Goal: Task Accomplishment & Management: Manage account settings

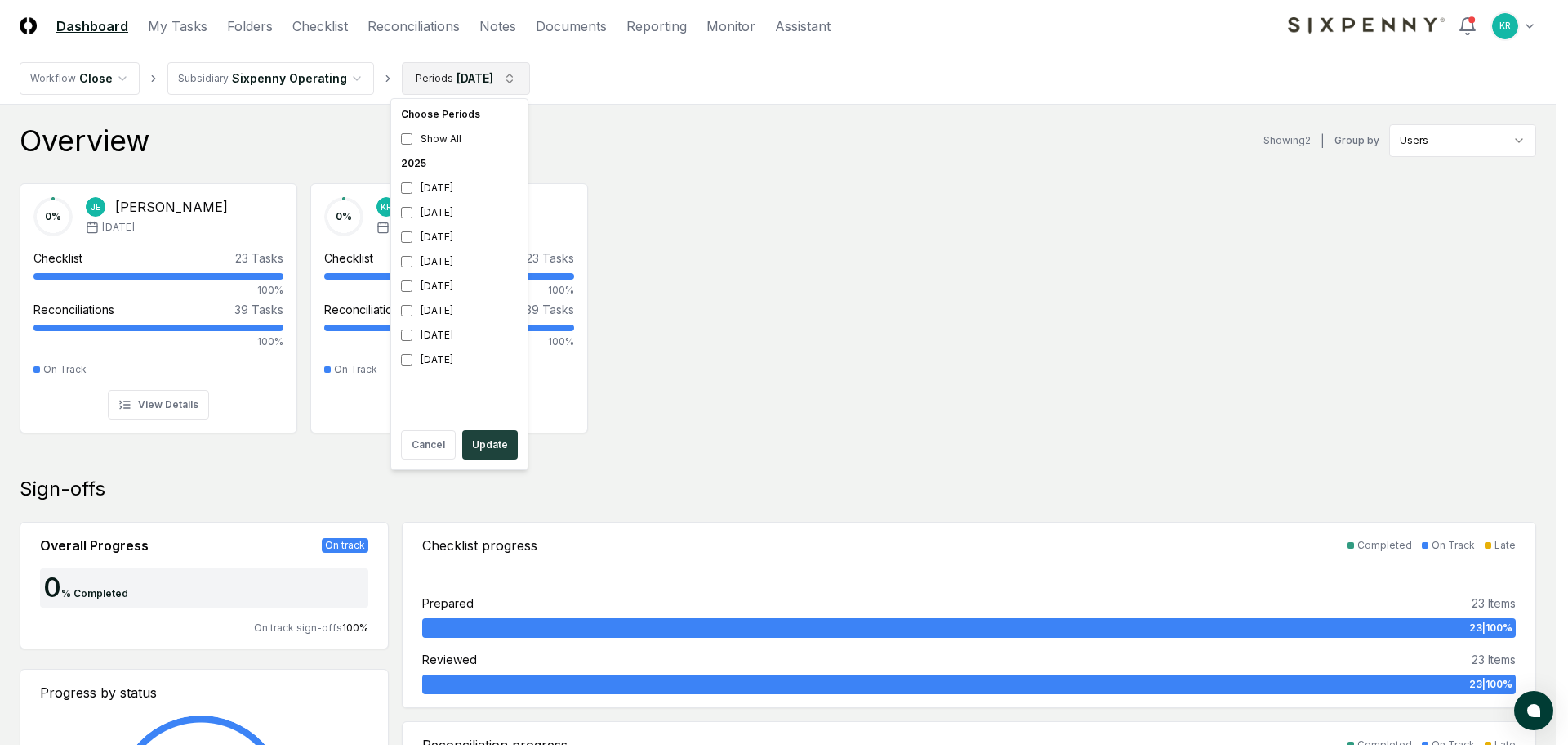
click at [428, 190] on div "[DATE]" at bounding box center [460, 188] width 130 height 25
click at [452, 312] on div "[DATE]" at bounding box center [460, 310] width 130 height 25
click at [490, 442] on button "Update" at bounding box center [491, 444] width 56 height 29
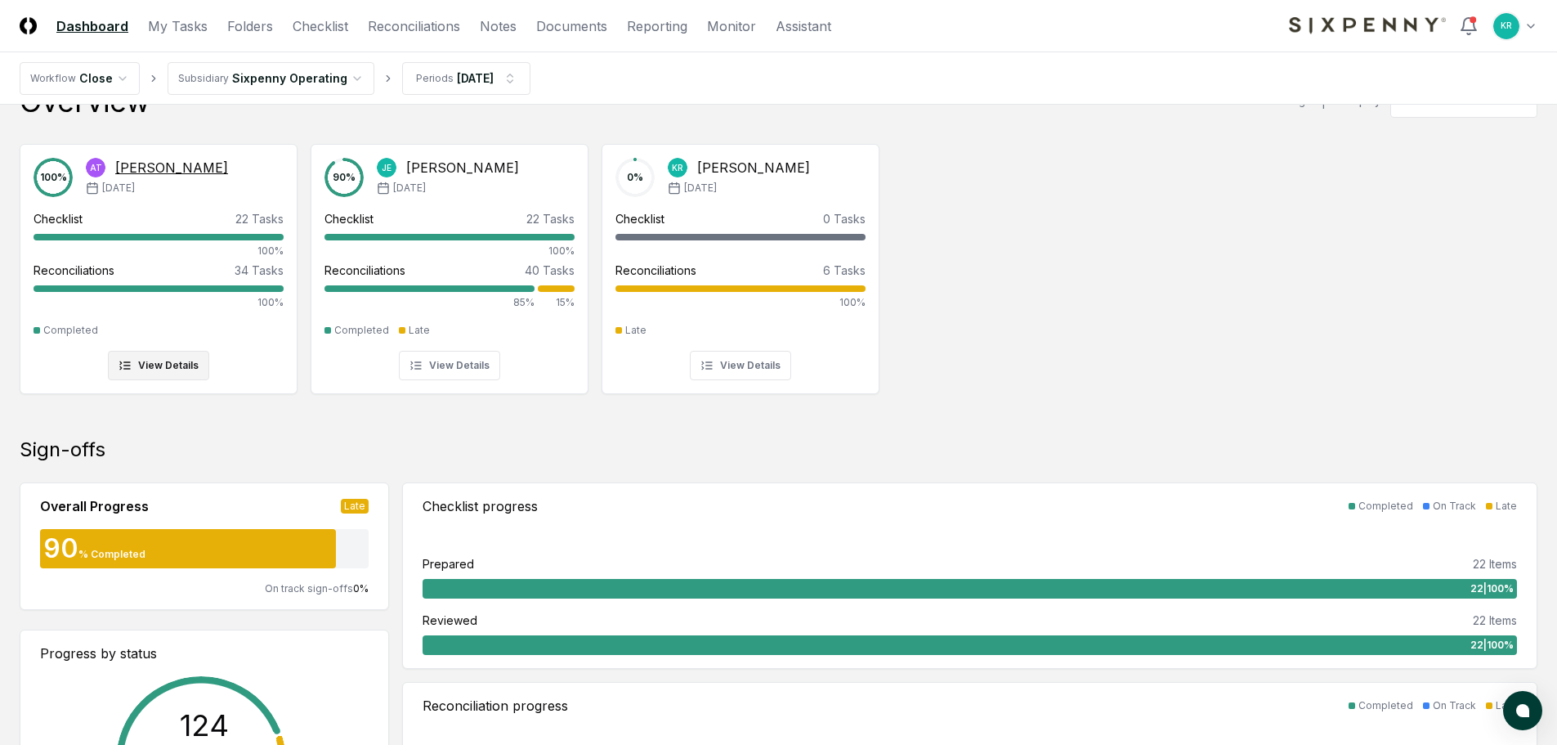
scroll to position [82, 0]
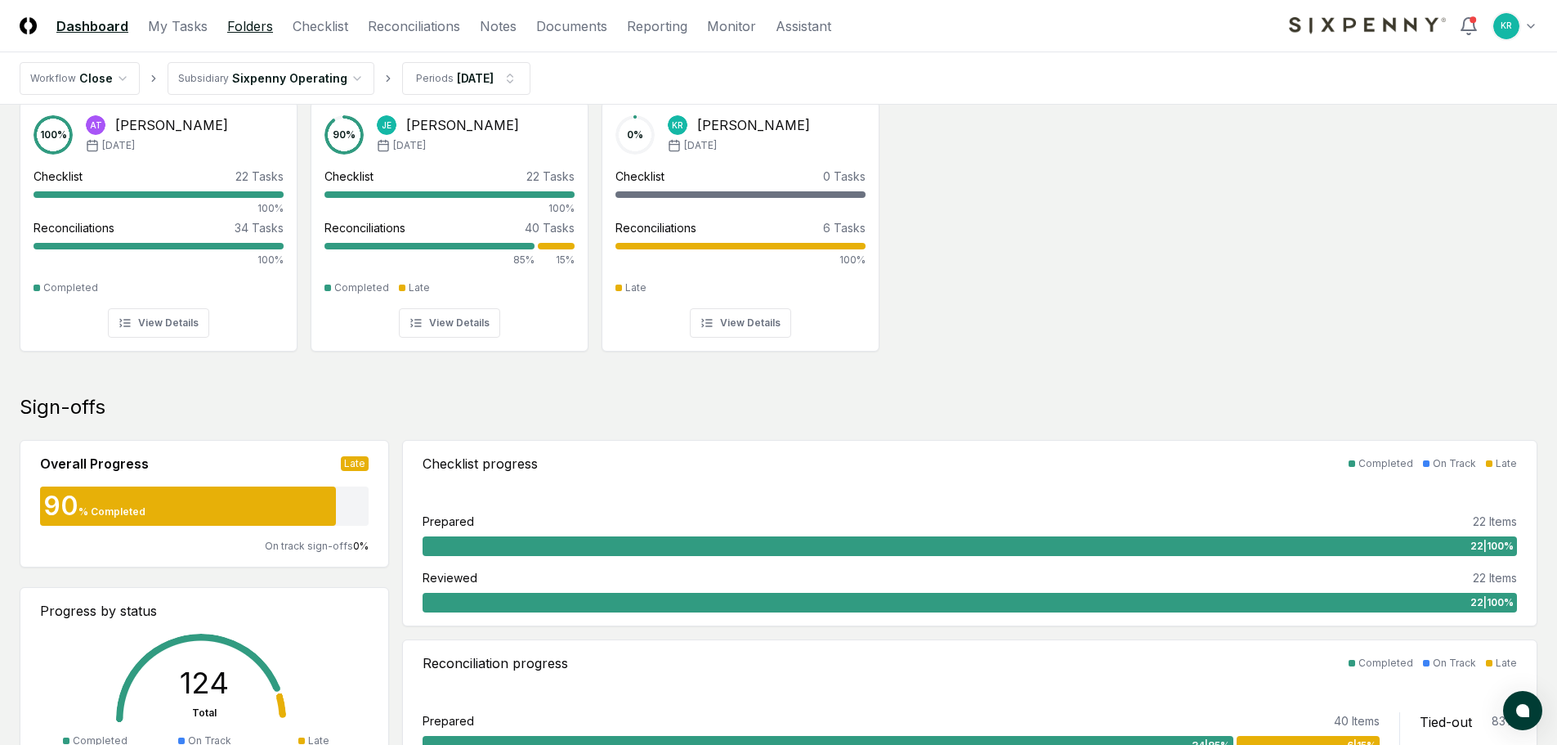
click at [251, 25] on link "Folders" at bounding box center [250, 26] width 46 height 20
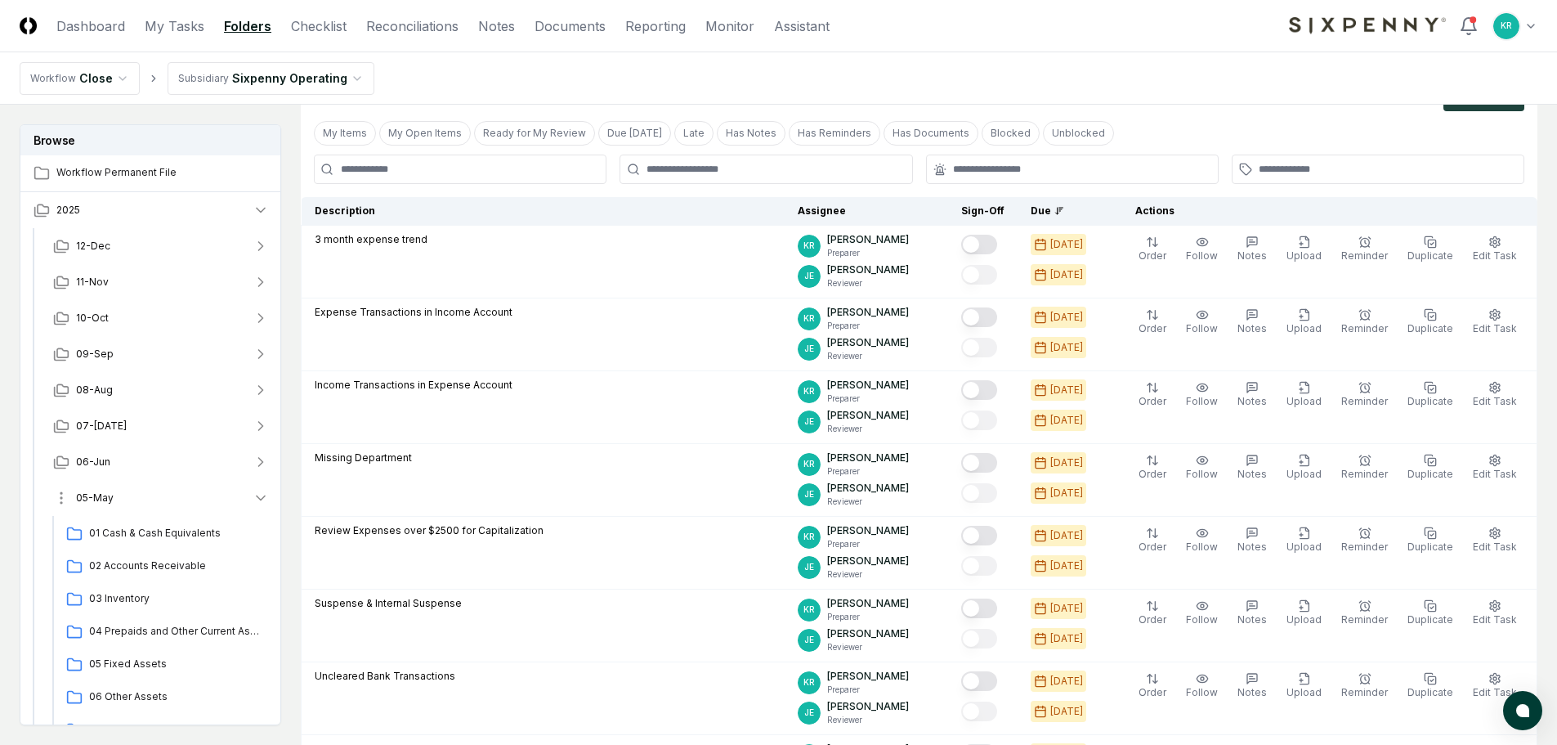
click at [114, 499] on button "05-May" at bounding box center [161, 498] width 242 height 36
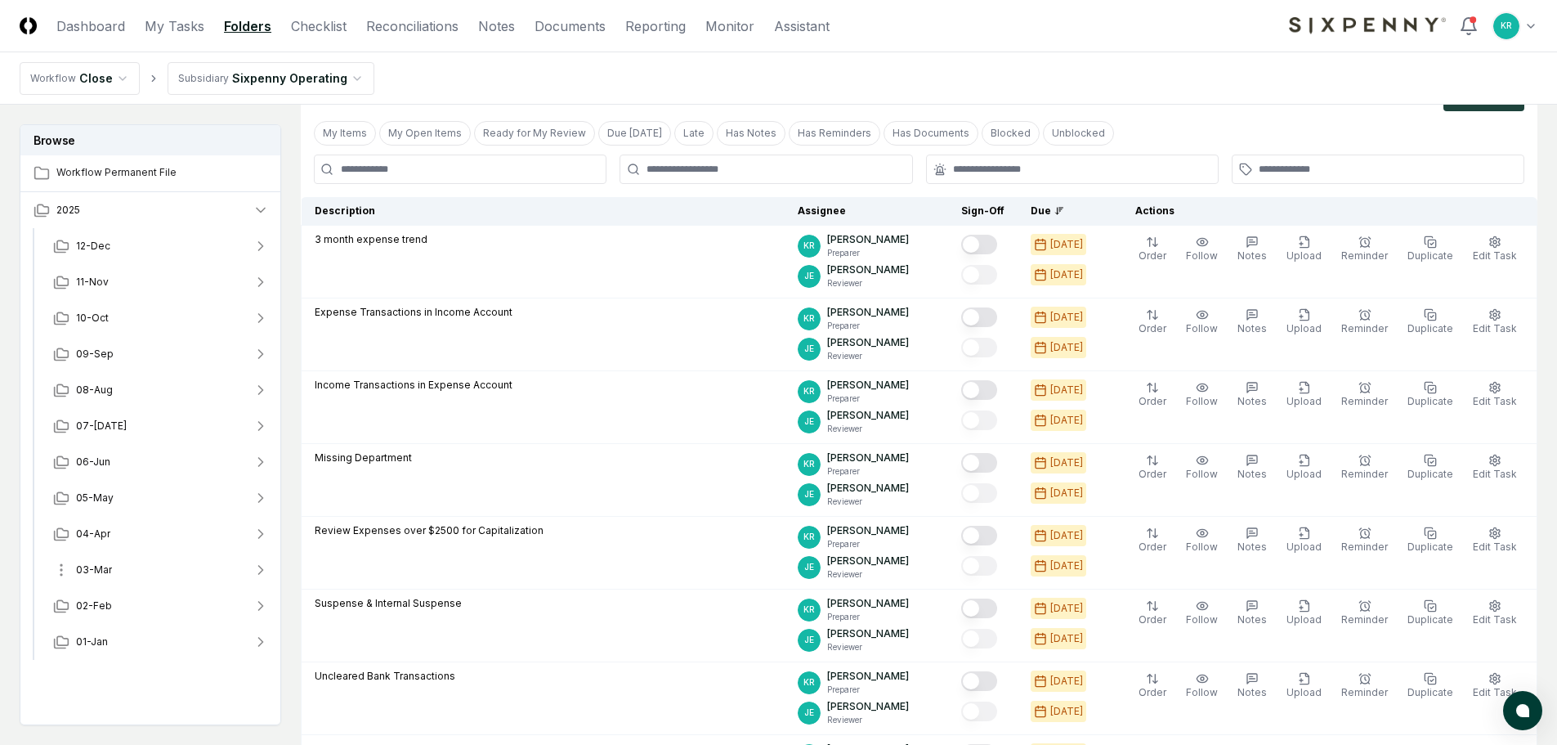
click at [114, 569] on button "03-Mar" at bounding box center [161, 570] width 242 height 36
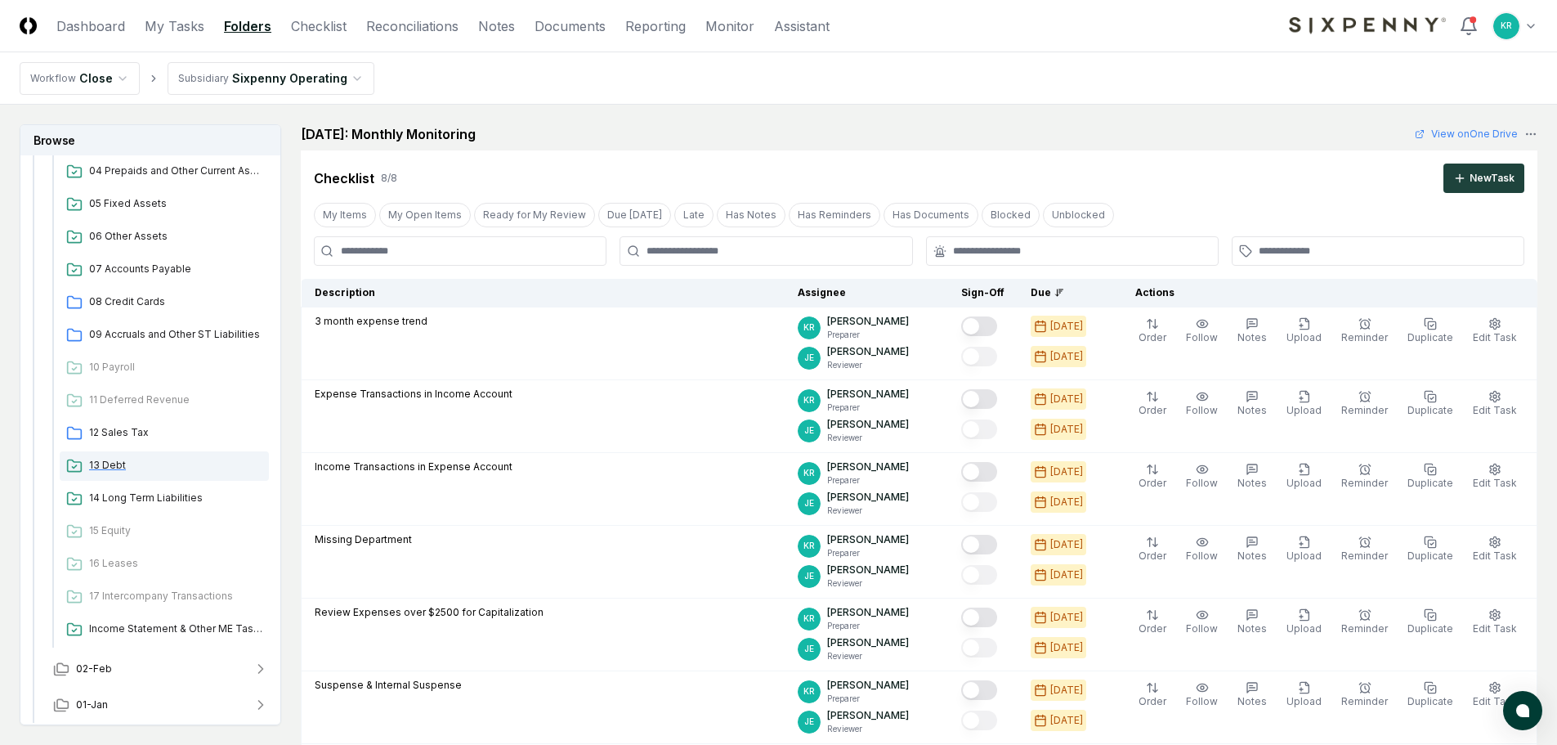
scroll to position [534, 0]
click at [122, 430] on span "12 Sales Tax" at bounding box center [175, 430] width 173 height 15
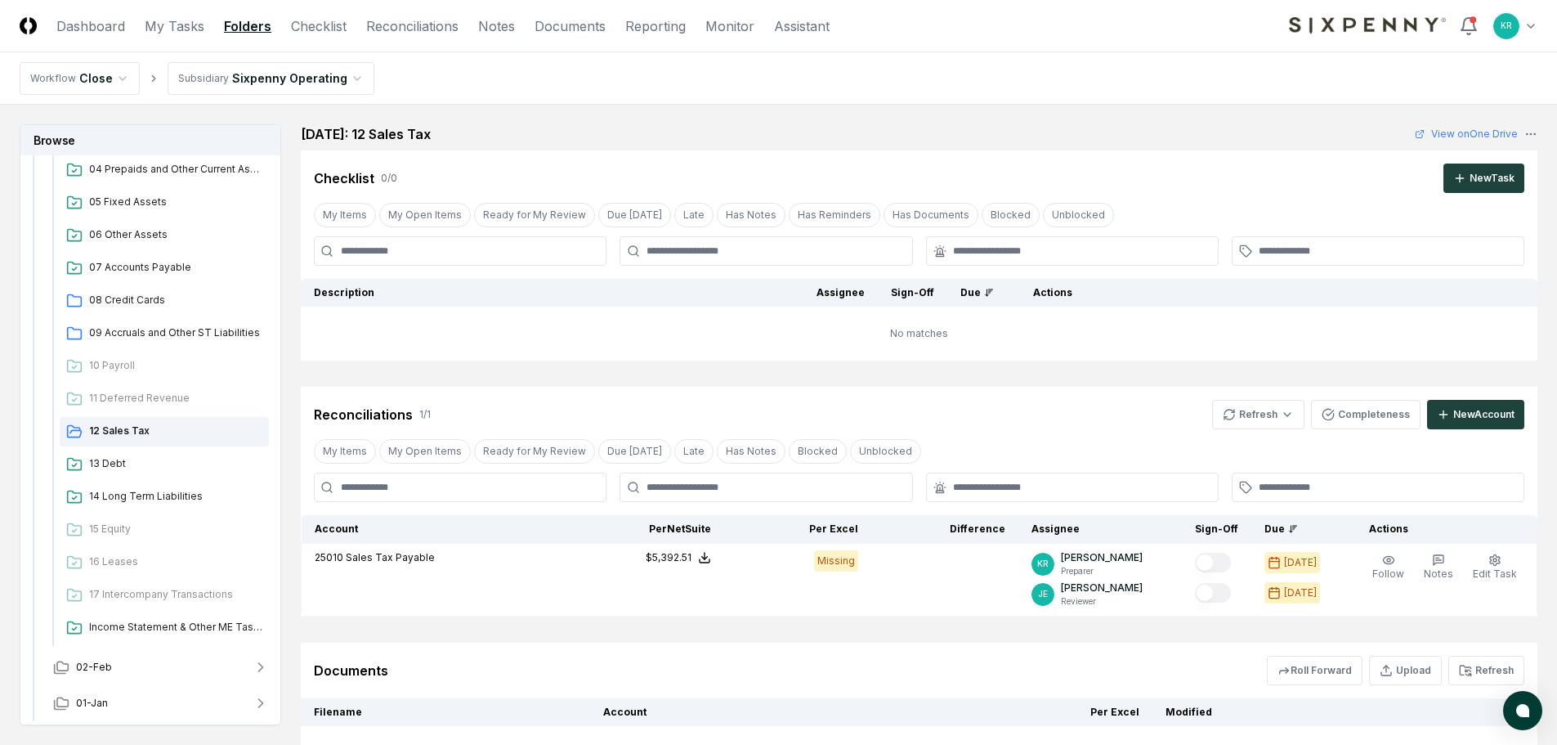
click at [317, 80] on html "CloseCore Dashboard My Tasks Folders Checklist Reconciliations Notes Documents …" at bounding box center [778, 449] width 1557 height 898
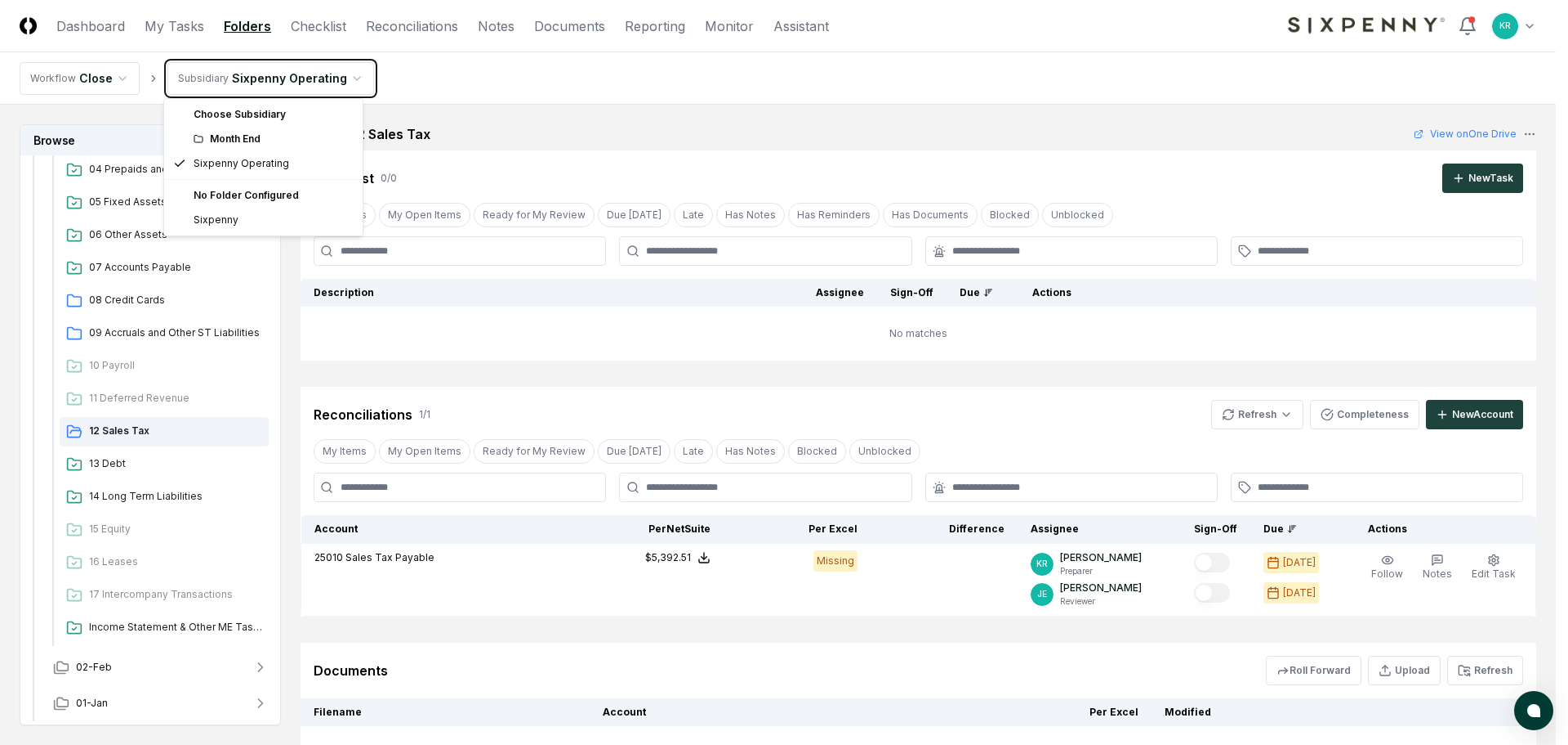
click at [489, 65] on html "CloseCore Dashboard My Tasks Folders Checklist Reconciliations Notes Documents …" at bounding box center [784, 449] width 1568 height 898
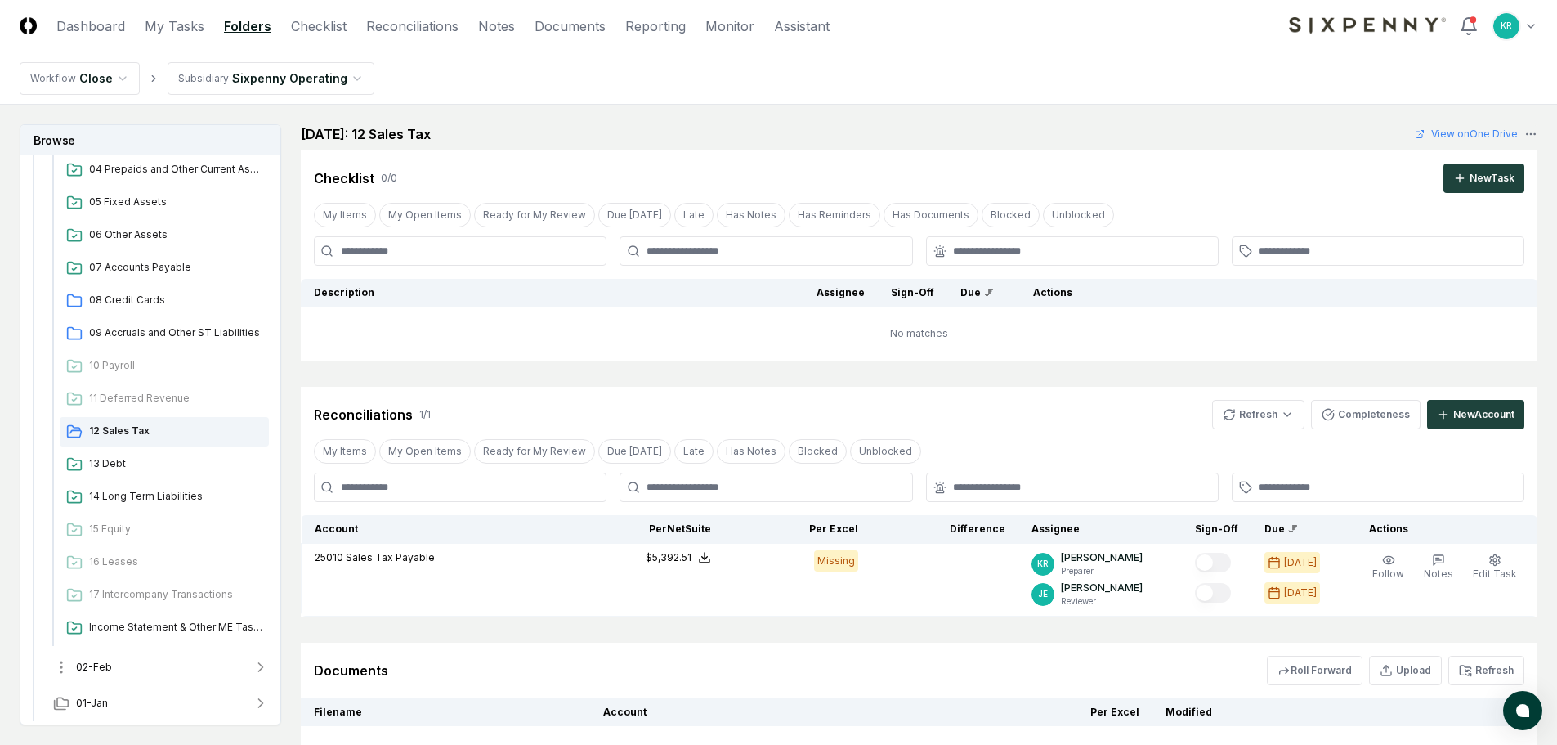
click at [127, 668] on button "02-Feb" at bounding box center [161, 667] width 242 height 36
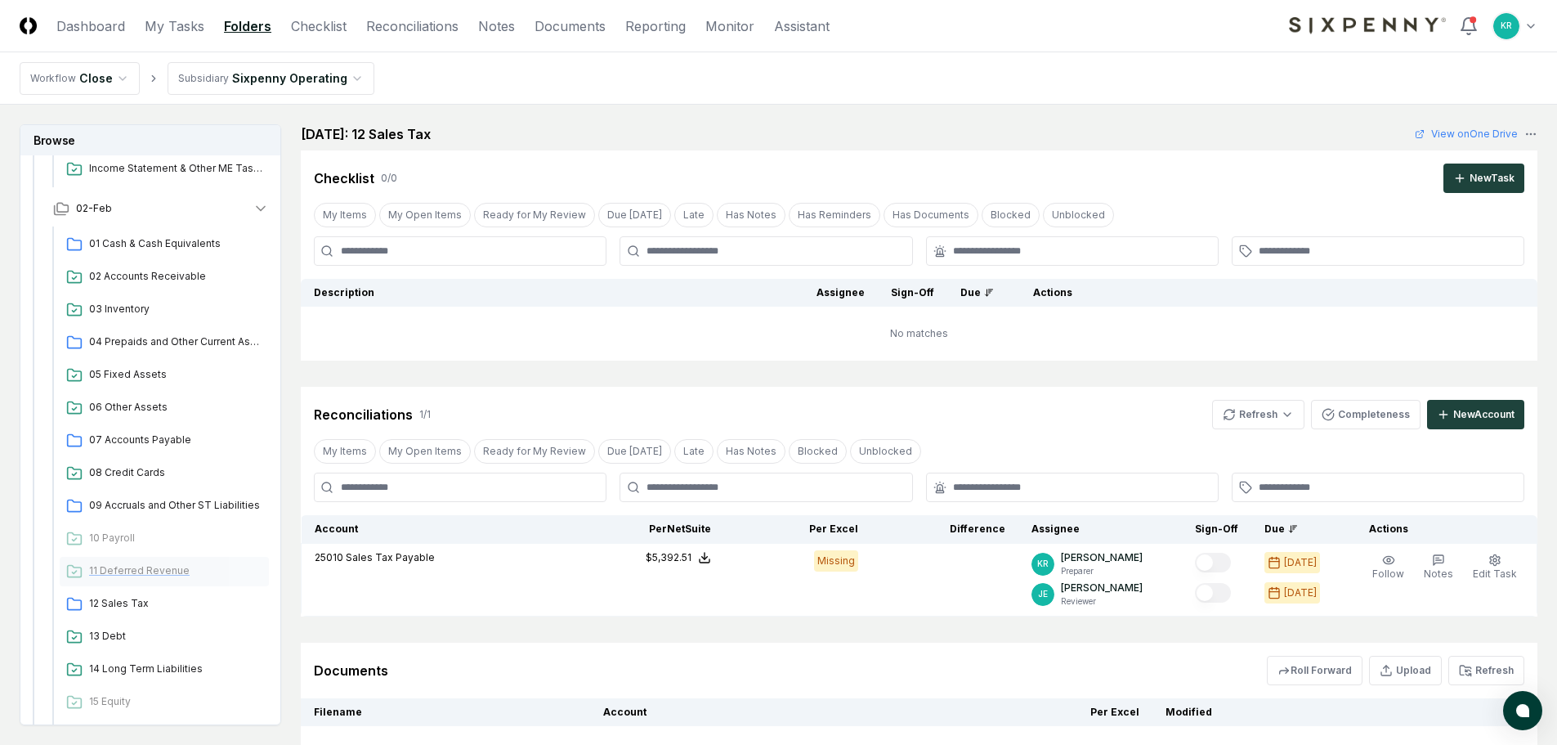
scroll to position [1106, 0]
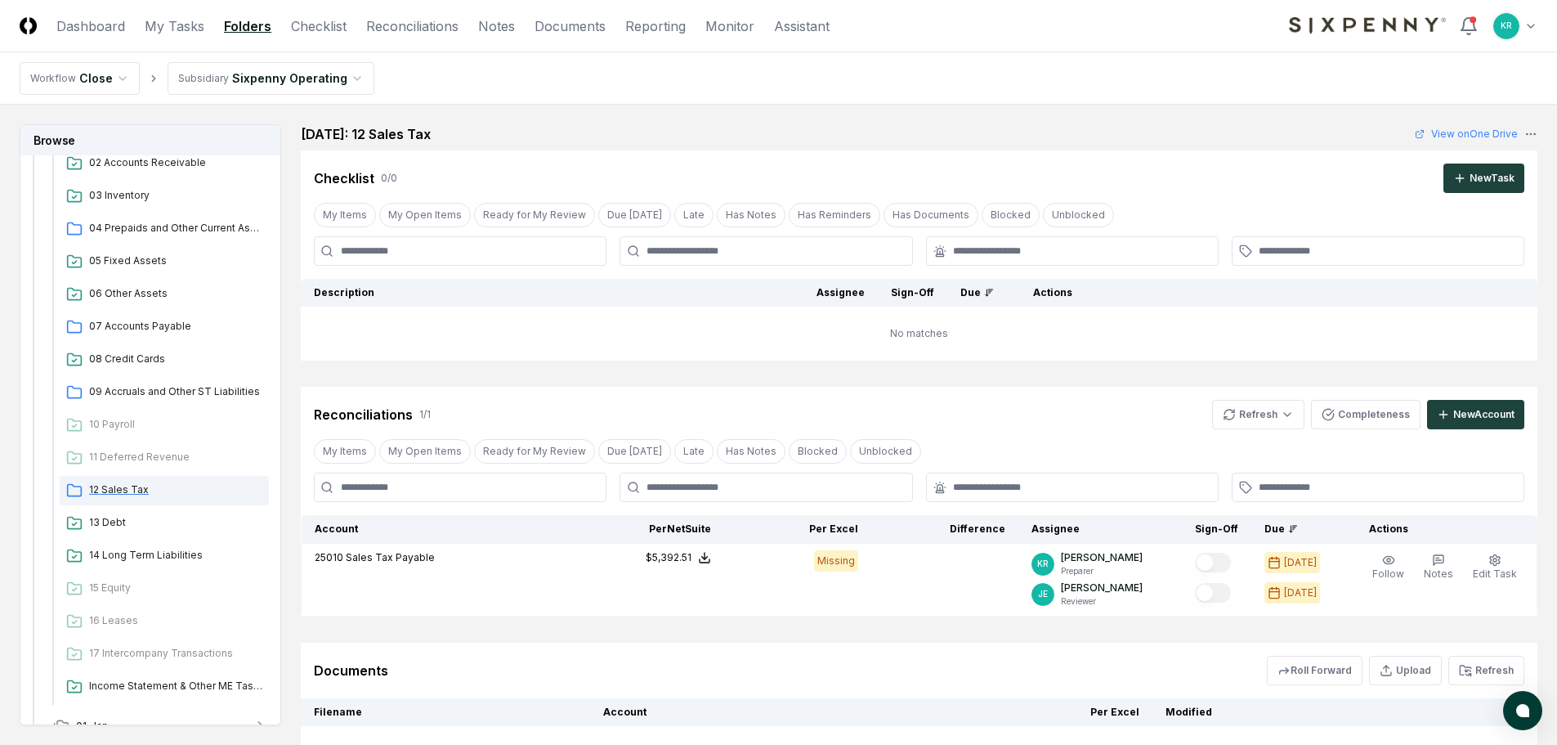
drag, startPoint x: 142, startPoint y: 492, endPoint x: 154, endPoint y: 500, distance: 14.1
click at [142, 495] on span "12 Sales Tax" at bounding box center [175, 489] width 173 height 15
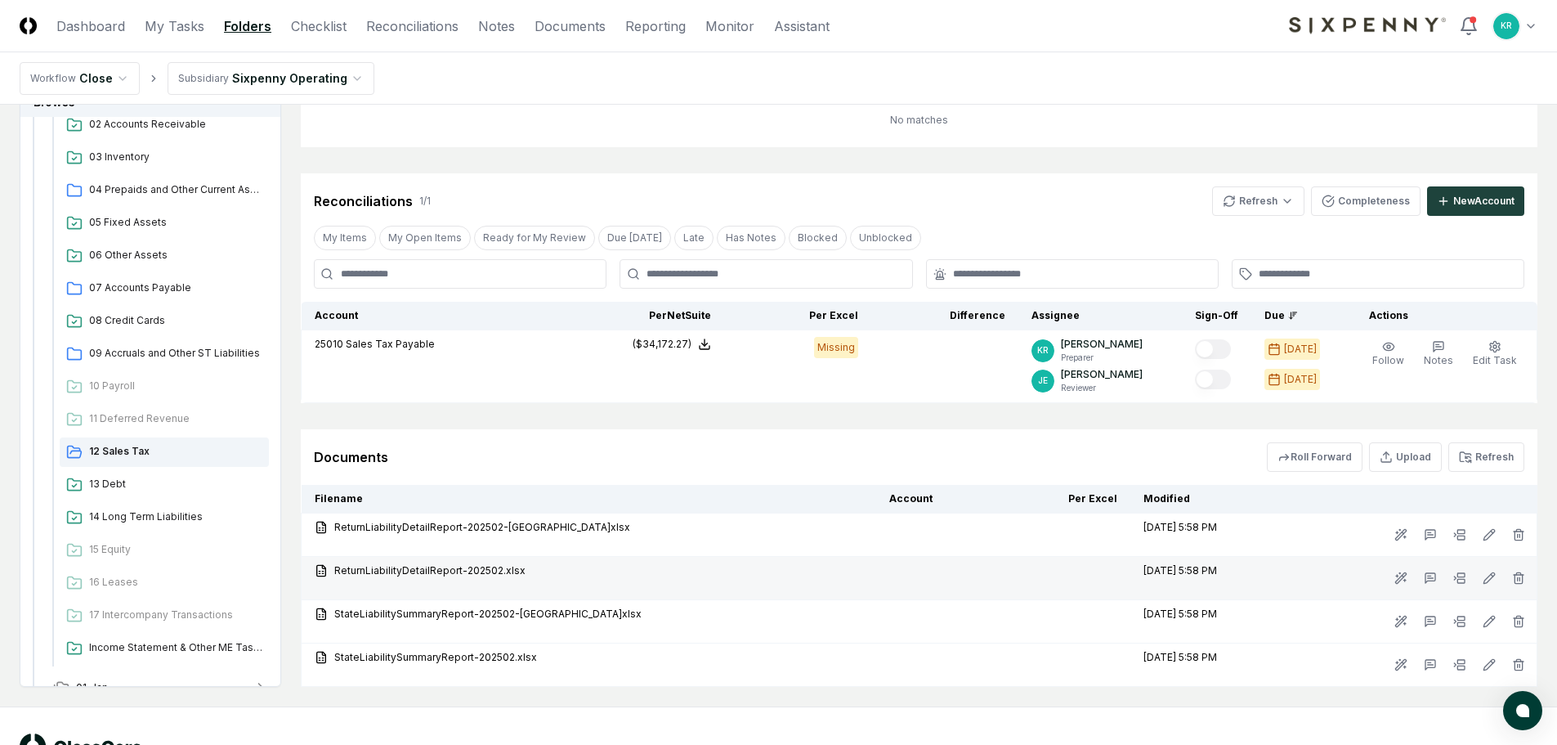
scroll to position [273, 0]
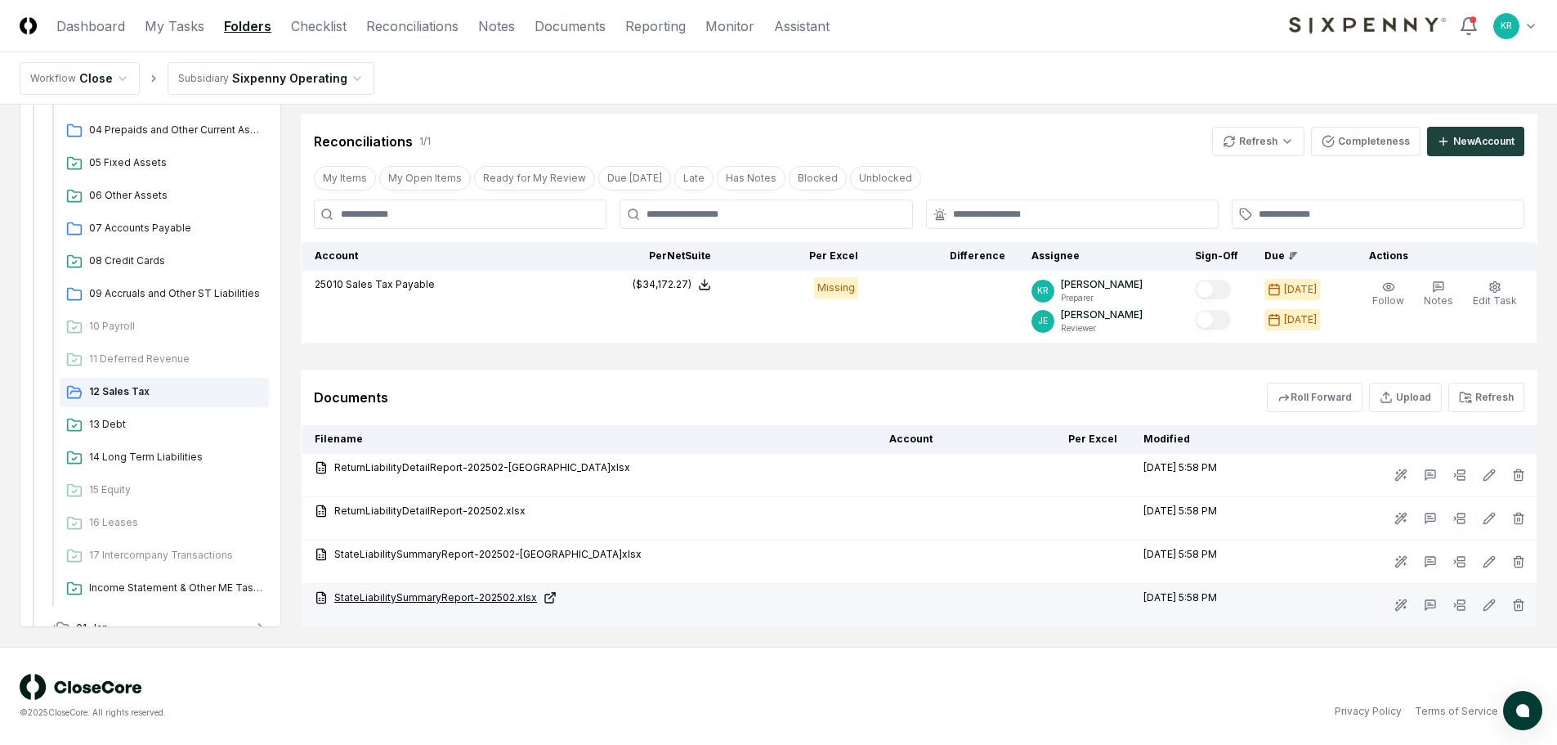
click at [487, 596] on link "StateLiabilitySummaryReport-202502.xlsx" at bounding box center [589, 597] width 548 height 15
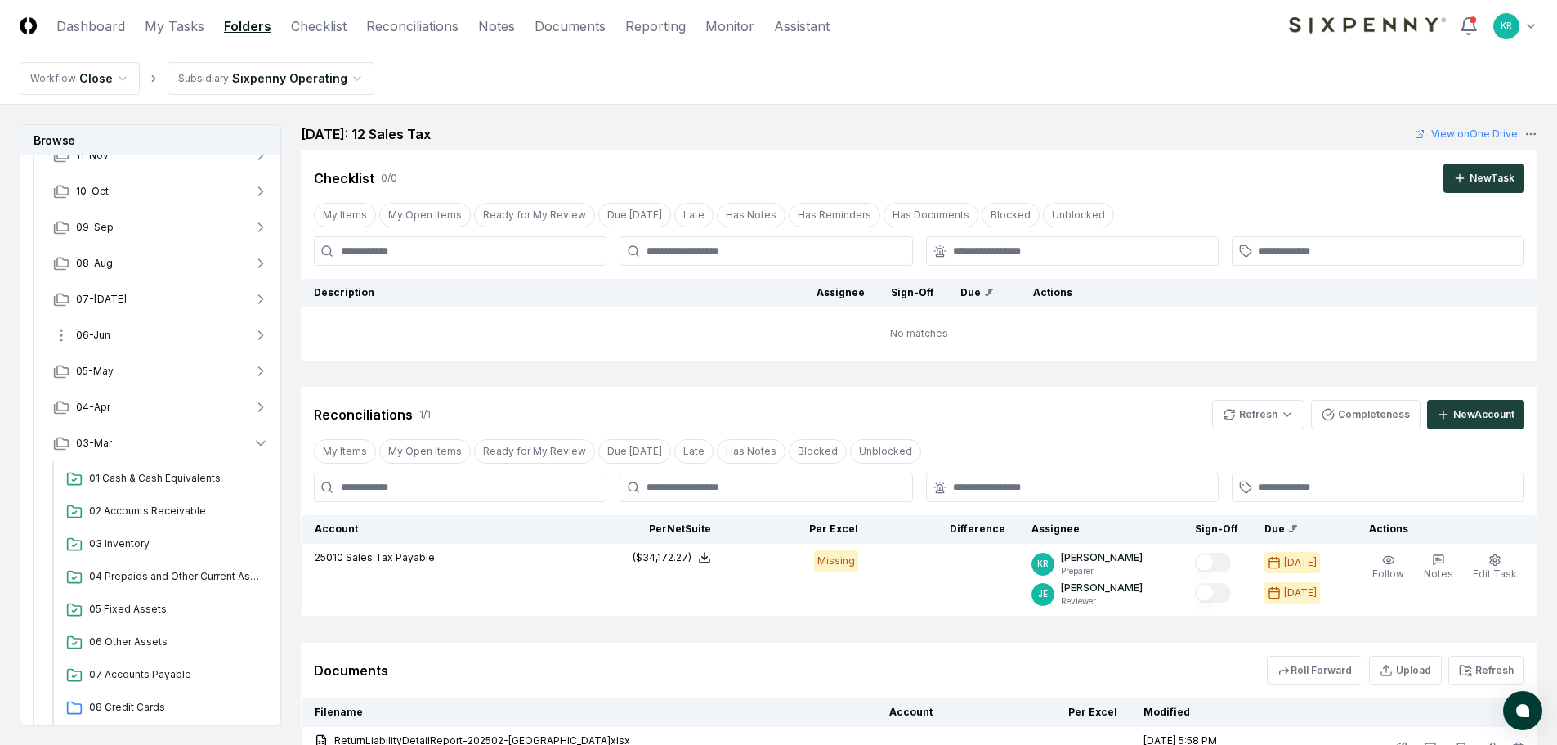
scroll to position [125, 0]
click at [114, 410] on button "04-Apr" at bounding box center [161, 409] width 242 height 36
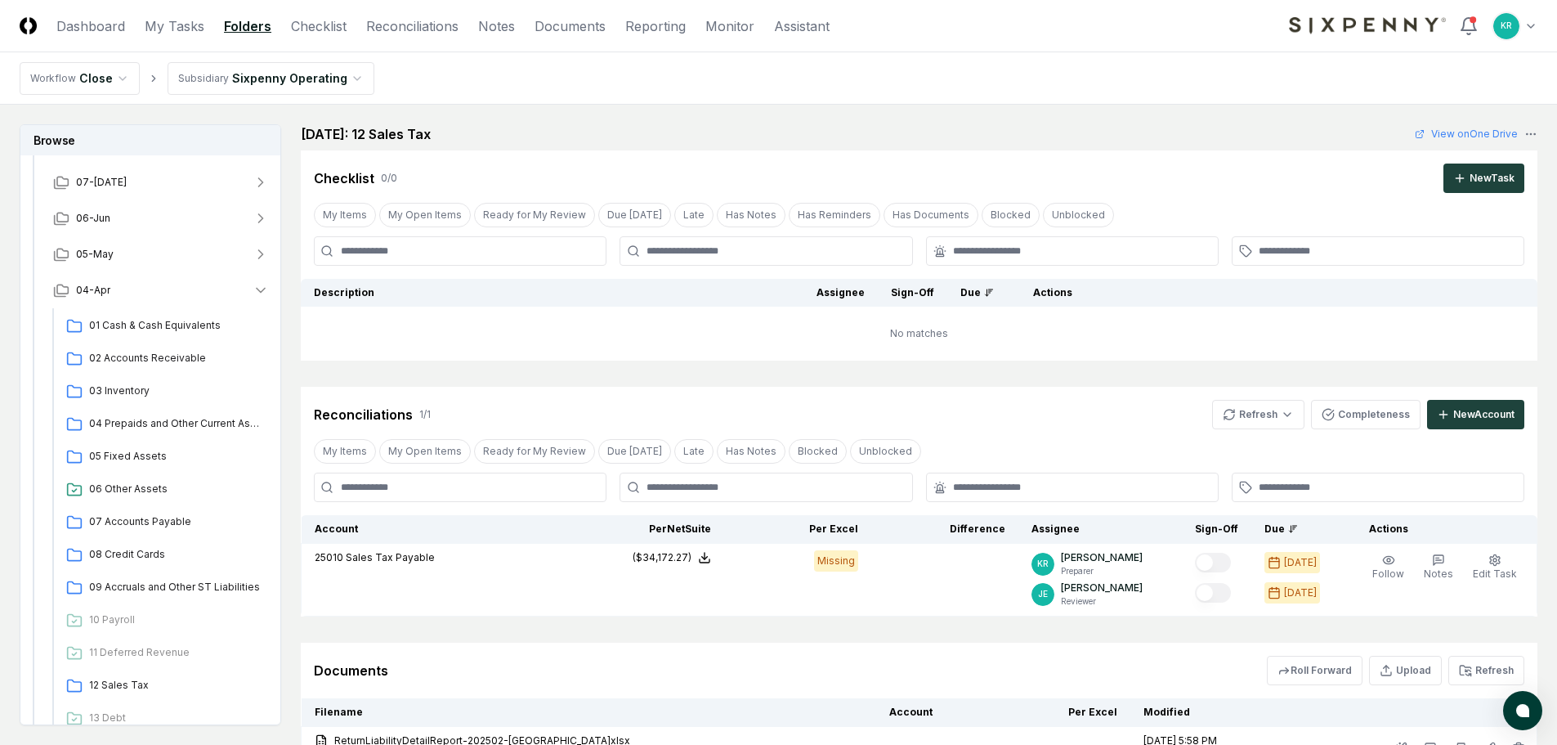
scroll to position [370, 0]
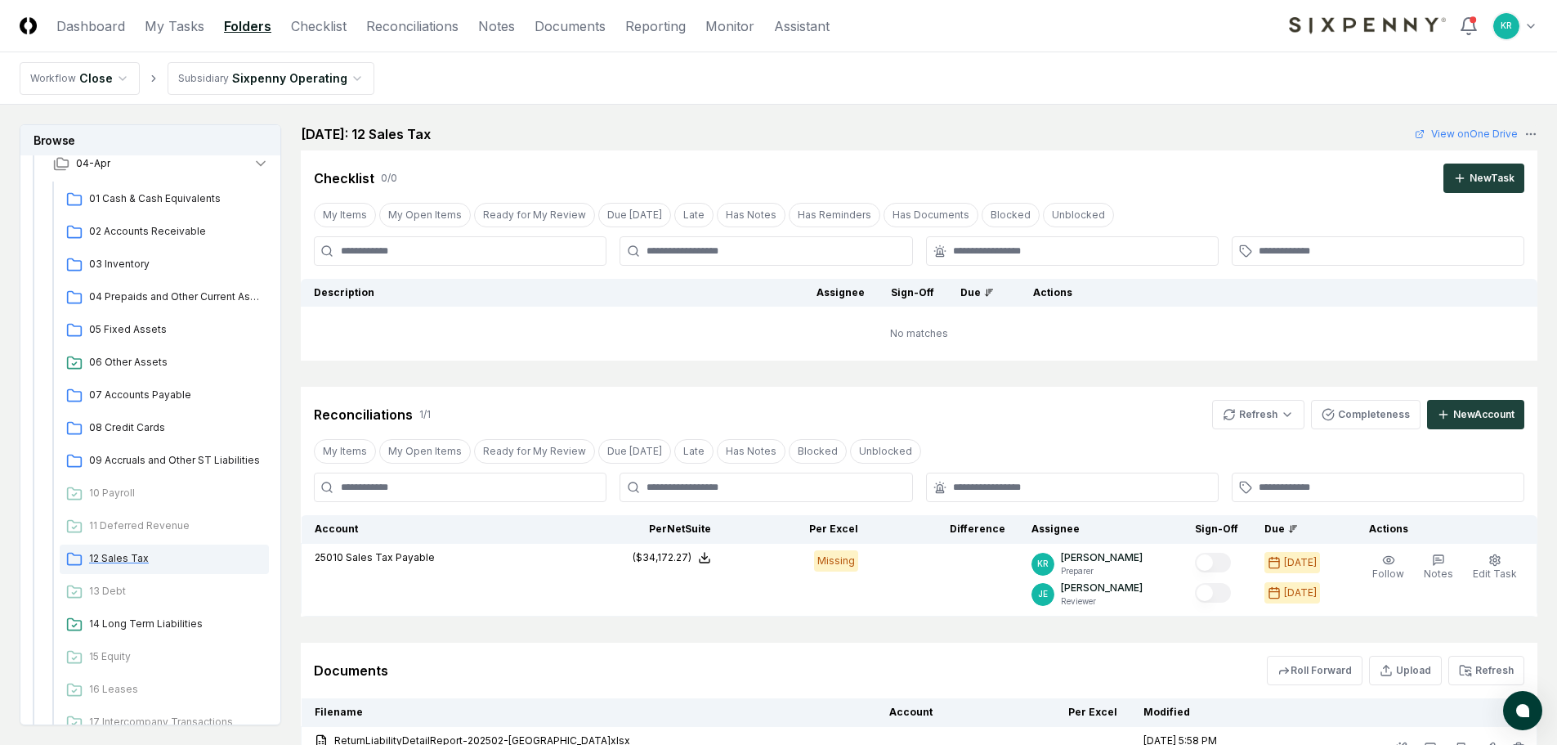
drag, startPoint x: 133, startPoint y: 573, endPoint x: 132, endPoint y: 563, distance: 9.8
click at [132, 573] on div "12 Sales Tax" at bounding box center [164, 558] width 209 height 29
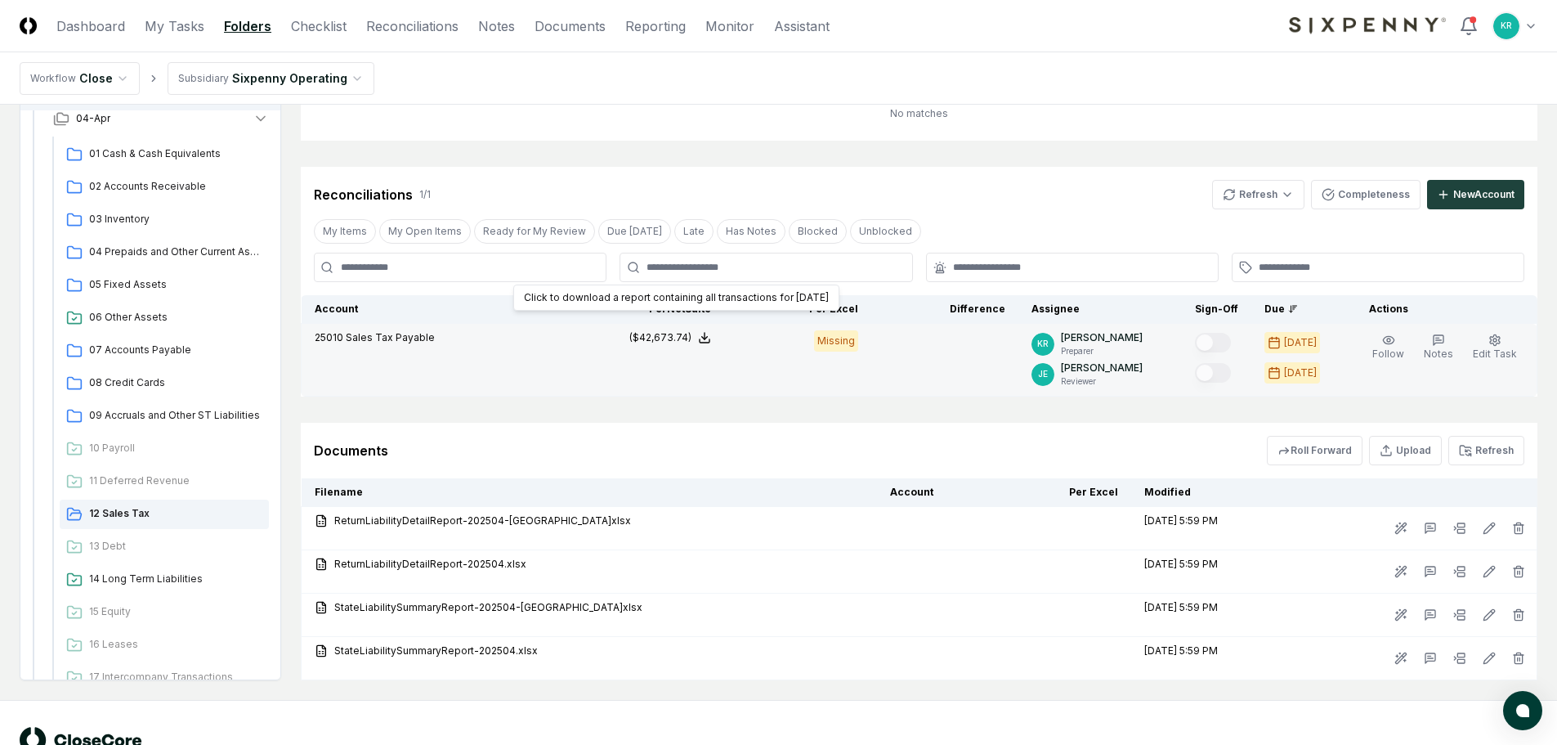
scroll to position [273, 0]
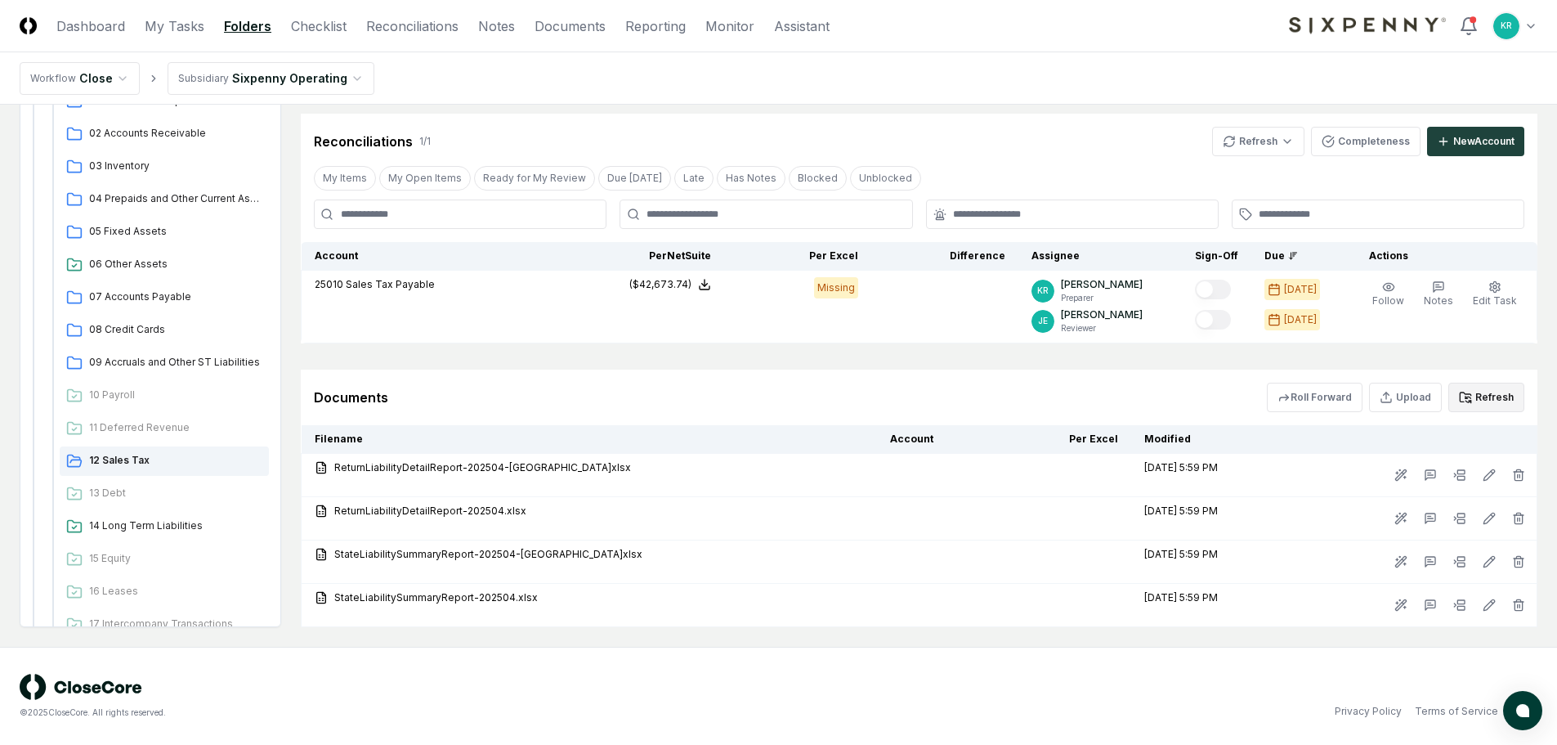
click at [1489, 396] on button "Refresh" at bounding box center [1486, 397] width 76 height 29
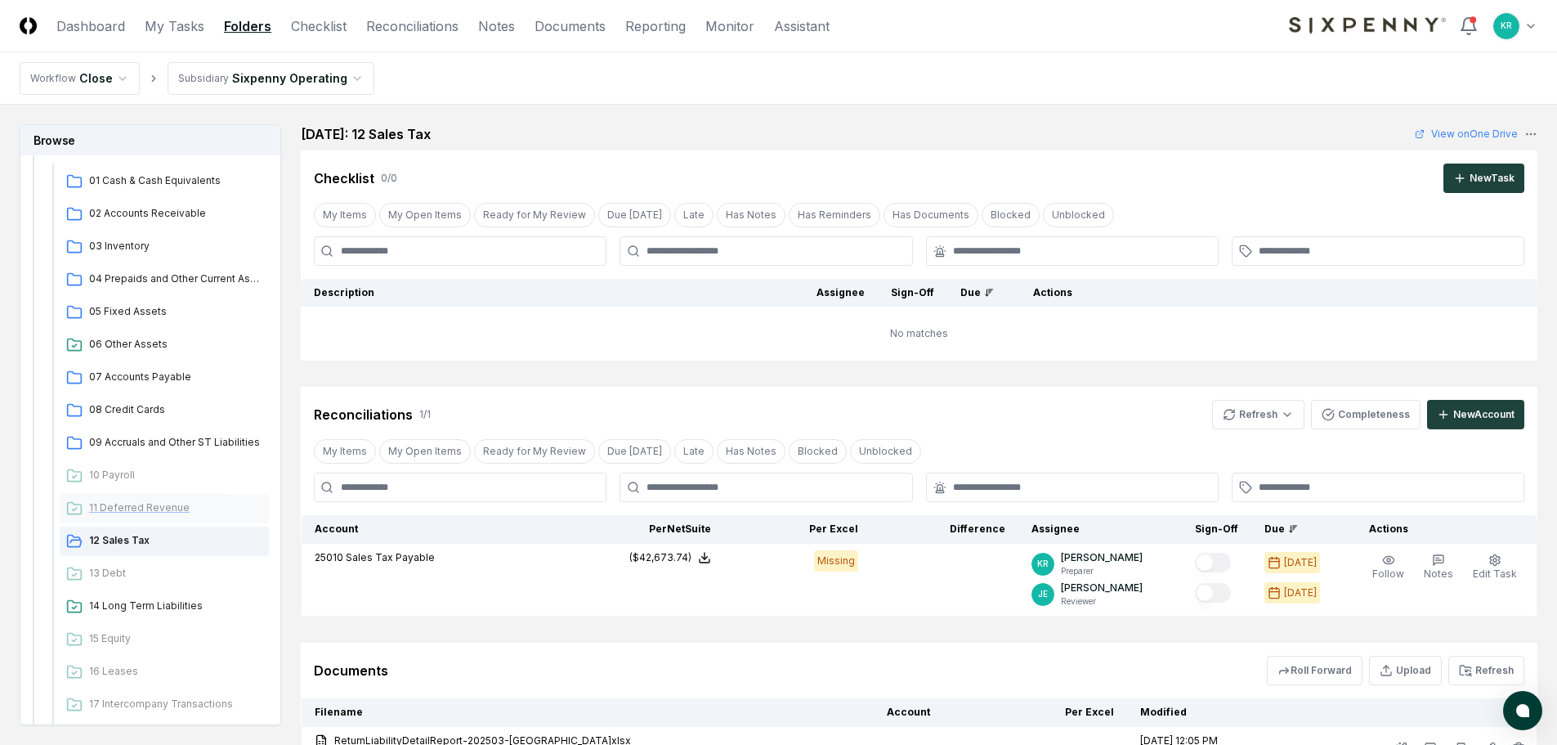
scroll to position [370, 0]
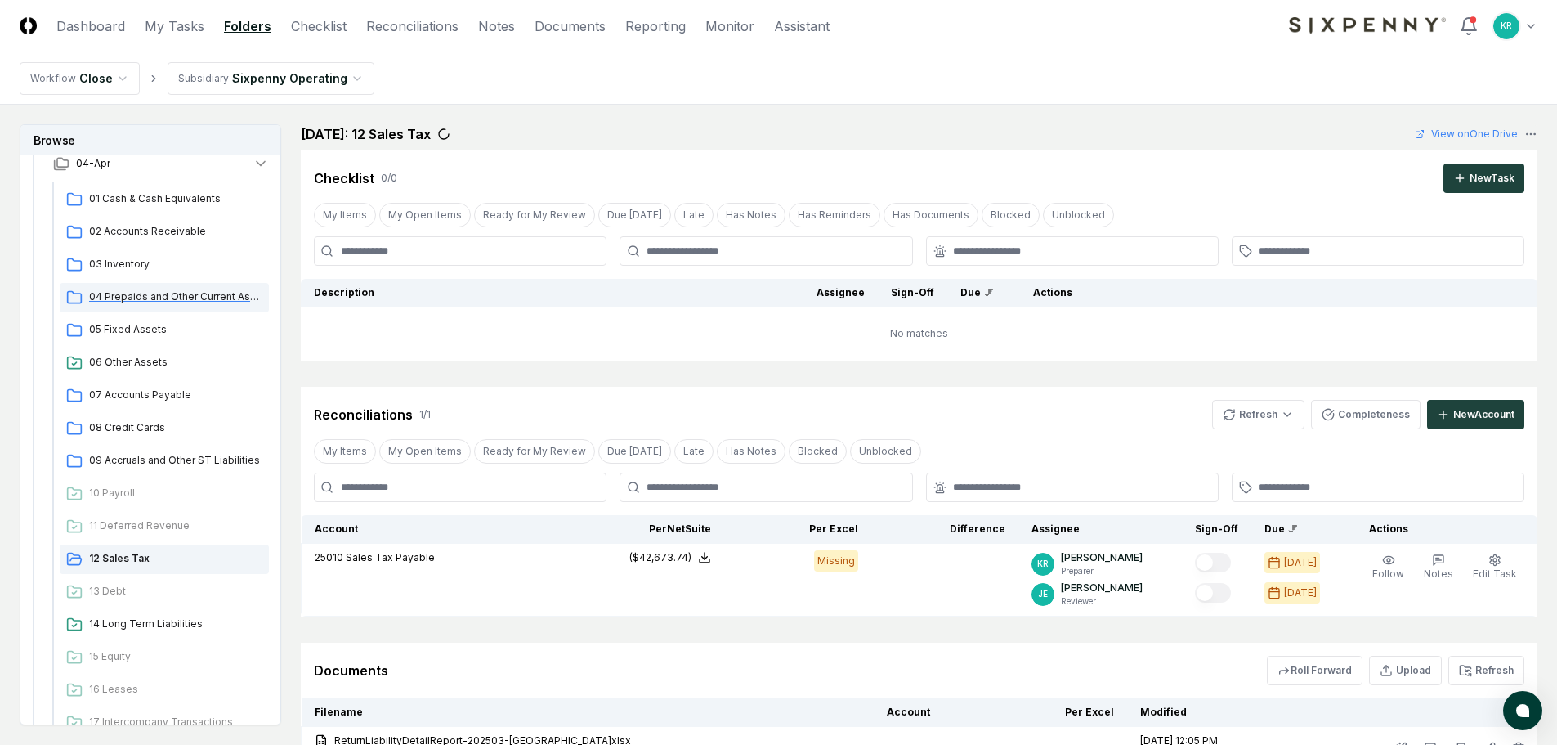
click at [141, 295] on span "04 Prepaids and Other Current Assets" at bounding box center [175, 296] width 173 height 15
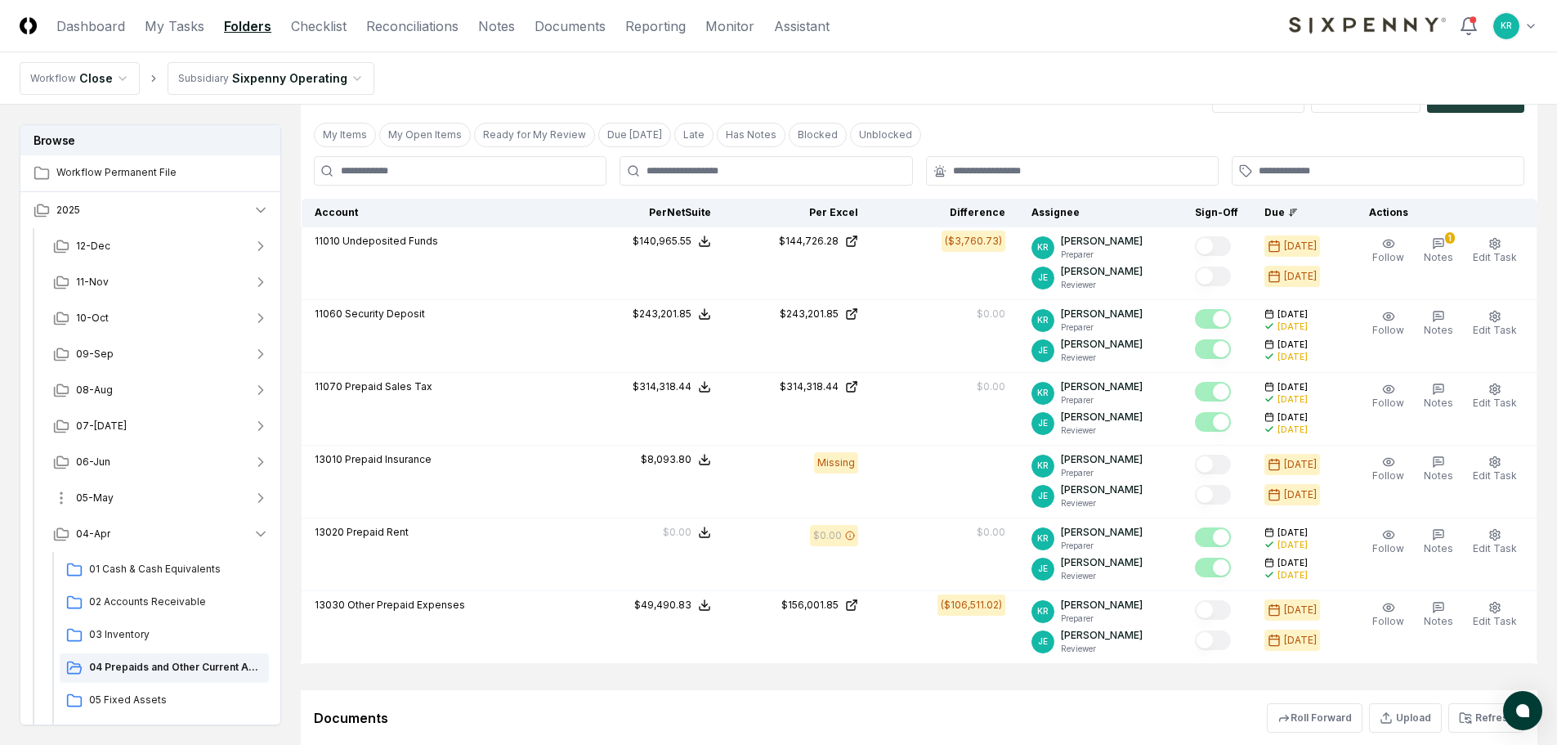
click at [107, 495] on span "05-May" at bounding box center [95, 497] width 38 height 15
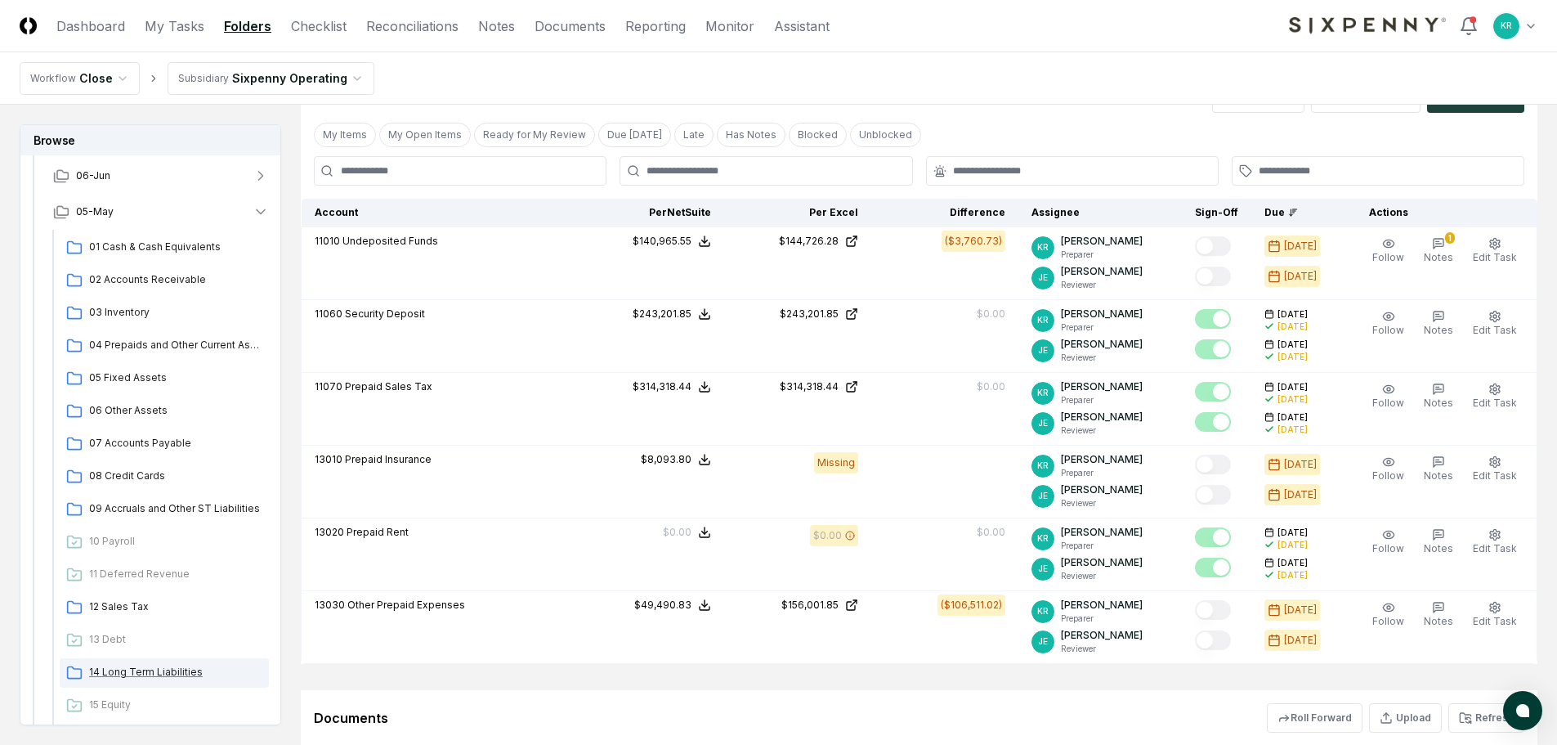
scroll to position [409, 0]
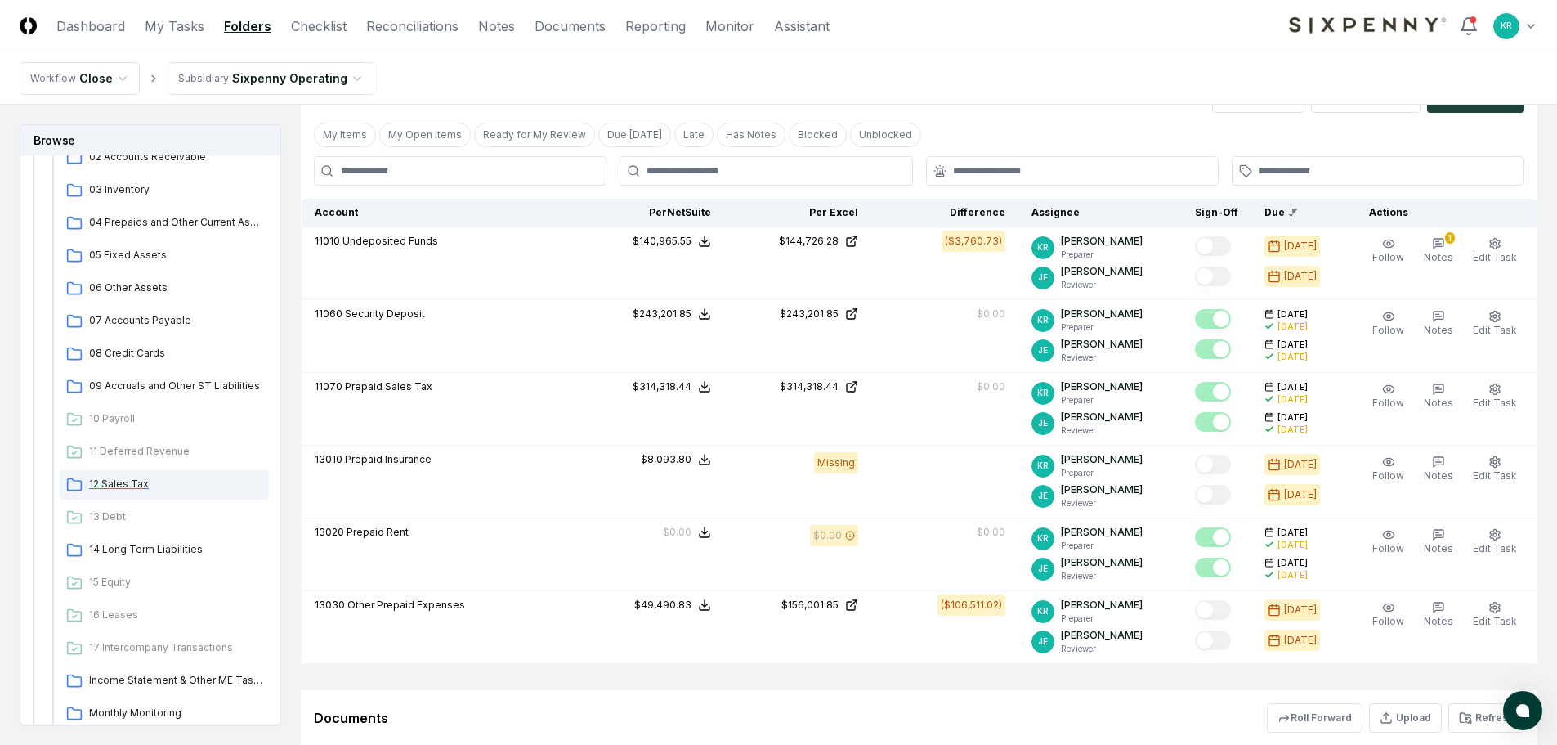
click at [128, 483] on span "12 Sales Tax" at bounding box center [175, 484] width 173 height 15
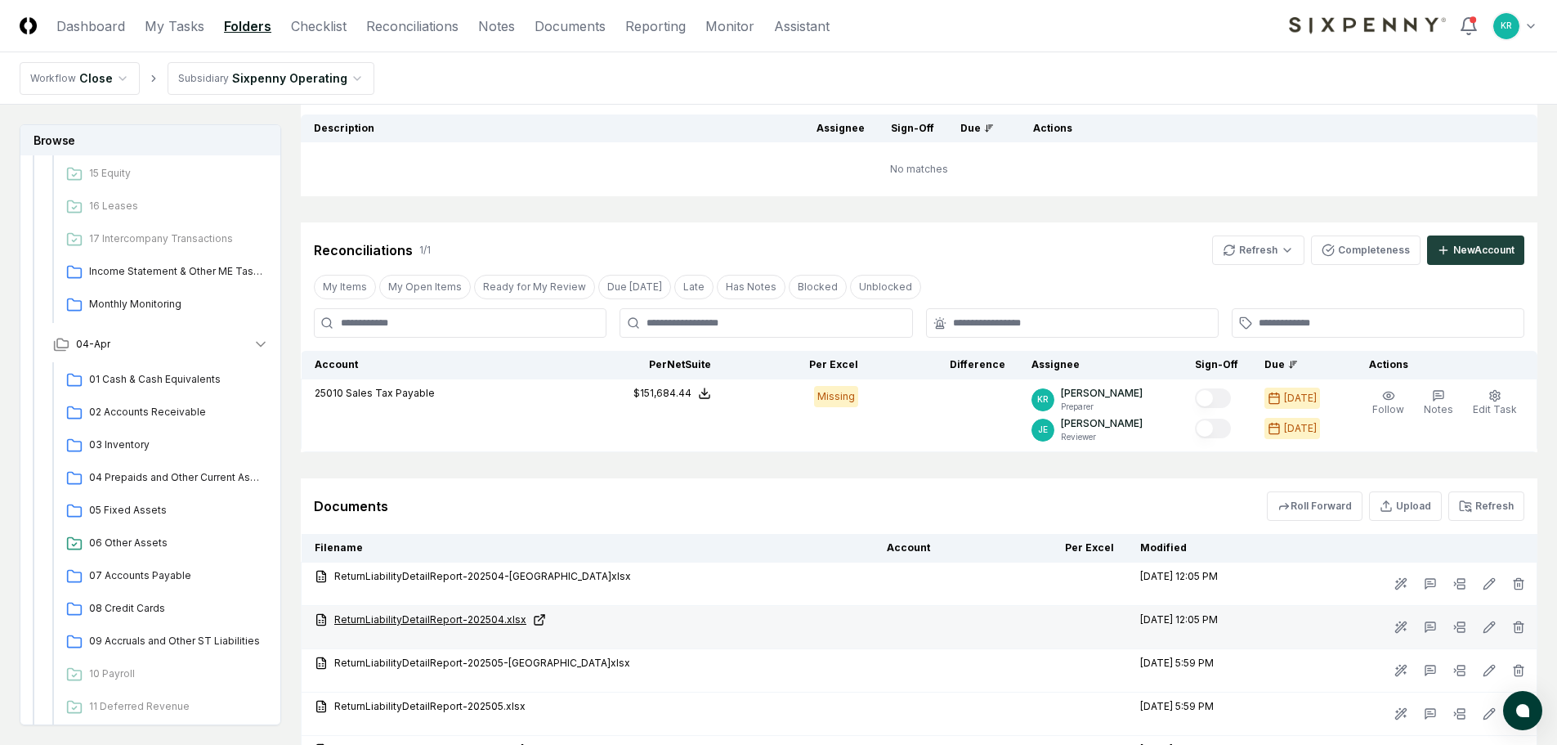
scroll to position [163, 0]
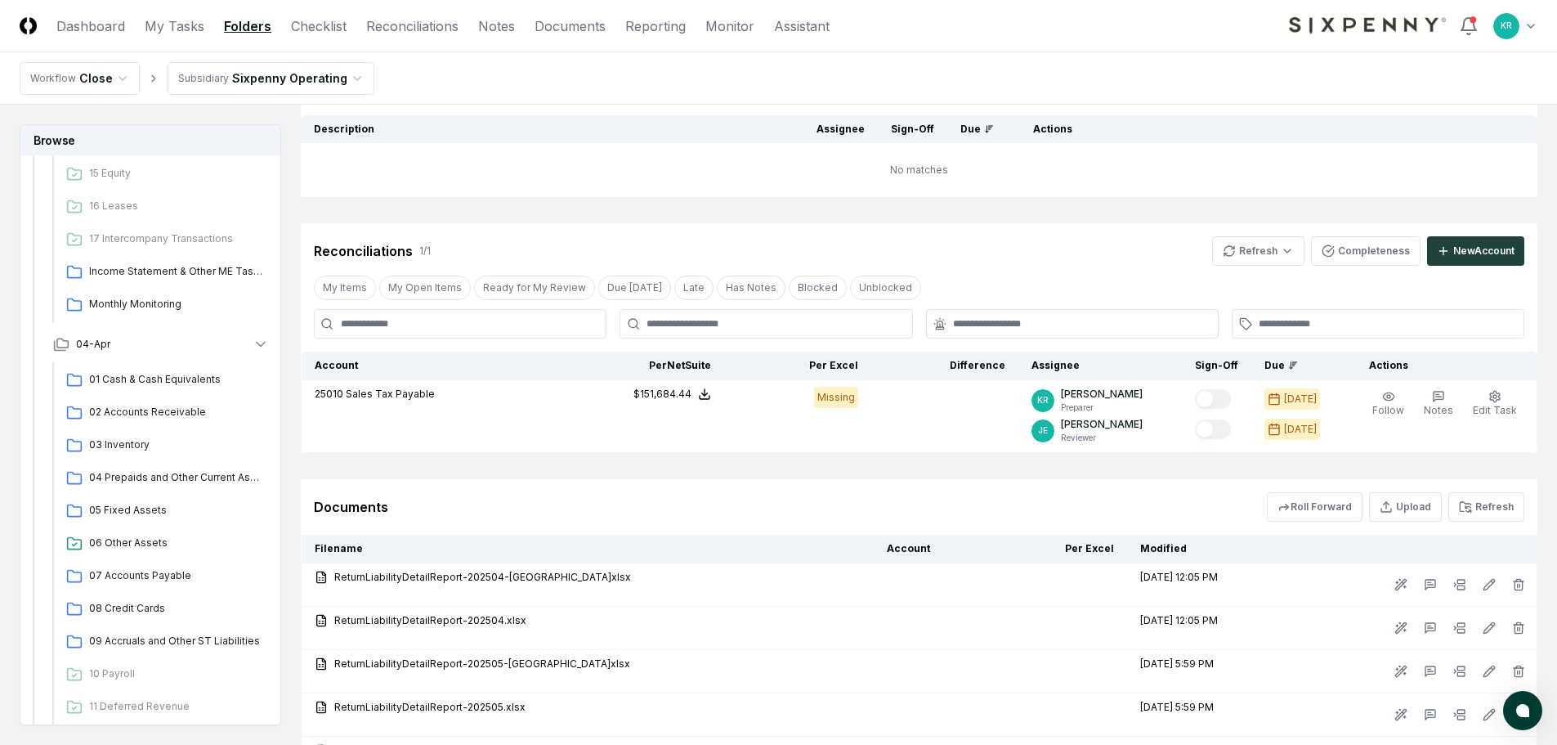
drag, startPoint x: 141, startPoint y: 470, endPoint x: 150, endPoint y: 495, distance: 26.9
click at [142, 471] on span "04 Prepaids and Other Current Assets" at bounding box center [175, 477] width 173 height 15
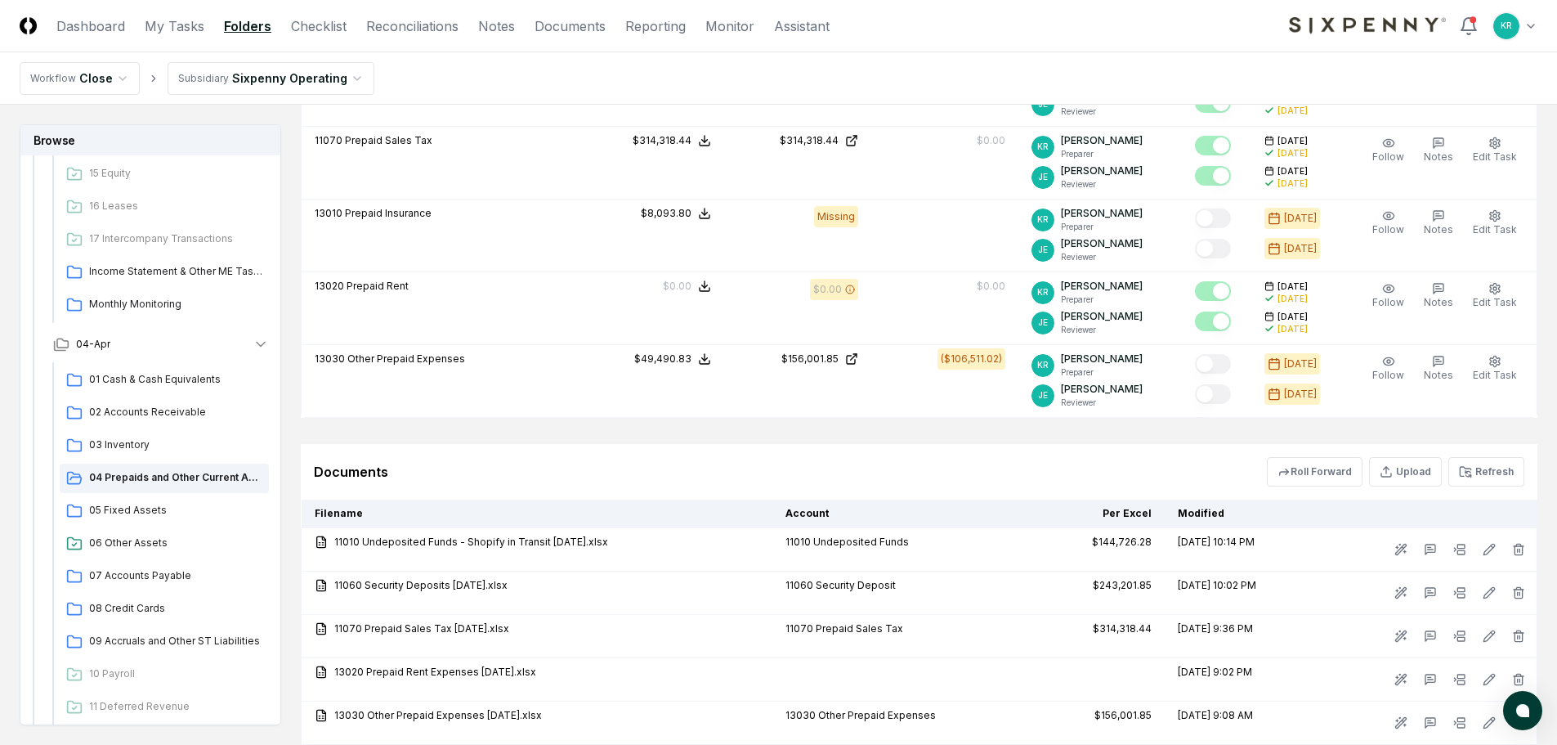
scroll to position [409, 0]
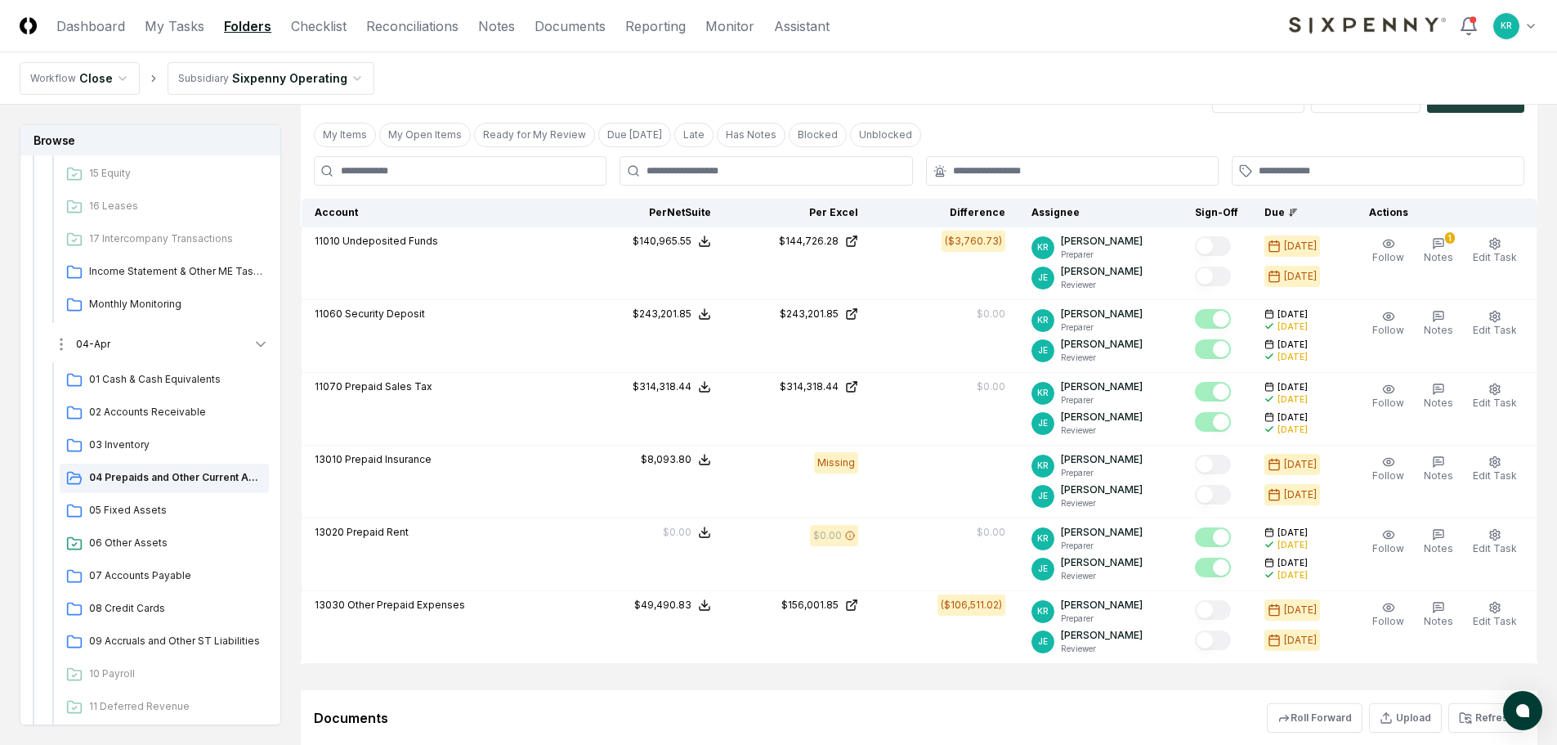
click at [248, 339] on button "04-Apr" at bounding box center [161, 344] width 242 height 36
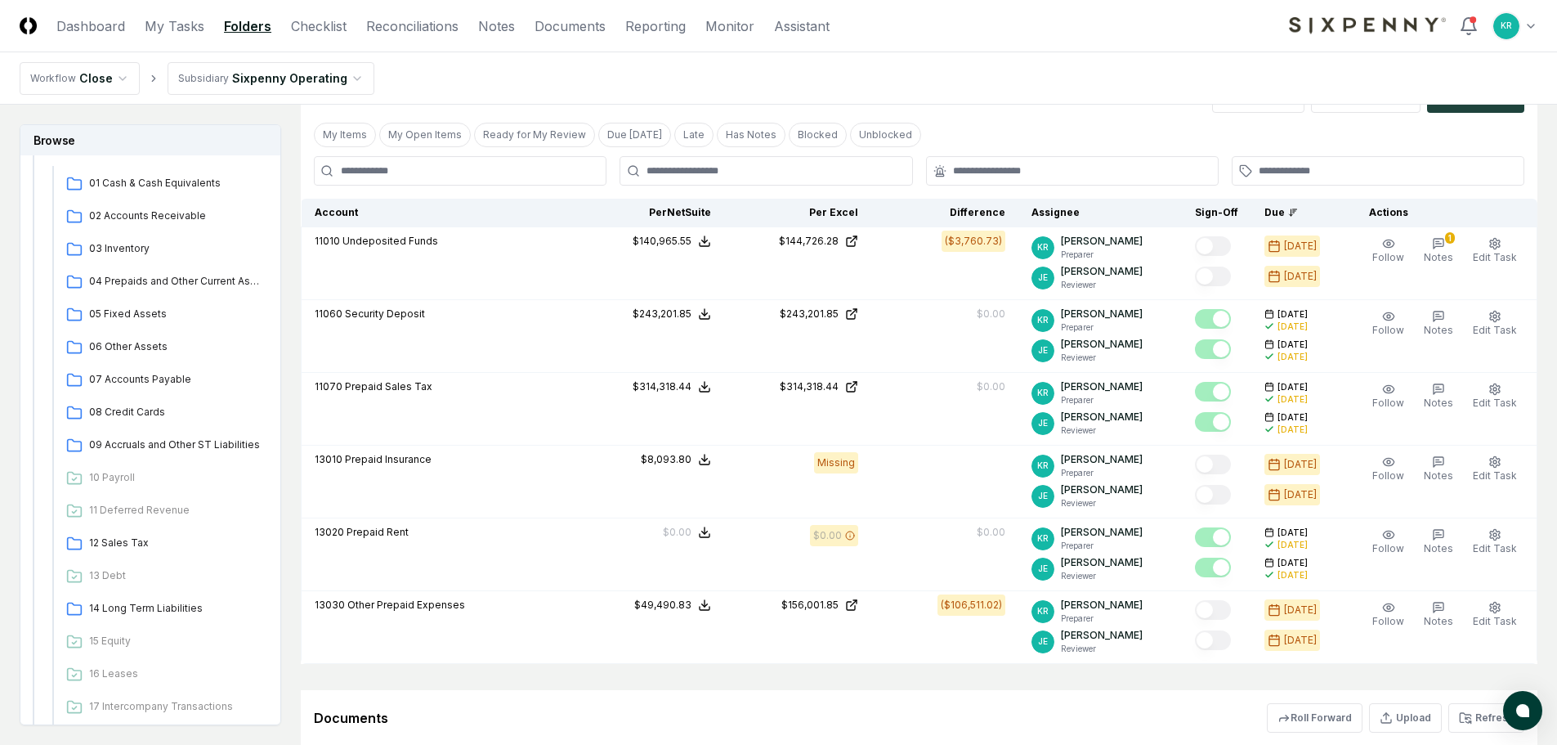
scroll to position [327, 0]
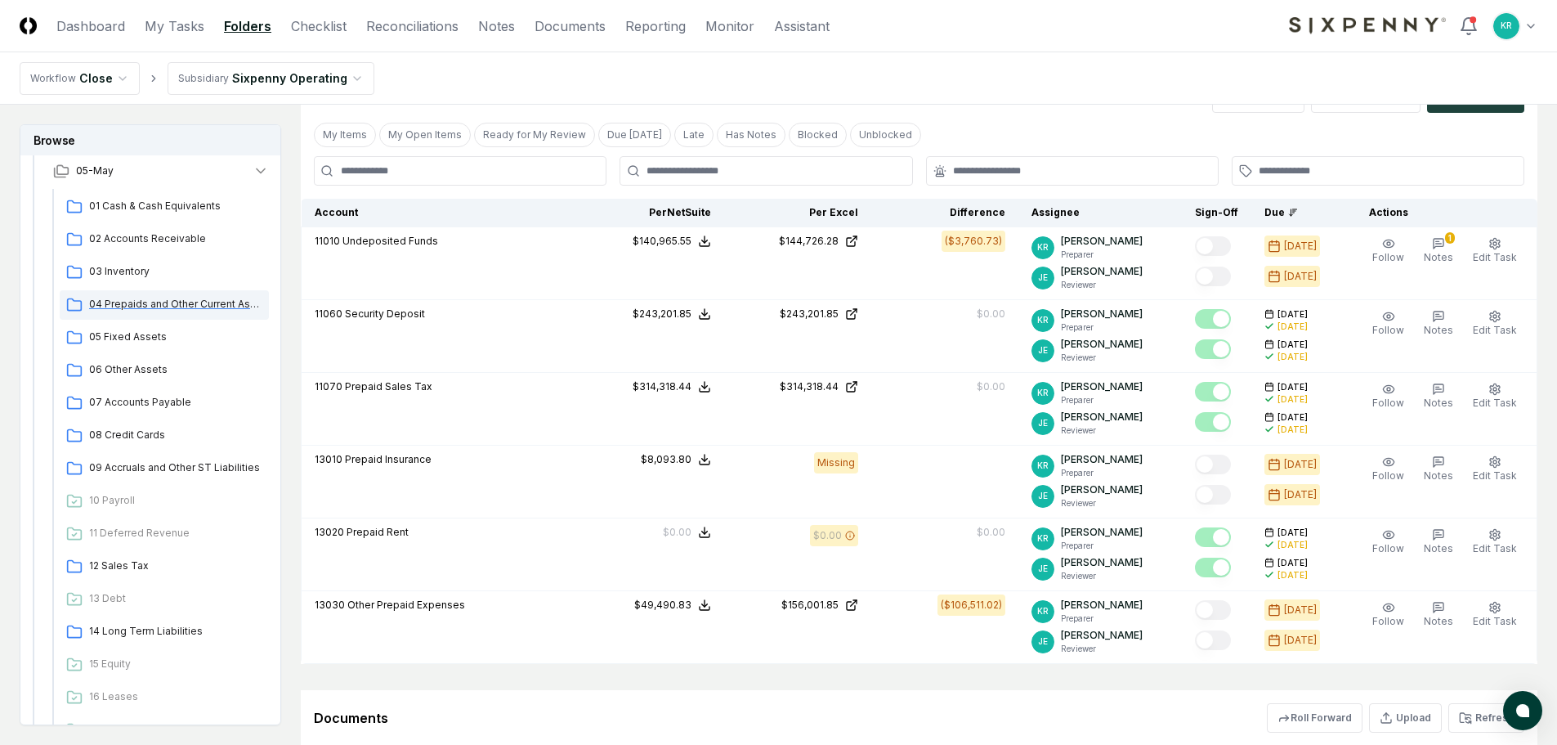
click at [157, 298] on span "04 Prepaids and Other Current Assets" at bounding box center [175, 304] width 173 height 15
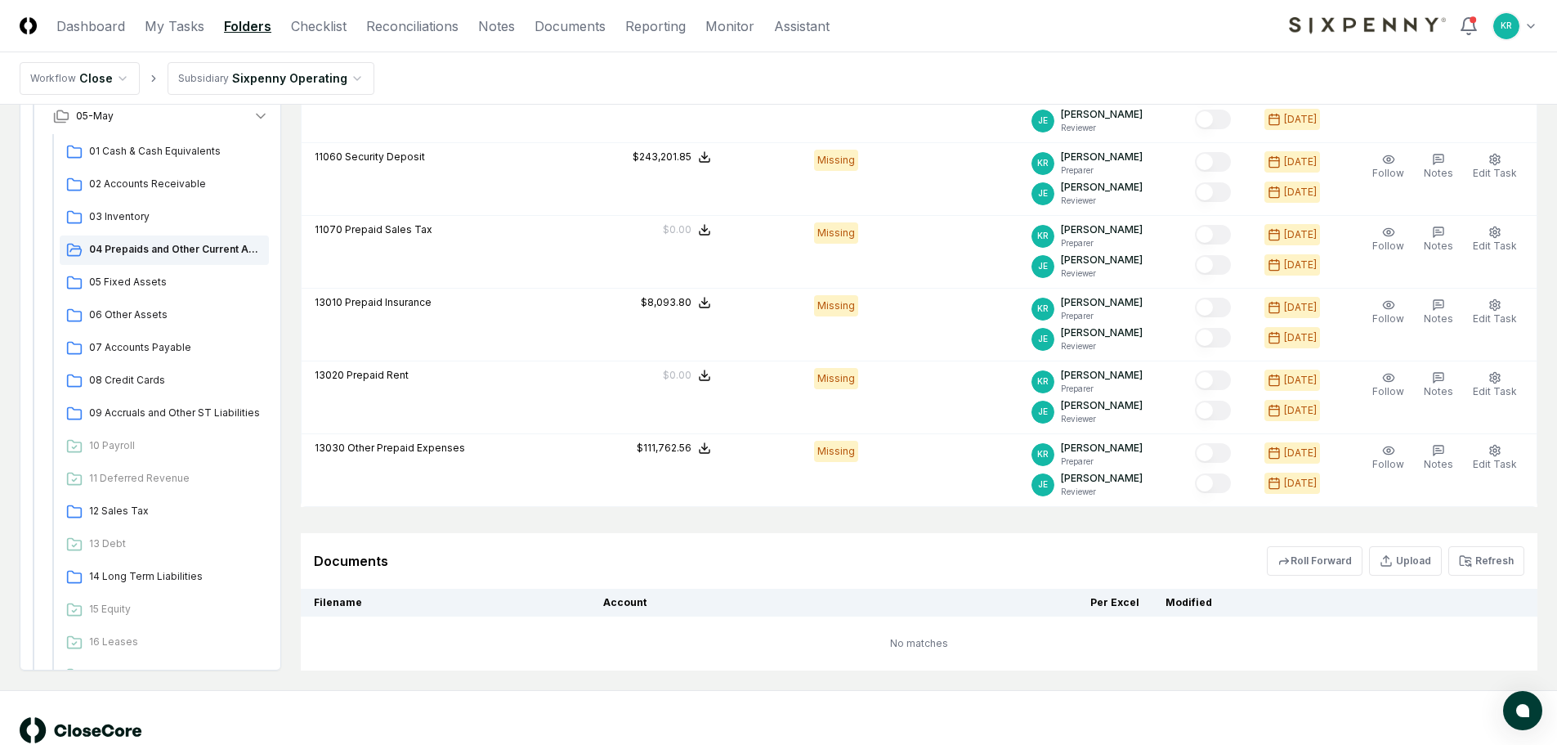
scroll to position [609, 0]
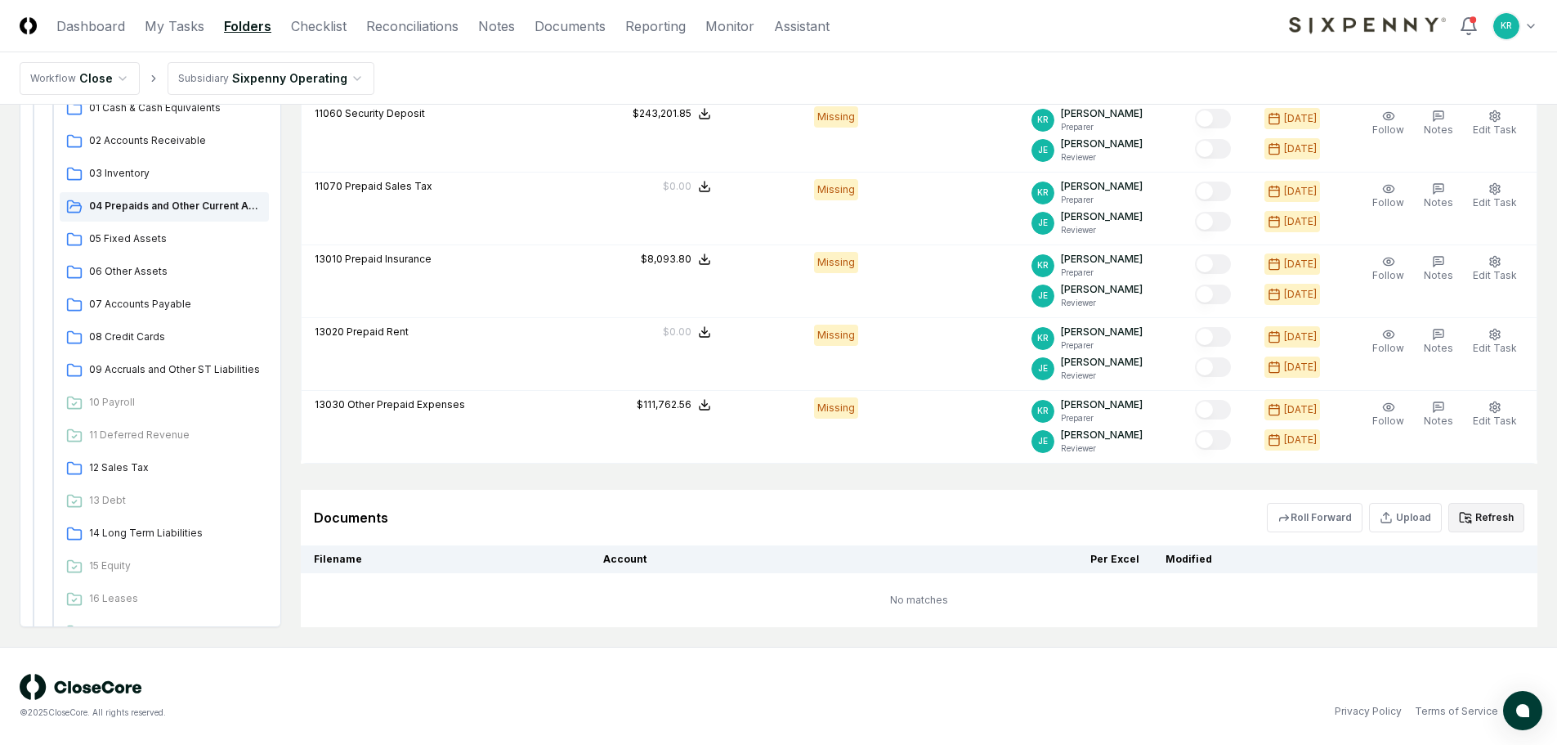
click at [1484, 521] on button "Refresh" at bounding box center [1486, 517] width 76 height 29
click at [1484, 515] on button "Refresh" at bounding box center [1486, 517] width 76 height 29
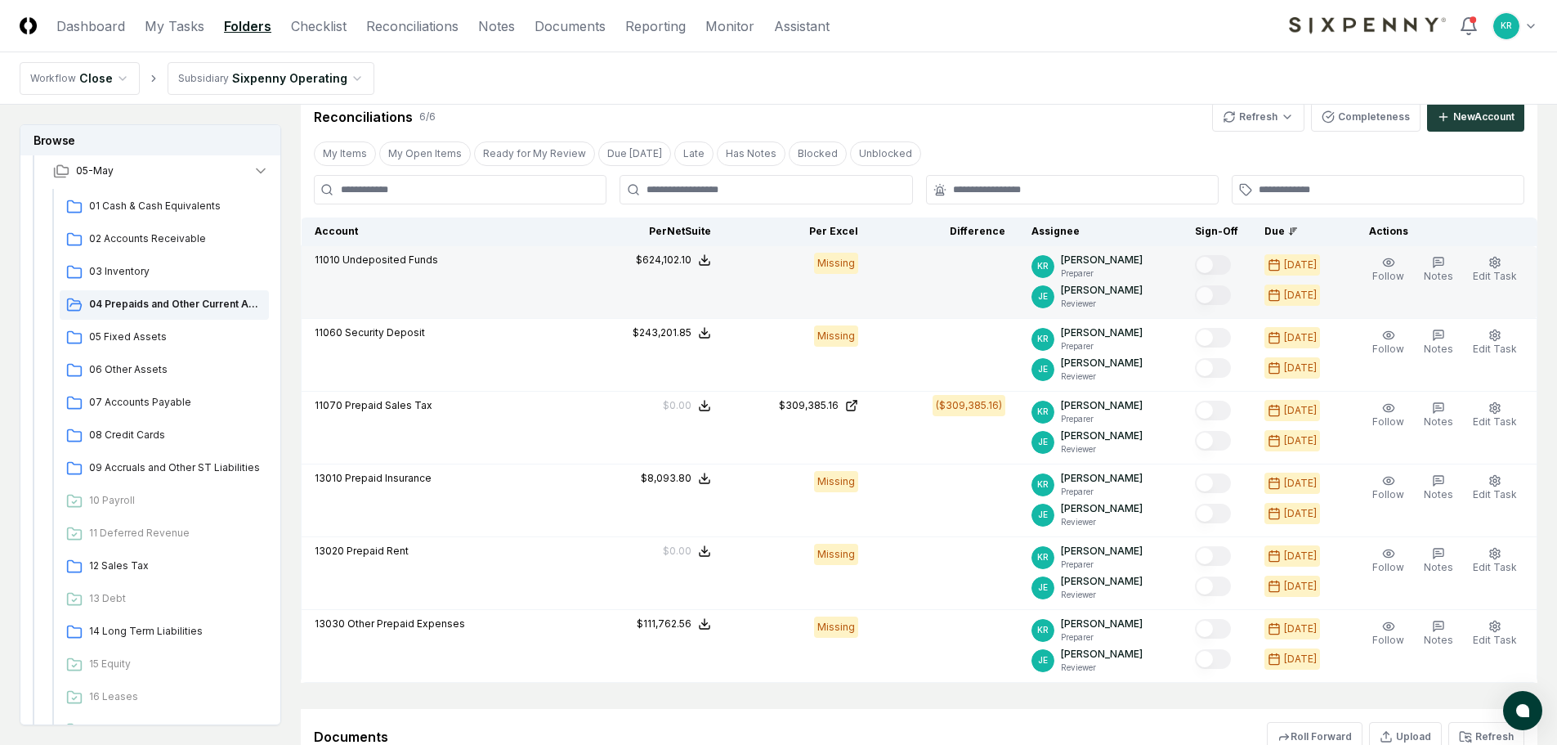
scroll to position [354, 0]
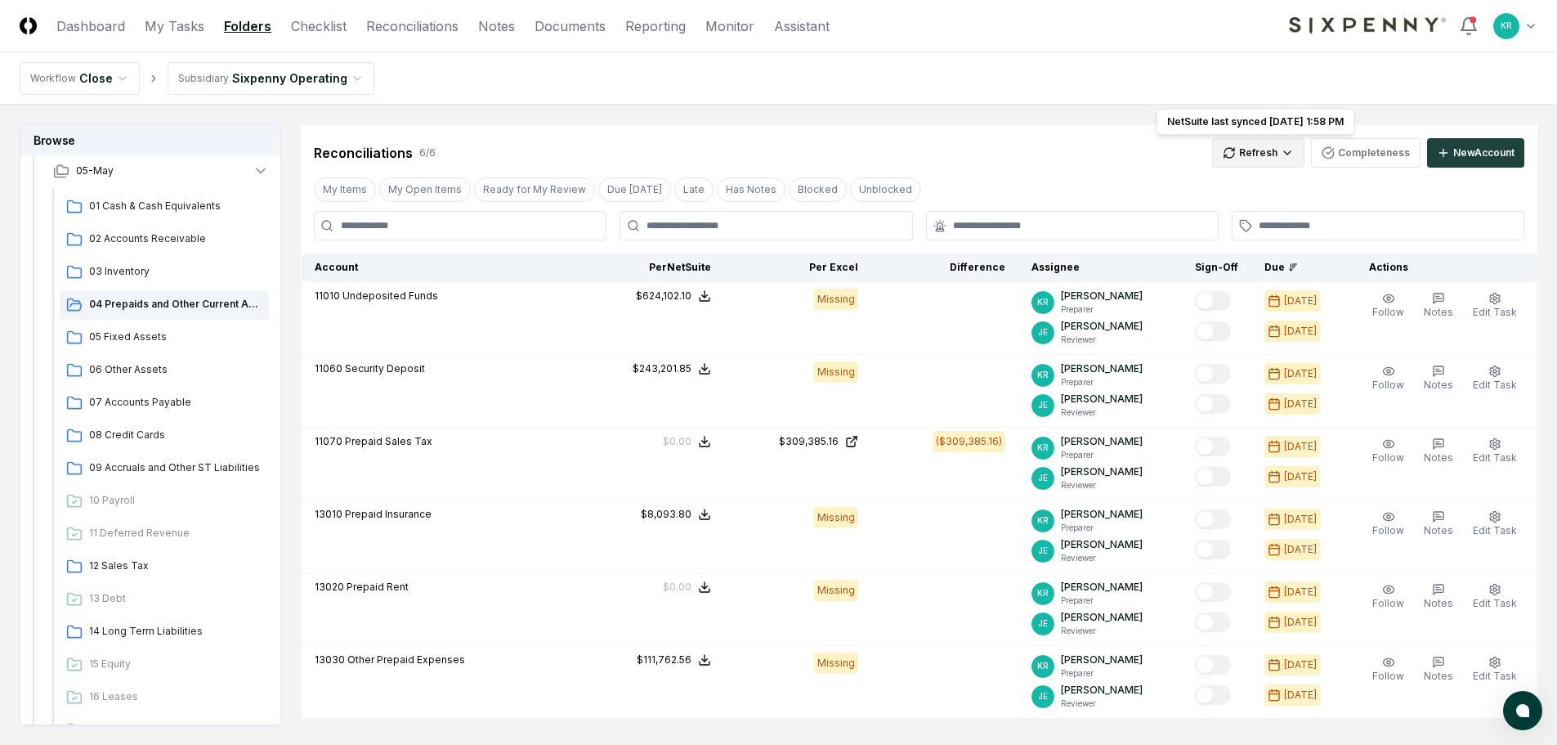
click at [1279, 150] on html "CloseCore Dashboard My Tasks Folders Checklist Reconciliations Notes Documents …" at bounding box center [778, 318] width 1557 height 1344
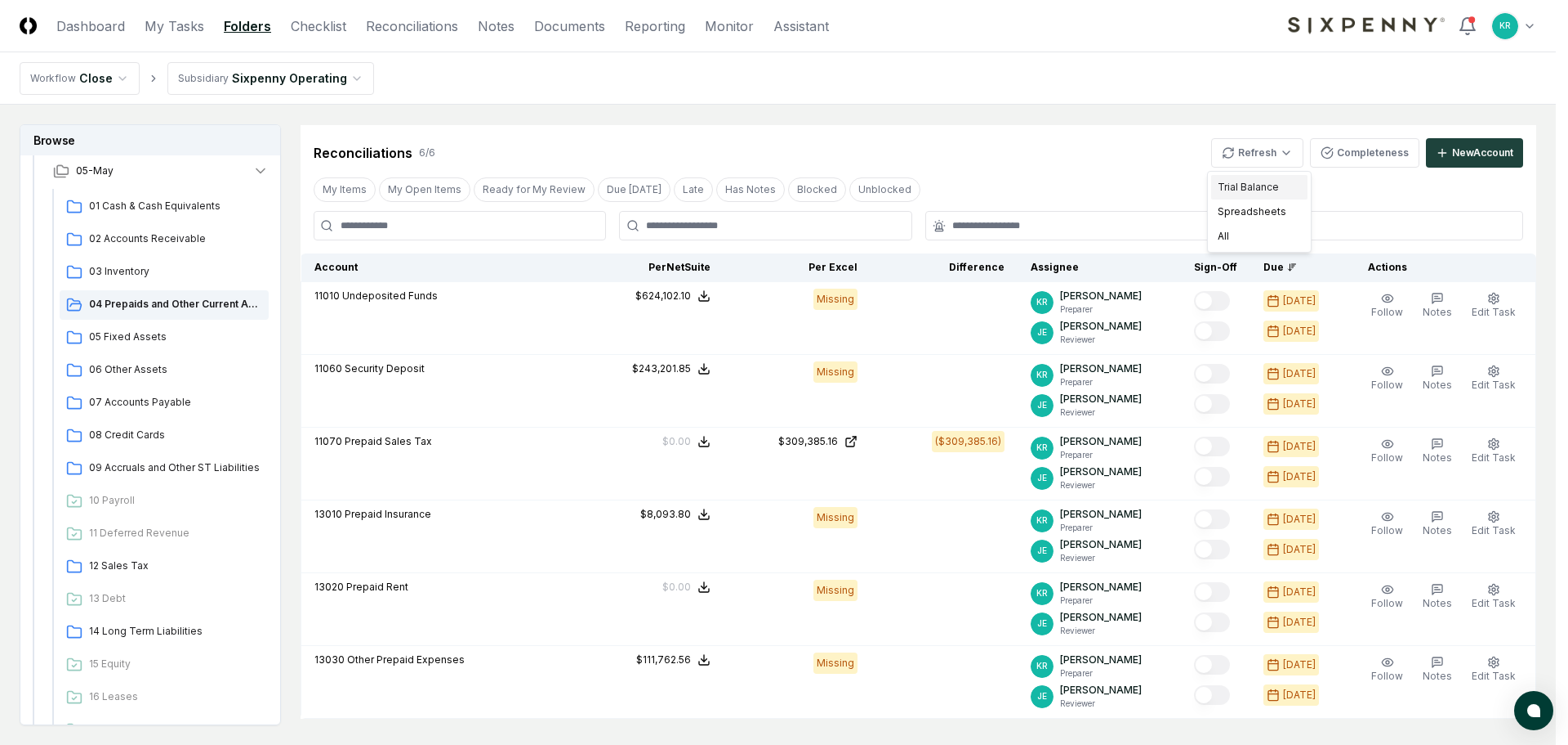
click at [1259, 186] on div "Trial Balance" at bounding box center [1259, 187] width 96 height 25
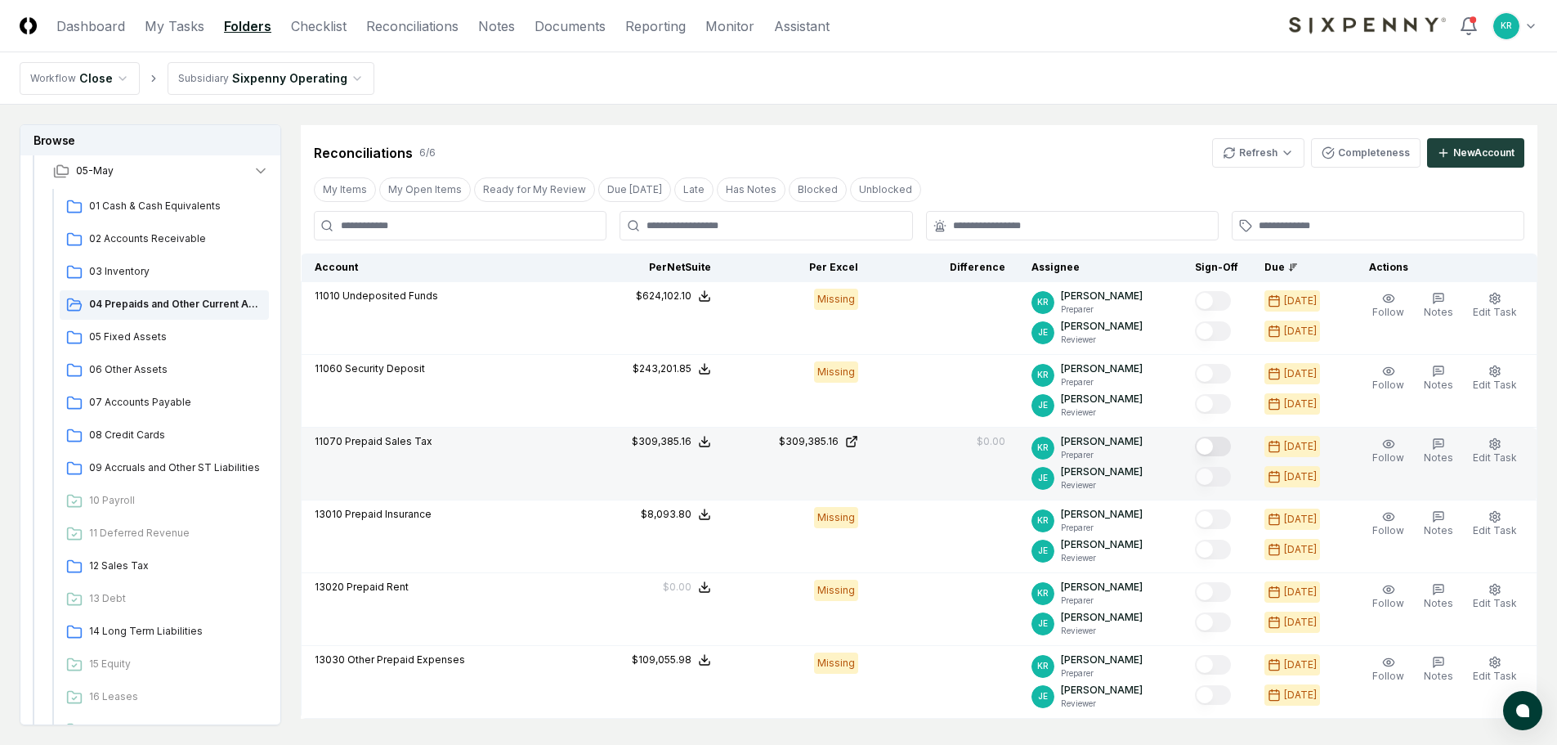
click at [1229, 445] on button "Mark complete" at bounding box center [1213, 447] width 36 height 20
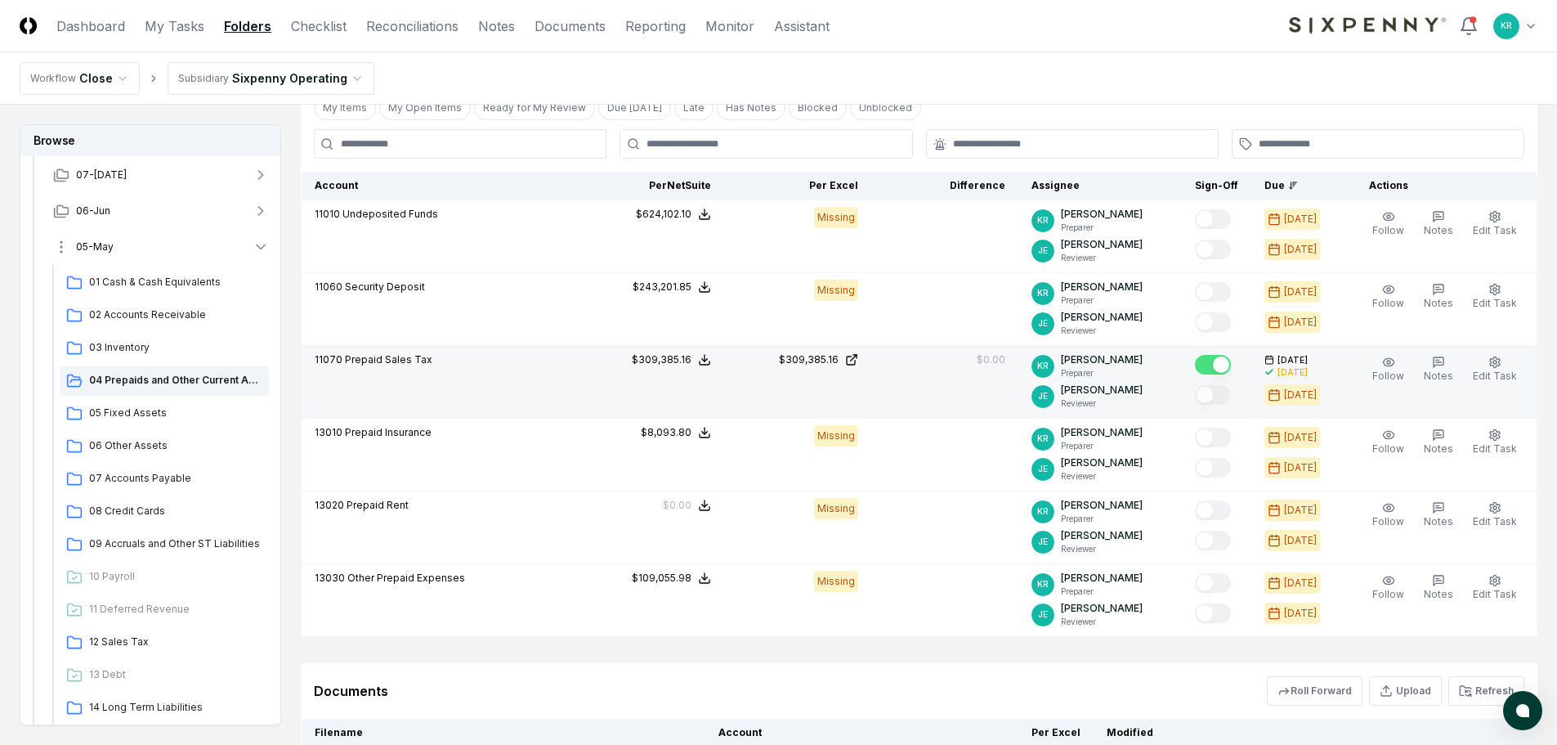
scroll to position [163, 0]
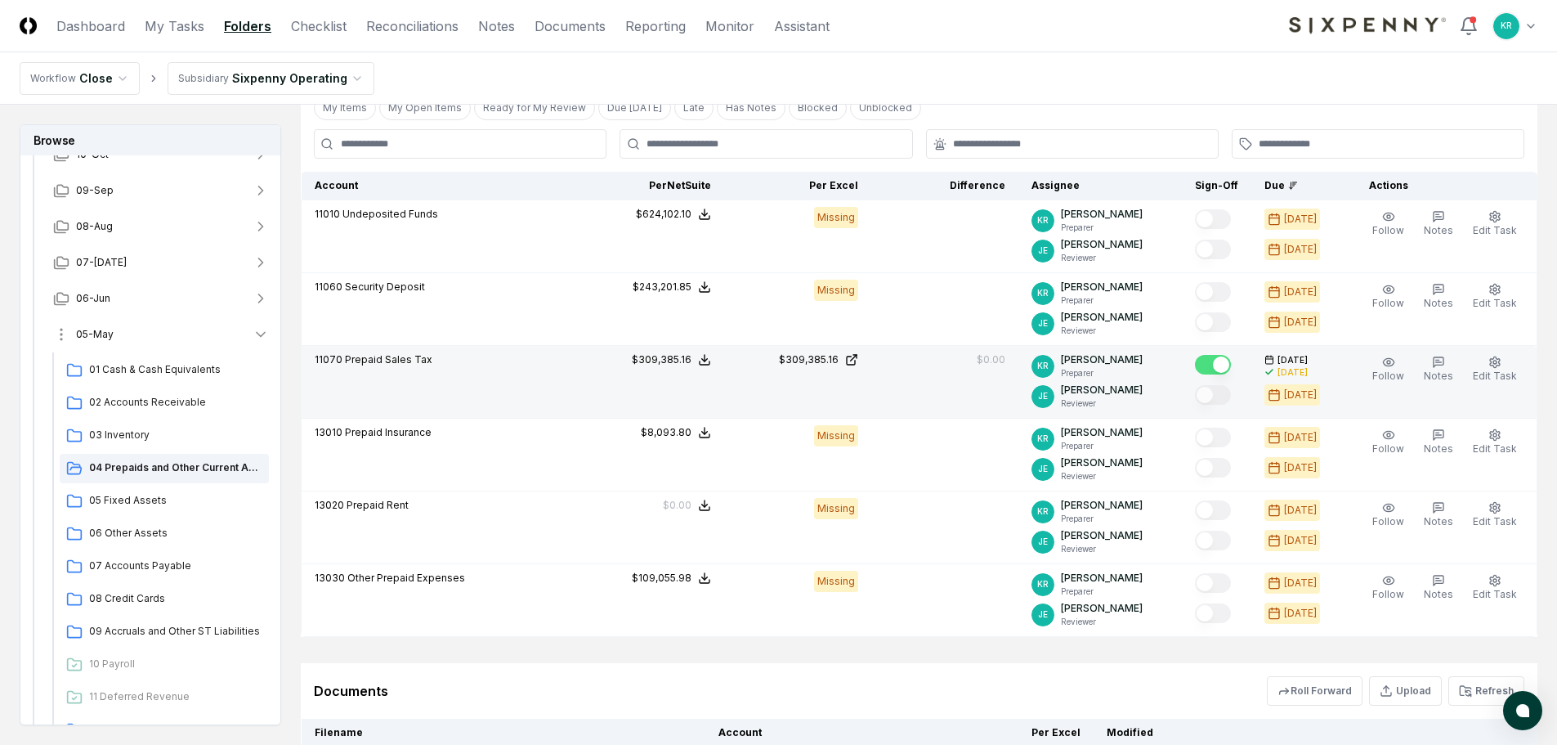
click at [146, 332] on button "05-May" at bounding box center [161, 334] width 242 height 36
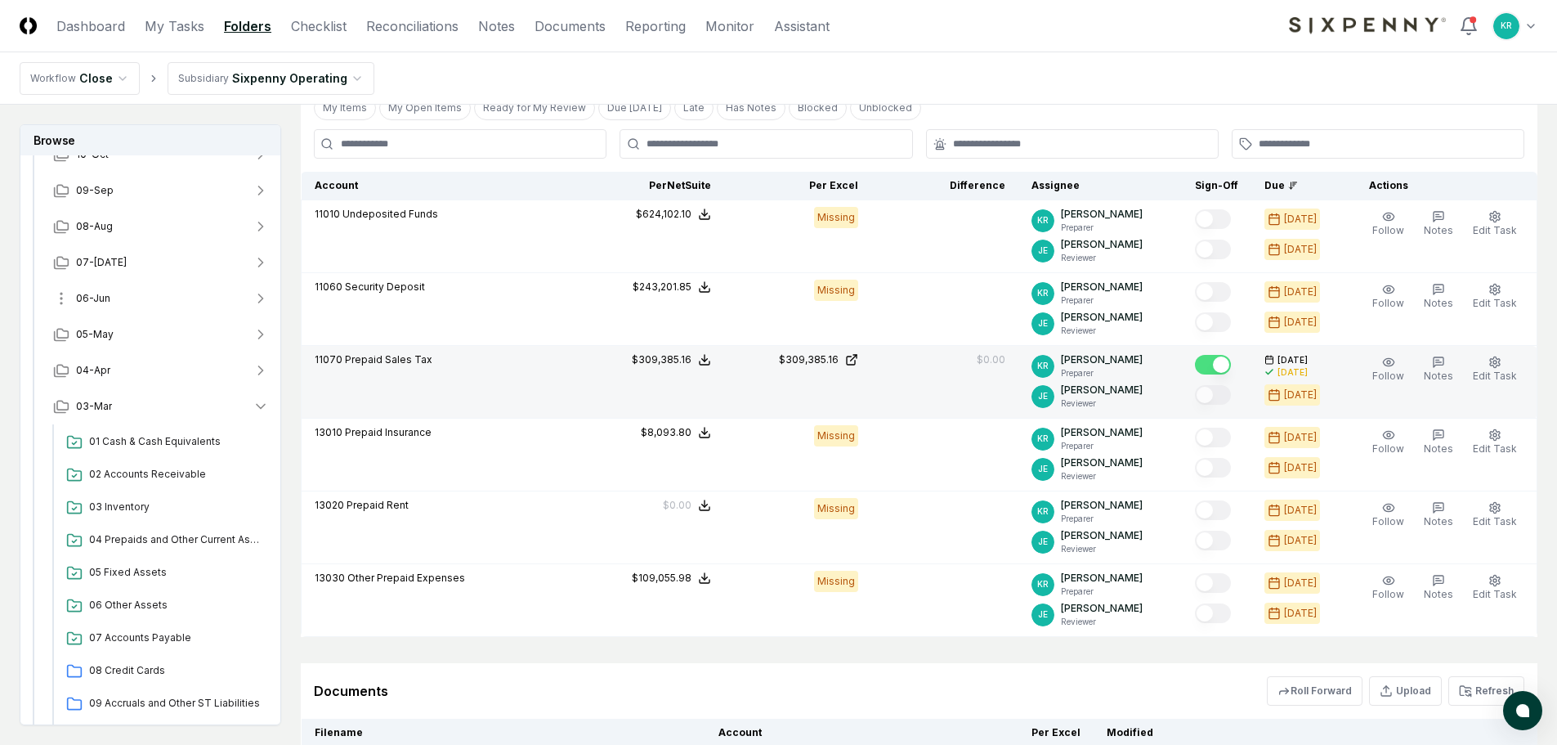
click at [131, 298] on button "06-Jun" at bounding box center [161, 298] width 242 height 36
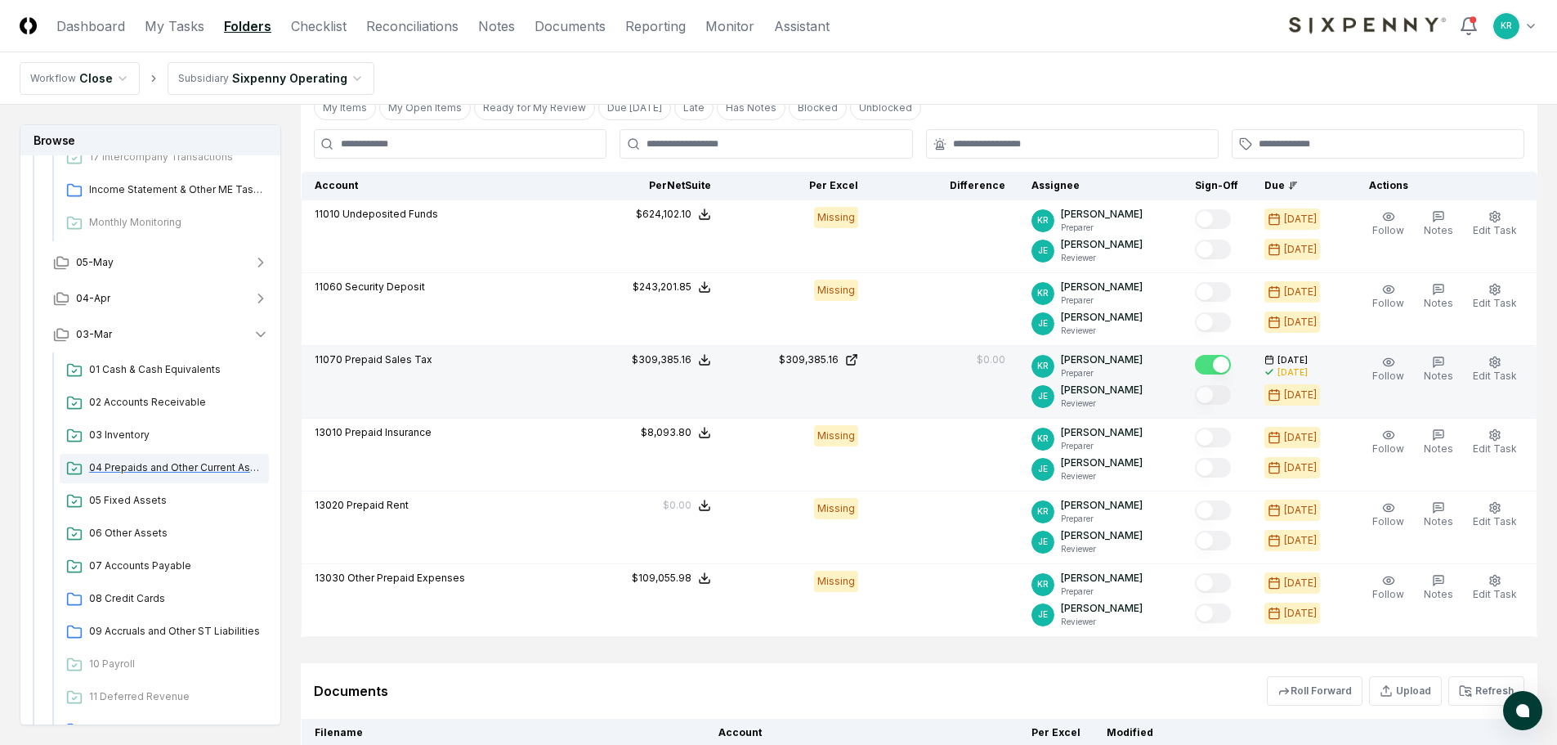
scroll to position [899, 0]
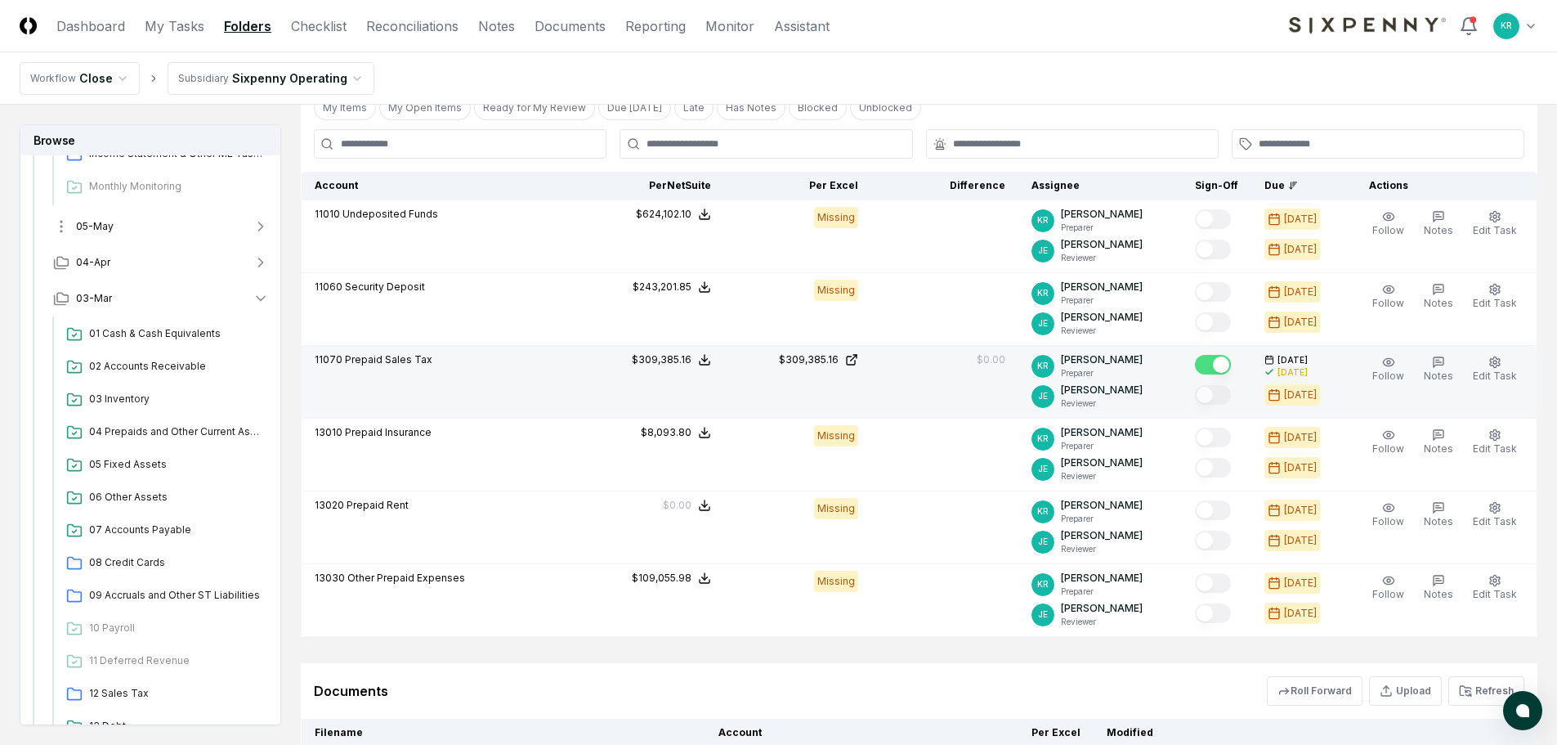
click at [107, 226] on span "05-May" at bounding box center [95, 226] width 38 height 15
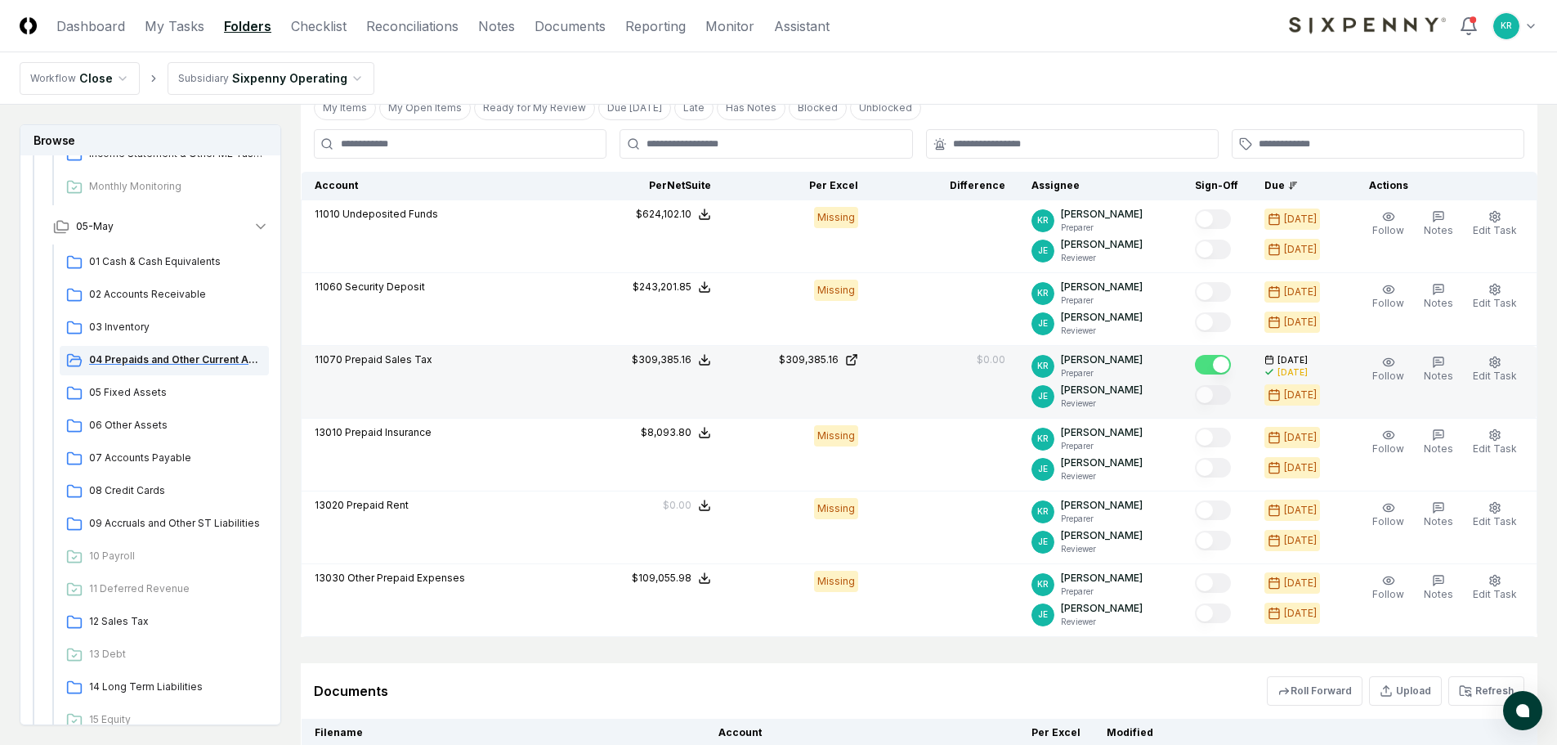
click at [177, 351] on div "04 Prepaids and Other Current Assets" at bounding box center [164, 360] width 209 height 29
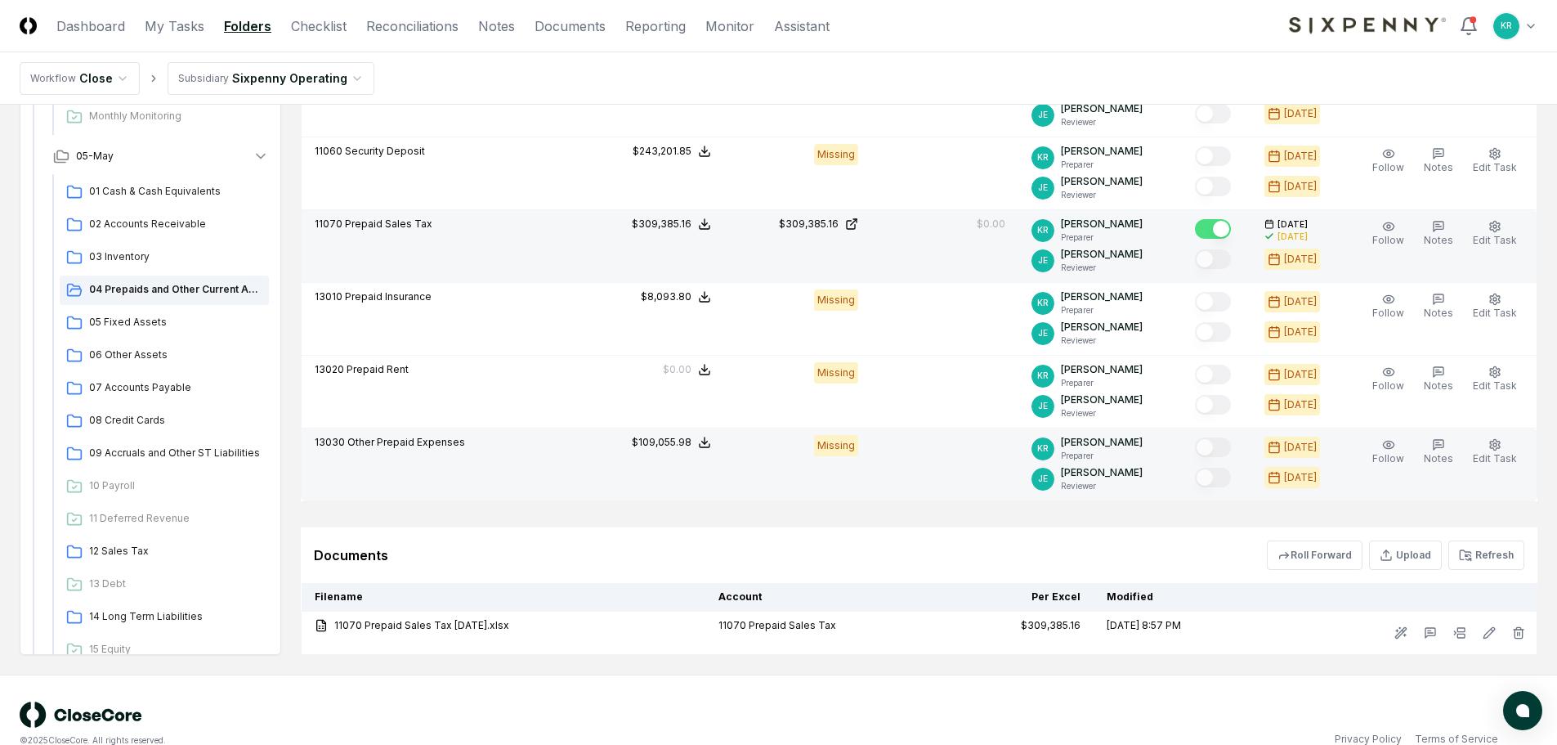
scroll to position [572, 0]
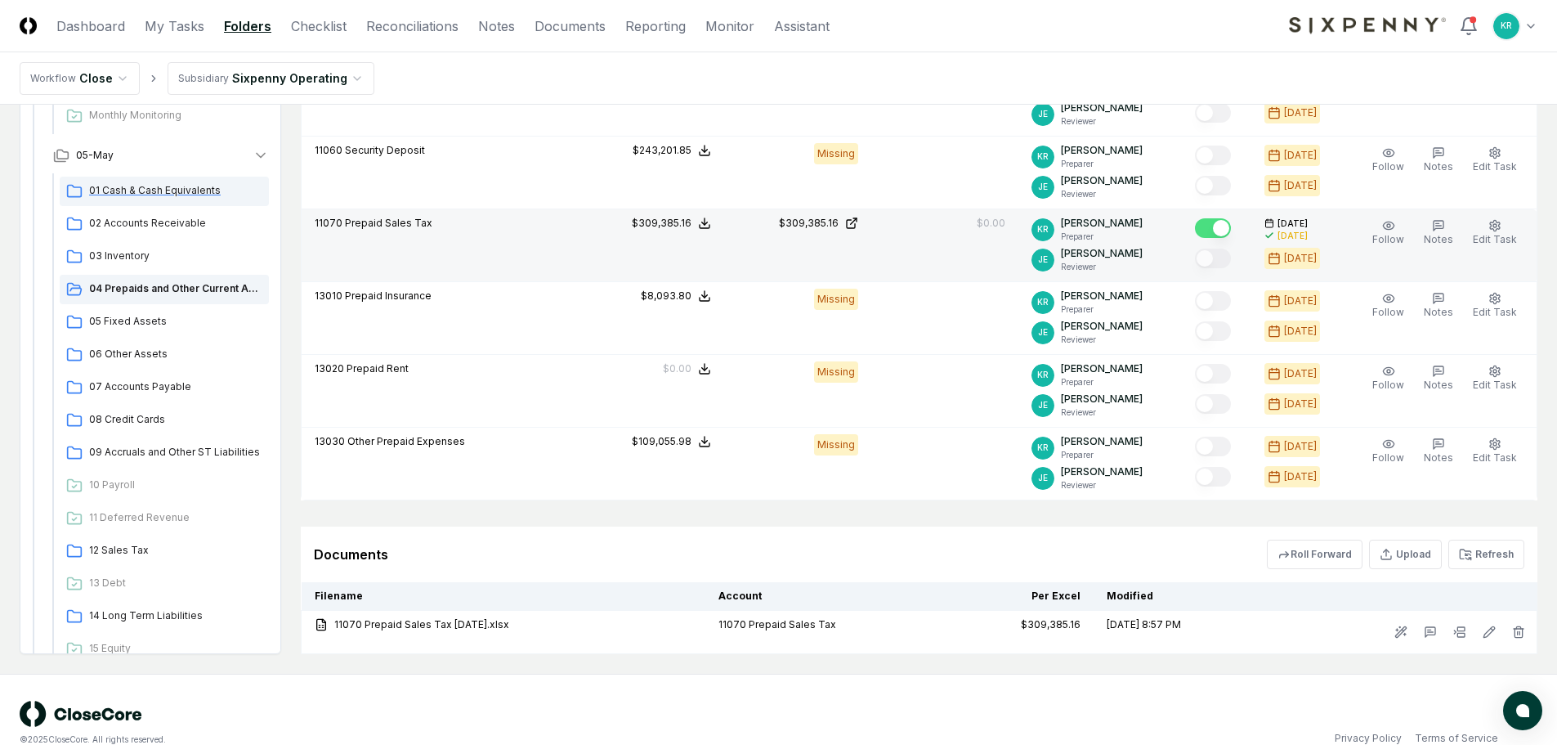
click at [128, 189] on span "01 Cash & Cash Equivalents" at bounding box center [175, 190] width 173 height 15
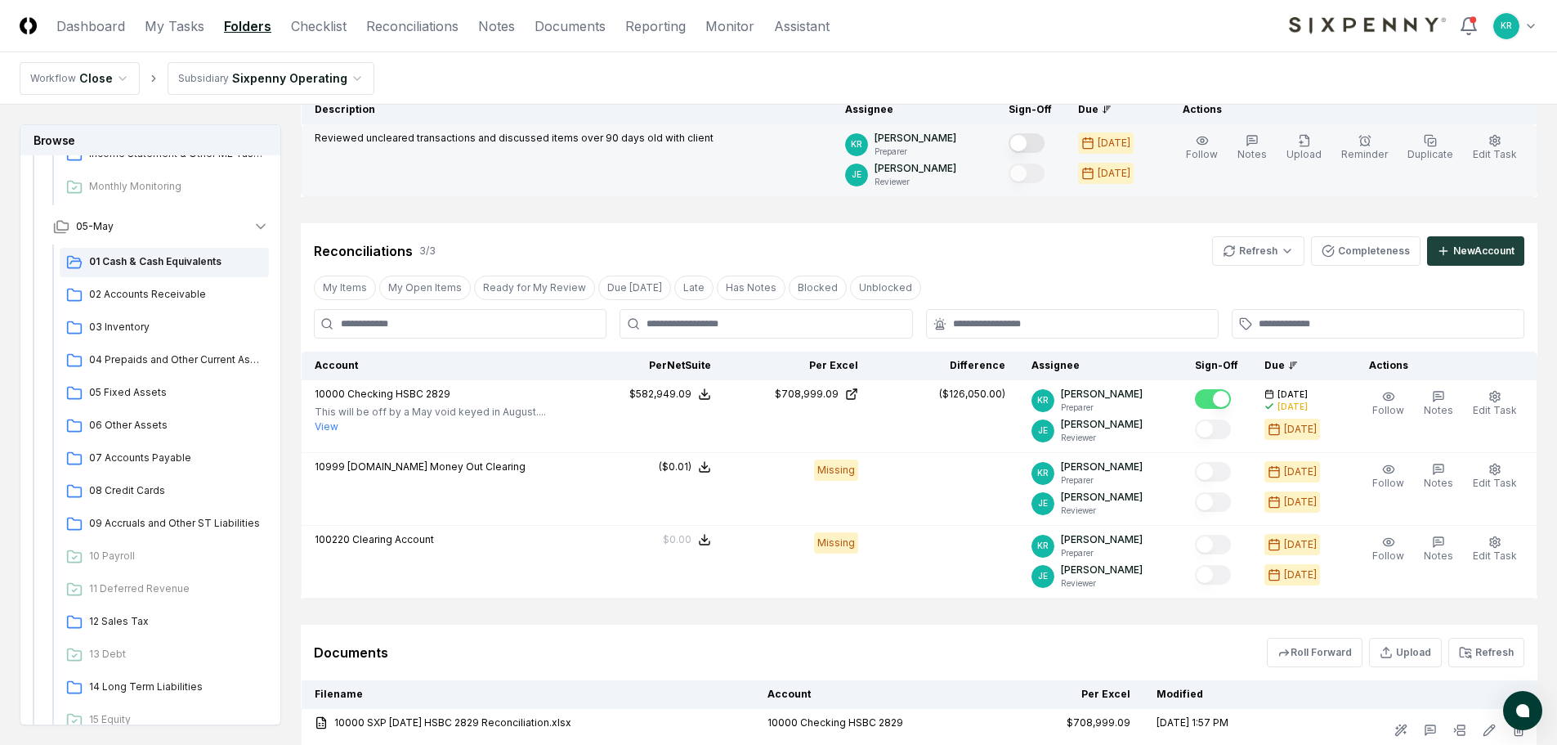
scroll to position [245, 0]
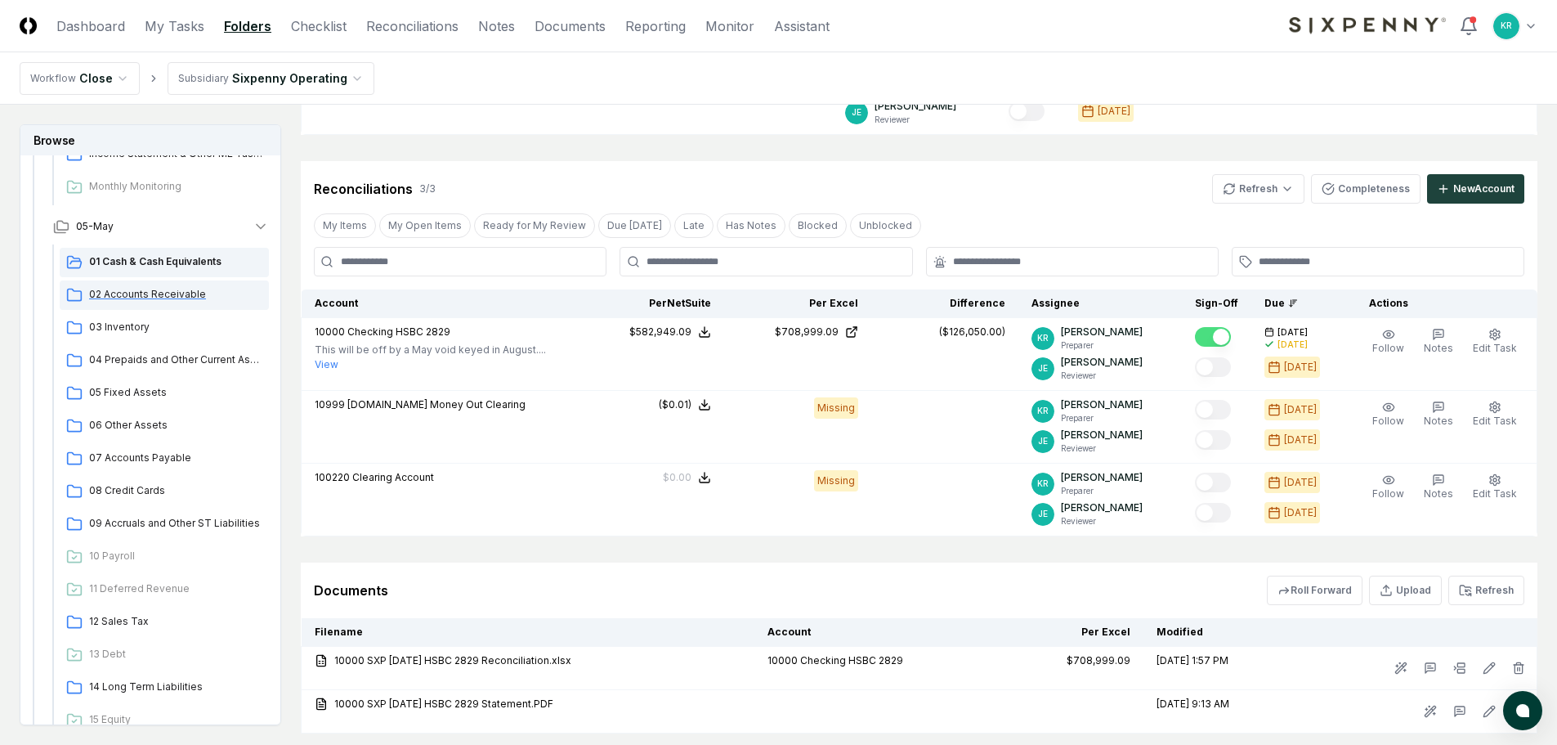
click at [118, 297] on span "02 Accounts Receivable" at bounding box center [175, 294] width 173 height 15
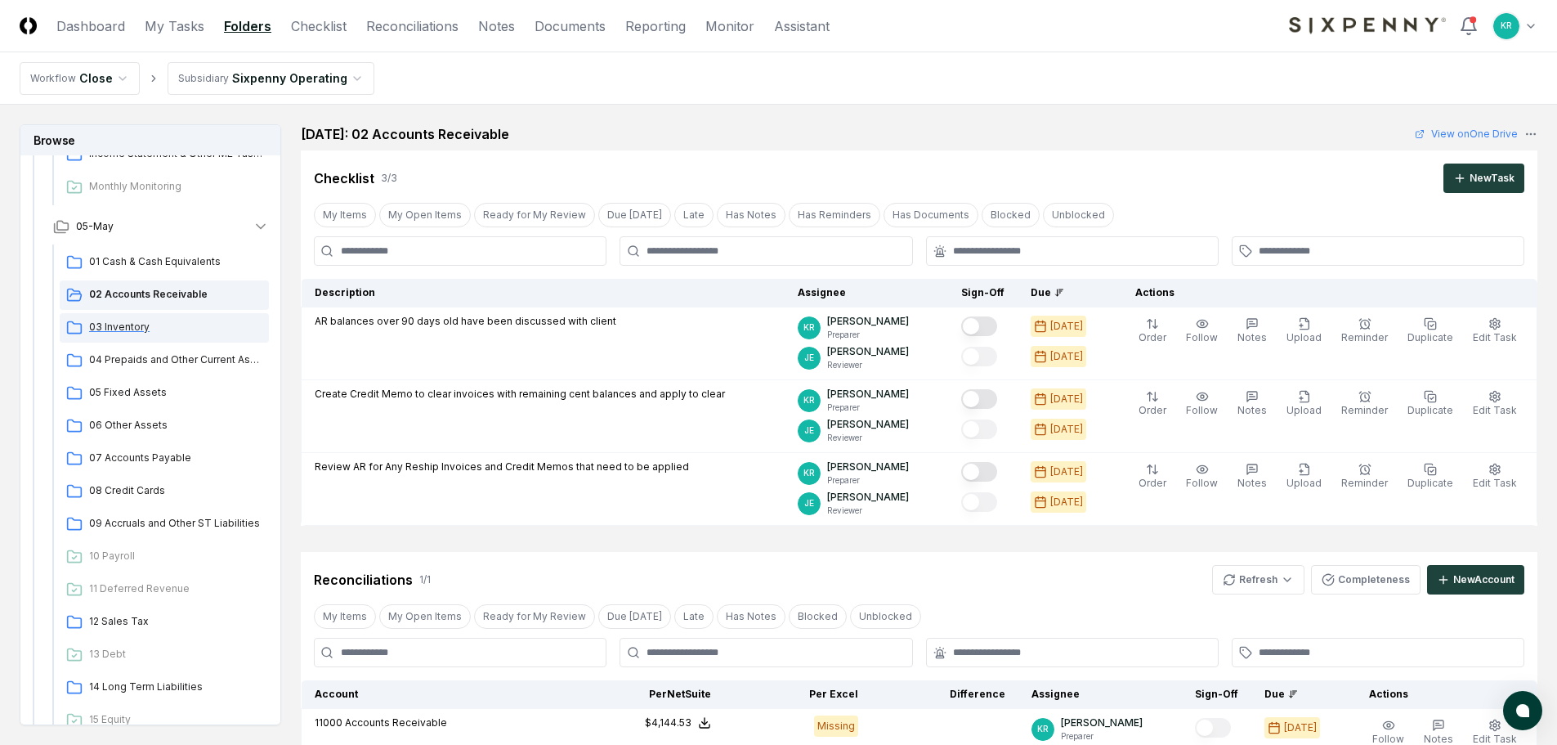
click at [109, 329] on span "03 Inventory" at bounding box center [175, 327] width 173 height 15
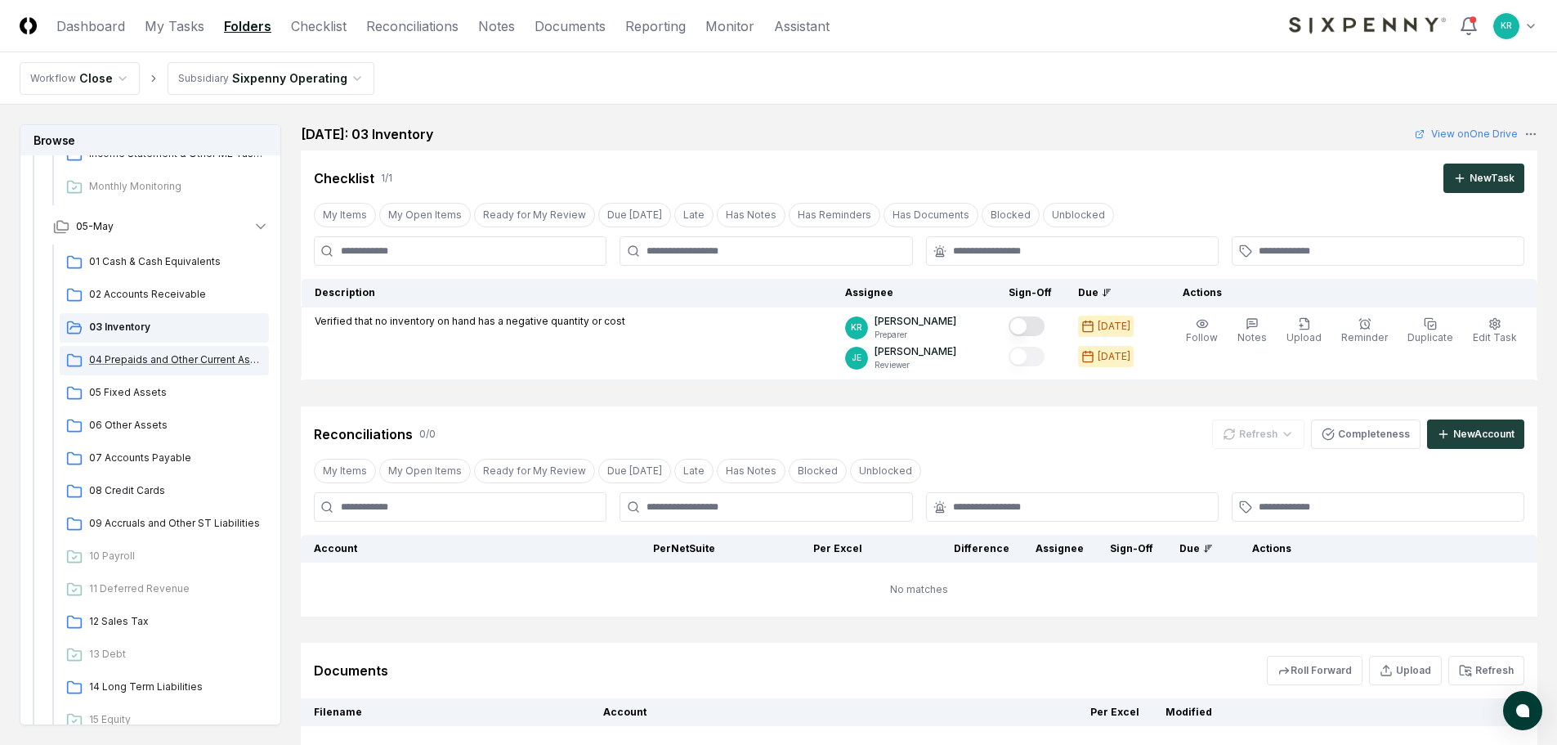
click at [172, 357] on span "04 Prepaids and Other Current Assets" at bounding box center [175, 359] width 173 height 15
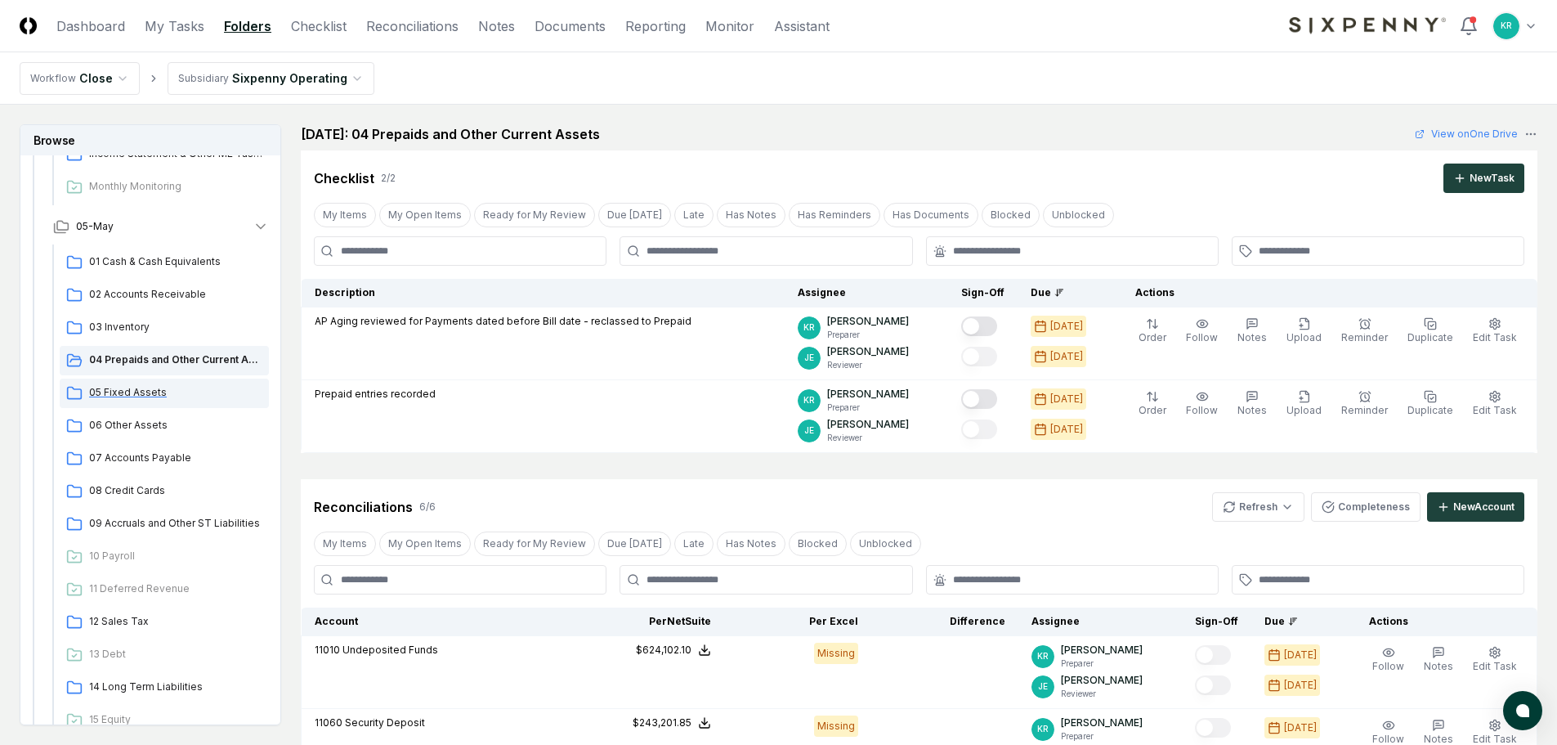
click at [118, 400] on div "05 Fixed Assets" at bounding box center [164, 392] width 209 height 29
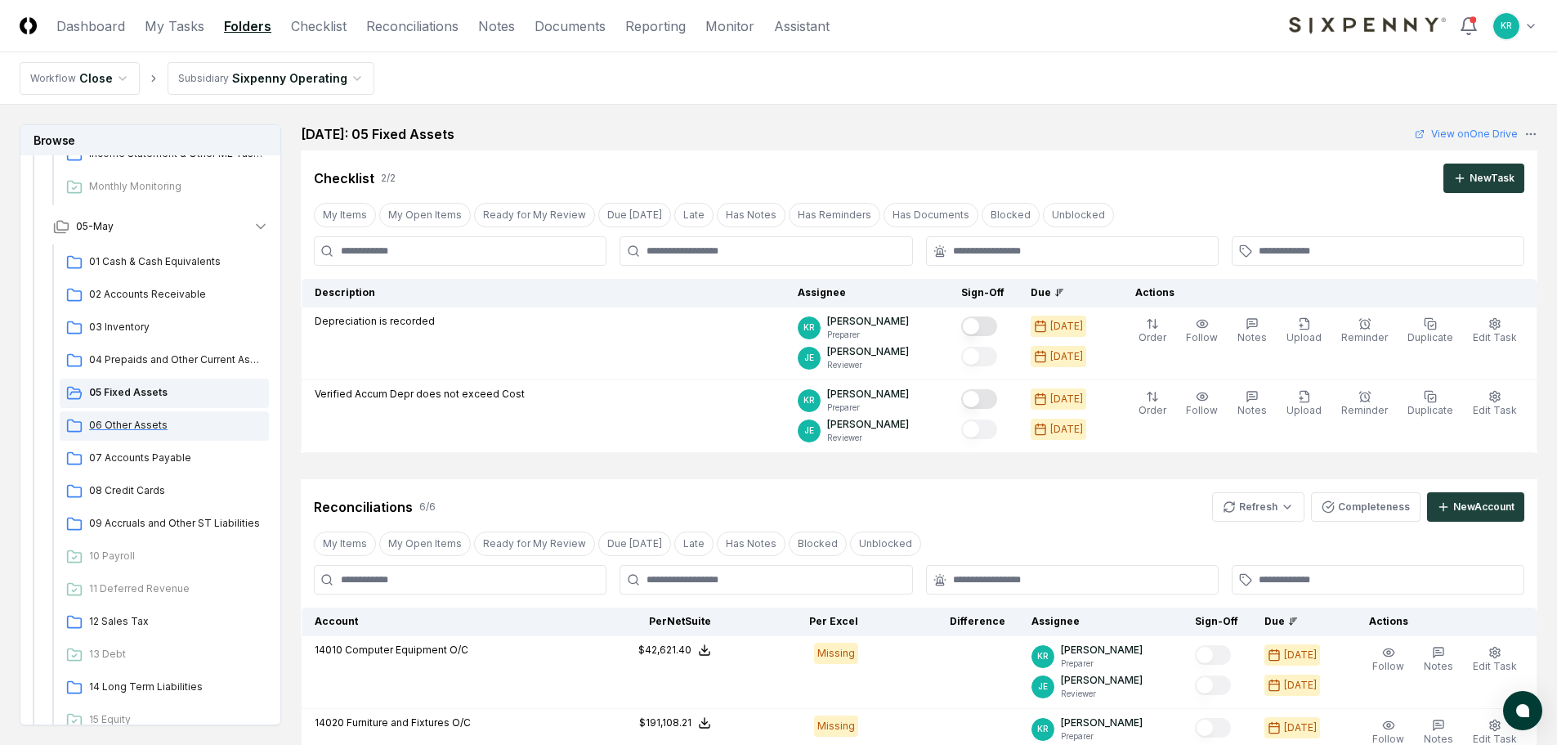
click at [113, 419] on span "06 Other Assets" at bounding box center [175, 425] width 173 height 15
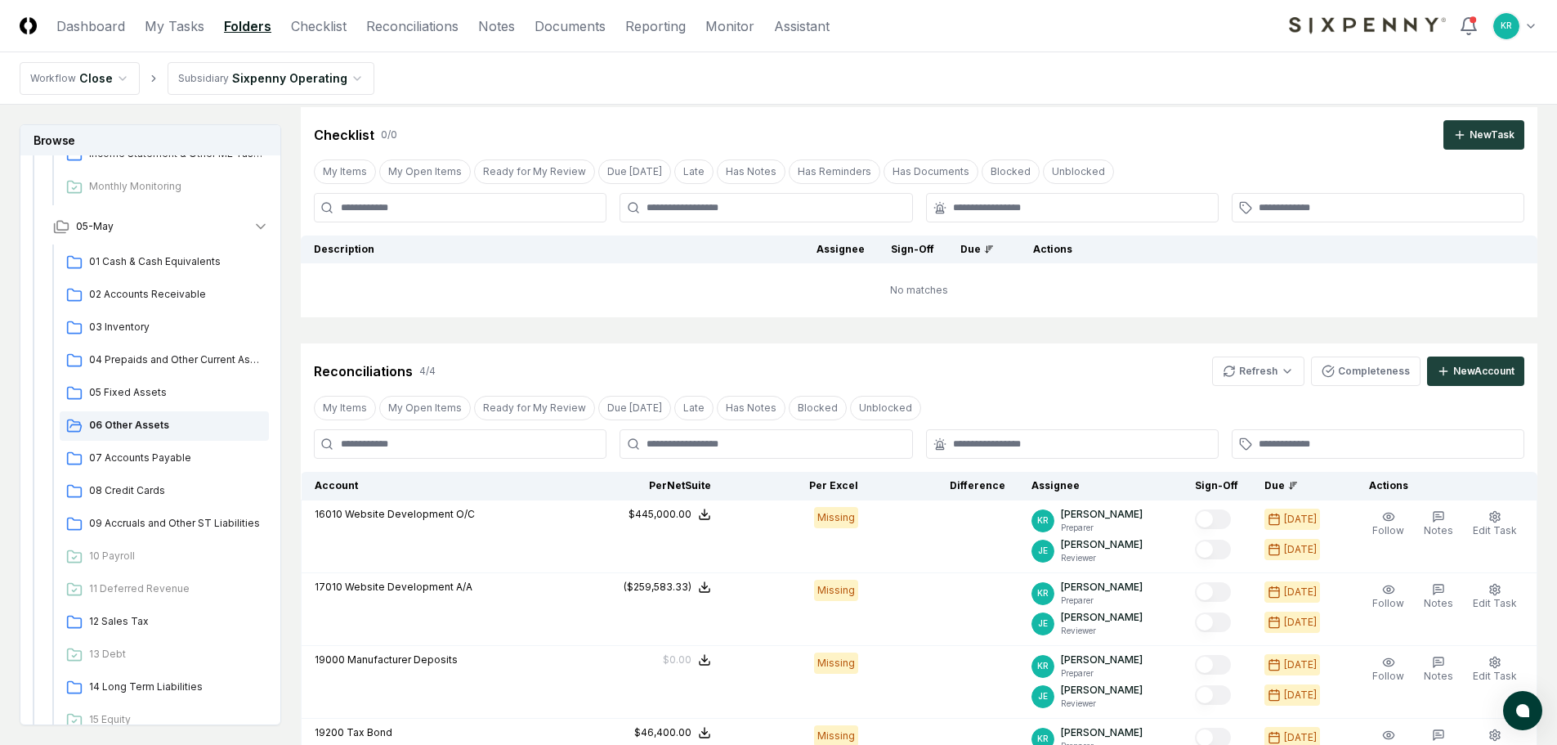
scroll to position [327, 0]
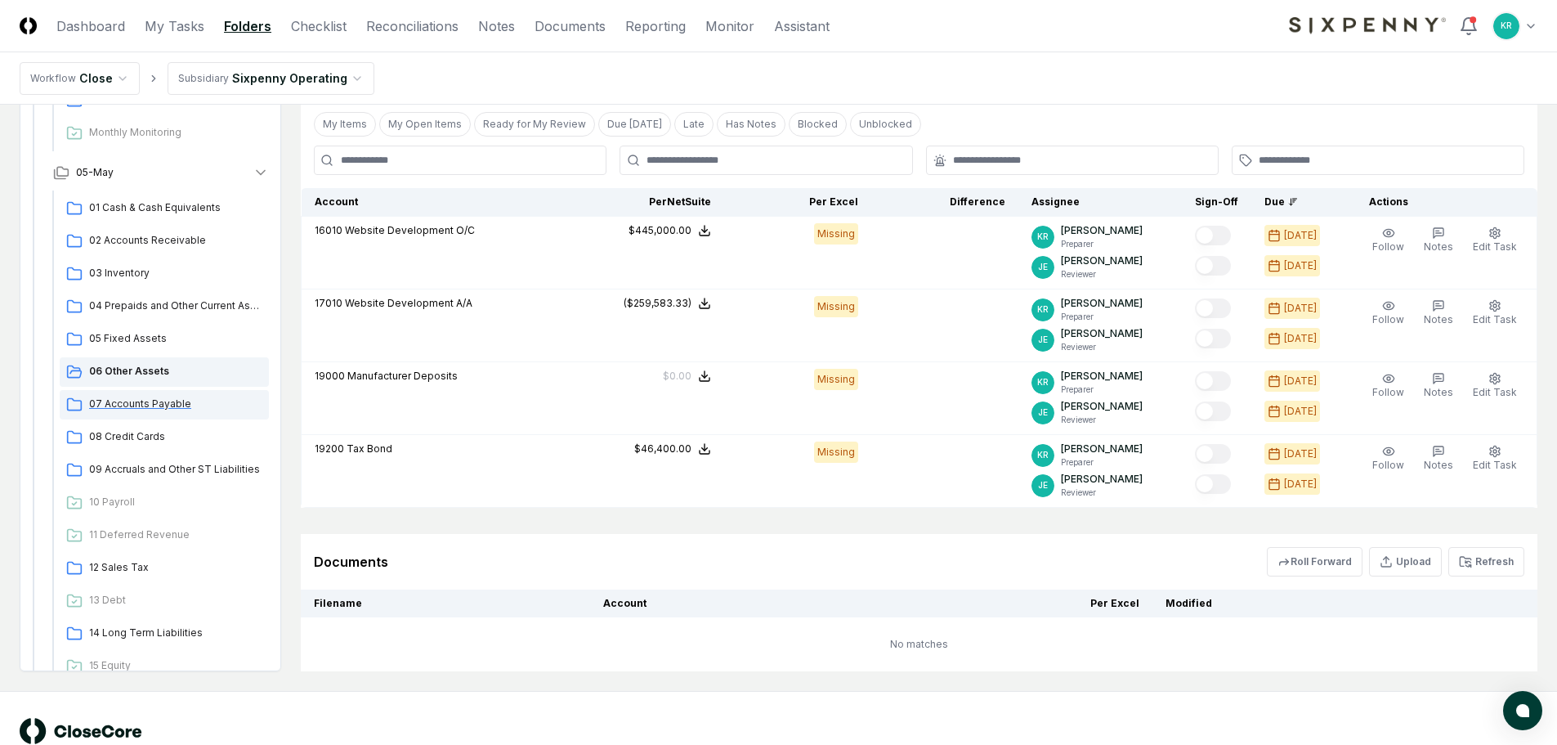
click at [151, 410] on span "07 Accounts Payable" at bounding box center [175, 403] width 173 height 15
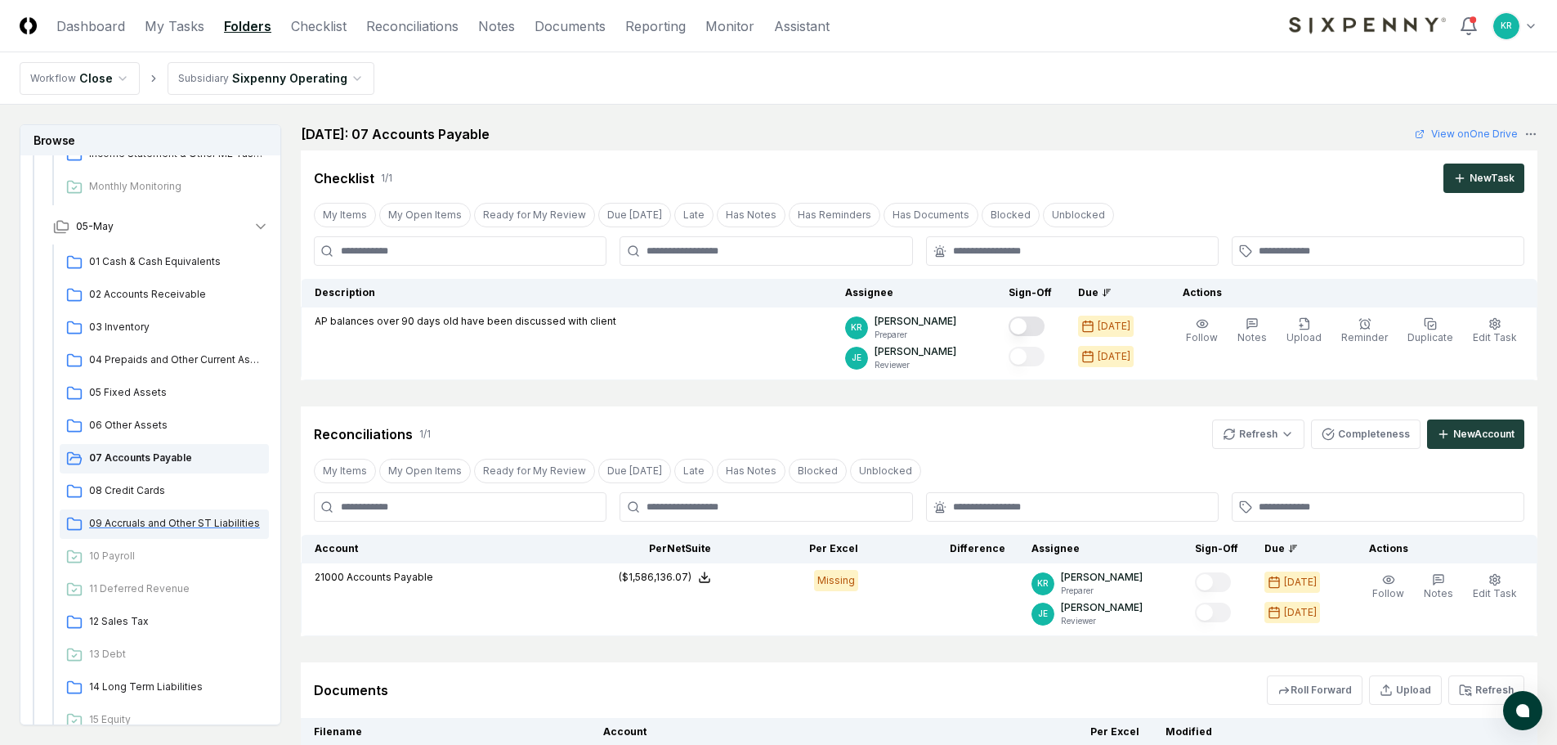
drag, startPoint x: 148, startPoint y: 518, endPoint x: 174, endPoint y: 514, distance: 26.5
click at [149, 518] on span "09 Accruals and Other ST Liabilities" at bounding box center [175, 523] width 173 height 15
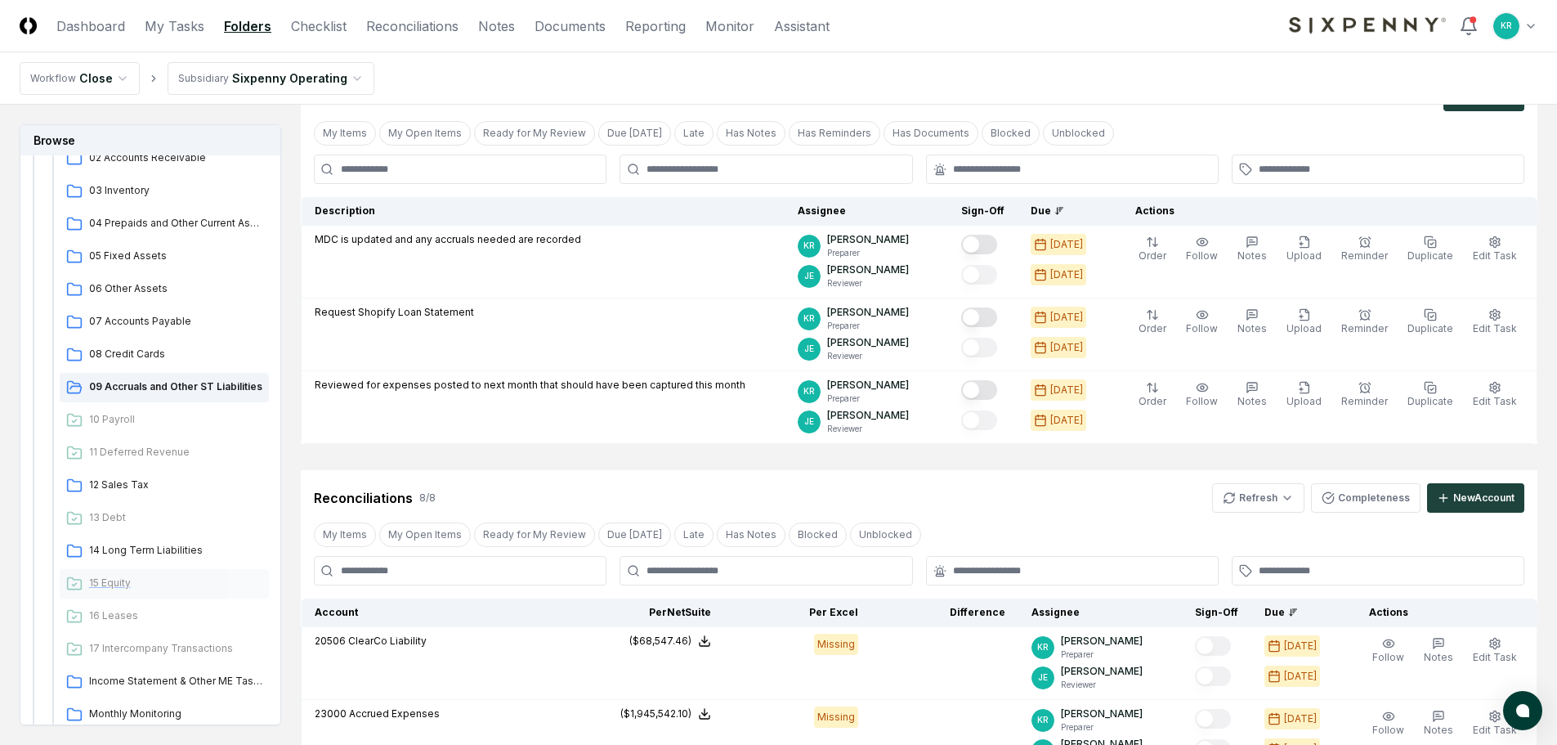
scroll to position [1063, 0]
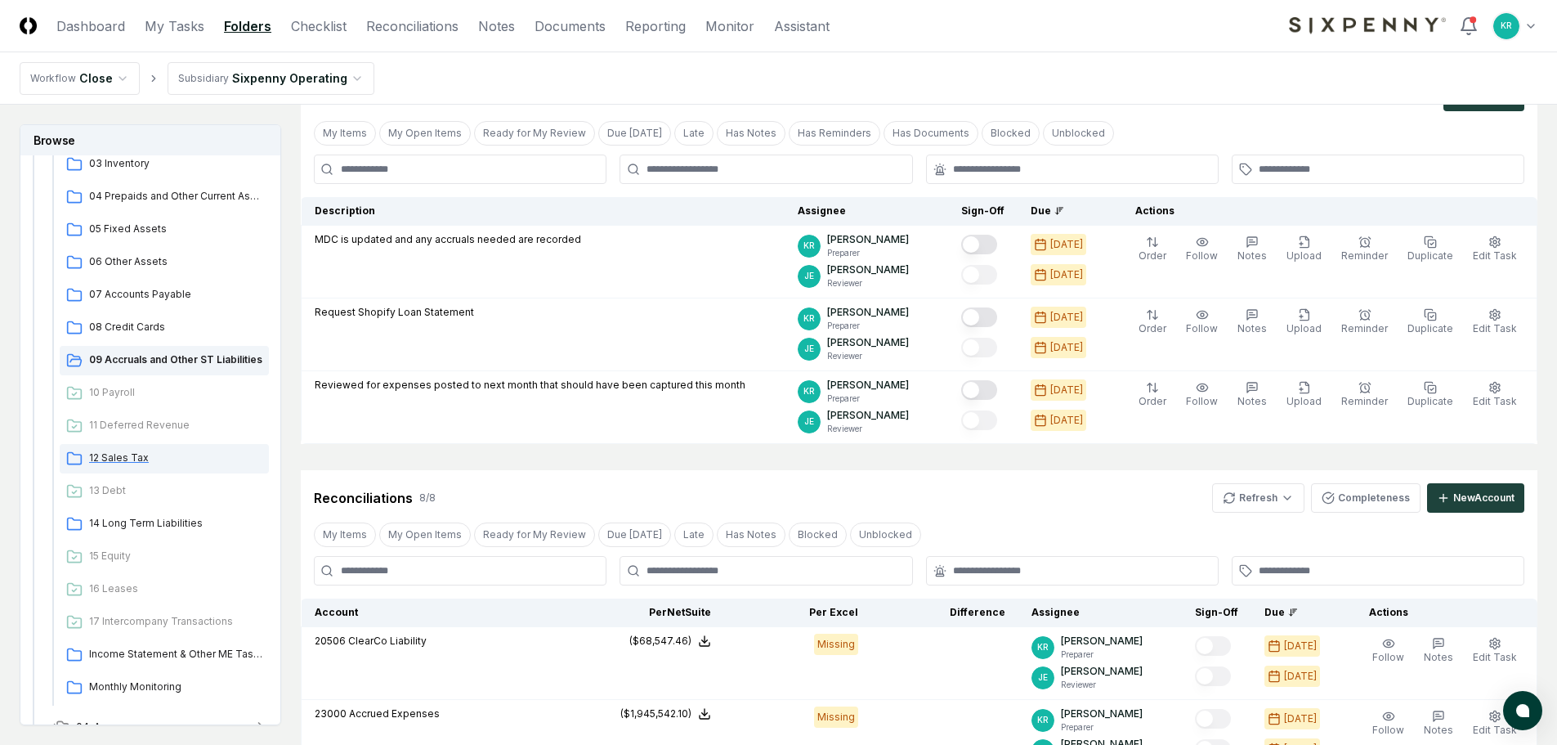
click at [114, 457] on span "12 Sales Tax" at bounding box center [175, 457] width 173 height 15
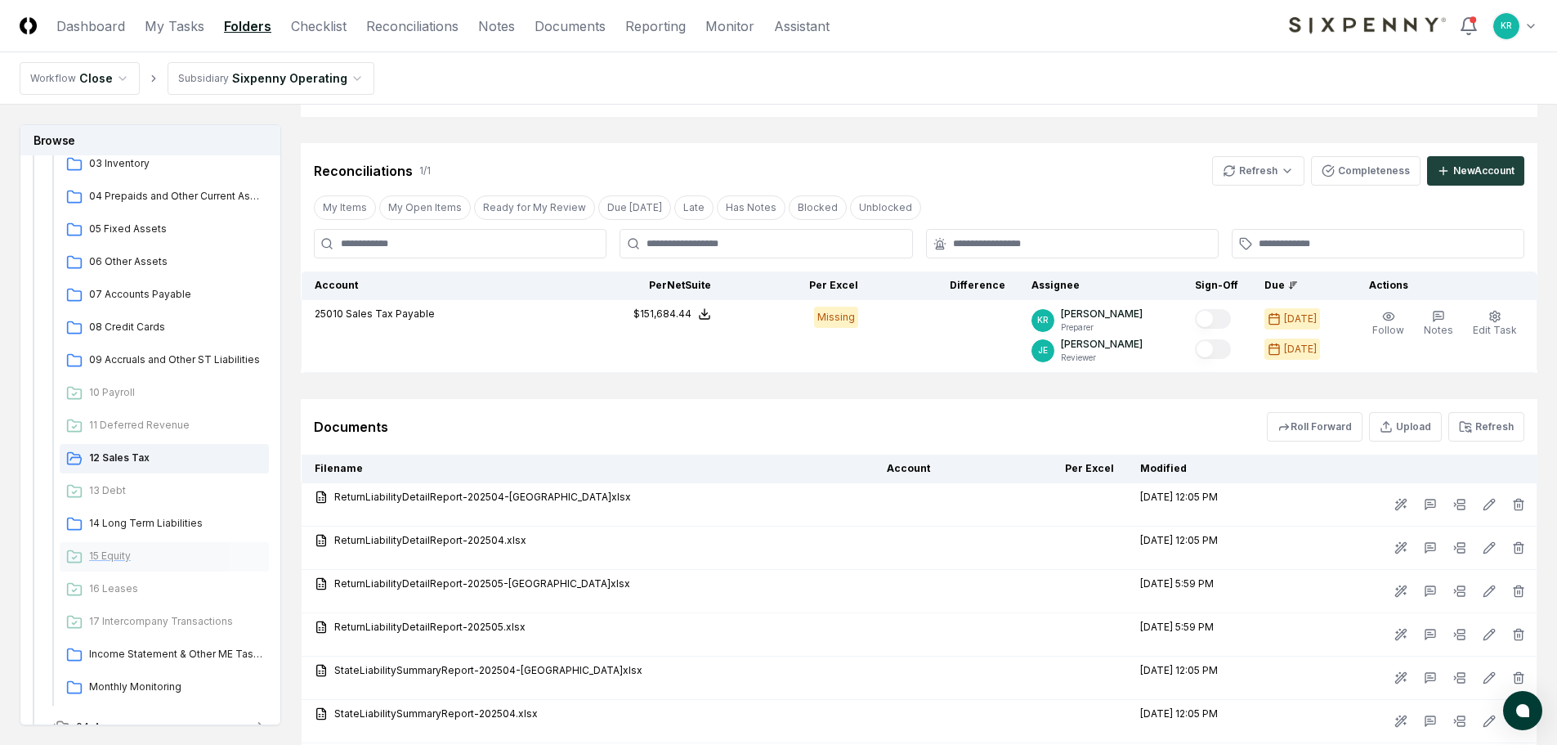
scroll to position [245, 0]
click at [190, 655] on span "Income Statement & Other ME Tasks" at bounding box center [175, 654] width 173 height 15
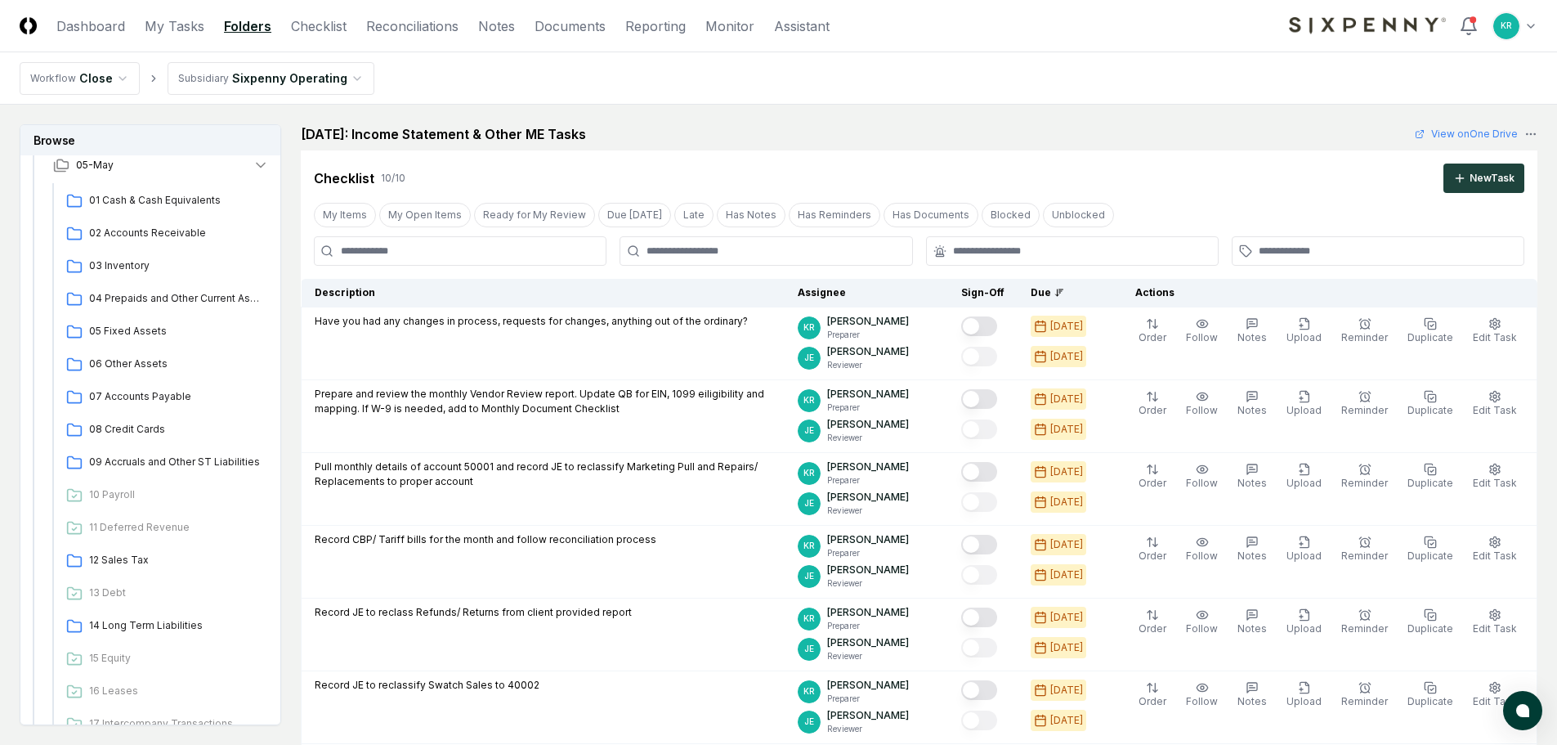
scroll to position [899, 0]
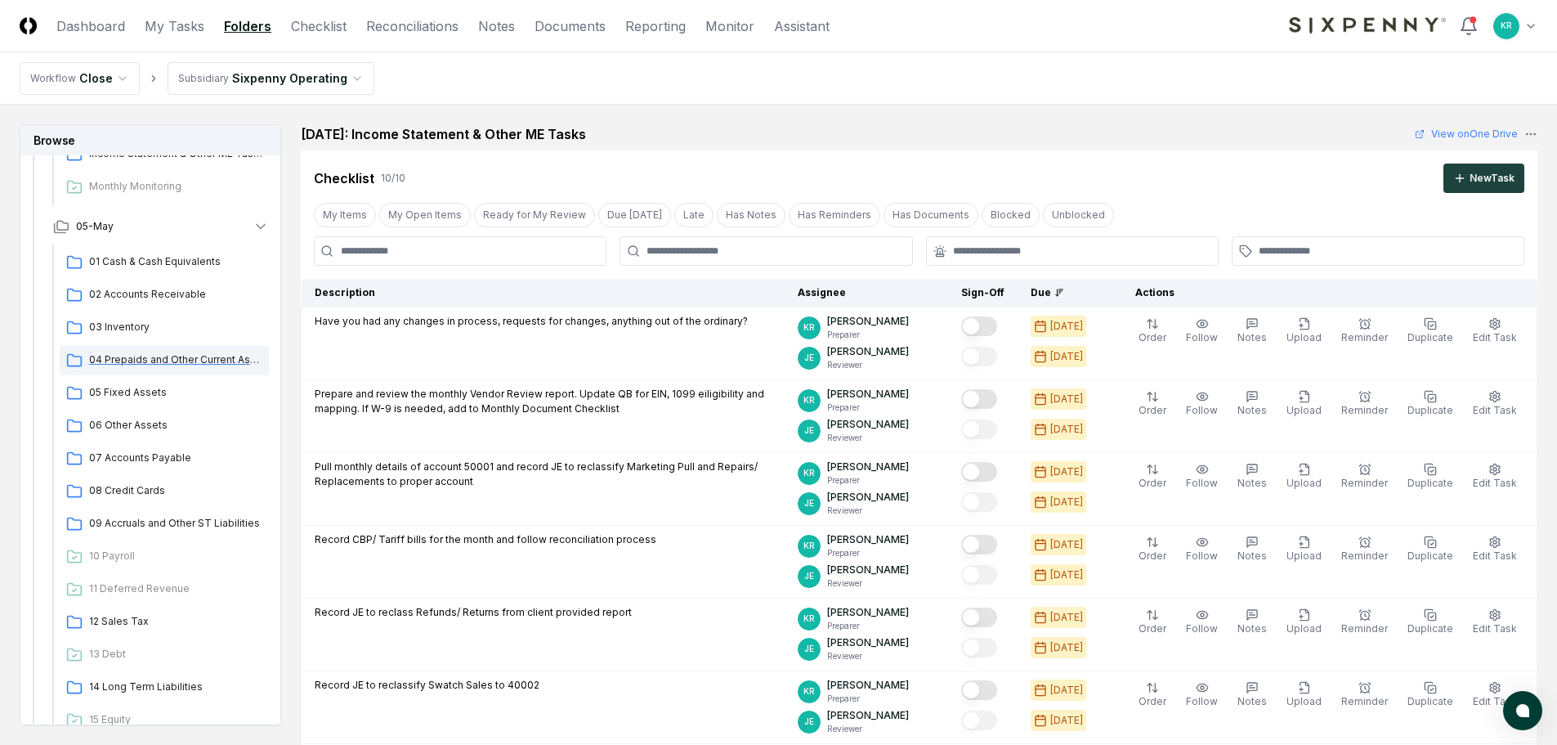
click at [212, 360] on span "04 Prepaids and Other Current Assets" at bounding box center [175, 359] width 173 height 15
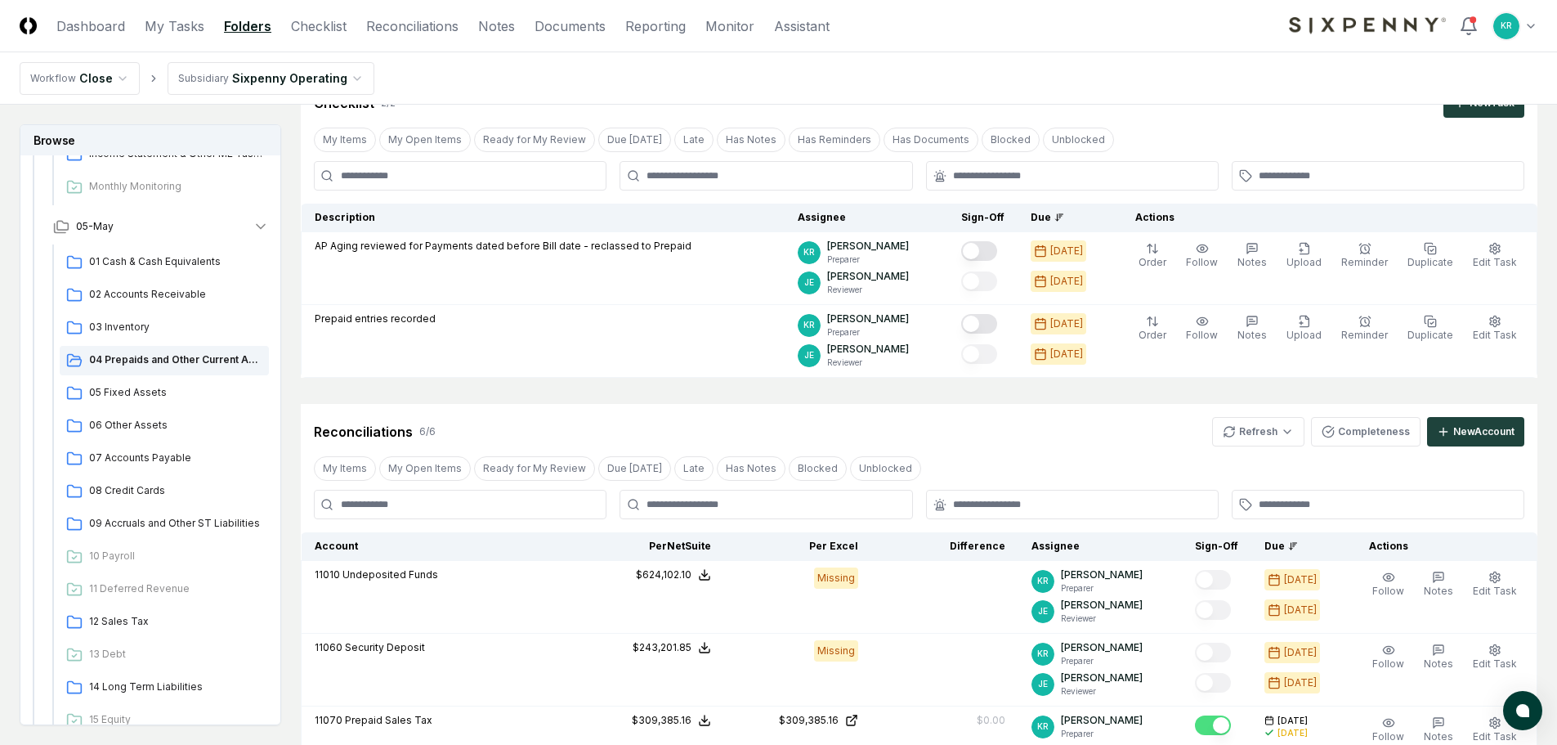
scroll to position [82, 0]
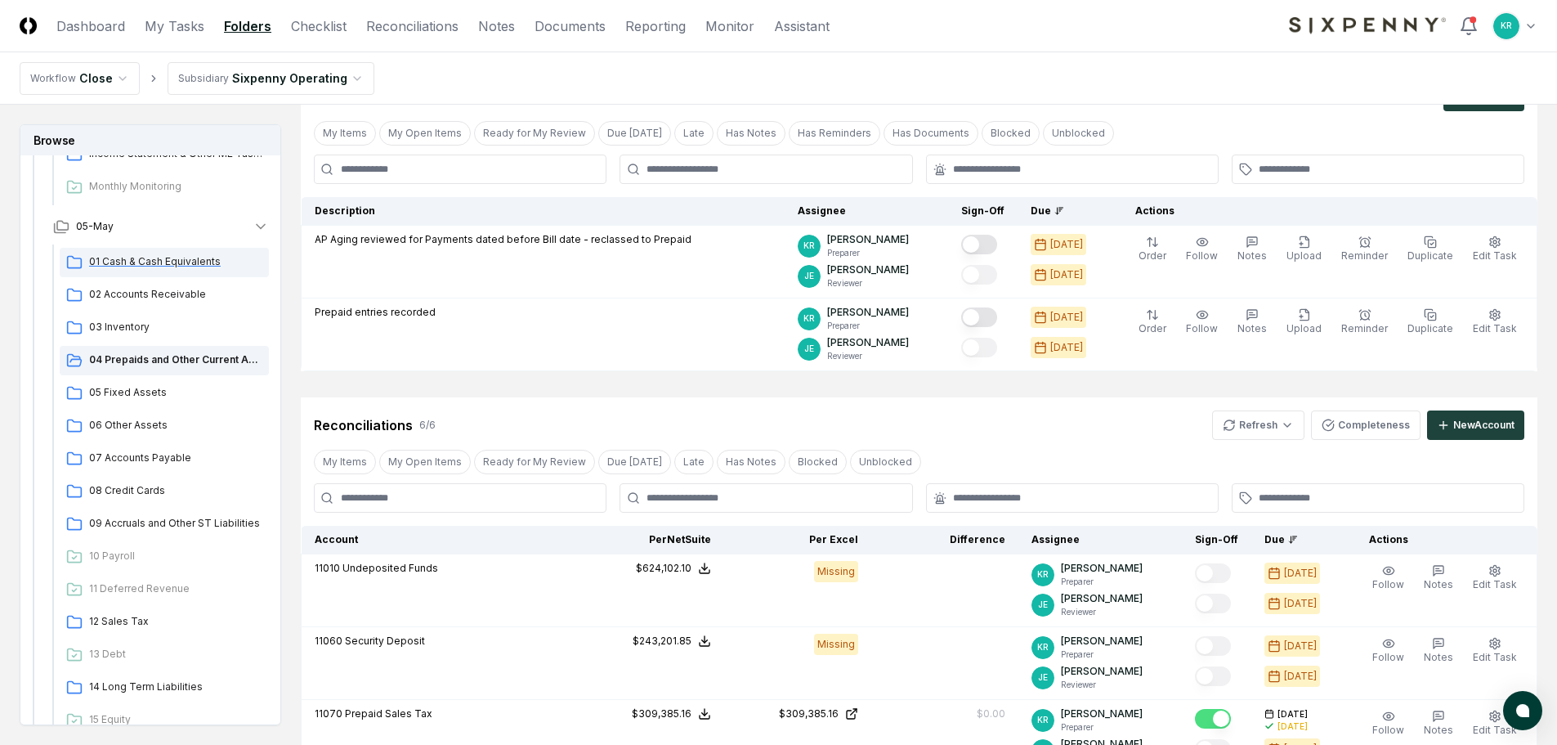
click at [168, 255] on span "01 Cash & Cash Equivalents" at bounding box center [175, 261] width 173 height 15
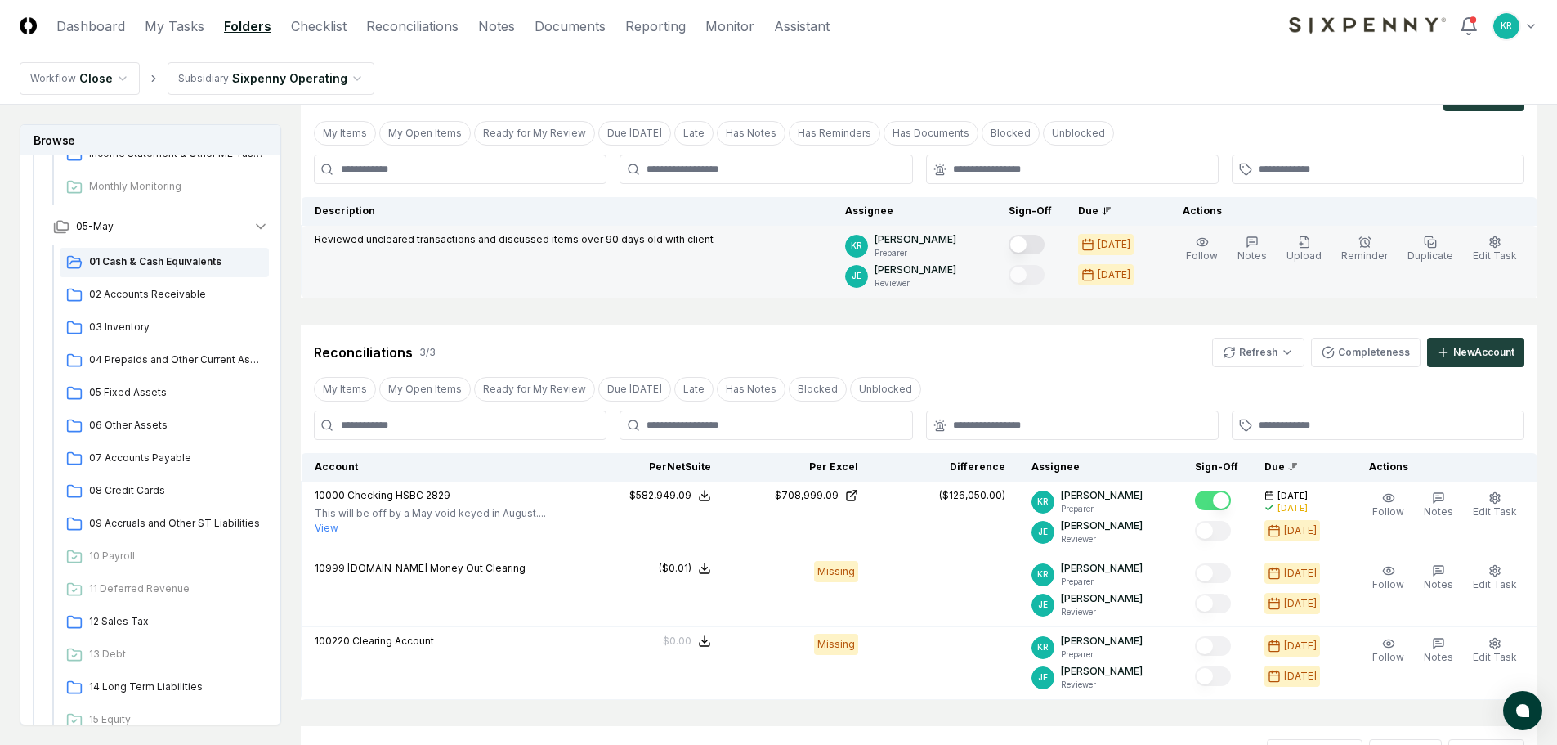
click at [1045, 243] on button "Mark complete" at bounding box center [1027, 245] width 36 height 20
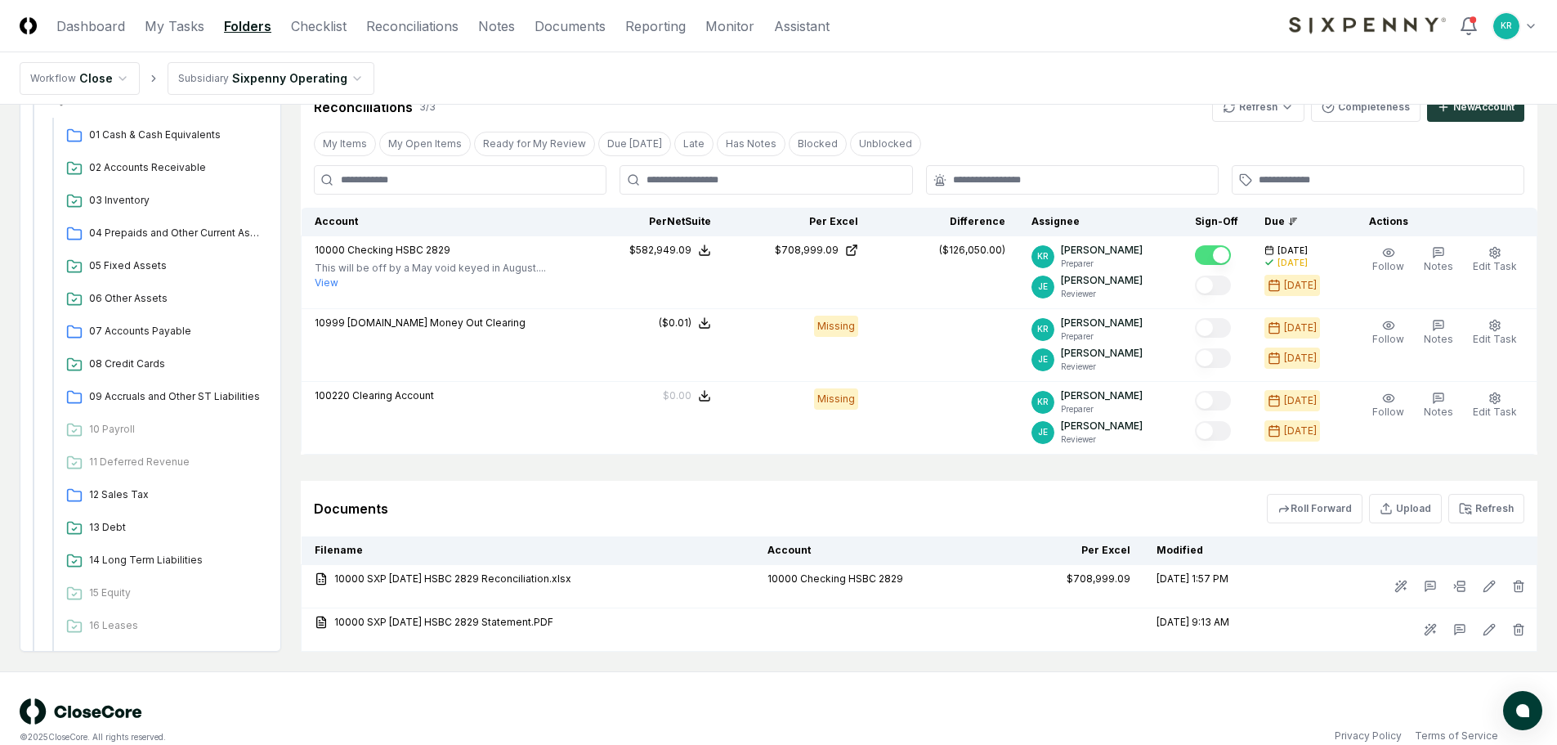
scroll to position [2289, 0]
click at [134, 133] on span "01 Cash & Cash Equivalents" at bounding box center [175, 129] width 173 height 15
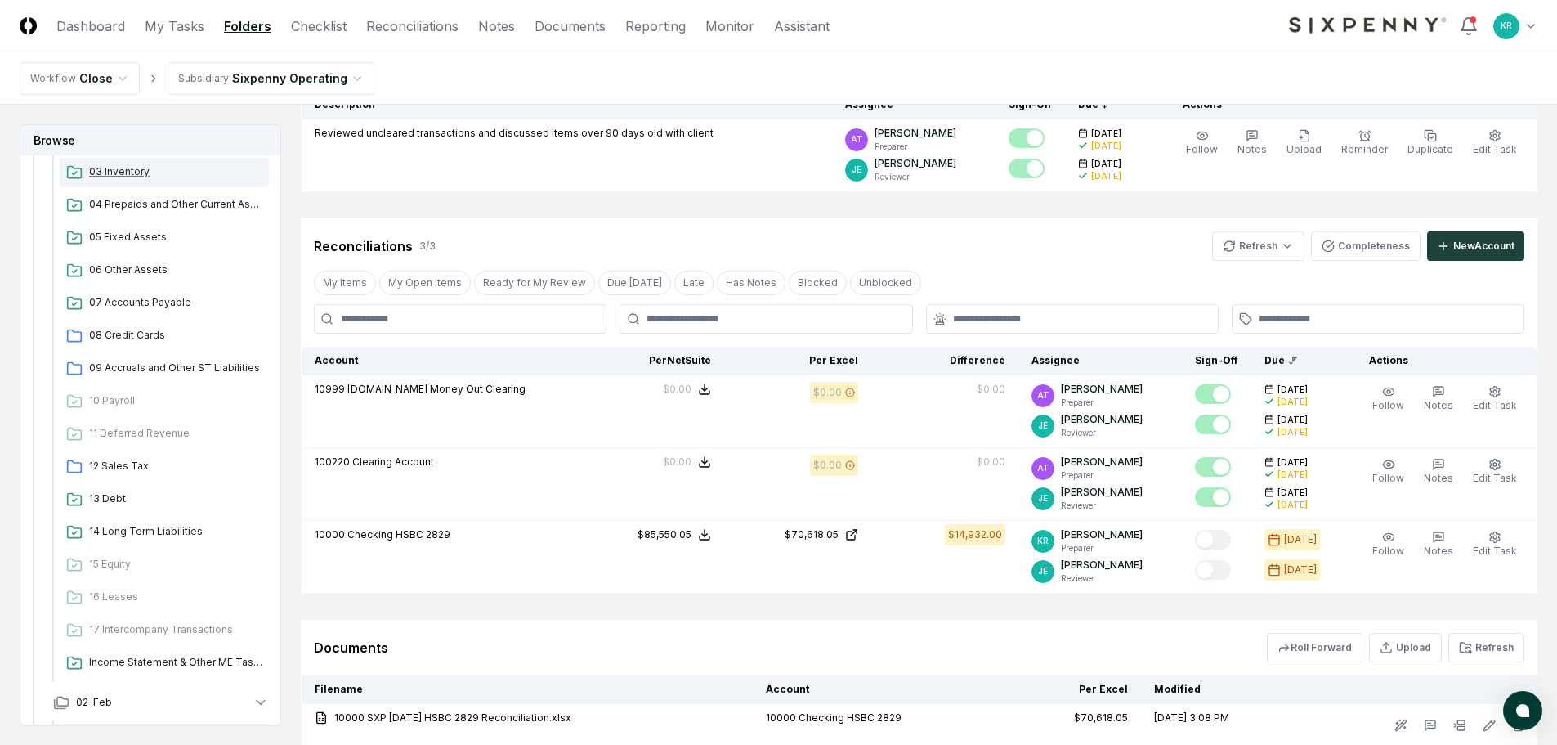
scroll to position [1635, 0]
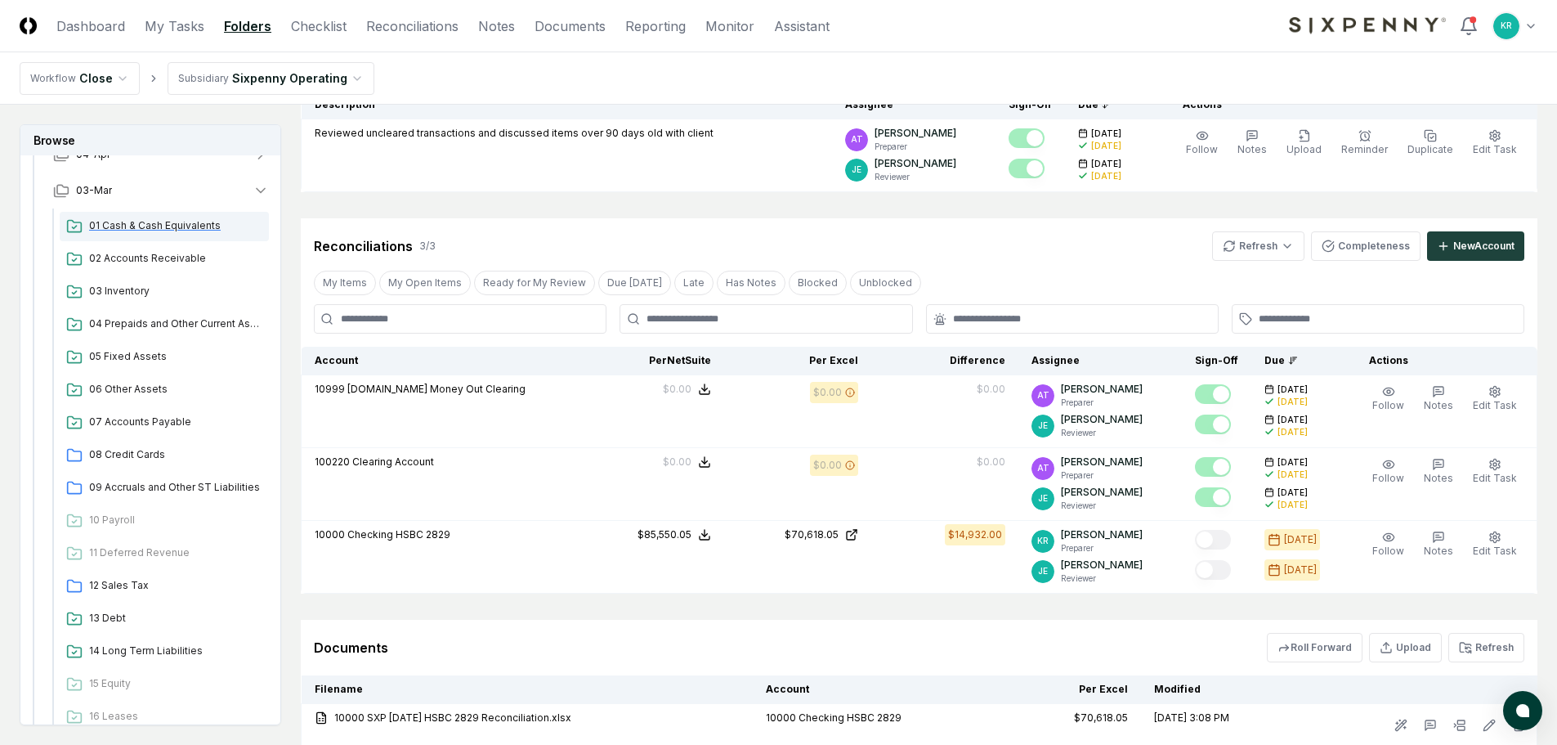
click at [120, 224] on span "01 Cash & Cash Equivalents" at bounding box center [175, 225] width 173 height 15
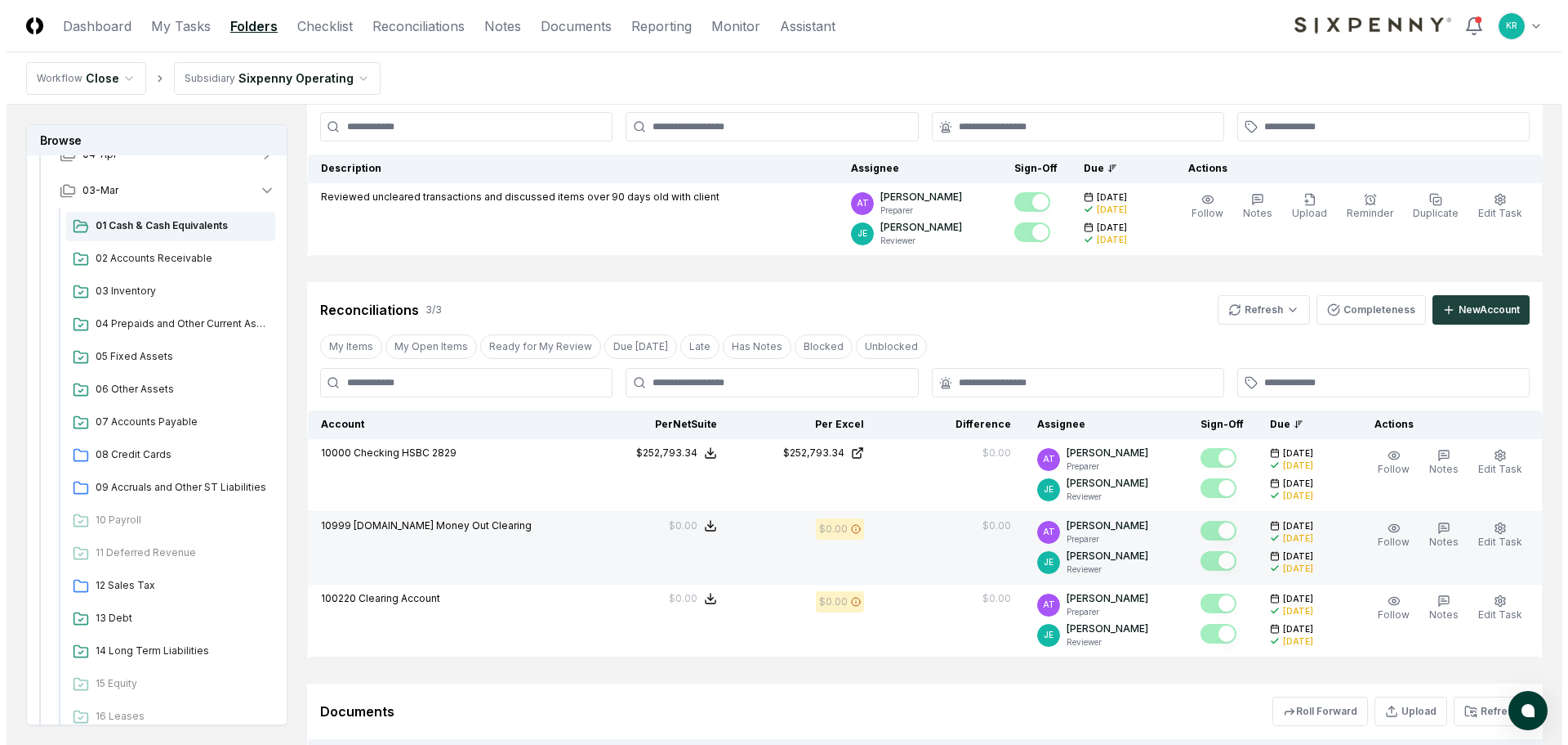
scroll to position [409, 0]
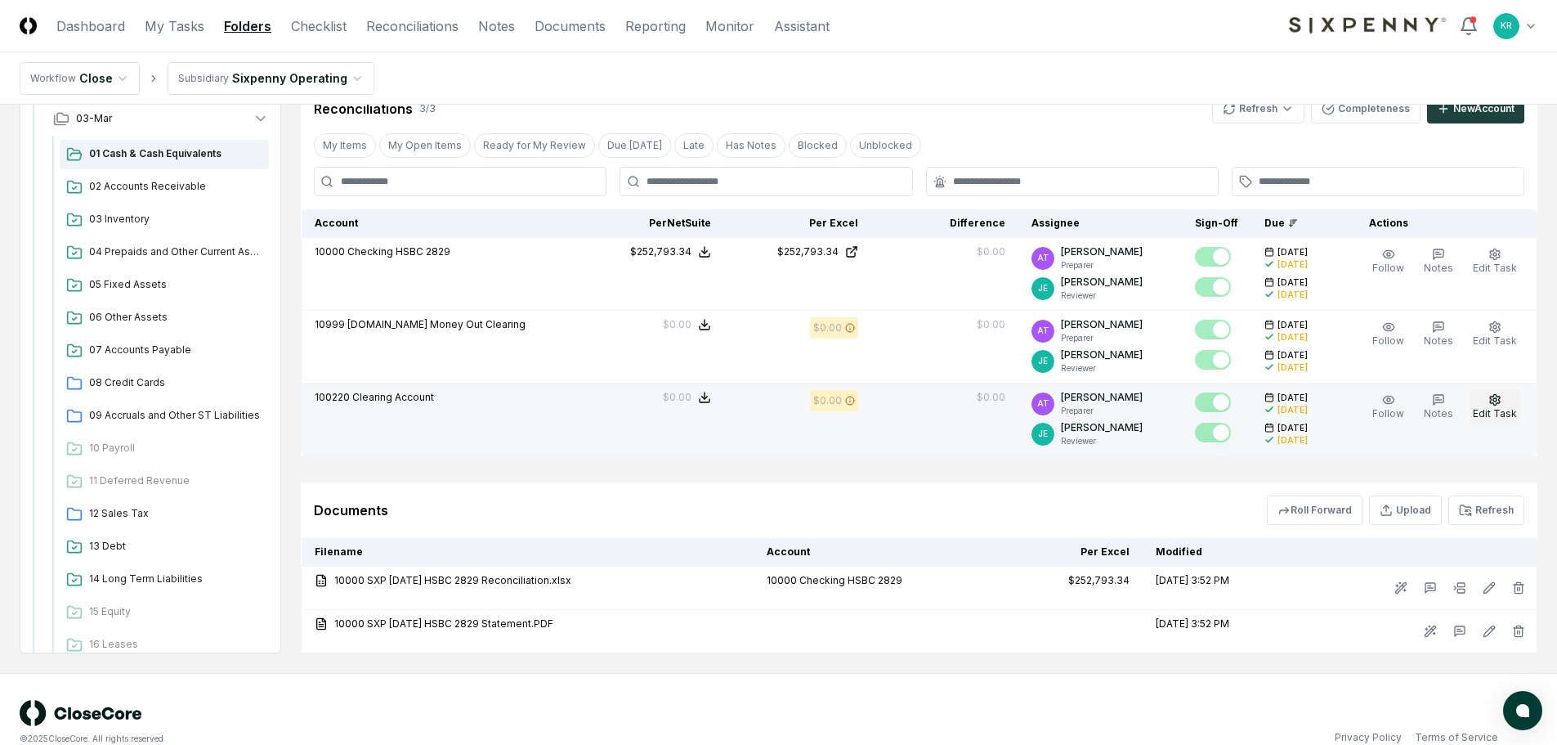
click at [1515, 401] on button "Edit Task" at bounding box center [1495, 407] width 51 height 34
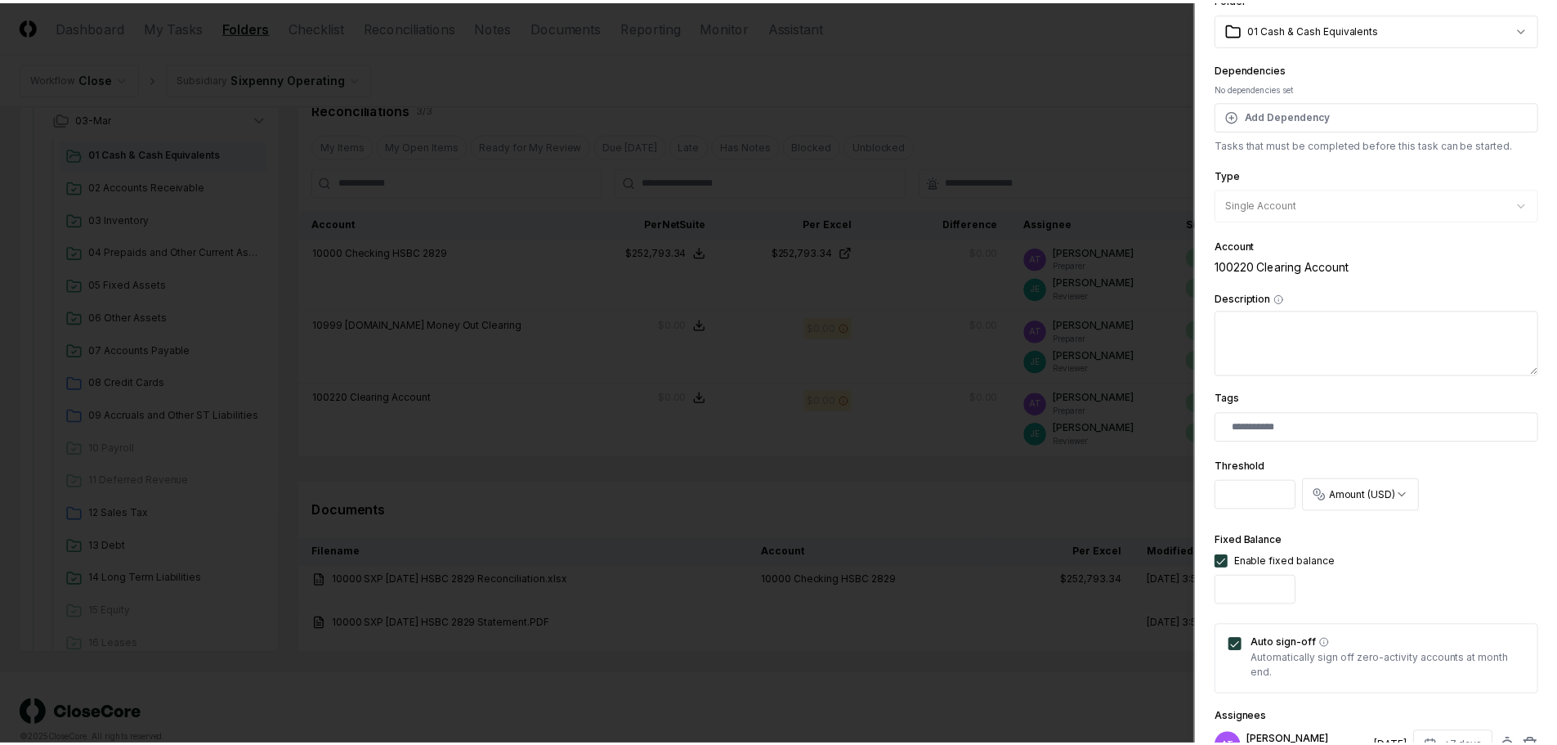
scroll to position [0, 0]
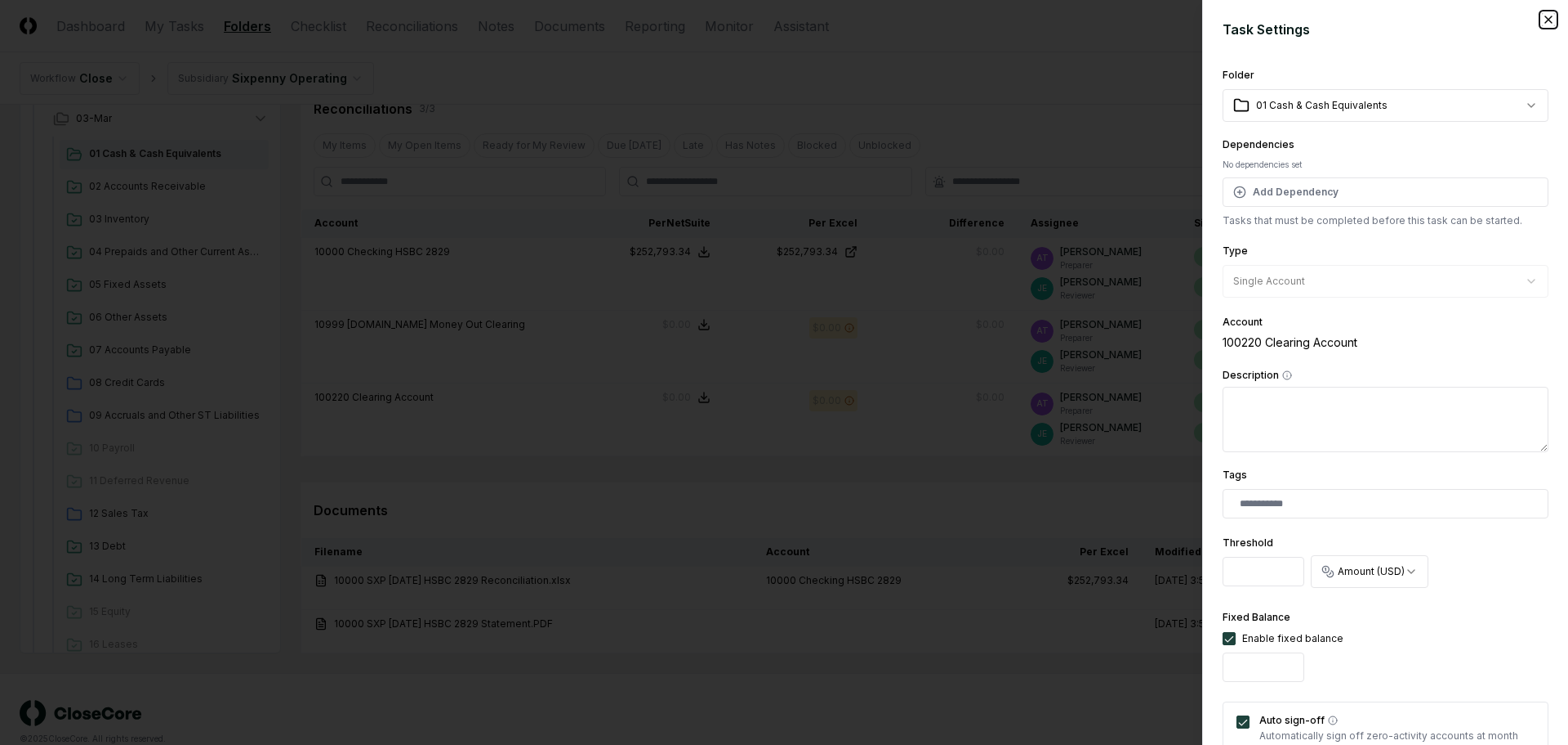
click at [1542, 21] on icon "button" at bounding box center [1548, 19] width 13 height 13
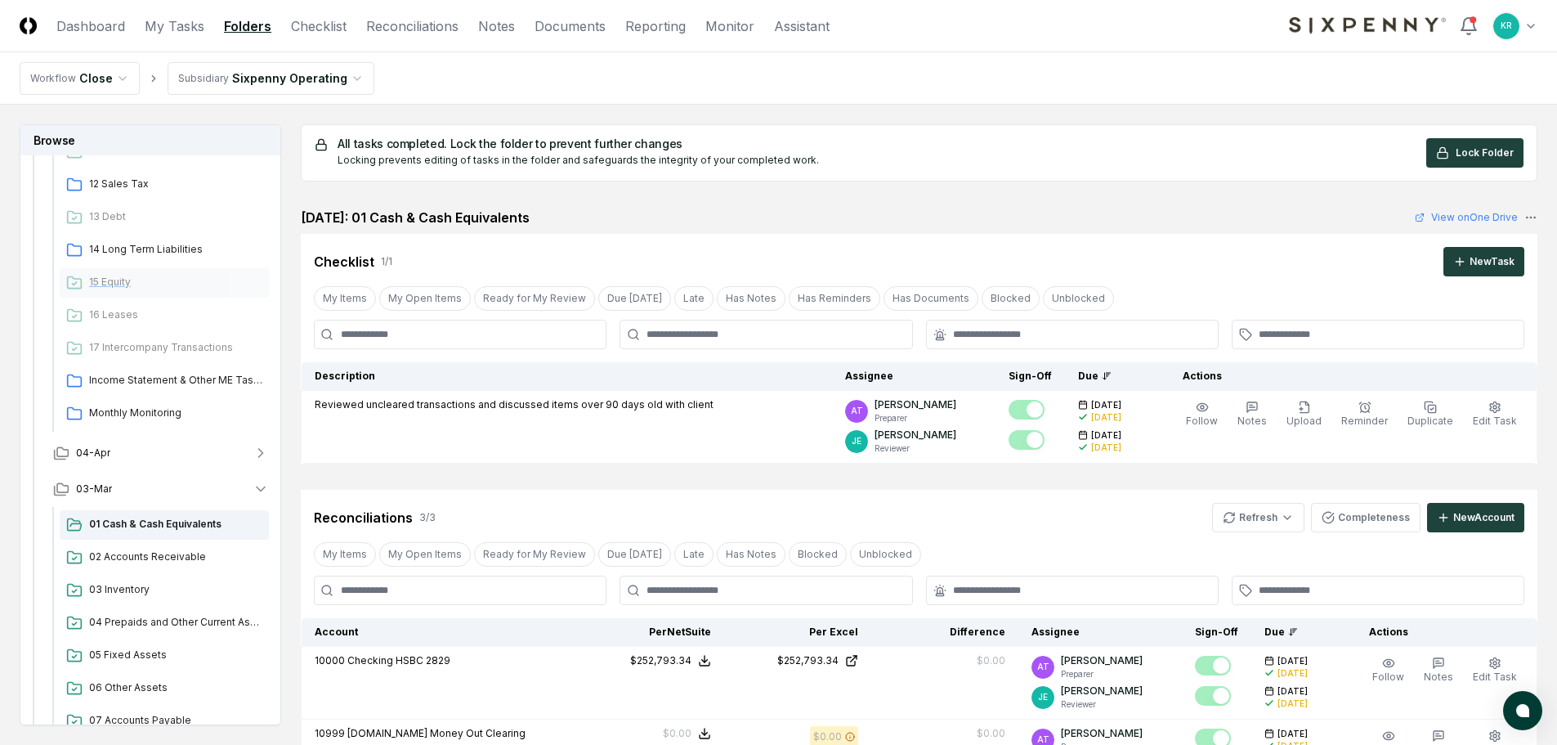
scroll to position [1308, 0]
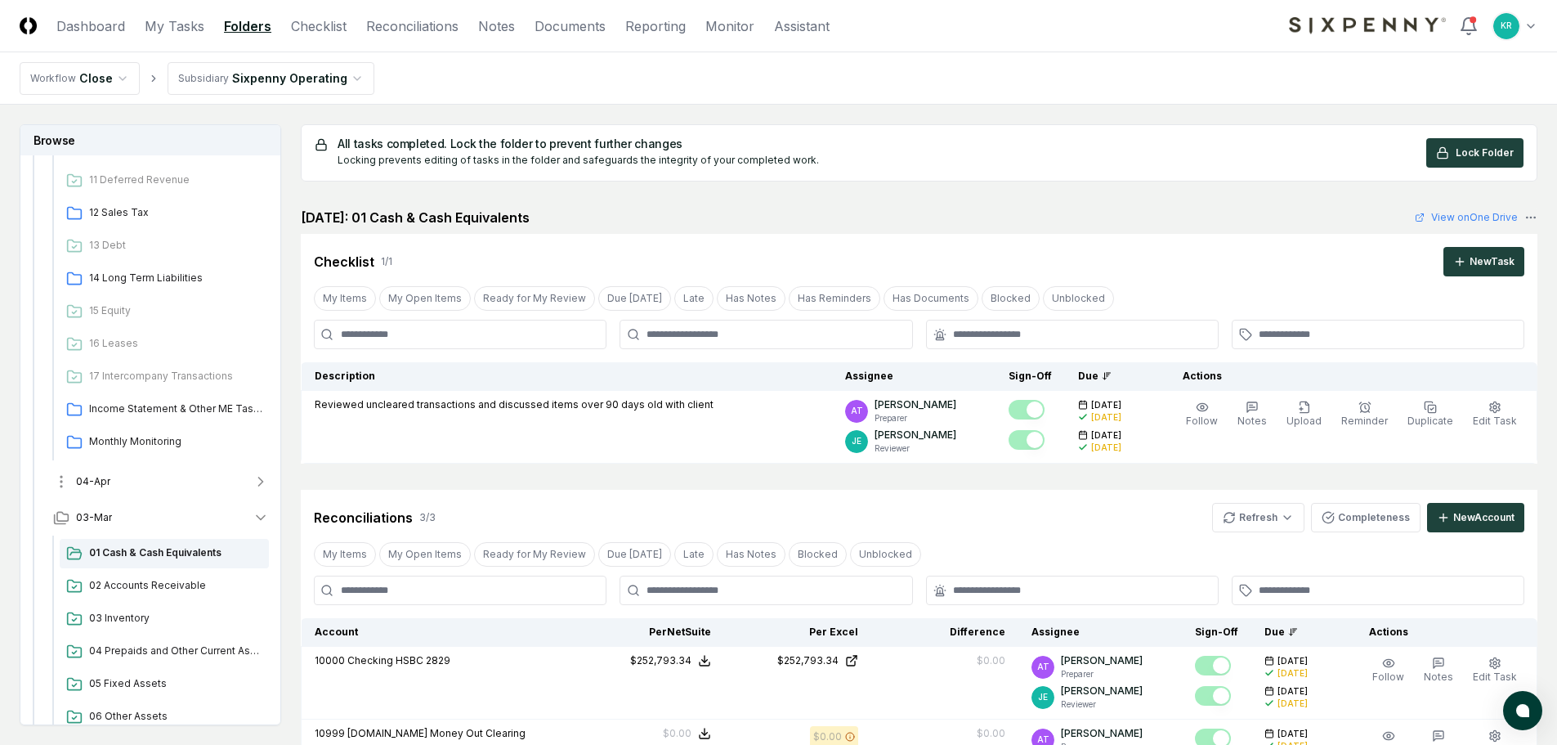
click at [120, 483] on button "04-Apr" at bounding box center [161, 481] width 242 height 36
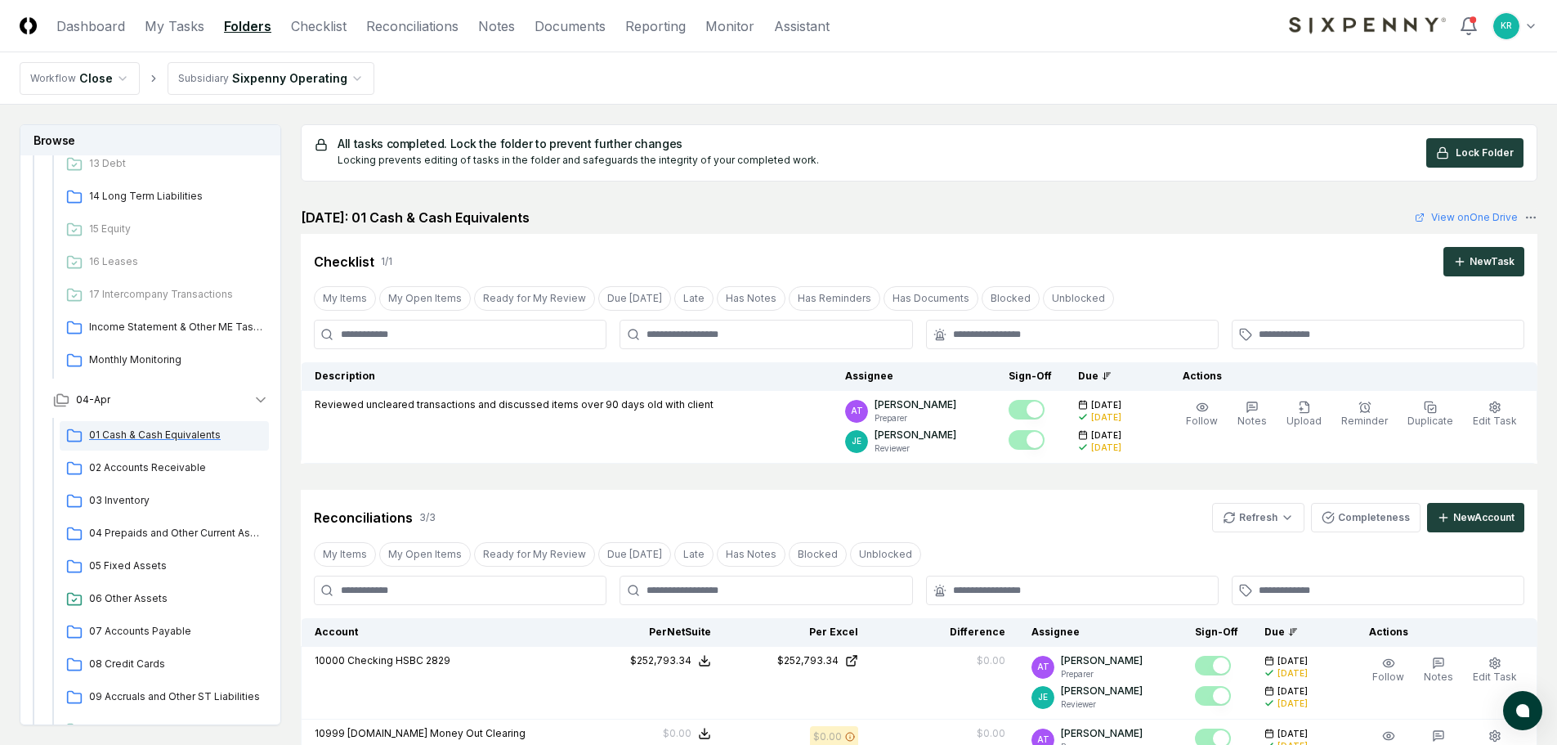
click at [164, 435] on span "01 Cash & Cash Equivalents" at bounding box center [175, 435] width 173 height 15
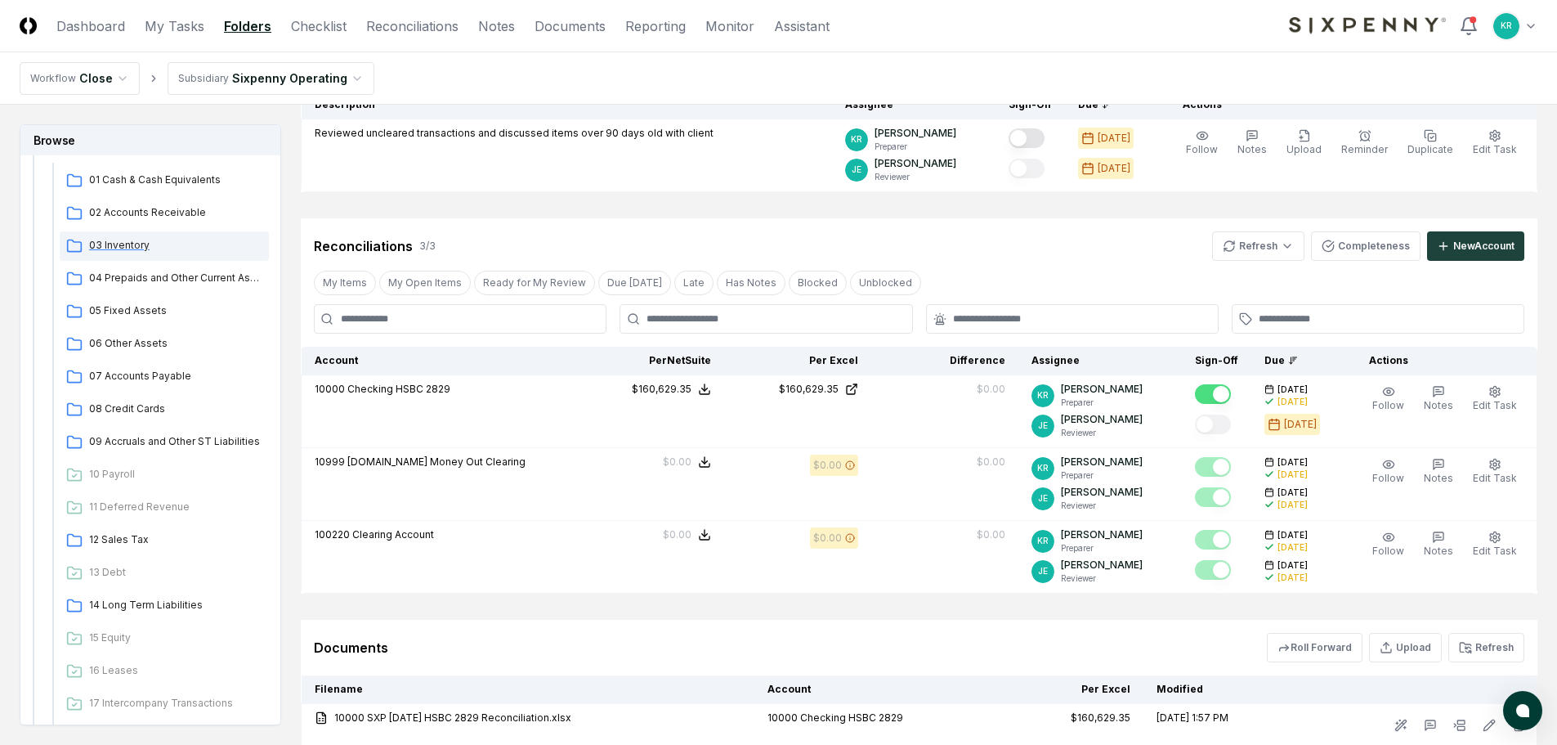
scroll to position [899, 0]
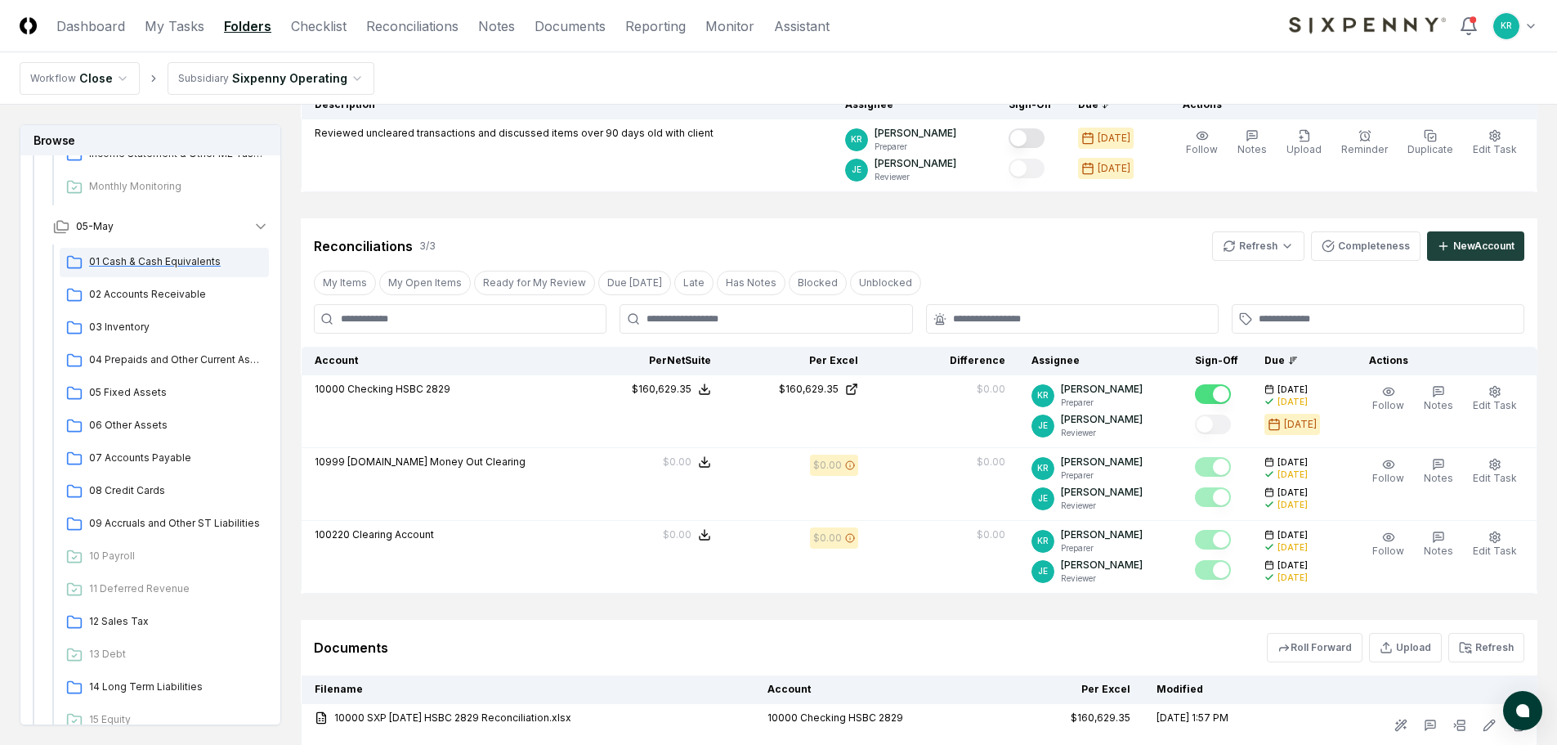
click at [147, 260] on span "01 Cash & Cash Equivalents" at bounding box center [175, 261] width 173 height 15
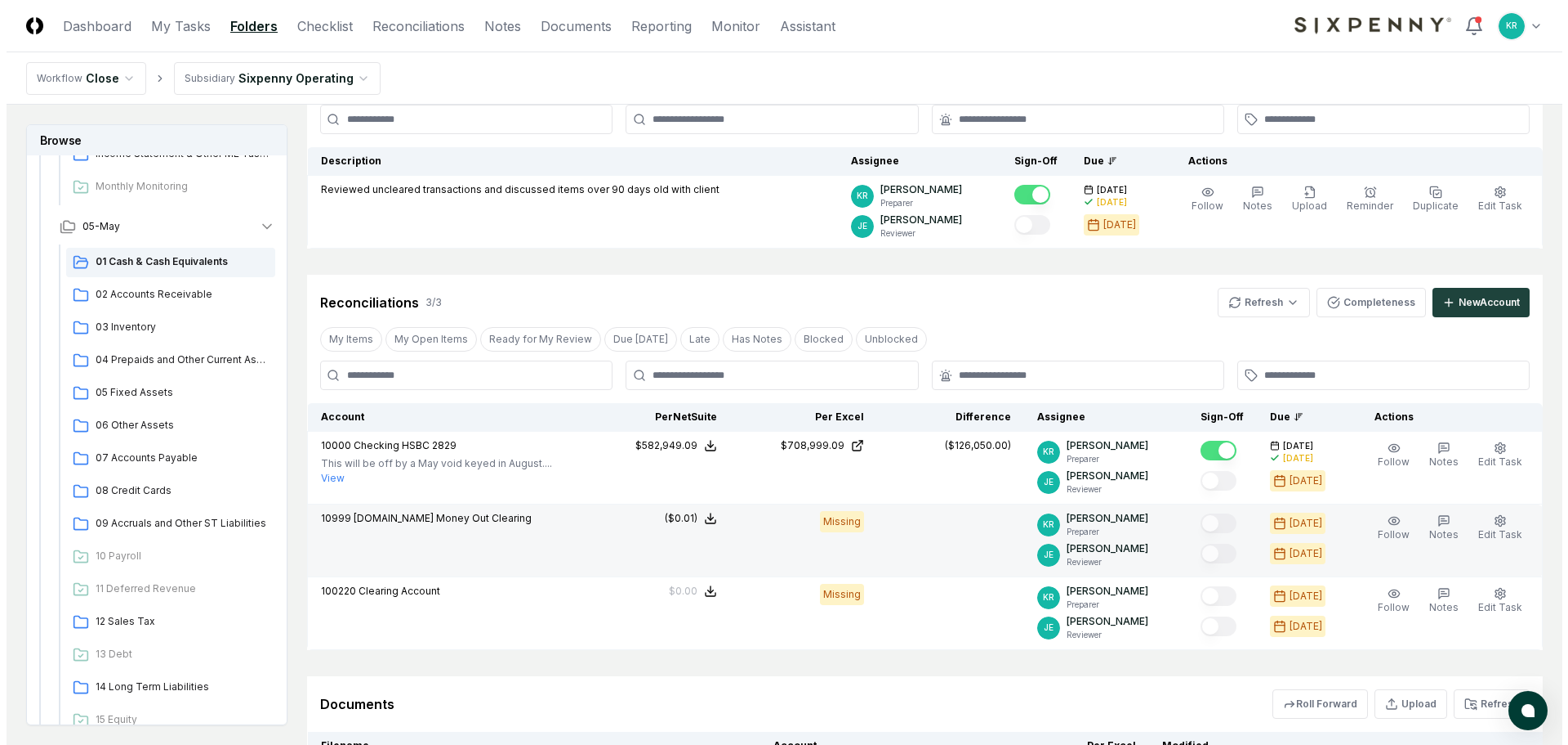
scroll to position [163, 0]
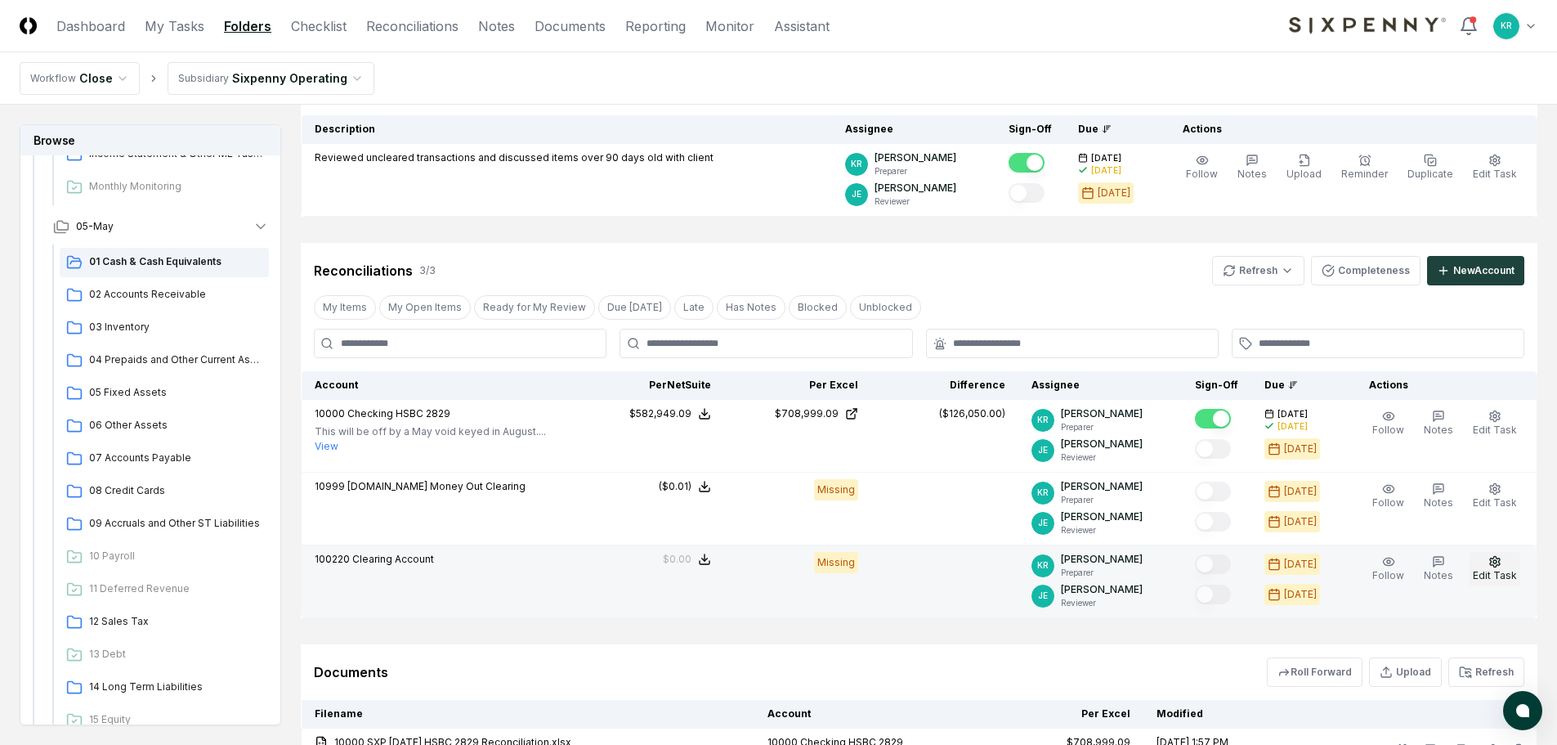
click at [1493, 566] on icon "button" at bounding box center [1495, 561] width 13 height 13
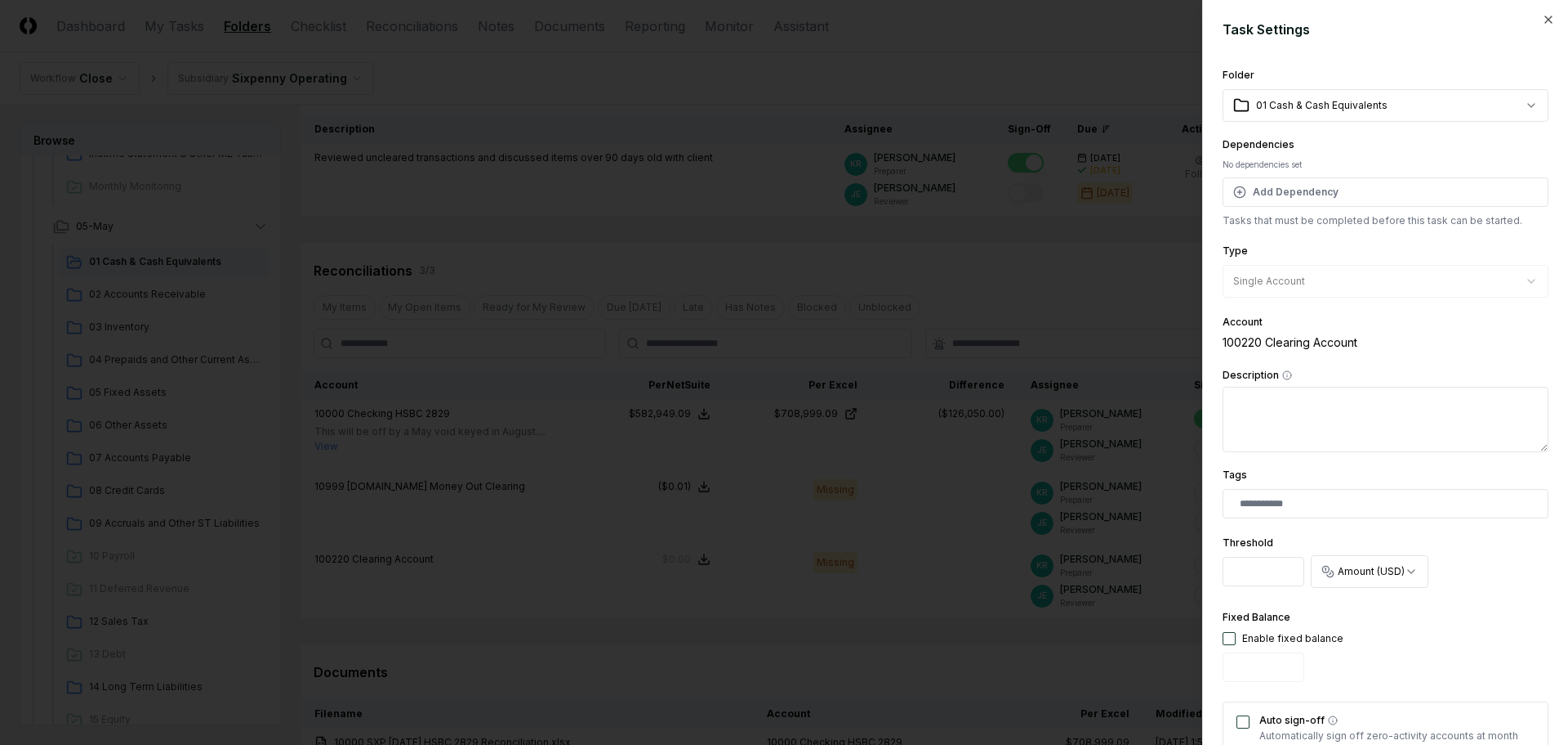
click at [1232, 635] on button "button" at bounding box center [1229, 638] width 13 height 13
type input "*"
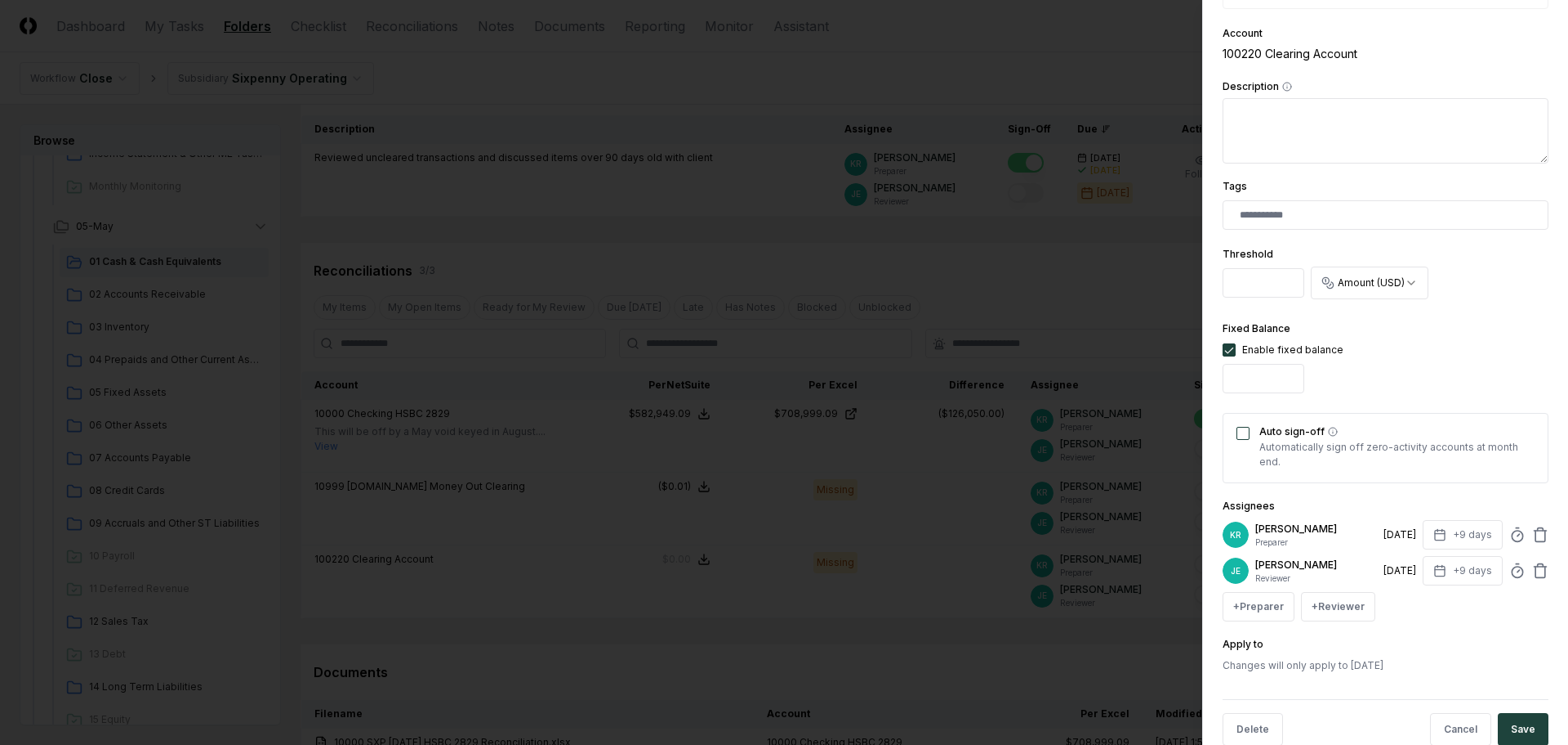
scroll to position [322, 0]
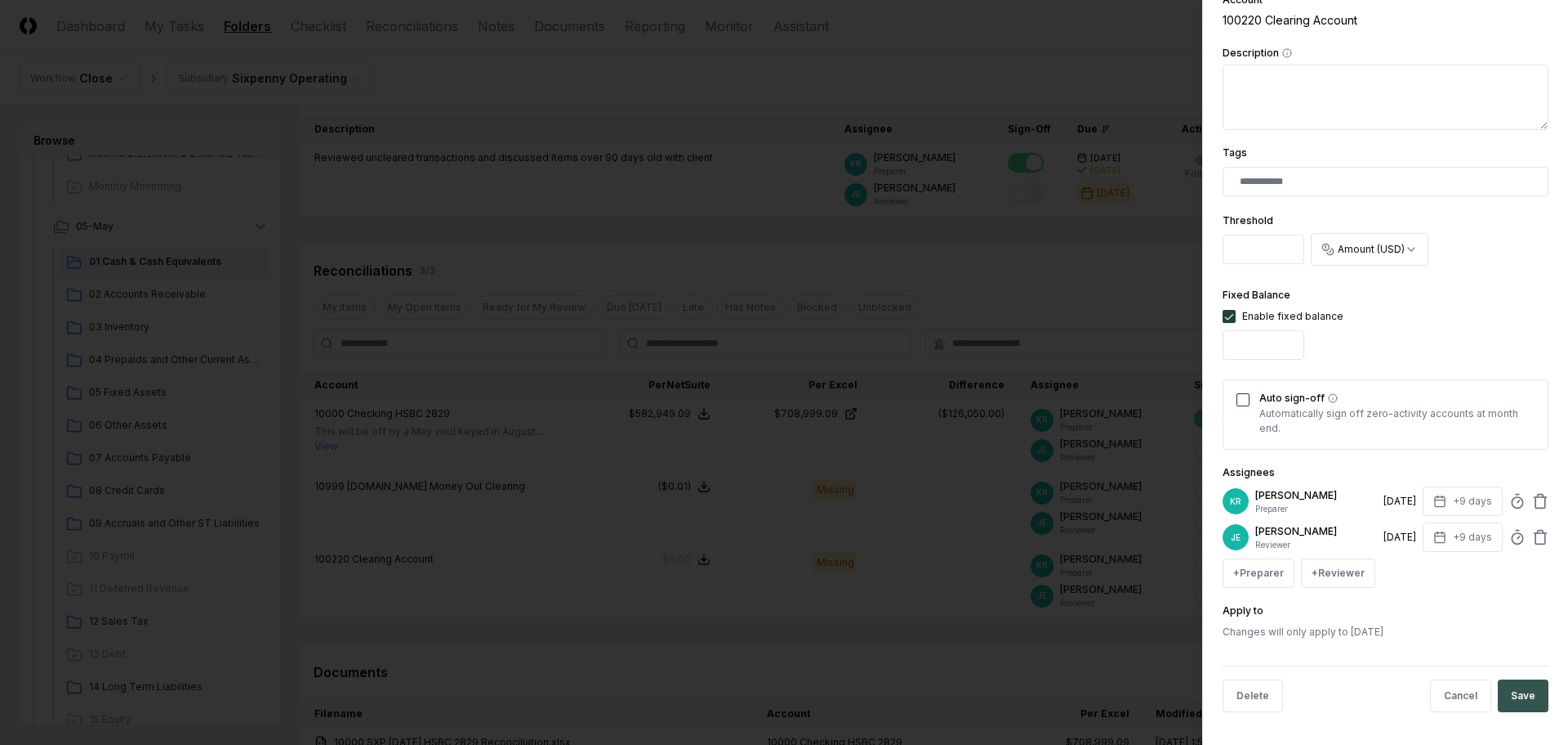
click at [1499, 691] on button "Save" at bounding box center [1523, 695] width 51 height 33
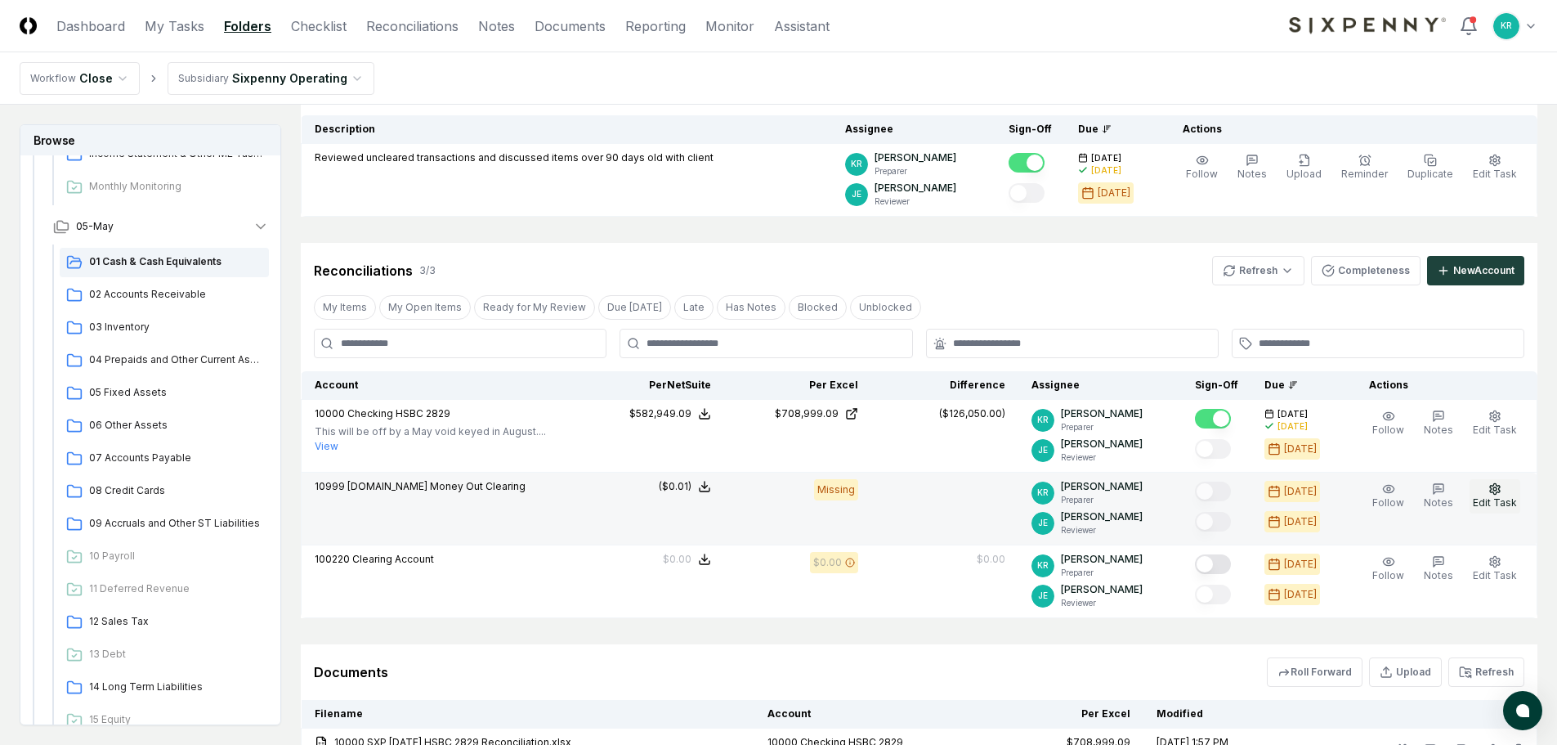
click at [1489, 499] on span "Edit Task" at bounding box center [1495, 502] width 44 height 12
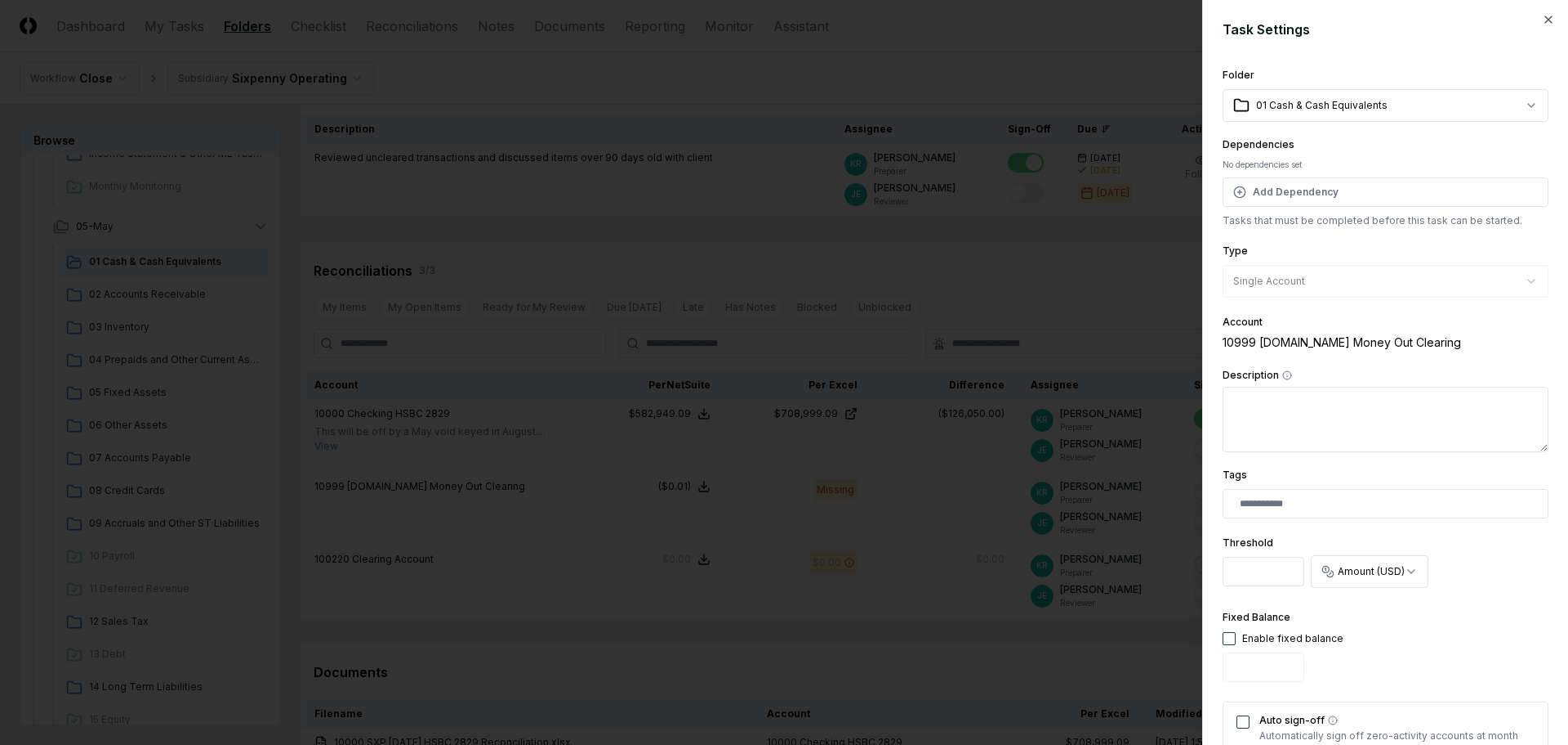
click at [1234, 625] on div "Fixed Balance Enable fixed balance" at bounding box center [1283, 647] width 121 height 81
click at [1250, 571] on input "*" at bounding box center [1264, 571] width 82 height 29
type input "****"
click at [1417, 593] on div "**********" at bounding box center [1370, 562] width 118 height 63
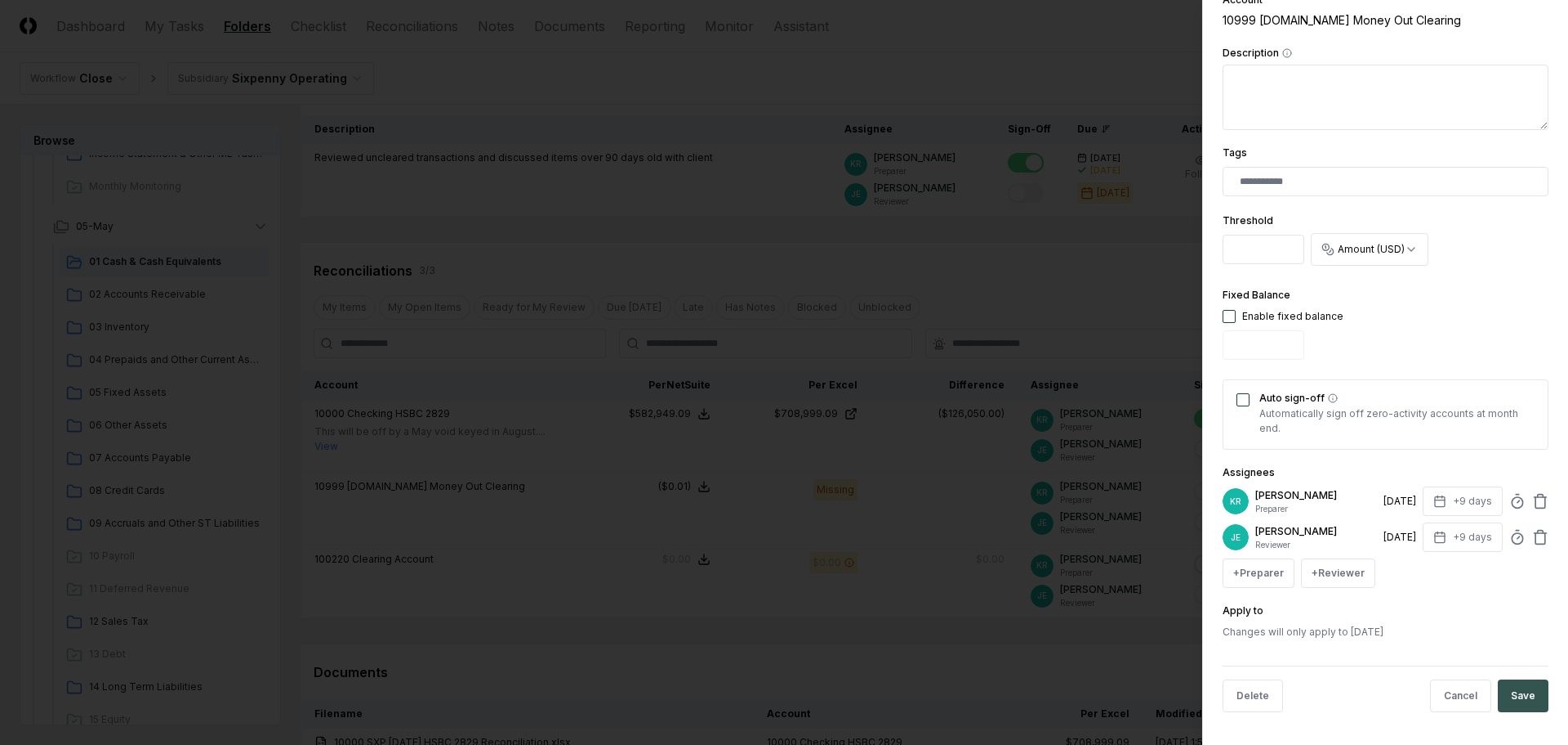
click at [1512, 691] on button "Save" at bounding box center [1523, 695] width 51 height 33
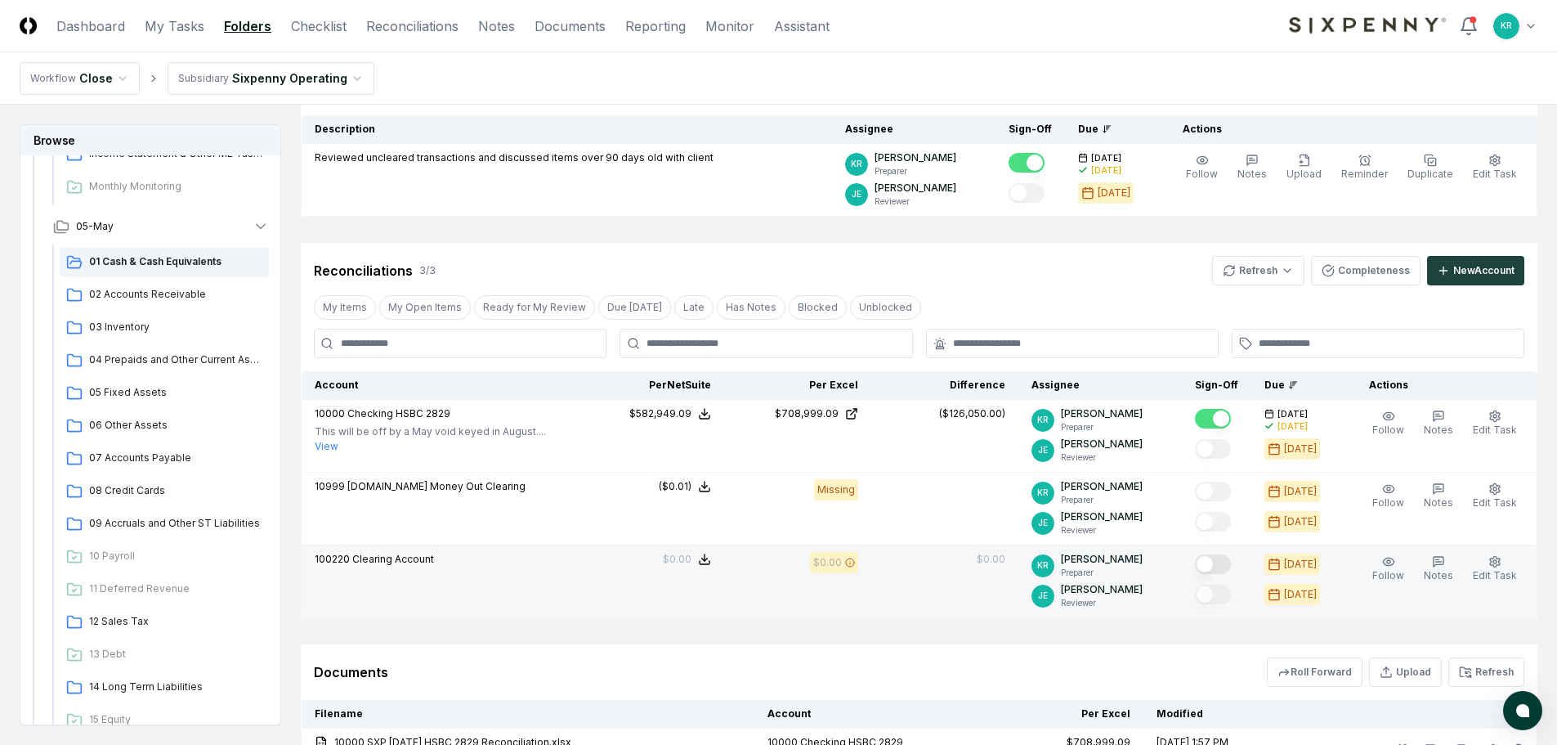
click at [1231, 566] on button "Mark complete" at bounding box center [1213, 564] width 36 height 20
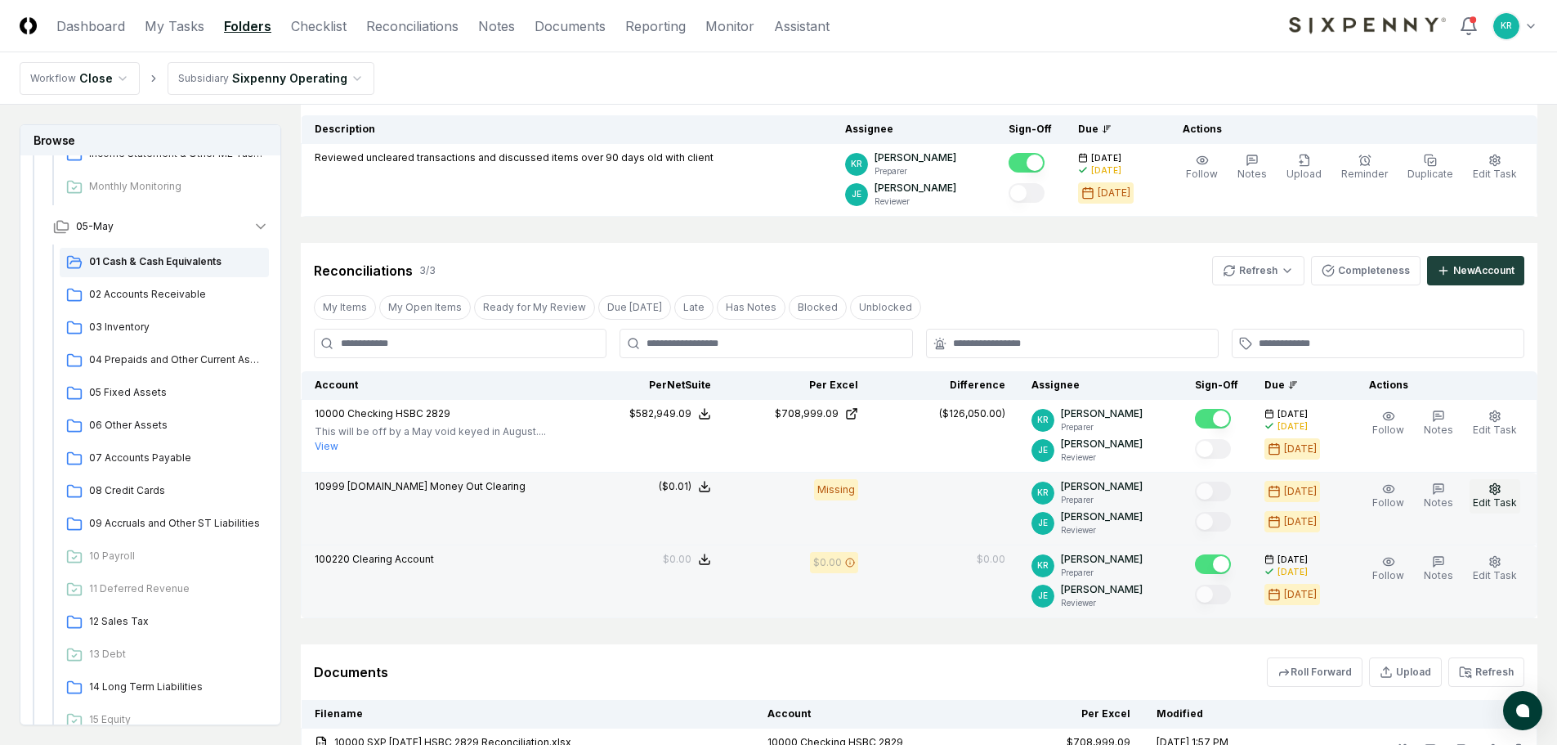
click at [1511, 489] on button "Edit Task" at bounding box center [1495, 496] width 51 height 34
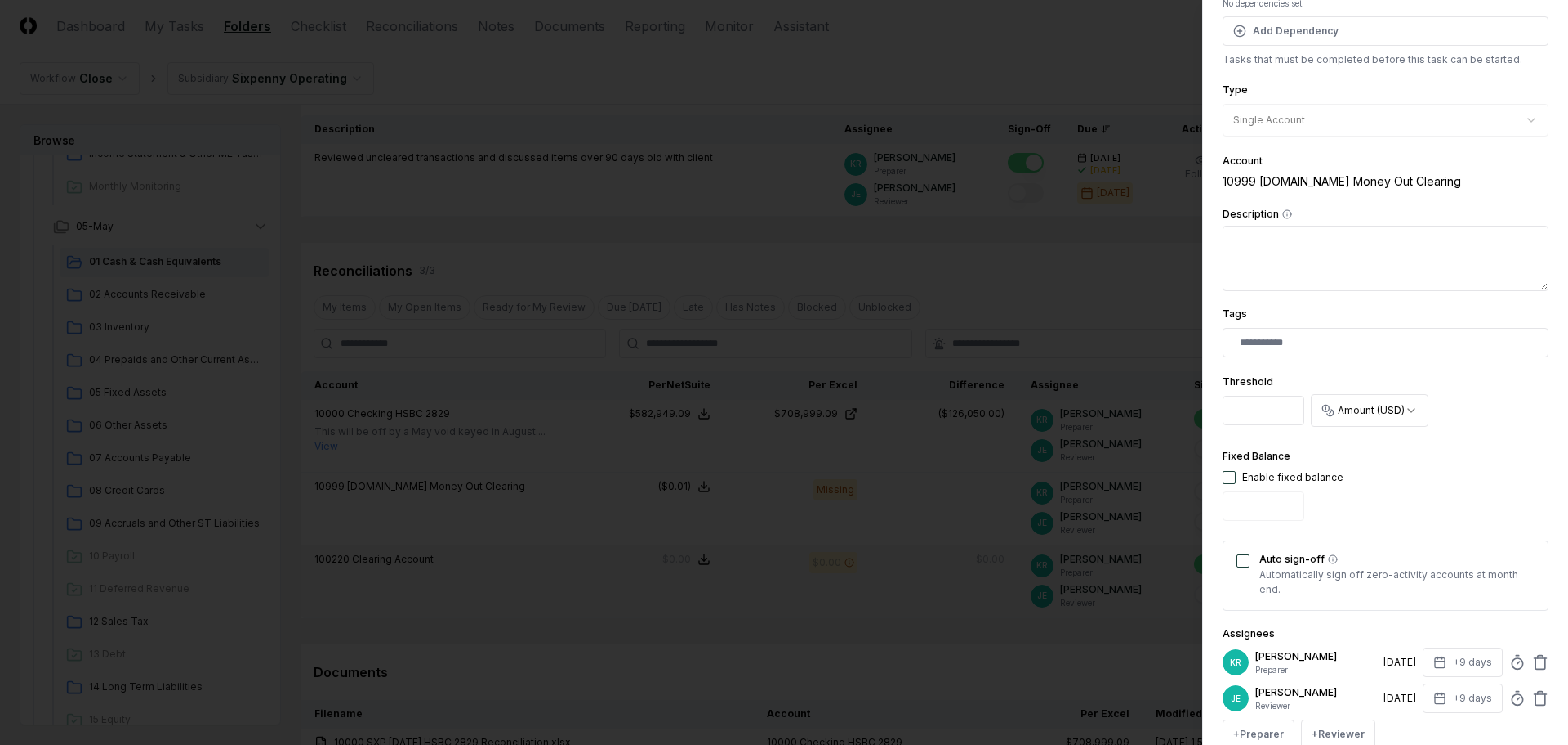
scroll to position [163, 0]
click at [1241, 561] on button "Auto sign-off" at bounding box center [1243, 558] width 13 height 13
click at [1426, 434] on div "**********" at bounding box center [1386, 350] width 326 height 896
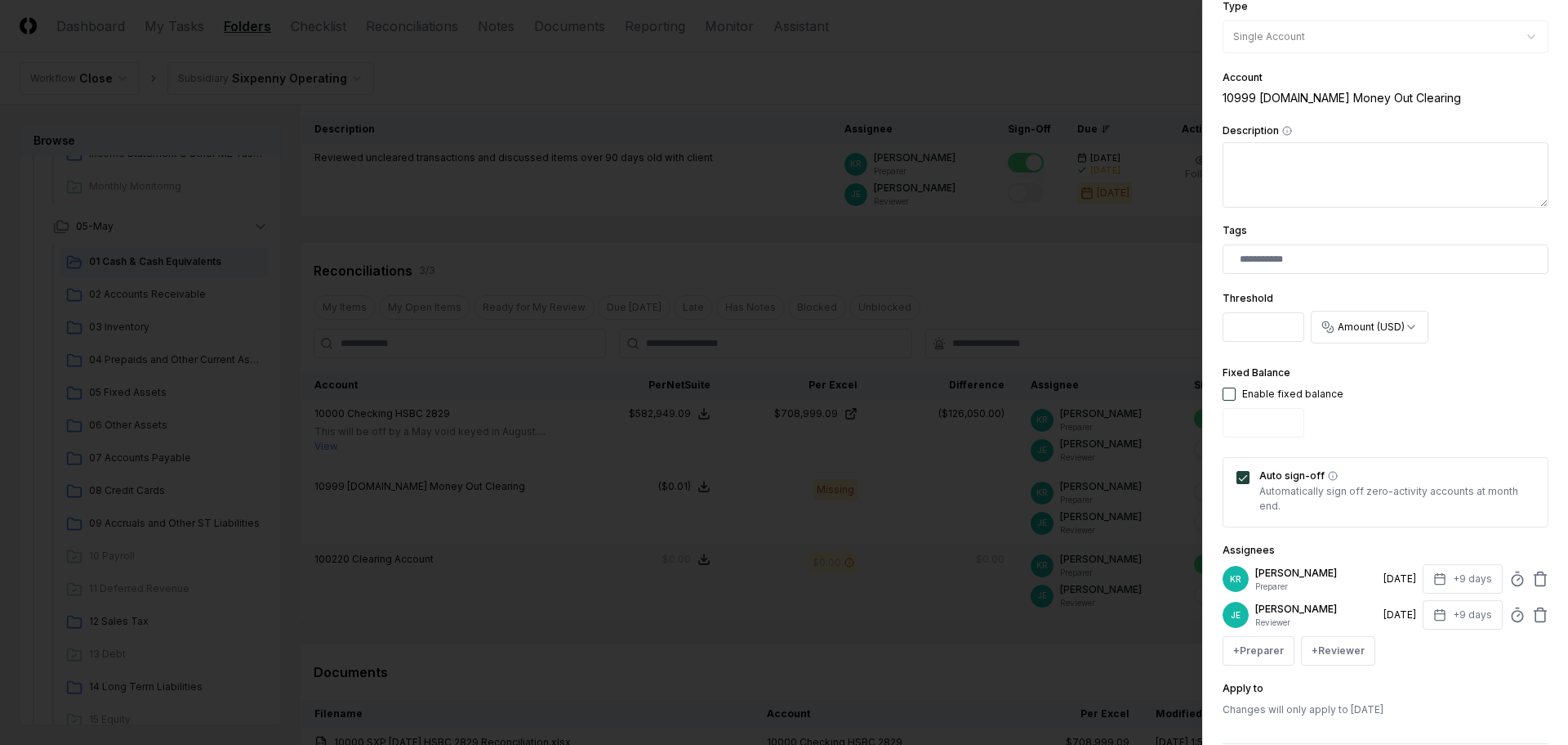
scroll to position [322, 0]
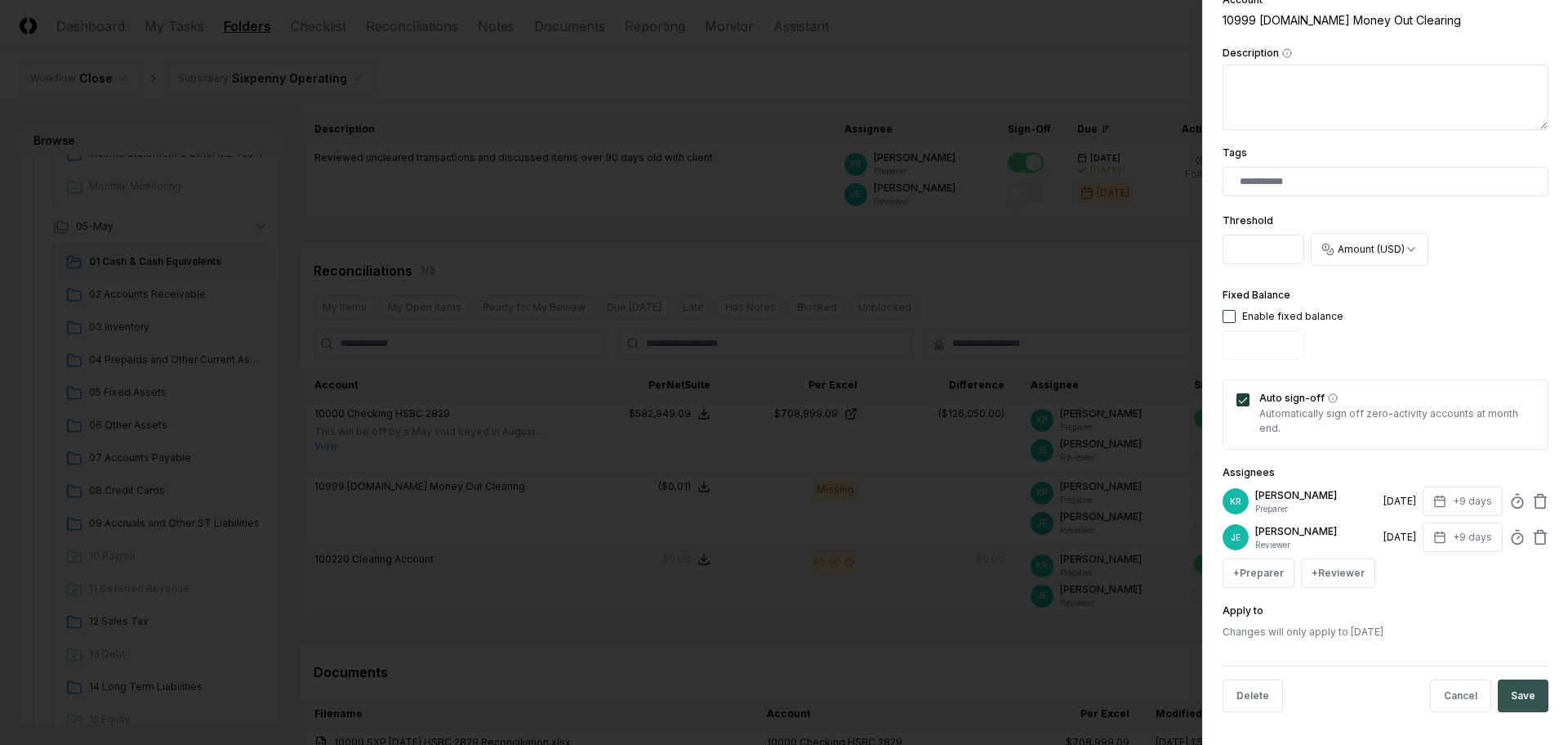
click at [1512, 701] on button "Save" at bounding box center [1523, 695] width 51 height 33
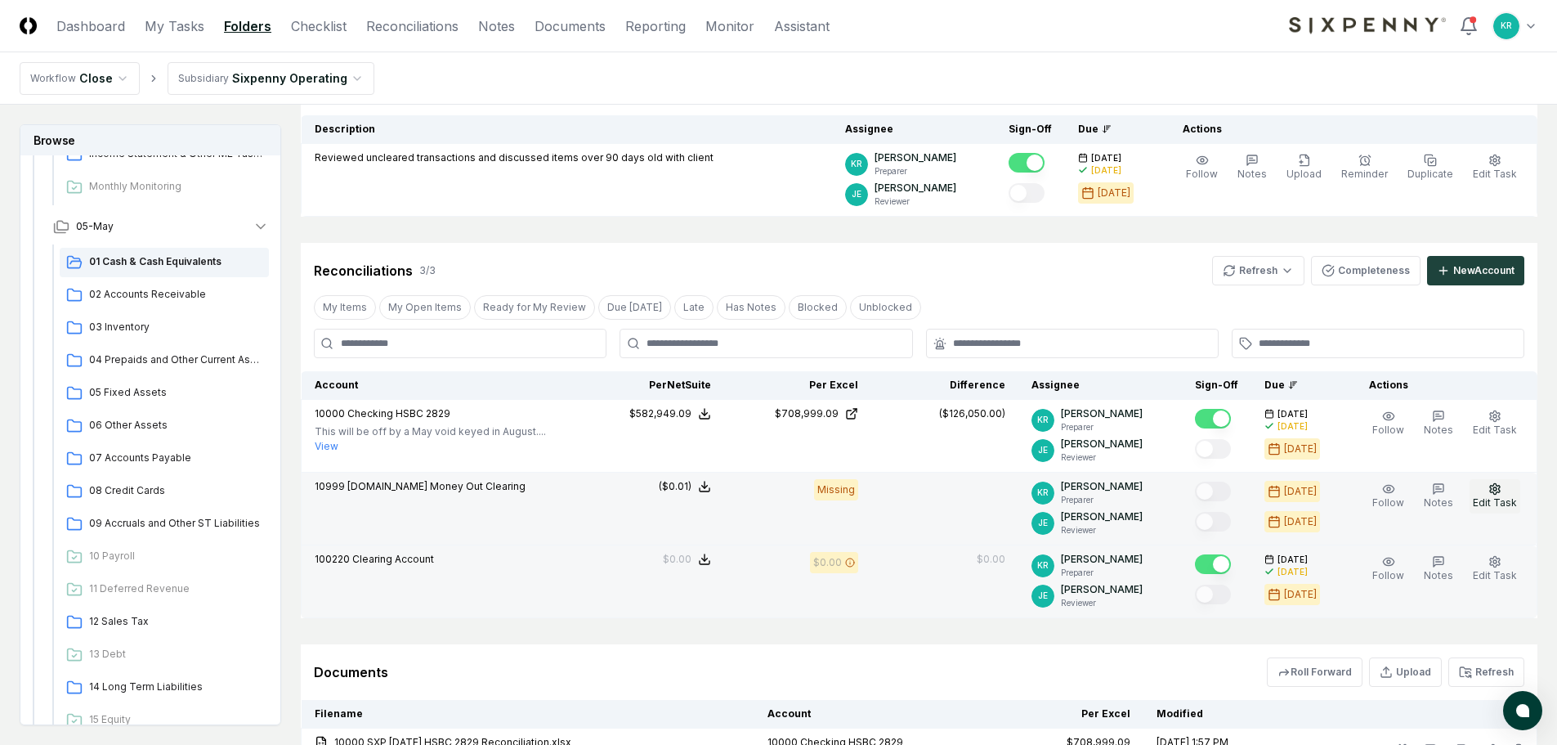
click at [1500, 490] on icon "button" at bounding box center [1495, 488] width 10 height 11
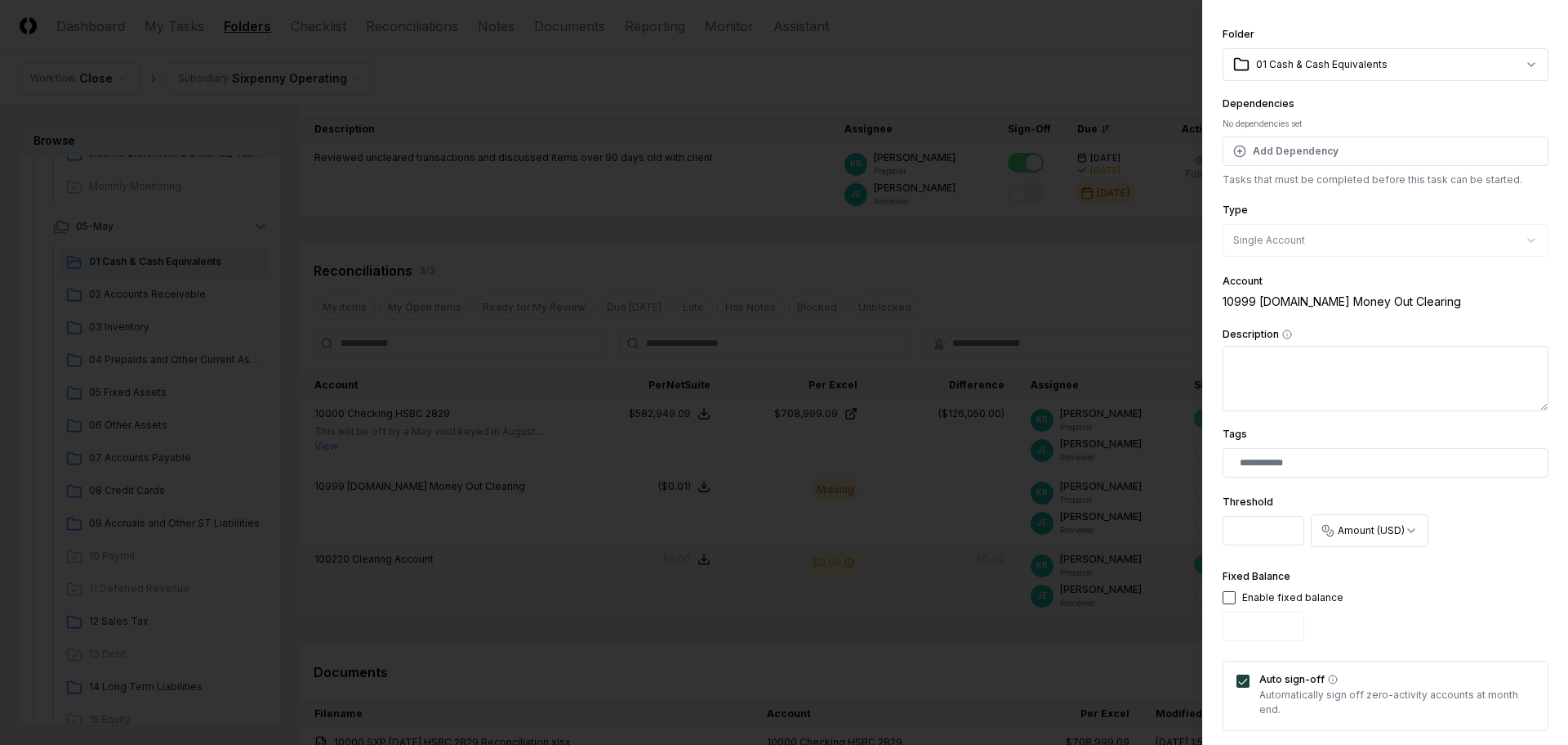
scroll to position [82, 0]
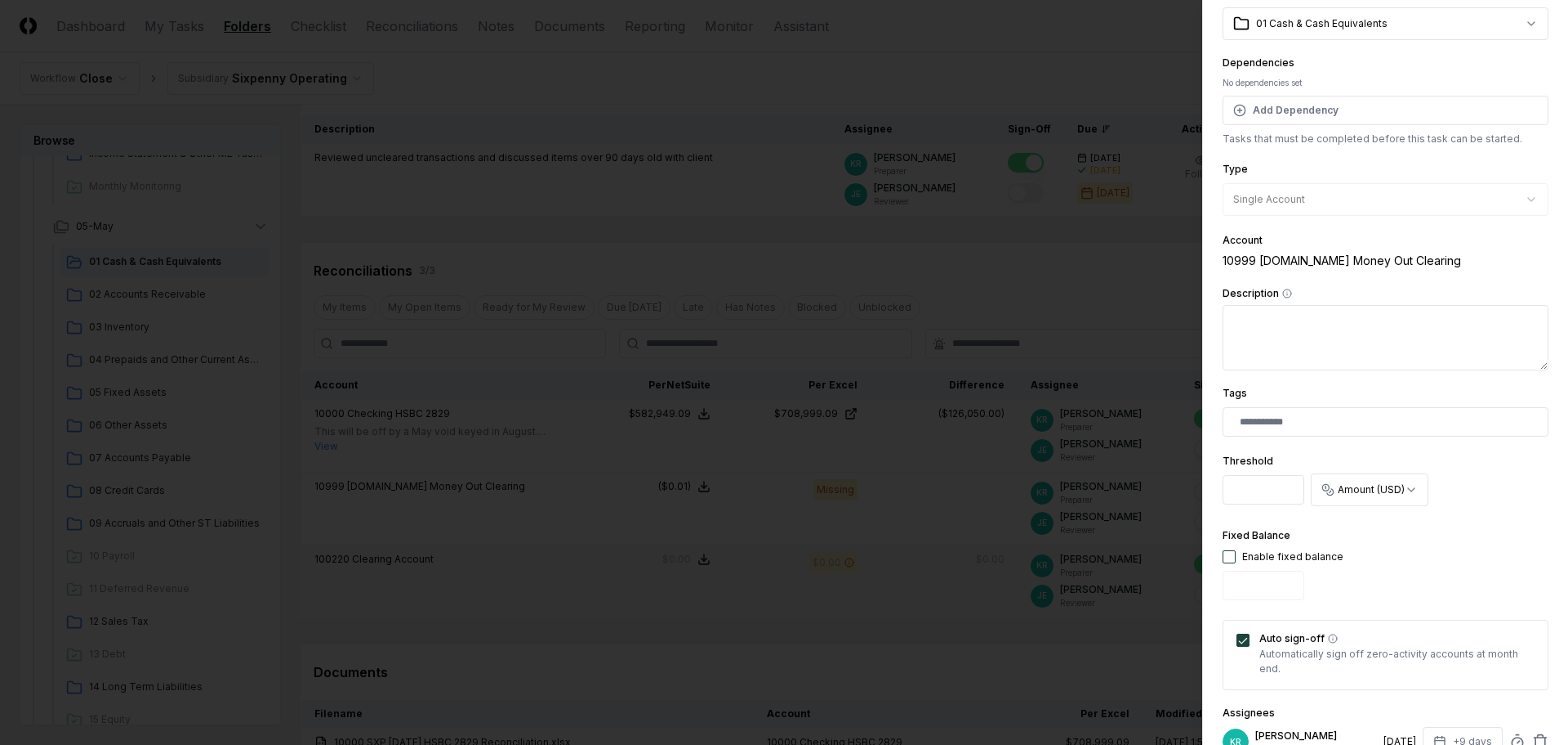
click at [1347, 491] on body "CloseCore Dashboard My Tasks Folders Checklist Reconciliations Notes Documents …" at bounding box center [778, 385] width 1556 height 1096
click at [1264, 490] on input "****" at bounding box center [1264, 489] width 82 height 29
click at [1396, 562] on div "Fixed Balance Enable fixed balance" at bounding box center [1386, 566] width 326 height 81
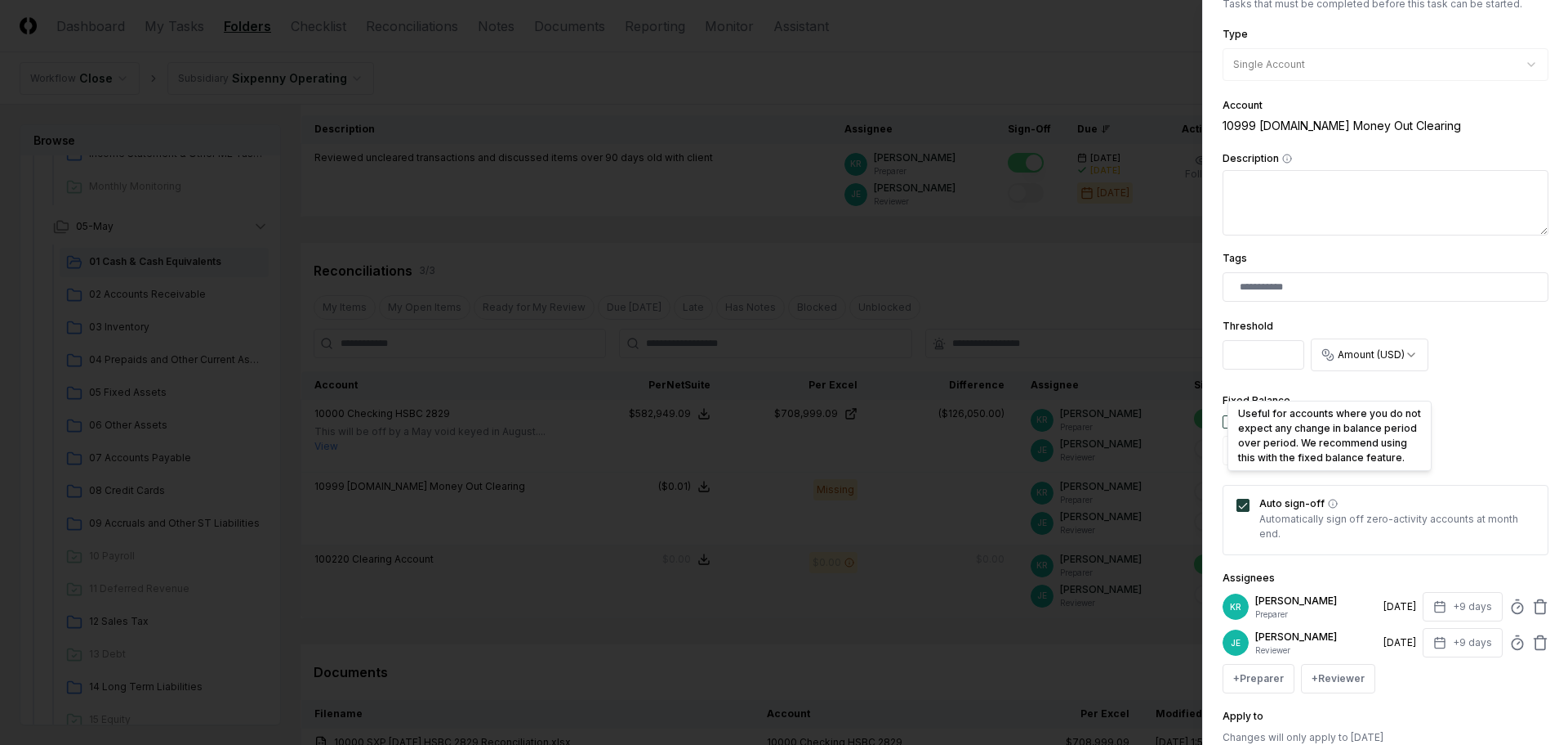
scroll to position [245, 0]
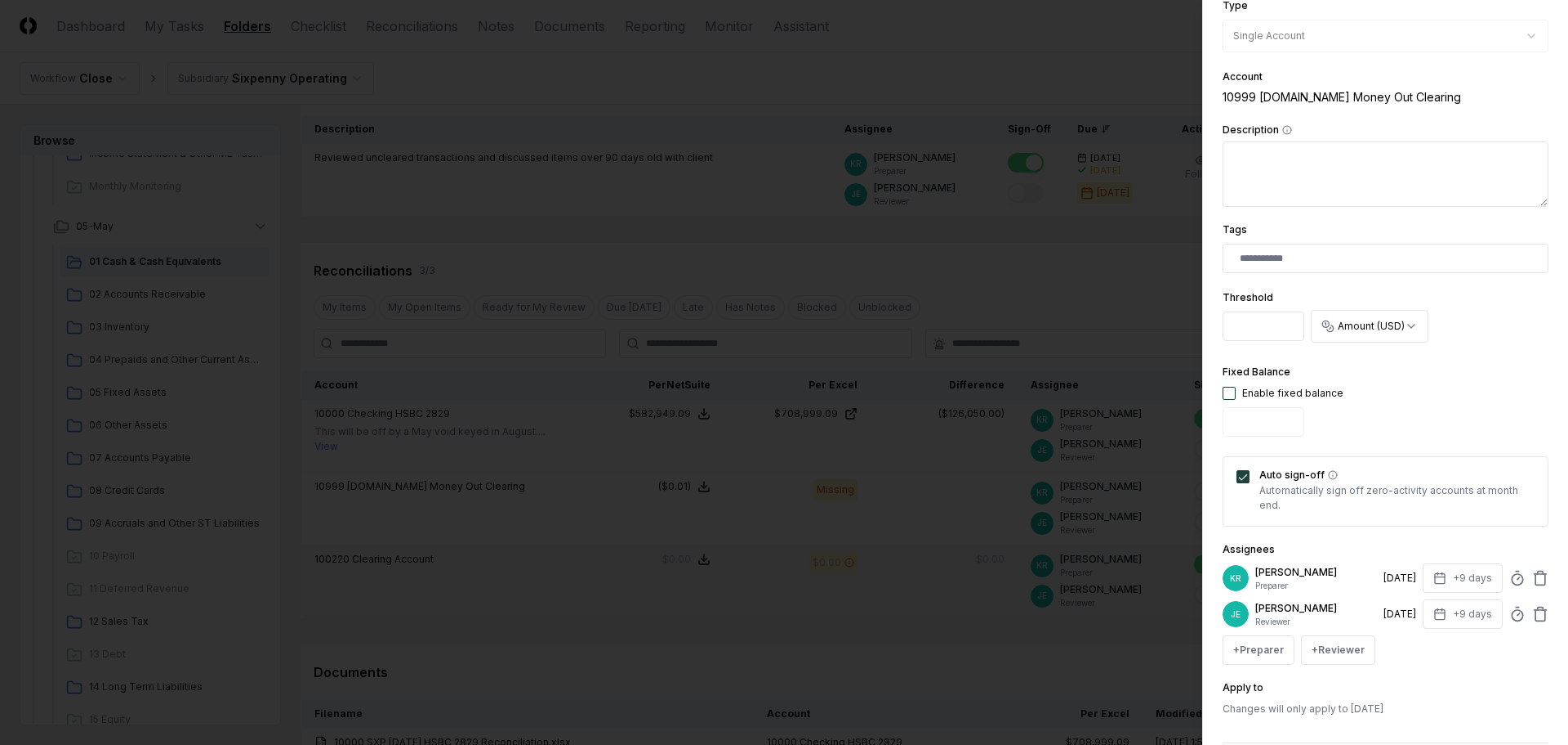
click at [1234, 329] on input "****" at bounding box center [1264, 325] width 82 height 29
click at [1398, 362] on div "**********" at bounding box center [1386, 268] width 326 height 896
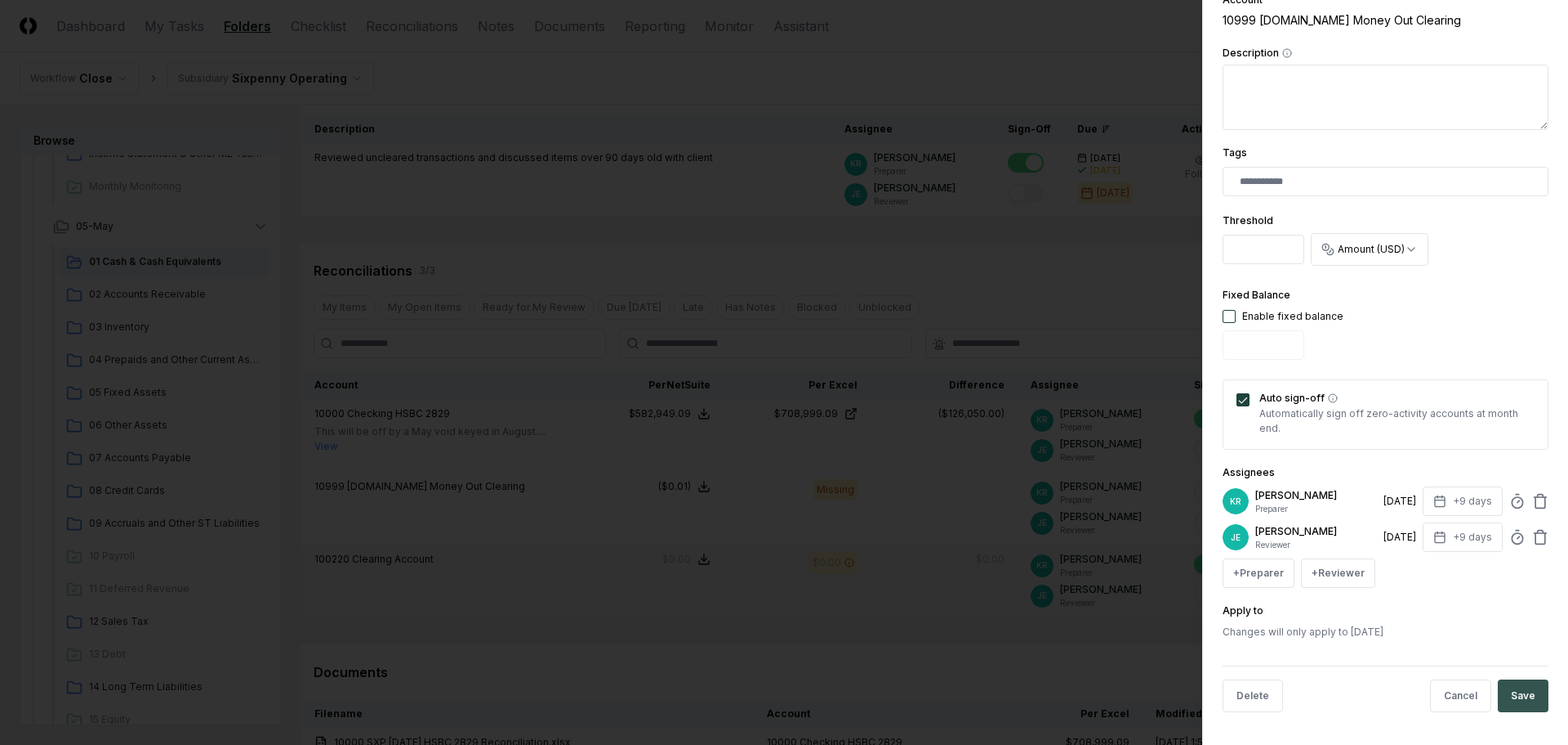
click at [1518, 696] on button "Save" at bounding box center [1523, 695] width 51 height 33
drag, startPoint x: 1255, startPoint y: 244, endPoint x: 1183, endPoint y: 253, distance: 72.6
click at [1183, 253] on body "CloseCore Dashboard My Tasks Folders Checklist Reconciliations Notes Documents …" at bounding box center [778, 385] width 1556 height 1096
type input "****"
click at [1429, 334] on div "Fixed Balance Enable fixed balance" at bounding box center [1386, 325] width 326 height 81
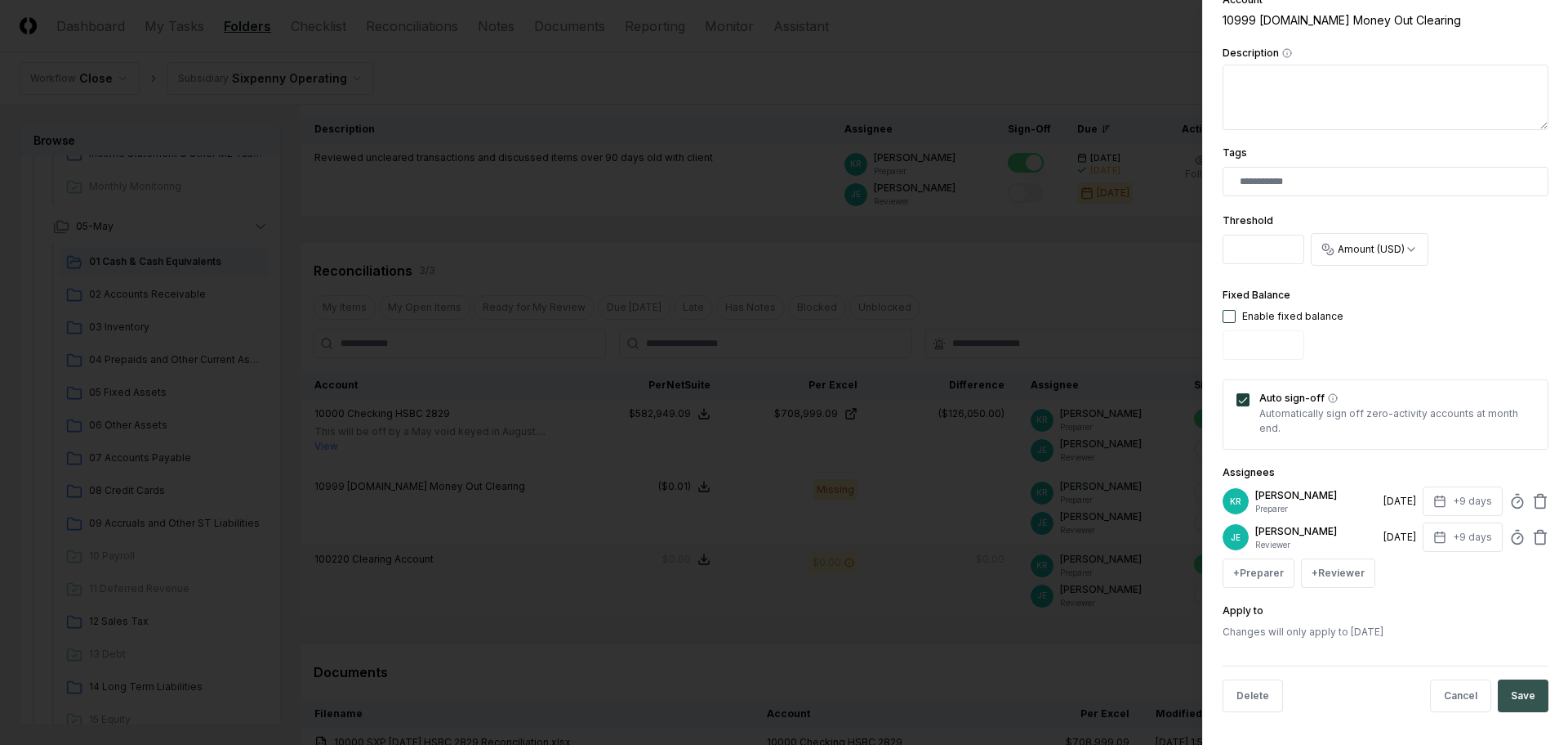
click at [1506, 701] on button "Save" at bounding box center [1523, 695] width 51 height 33
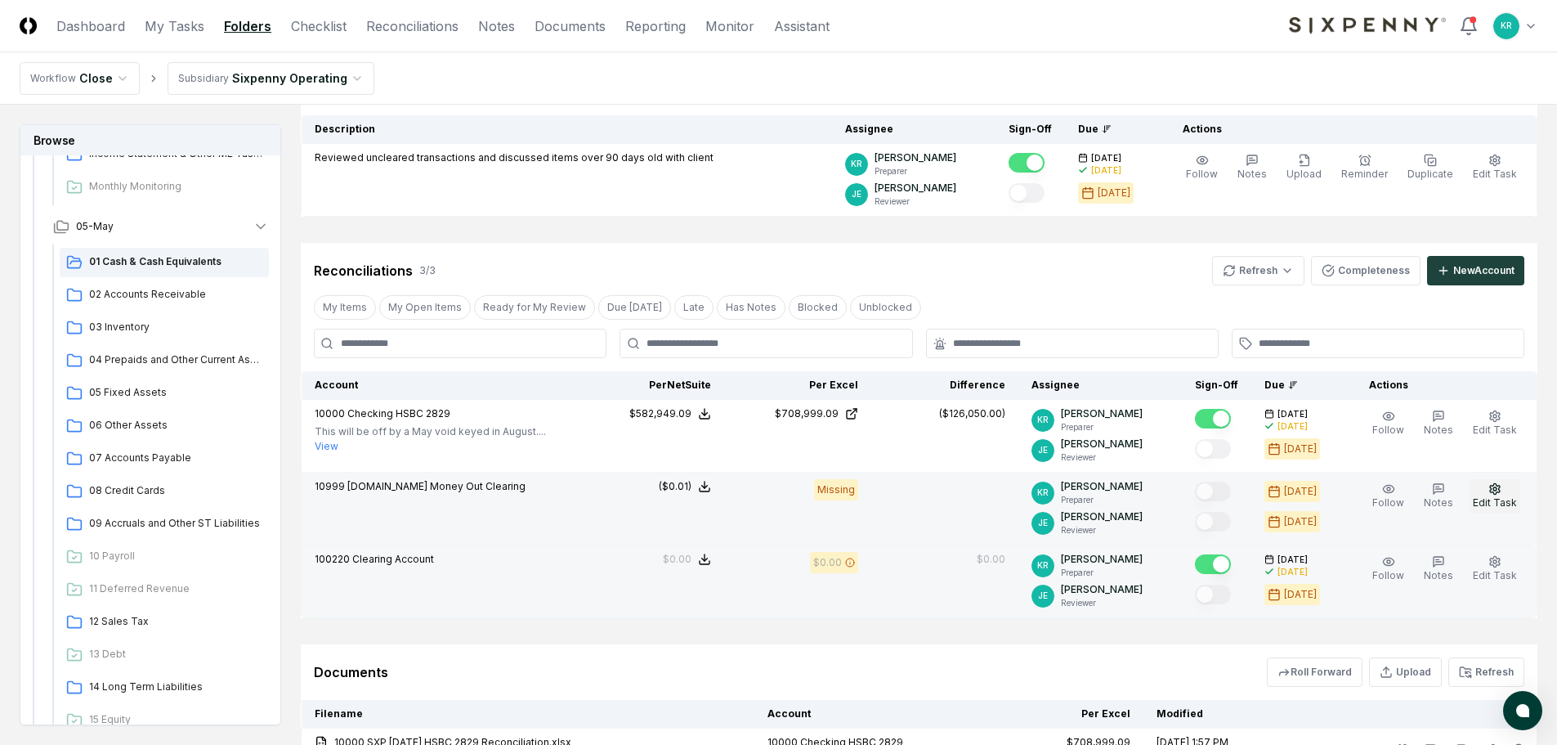
click at [1480, 495] on button "Edit Task" at bounding box center [1495, 496] width 51 height 34
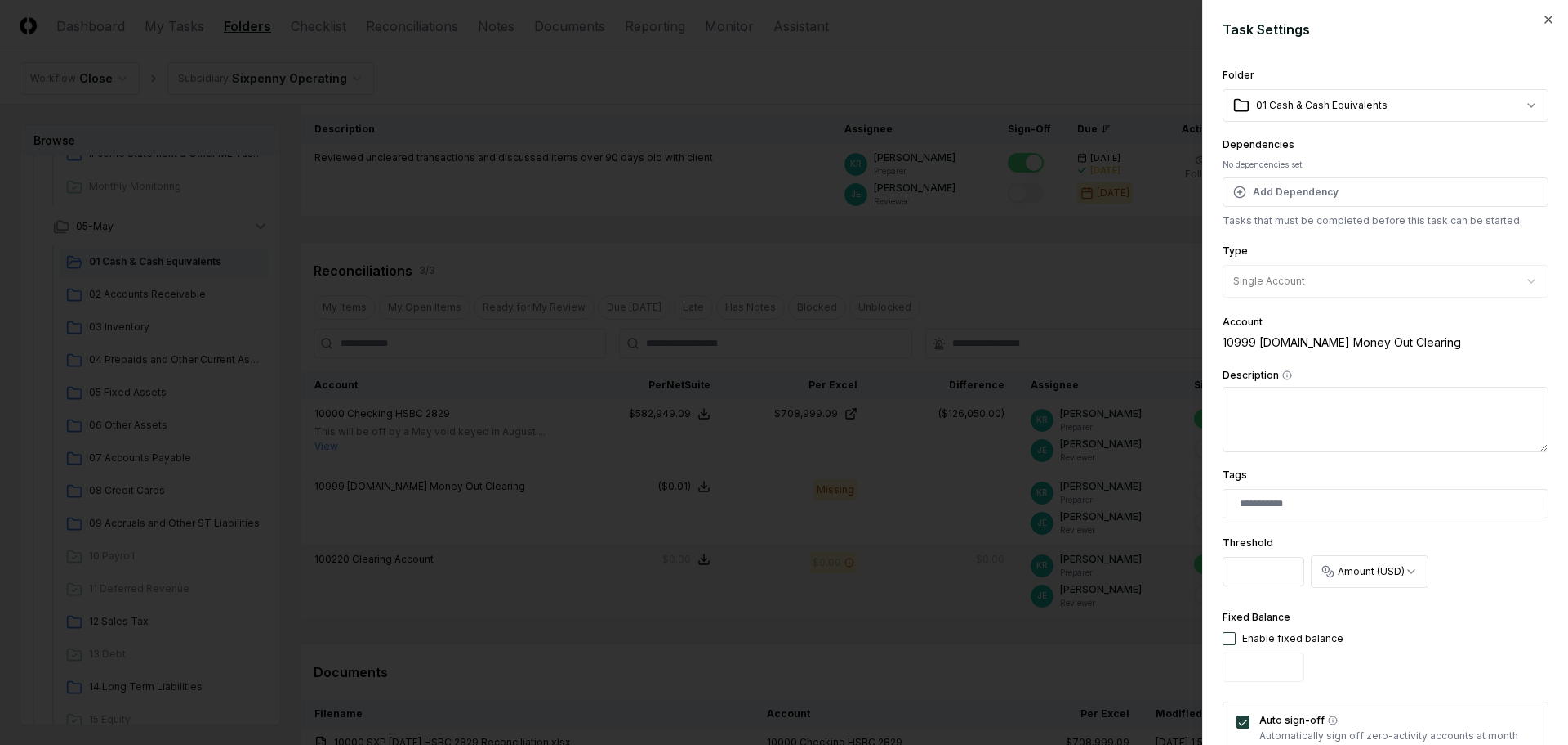
click at [1262, 575] on input "****" at bounding box center [1264, 571] width 82 height 29
type input "****"
click at [1454, 643] on div "Fixed Balance Enable fixed balance" at bounding box center [1386, 647] width 326 height 81
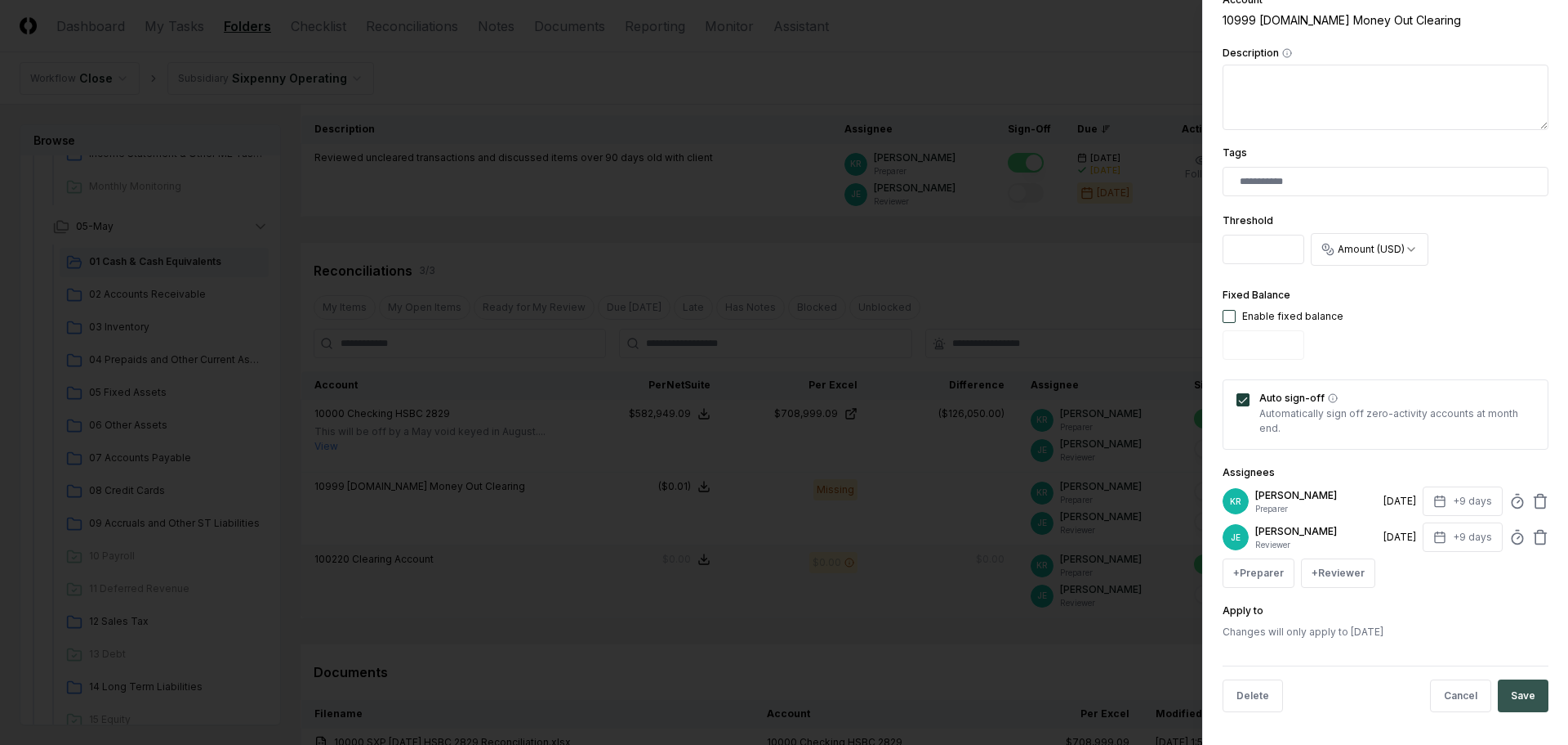
click at [1519, 688] on button "Save" at bounding box center [1523, 695] width 51 height 33
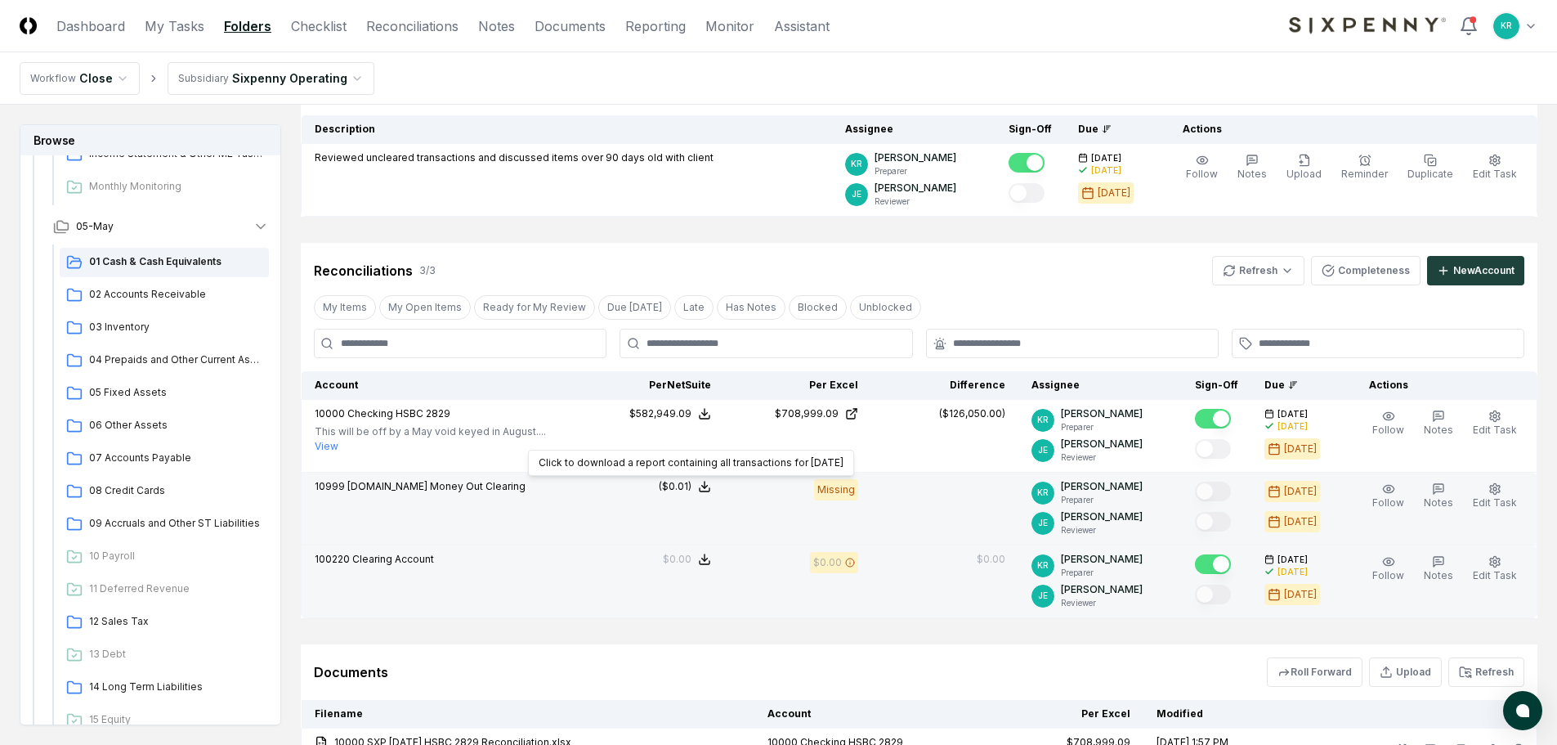
click at [772, 498] on div "Missing" at bounding box center [797, 489] width 121 height 21
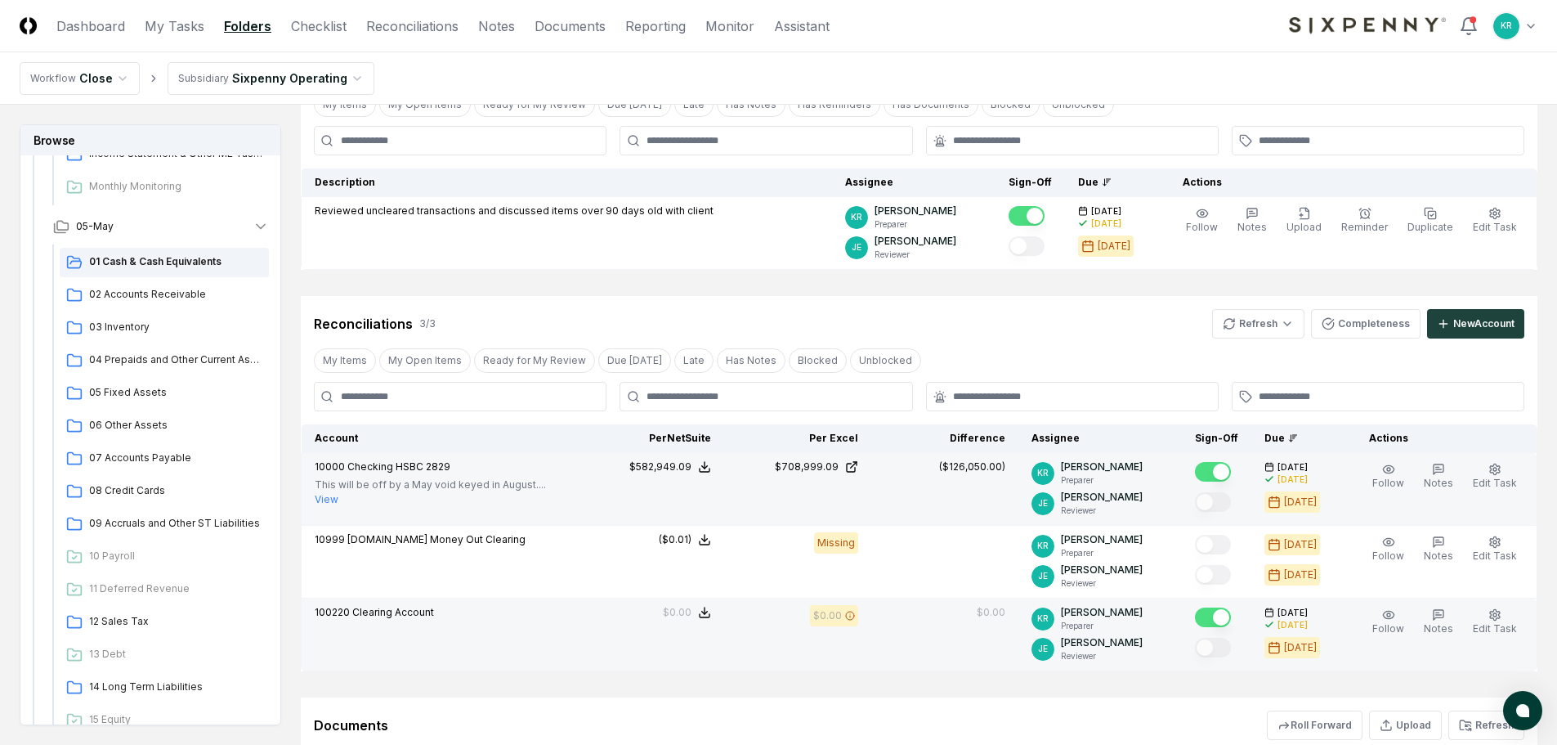
scroll to position [25, 0]
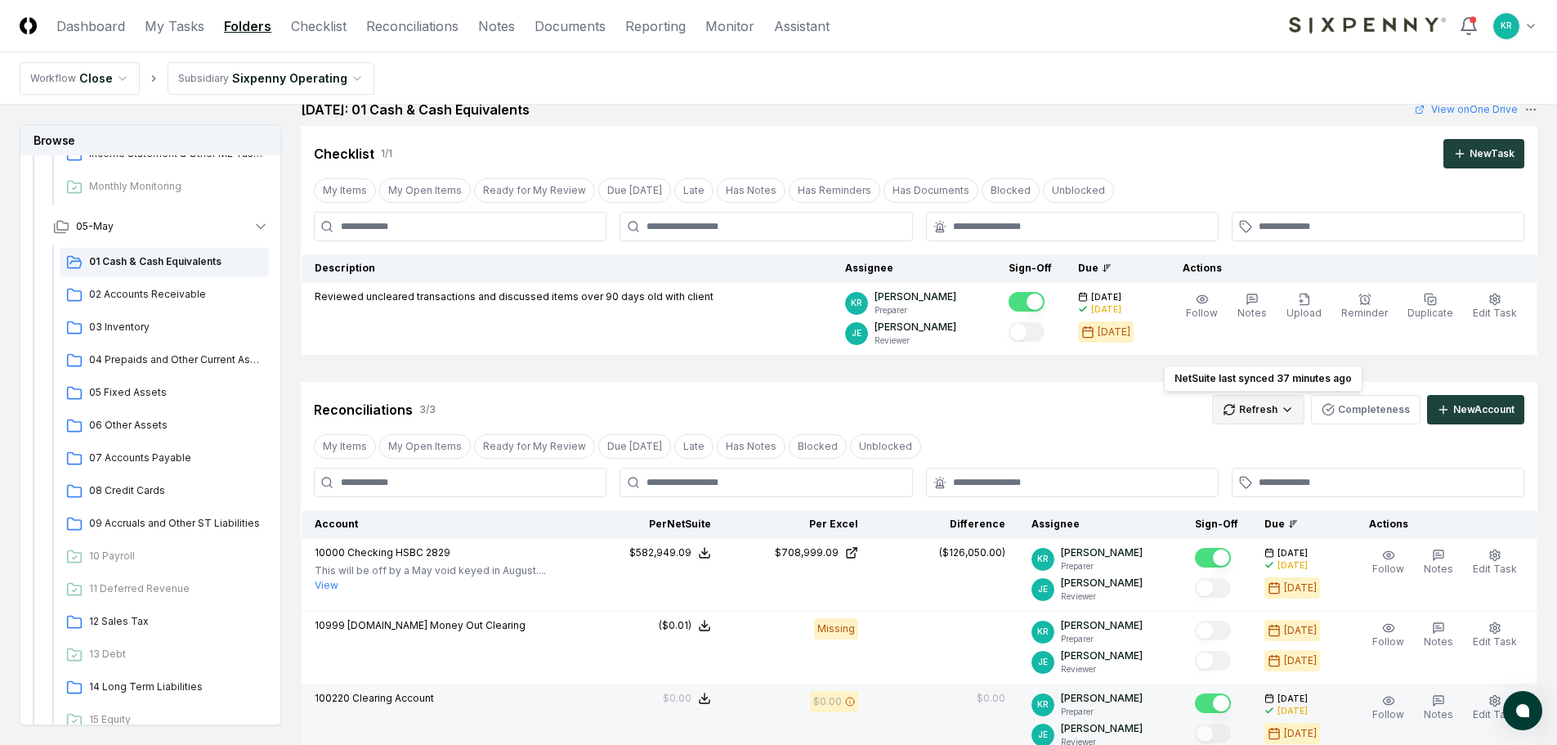
click at [1290, 414] on html "CloseCore Dashboard My Tasks Folders Checklist Reconciliations Notes Documents …" at bounding box center [778, 523] width 1557 height 1096
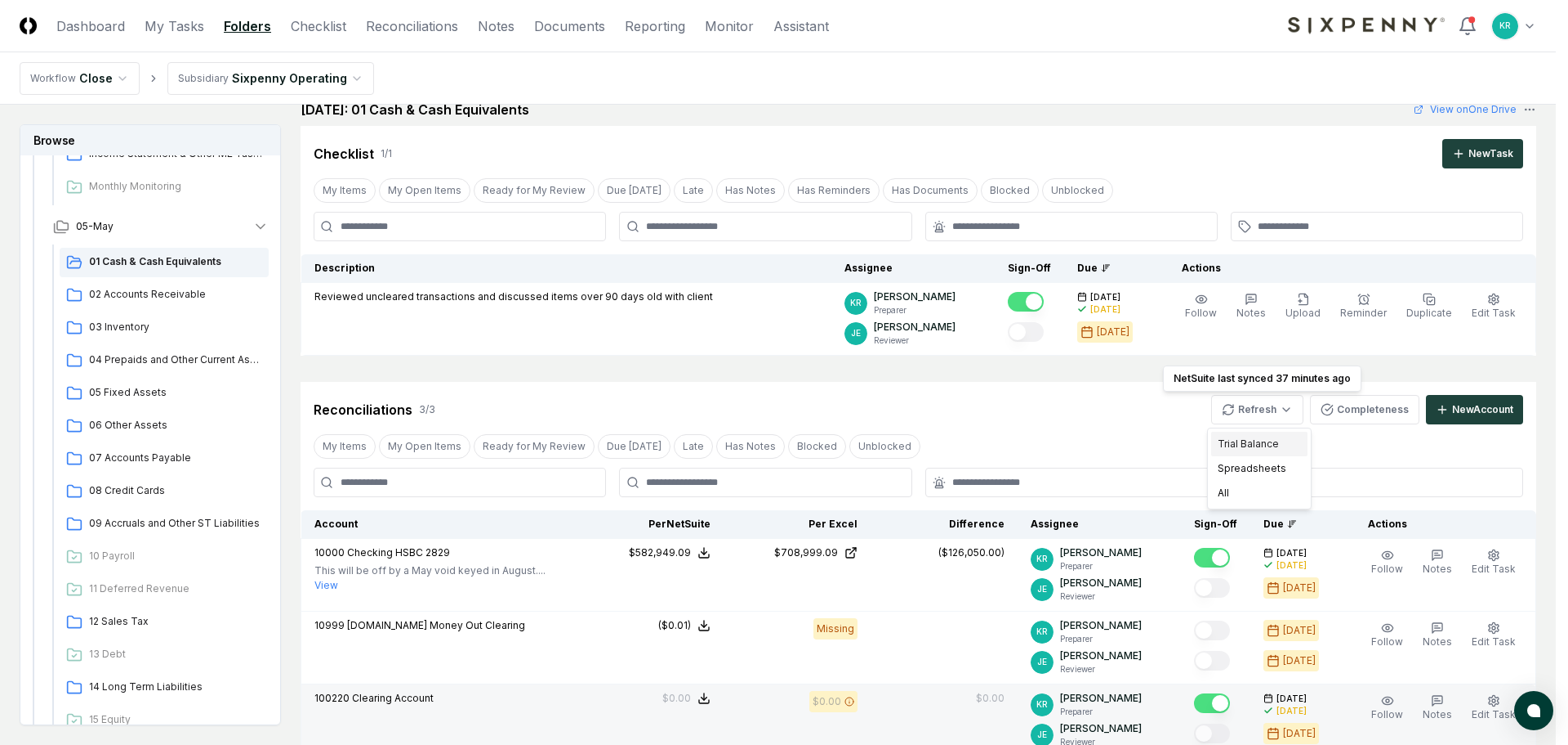
click at [1255, 448] on div "Trial Balance" at bounding box center [1259, 444] width 96 height 25
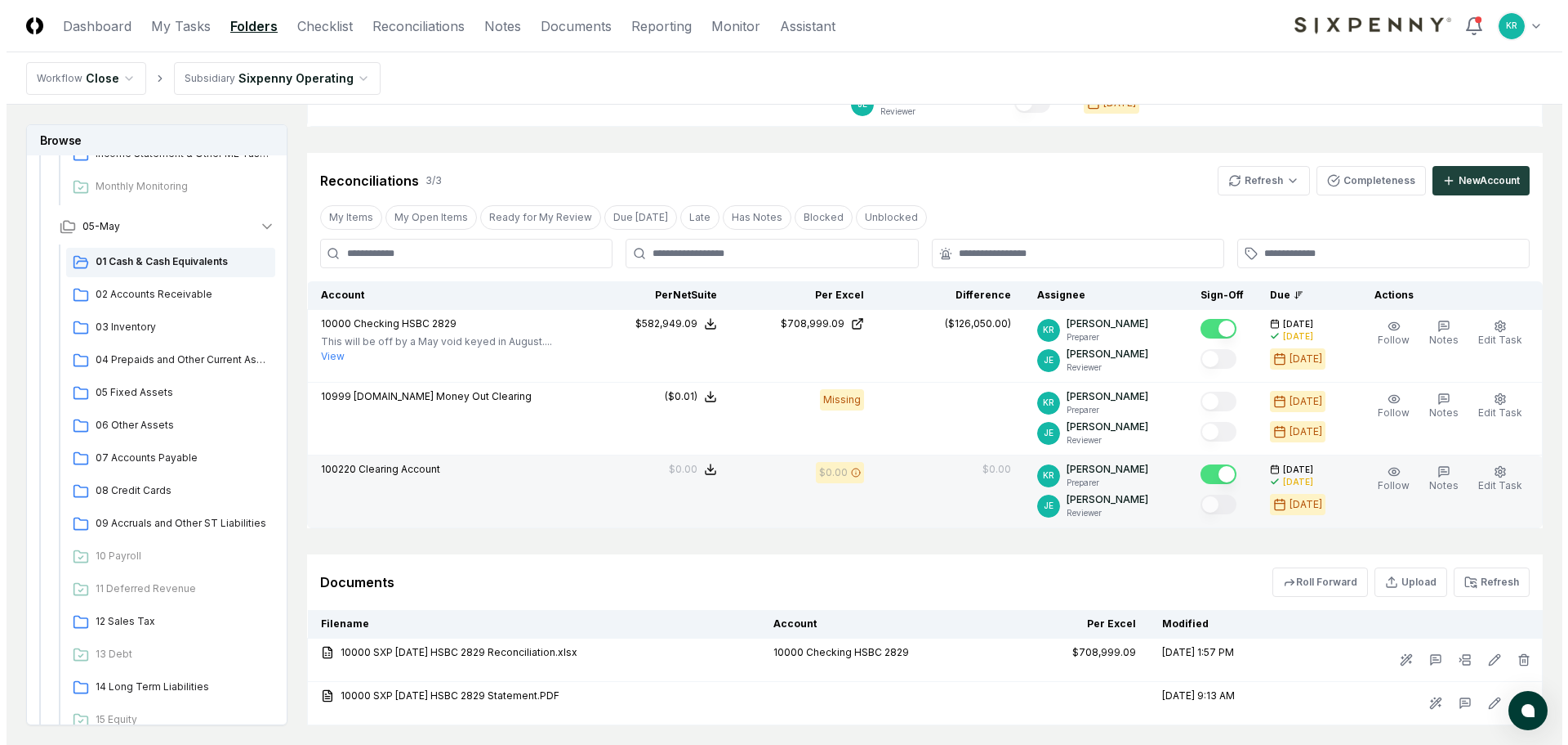
scroll to position [270, 0]
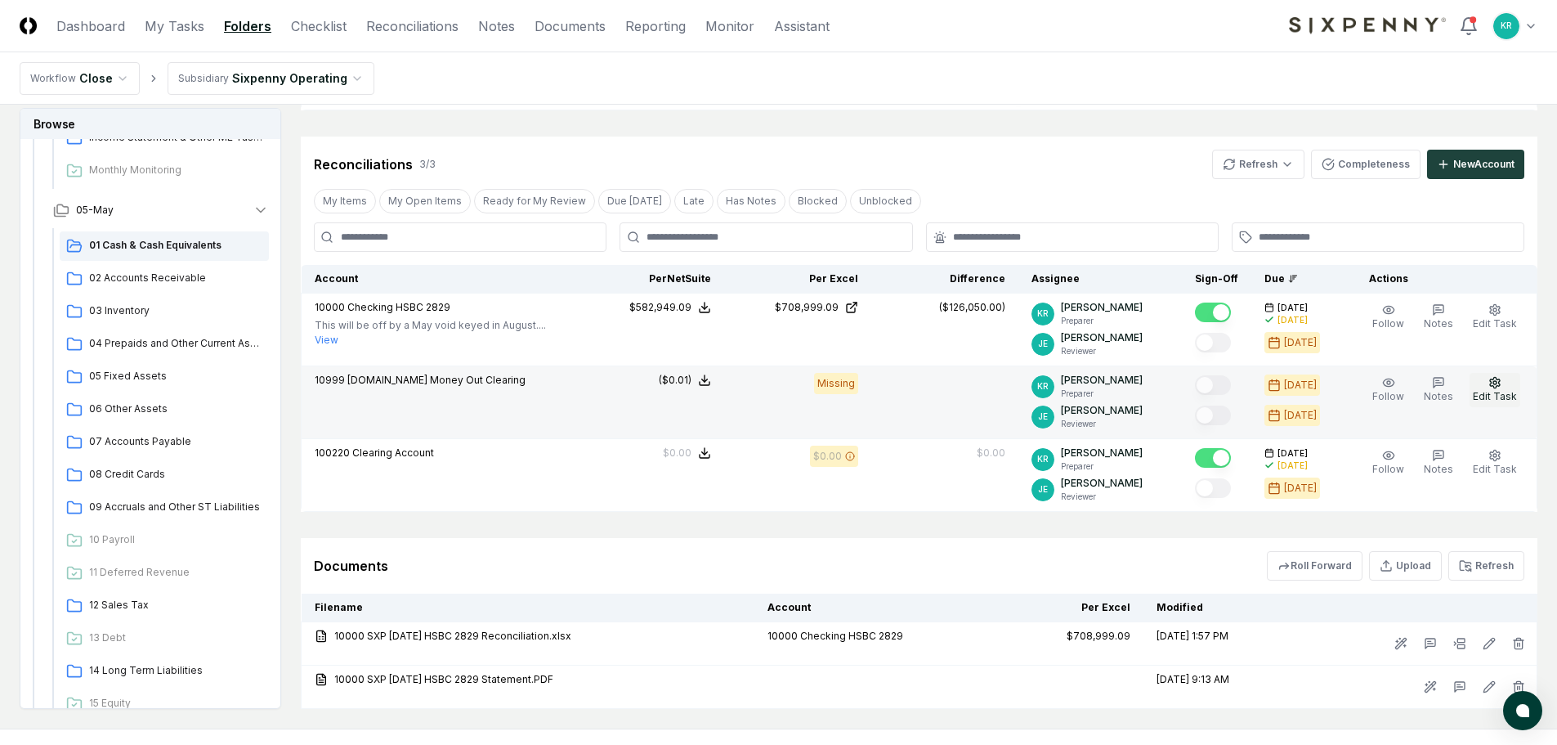
click at [1504, 391] on span "Edit Task" at bounding box center [1495, 396] width 44 height 12
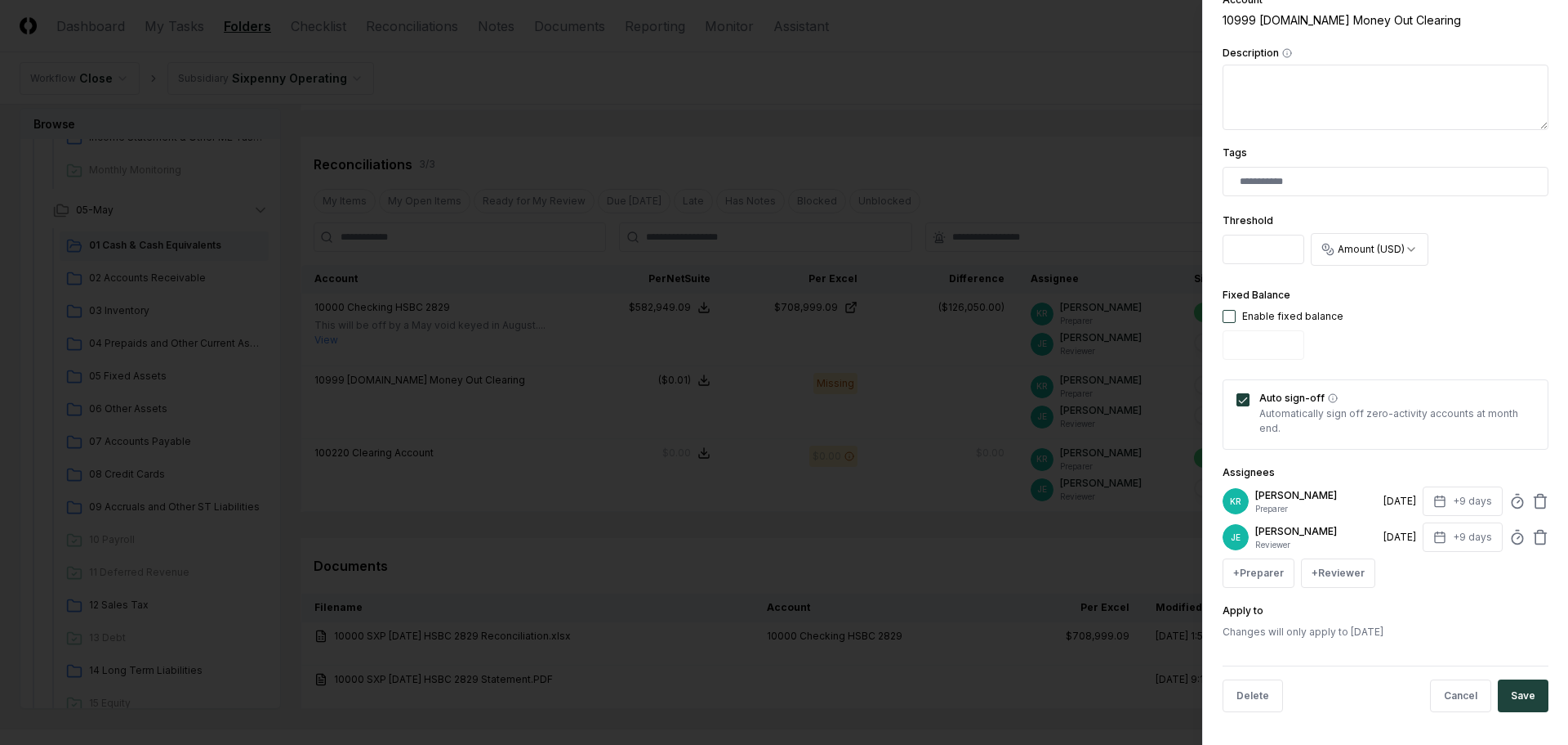
scroll to position [240, 0]
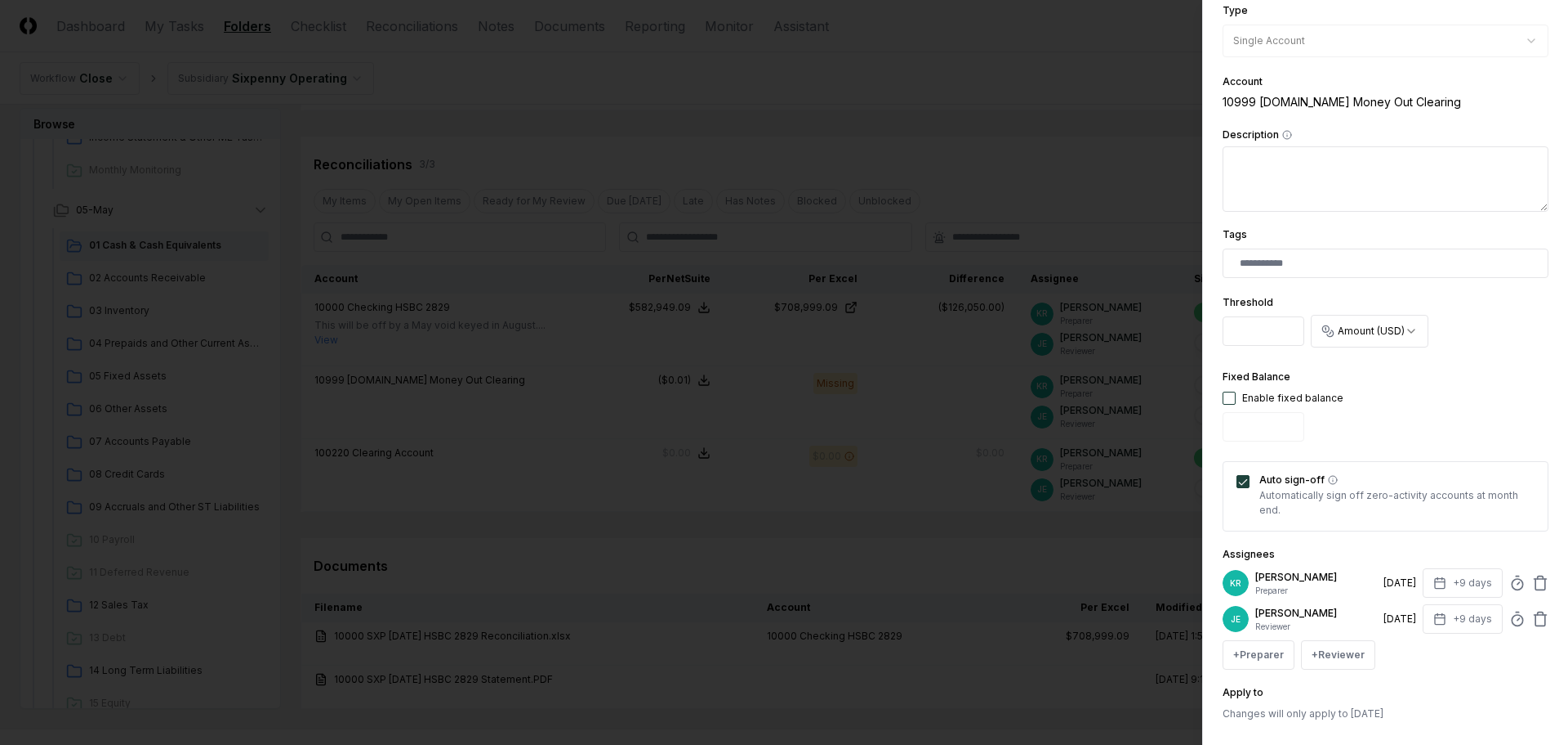
click at [1288, 325] on input "****" at bounding box center [1264, 330] width 82 height 29
click at [1288, 336] on input "****" at bounding box center [1264, 330] width 82 height 29
click at [1293, 336] on input "*" at bounding box center [1264, 330] width 82 height 29
click at [1291, 324] on input "*" at bounding box center [1264, 330] width 82 height 29
type input "****"
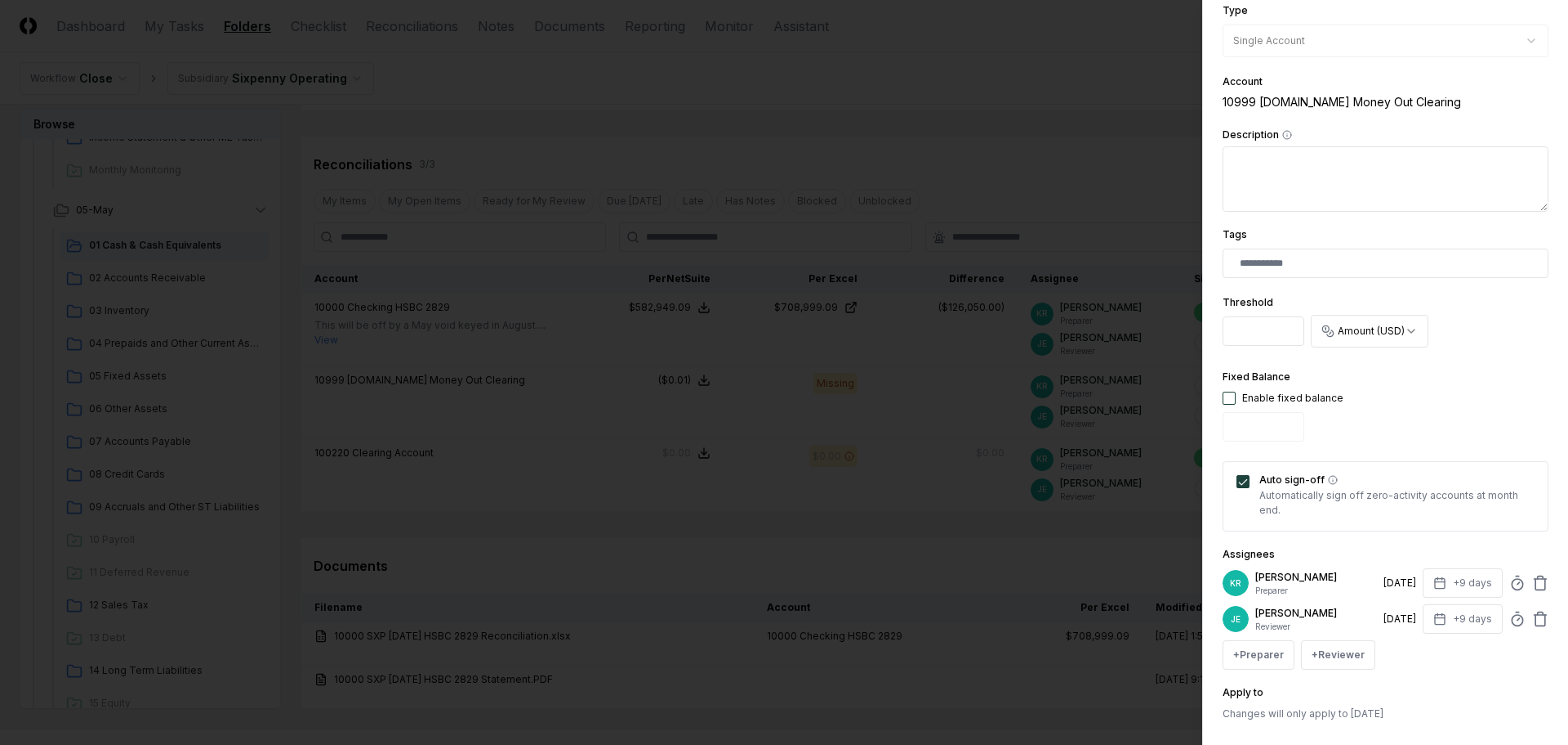
click at [1289, 325] on input "****" at bounding box center [1264, 330] width 82 height 29
click at [1447, 383] on div "Fixed Balance Enable fixed balance" at bounding box center [1386, 407] width 326 height 81
click at [1244, 477] on button "Auto sign-off" at bounding box center [1243, 481] width 13 height 13
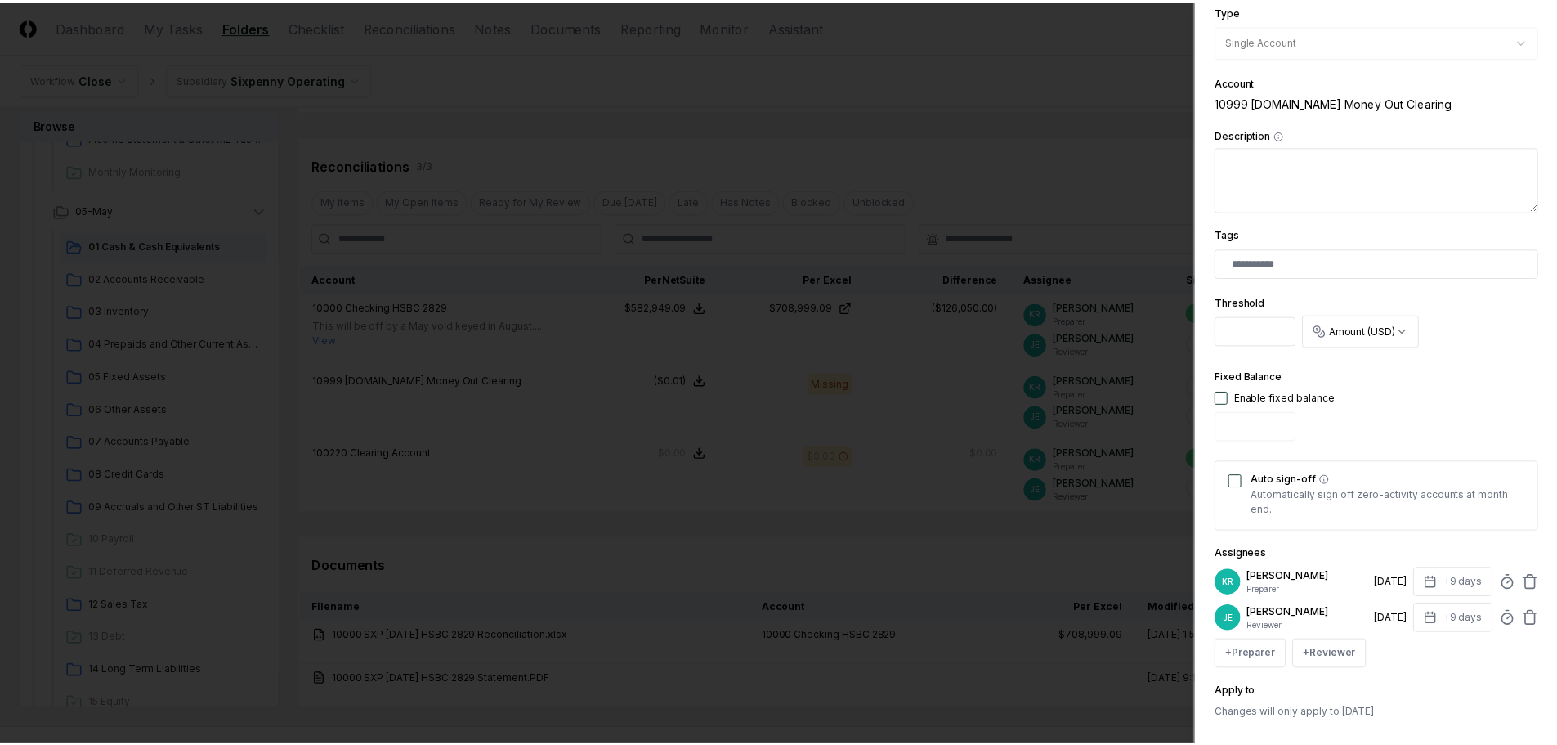
scroll to position [322, 0]
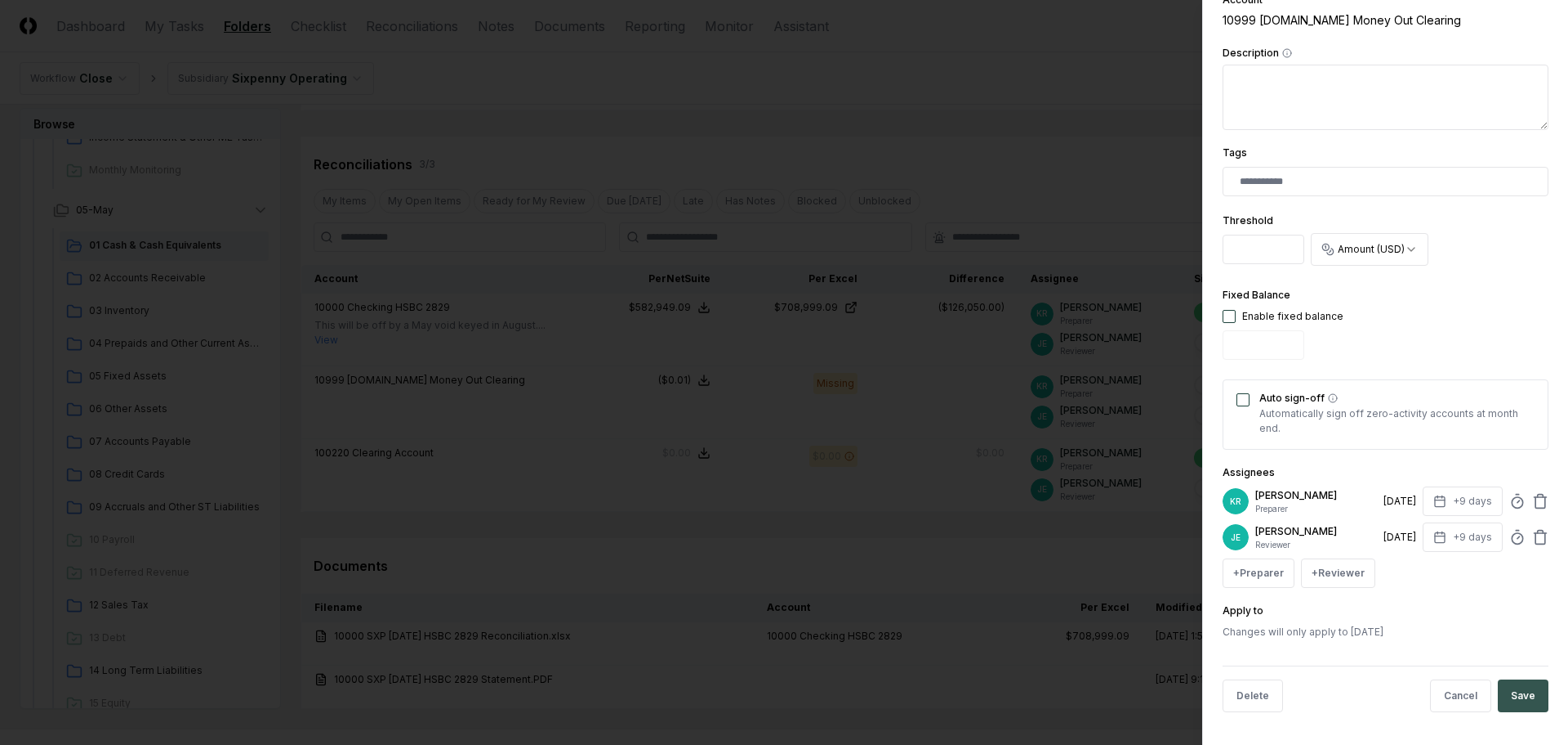
click at [1501, 696] on button "Save" at bounding box center [1523, 695] width 51 height 33
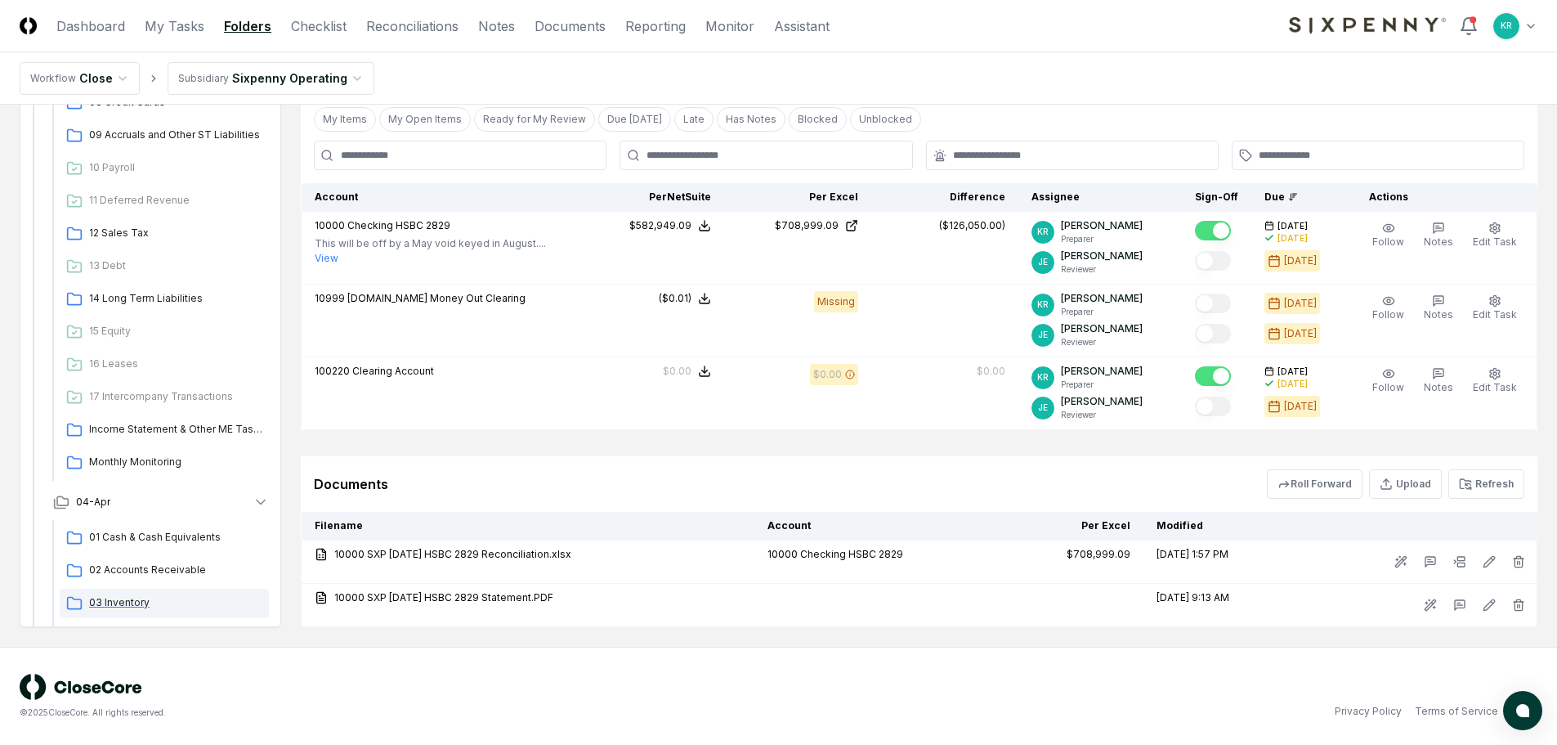
scroll to position [1390, 0]
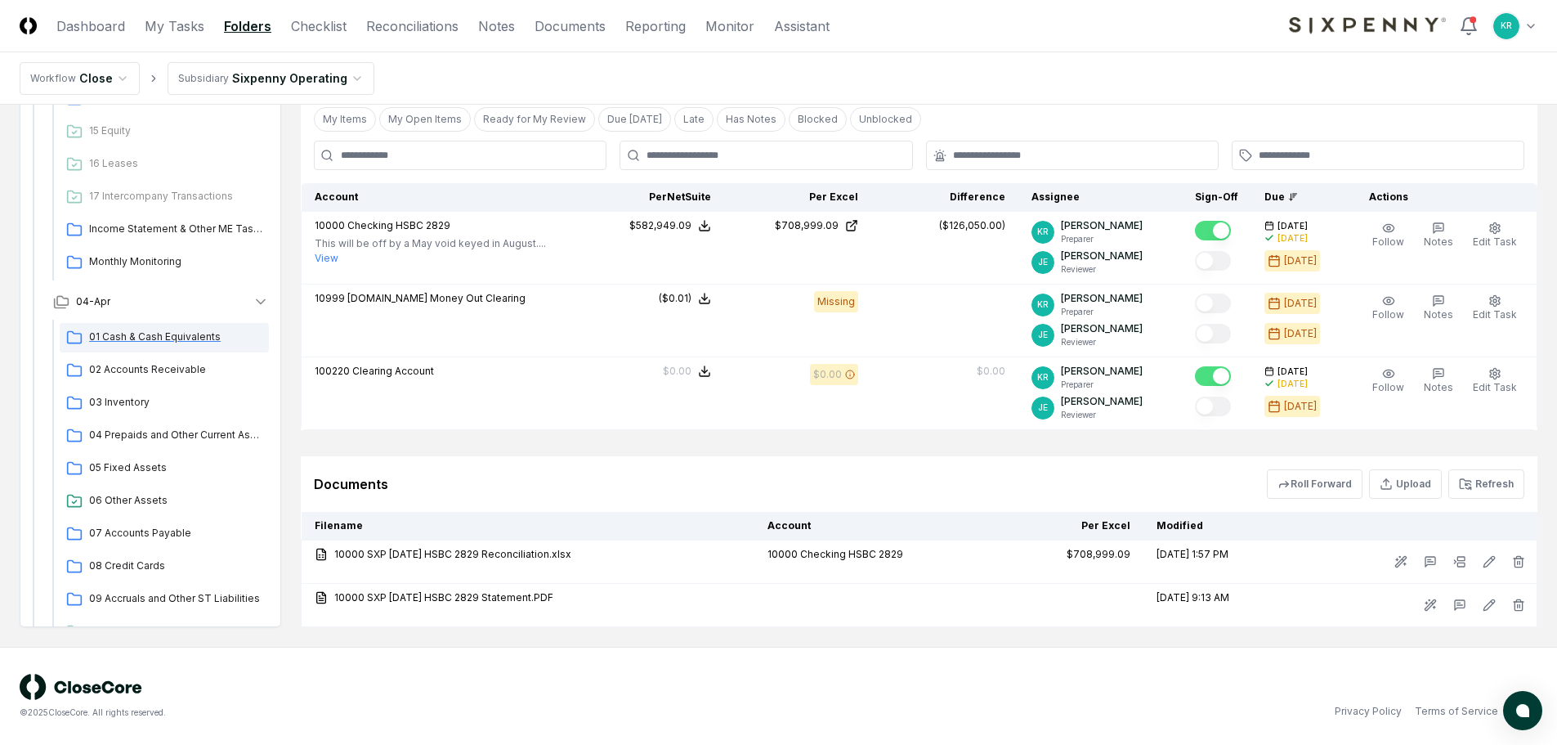
click at [129, 340] on span "01 Cash & Cash Equivalents" at bounding box center [175, 336] width 173 height 15
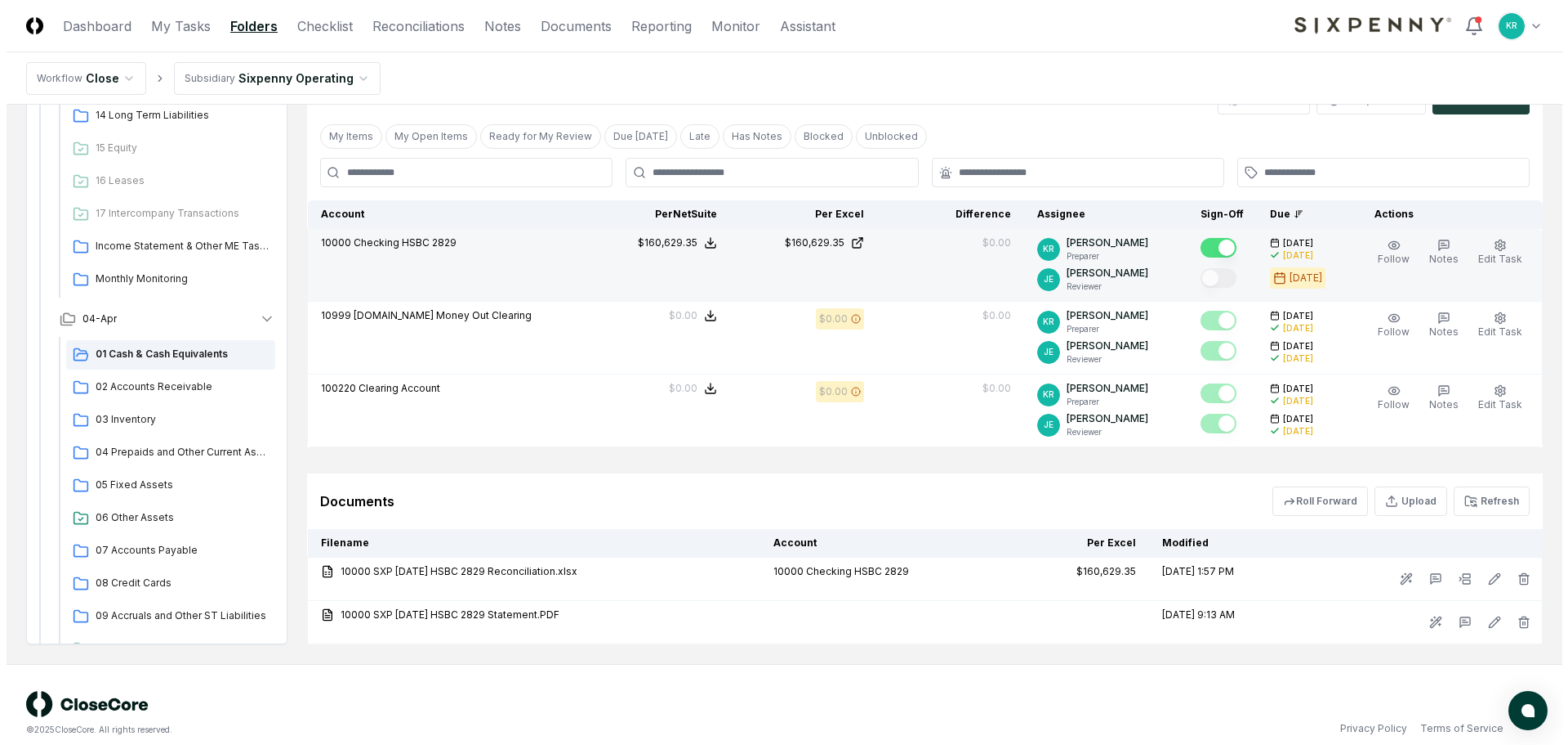
scroll to position [351, 0]
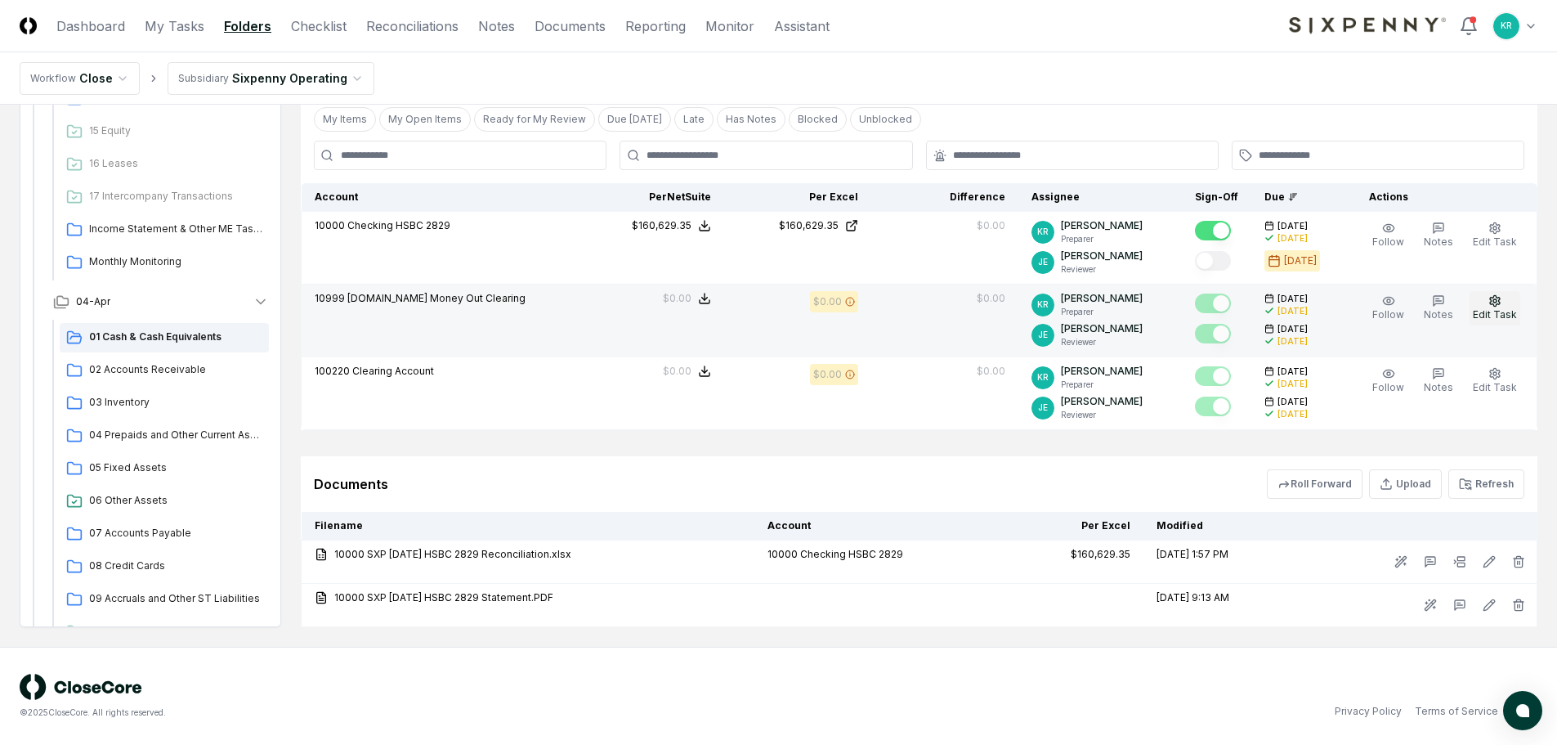
click at [1511, 305] on button "Edit Task" at bounding box center [1495, 308] width 51 height 34
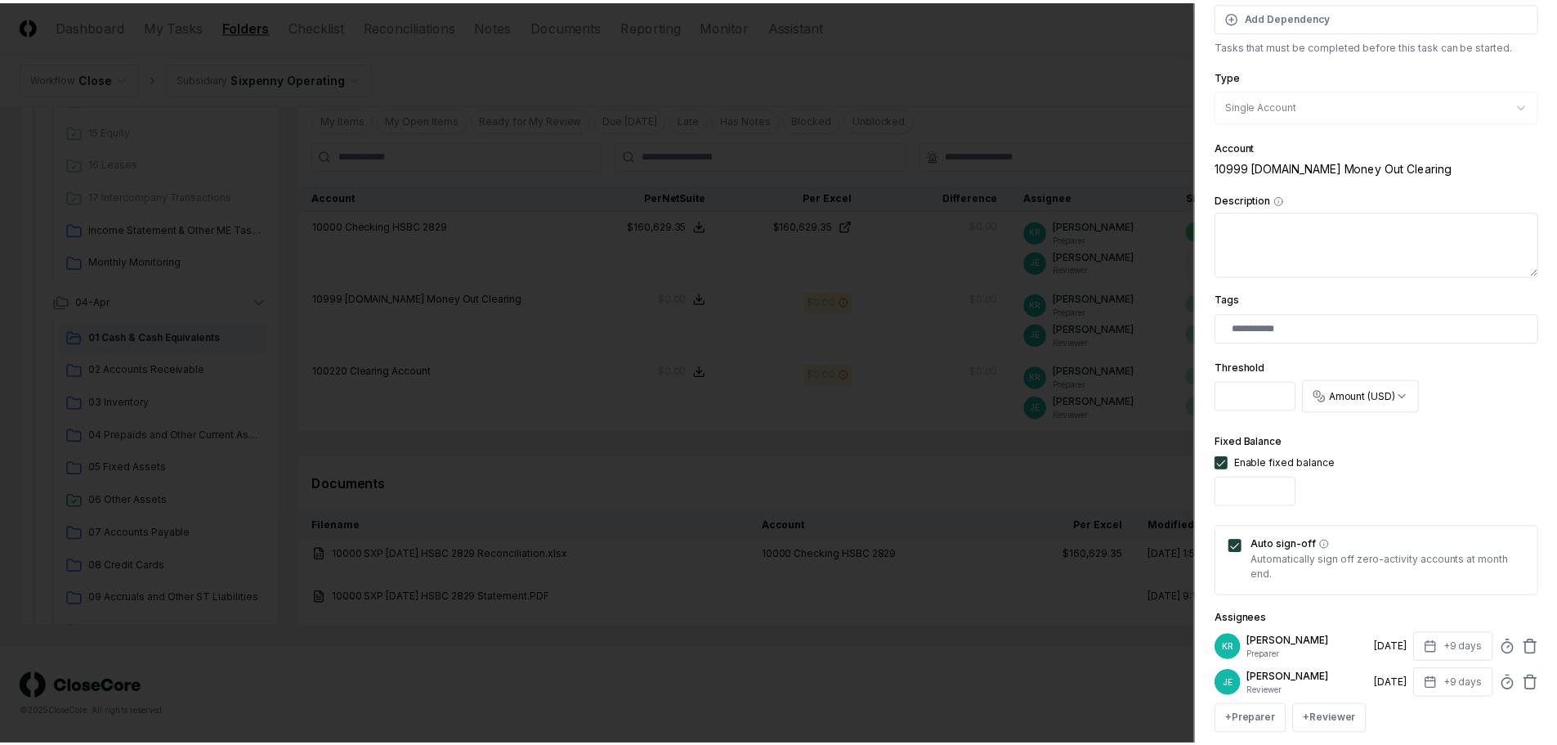
scroll to position [0, 0]
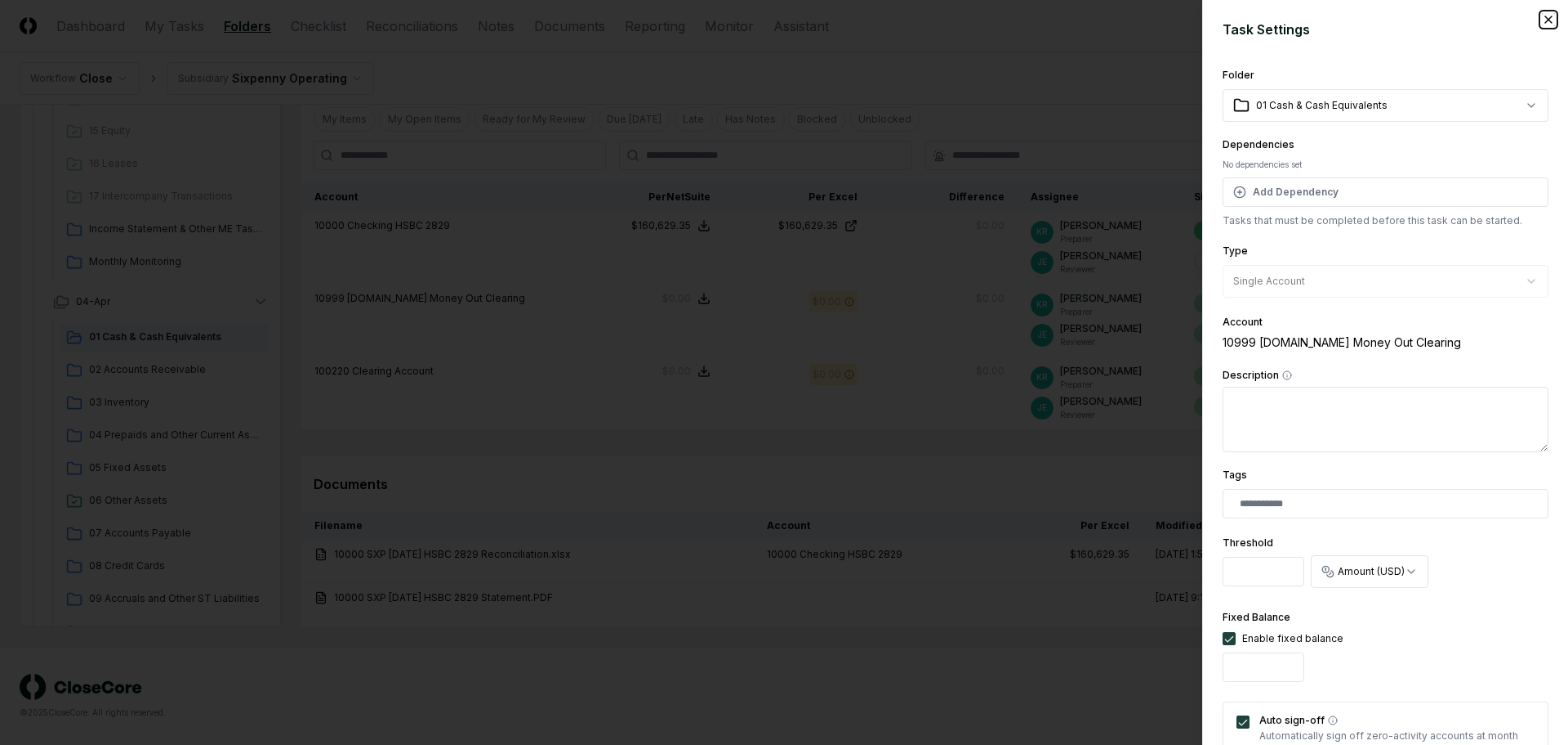
click at [1542, 20] on icon "button" at bounding box center [1548, 19] width 13 height 13
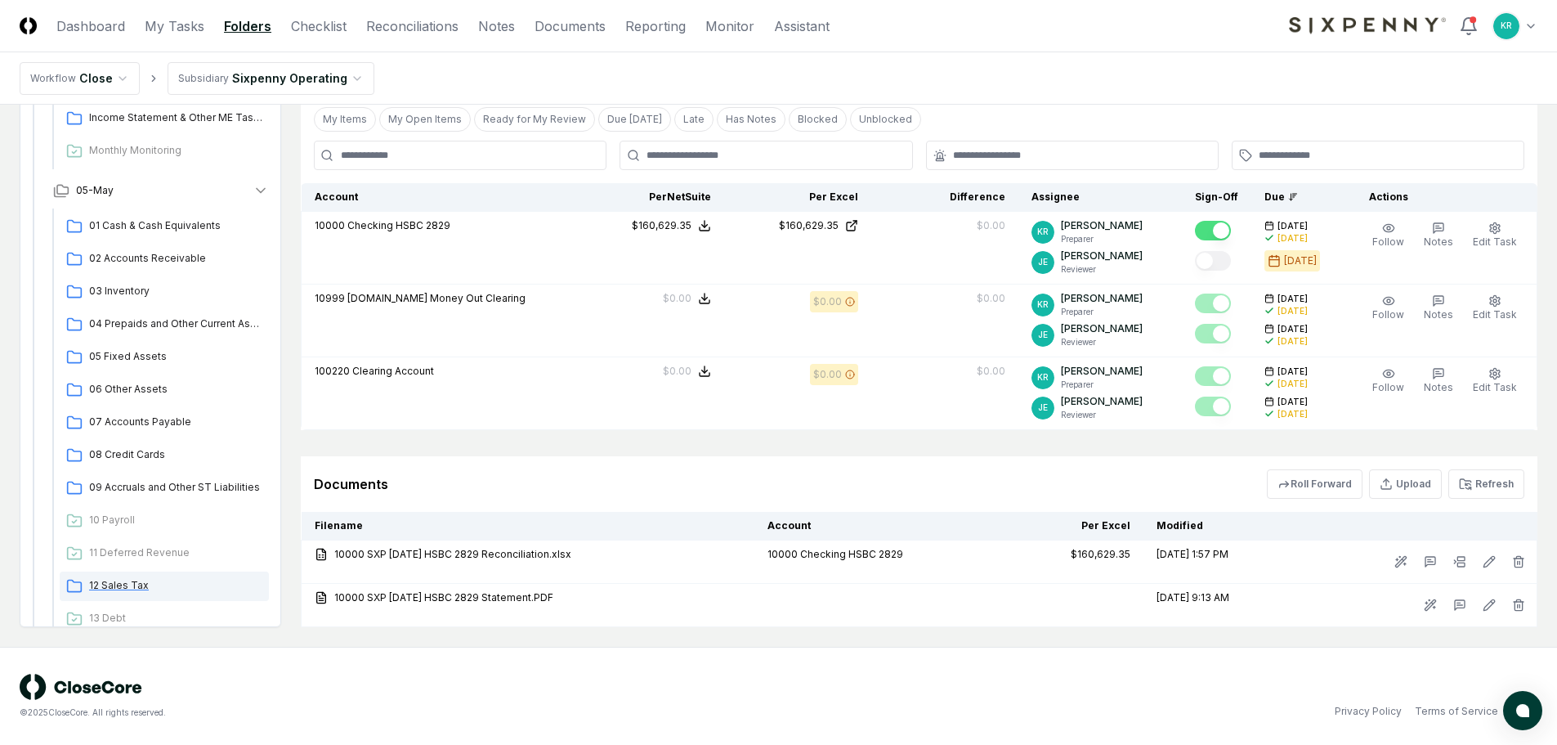
scroll to position [817, 0]
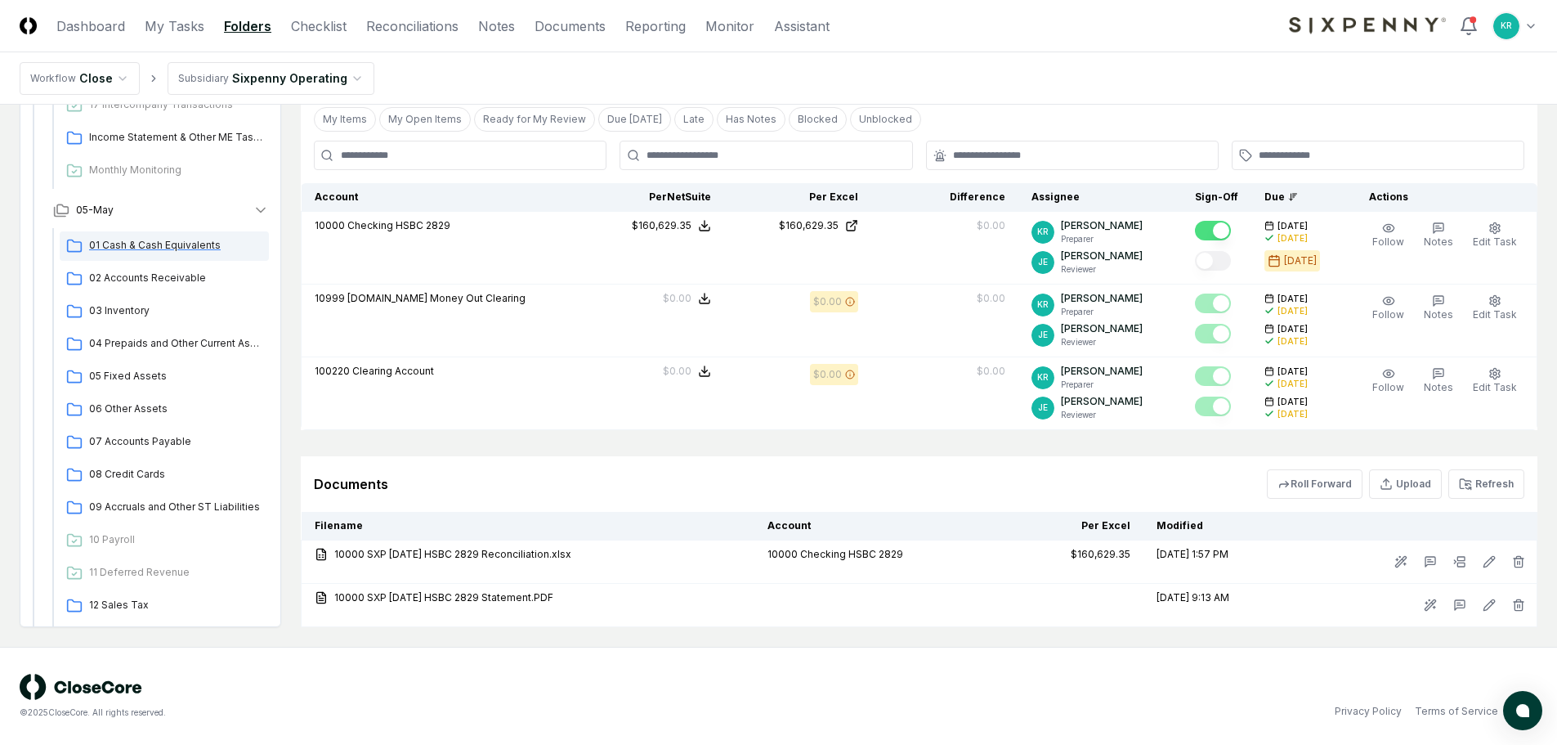
click at [139, 242] on span "01 Cash & Cash Equivalents" at bounding box center [175, 245] width 173 height 15
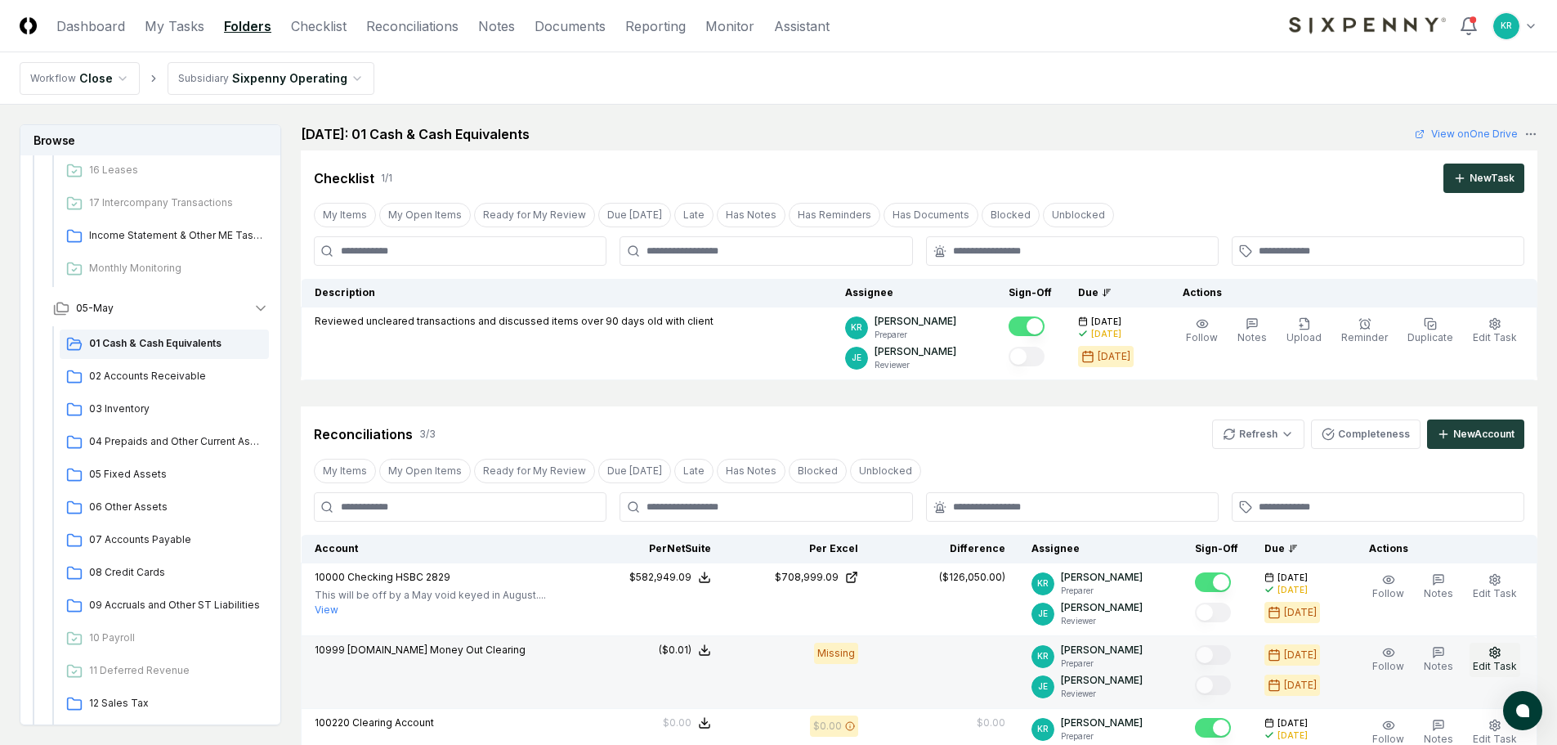
click at [1489, 662] on span "Edit Task" at bounding box center [1495, 666] width 44 height 12
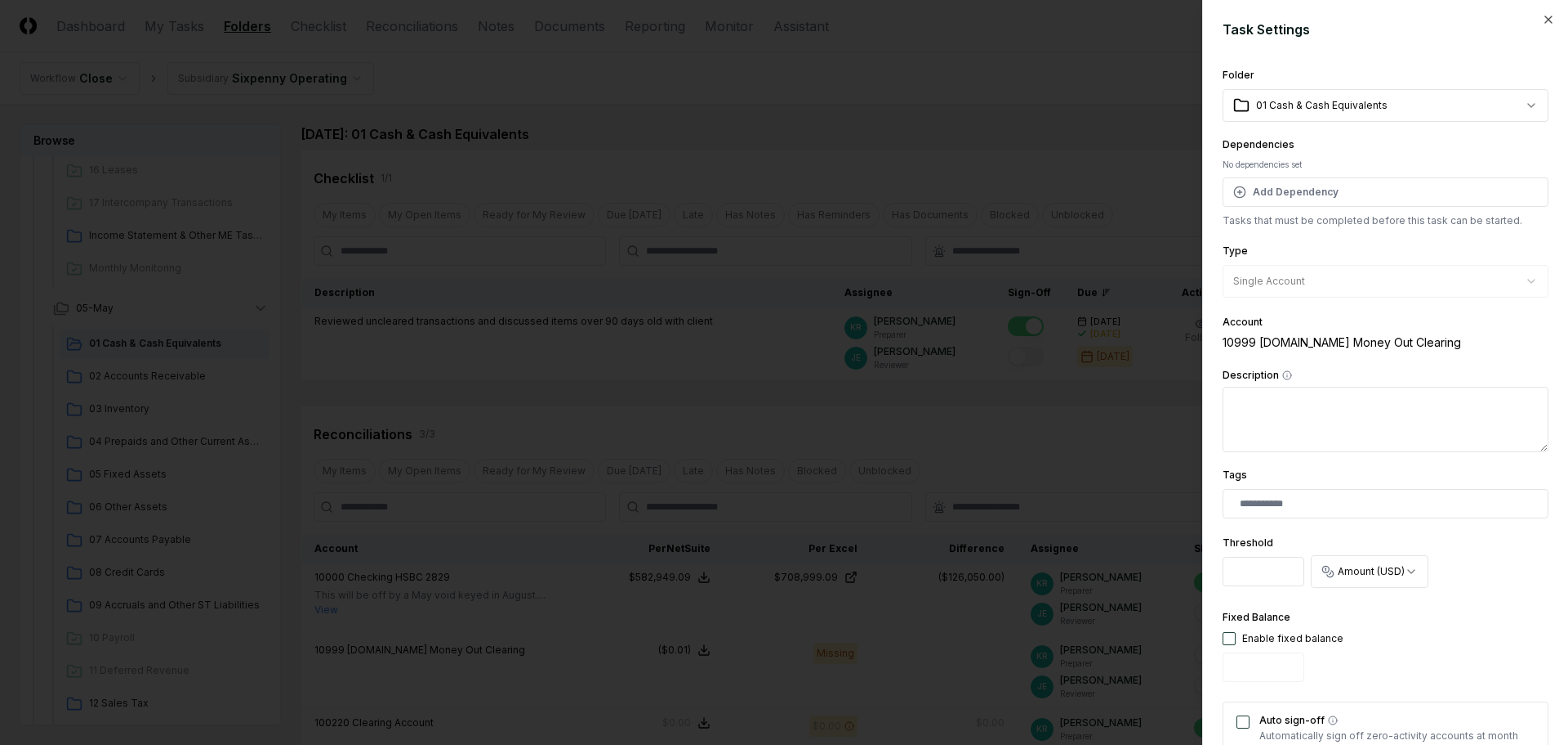
click at [1228, 641] on button "button" at bounding box center [1229, 638] width 13 height 13
click at [1256, 671] on input "*" at bounding box center [1264, 666] width 82 height 29
type input "****"
click at [1375, 621] on div "Fixed Balance Enable fixed balance ****" at bounding box center [1386, 647] width 326 height 81
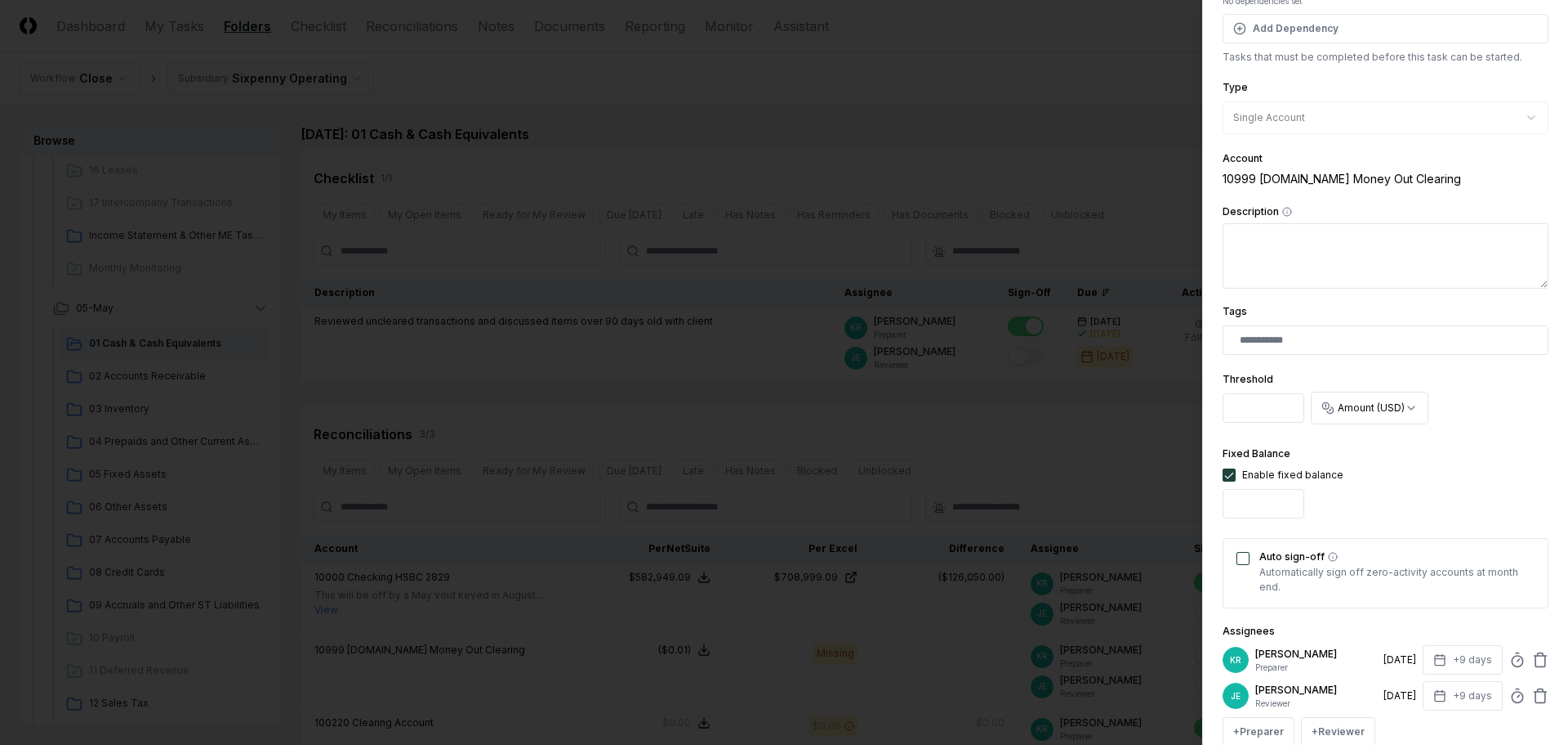
click at [1241, 562] on button "Auto sign-off" at bounding box center [1243, 558] width 13 height 13
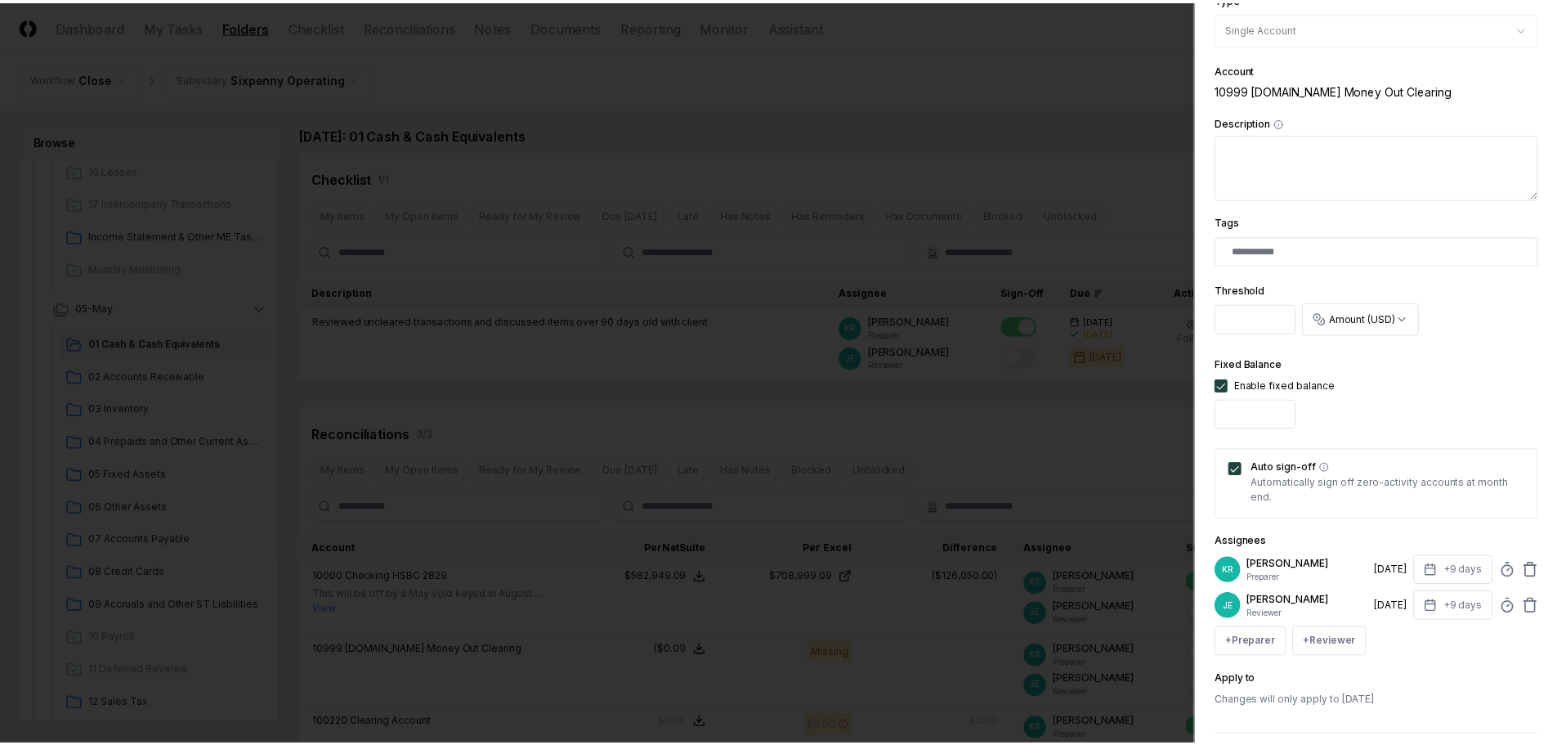
scroll to position [322, 0]
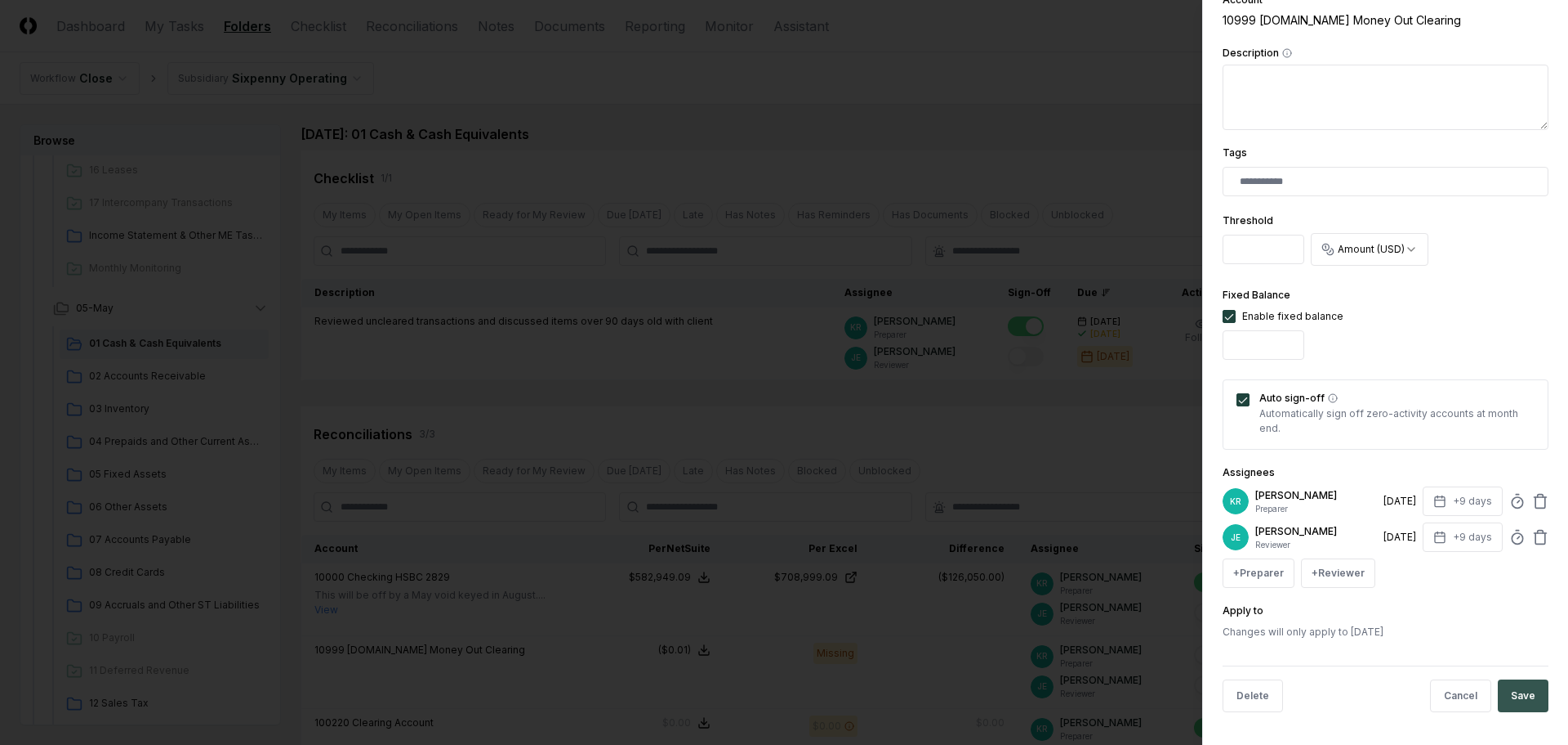
click at [1517, 692] on button "Save" at bounding box center [1523, 695] width 51 height 33
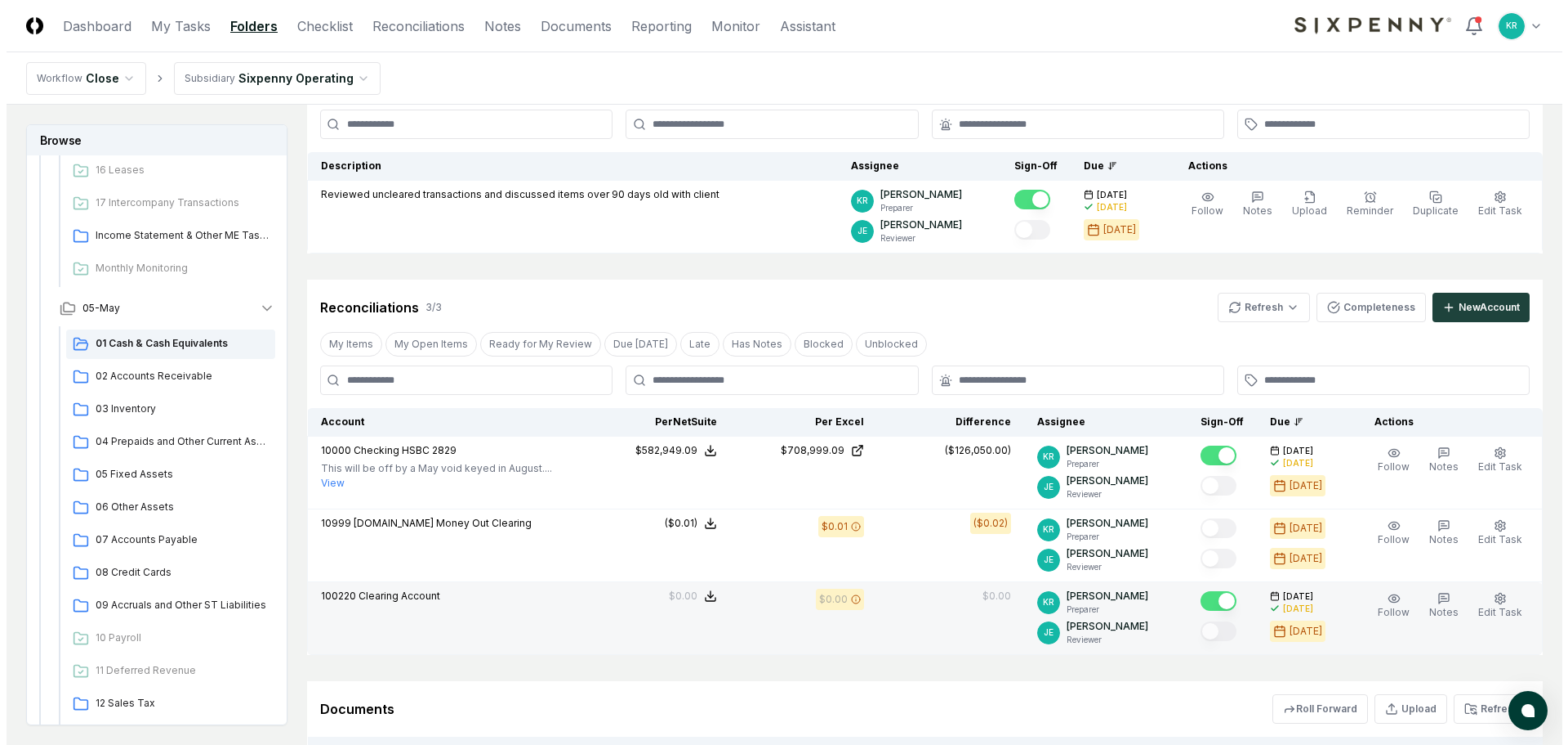
scroll to position [163, 0]
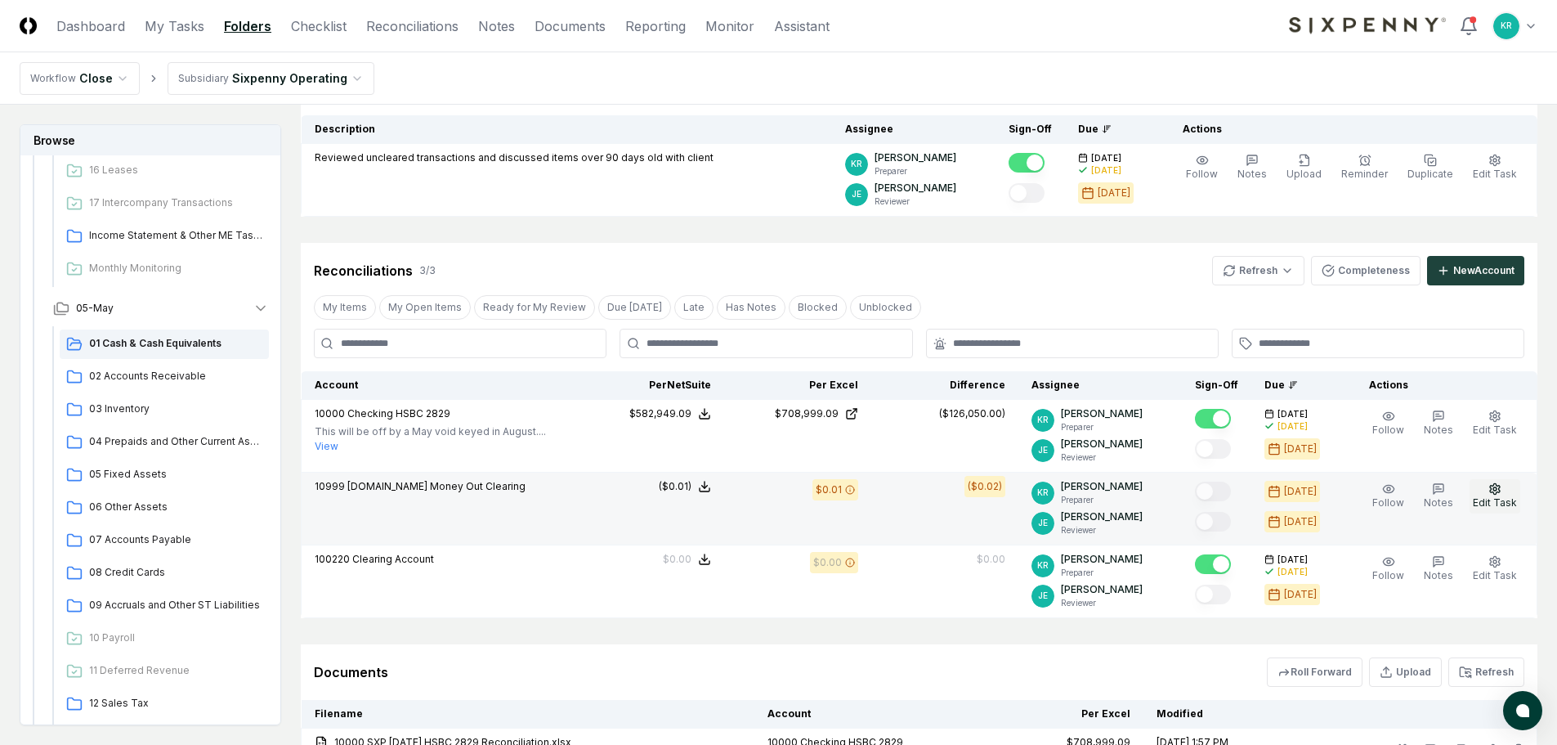
click at [1502, 495] on icon "button" at bounding box center [1495, 488] width 13 height 13
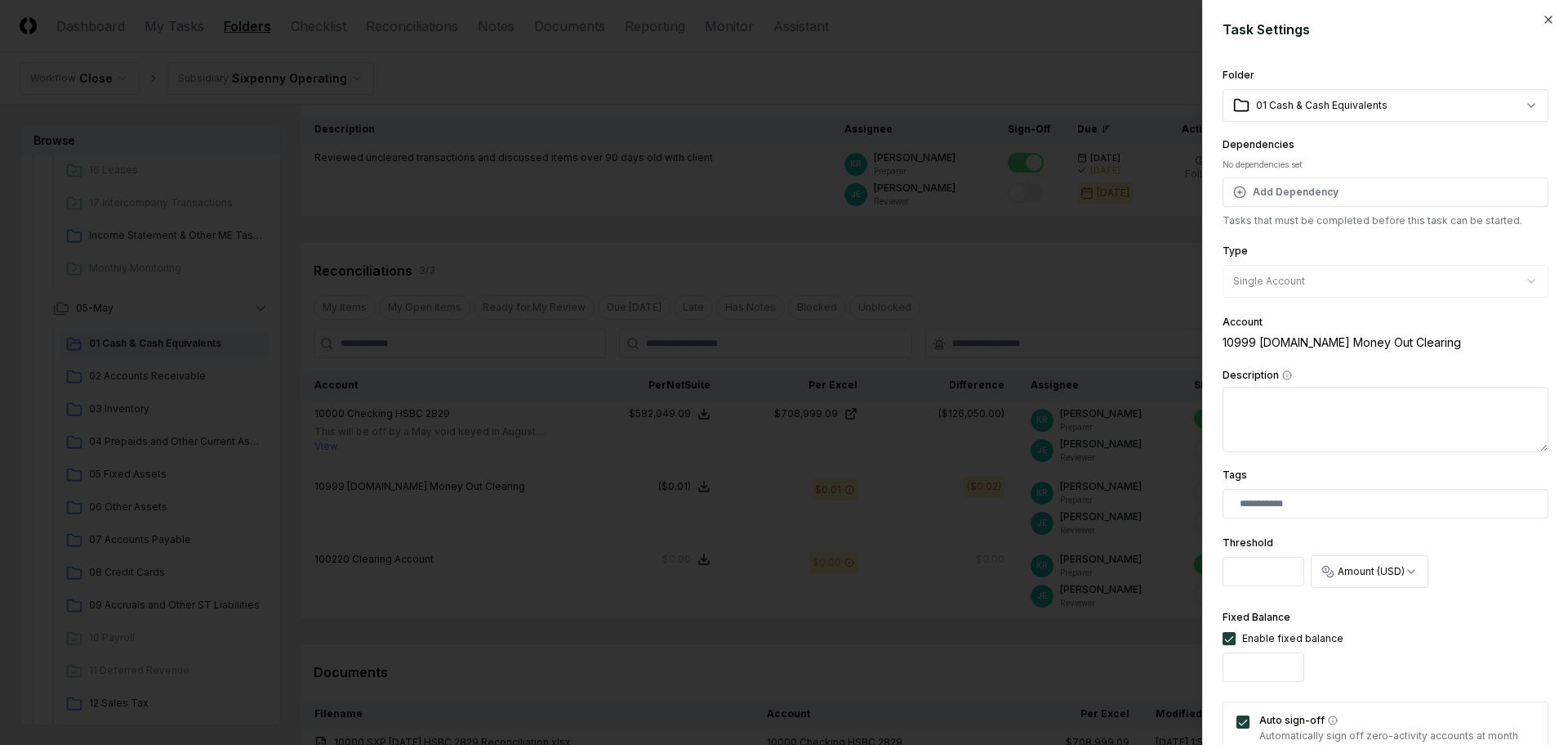
click at [1233, 669] on input "****" at bounding box center [1264, 666] width 82 height 29
type input "*****"
click at [1429, 657] on div "Fixed Balance Enable fixed balance *****" at bounding box center [1386, 647] width 326 height 81
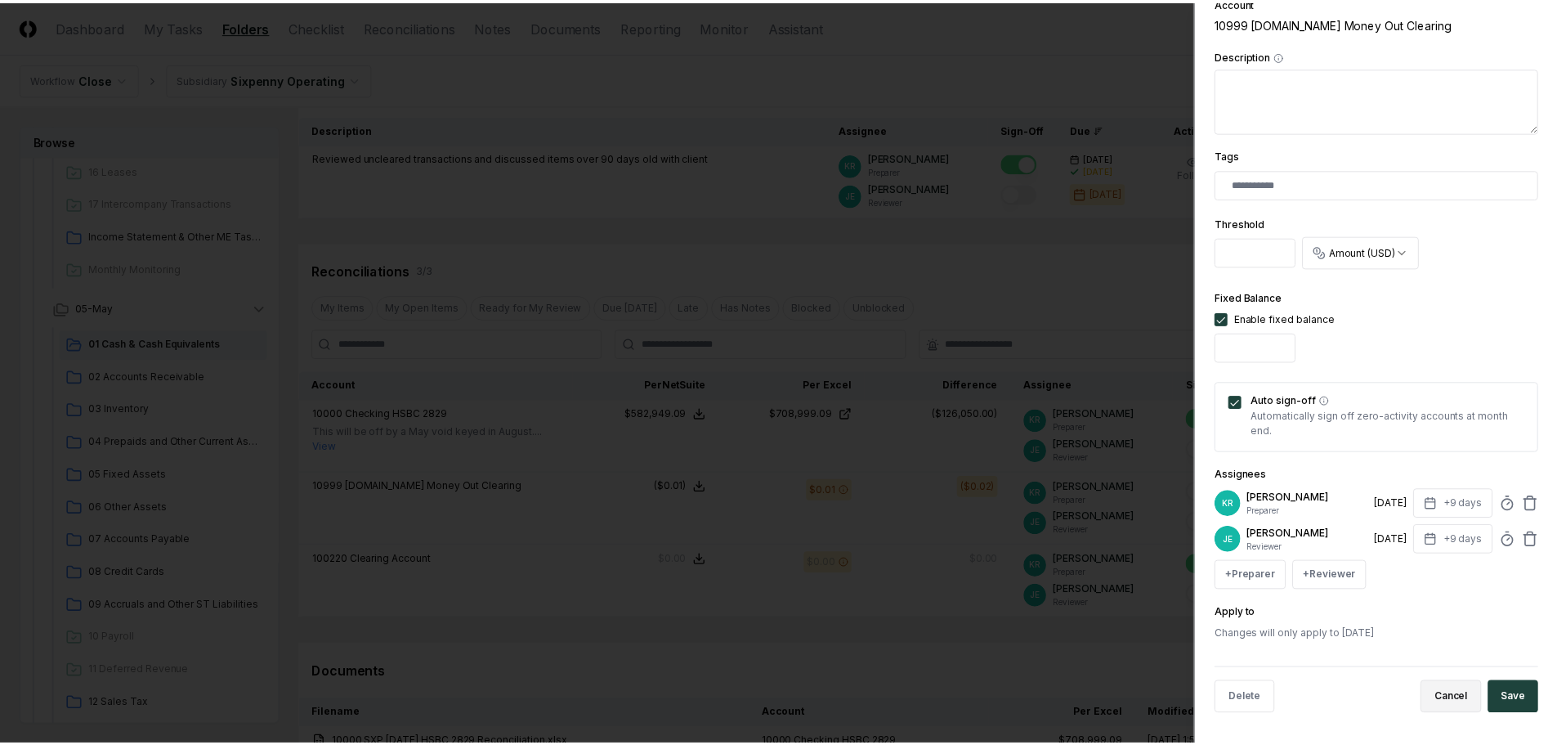
scroll to position [322, 0]
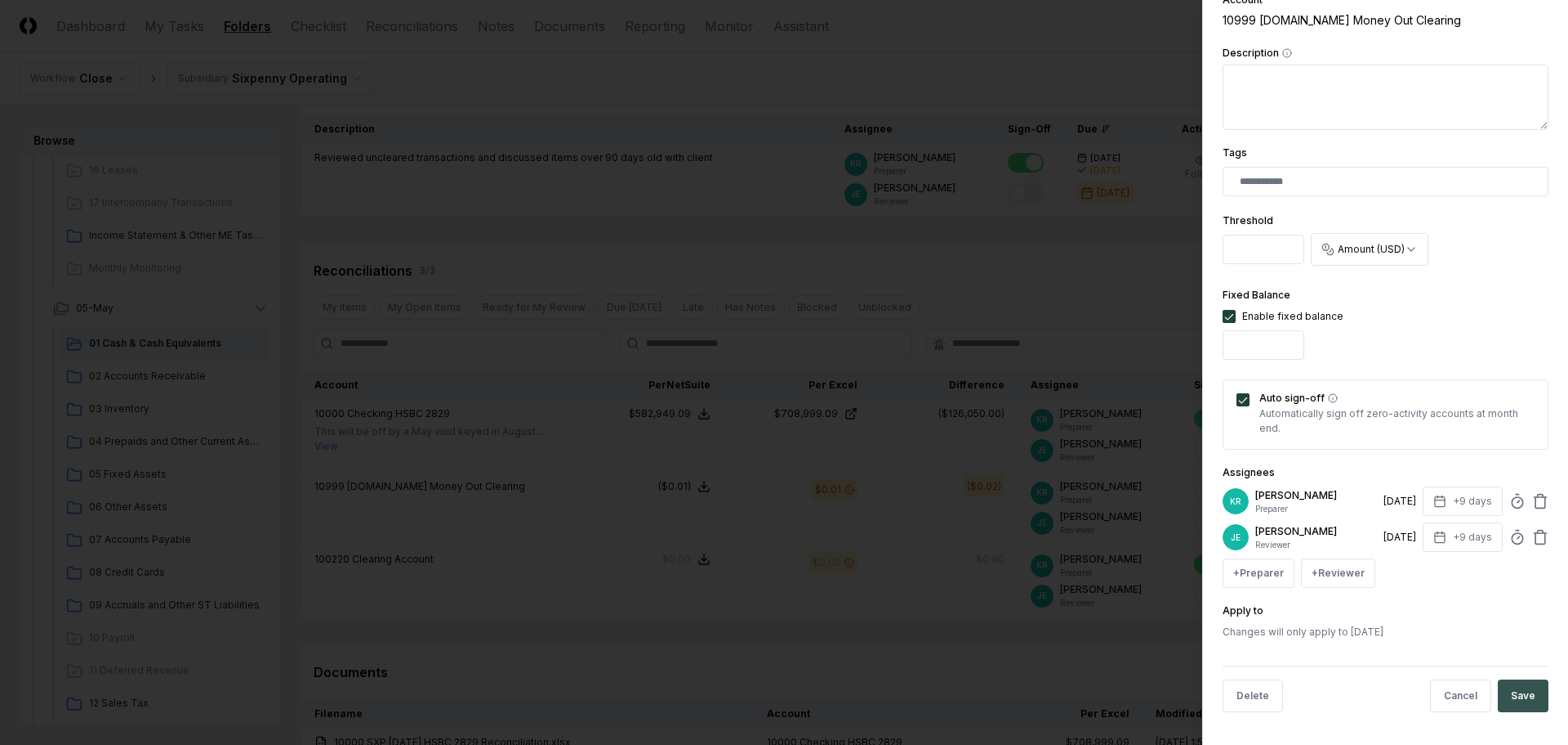
click at [1521, 686] on button "Save" at bounding box center [1523, 695] width 51 height 33
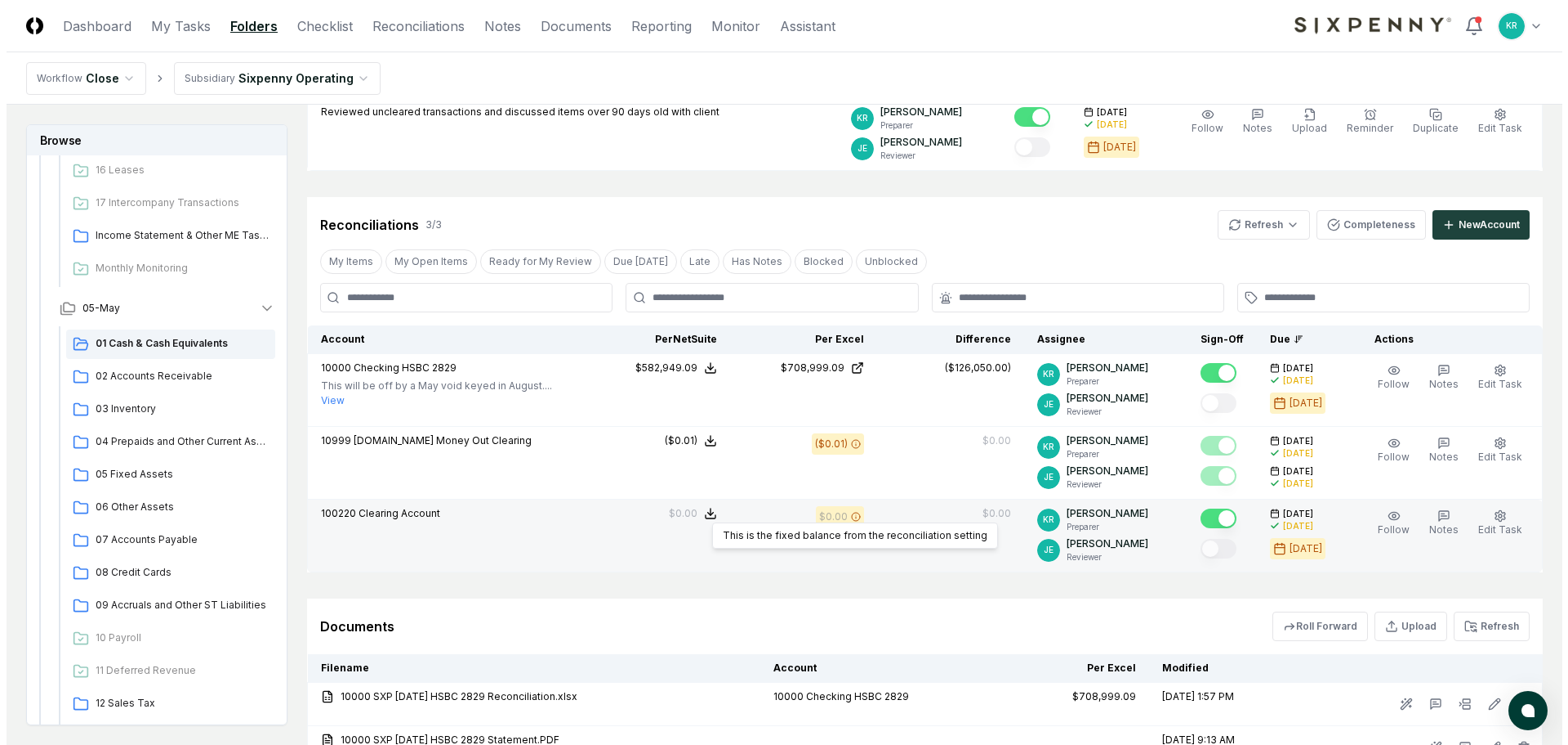
scroll to position [245, 0]
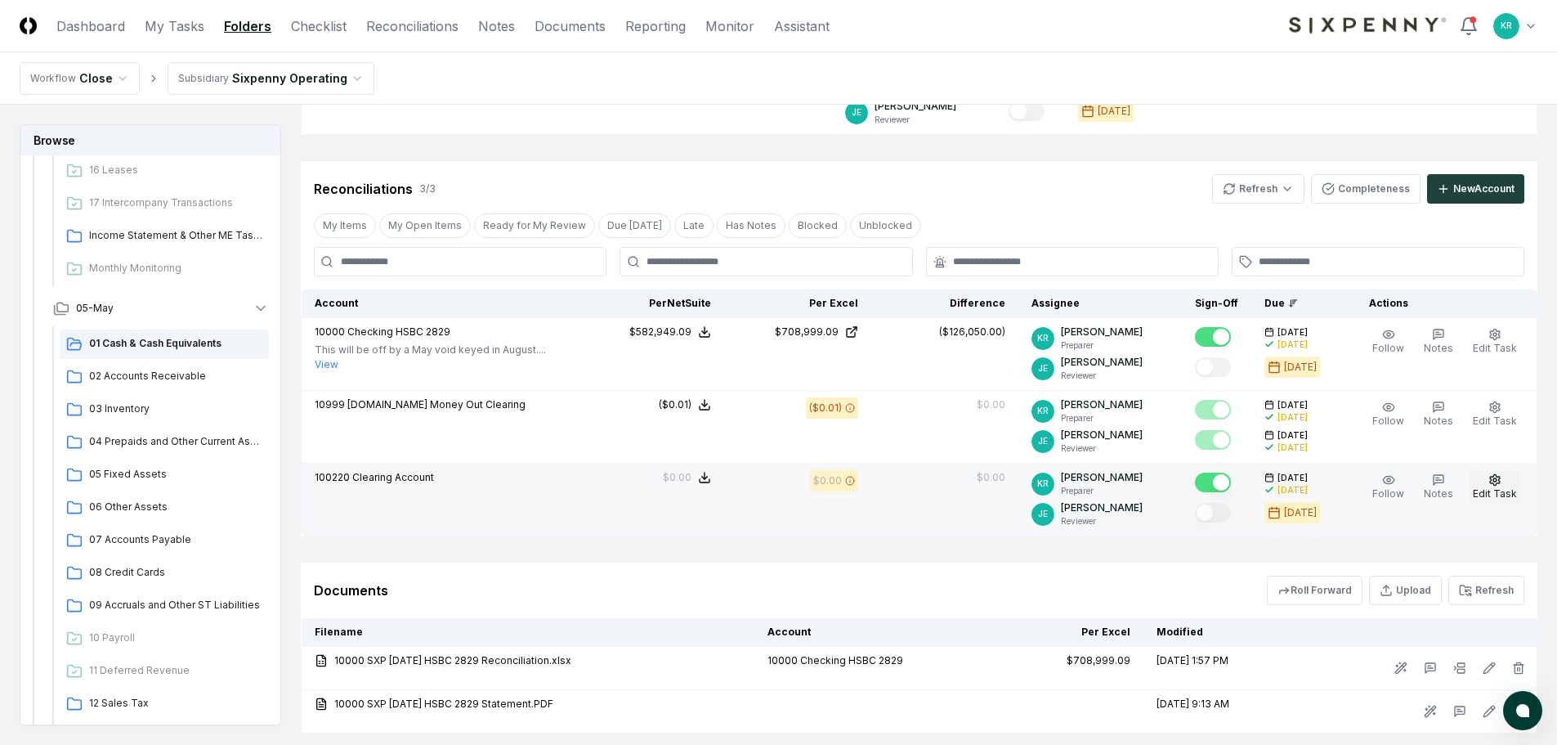
click at [1511, 482] on button "Edit Task" at bounding box center [1495, 487] width 51 height 34
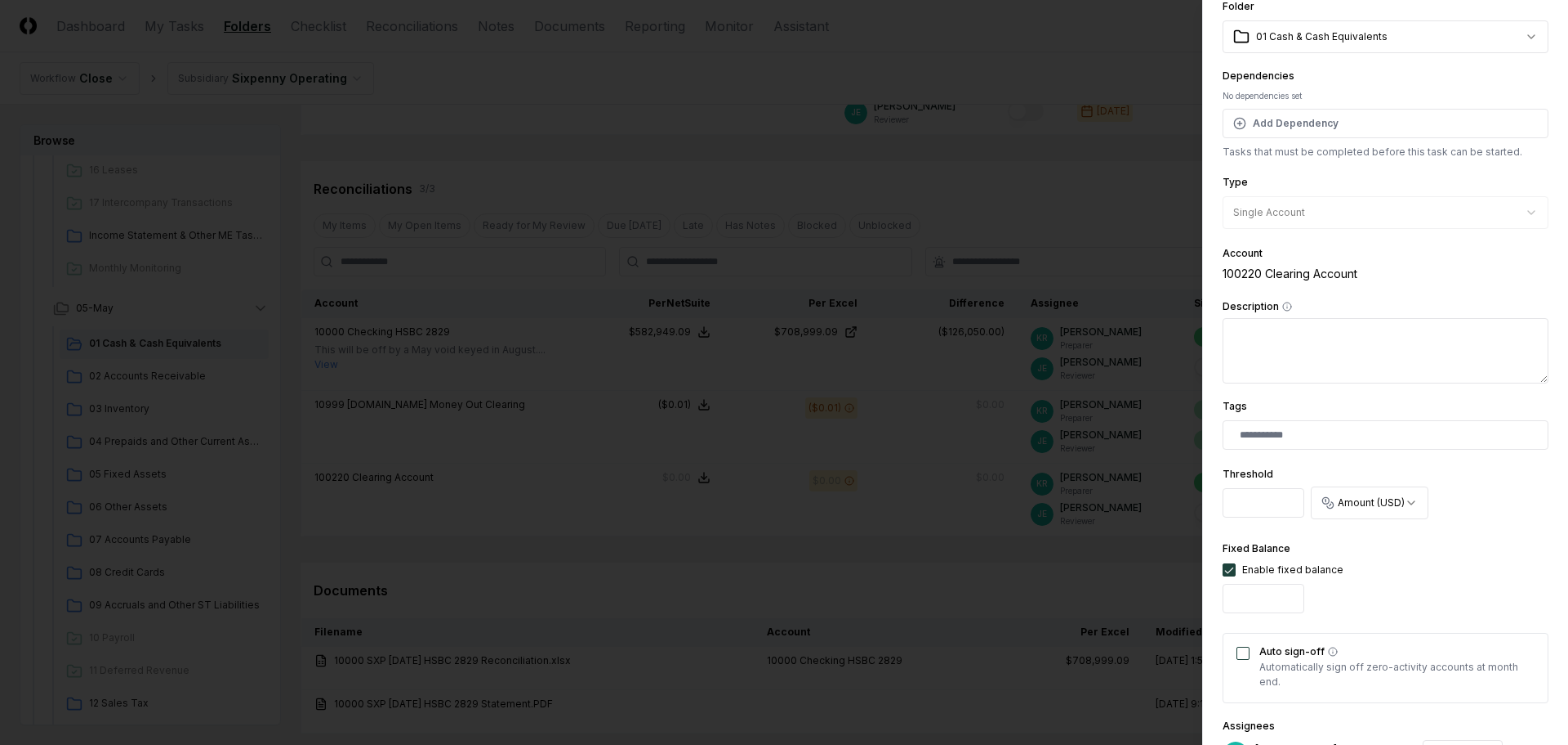
scroll to position [163, 0]
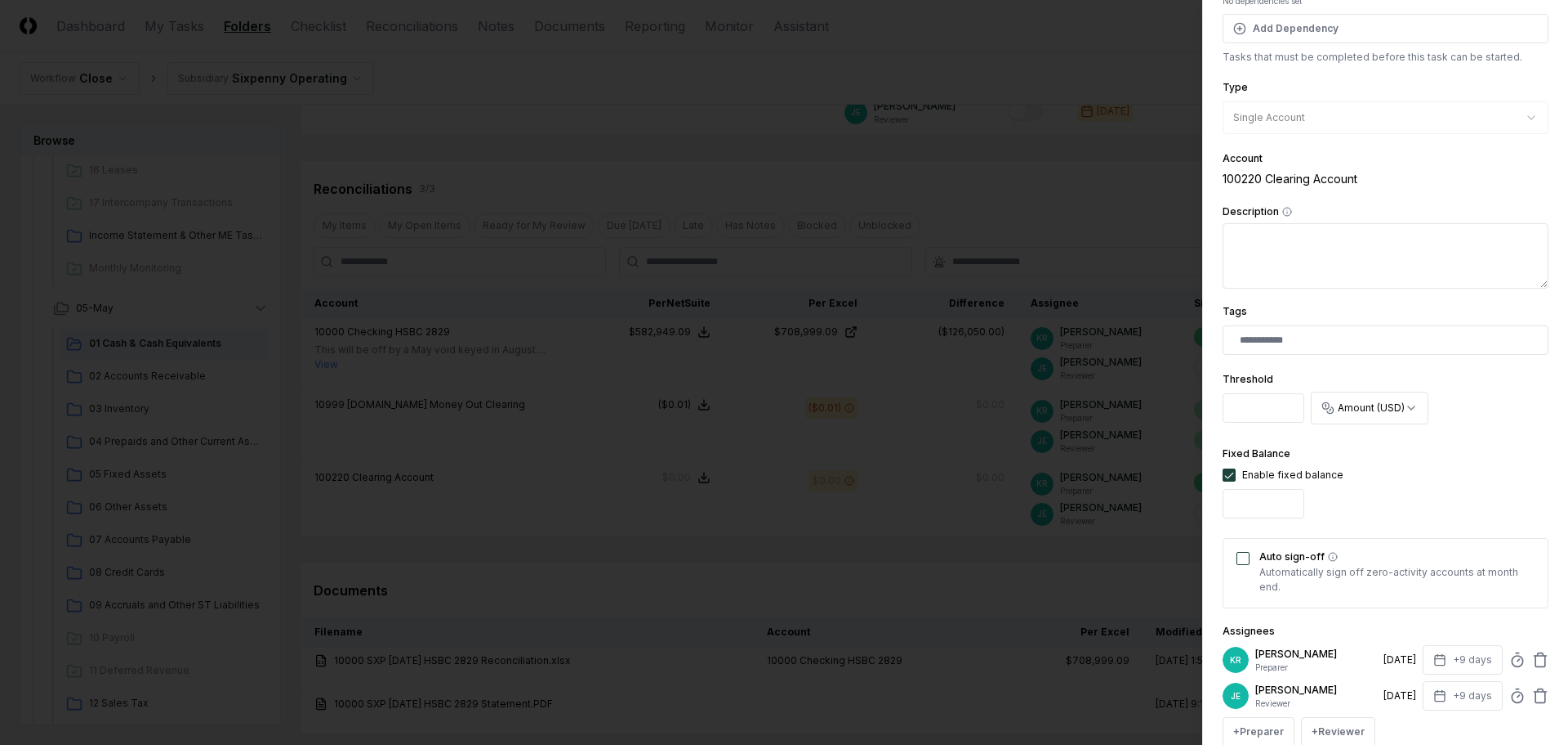
click at [1246, 557] on button "Auto sign-off" at bounding box center [1243, 558] width 13 height 13
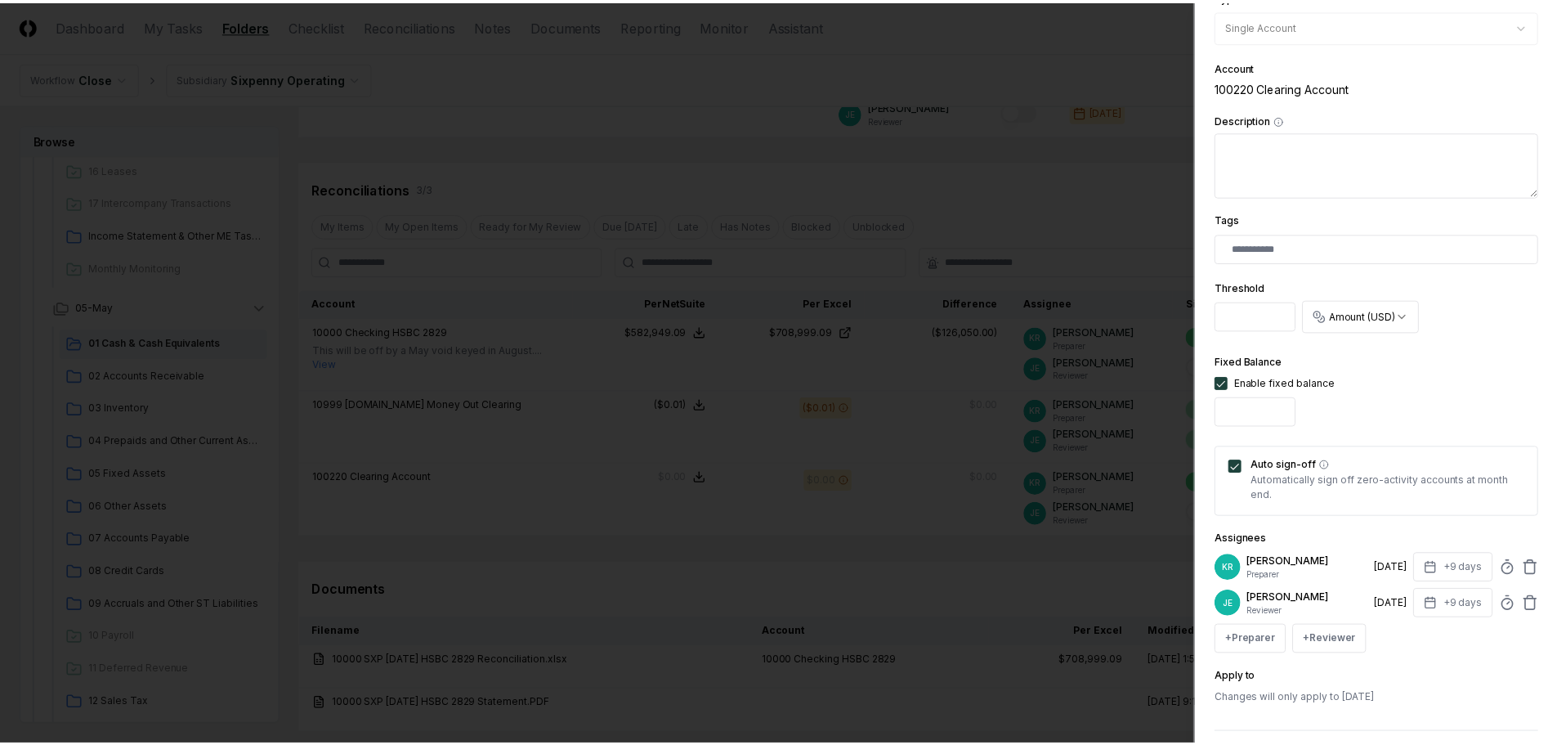
scroll to position [322, 0]
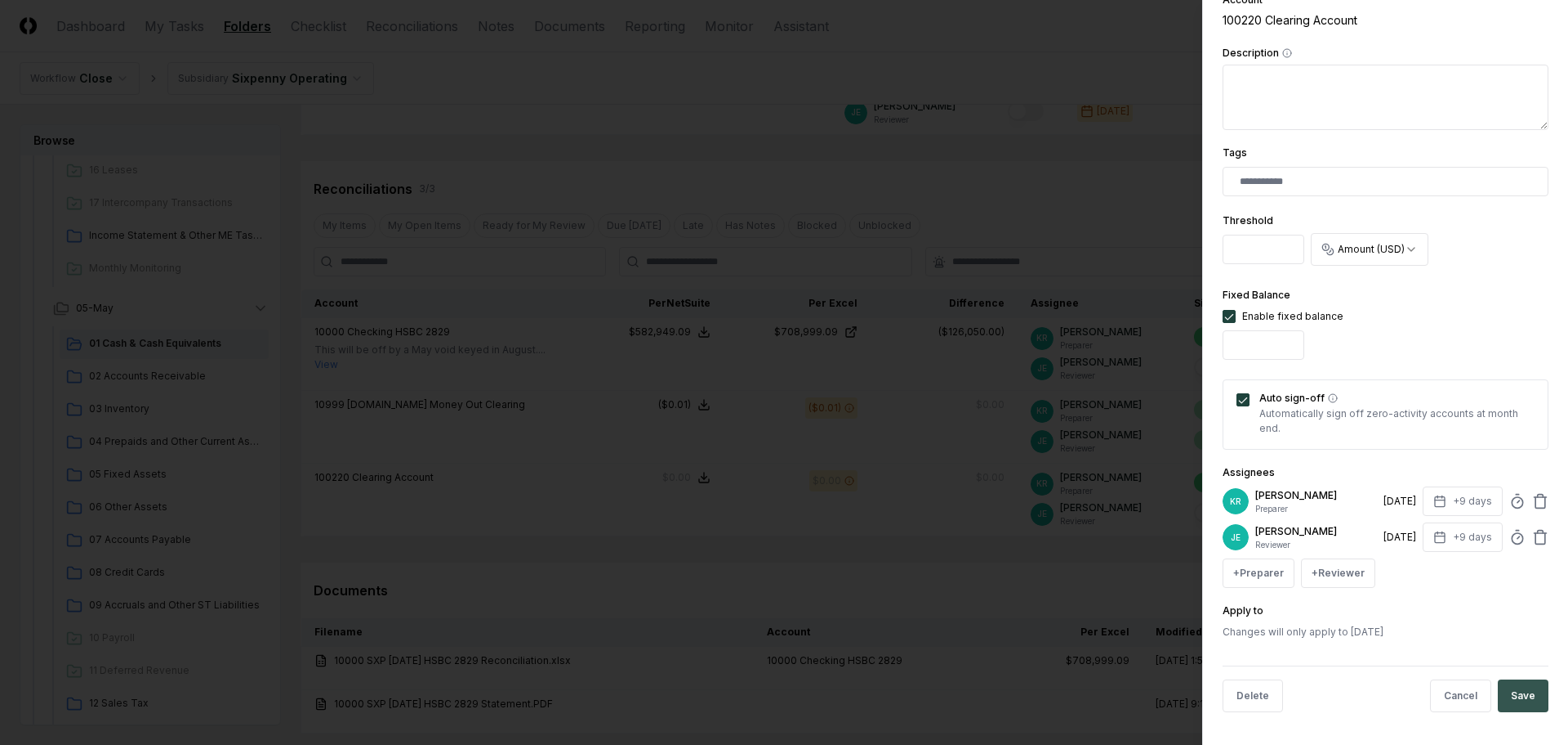
click at [1520, 683] on button "Save" at bounding box center [1523, 695] width 51 height 33
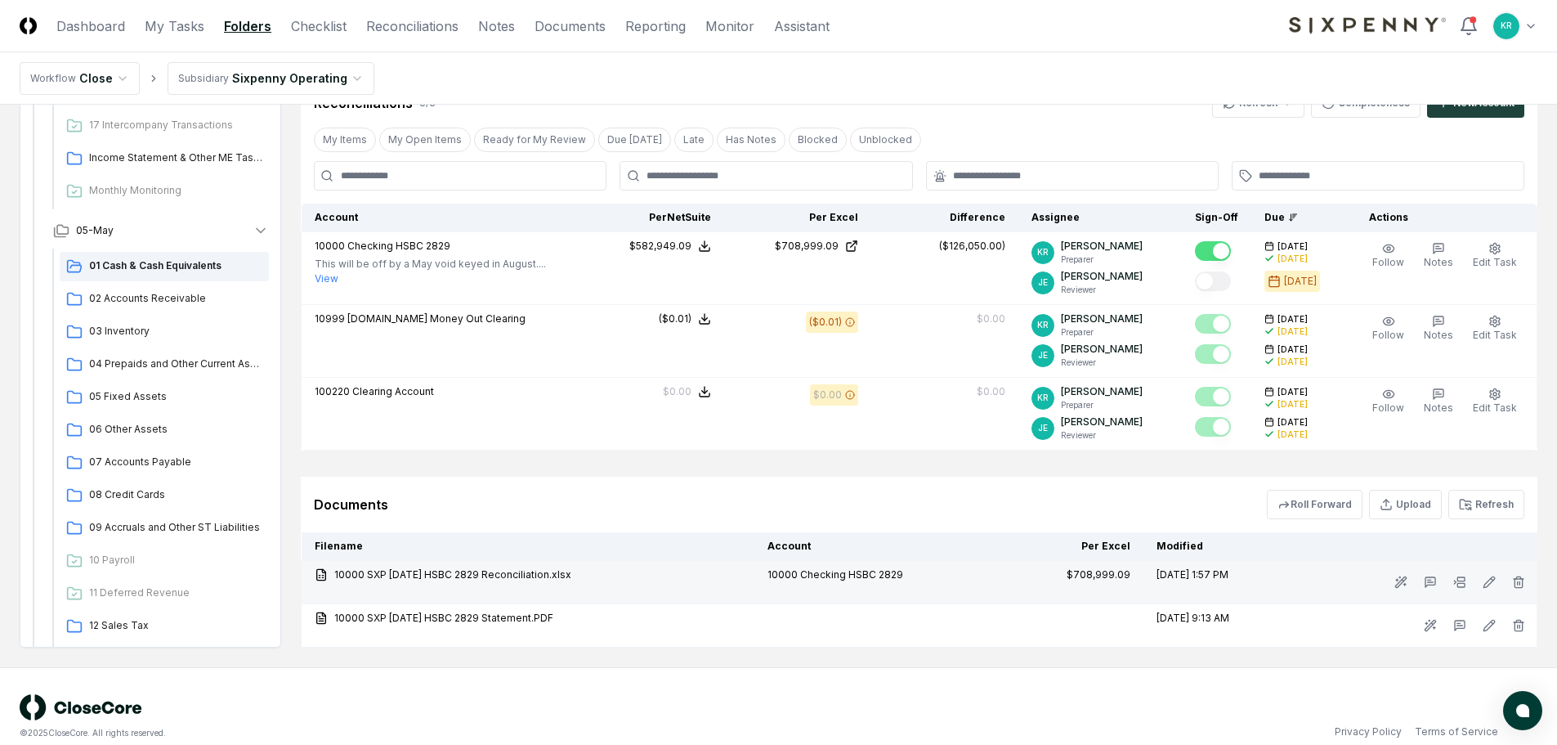
scroll to position [351, 0]
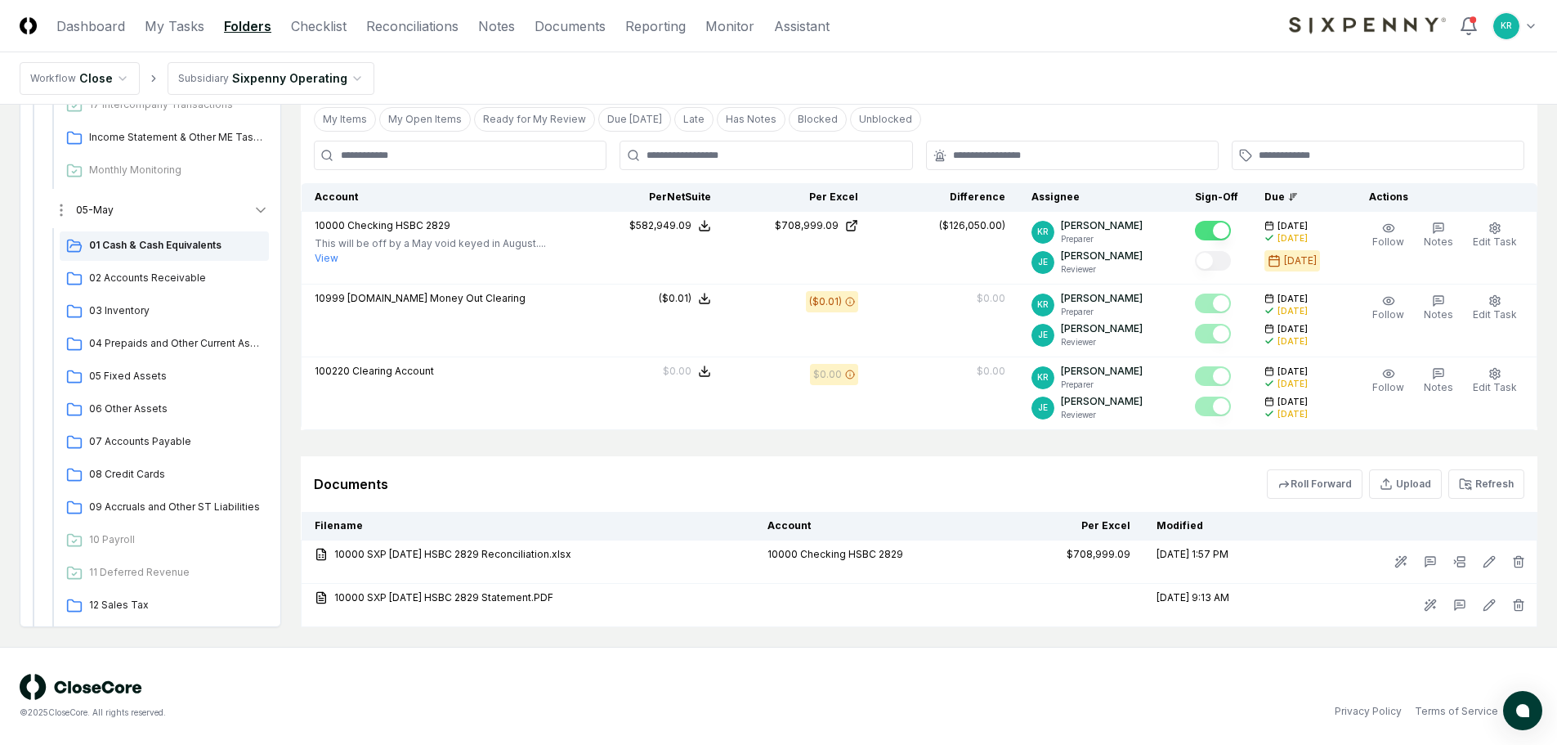
click at [92, 208] on span "05-May" at bounding box center [95, 210] width 38 height 15
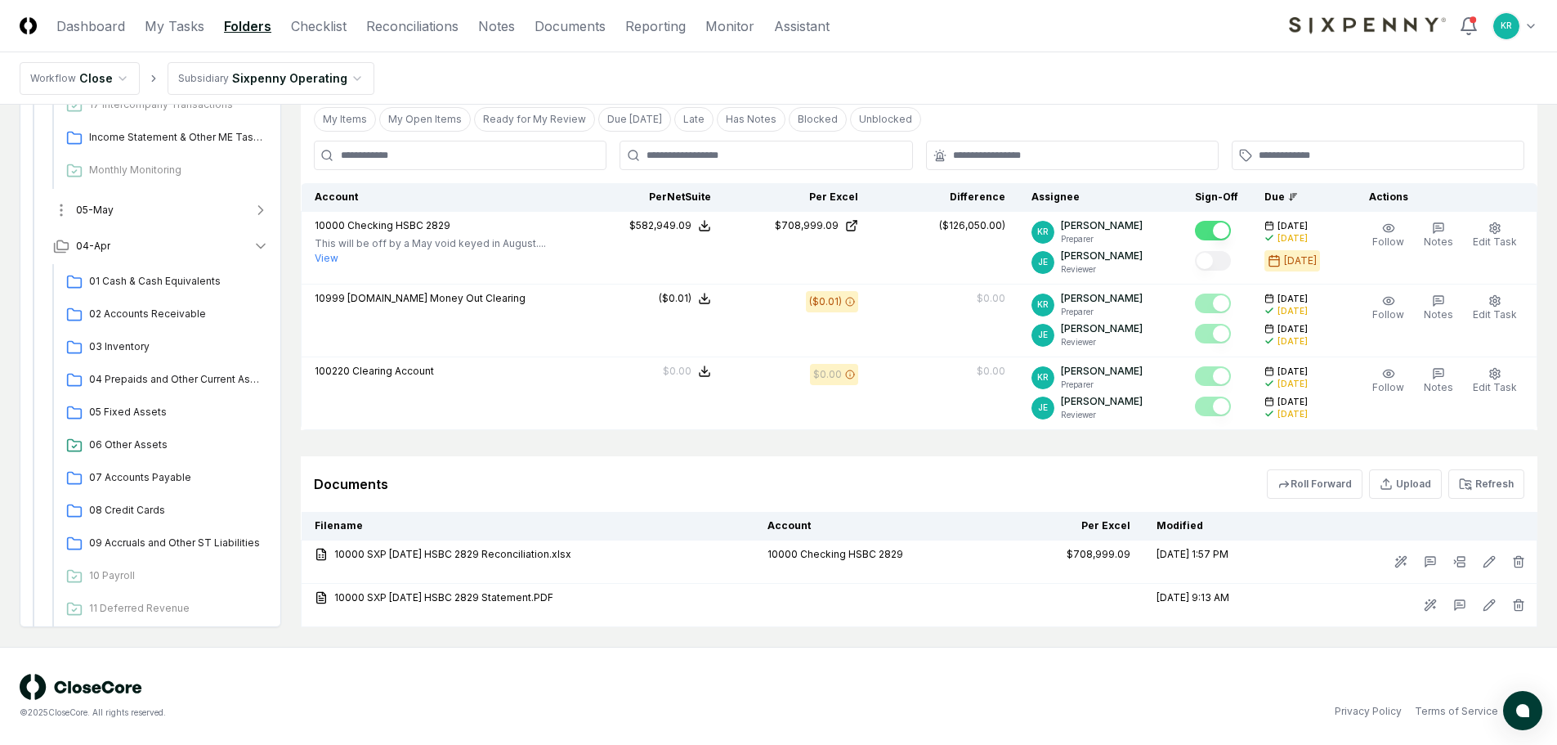
click at [98, 207] on span "05-May" at bounding box center [95, 210] width 38 height 15
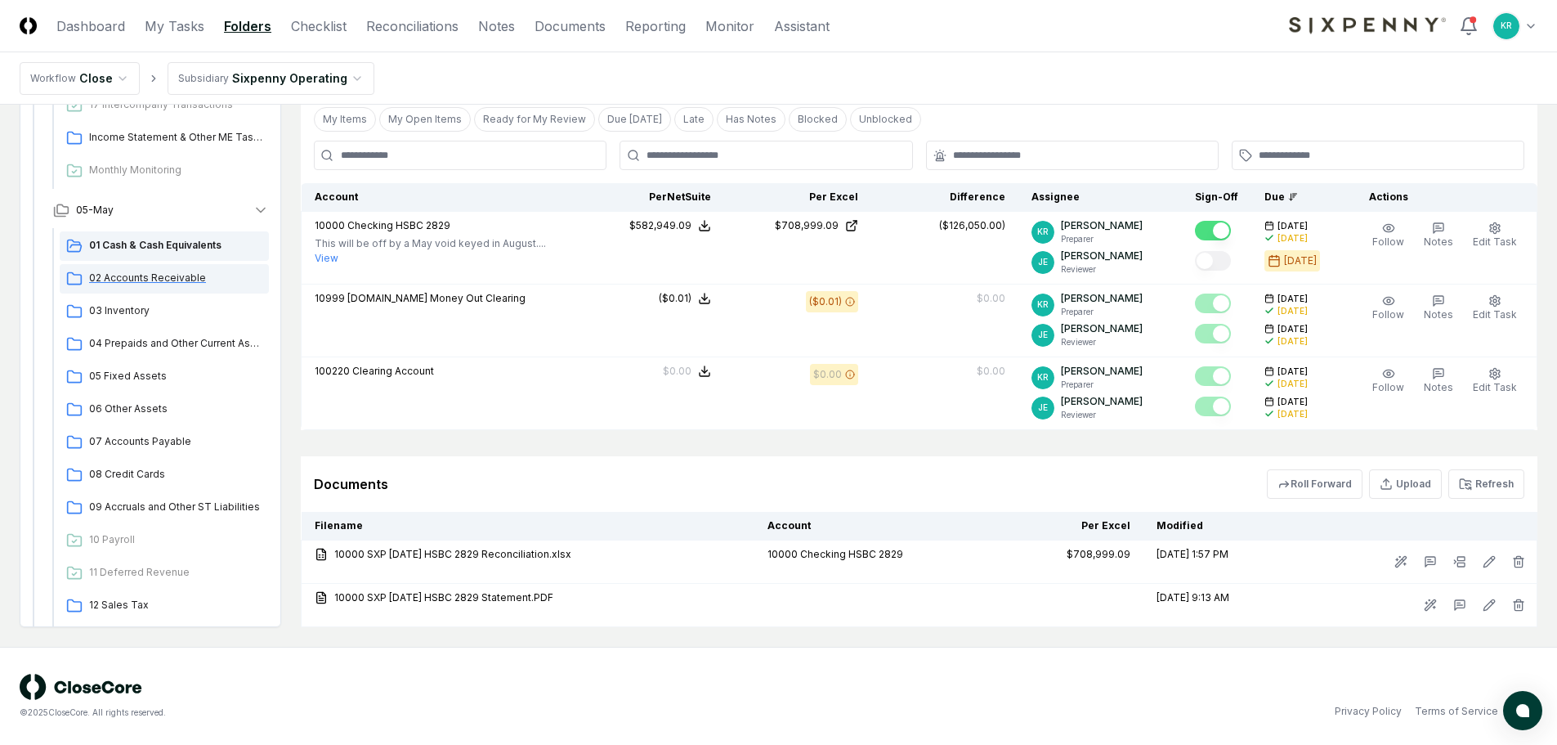
click at [105, 277] on span "02 Accounts Receivable" at bounding box center [175, 278] width 173 height 15
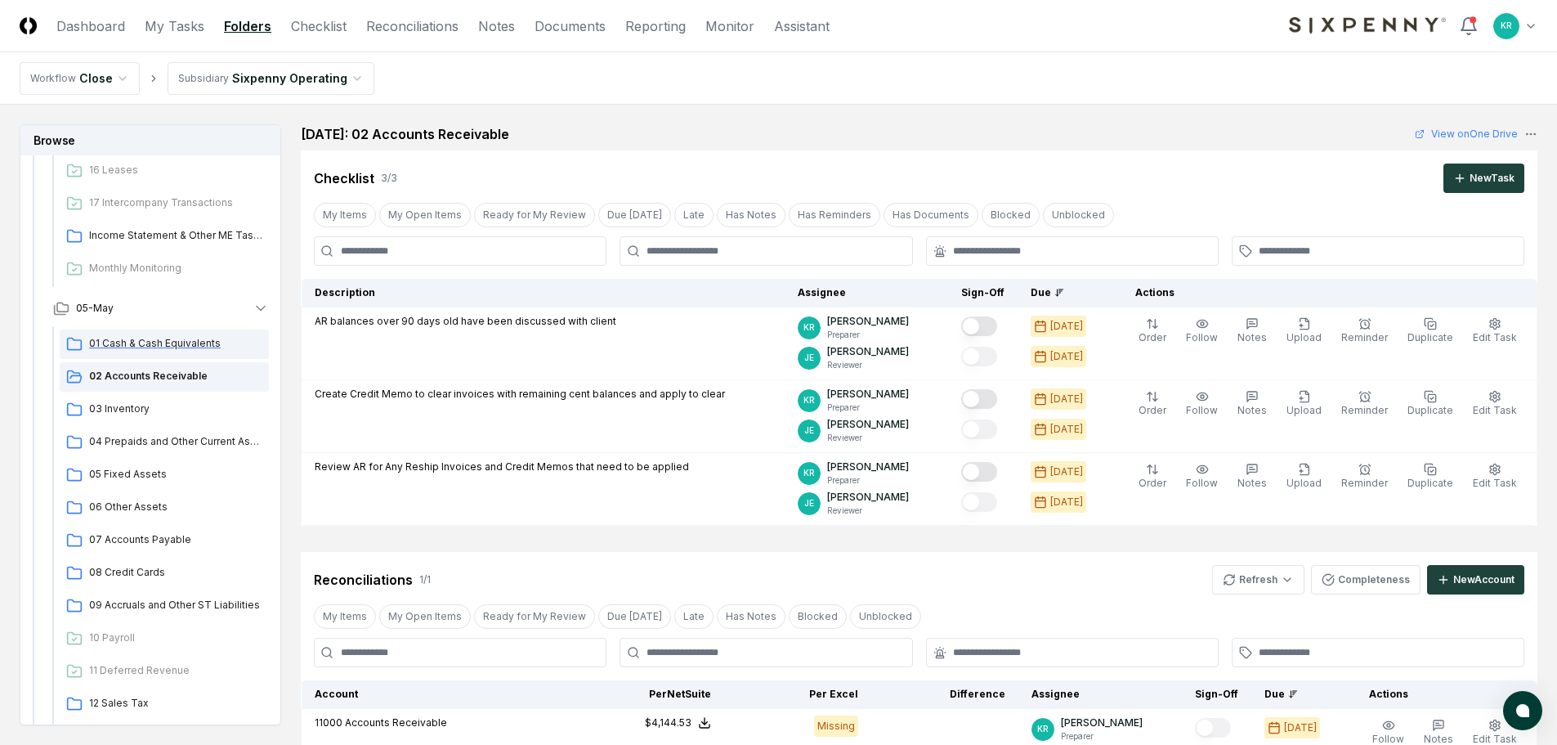
click at [162, 340] on span "01 Cash & Cash Equivalents" at bounding box center [175, 343] width 173 height 15
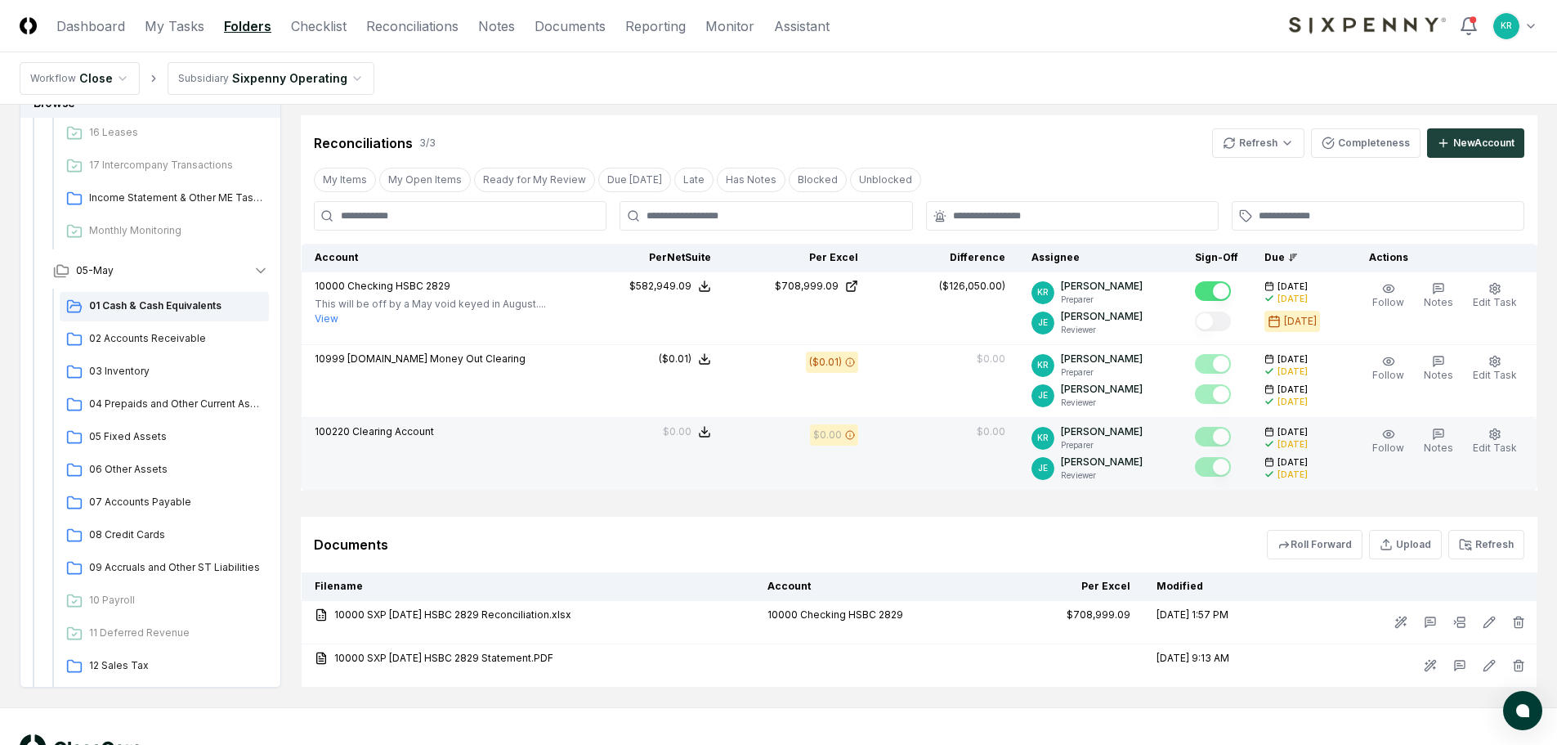
scroll to position [351, 0]
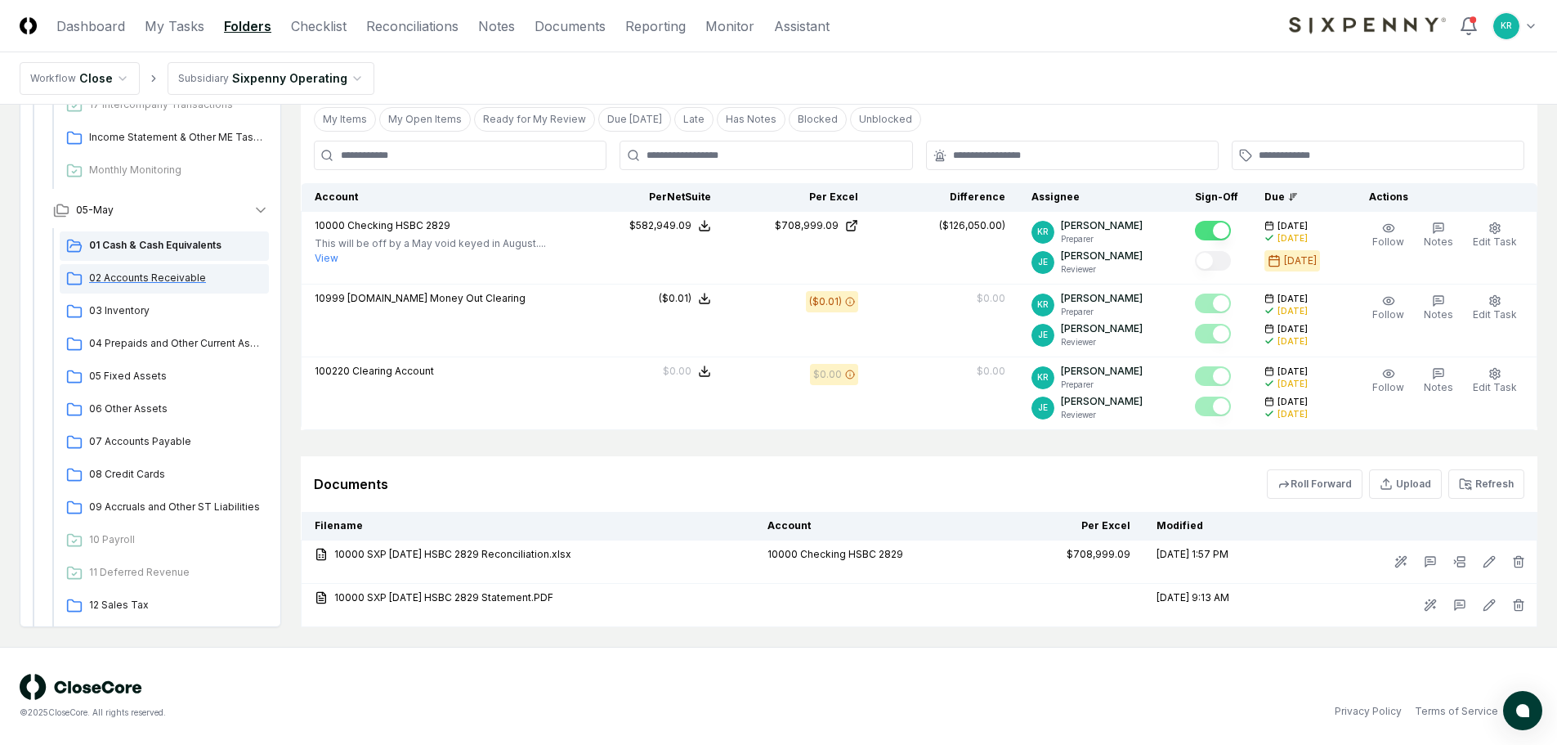
click at [173, 284] on span "02 Accounts Receivable" at bounding box center [175, 278] width 173 height 15
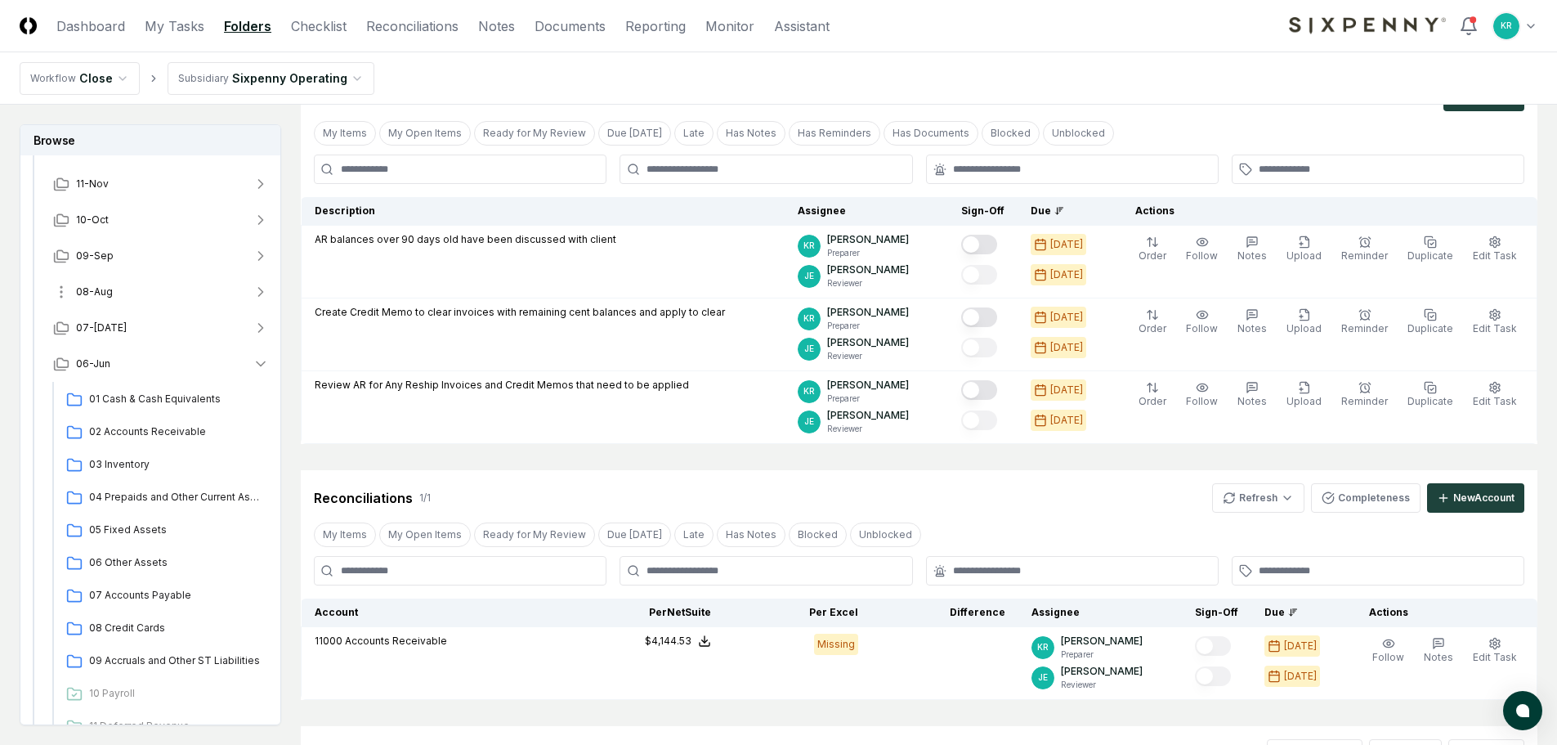
scroll to position [82, 0]
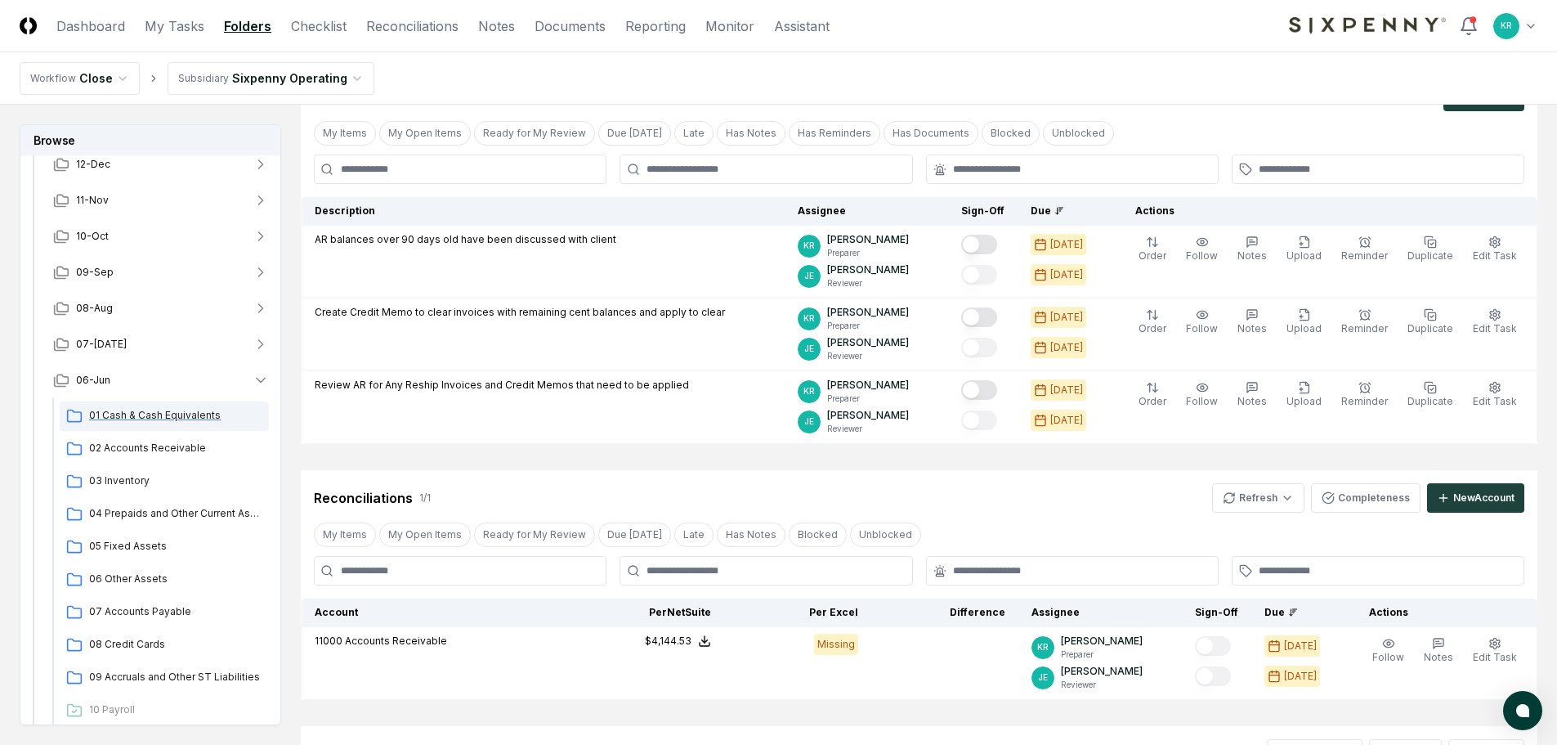
drag, startPoint x: 154, startPoint y: 410, endPoint x: 165, endPoint y: 410, distance: 11.4
click at [154, 410] on span "01 Cash & Cash Equivalents" at bounding box center [175, 415] width 173 height 15
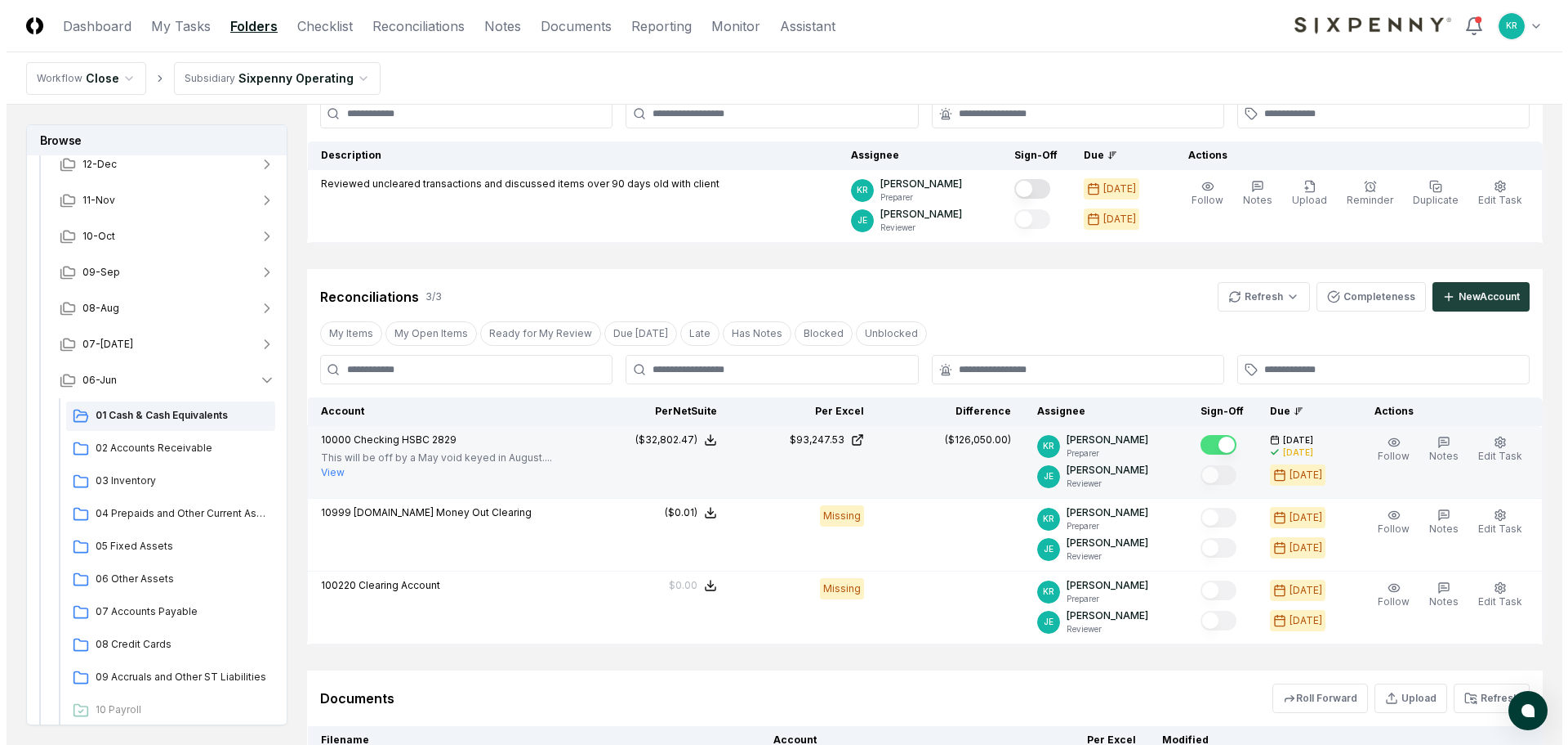
scroll to position [327, 0]
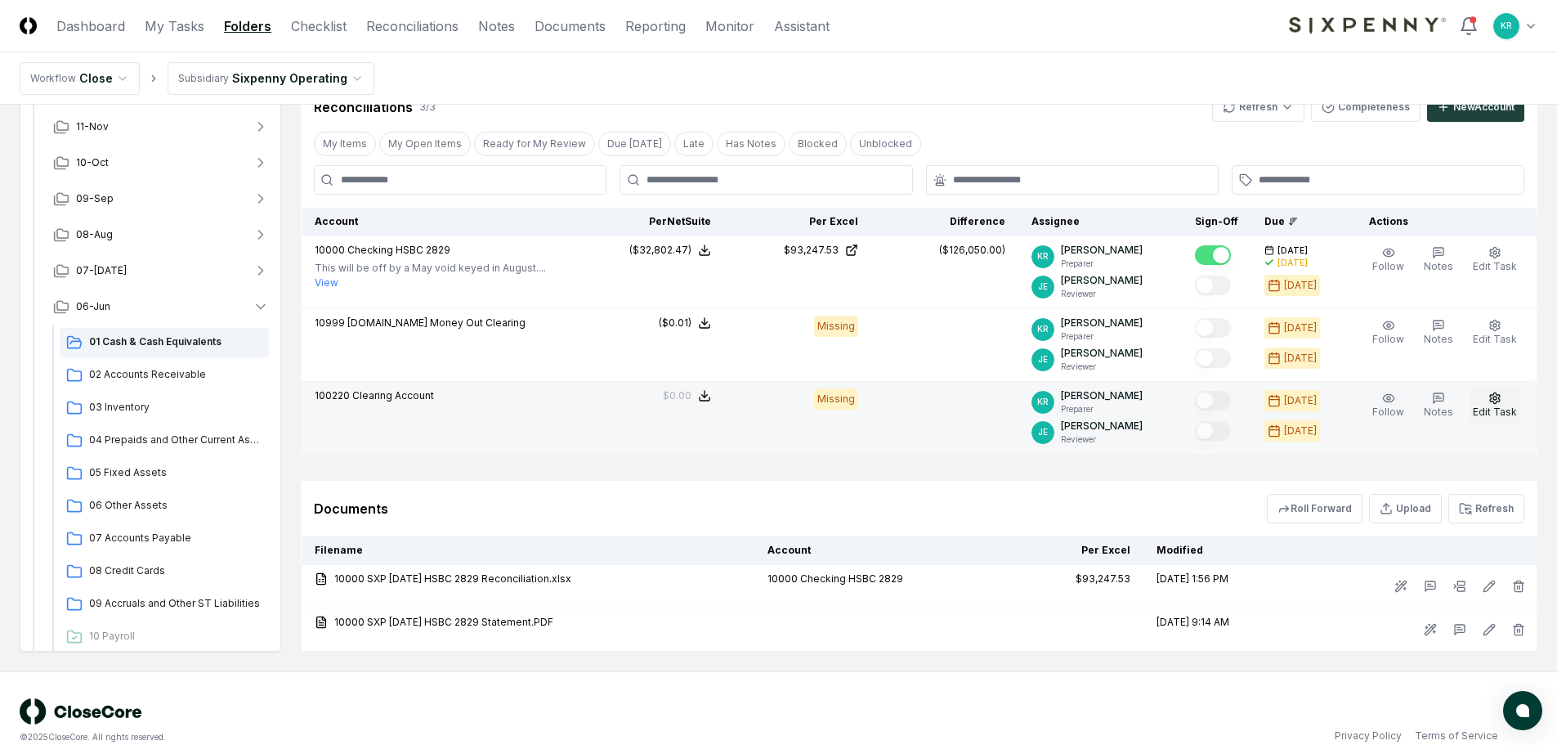
click at [1490, 406] on span "Edit Task" at bounding box center [1495, 411] width 44 height 12
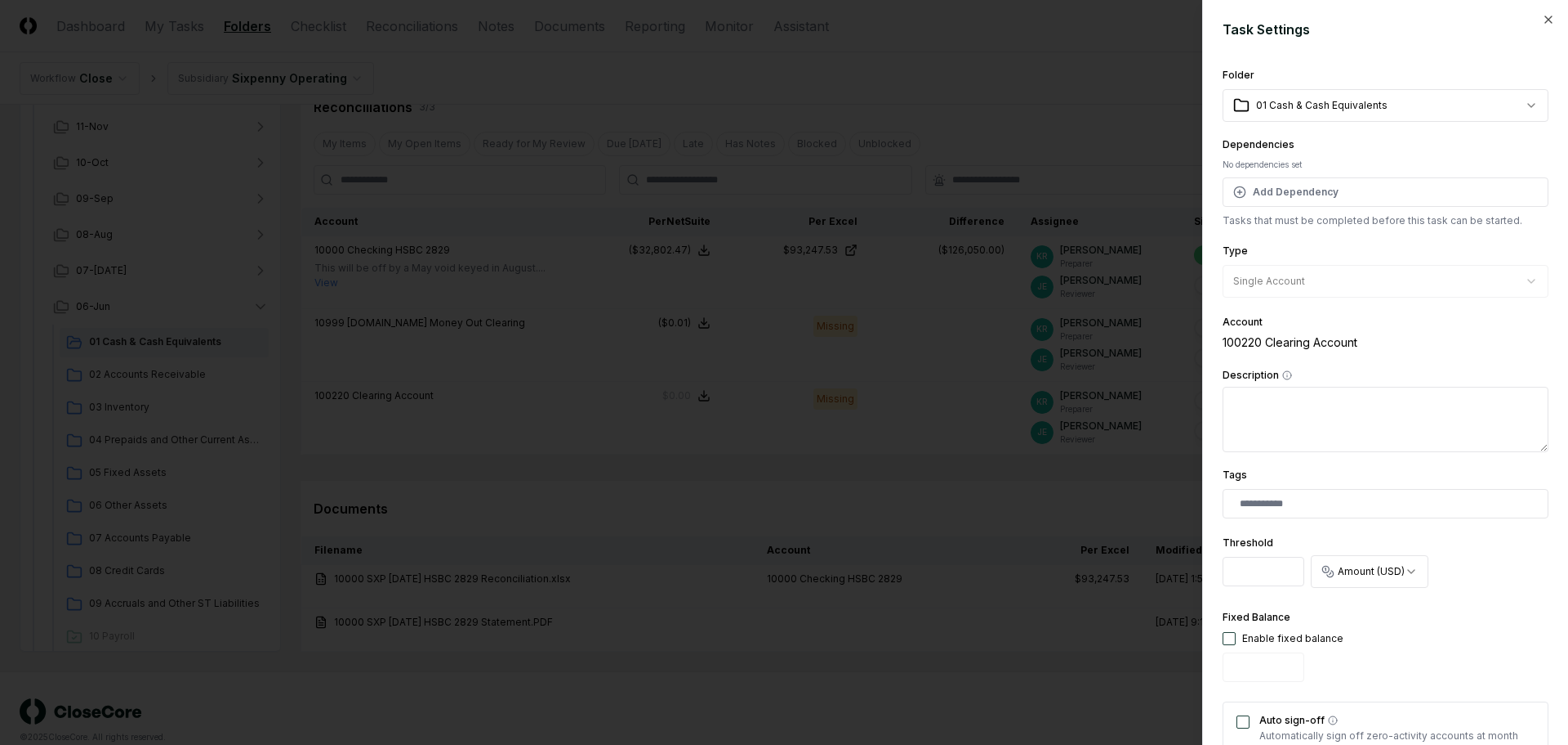
click at [1235, 638] on button "button" at bounding box center [1229, 638] width 13 height 13
type input "*"
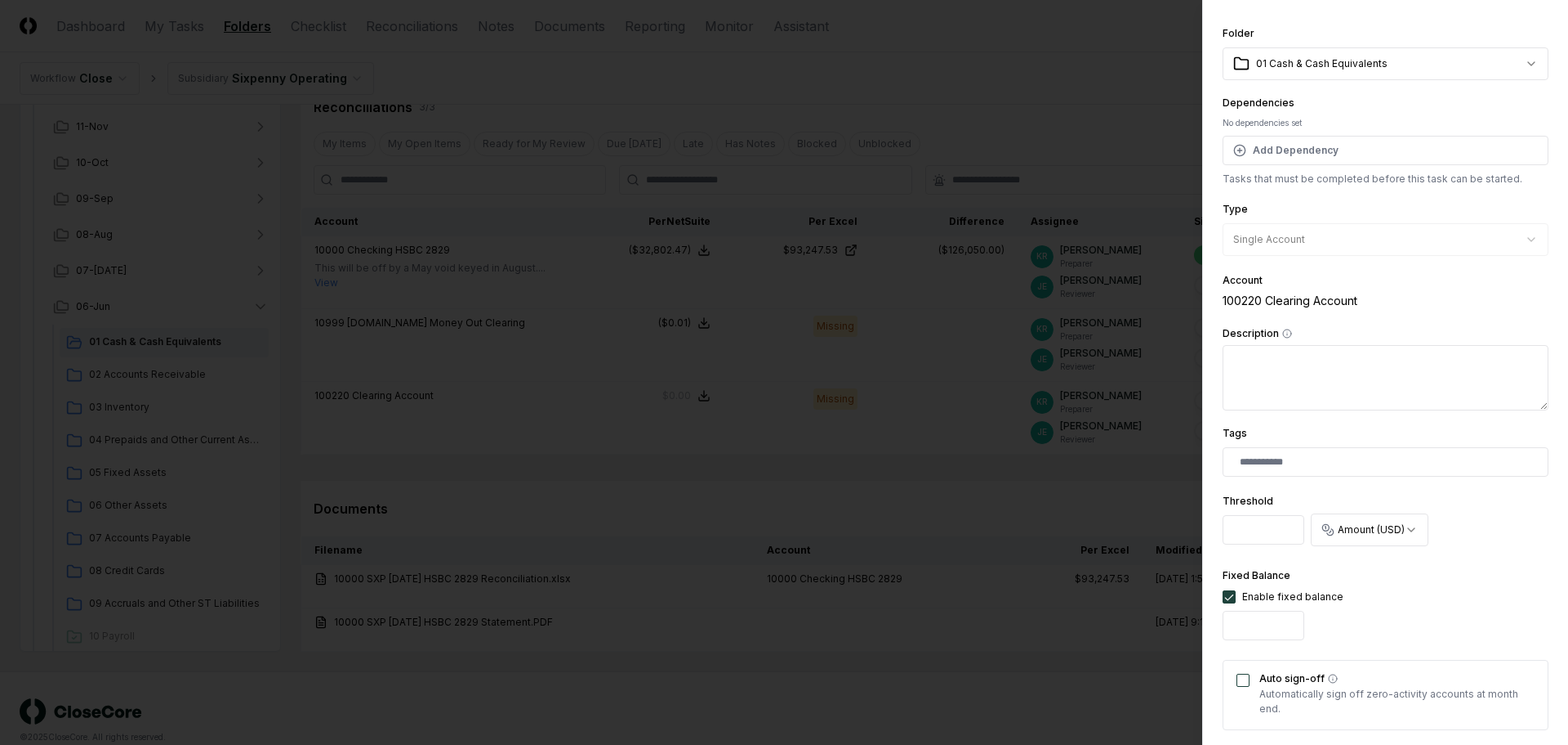
scroll to position [82, 0]
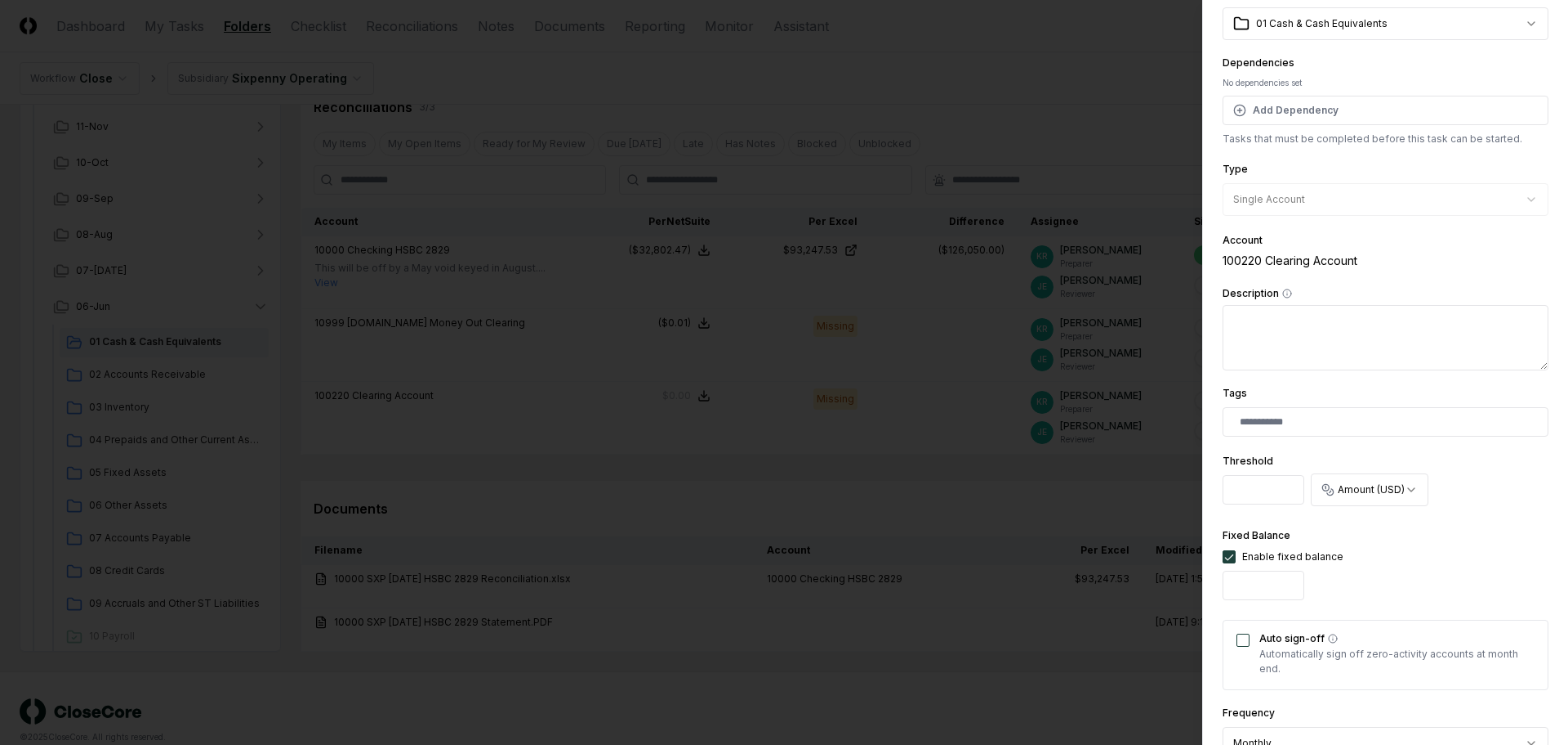
click at [1245, 642] on button "Auto sign-off" at bounding box center [1243, 639] width 13 height 13
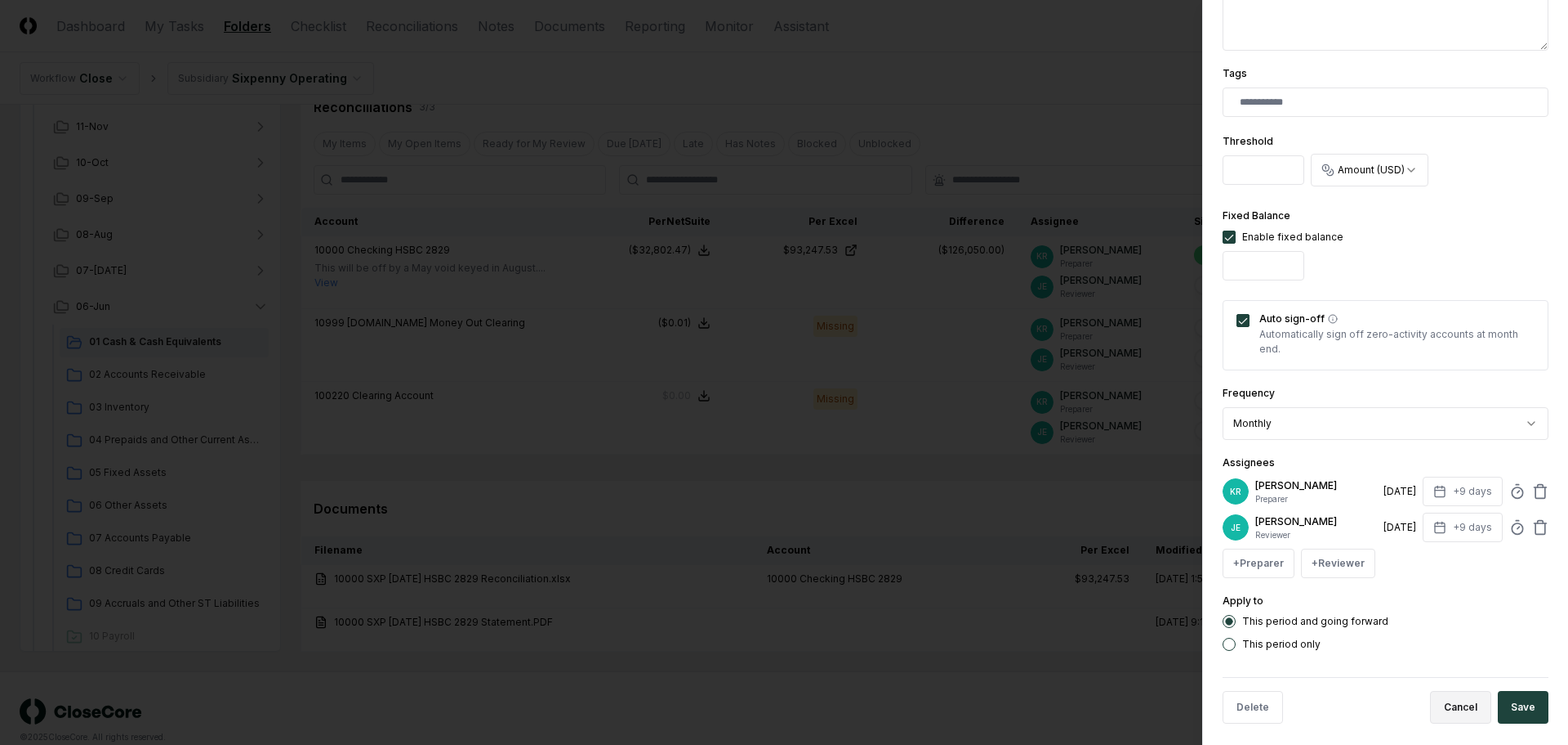
scroll to position [413, 0]
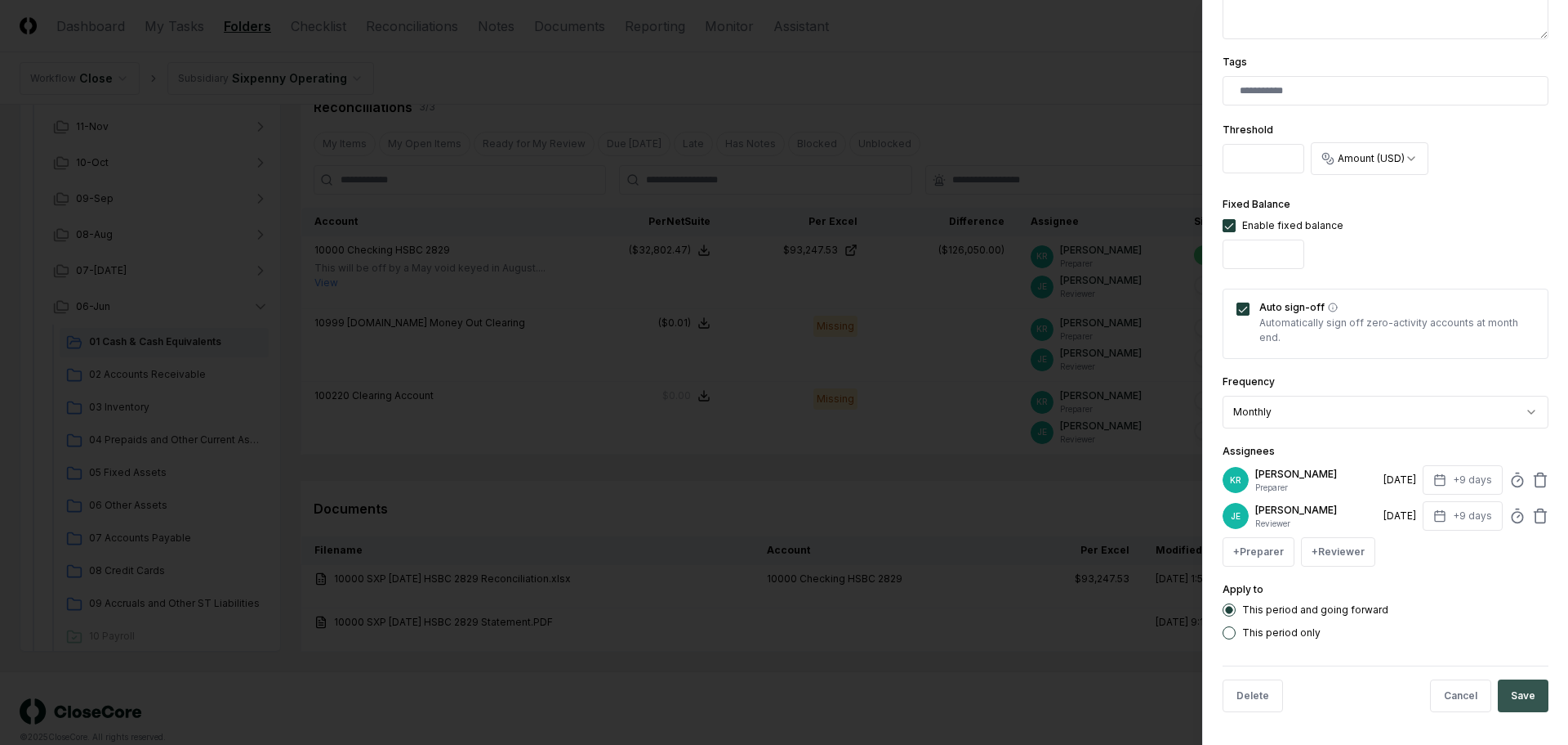
click at [1511, 692] on button "Save" at bounding box center [1523, 695] width 51 height 33
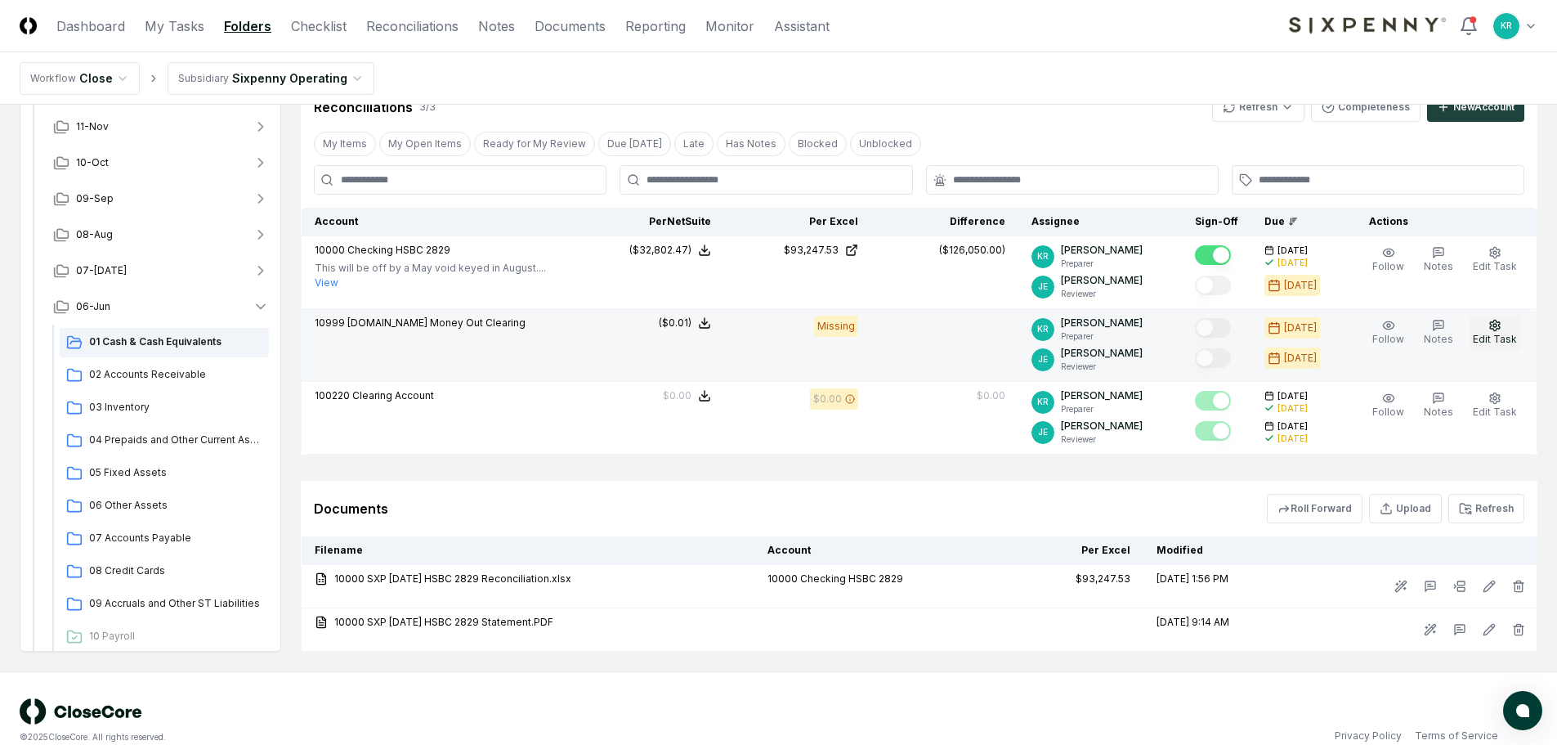
click at [1485, 341] on span "Edit Task" at bounding box center [1495, 339] width 44 height 12
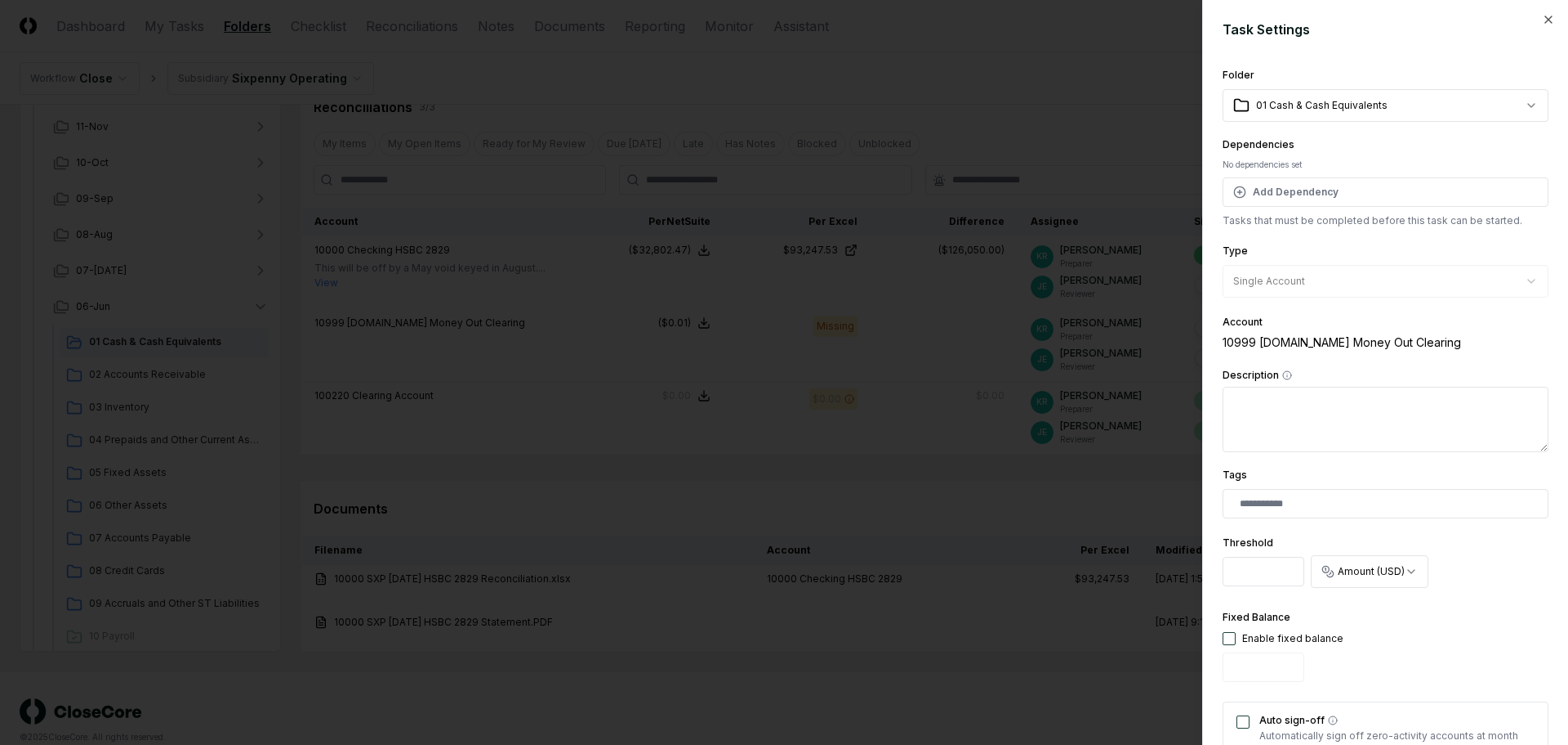
click at [1255, 576] on input "*" at bounding box center [1264, 571] width 82 height 29
type input "****"
click at [1224, 642] on button "button" at bounding box center [1229, 638] width 13 height 13
click at [1251, 664] on input "*" at bounding box center [1264, 666] width 82 height 29
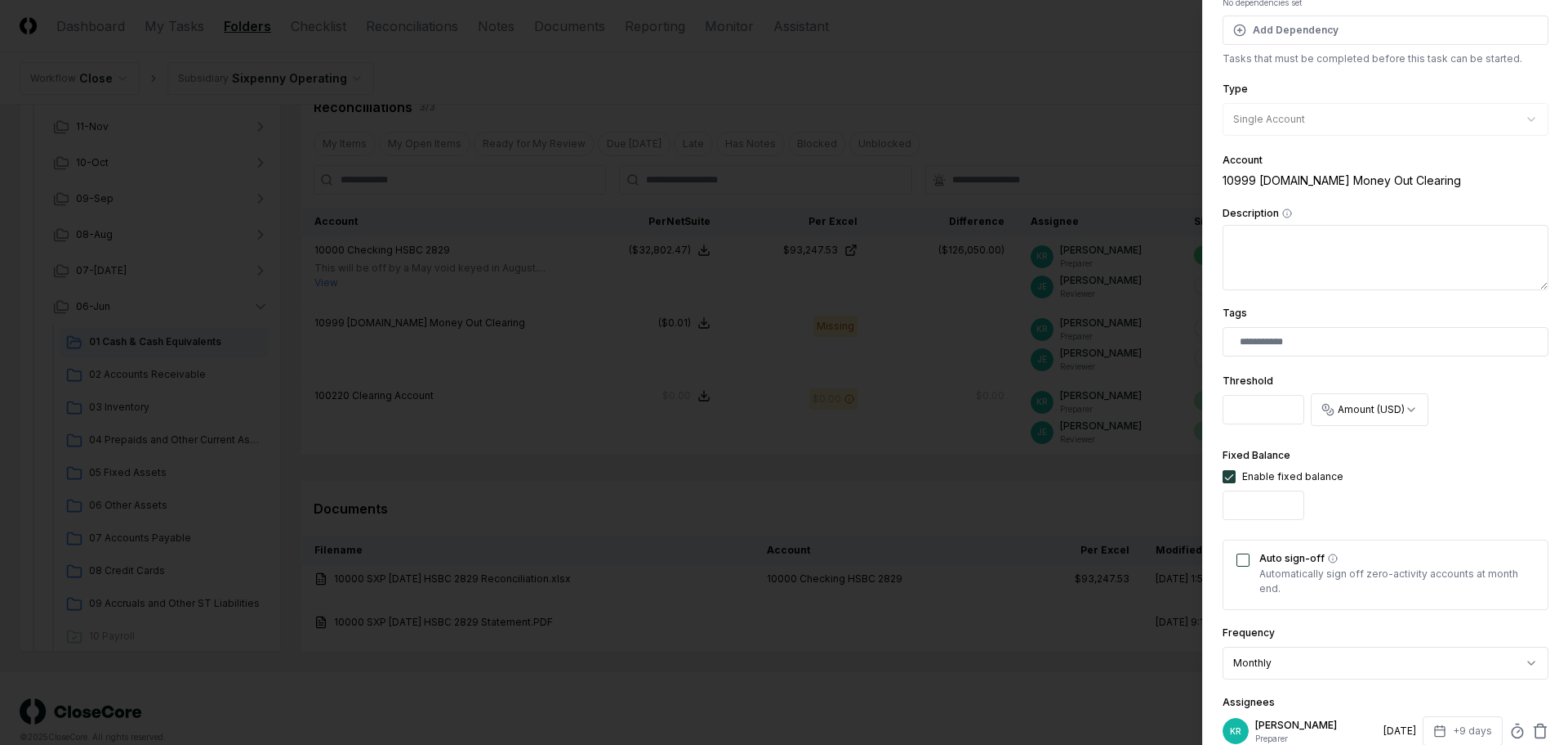
scroll to position [163, 0]
type input "****"
click at [1244, 561] on button "Auto sign-off" at bounding box center [1243, 558] width 13 height 13
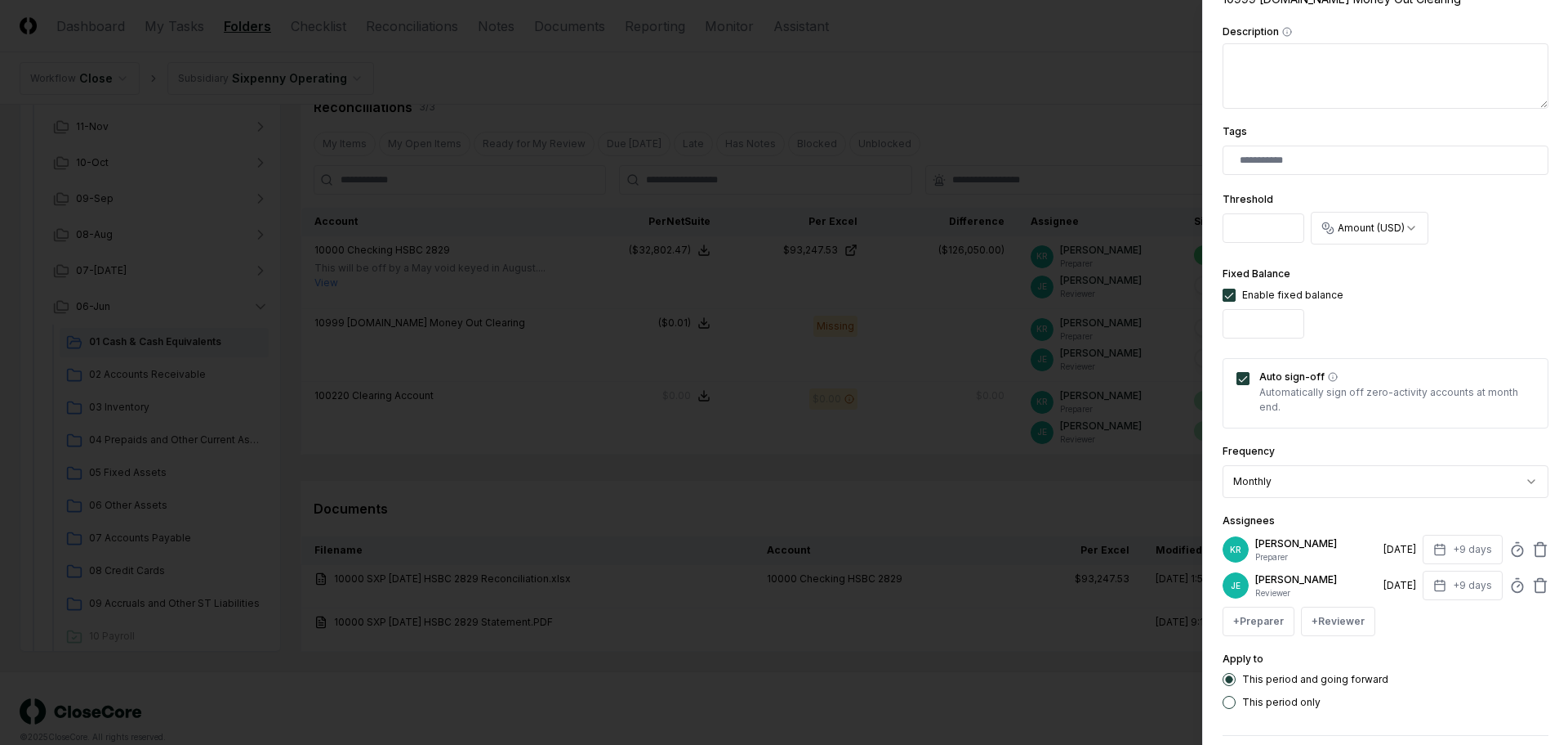
scroll to position [413, 0]
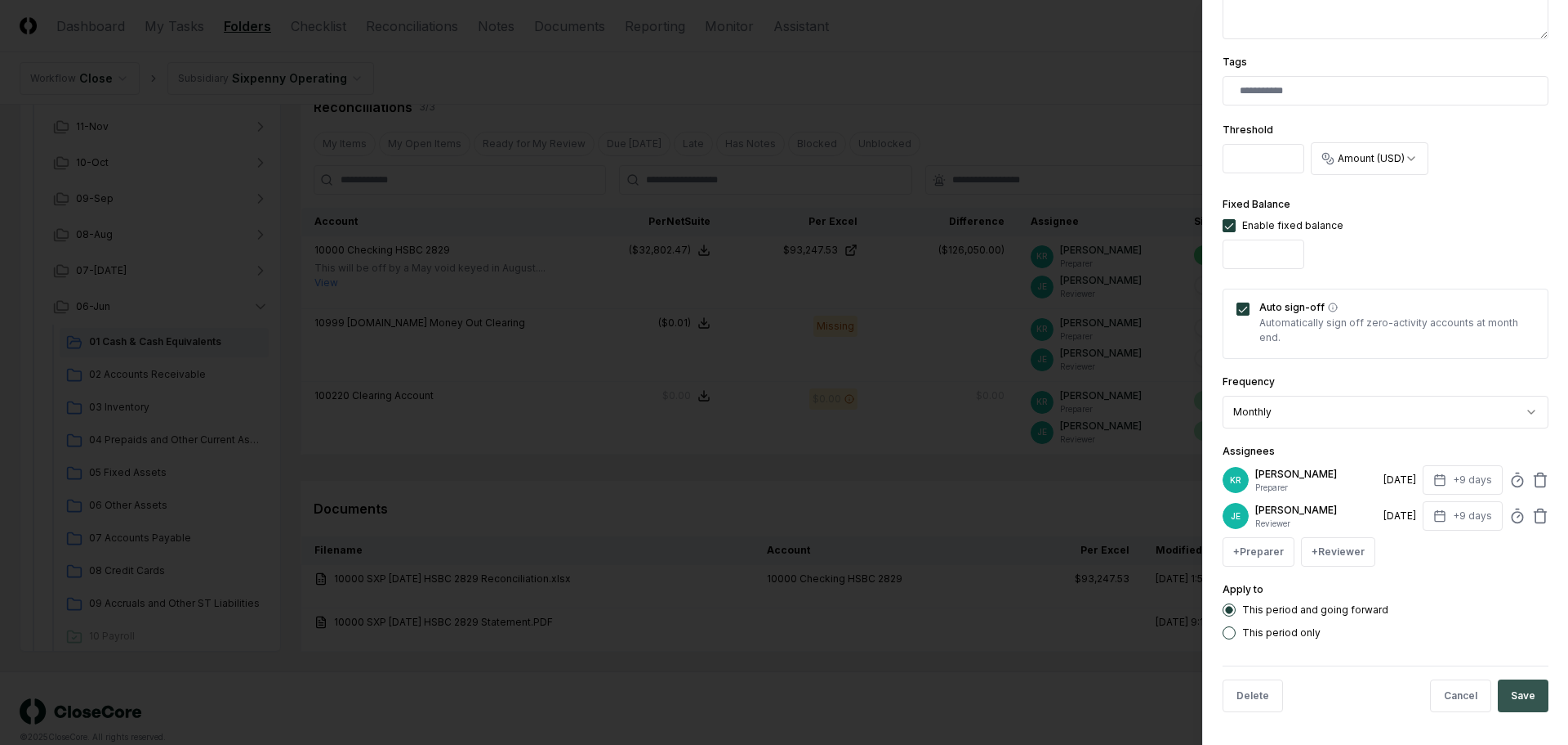
click at [1521, 697] on button "Save" at bounding box center [1523, 695] width 51 height 33
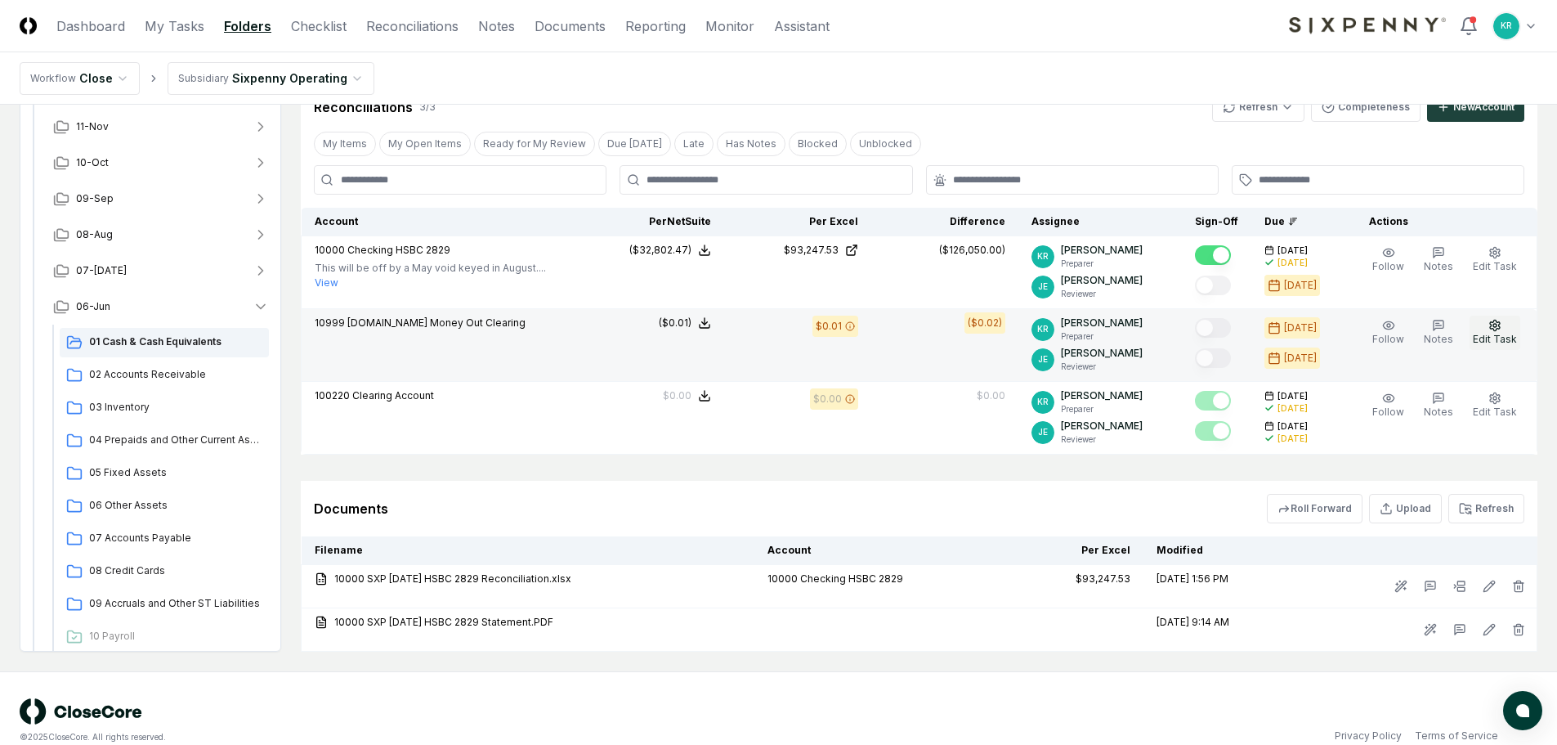
click at [1508, 329] on button "Edit Task" at bounding box center [1495, 333] width 51 height 34
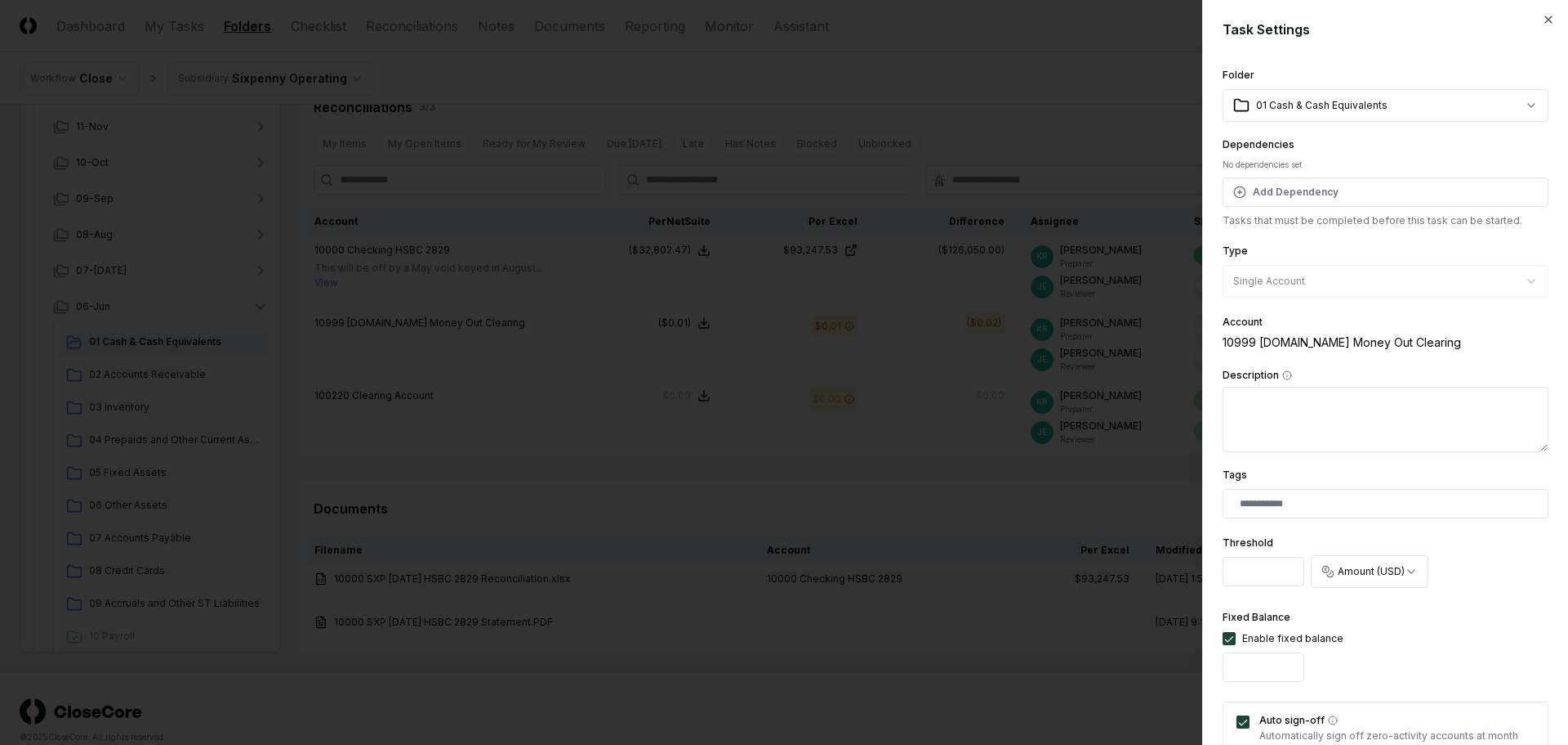
click at [1232, 665] on input "****" at bounding box center [1264, 666] width 82 height 29
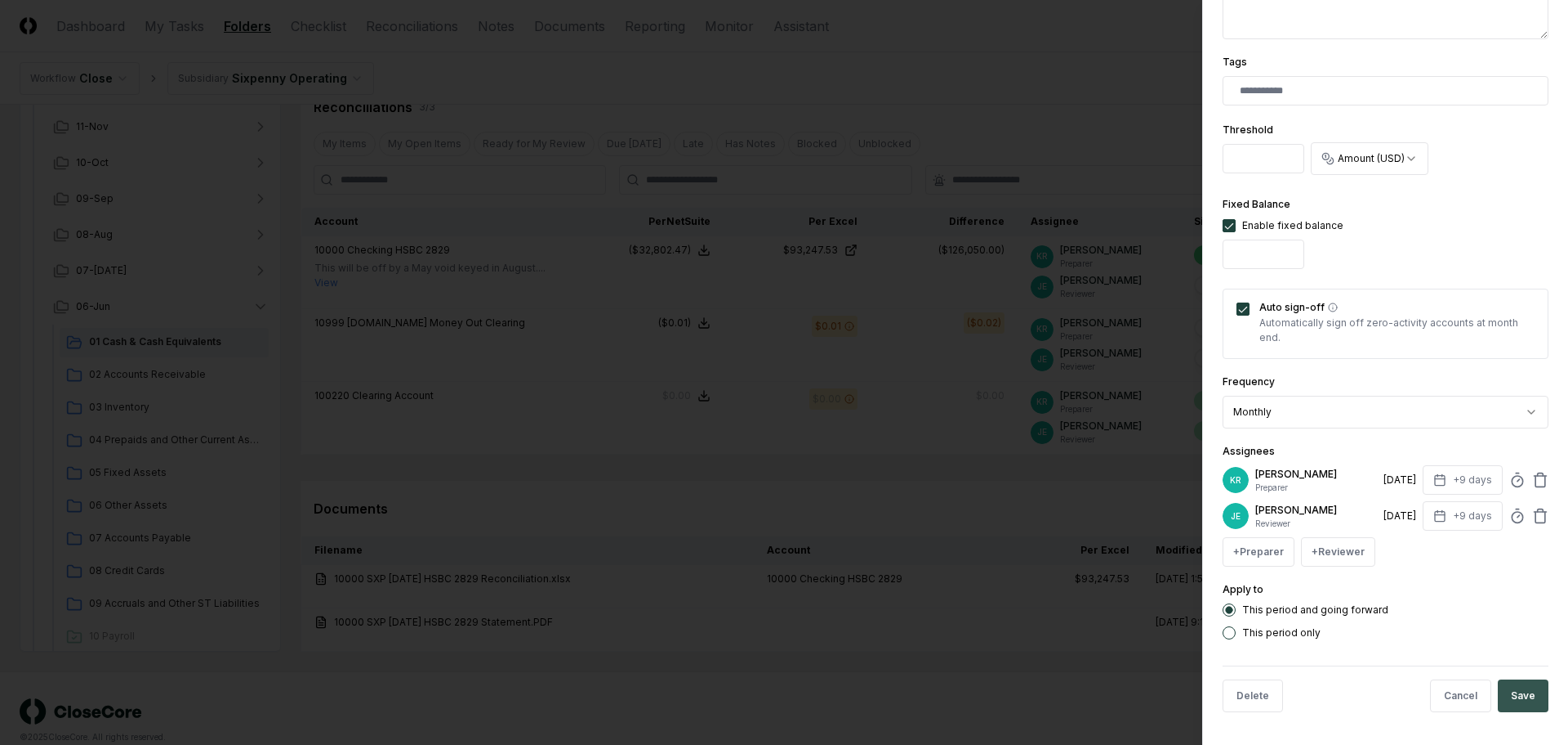
type input "*****"
click at [1524, 689] on button "Save" at bounding box center [1523, 695] width 51 height 33
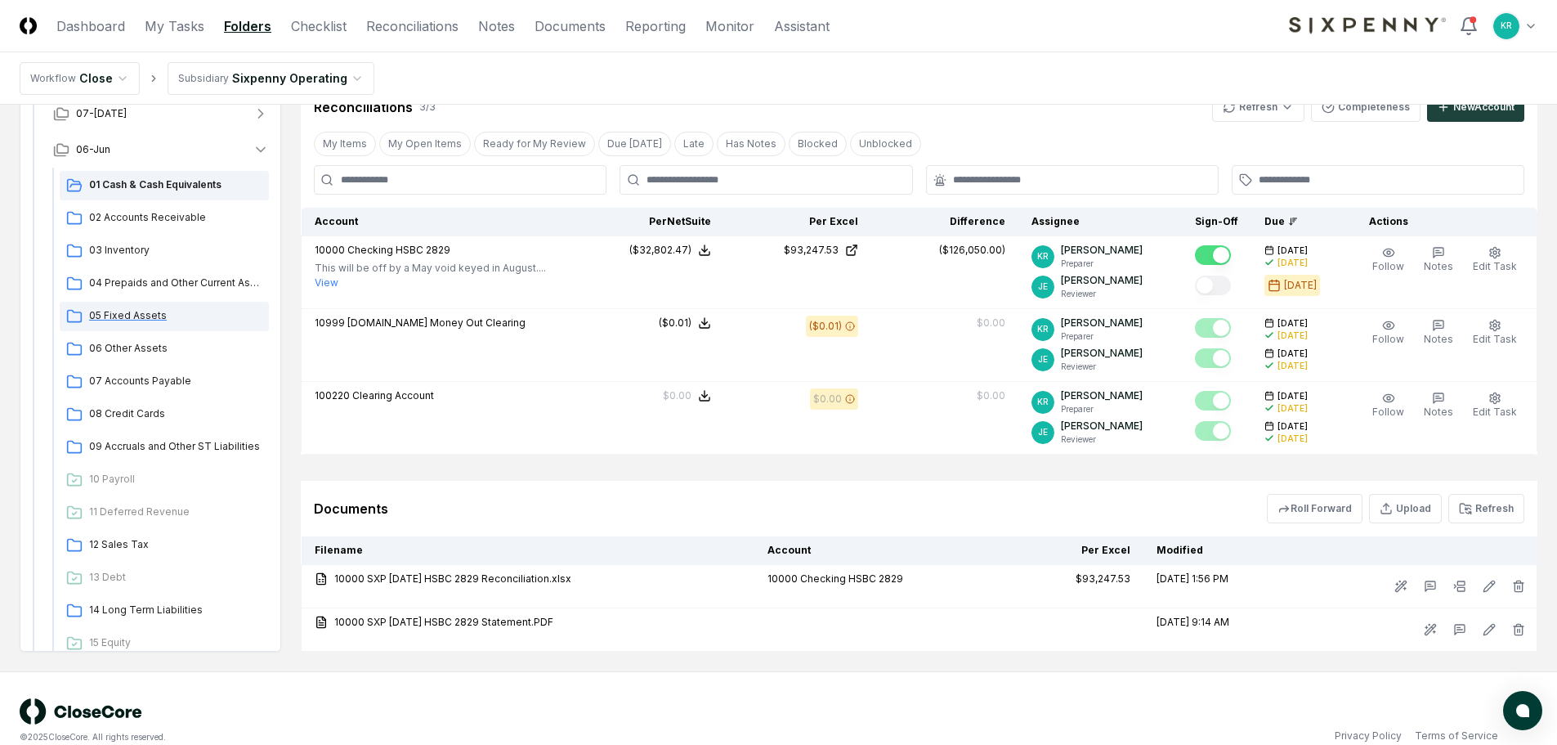
scroll to position [245, 0]
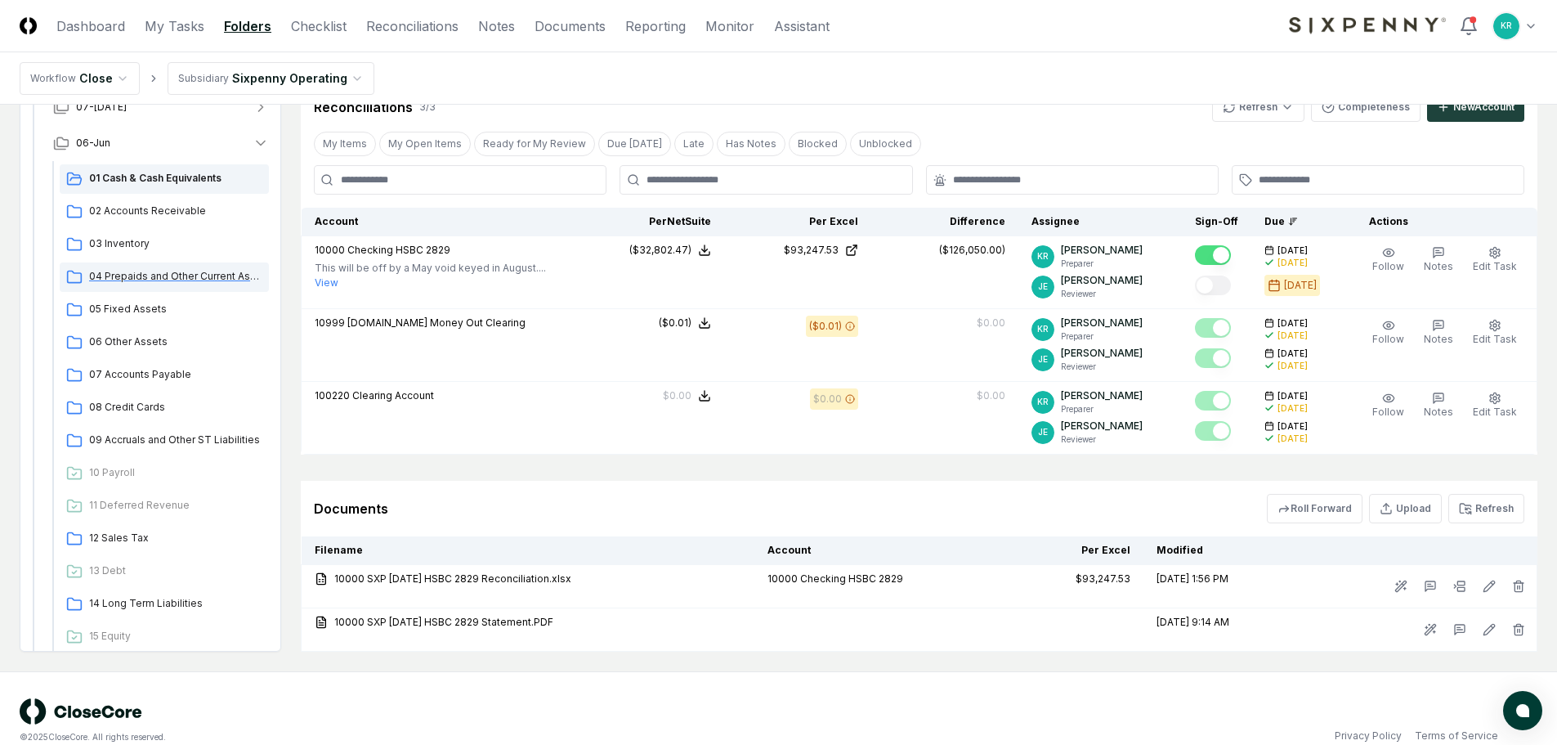
click at [126, 277] on span "04 Prepaids and Other Current Assets" at bounding box center [175, 276] width 173 height 15
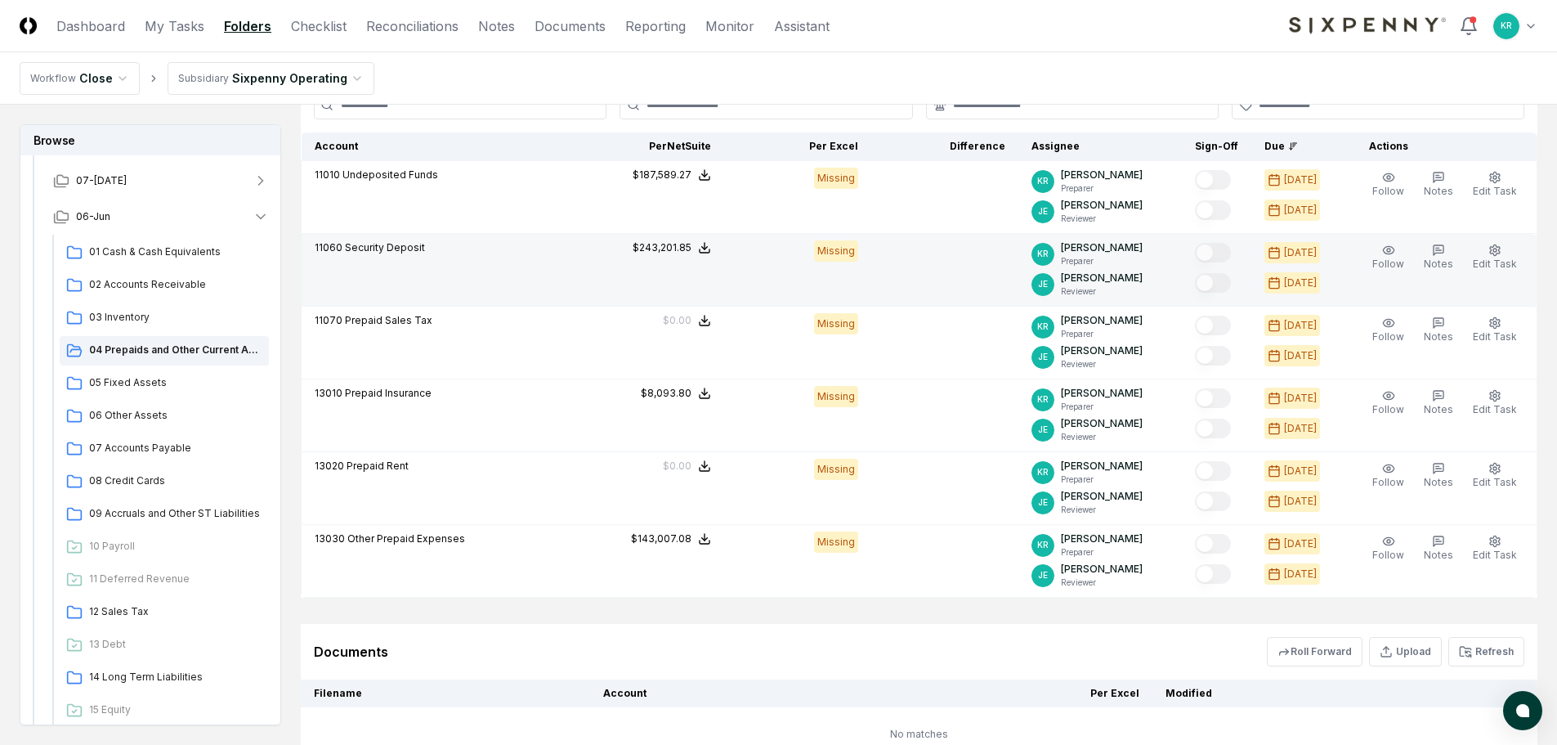
scroll to position [490, 0]
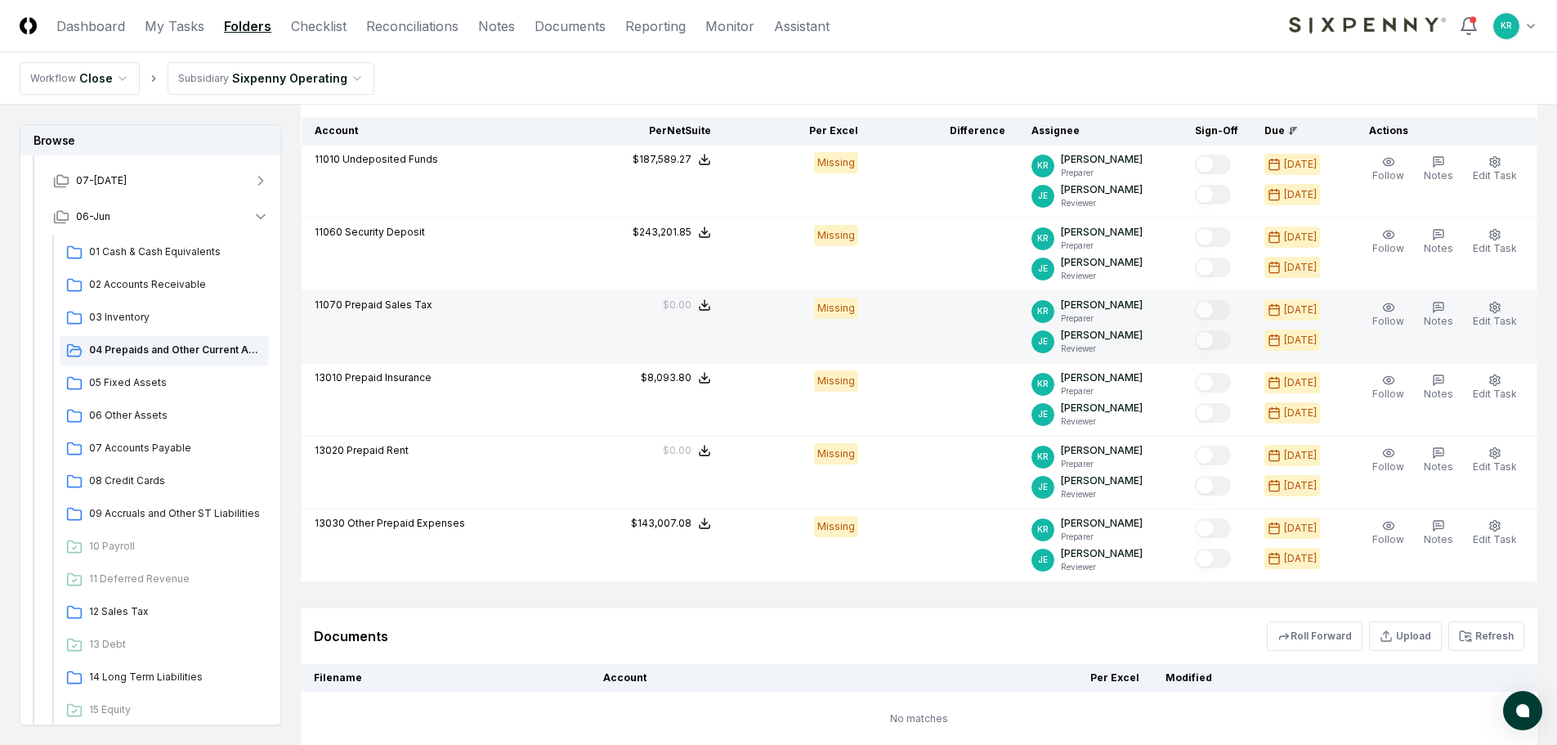
click at [524, 330] on td "11070 Prepaid Sales Tax" at bounding box center [440, 327] width 276 height 73
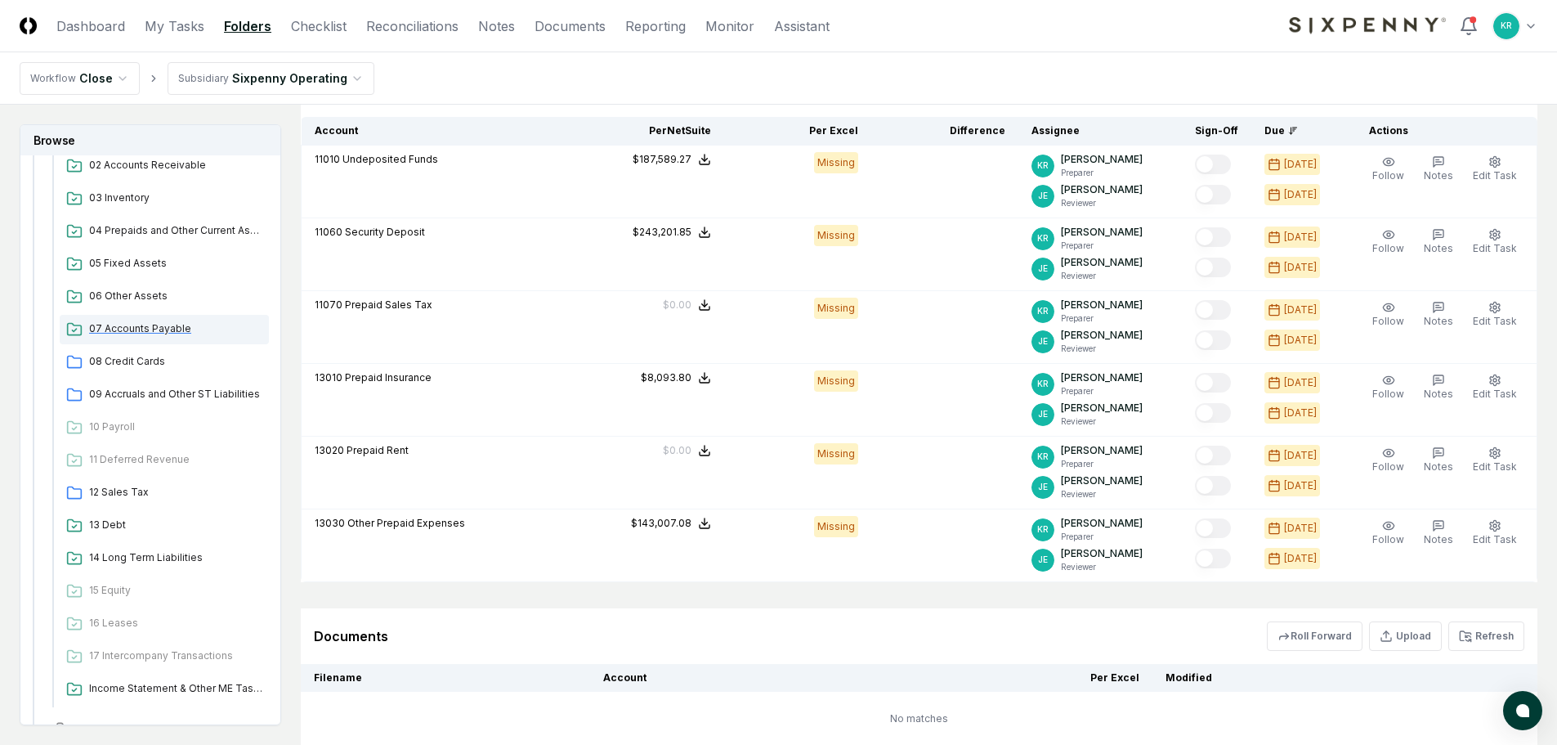
scroll to position [2125, 0]
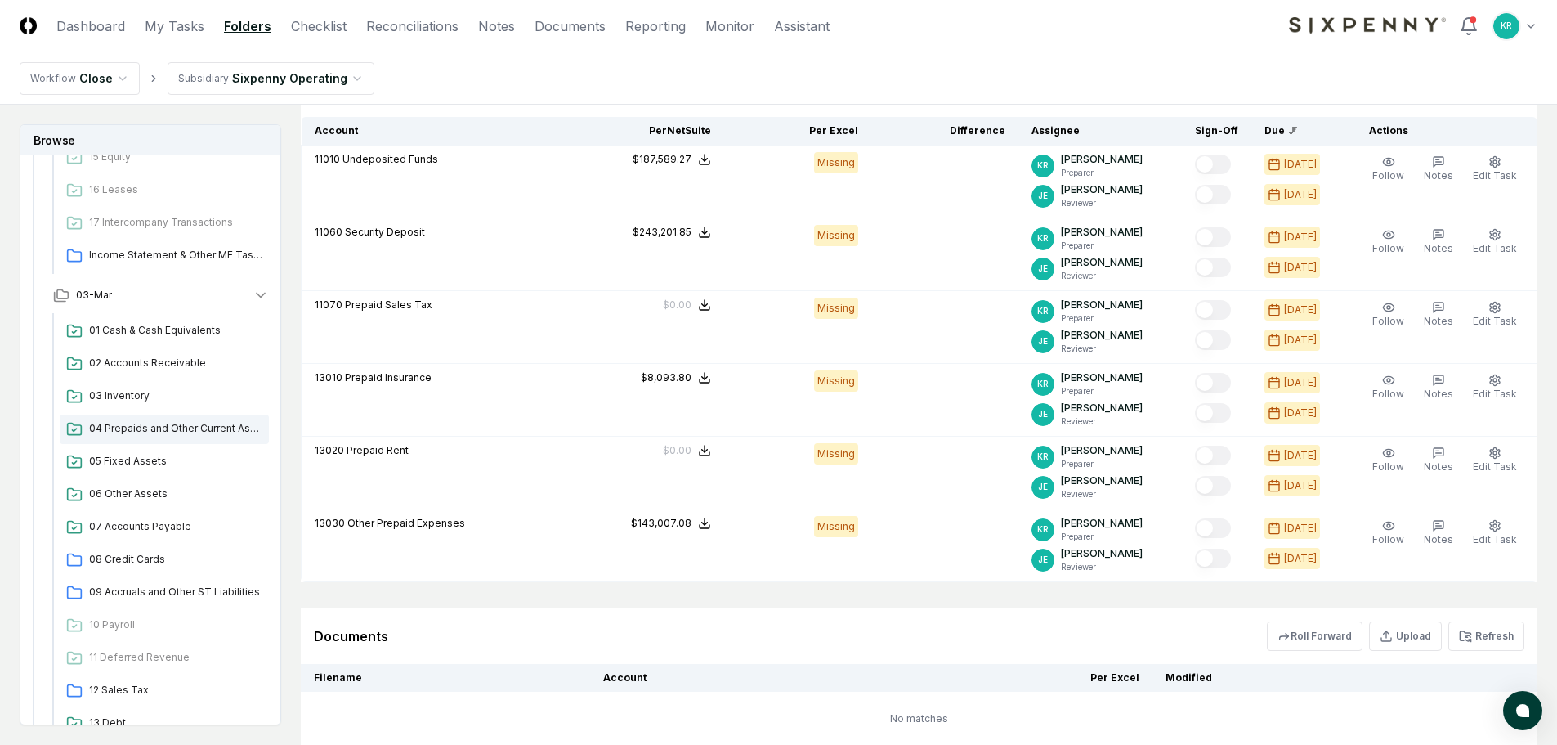
click at [136, 421] on span "04 Prepaids and Other Current Assets" at bounding box center [175, 428] width 173 height 15
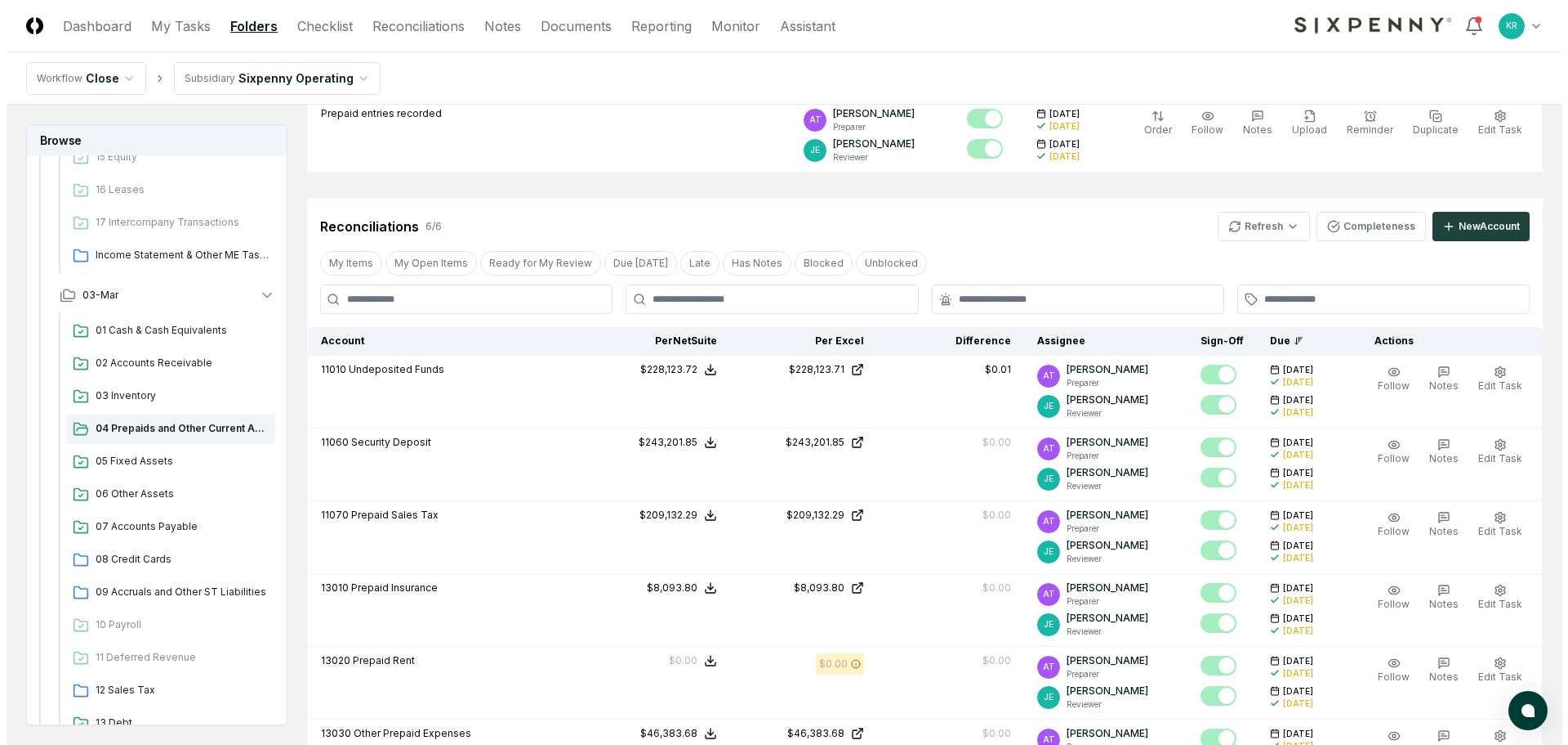
scroll to position [572, 0]
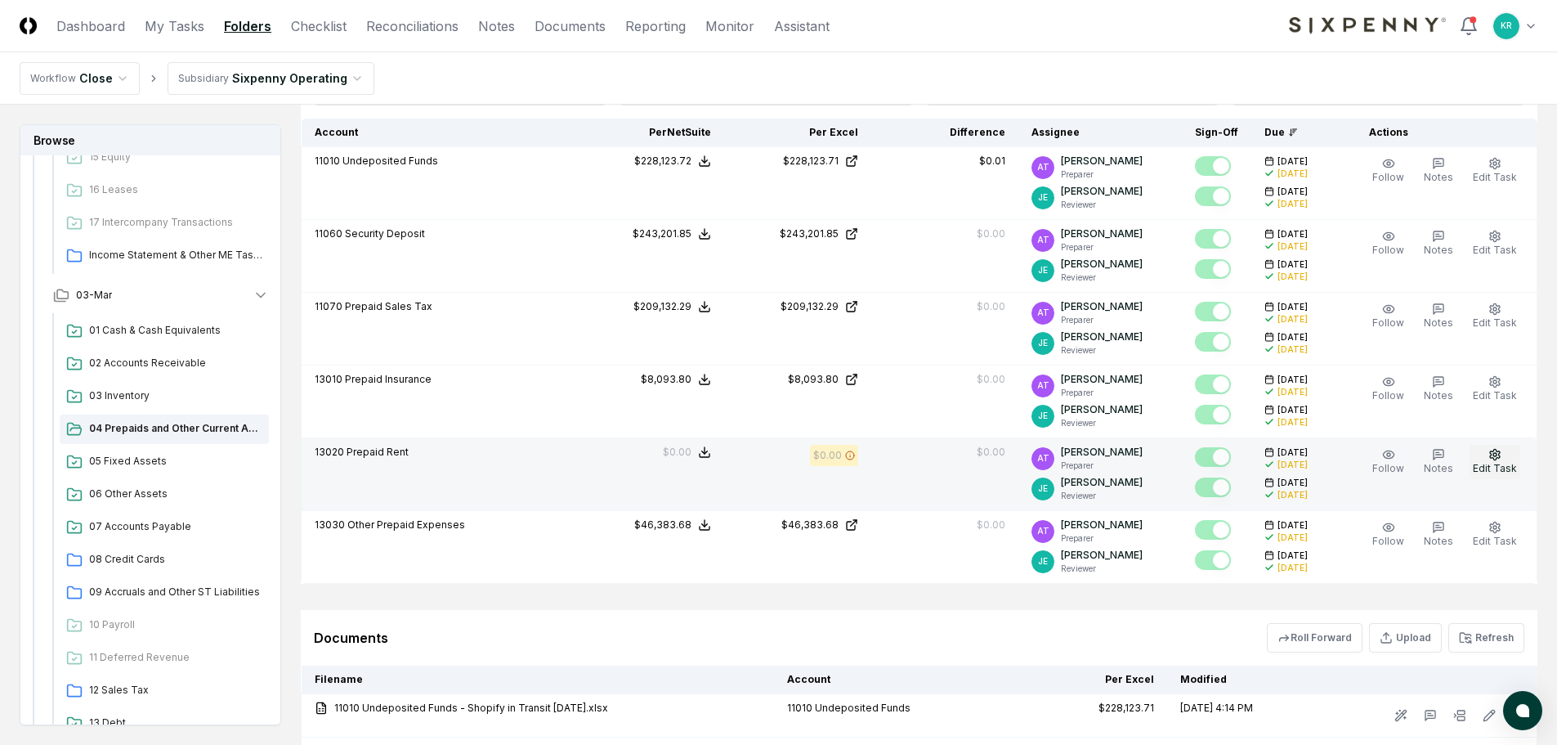
click at [1507, 461] on button "Edit Task" at bounding box center [1495, 462] width 51 height 34
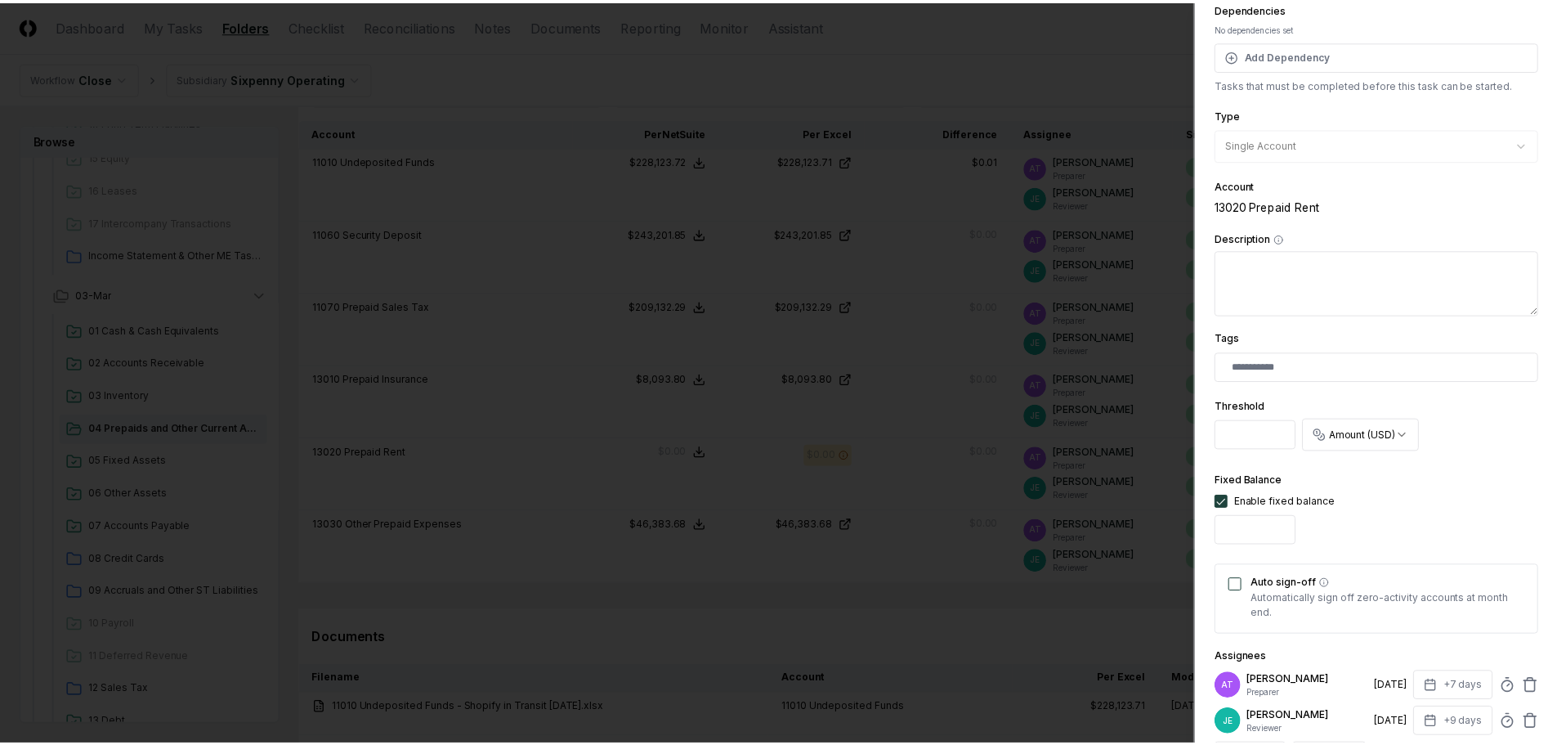
scroll to position [0, 0]
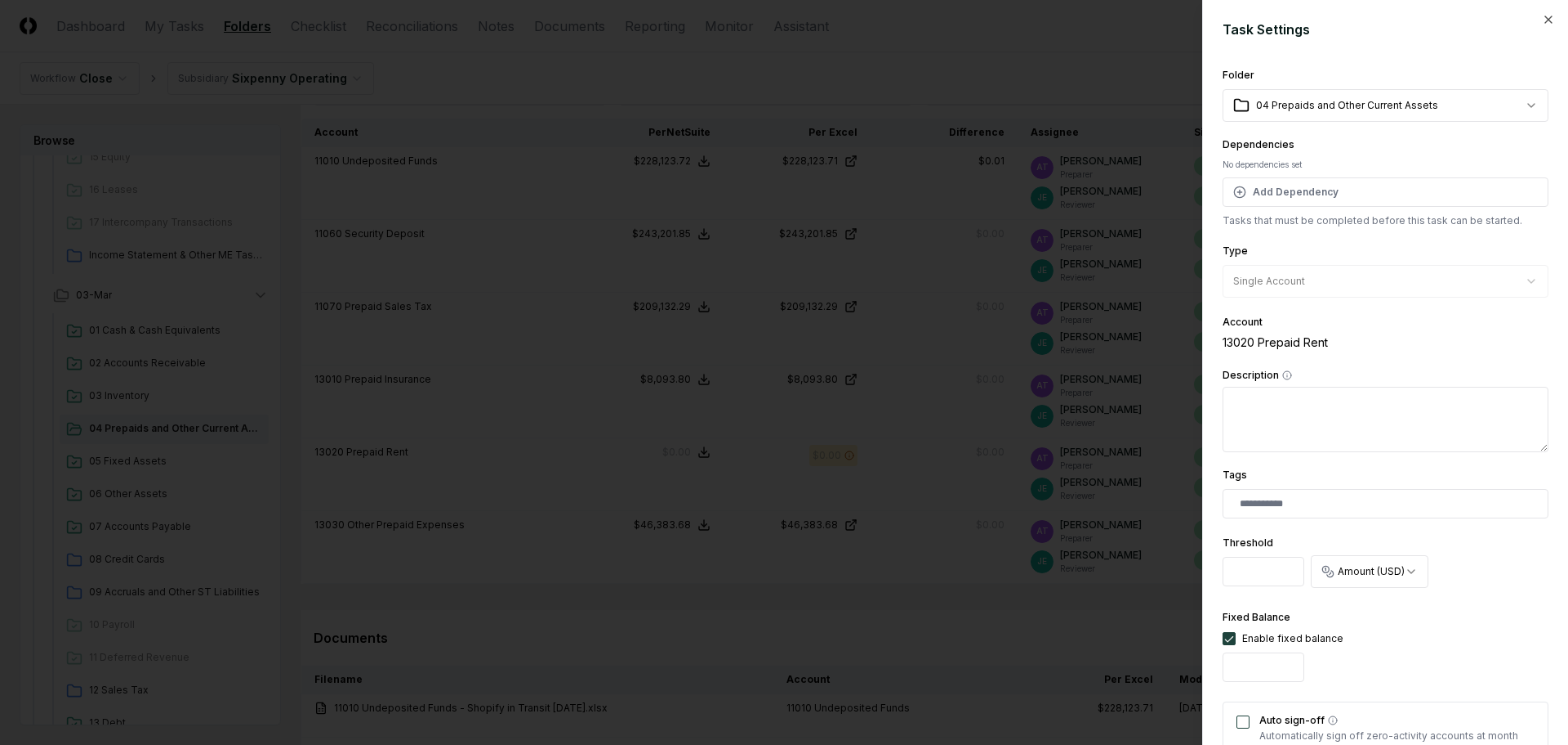
click at [1529, 23] on h2 "Task Settings" at bounding box center [1386, 30] width 326 height 20
click at [1544, 22] on div "**********" at bounding box center [1385, 372] width 366 height 745
click at [1542, 21] on icon "button" at bounding box center [1548, 19] width 13 height 13
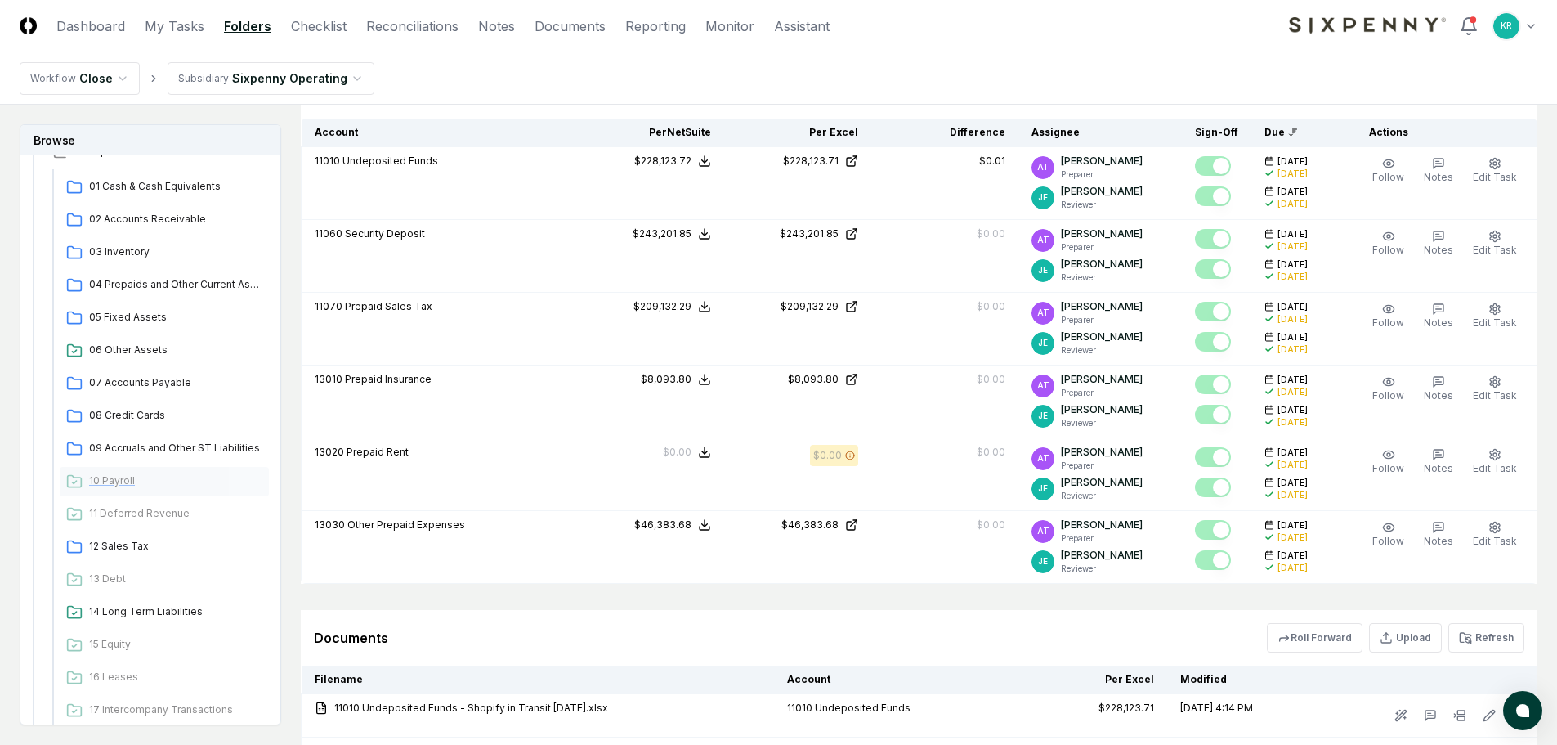
scroll to position [1635, 0]
click at [163, 298] on div "04 Prepaids and Other Current Assets" at bounding box center [164, 288] width 209 height 29
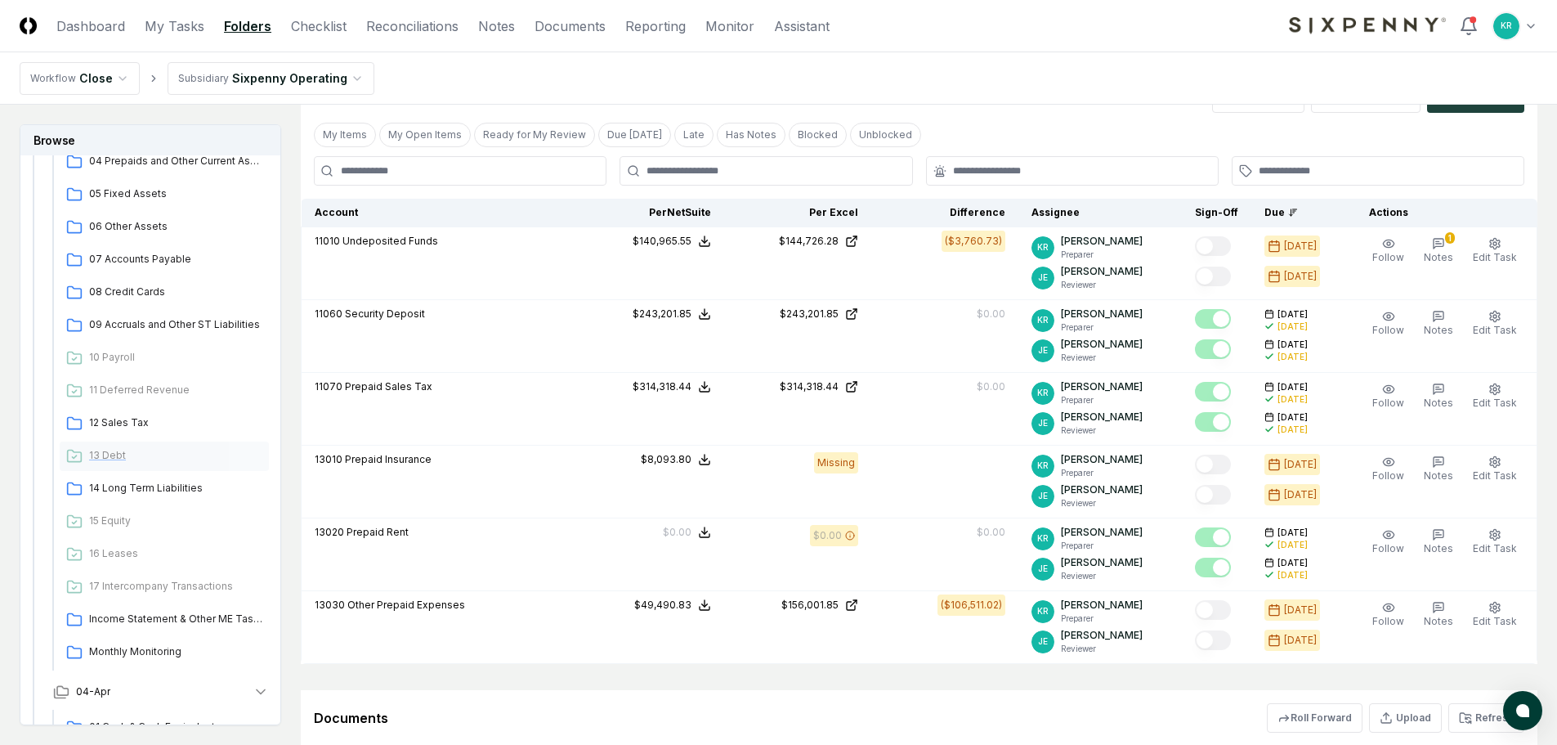
scroll to position [1063, 0]
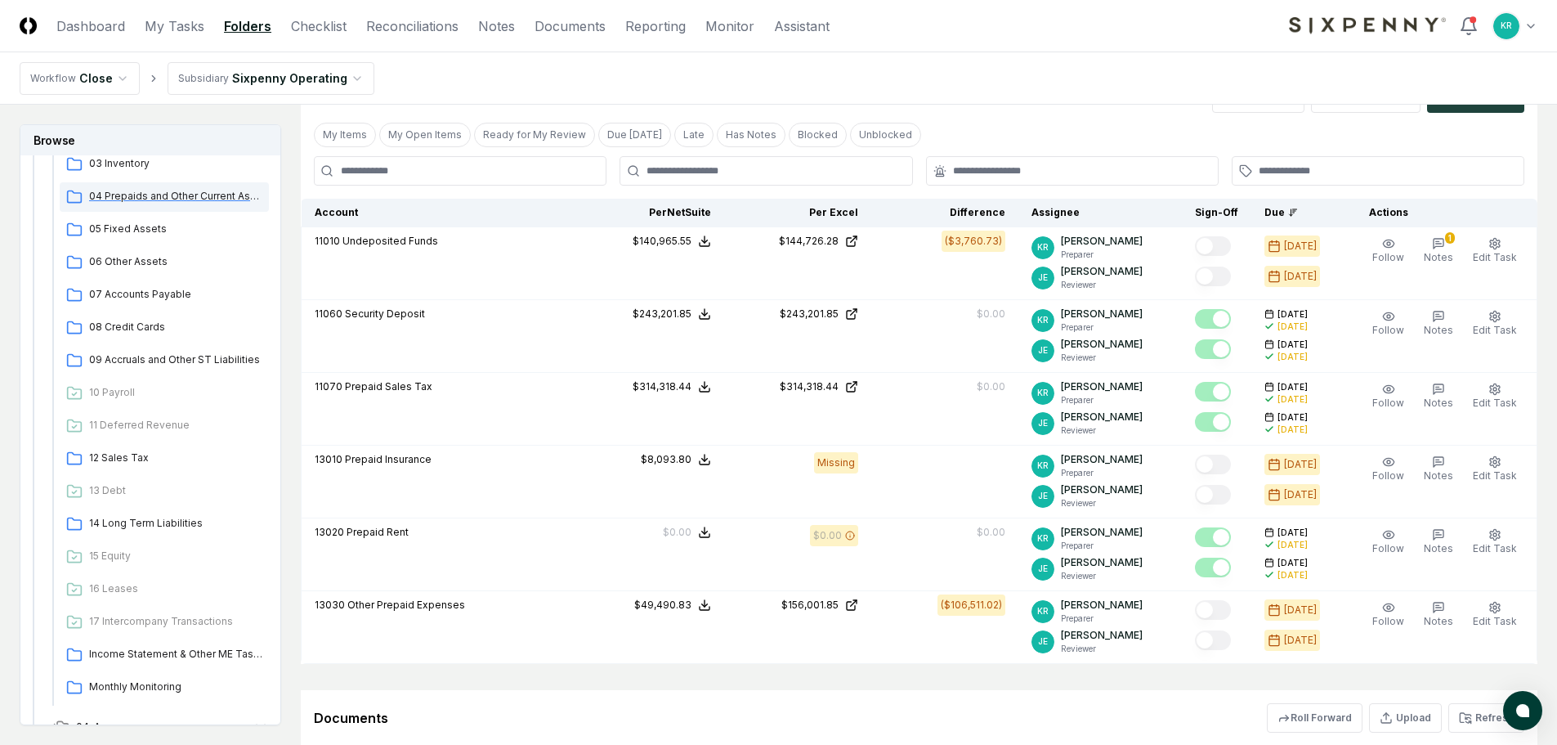
click at [148, 198] on span "04 Prepaids and Other Current Assets" at bounding box center [175, 196] width 173 height 15
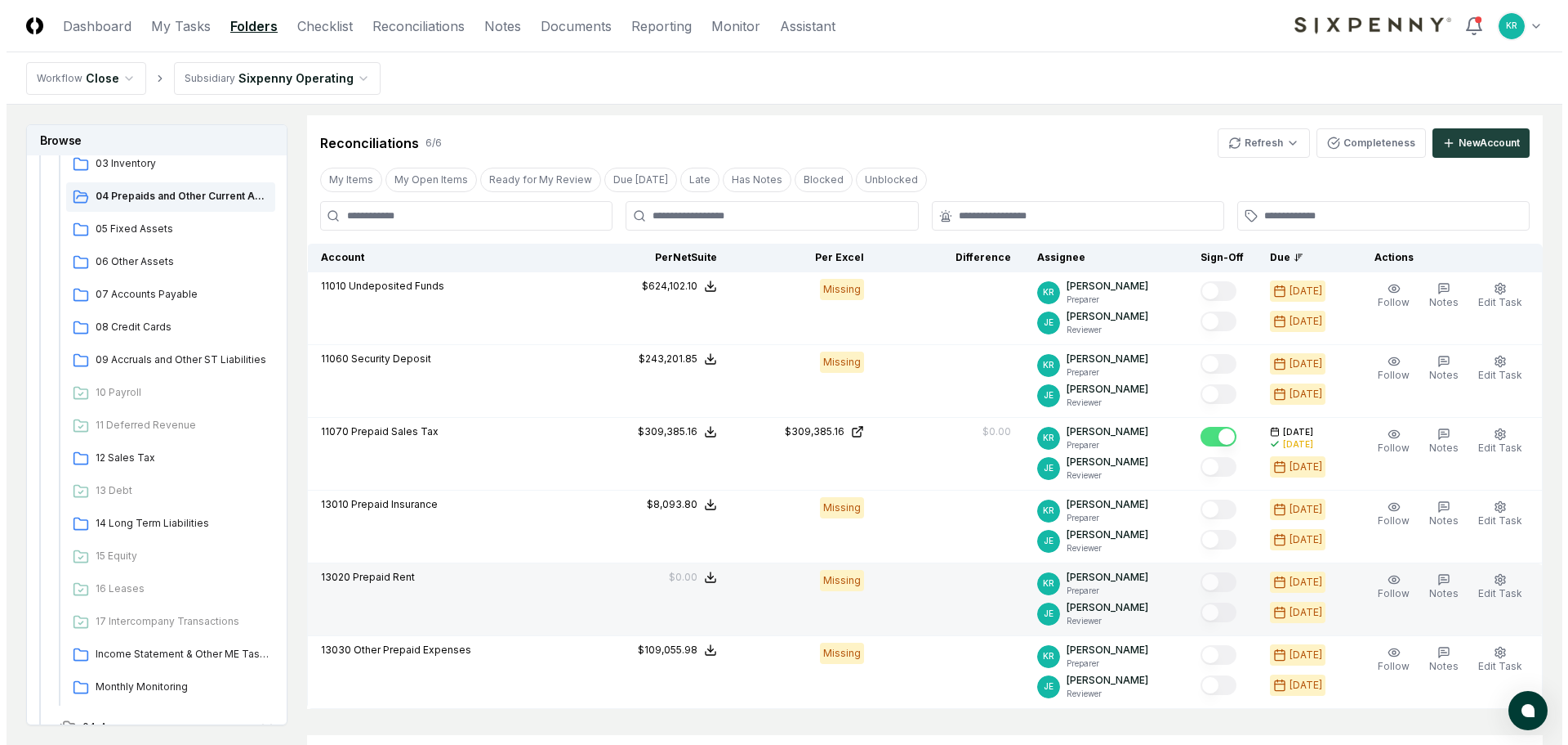
scroll to position [409, 0]
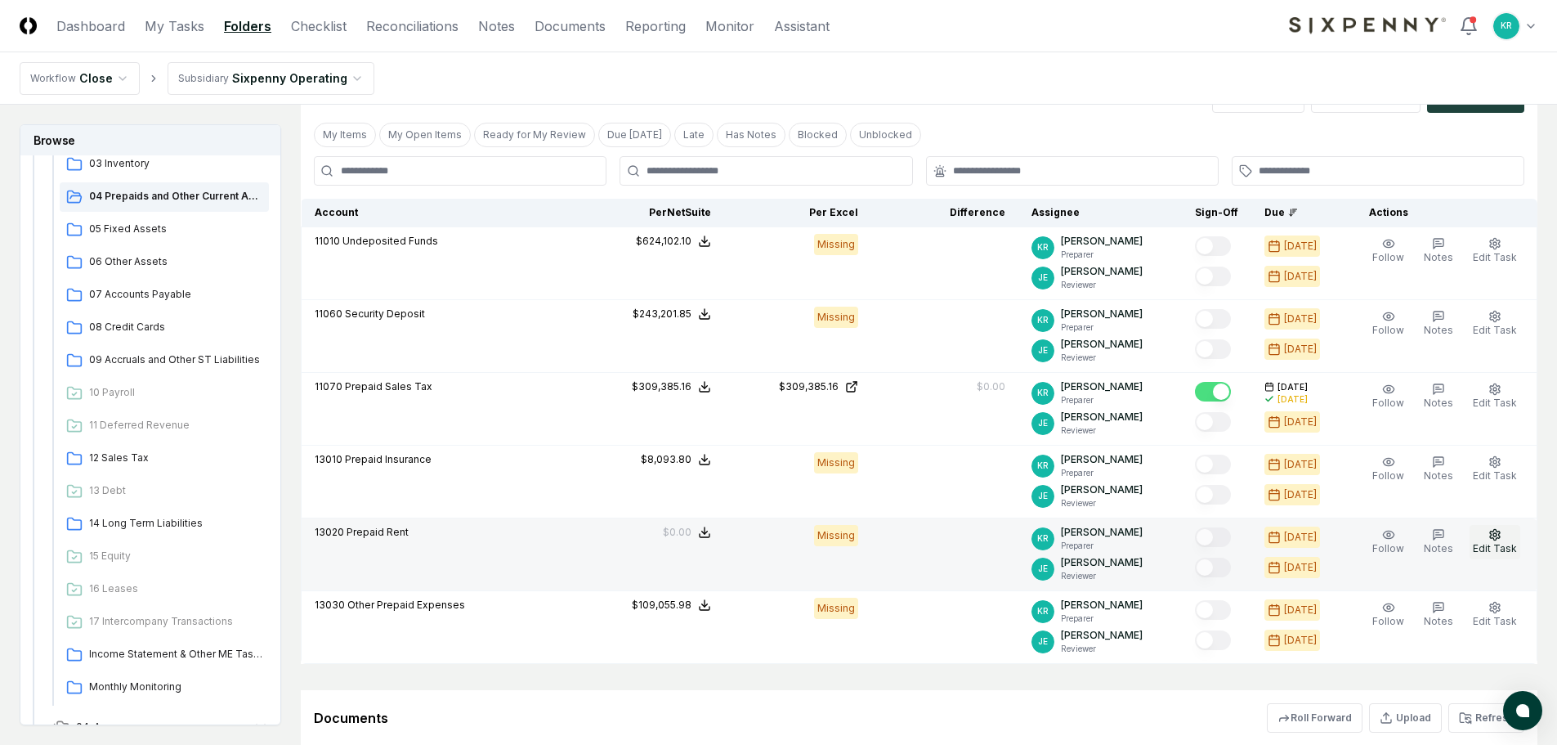
click at [1507, 543] on span "Edit Task" at bounding box center [1495, 548] width 44 height 12
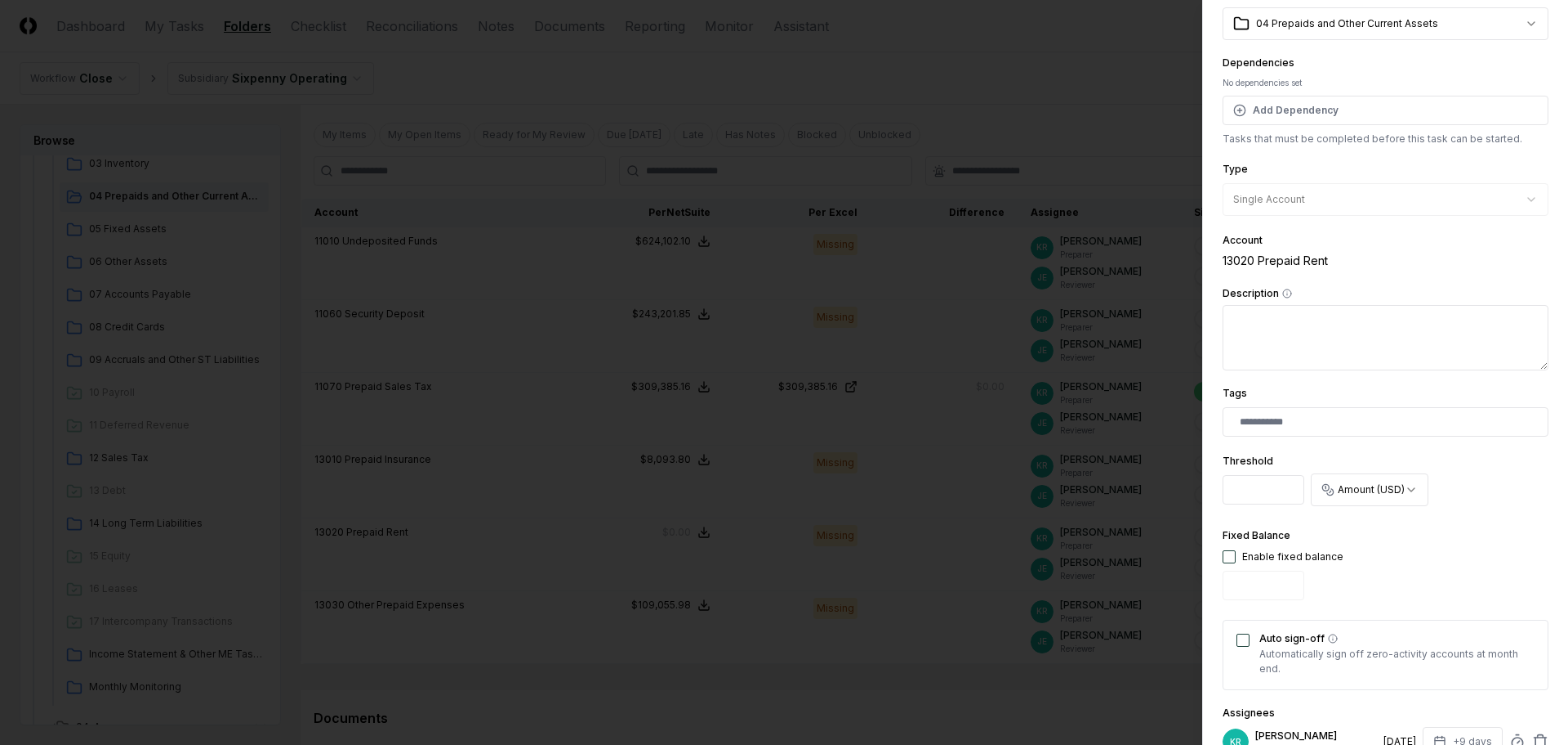
scroll to position [163, 0]
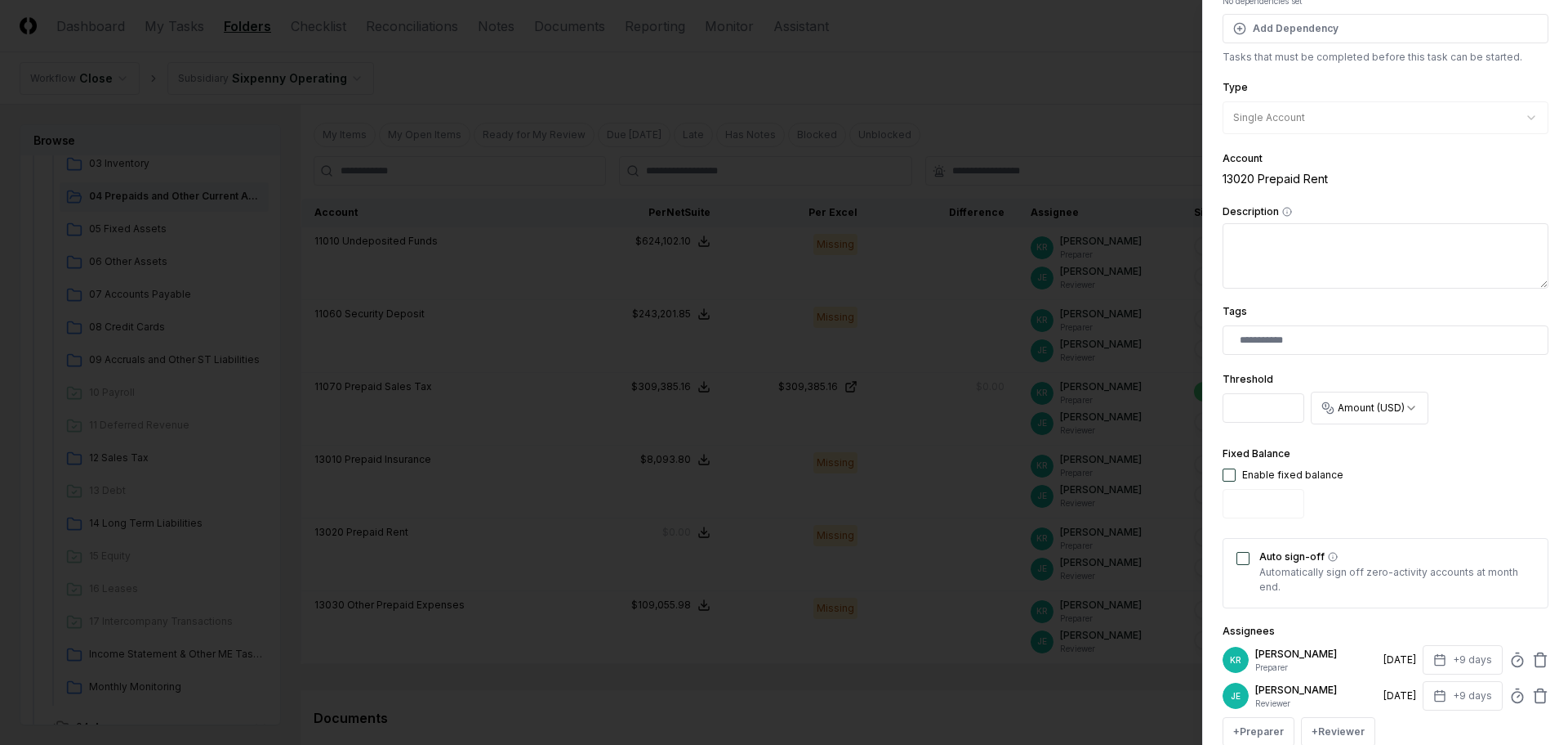
click at [1232, 475] on button "button" at bounding box center [1229, 474] width 13 height 13
type input "*"
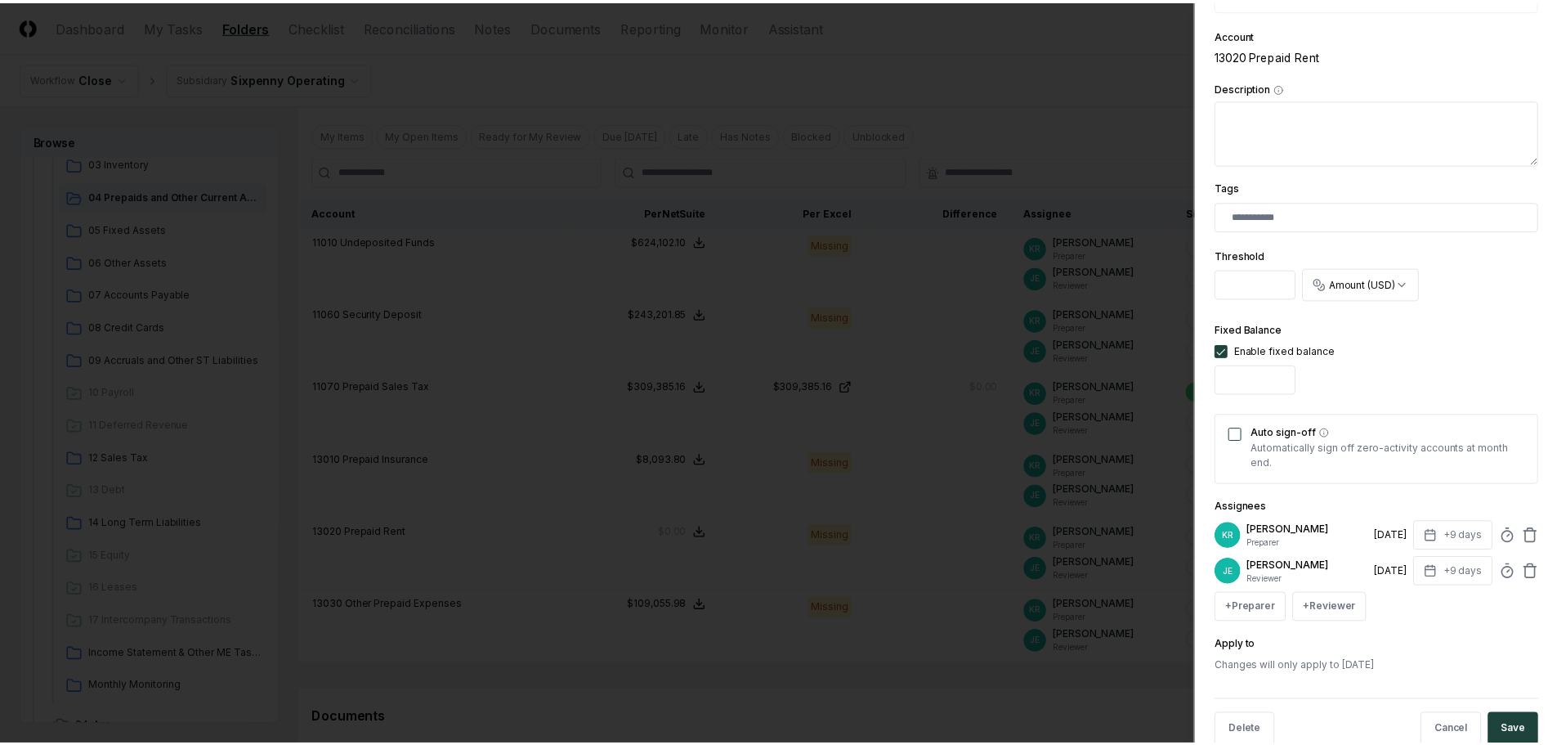
scroll to position [322, 0]
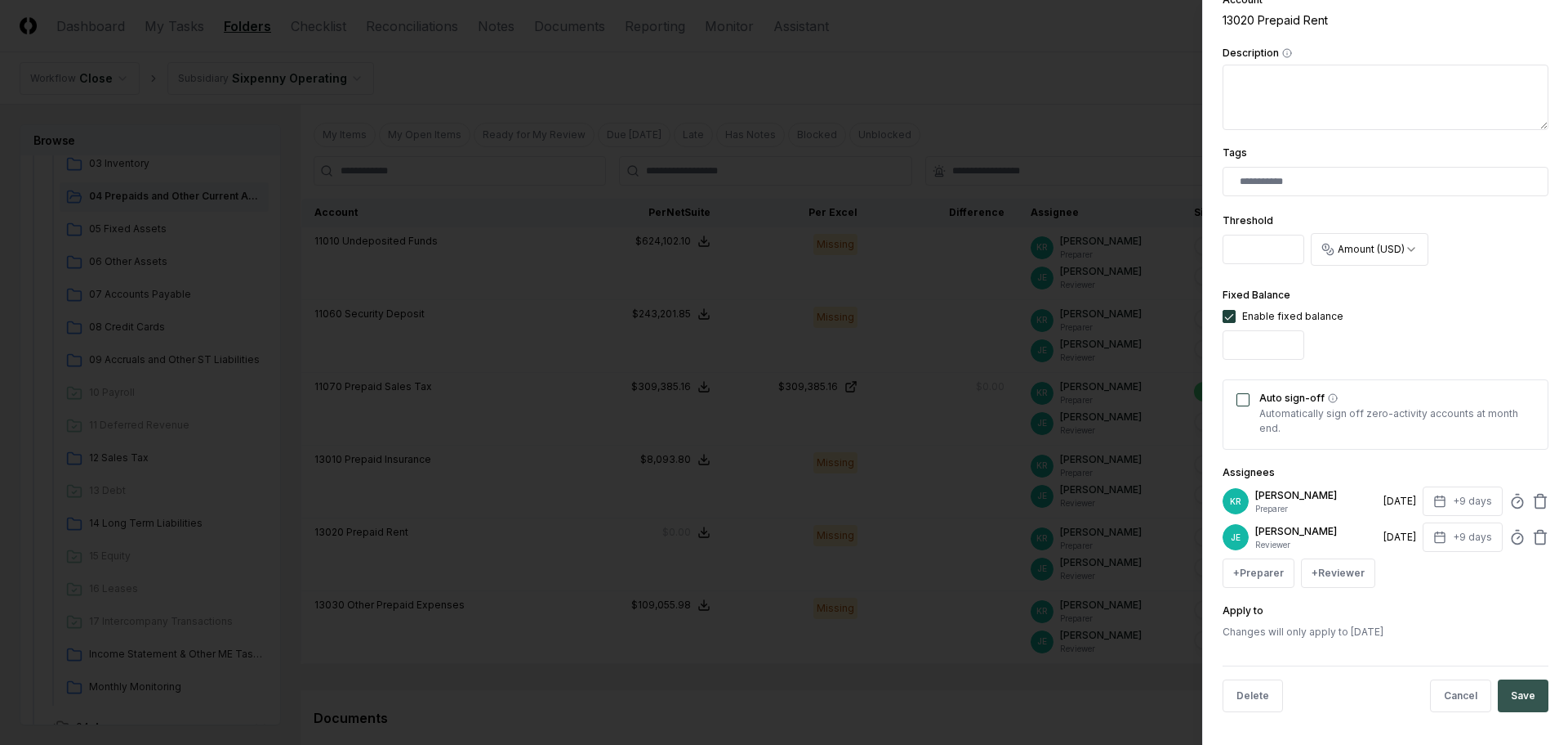
click at [1516, 694] on button "Save" at bounding box center [1523, 695] width 51 height 33
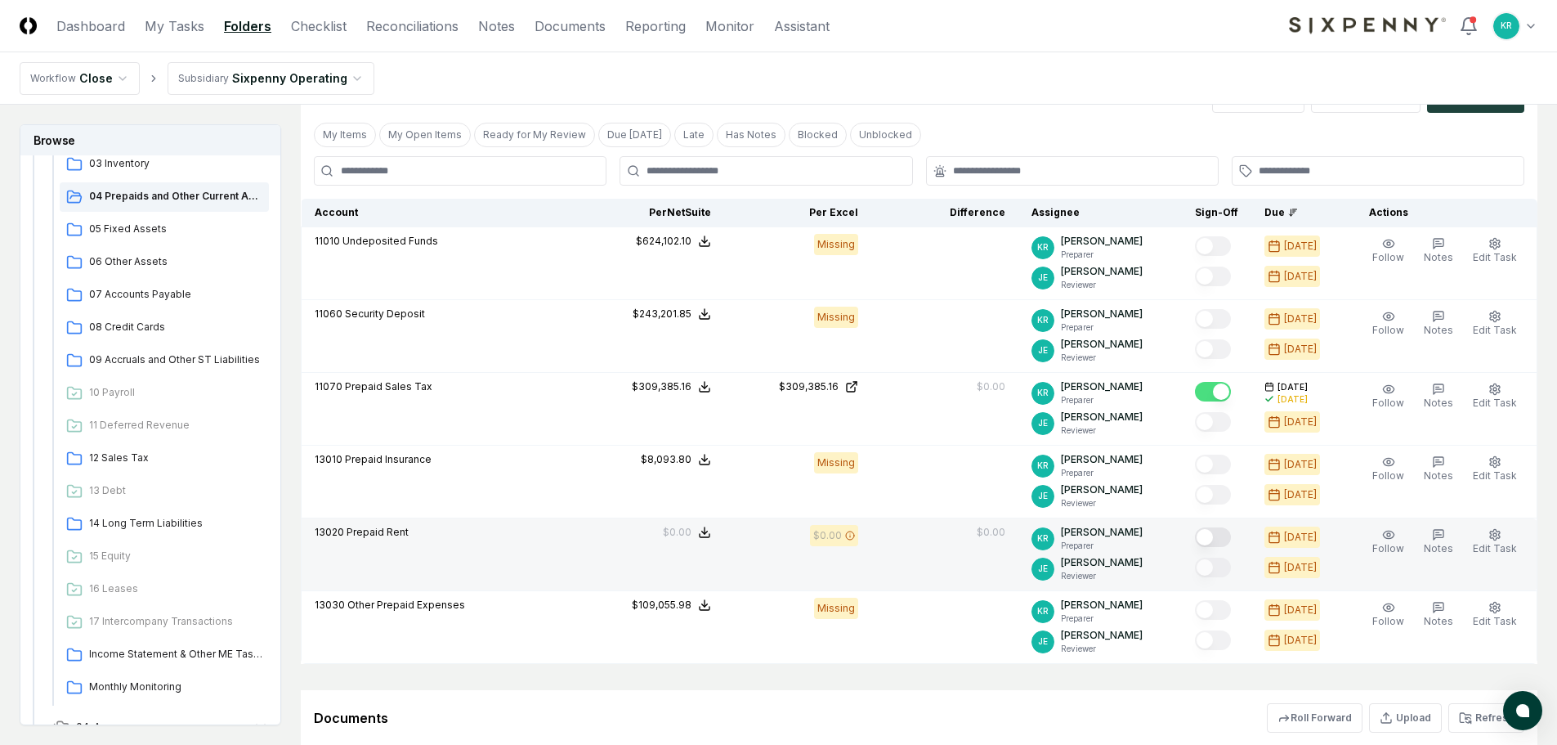
click at [1231, 535] on button "Mark complete" at bounding box center [1213, 537] width 36 height 20
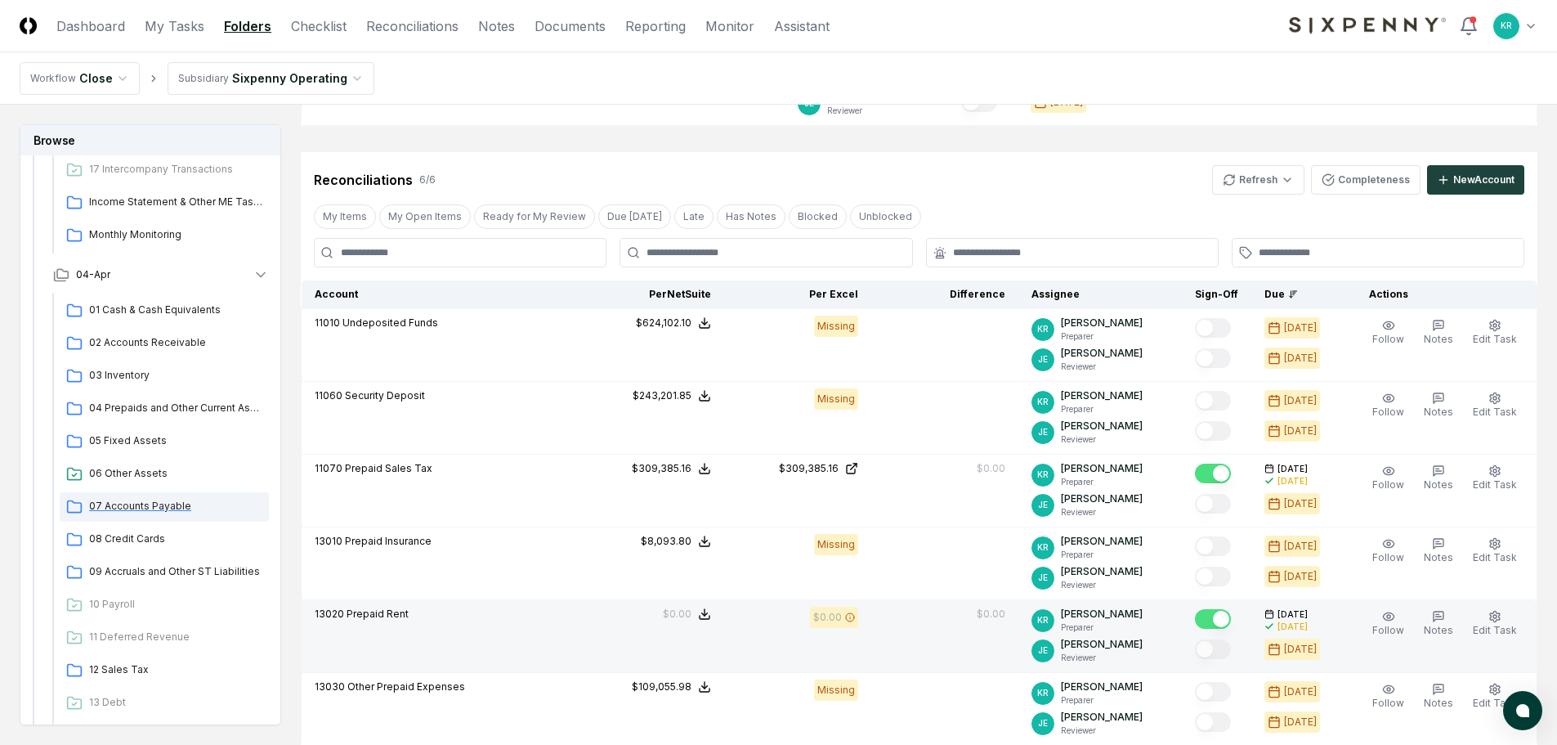
scroll to position [1471, 0]
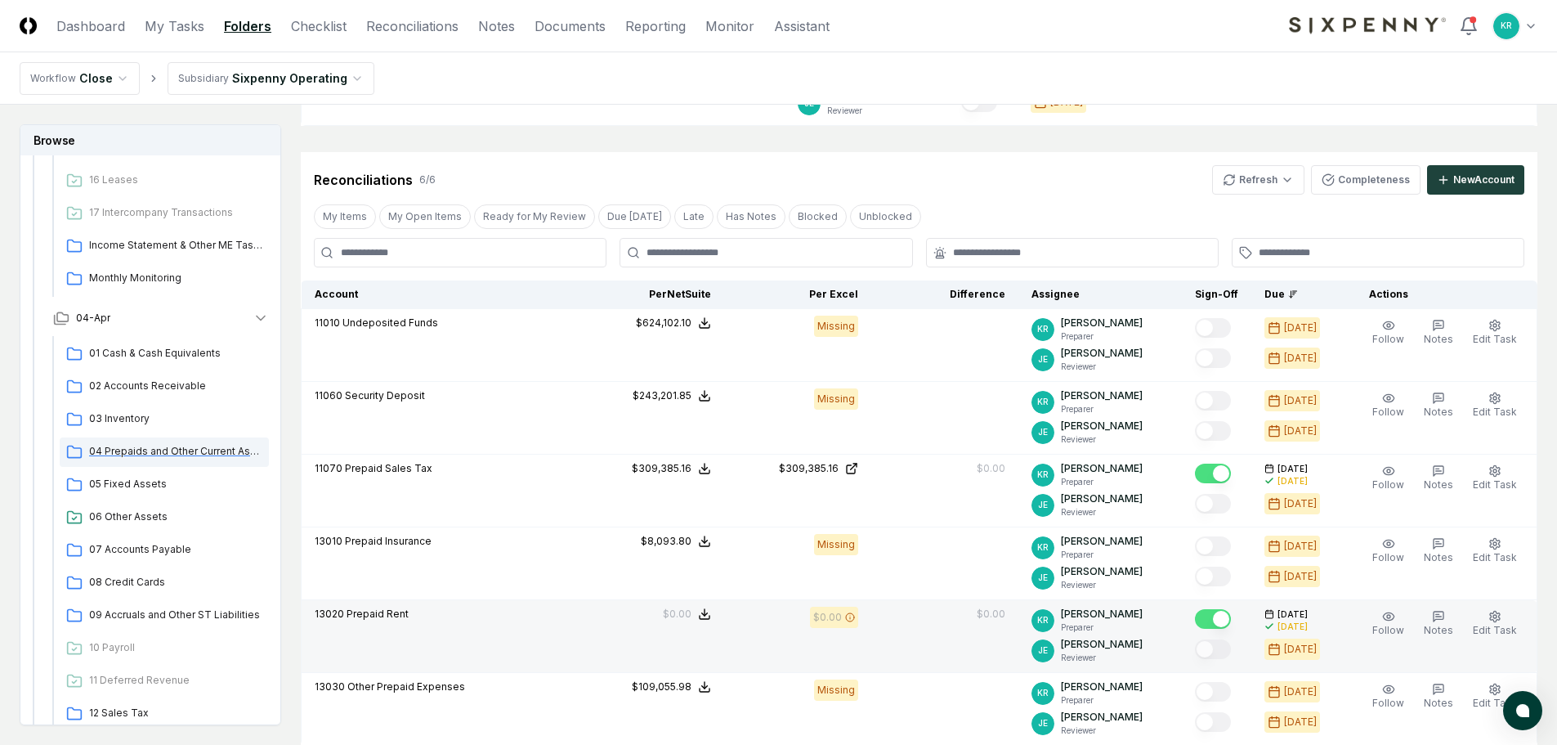
drag, startPoint x: 143, startPoint y: 448, endPoint x: 222, endPoint y: 450, distance: 79.3
click at [144, 448] on span "04 Prepaids and Other Current Assets" at bounding box center [175, 451] width 173 height 15
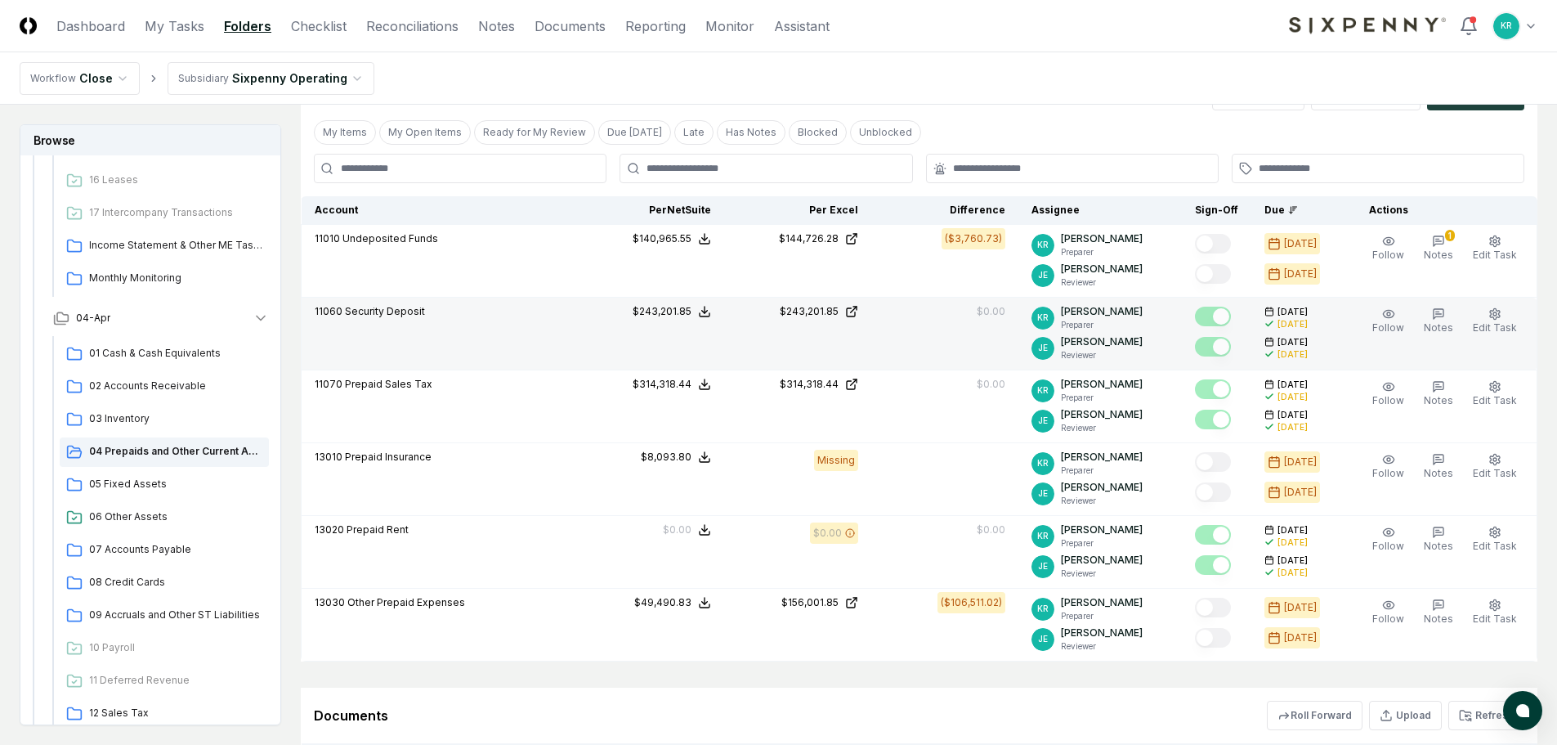
scroll to position [409, 0]
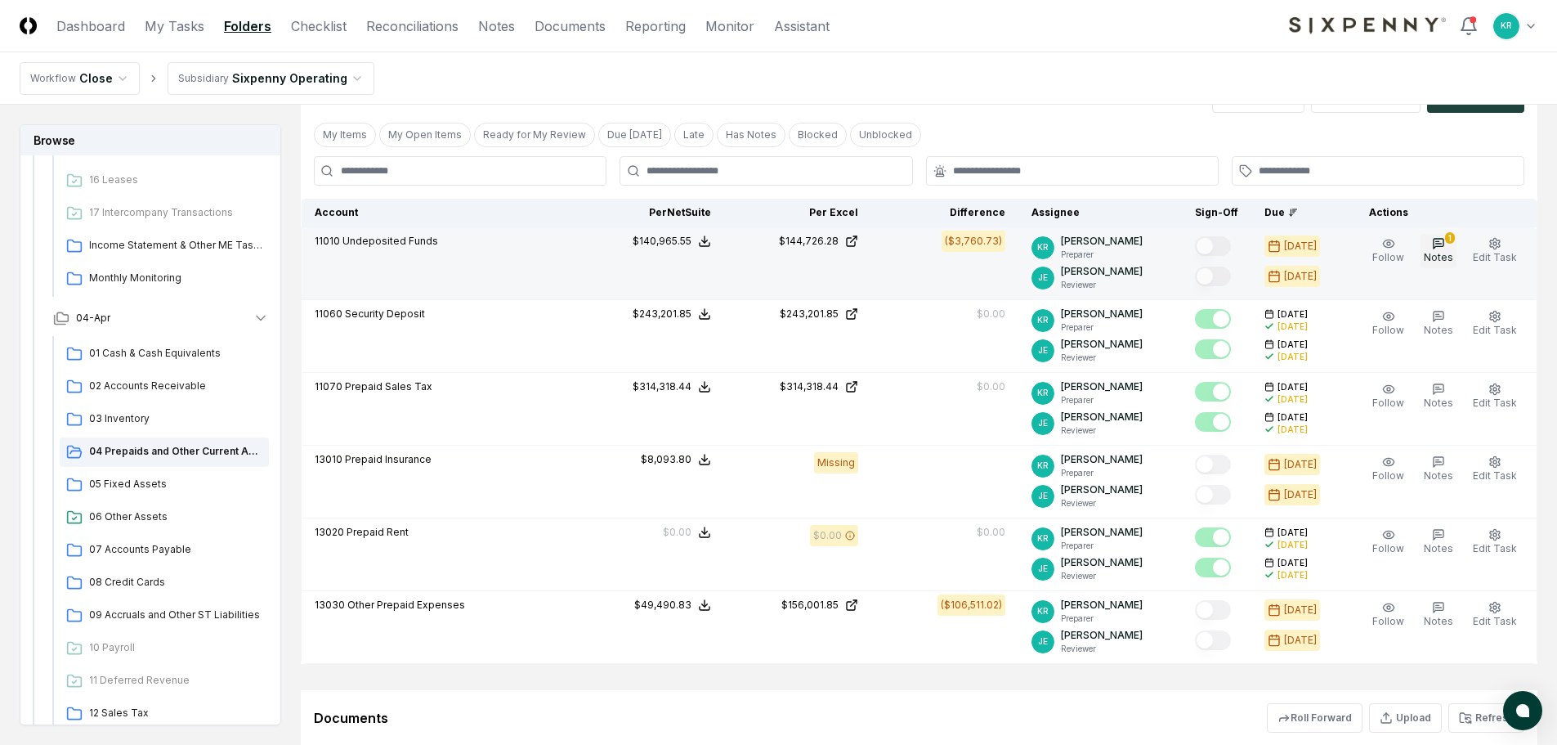
click at [1444, 248] on icon "button" at bounding box center [1438, 243] width 13 height 13
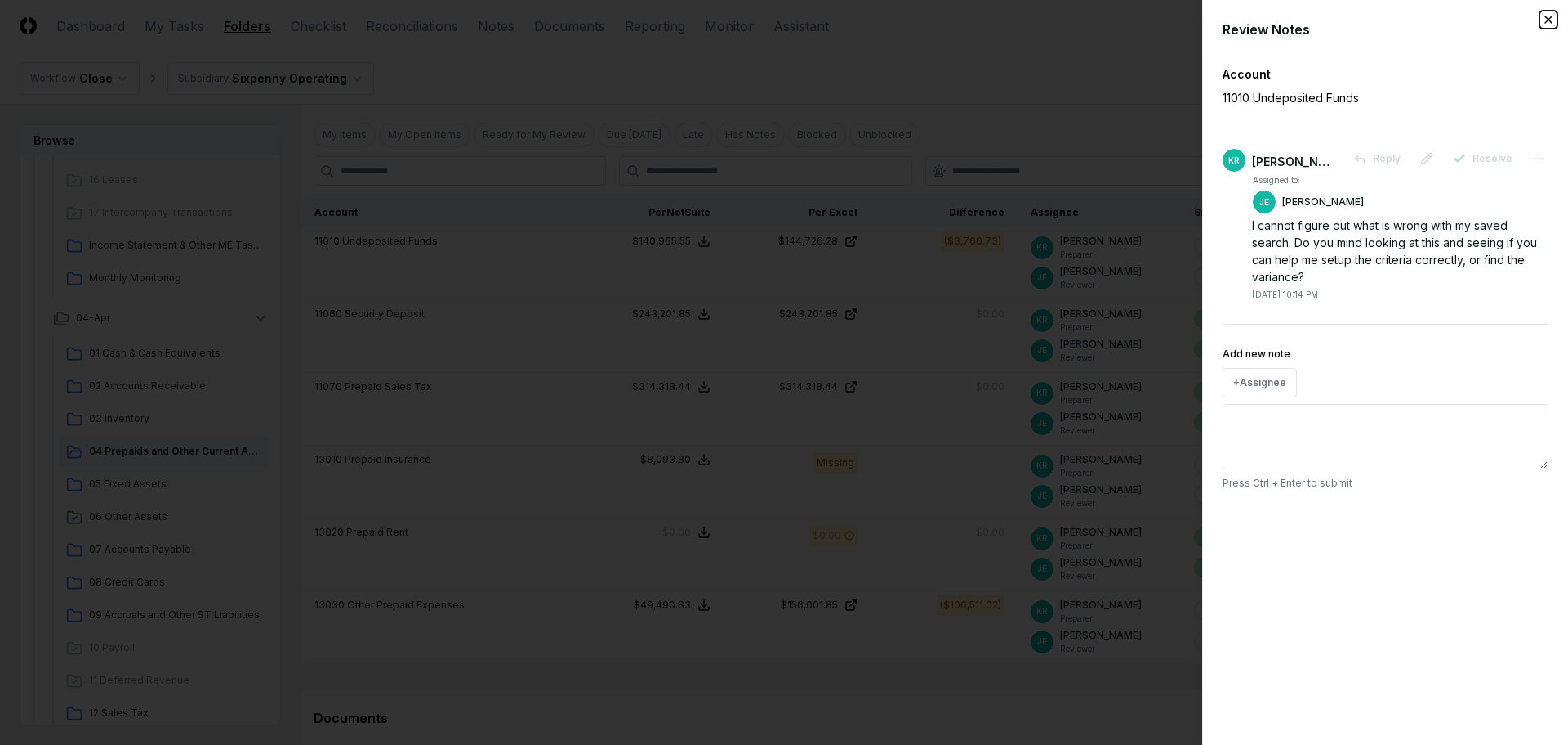
click at [1548, 23] on icon "button" at bounding box center [1548, 19] width 13 height 13
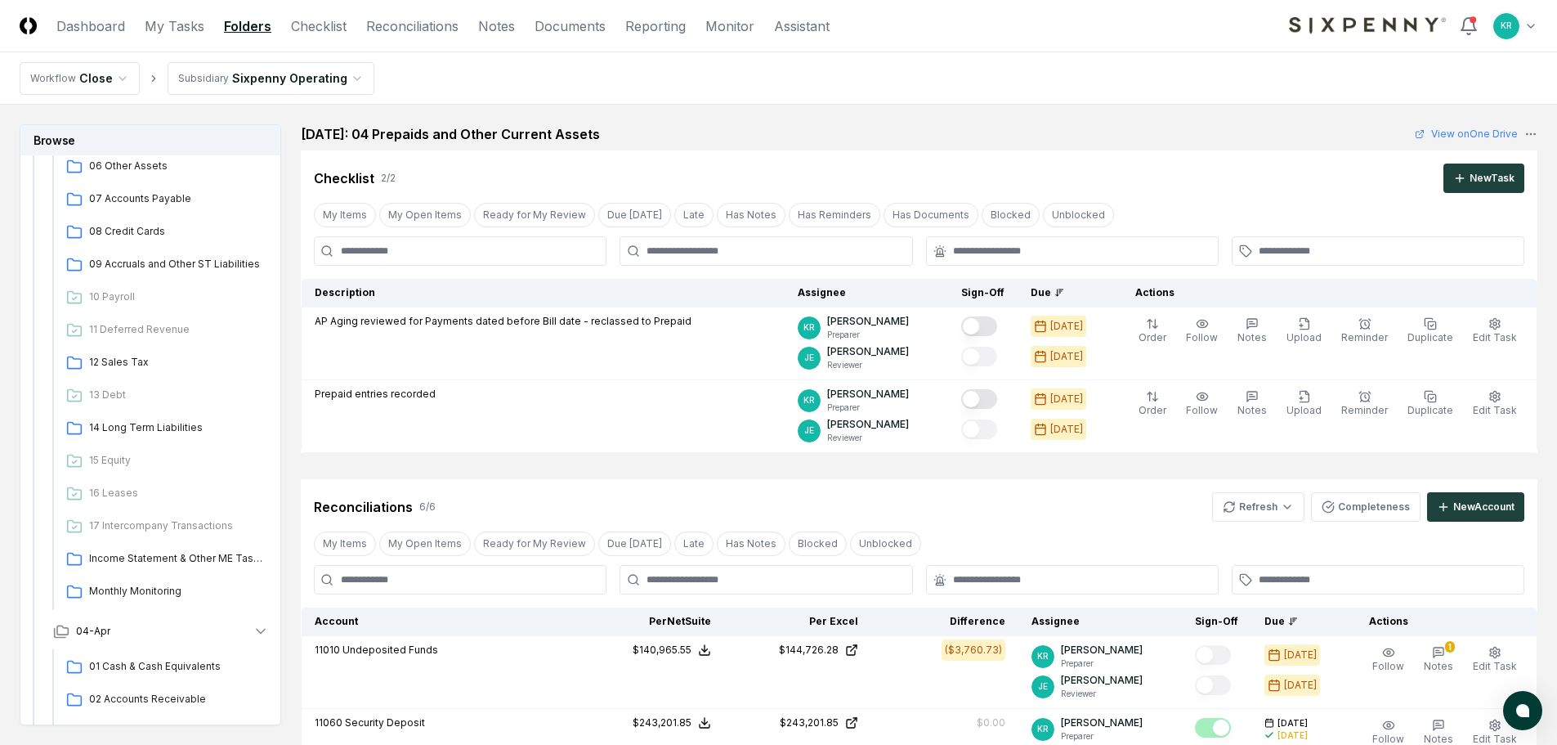
scroll to position [1144, 0]
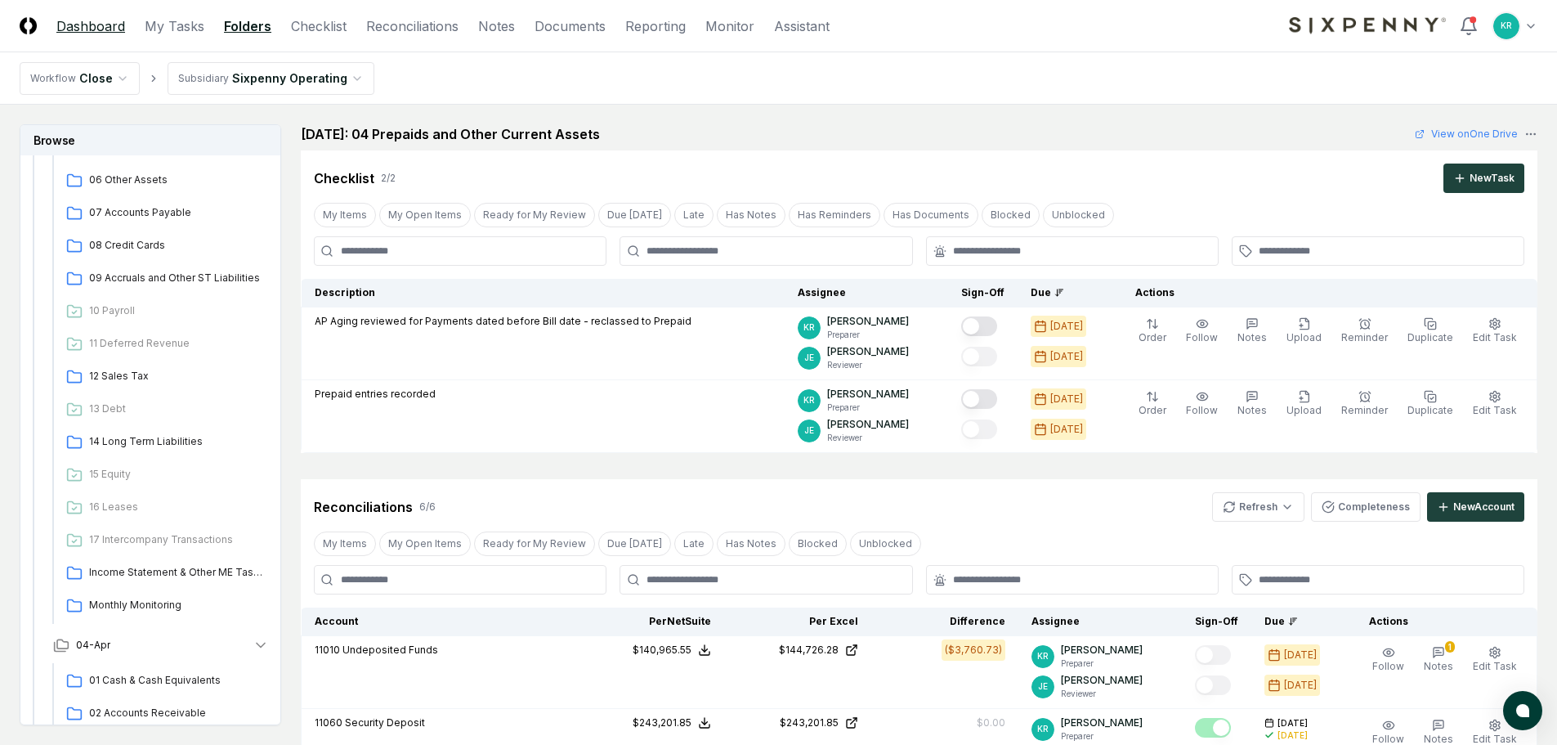
click at [94, 28] on link "Dashboard" at bounding box center [90, 26] width 69 height 20
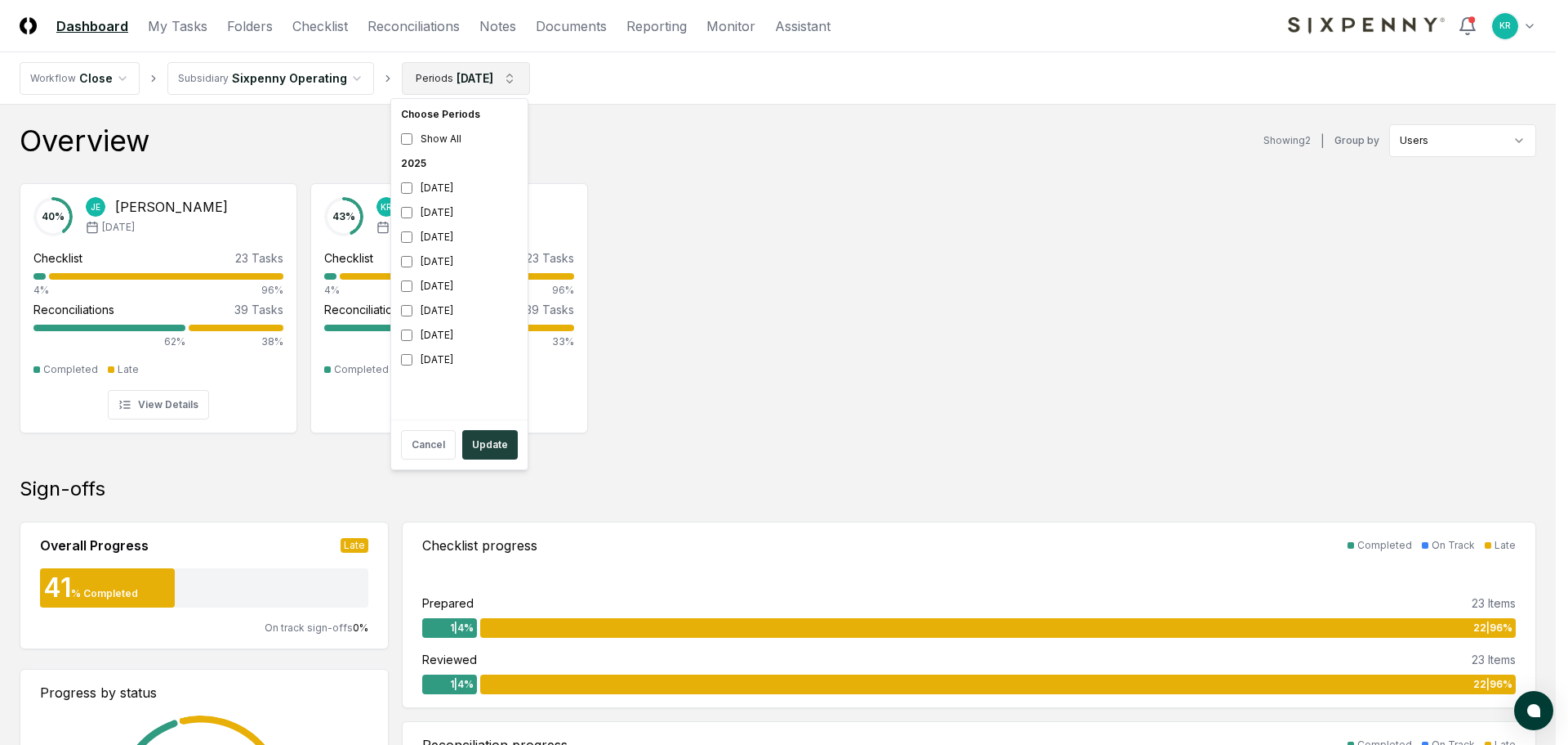
drag, startPoint x: 444, startPoint y: 264, endPoint x: 443, endPoint y: 281, distance: 17.0
click at [444, 265] on div "[DATE]" at bounding box center [460, 261] width 130 height 25
click at [442, 283] on div "[DATE]" at bounding box center [460, 286] width 130 height 25
click at [492, 447] on button "Update" at bounding box center [491, 444] width 56 height 29
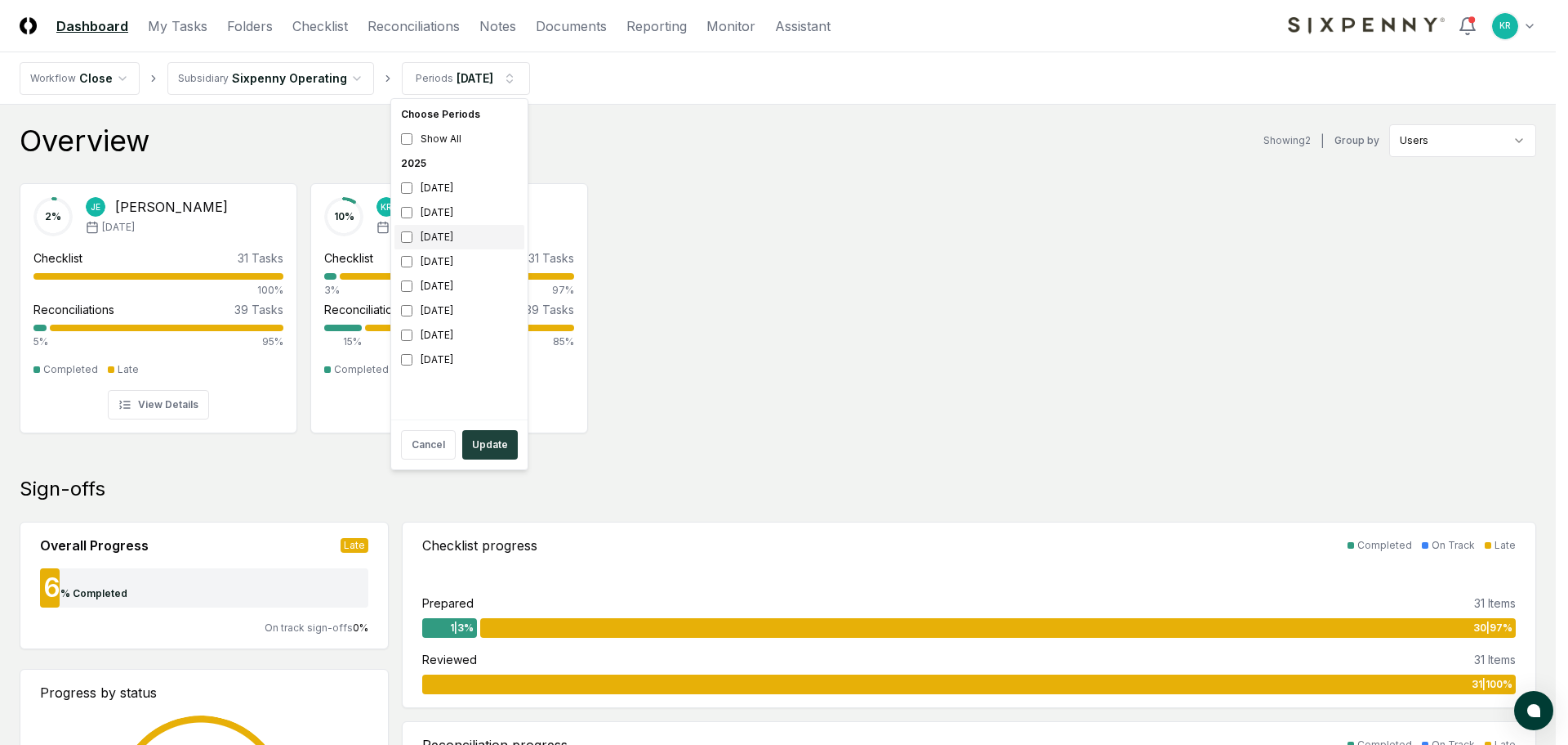
click at [447, 242] on div "[DATE]" at bounding box center [460, 237] width 130 height 25
click at [444, 262] on div "[DATE]" at bounding box center [460, 261] width 130 height 25
click at [495, 453] on button "Update" at bounding box center [491, 444] width 56 height 29
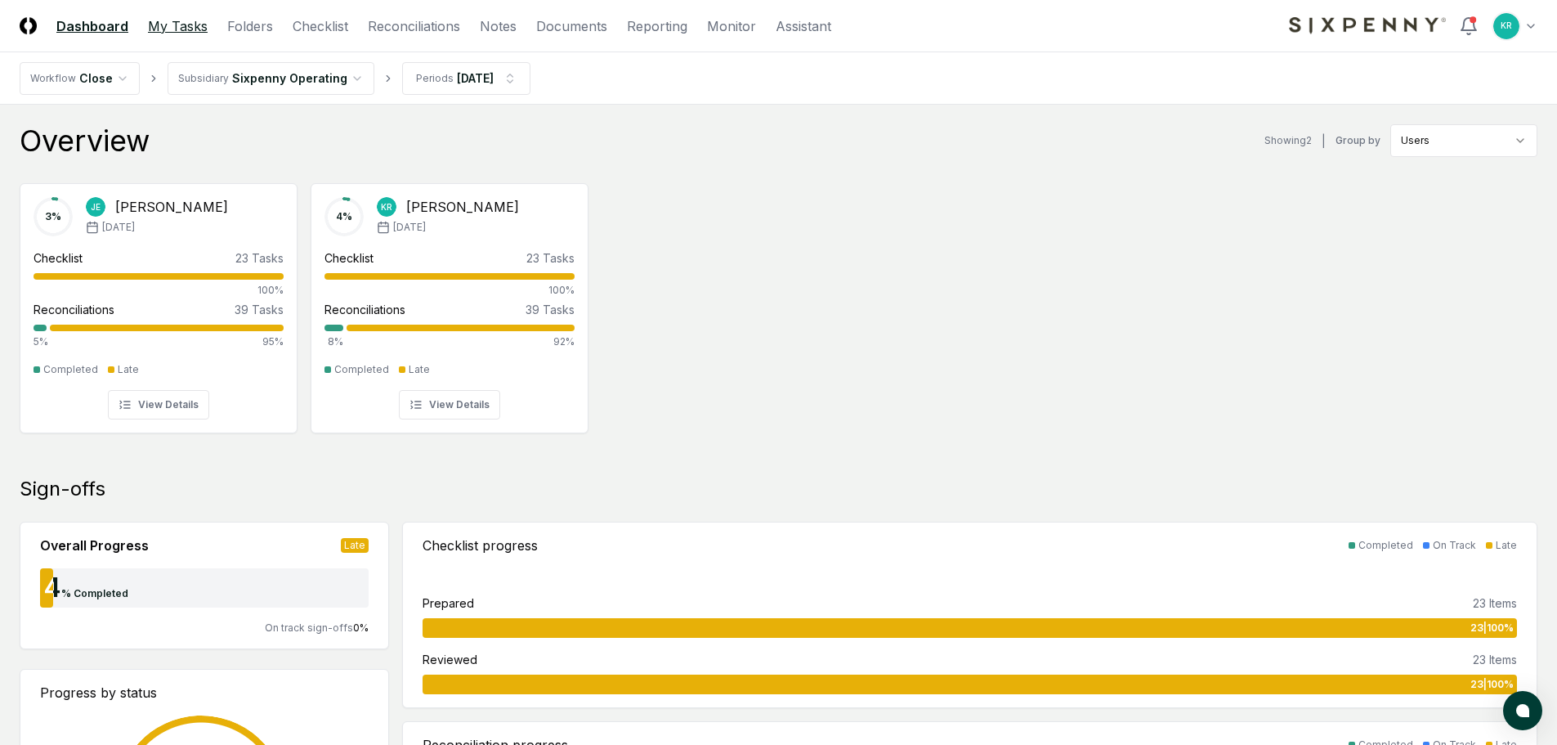
click at [195, 29] on link "My Tasks" at bounding box center [178, 26] width 60 height 20
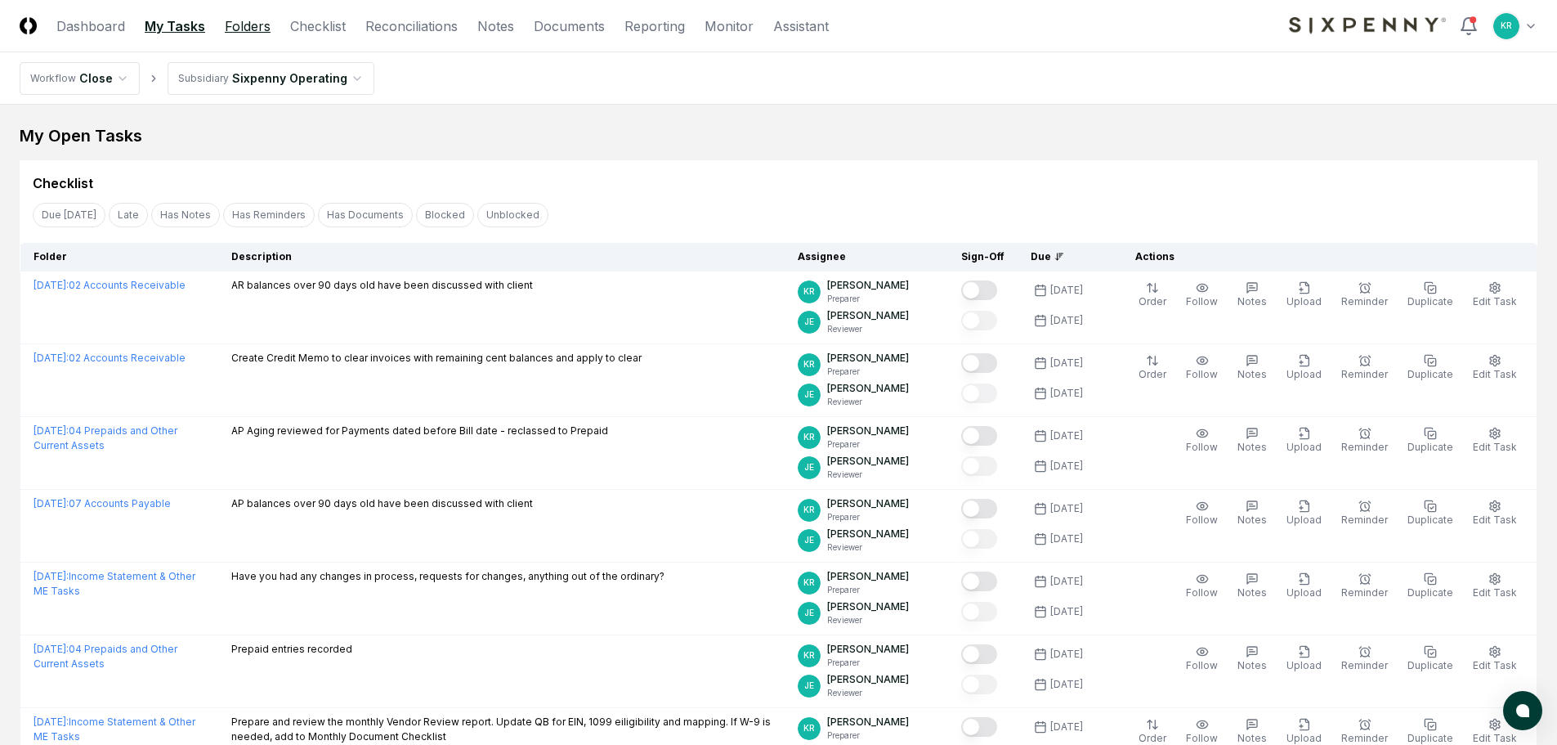
click at [229, 24] on link "Folders" at bounding box center [248, 26] width 46 height 20
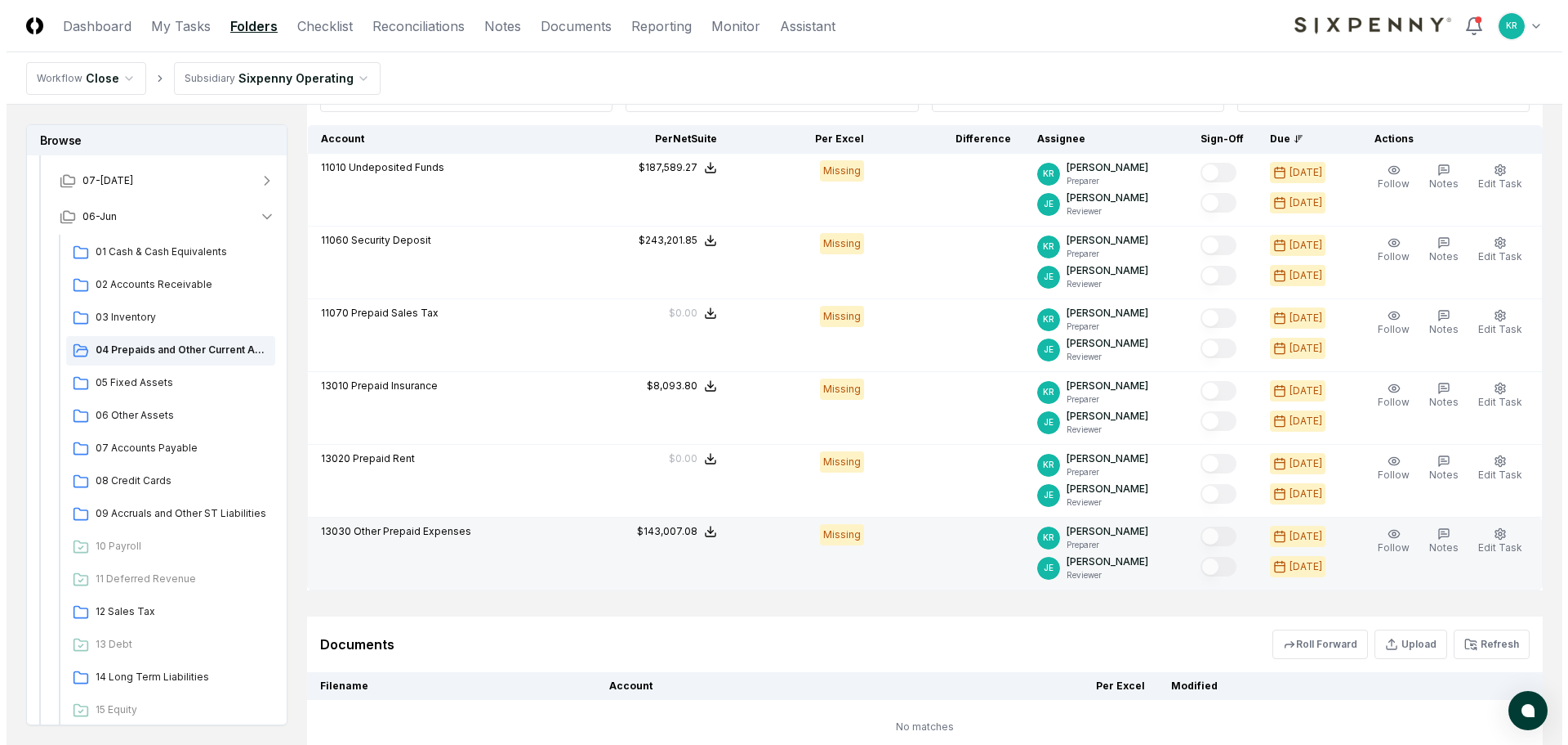
scroll to position [490, 0]
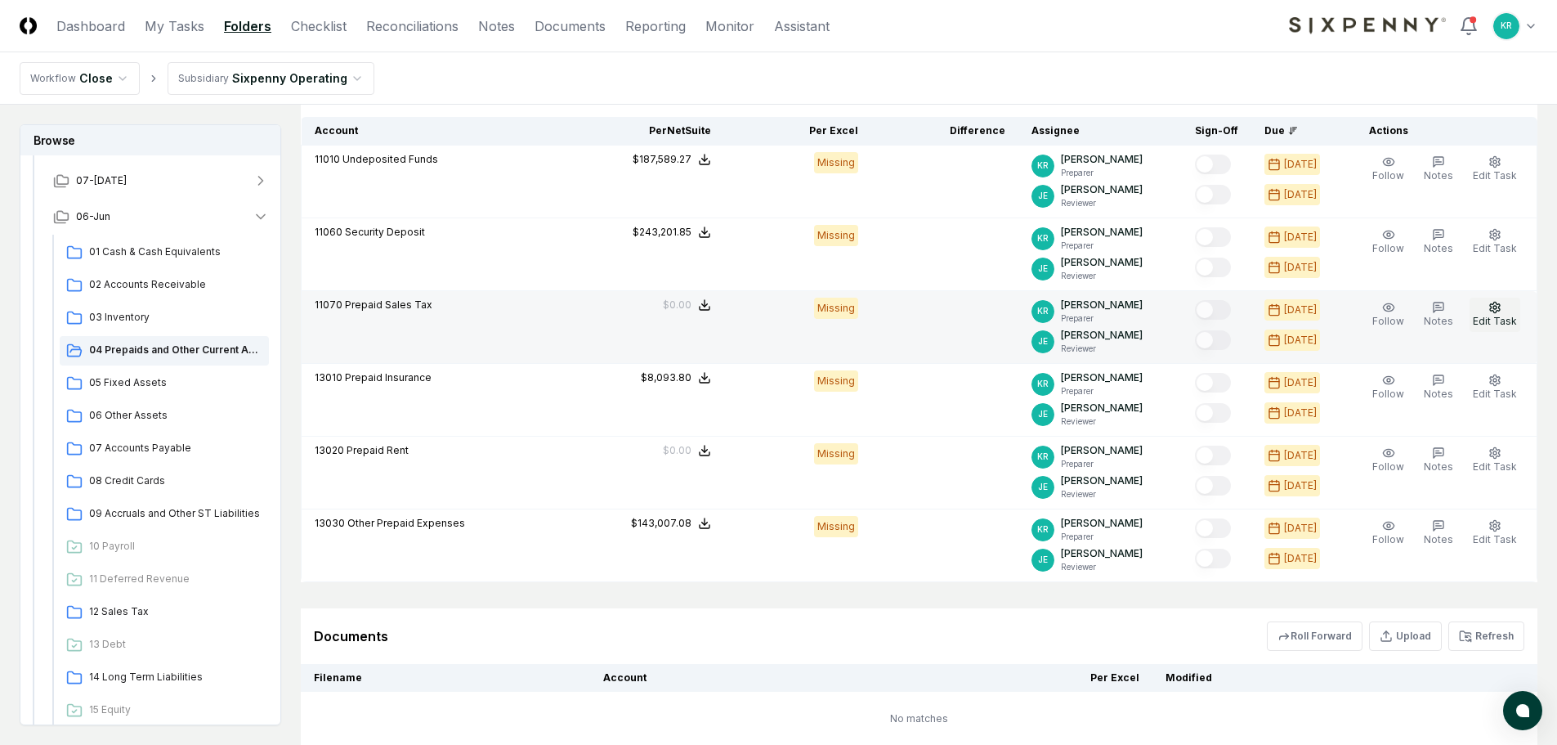
click at [1493, 313] on icon "button" at bounding box center [1495, 307] width 13 height 13
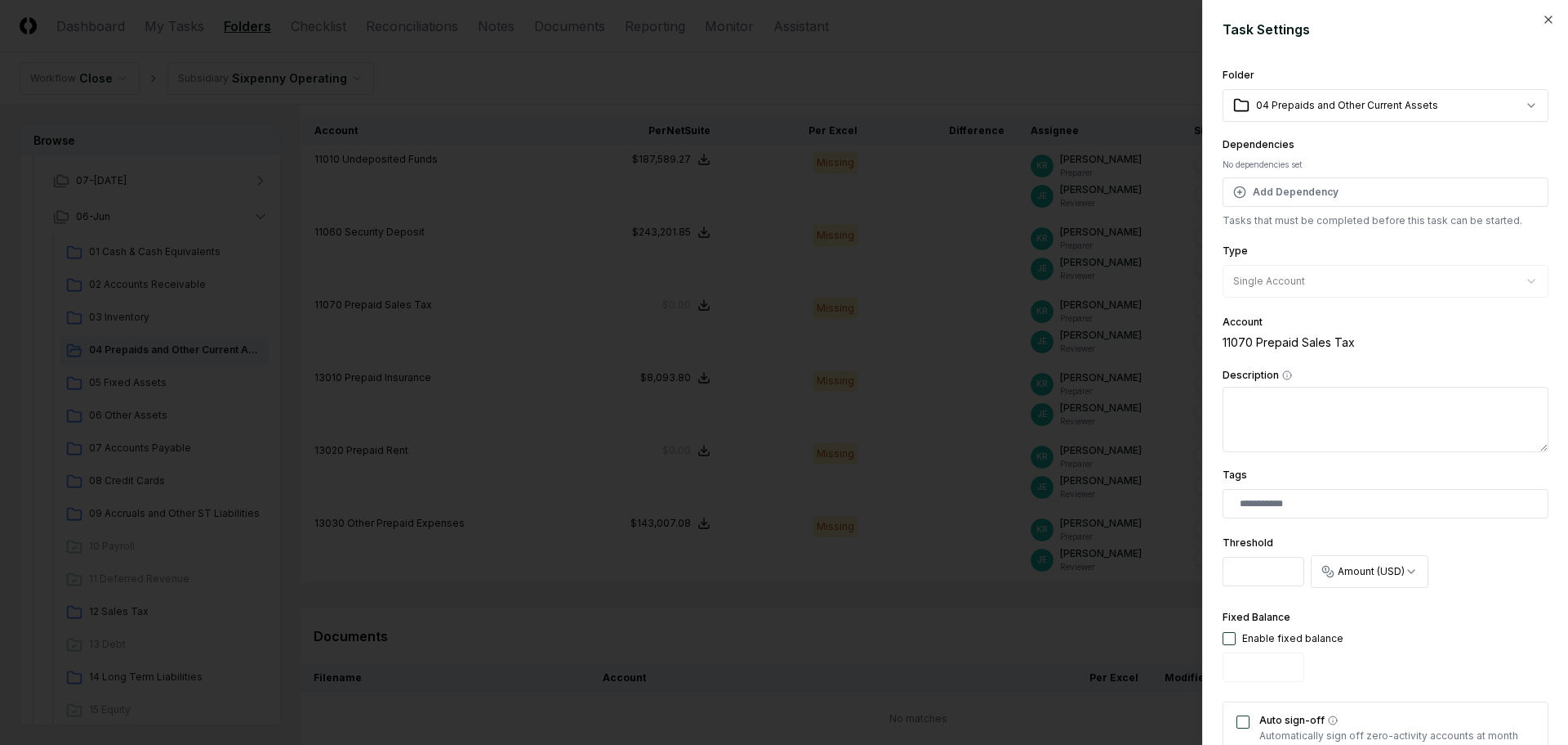
click at [1234, 639] on button "button" at bounding box center [1229, 638] width 13 height 13
type input "*"
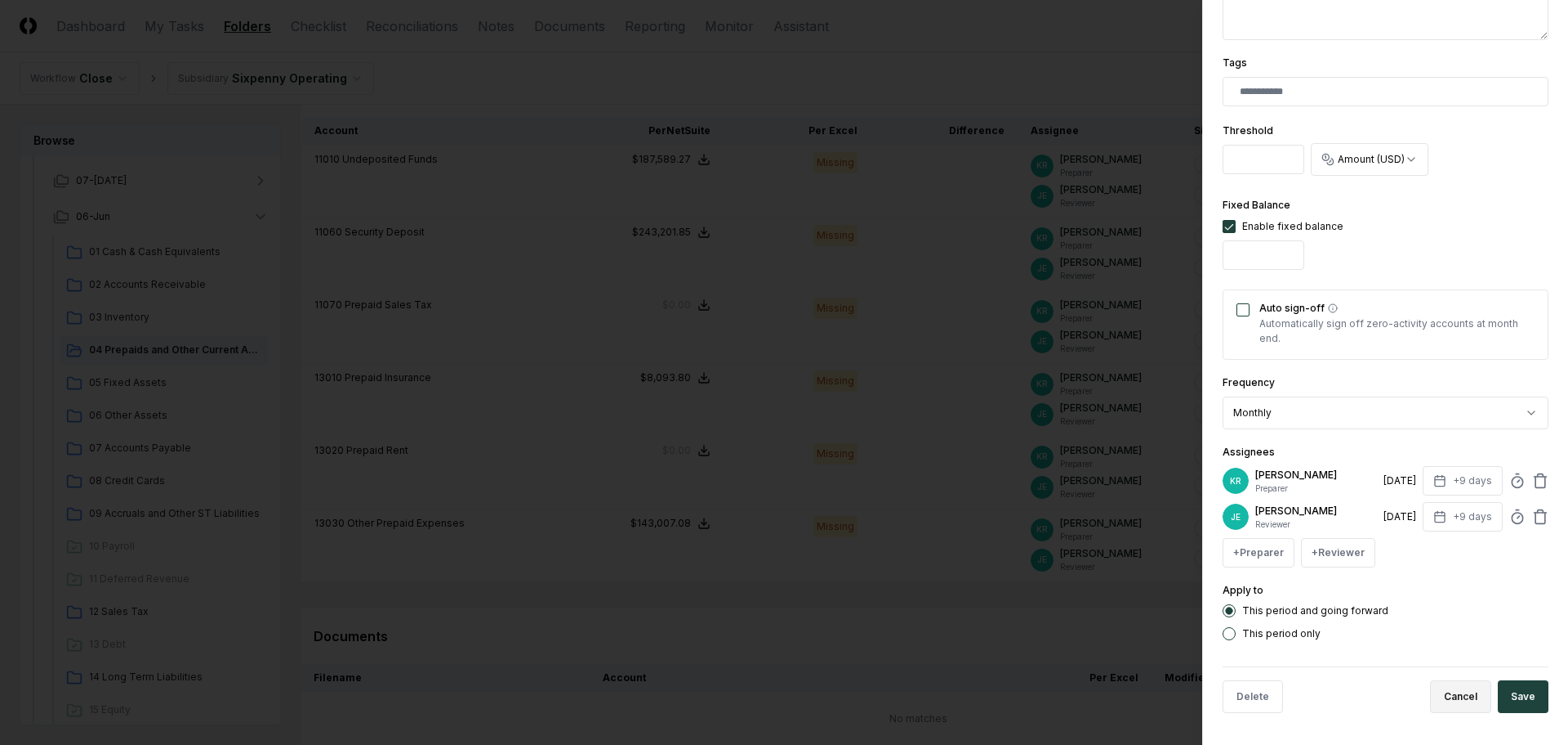
scroll to position [413, 0]
click at [1505, 697] on button "Save" at bounding box center [1523, 695] width 51 height 33
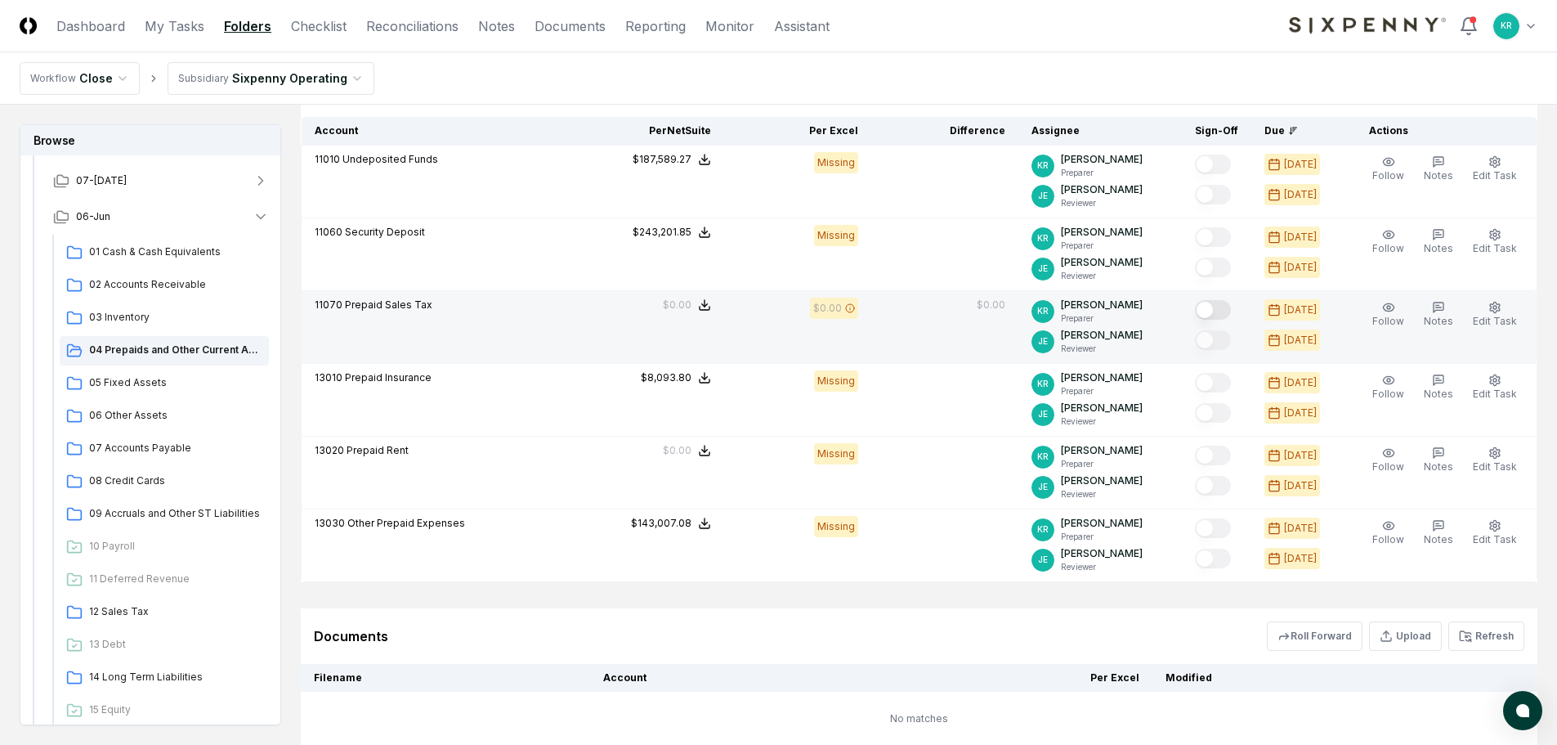
click at [1229, 312] on button "Mark complete" at bounding box center [1213, 310] width 36 height 20
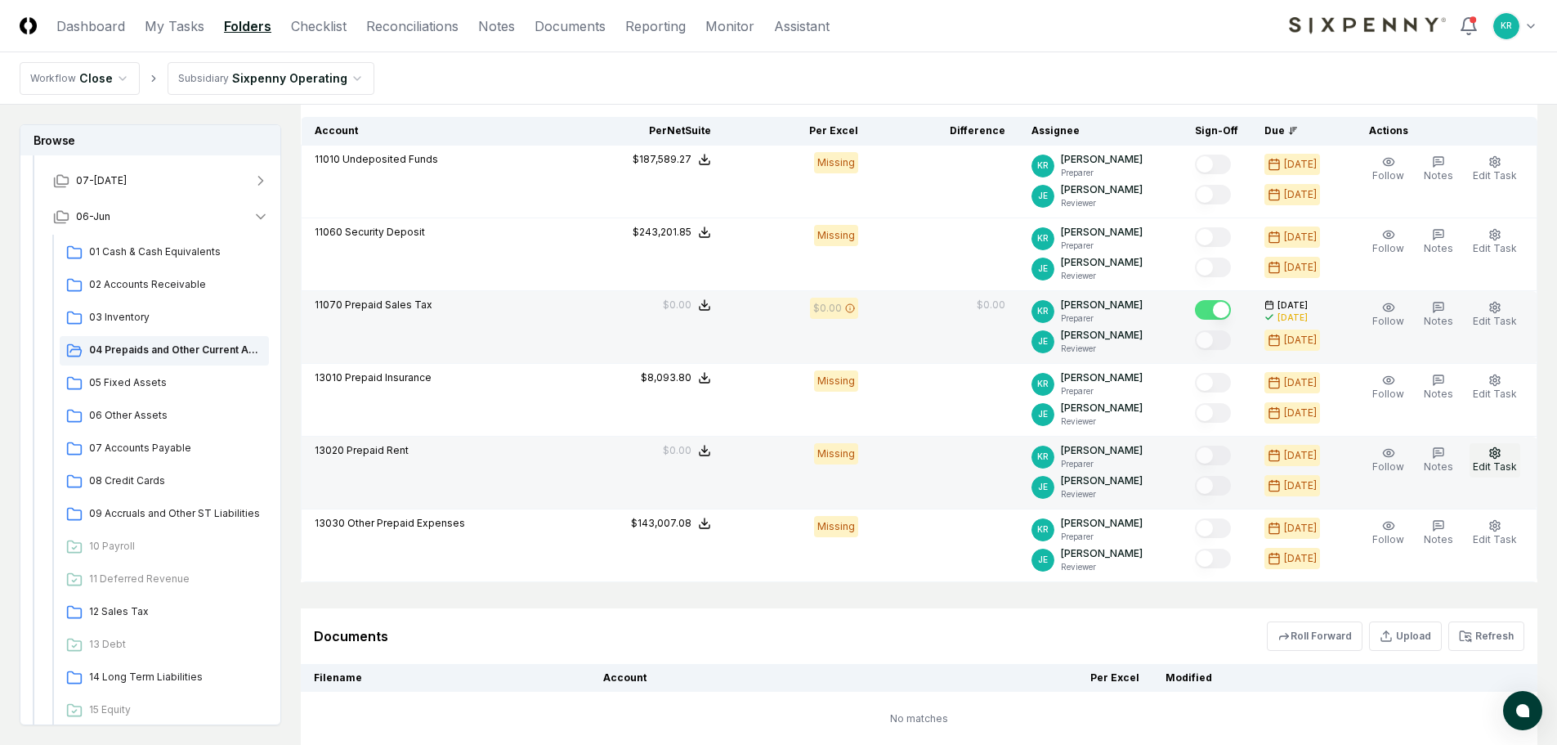
click at [1489, 456] on button "Edit Task" at bounding box center [1495, 460] width 51 height 34
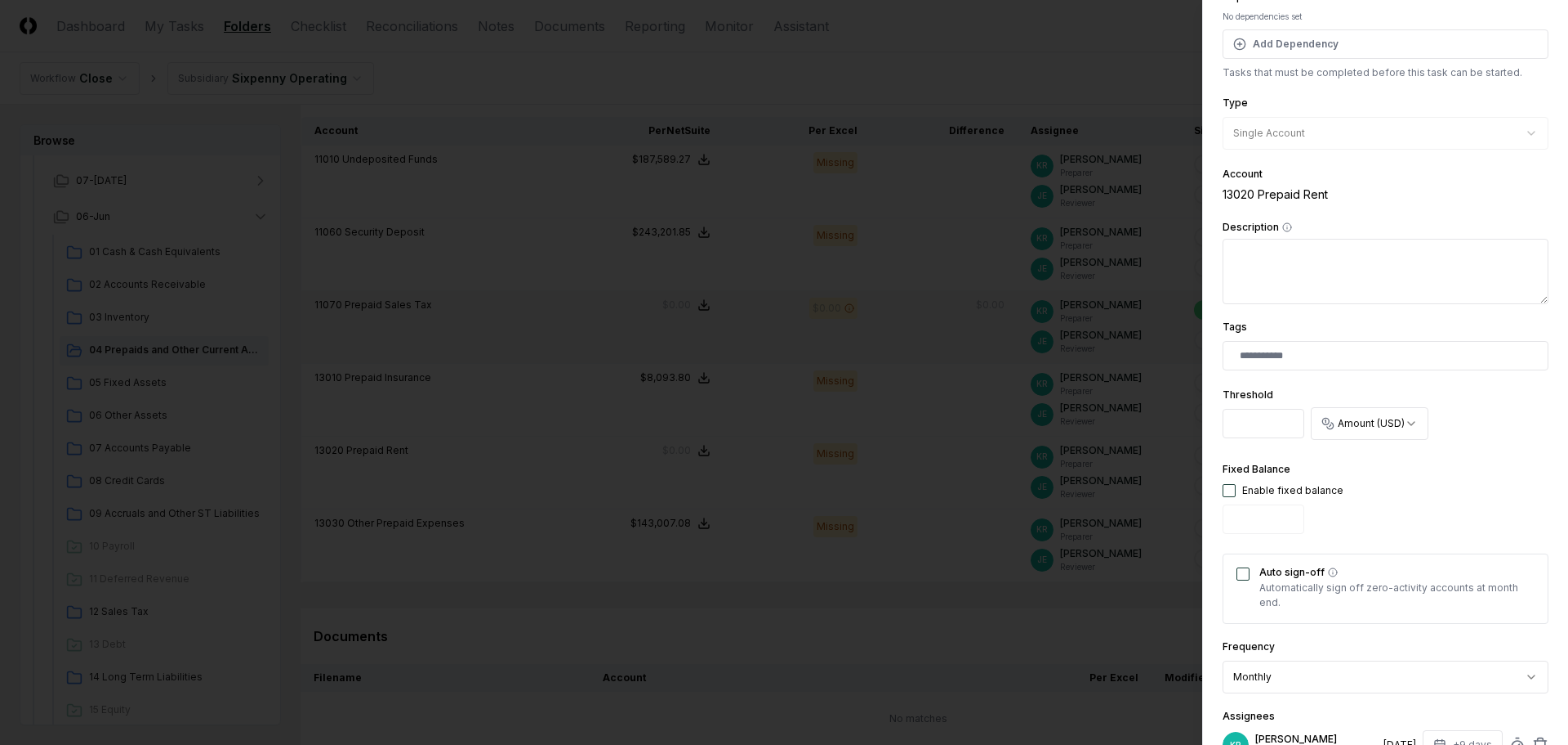
scroll to position [163, 0]
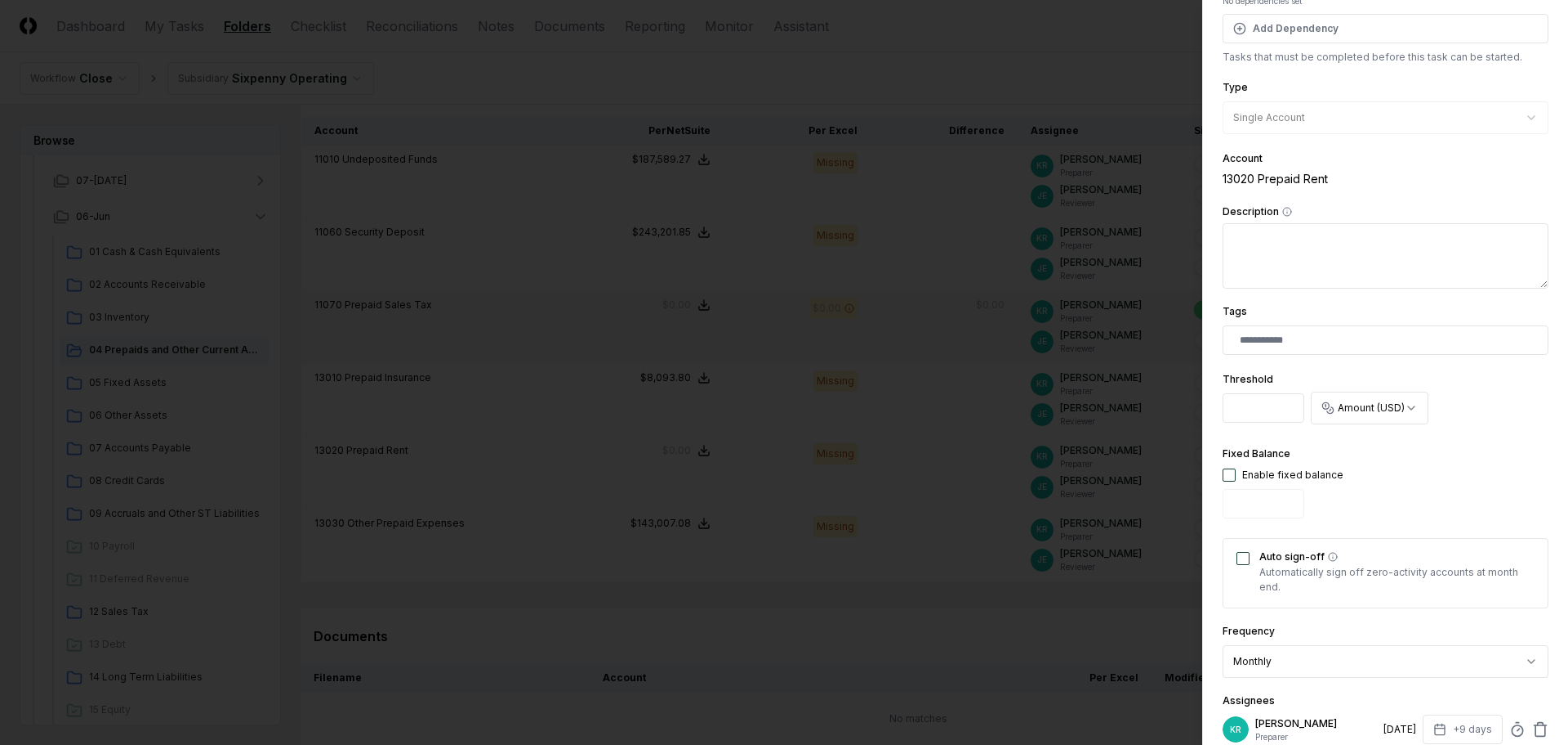
click at [1231, 476] on button "button" at bounding box center [1229, 474] width 13 height 13
type input "*"
click at [1243, 502] on input "*" at bounding box center [1264, 503] width 82 height 29
click at [1249, 554] on div "Auto sign-off Automatically sign off zero-activity accounts at month end." at bounding box center [1386, 573] width 326 height 70
click at [1244, 557] on button "Auto sign-off" at bounding box center [1243, 558] width 13 height 13
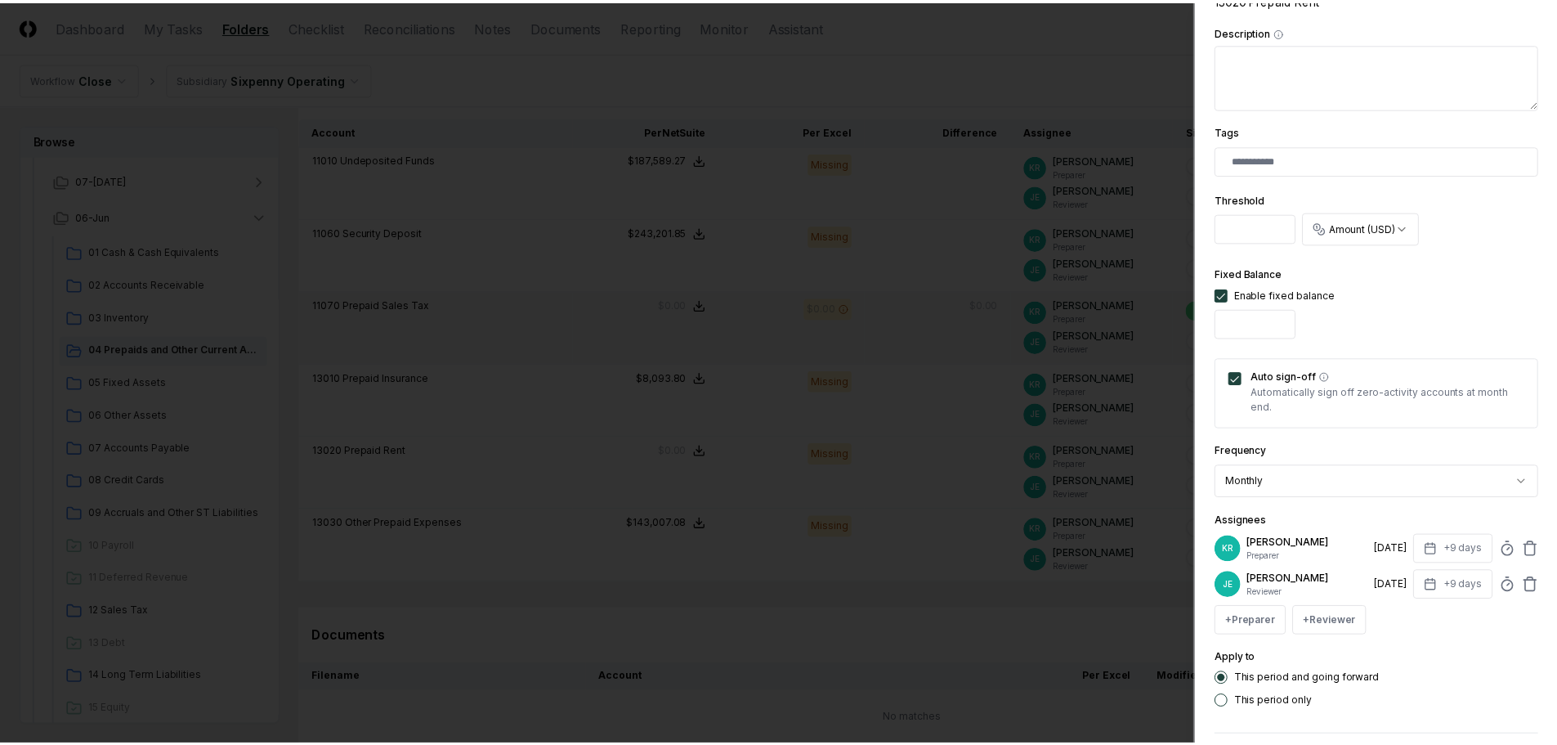
scroll to position [413, 0]
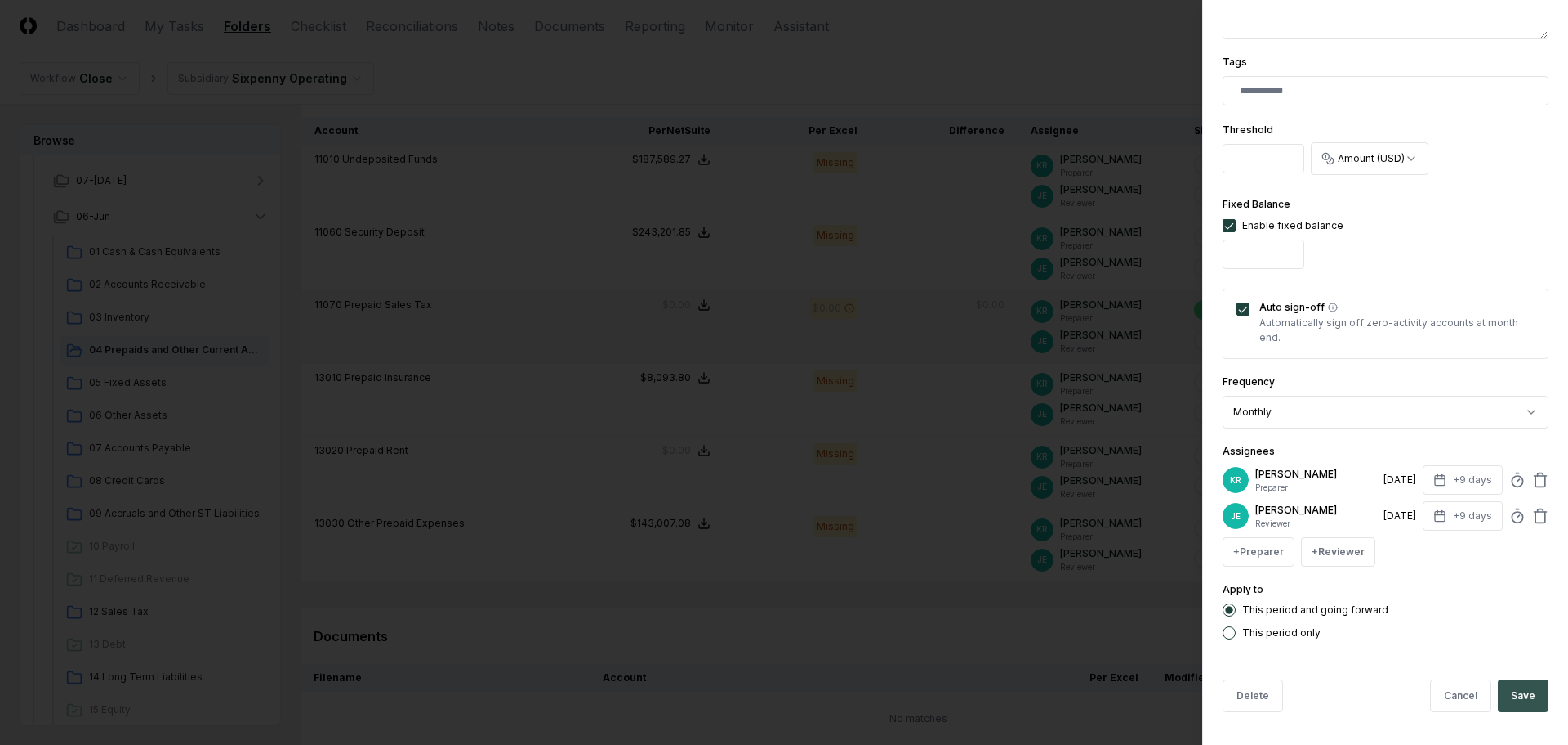
click at [1524, 687] on button "Save" at bounding box center [1523, 695] width 51 height 33
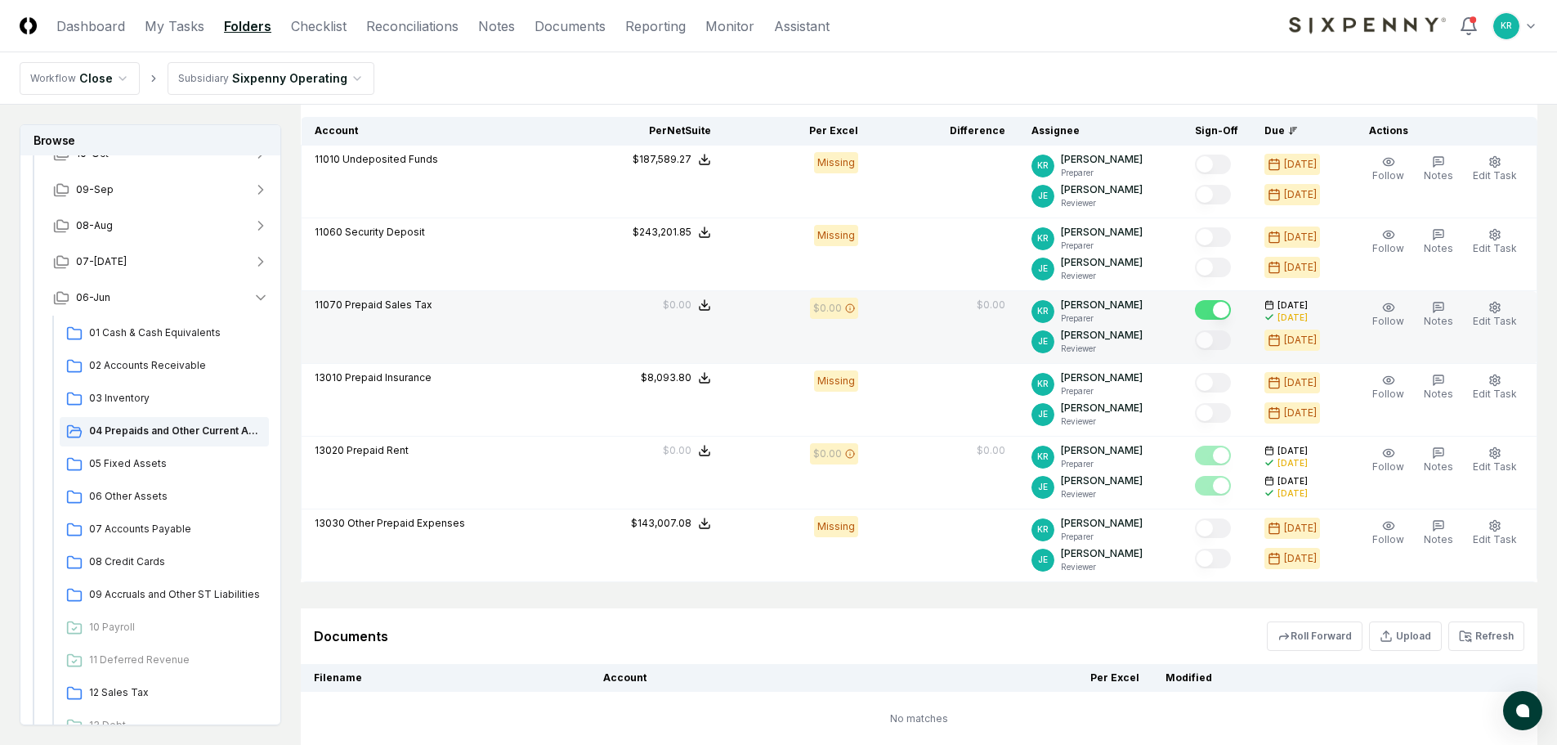
scroll to position [163, 0]
click at [137, 467] on span "05 Fixed Assets" at bounding box center [175, 464] width 173 height 15
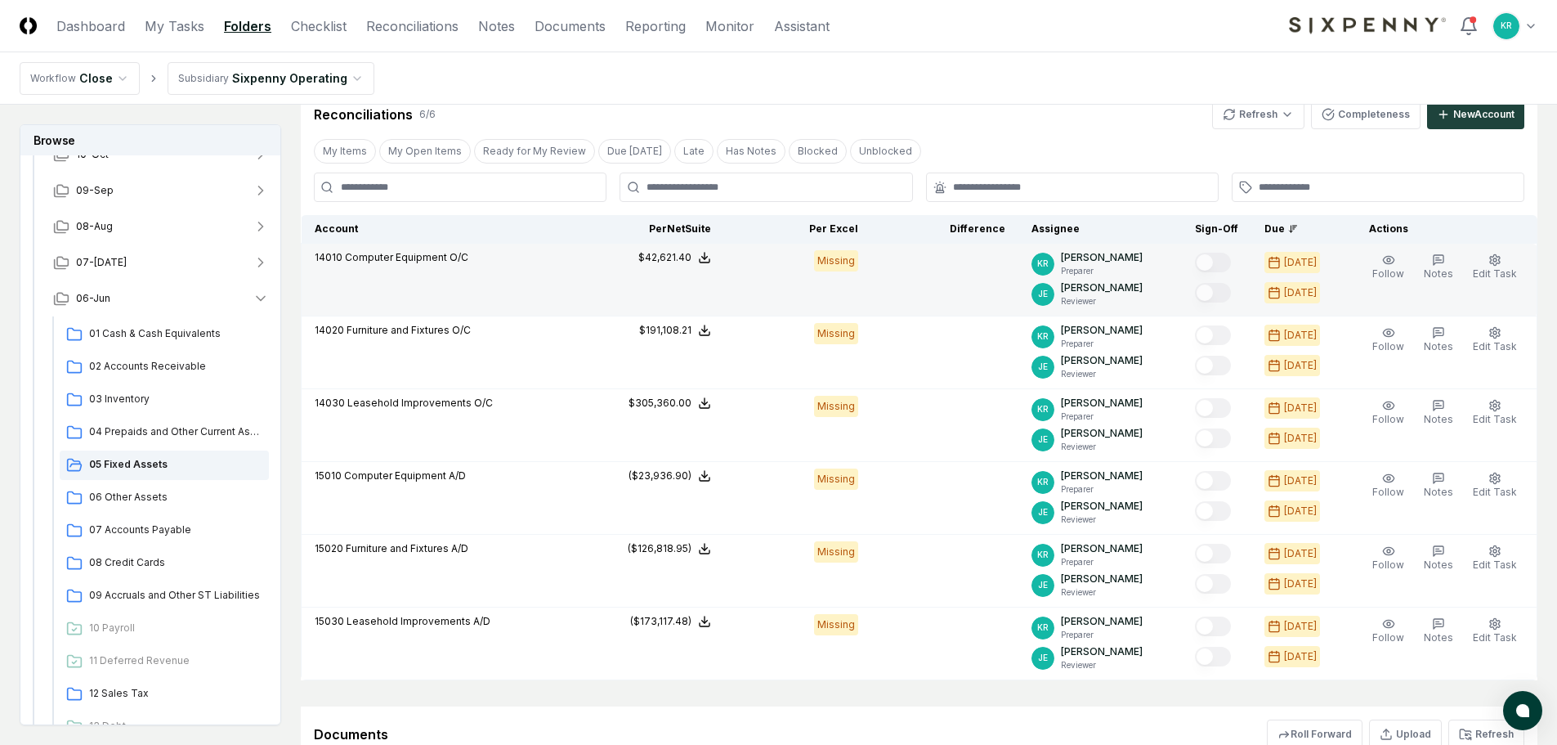
scroll to position [409, 0]
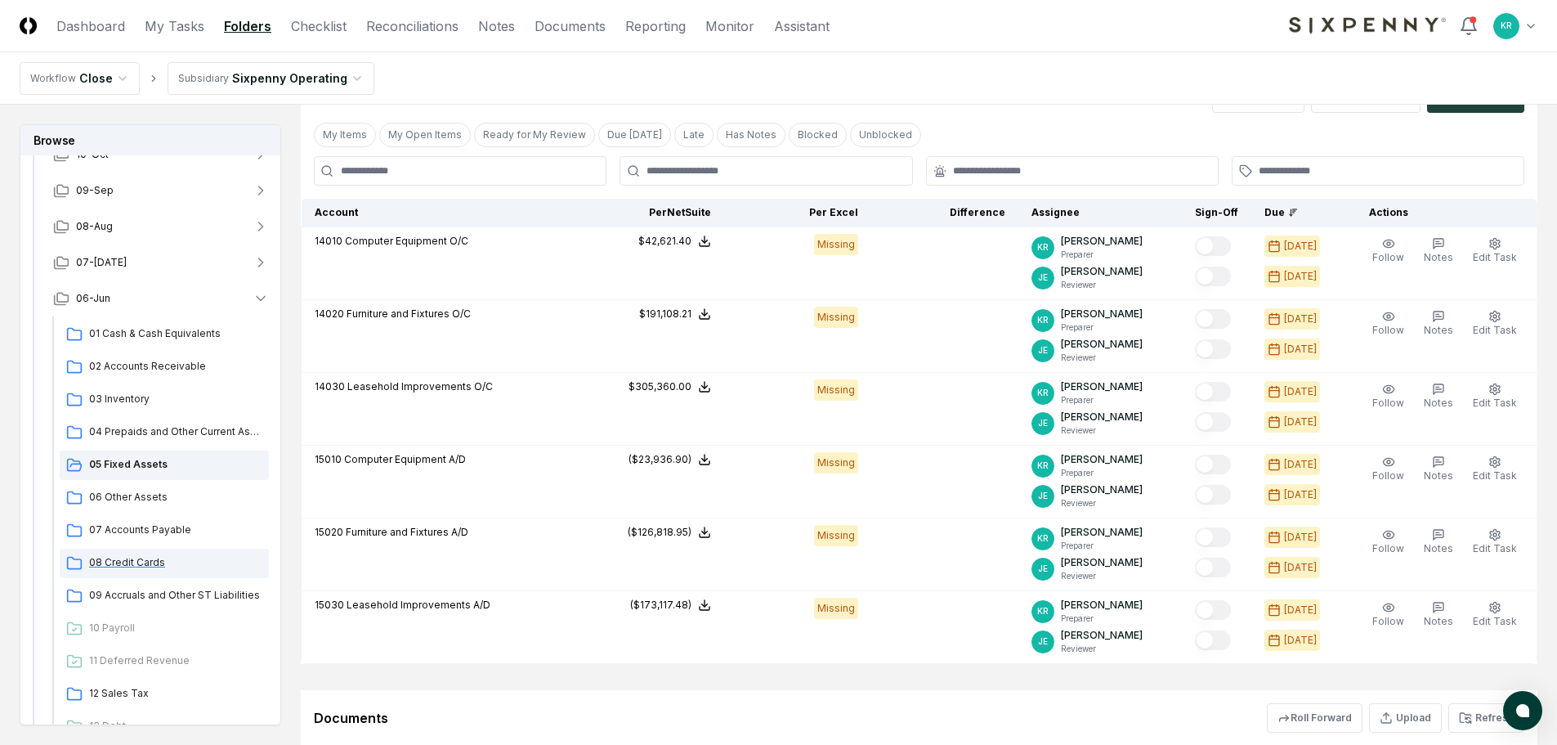
click at [143, 554] on div "08 Credit Cards" at bounding box center [164, 562] width 209 height 29
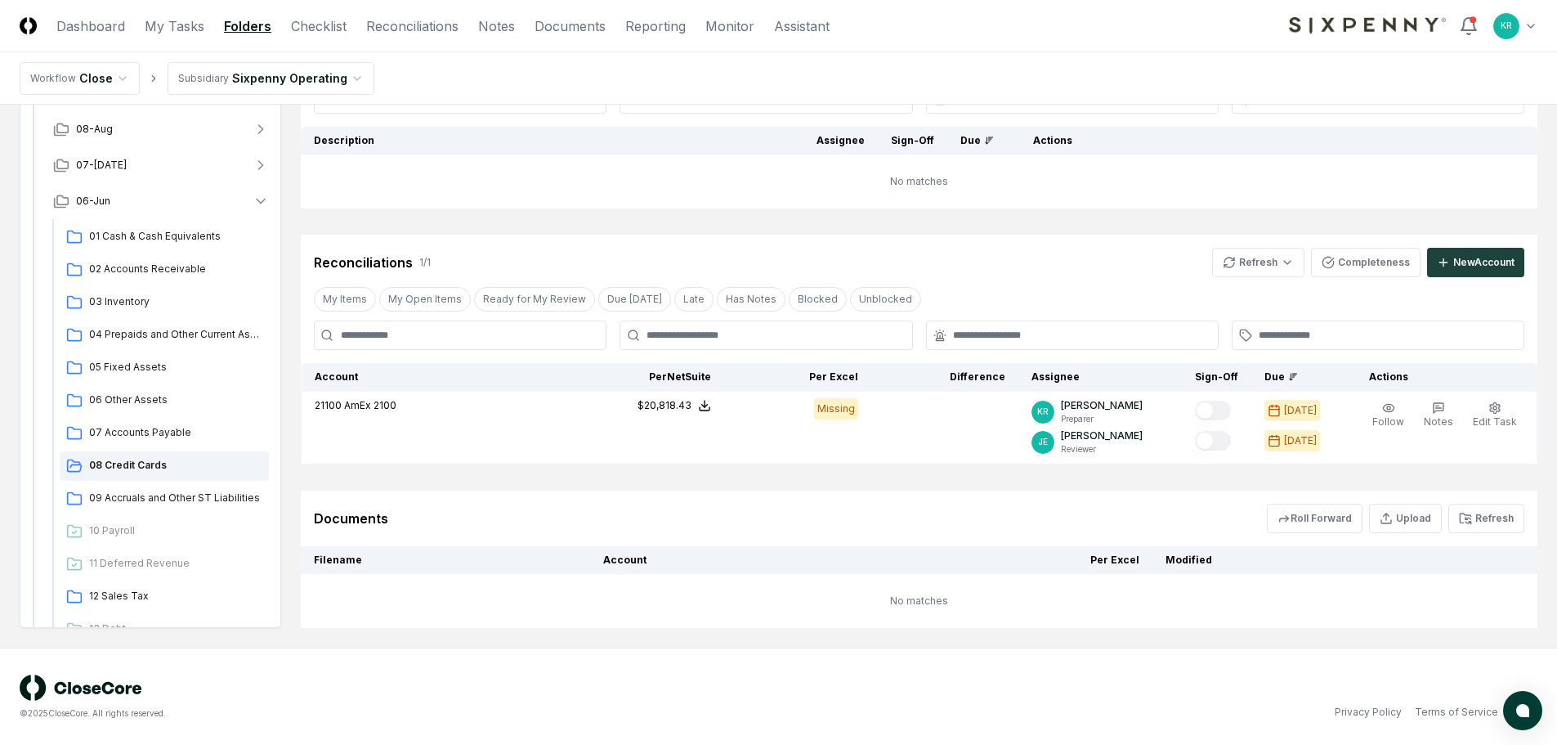
scroll to position [153, 0]
click at [159, 504] on div "09 Accruals and Other ST Liabilities" at bounding box center [164, 497] width 209 height 29
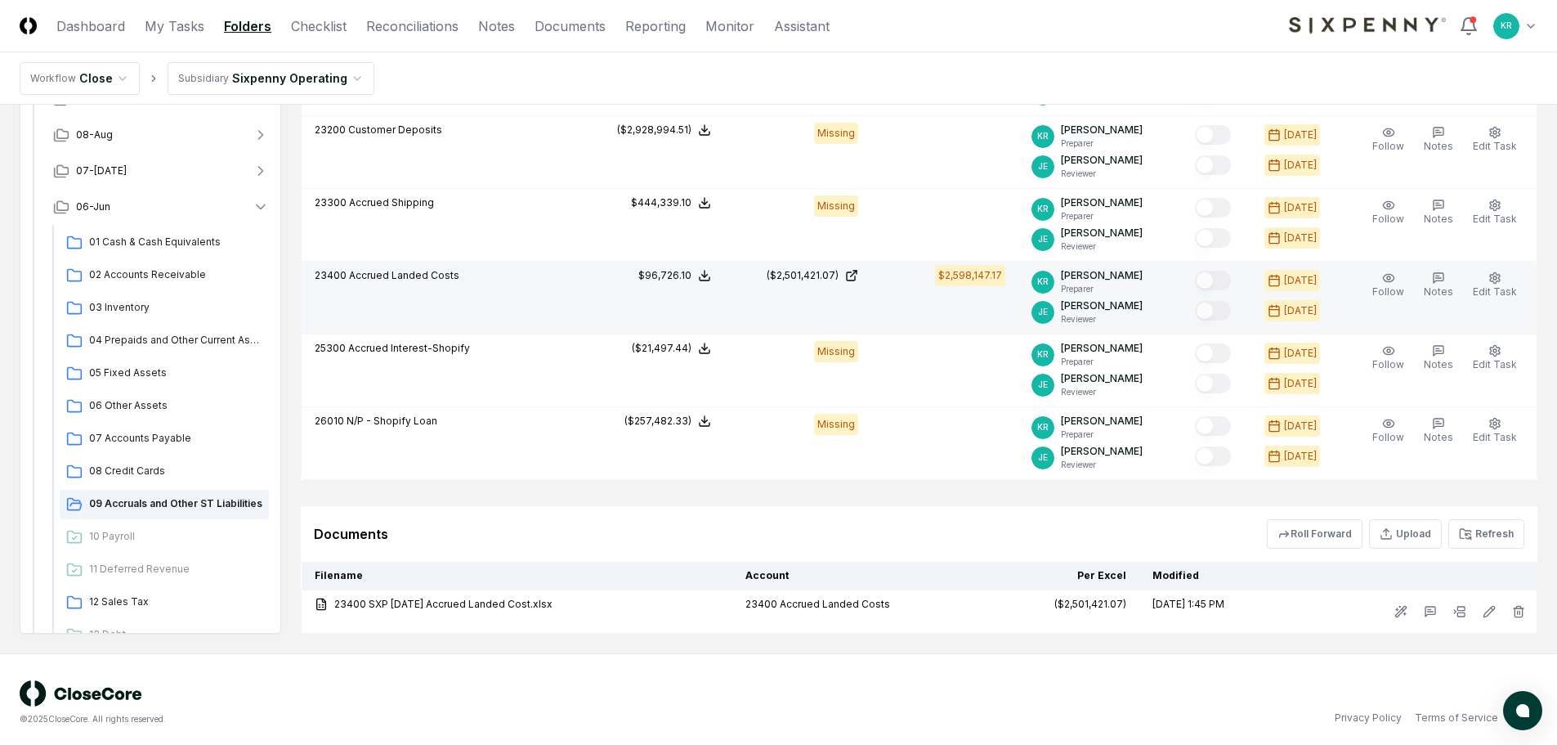
scroll to position [817, 0]
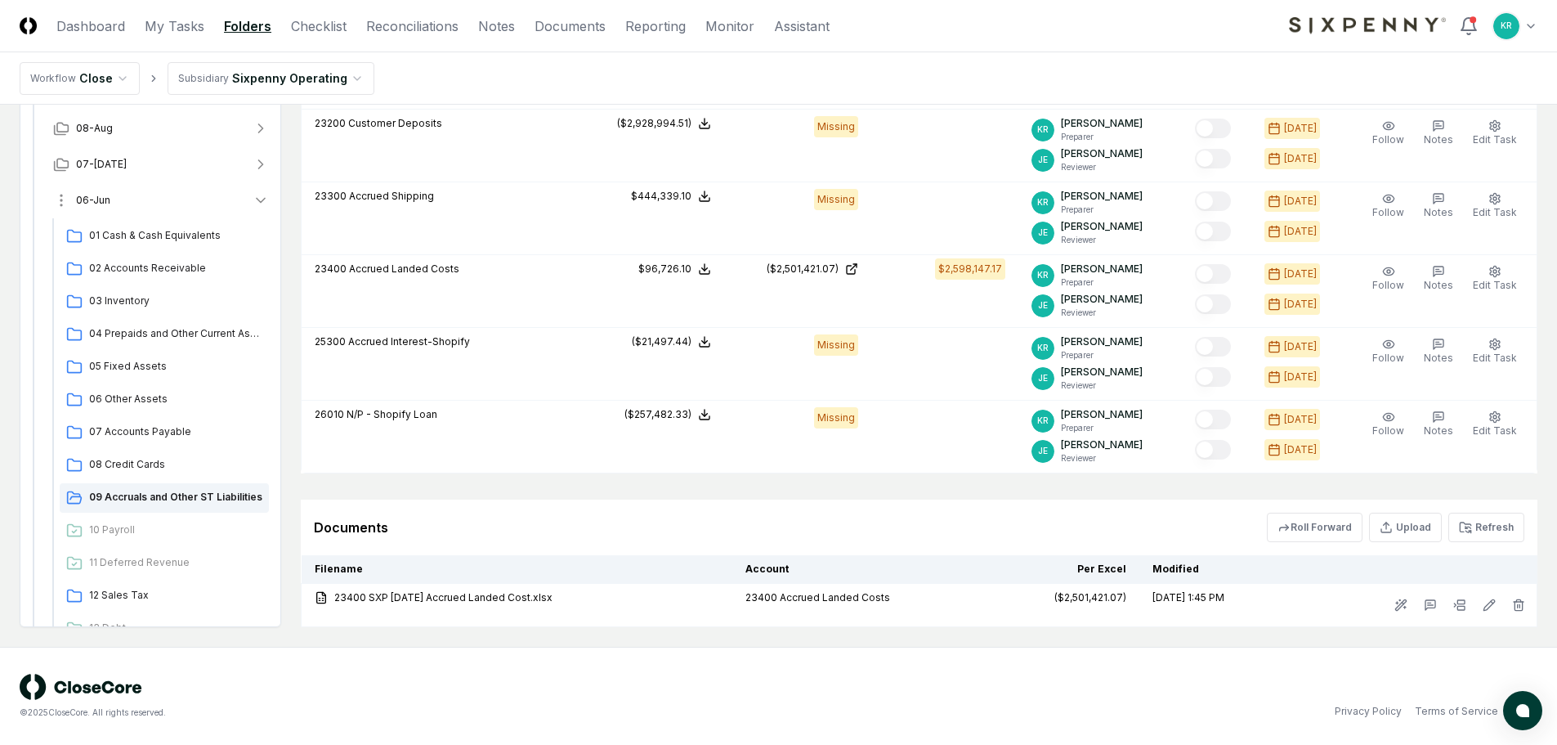
click at [86, 201] on span "06-Jun" at bounding box center [93, 200] width 34 height 15
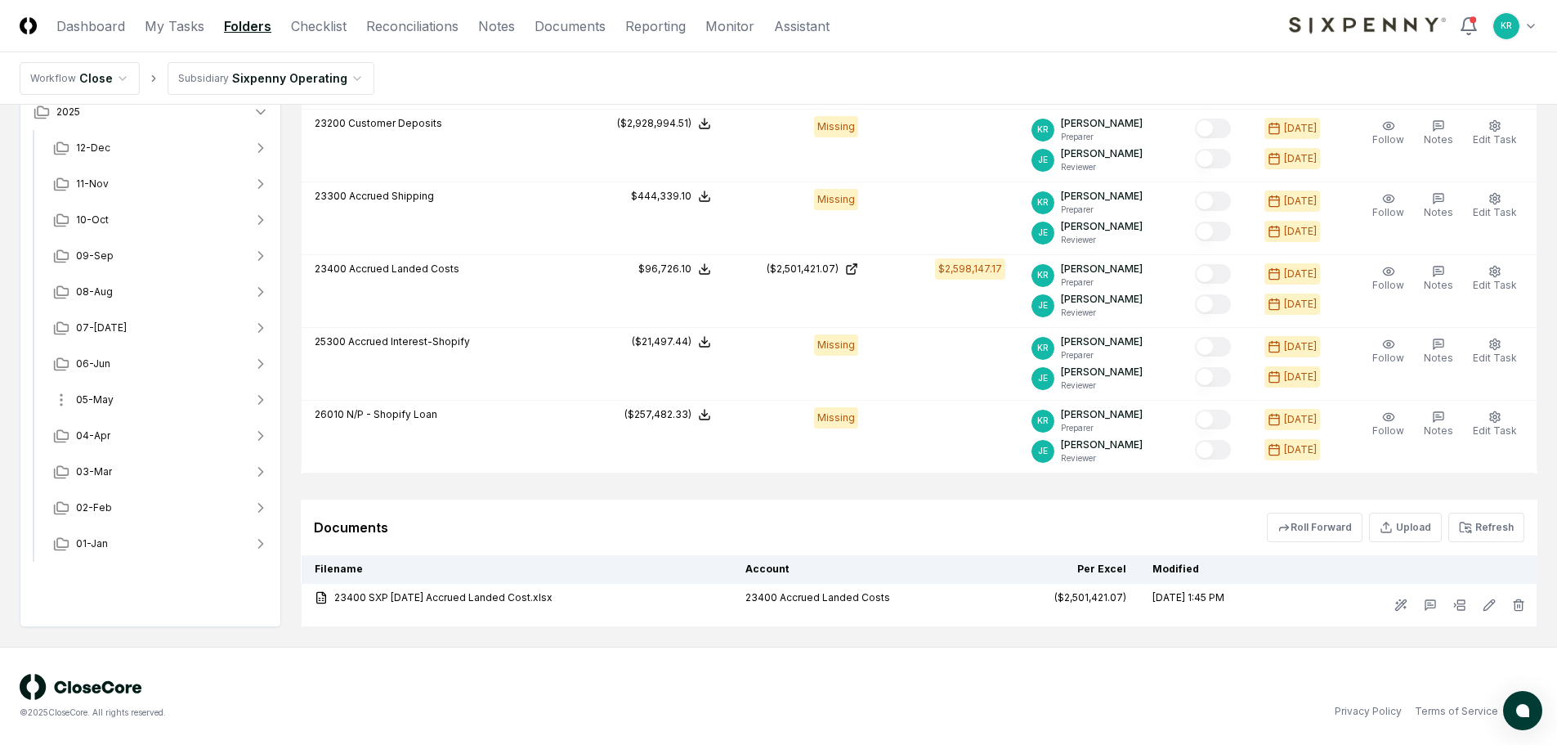
drag, startPoint x: 103, startPoint y: 387, endPoint x: 101, endPoint y: 399, distance: 12.4
click at [102, 387] on button "05-May" at bounding box center [161, 400] width 242 height 36
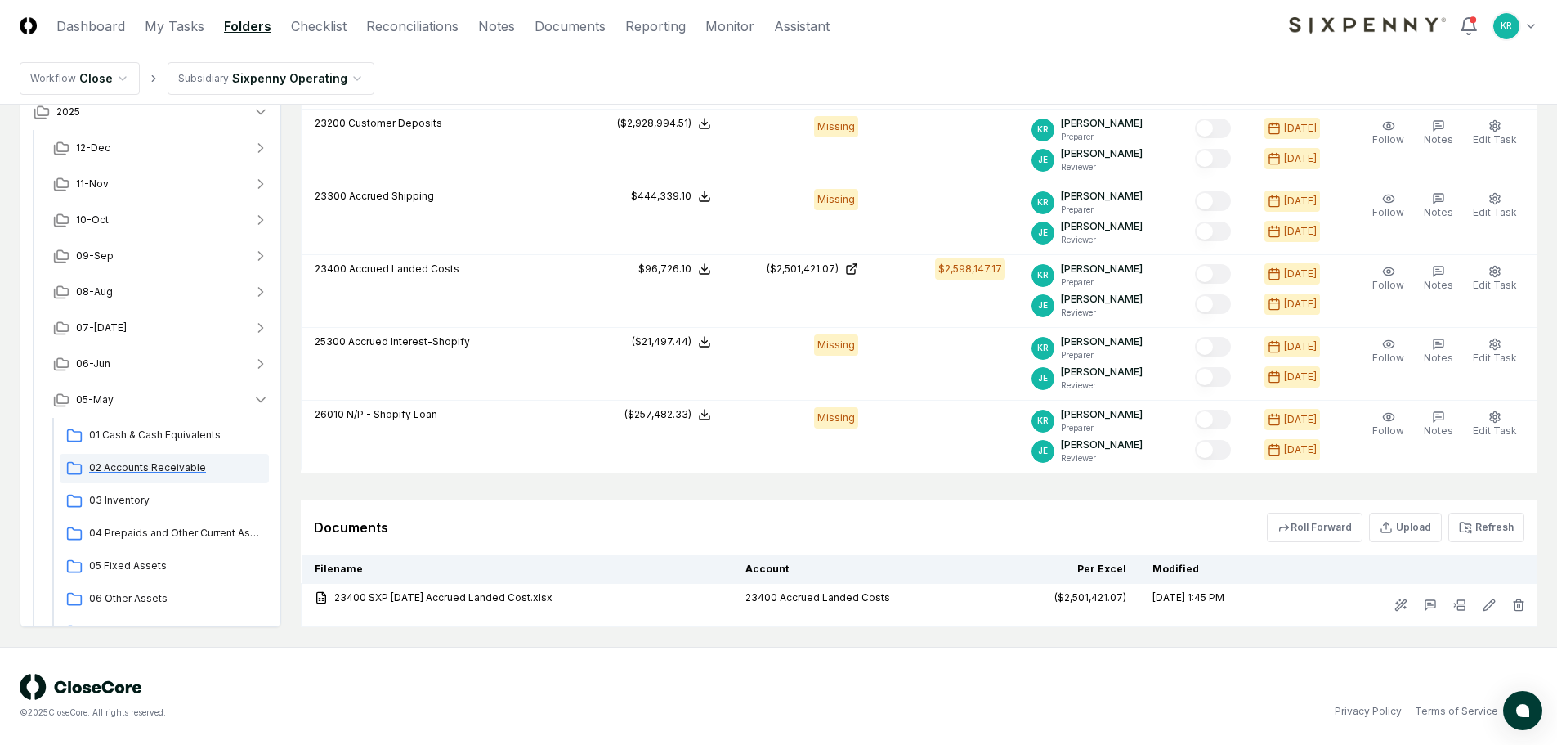
scroll to position [82, 0]
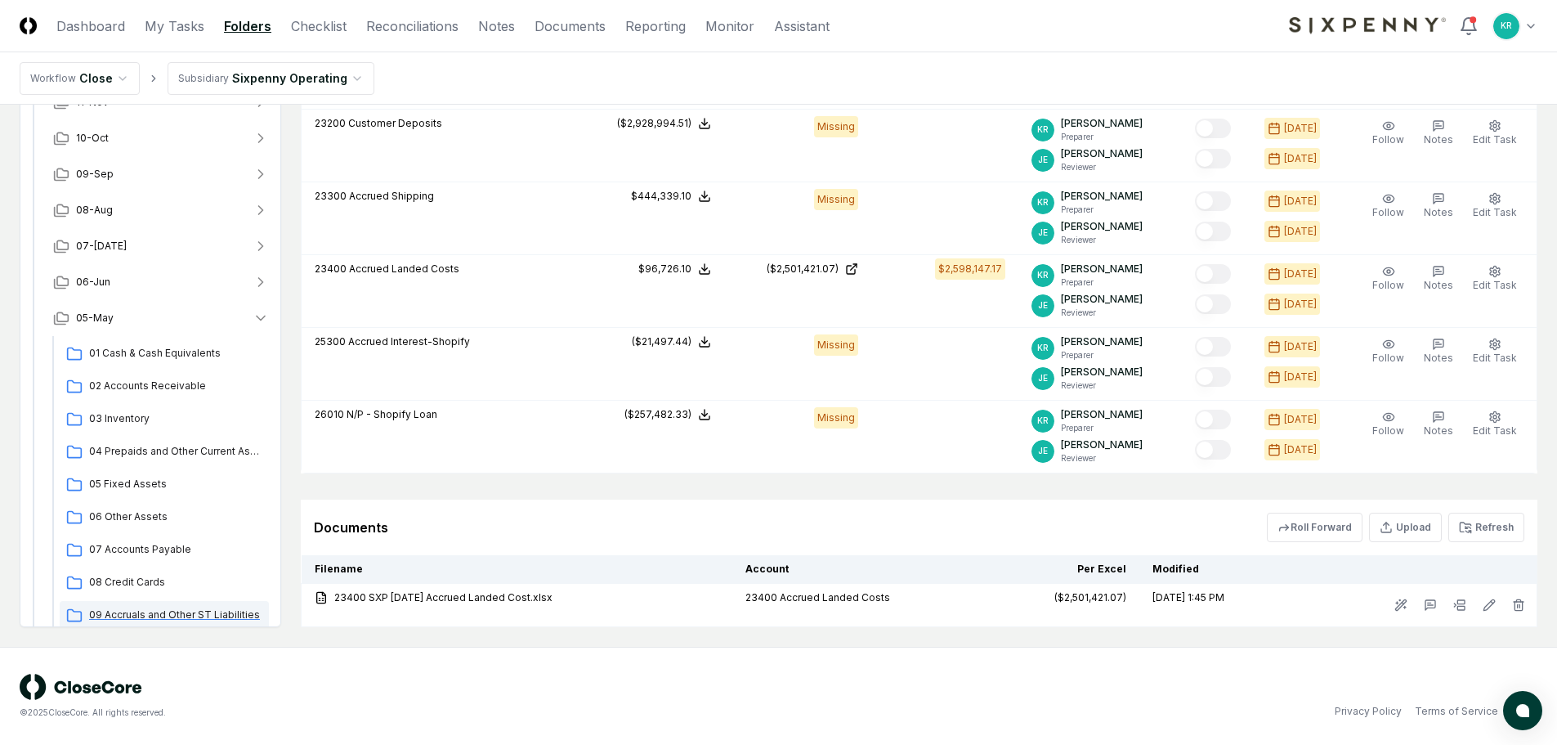
click at [175, 607] on div "09 Accruals and Other ST Liabilities" at bounding box center [164, 615] width 209 height 29
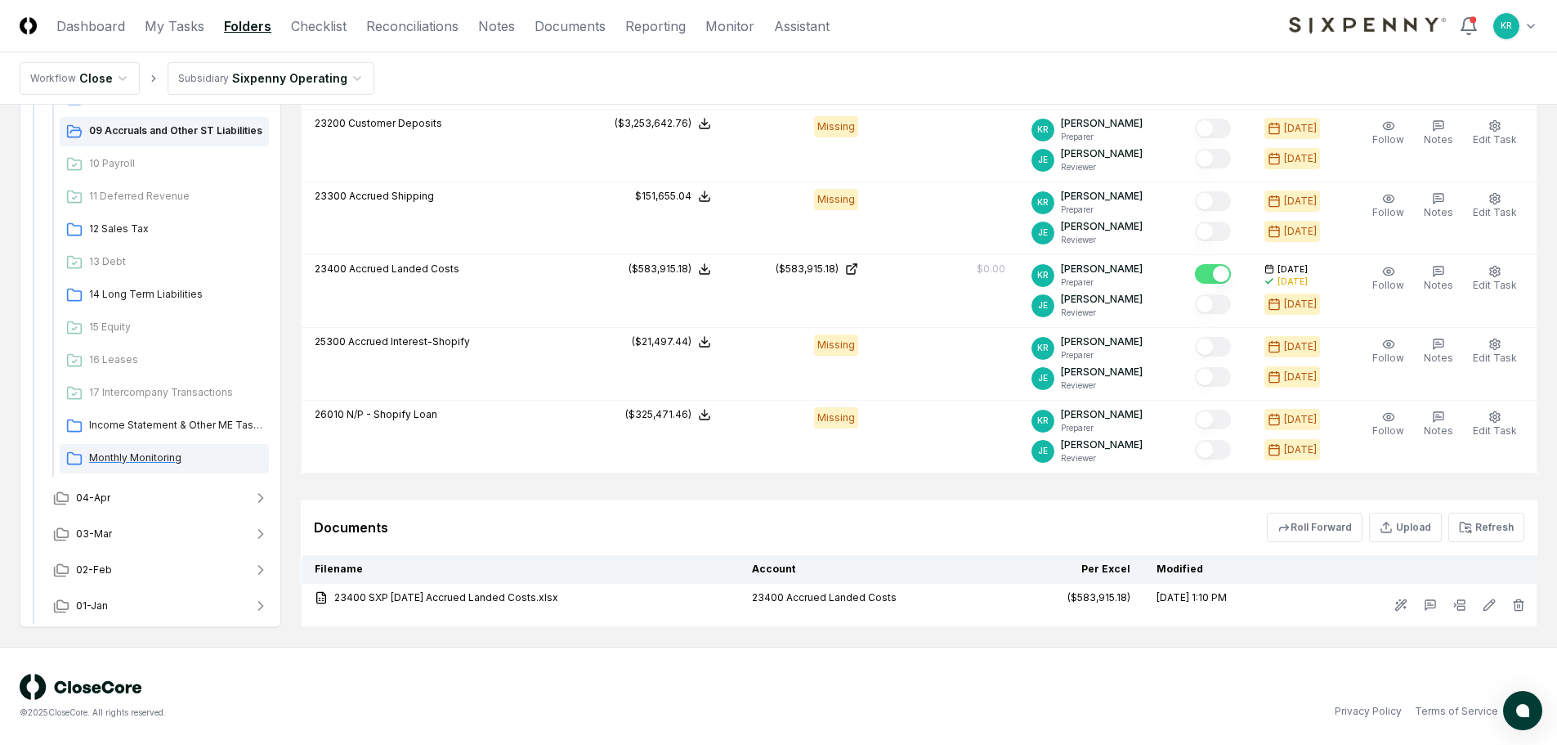
scroll to position [566, 0]
click at [109, 540] on button "03-Mar" at bounding box center [161, 533] width 242 height 36
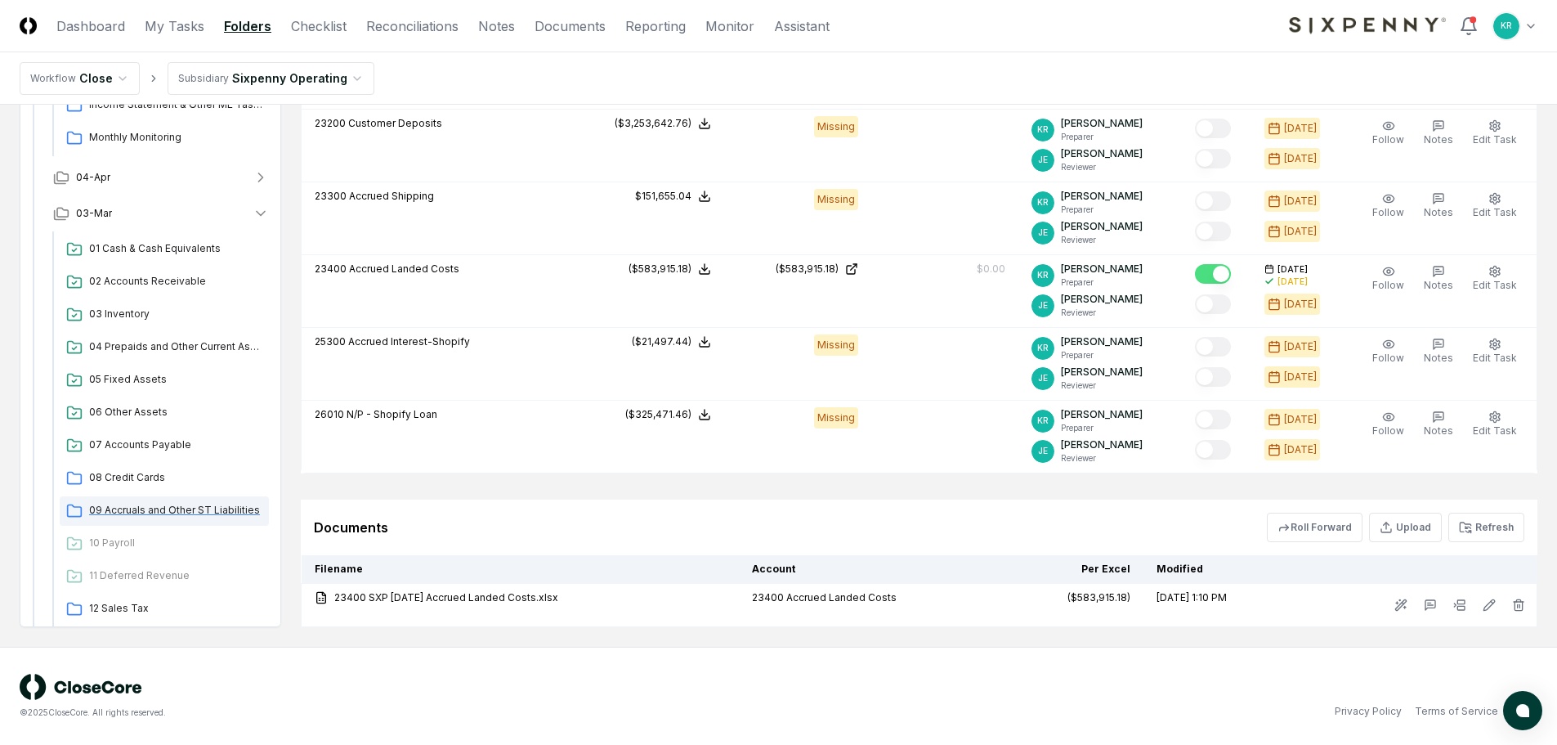
scroll to position [893, 0]
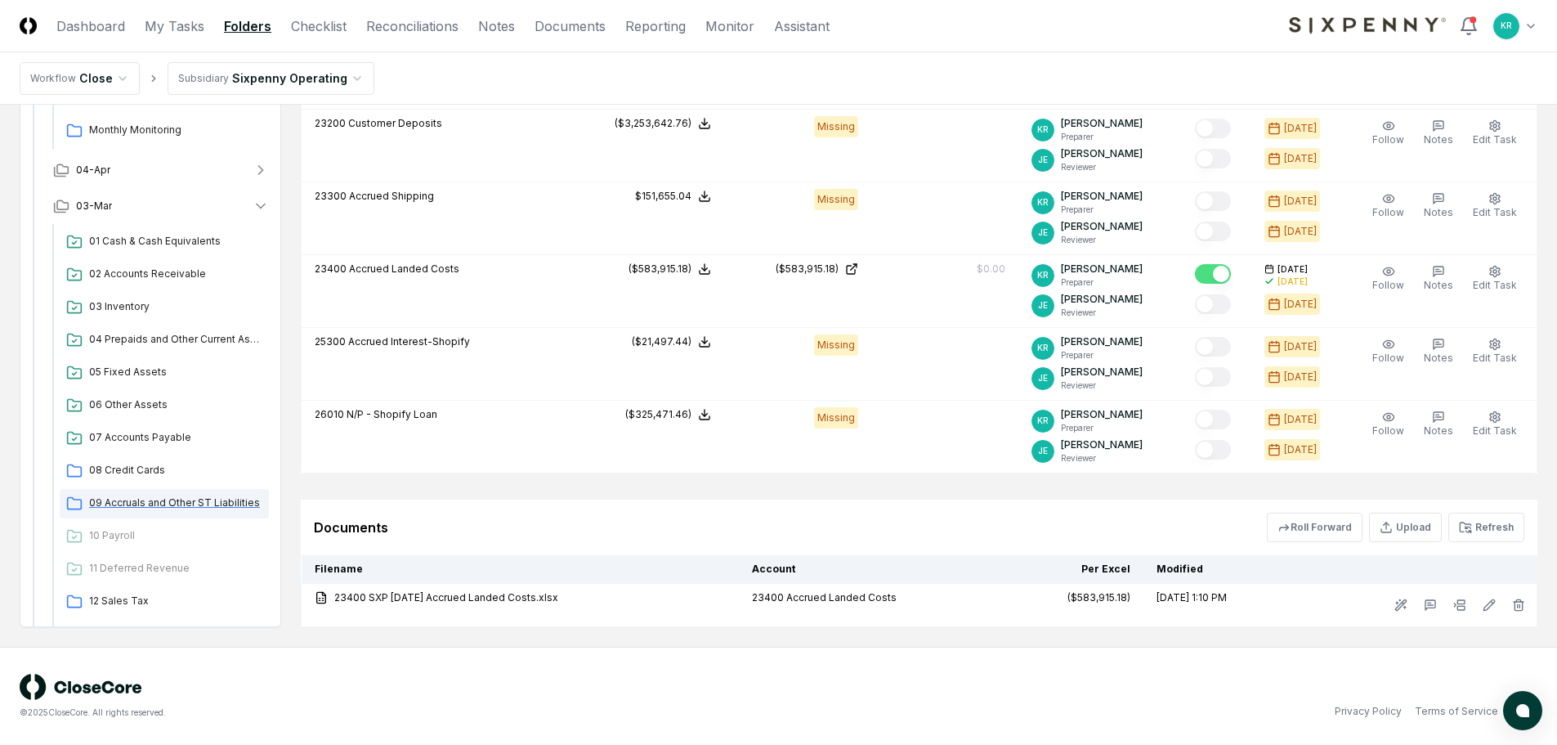
click at [184, 495] on span "09 Accruals and Other ST Liabilities" at bounding box center [175, 502] width 173 height 15
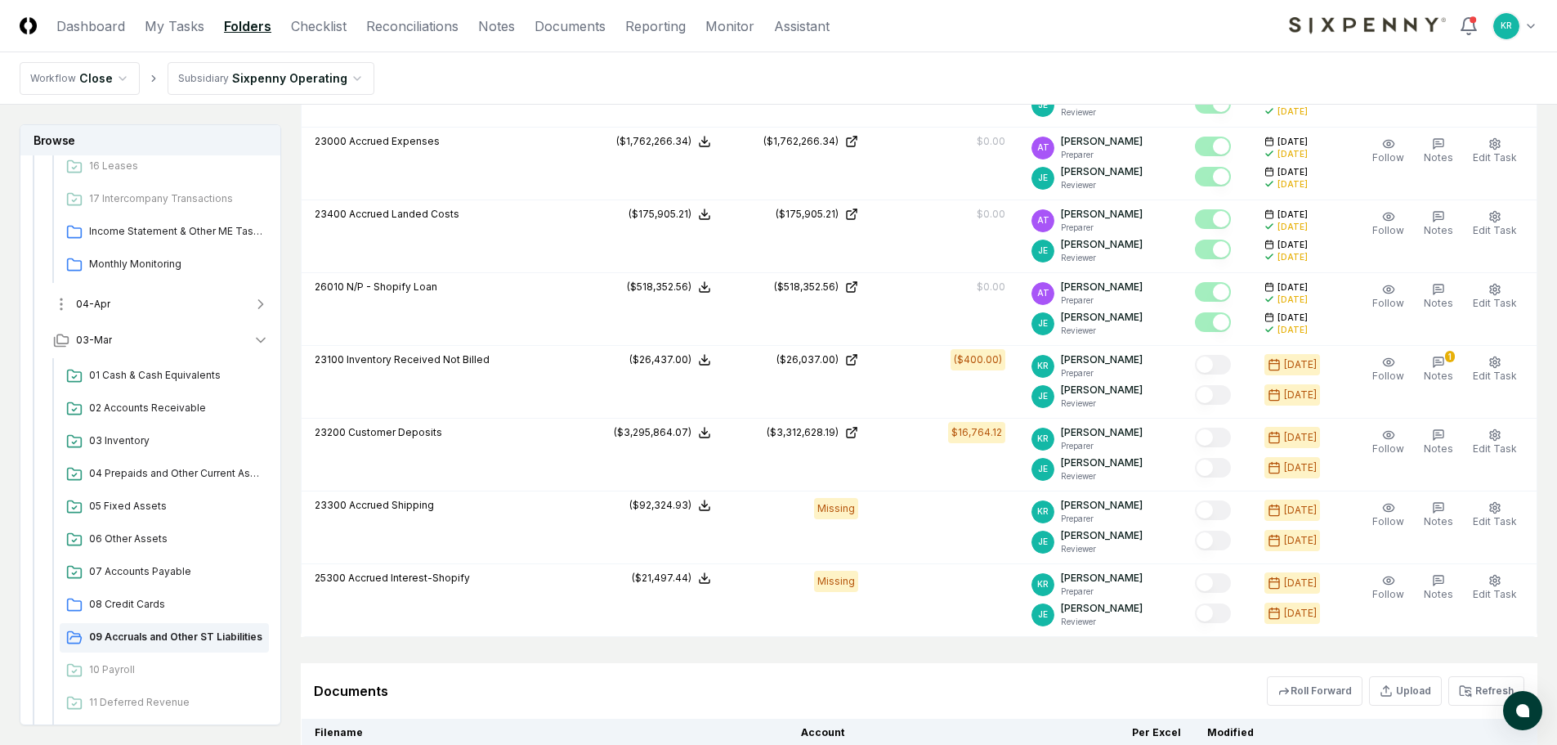
scroll to position [916, 0]
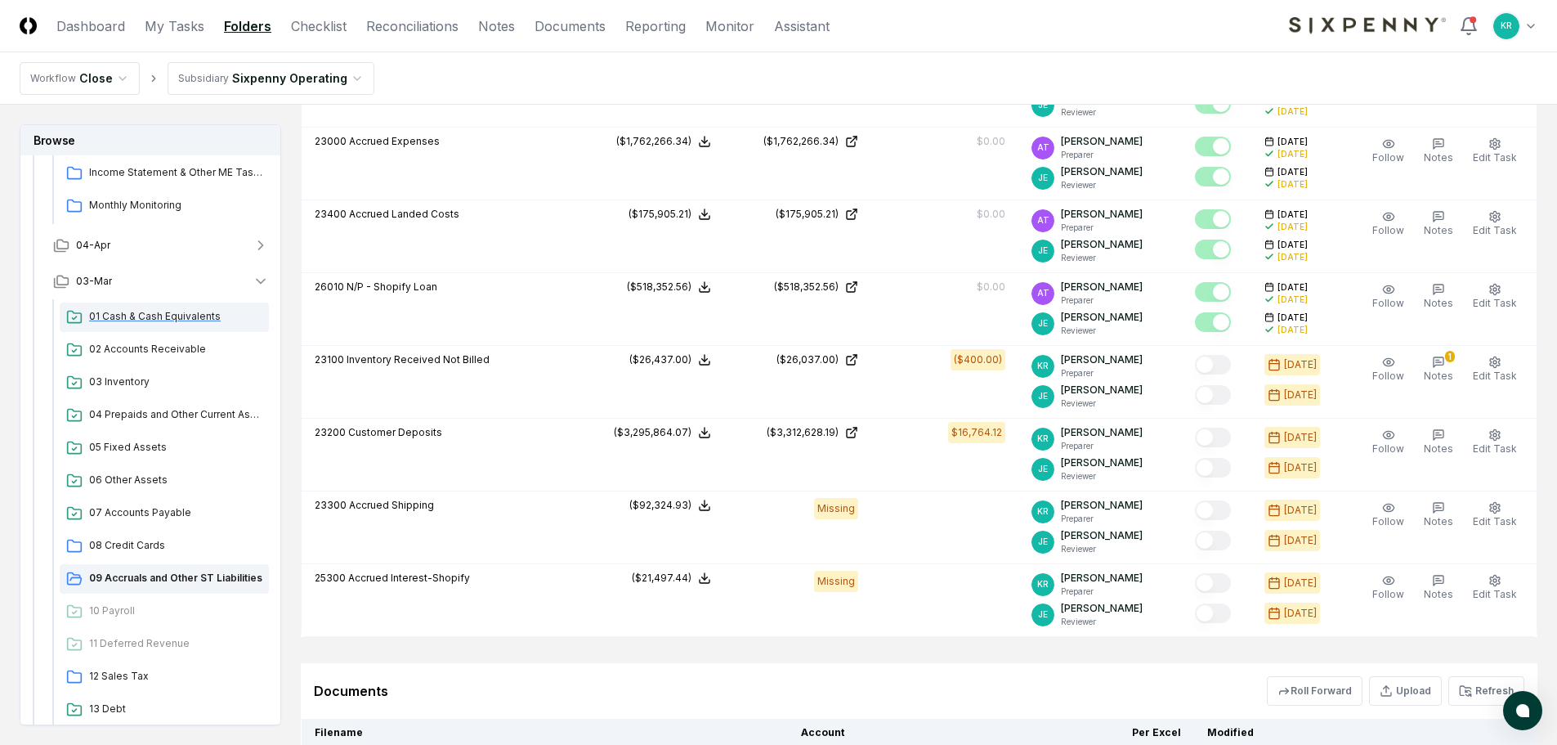
click at [135, 316] on span "01 Cash & Cash Equivalents" at bounding box center [175, 316] width 173 height 15
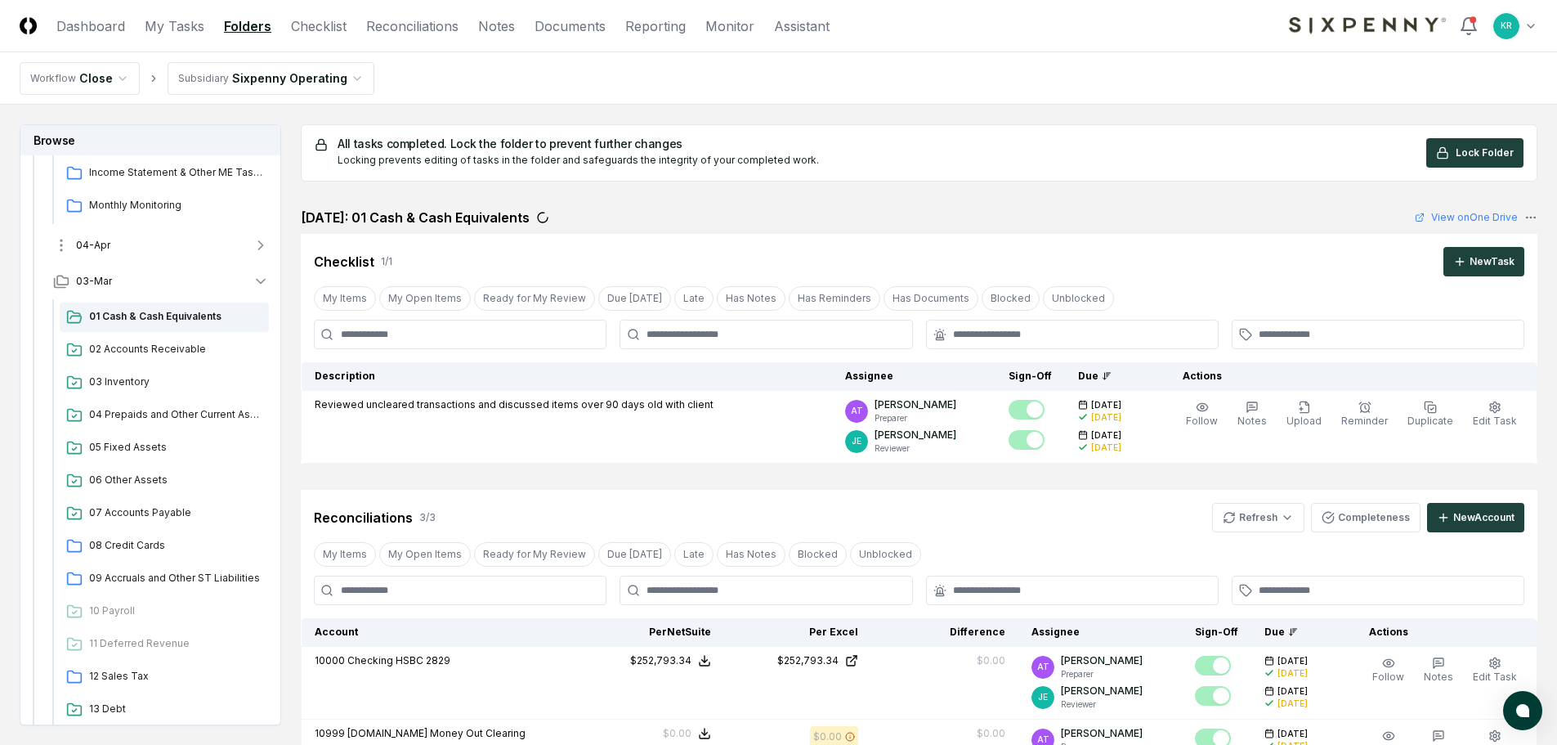
click at [120, 246] on button "04-Apr" at bounding box center [161, 245] width 242 height 36
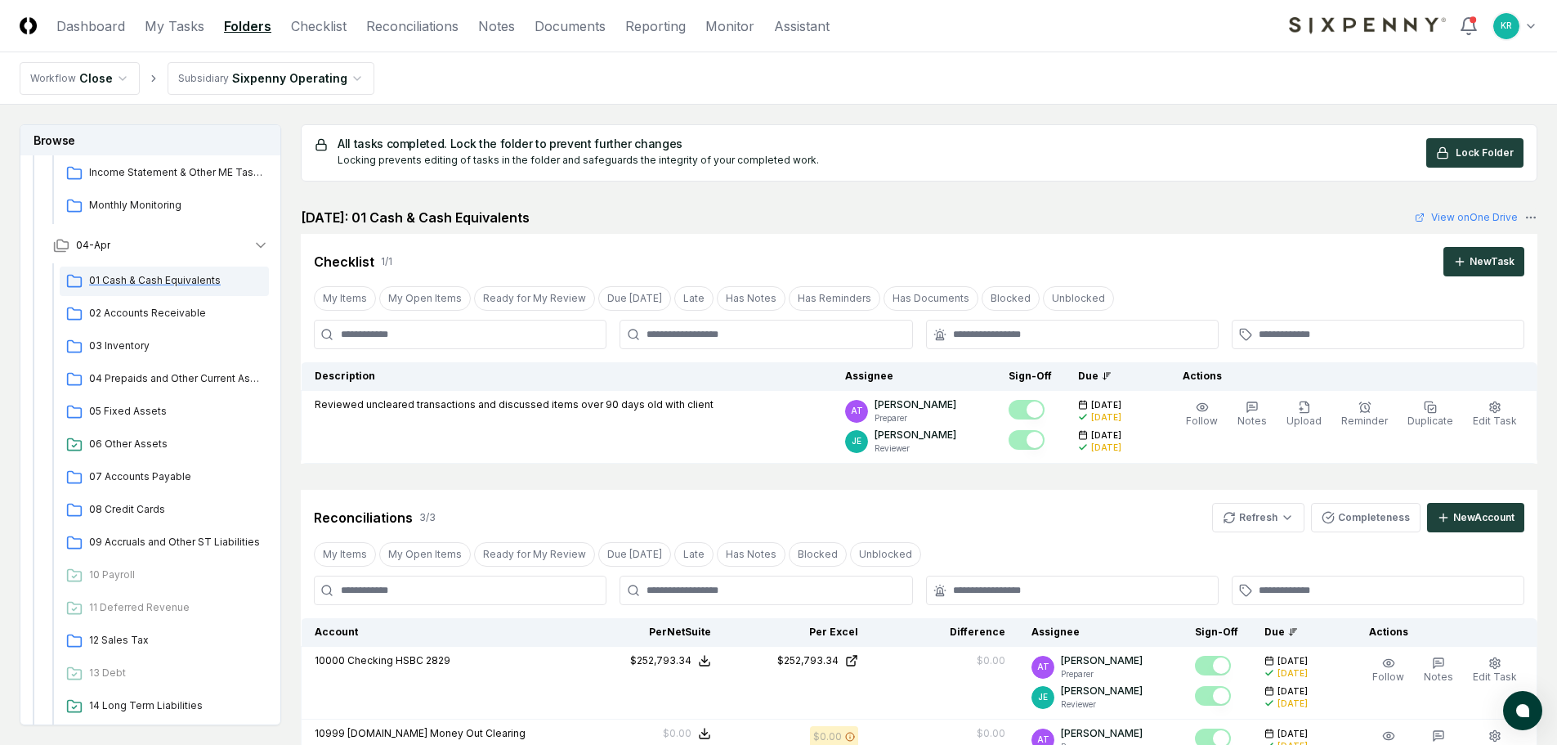
click at [152, 284] on span "01 Cash & Cash Equivalents" at bounding box center [175, 280] width 173 height 15
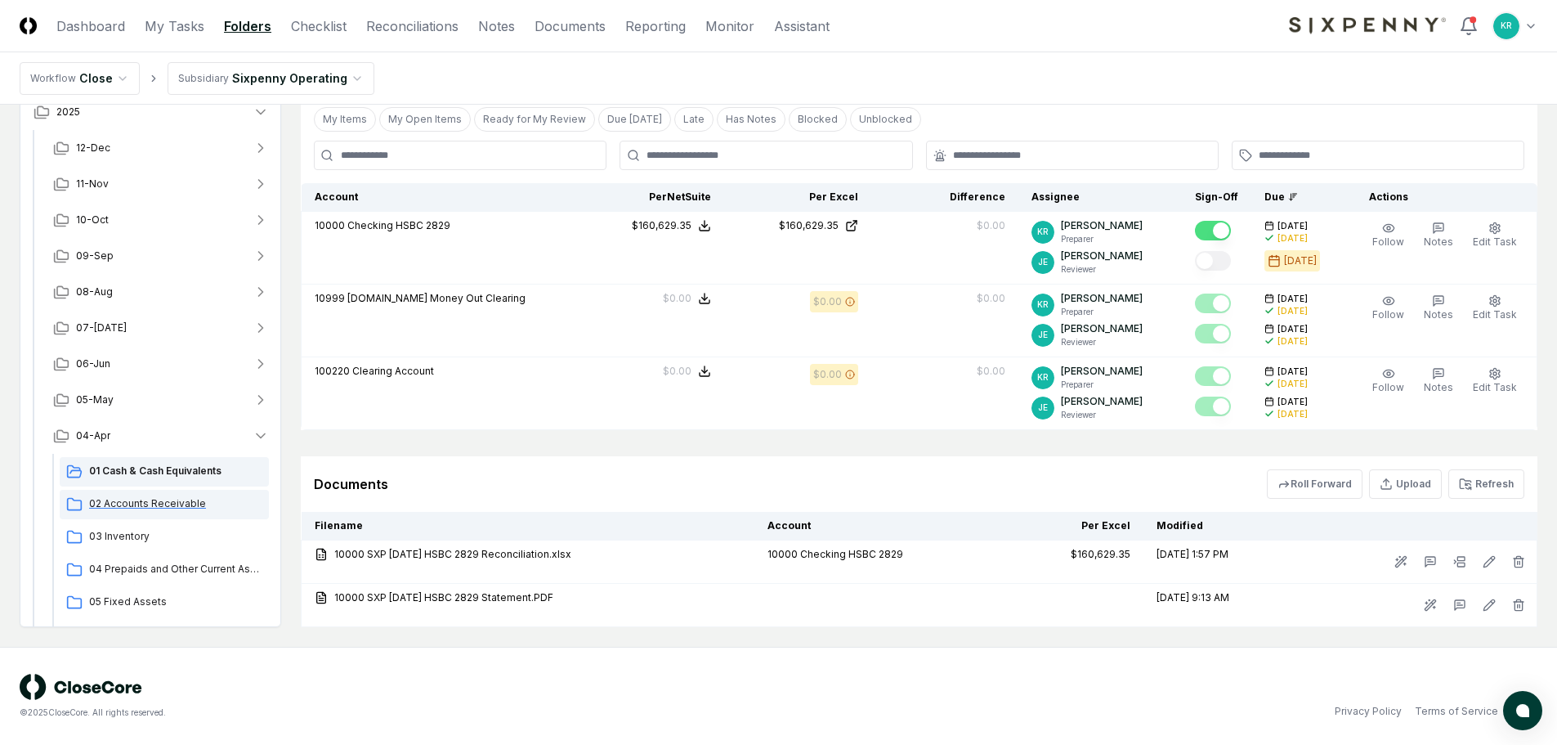
scroll to position [82, 0]
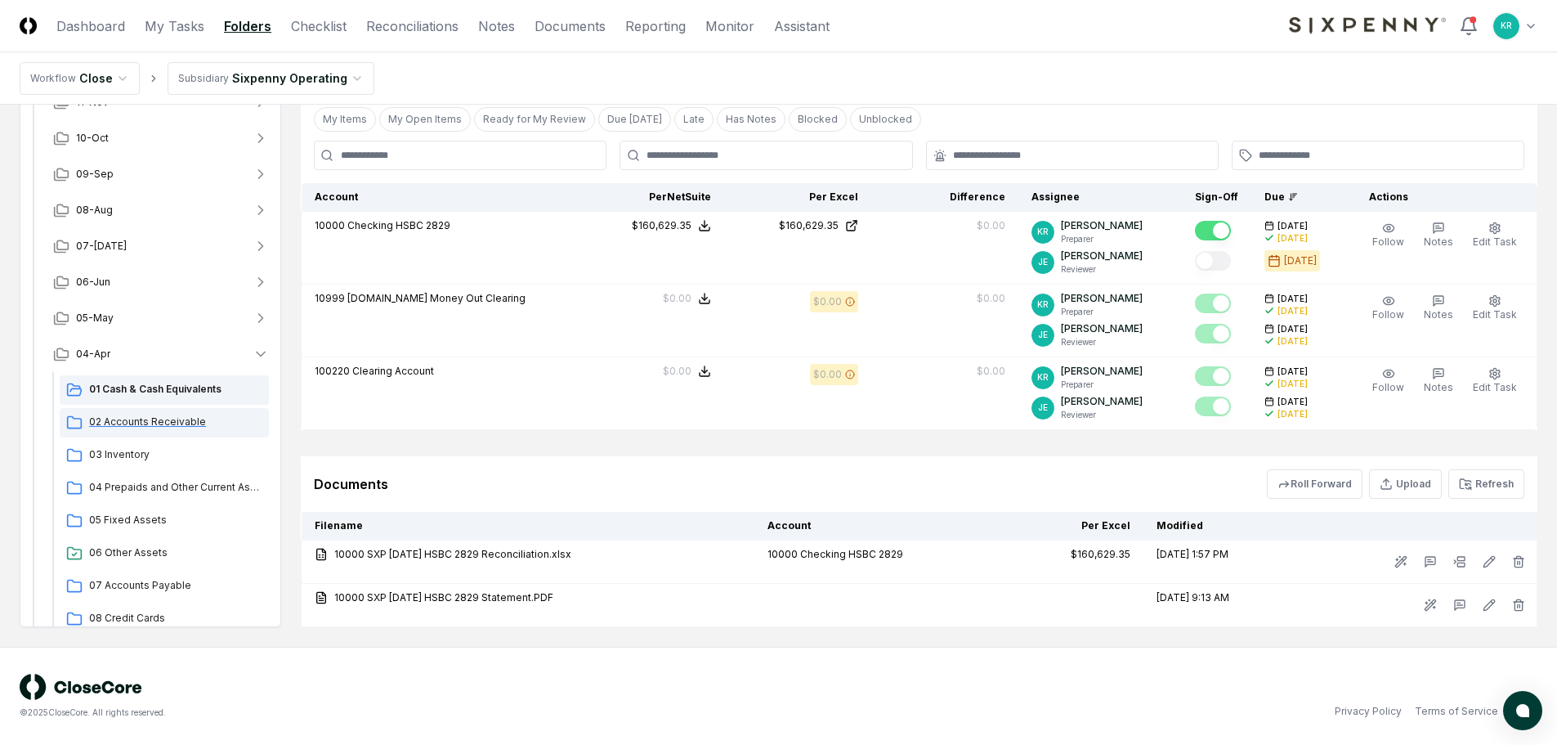
click at [165, 429] on div "02 Accounts Receivable" at bounding box center [164, 422] width 209 height 29
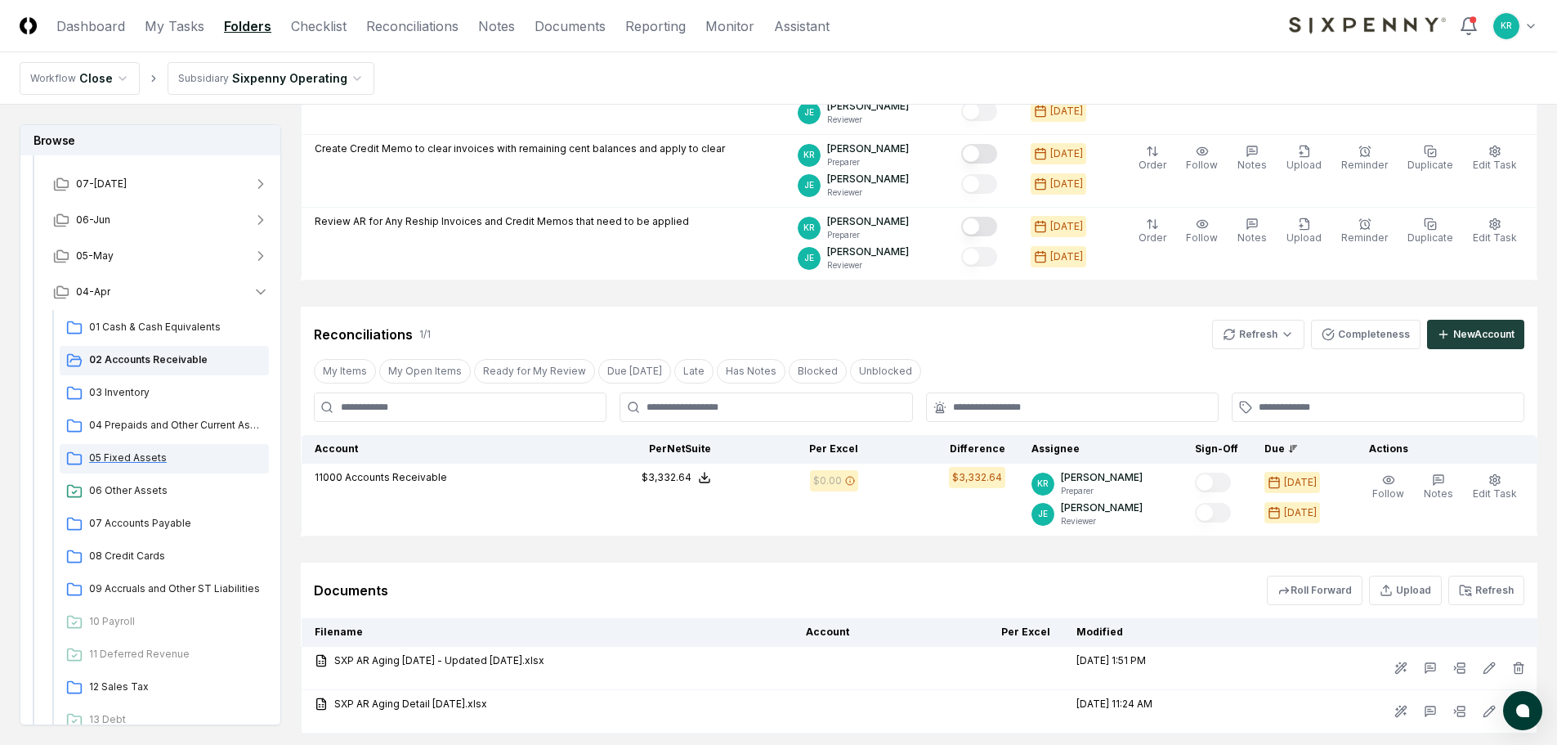
scroll to position [245, 0]
click at [159, 425] on span "04 Prepaids and Other Current Assets" at bounding box center [175, 421] width 173 height 15
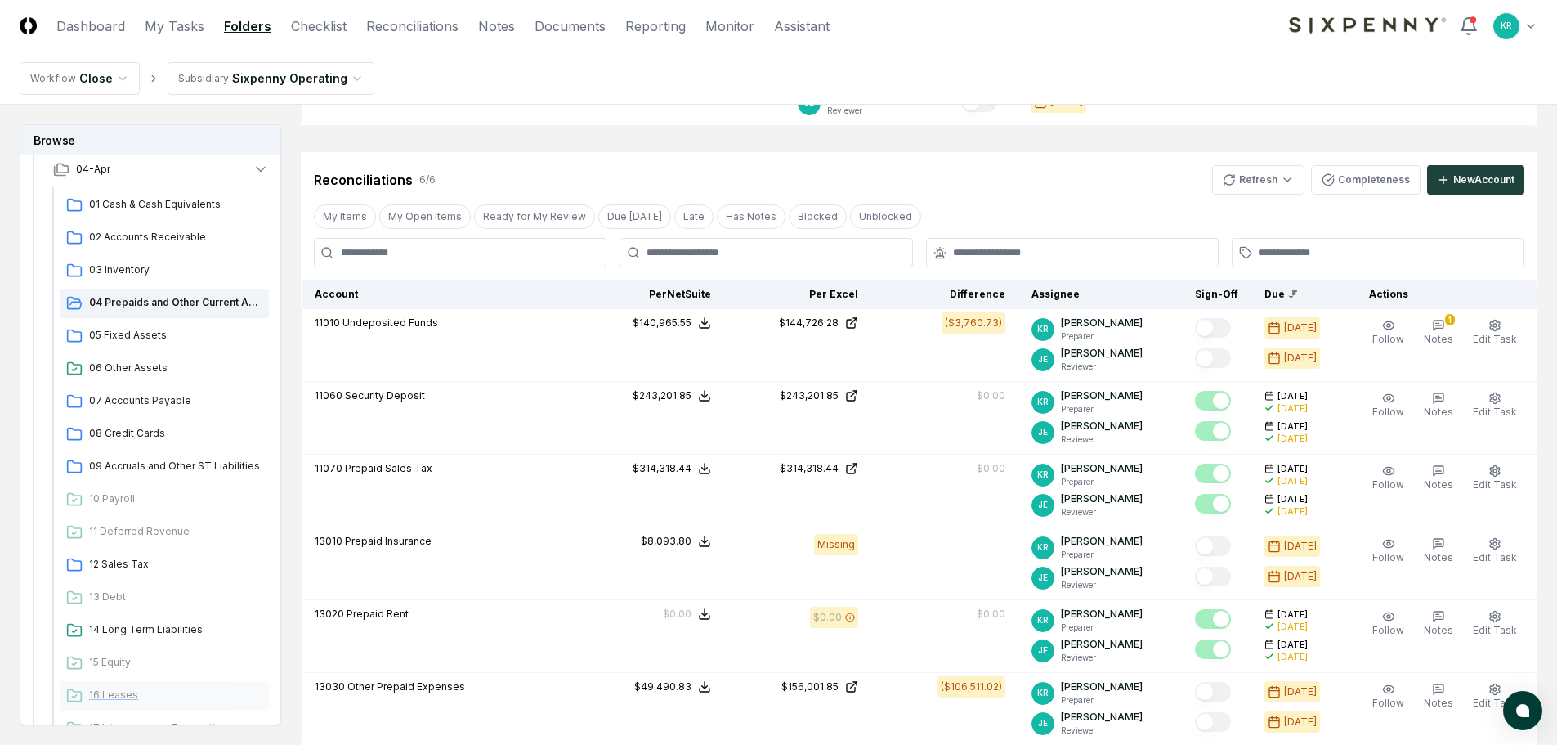
scroll to position [534, 0]
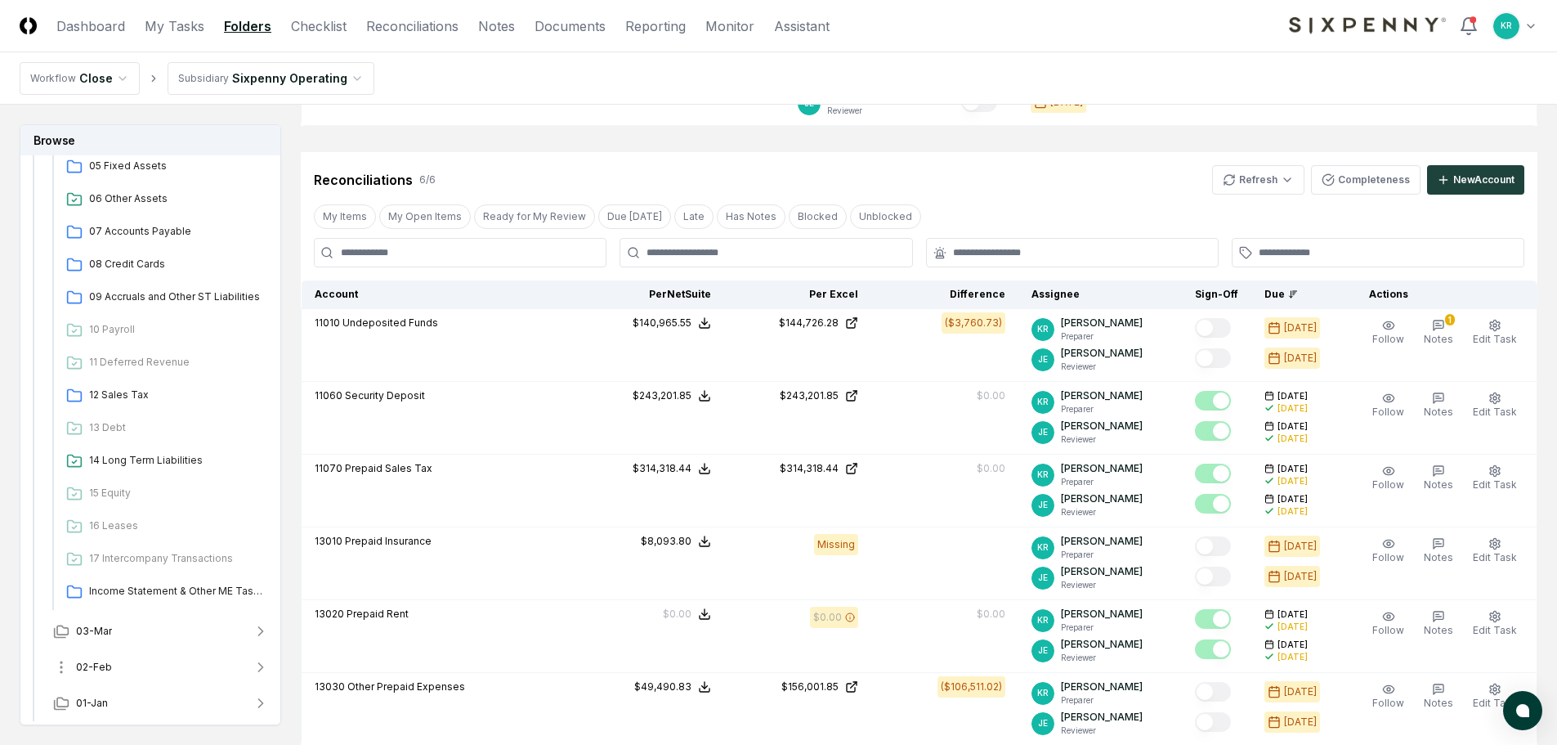
click at [109, 660] on span "02-Feb" at bounding box center [94, 667] width 36 height 15
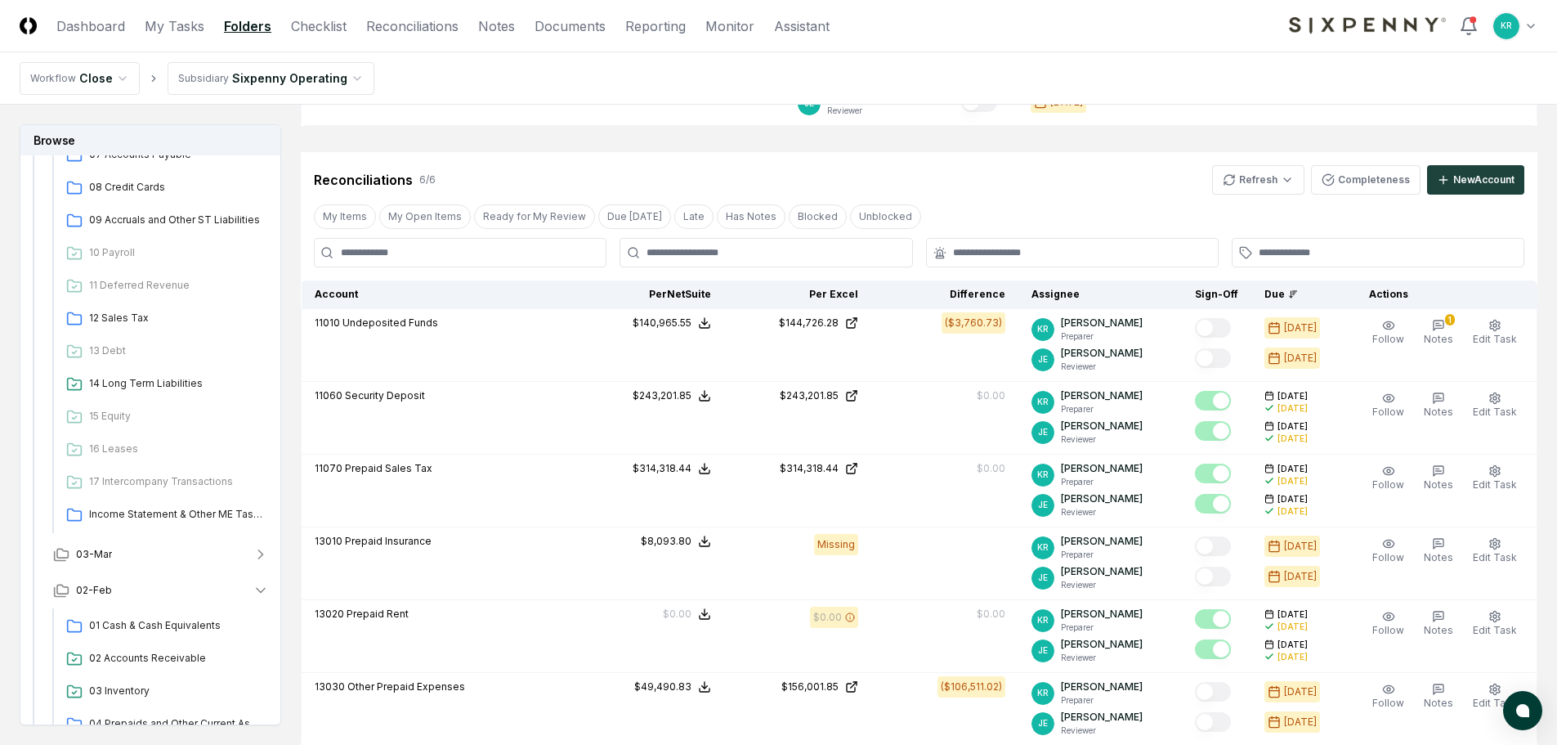
scroll to position [861, 0]
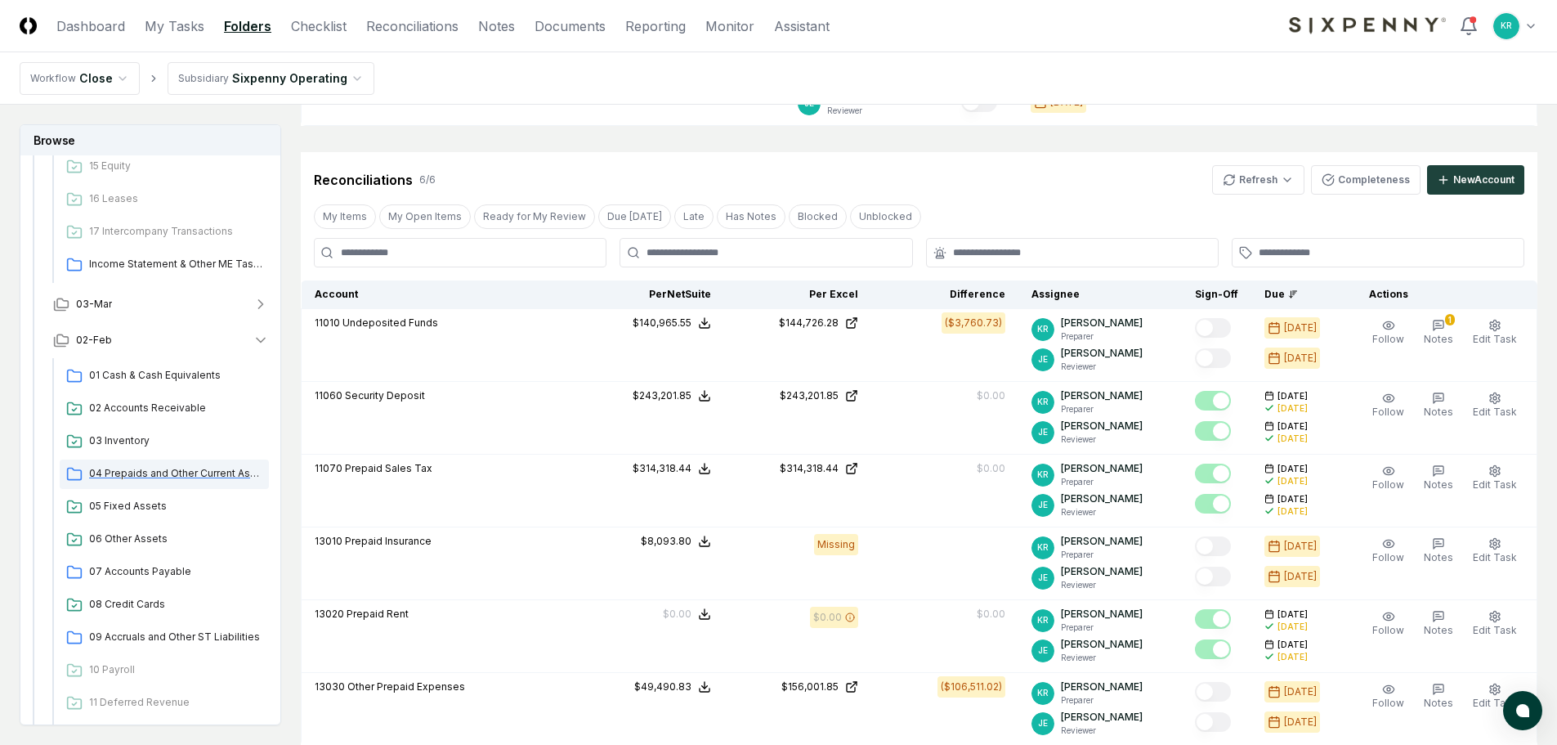
click at [165, 468] on span "04 Prepaids and Other Current Assets" at bounding box center [175, 473] width 173 height 15
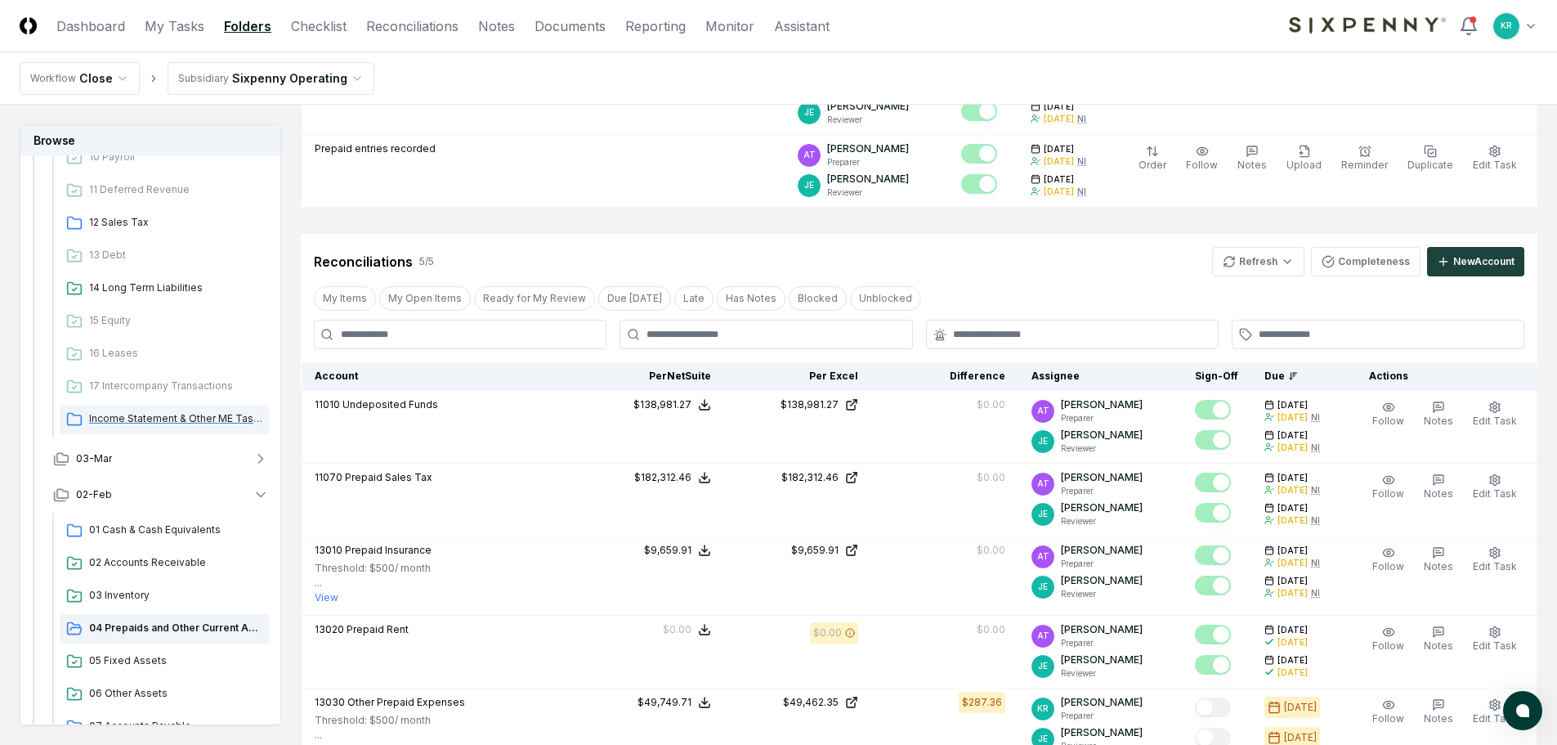
scroll to position [697, 0]
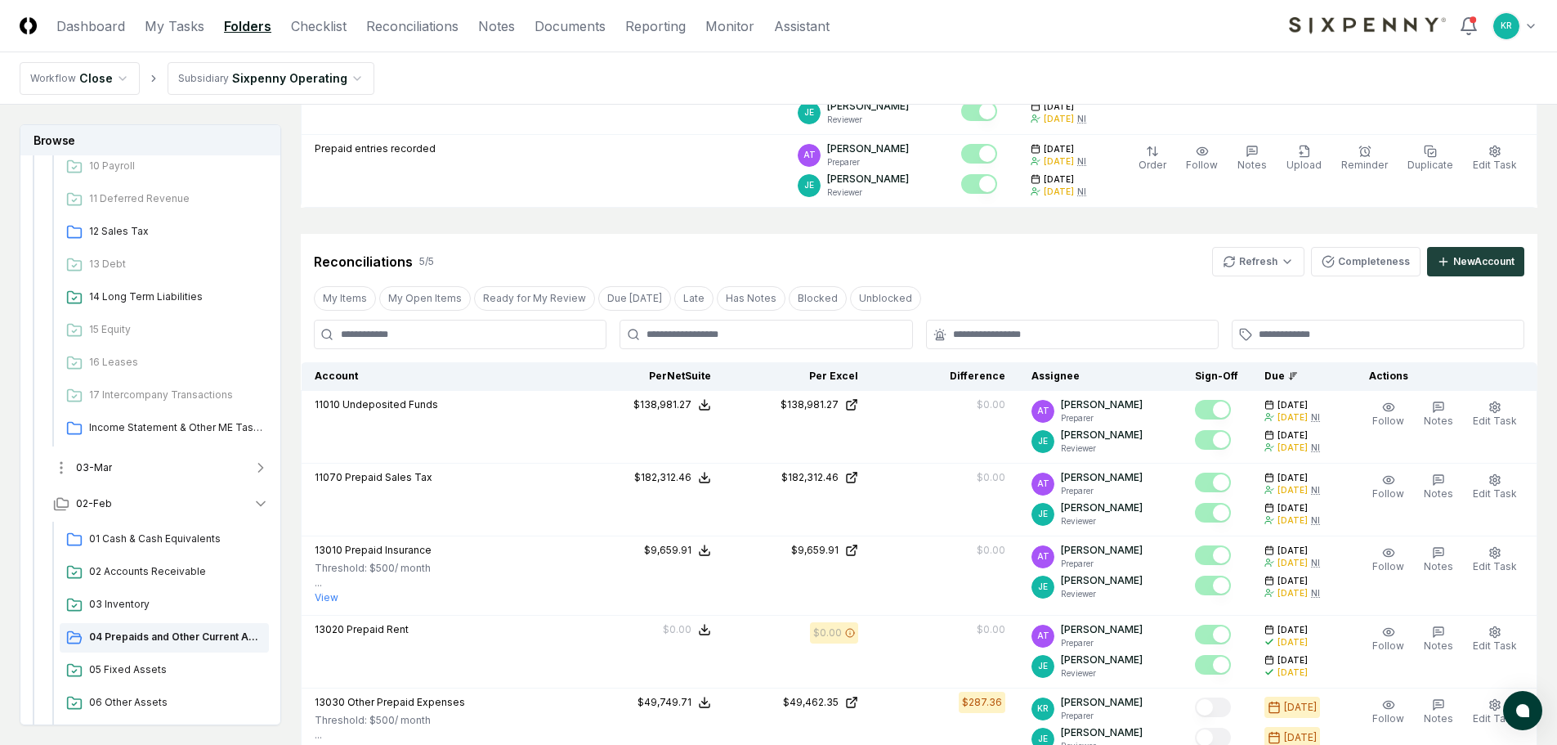
click at [135, 468] on button "03-Mar" at bounding box center [161, 468] width 242 height 36
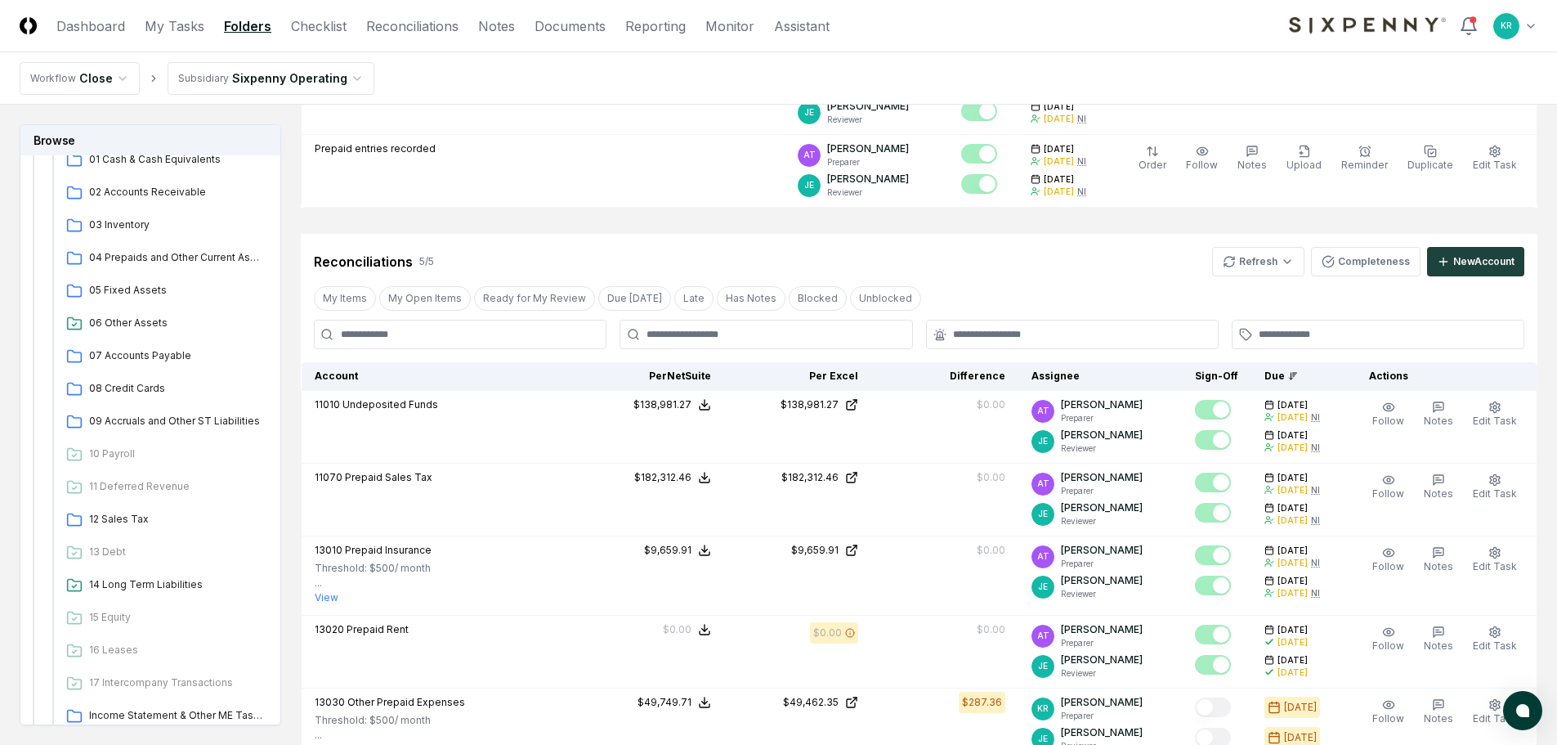
scroll to position [370, 0]
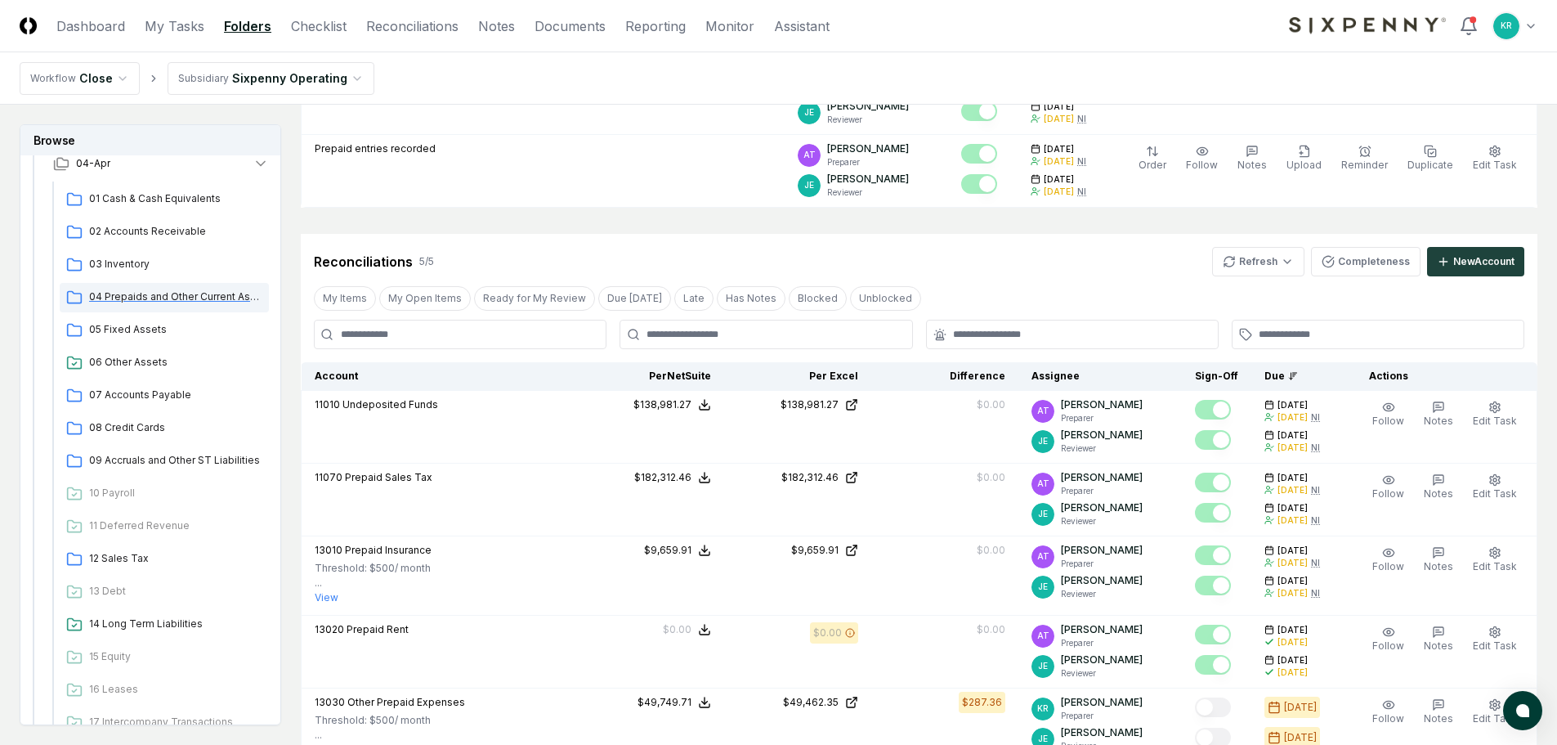
click at [193, 295] on span "04 Prepaids and Other Current Assets" at bounding box center [175, 296] width 173 height 15
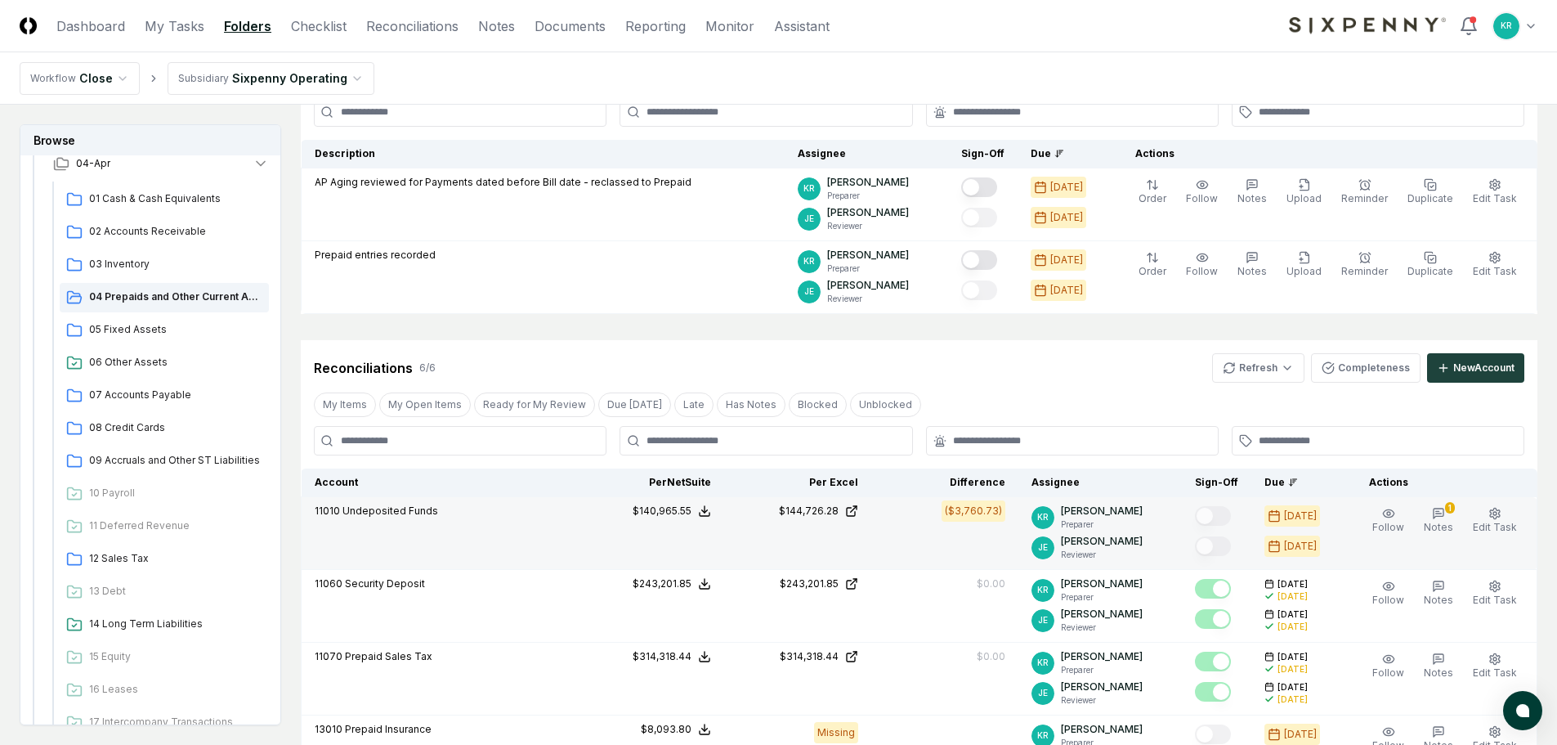
scroll to position [163, 0]
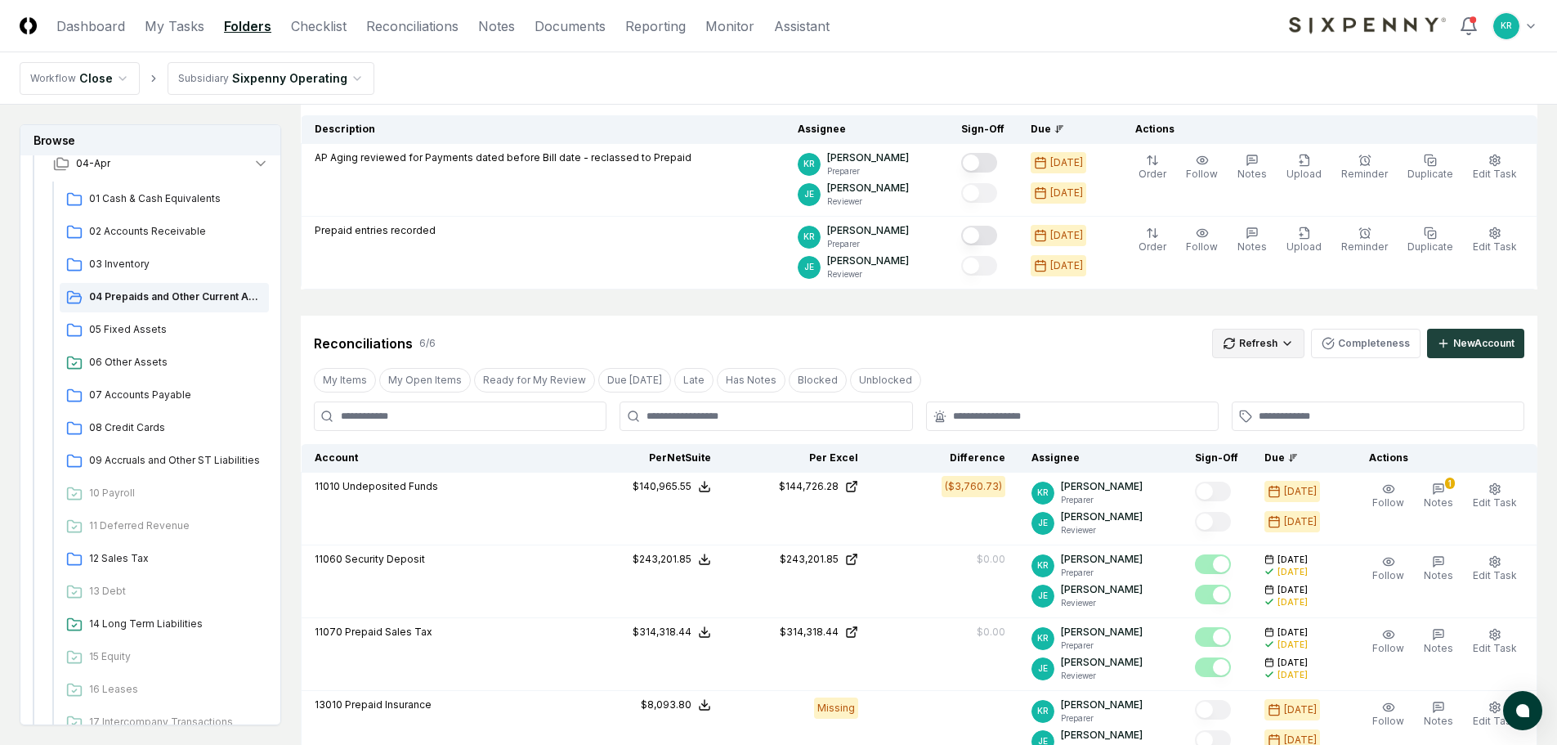
click at [1265, 341] on html "CloseCore Dashboard My Tasks Folders Checklist Reconciliations Notes Documents …" at bounding box center [778, 595] width 1557 height 1517
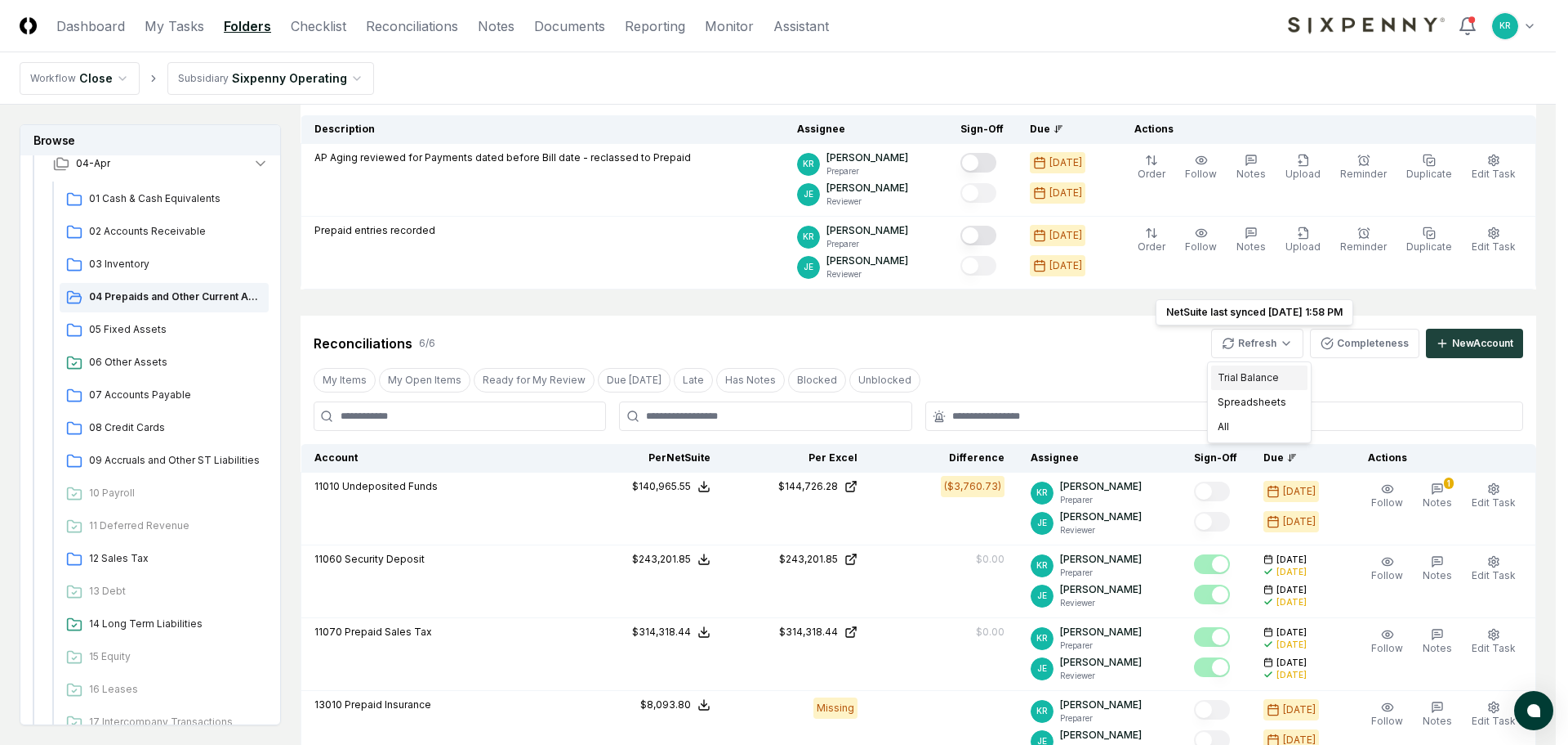
click at [1253, 373] on div "Trial Balance" at bounding box center [1259, 377] width 96 height 25
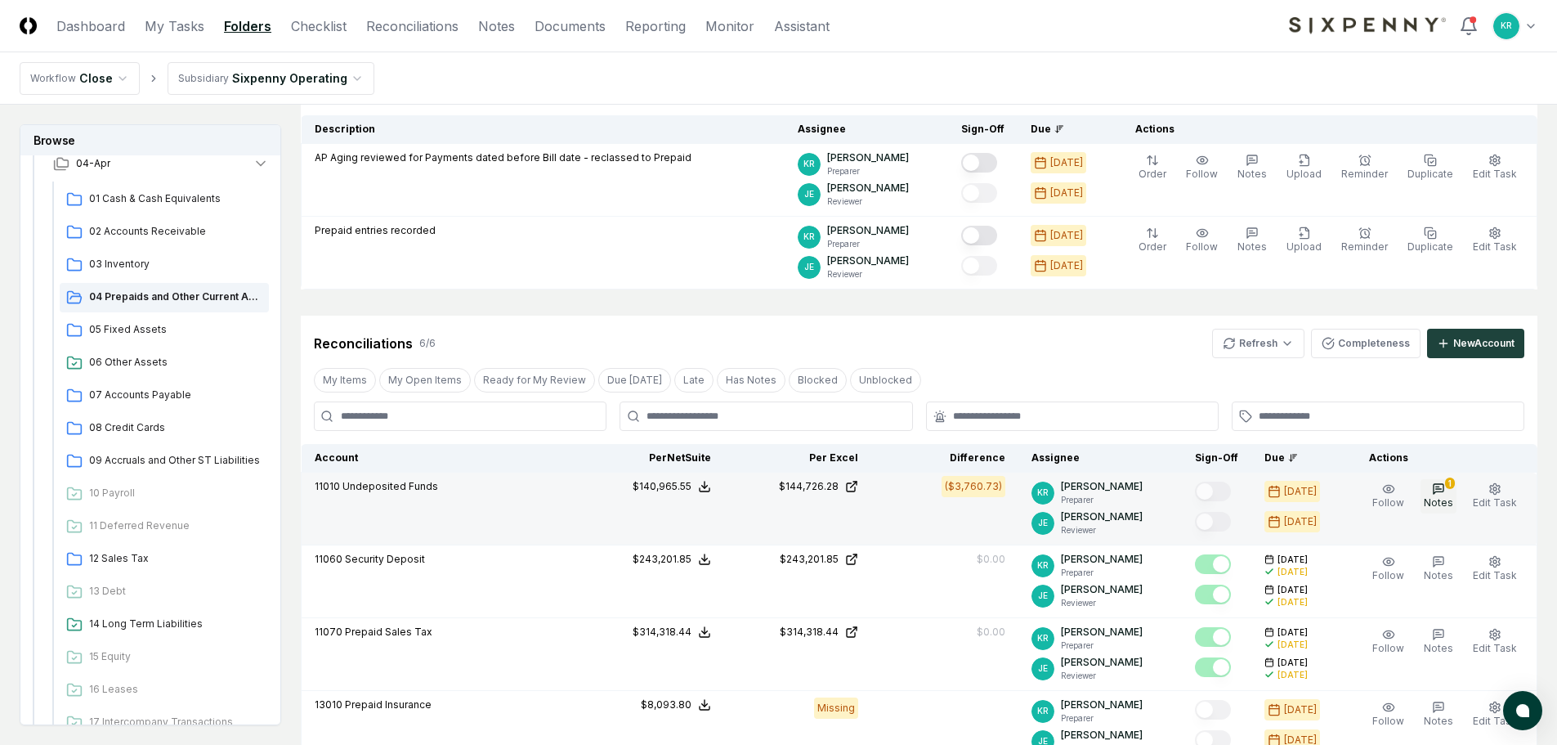
click at [1452, 495] on button "1 Notes" at bounding box center [1439, 496] width 36 height 34
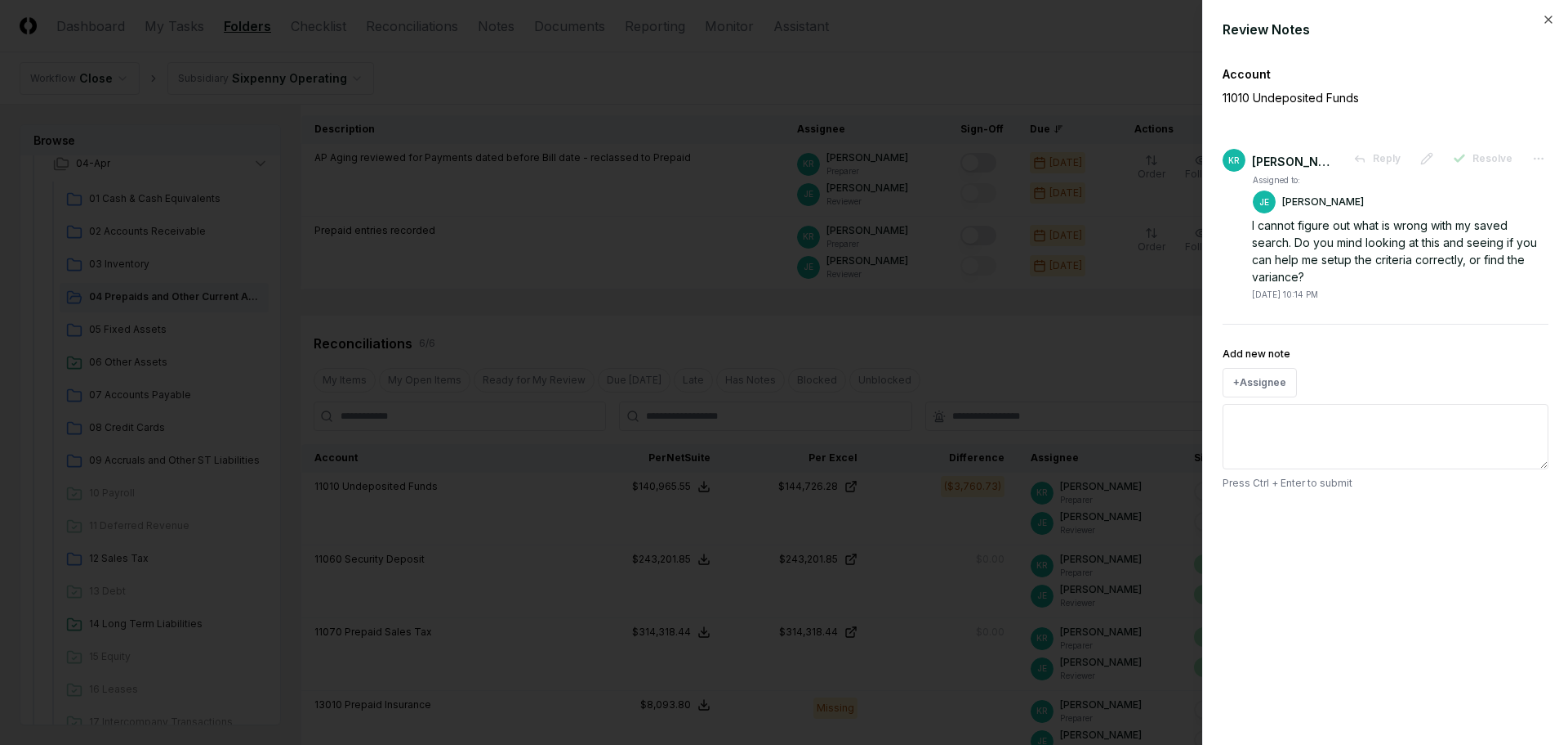
click at [1541, 12] on div "Review Notes Account 11010 Undeposited Funds KR Kimmie Roberts Reply Resolve As…" at bounding box center [1385, 372] width 366 height 745
click at [1546, 16] on icon "button" at bounding box center [1548, 19] width 13 height 13
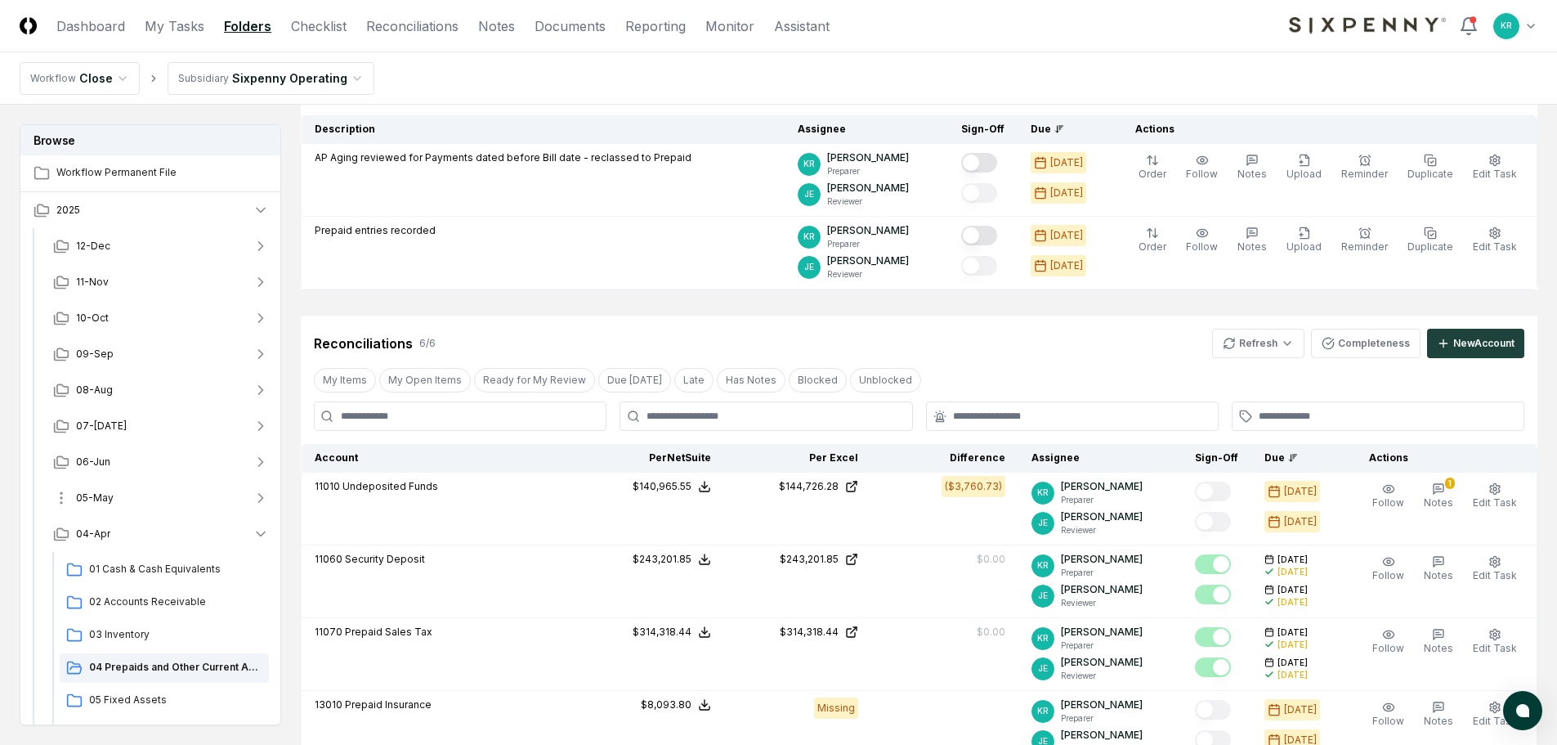
click at [115, 495] on button "05-May" at bounding box center [161, 498] width 242 height 36
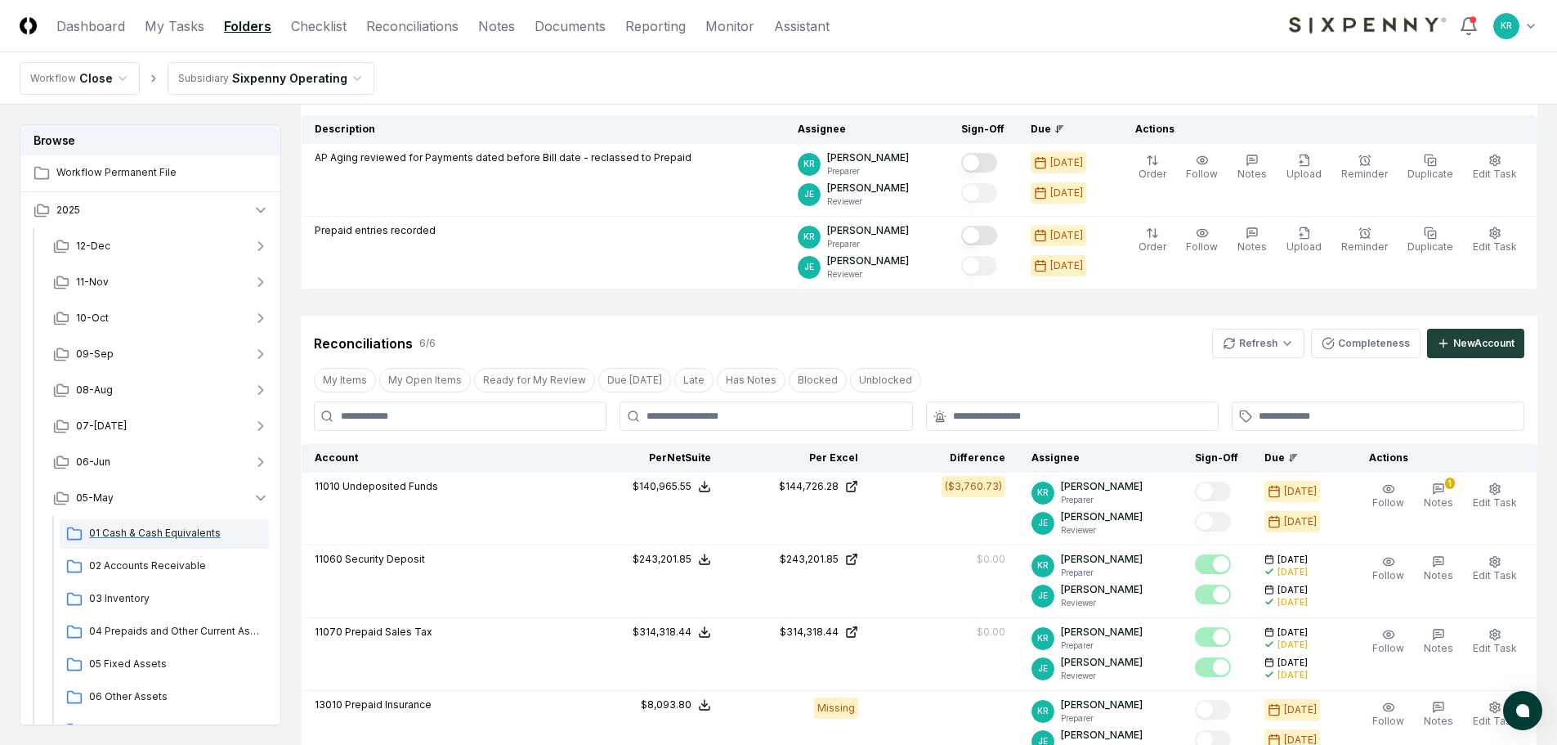
scroll to position [82, 0]
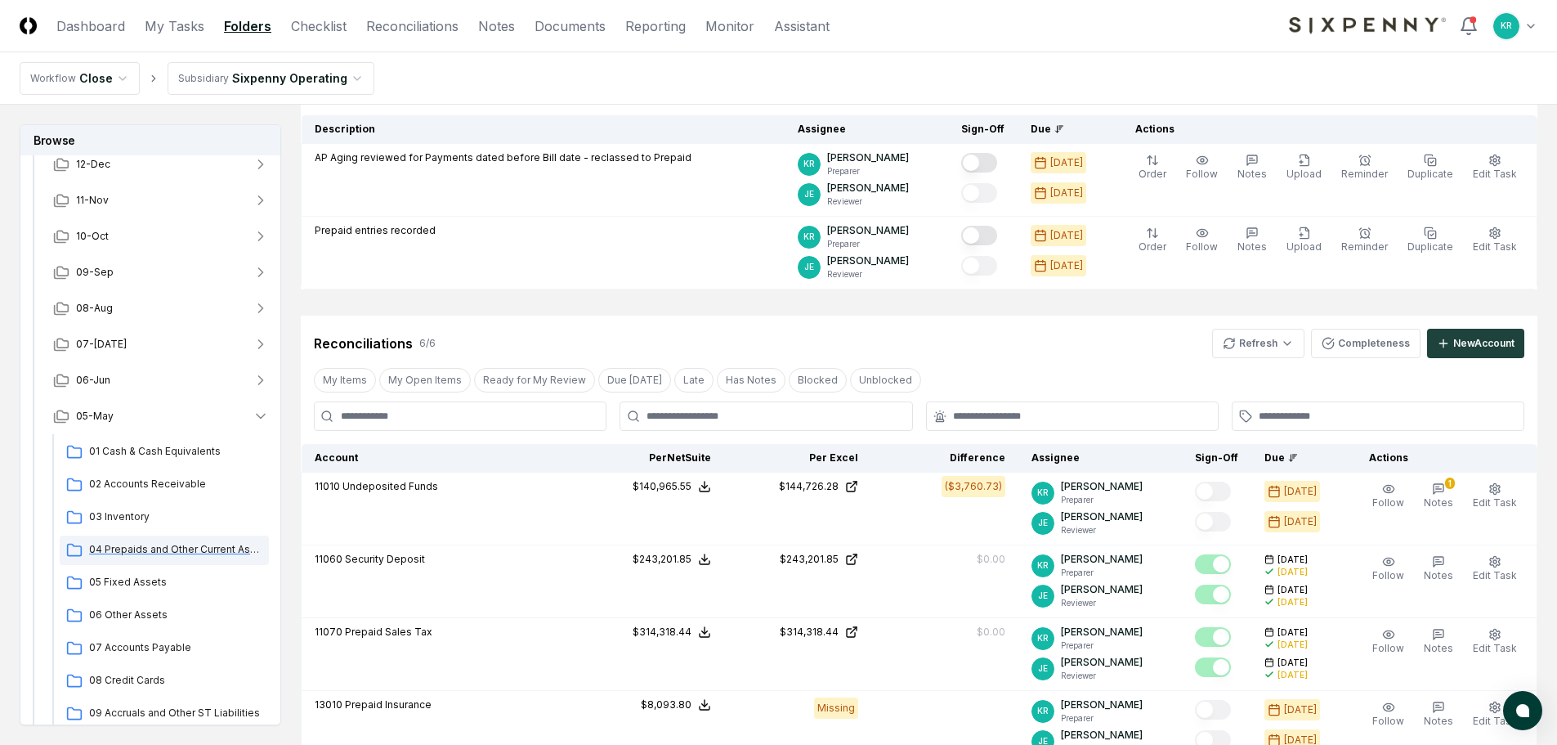
click at [172, 551] on span "04 Prepaids and Other Current Assets" at bounding box center [175, 549] width 173 height 15
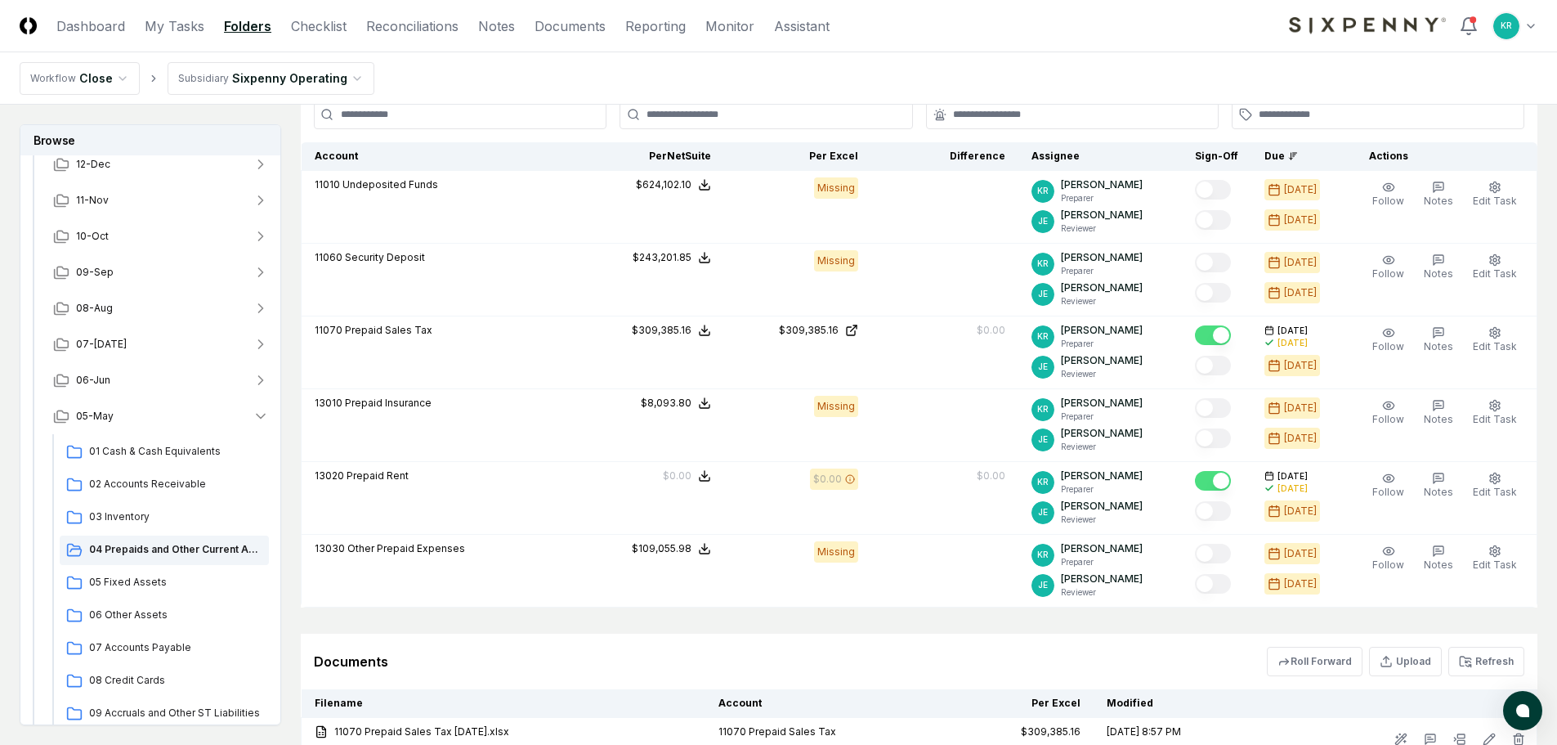
scroll to position [599, 0]
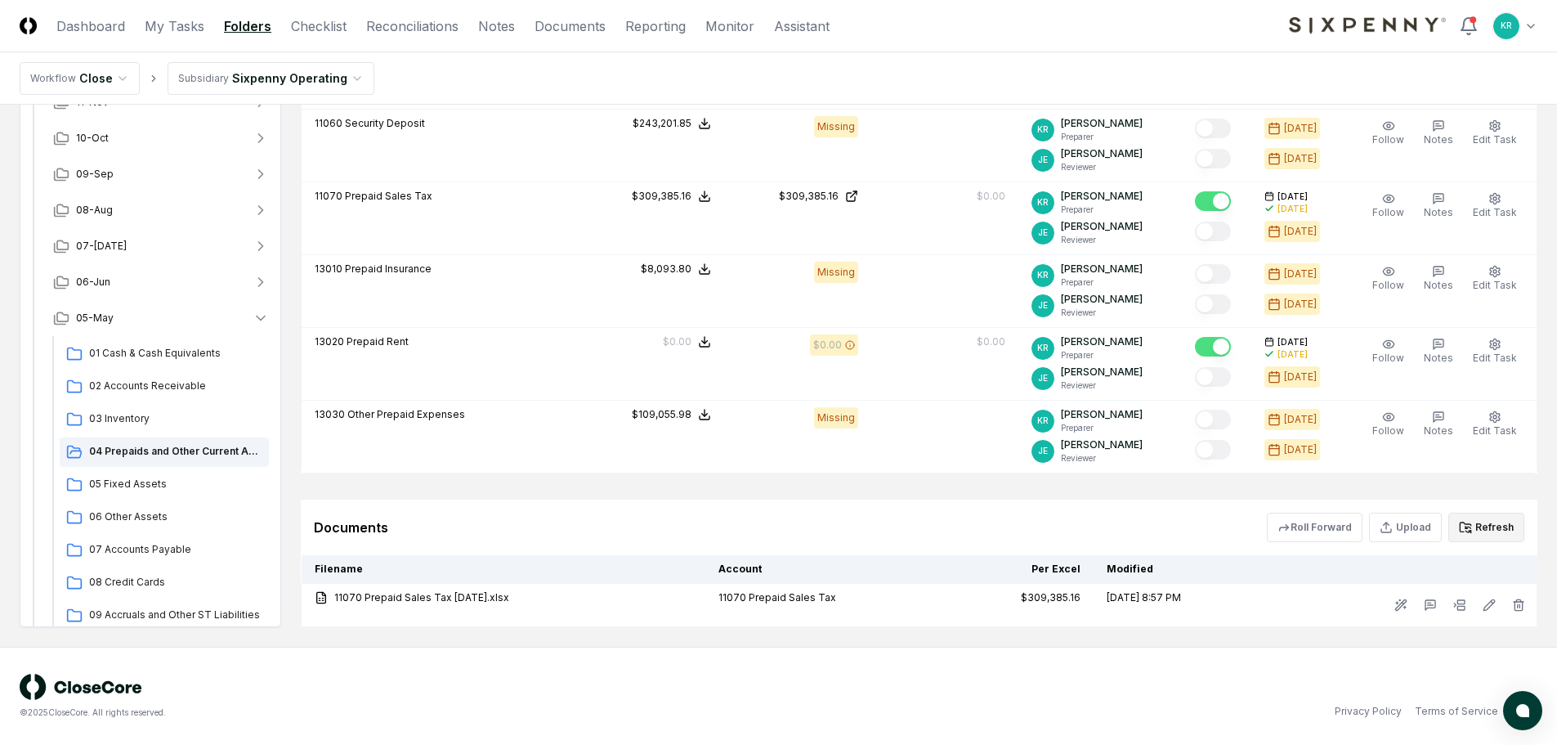
click at [1504, 531] on button "Refresh" at bounding box center [1486, 527] width 76 height 29
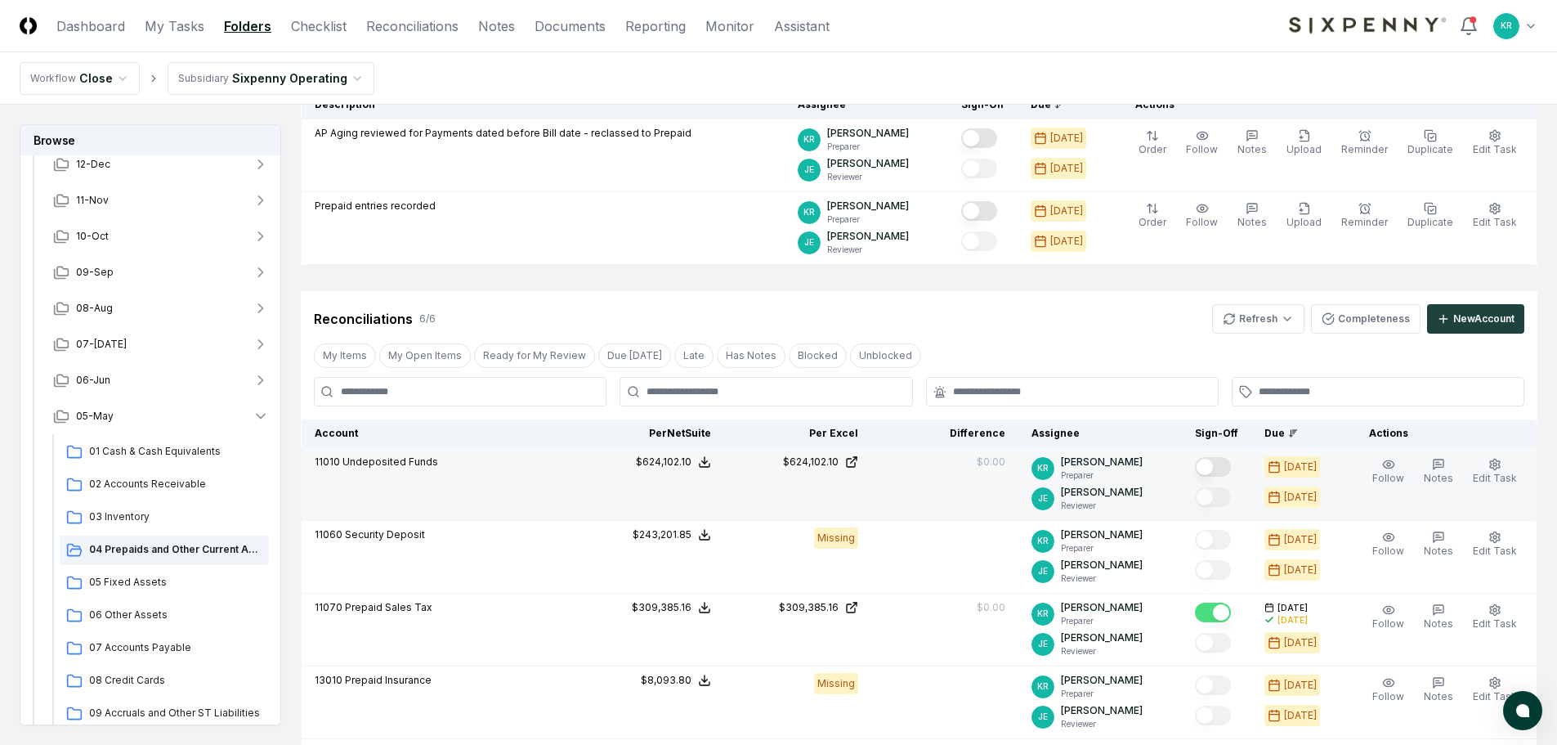
scroll to position [190, 0]
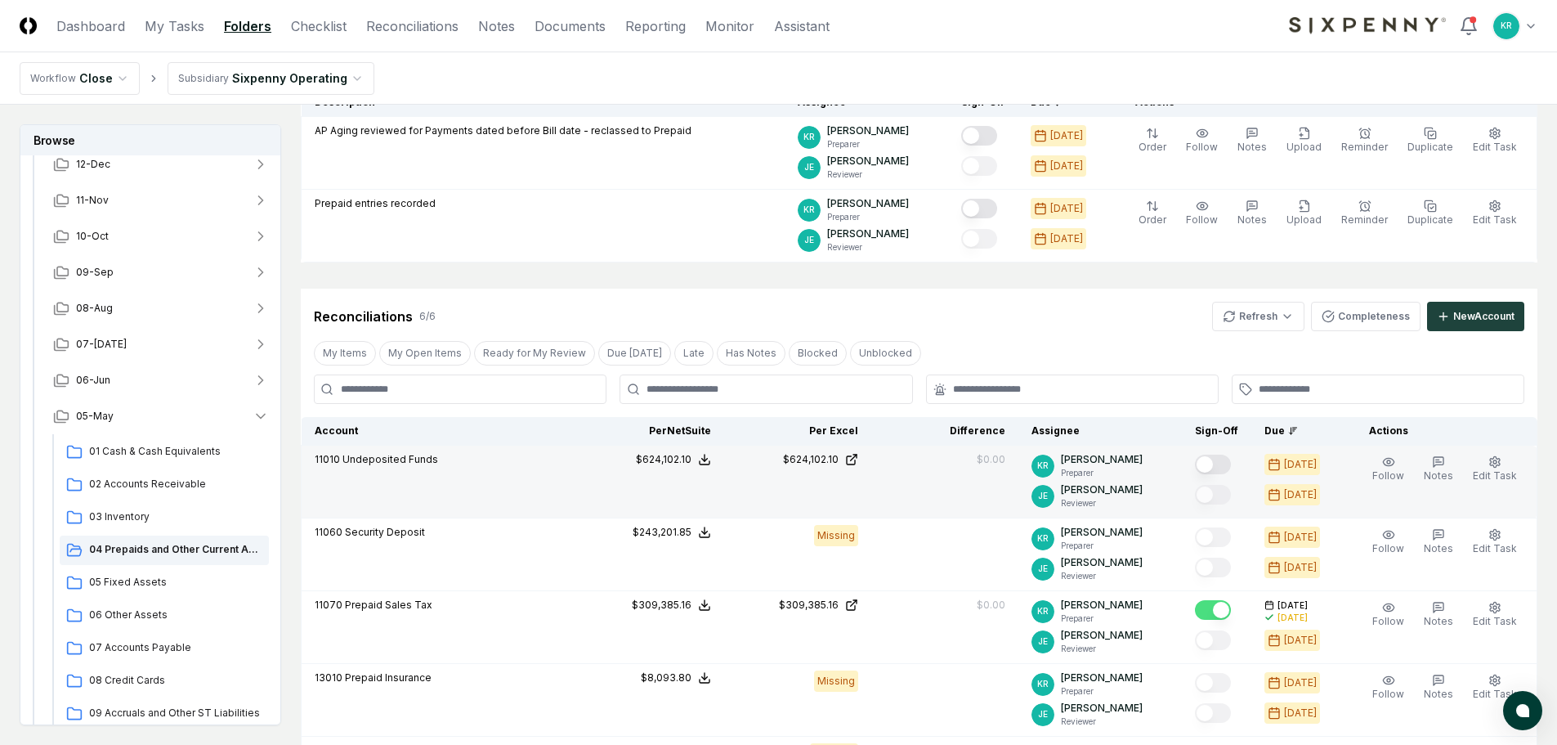
click at [1229, 465] on button "Mark complete" at bounding box center [1213, 464] width 36 height 20
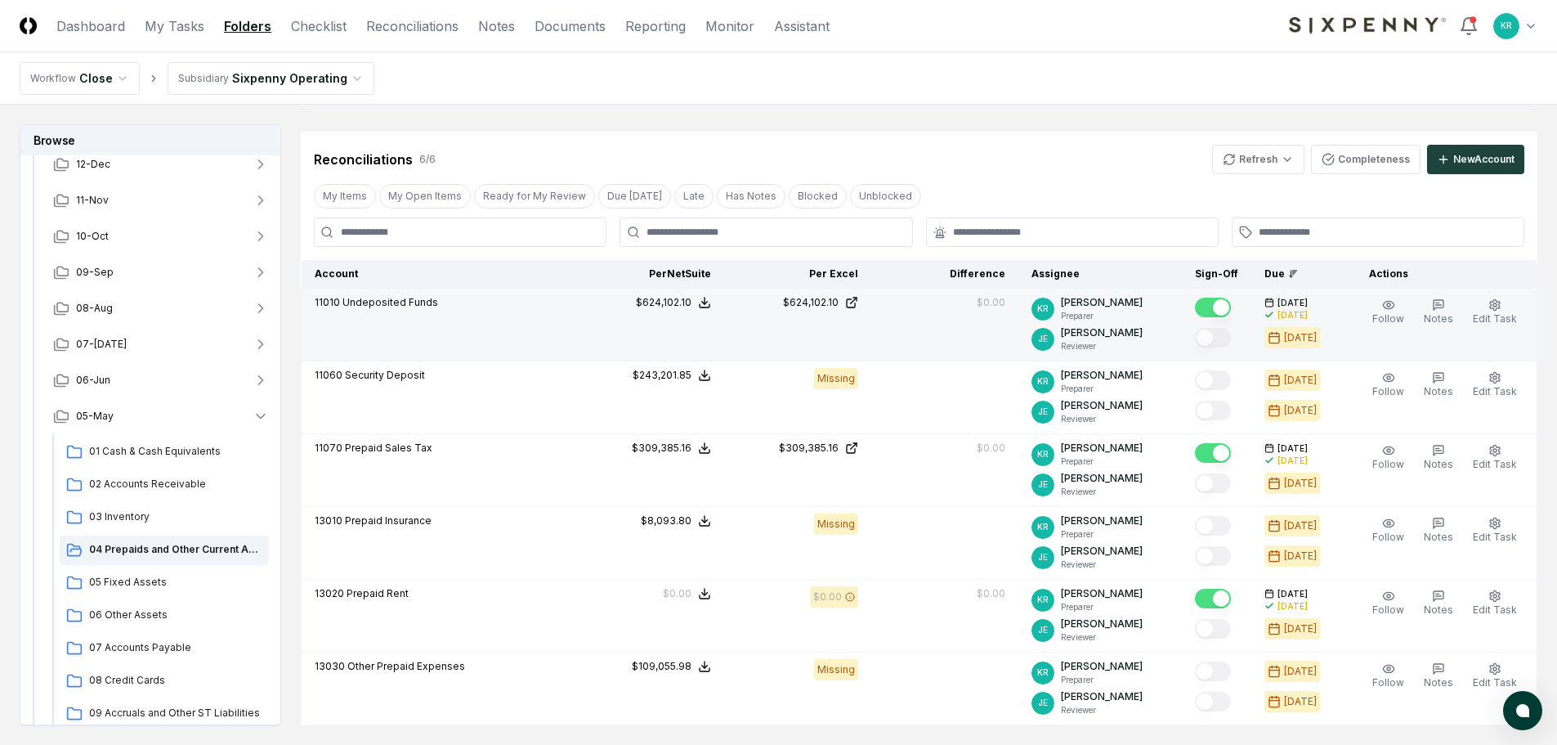
scroll to position [517, 0]
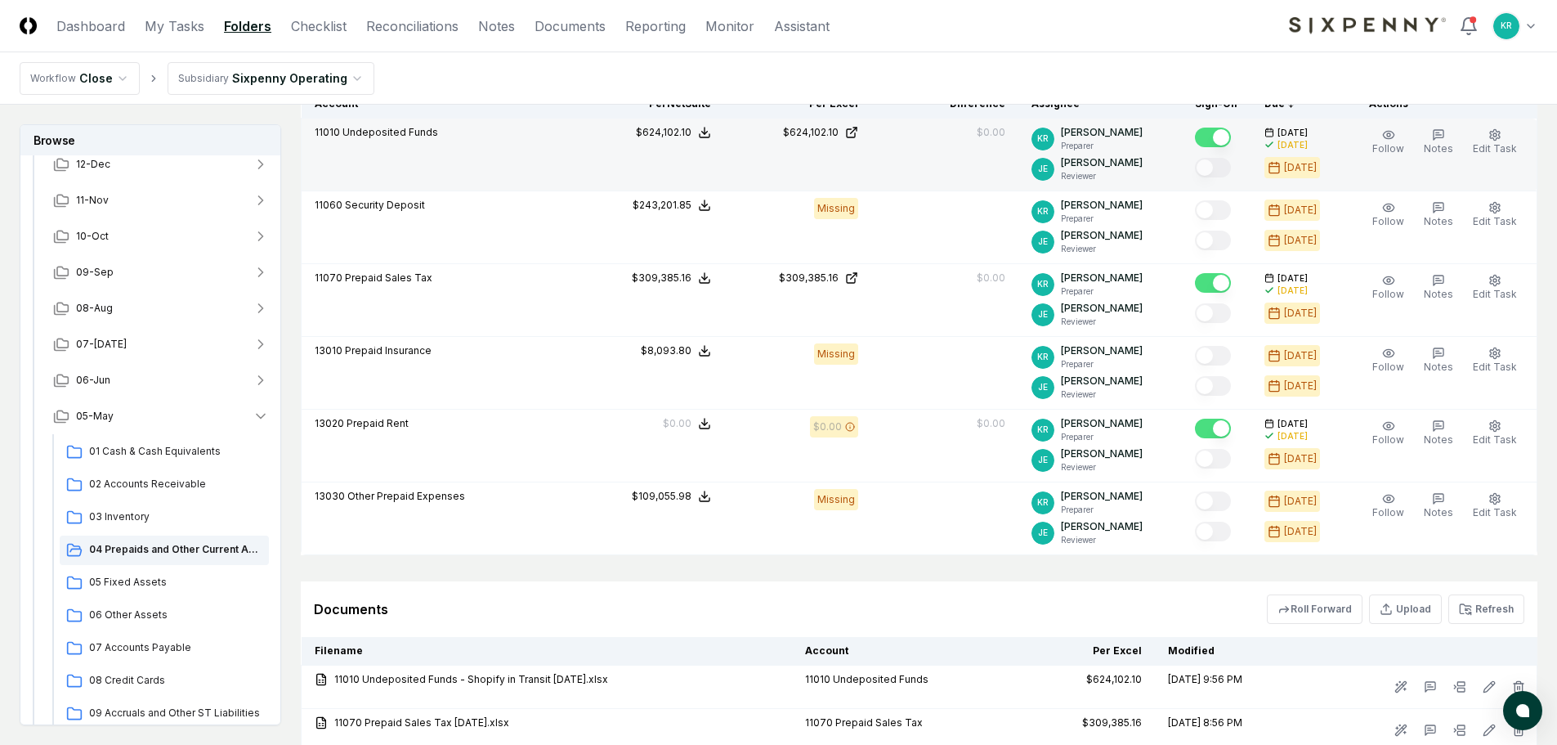
click at [1214, 142] on button "Mark complete" at bounding box center [1213, 138] width 36 height 20
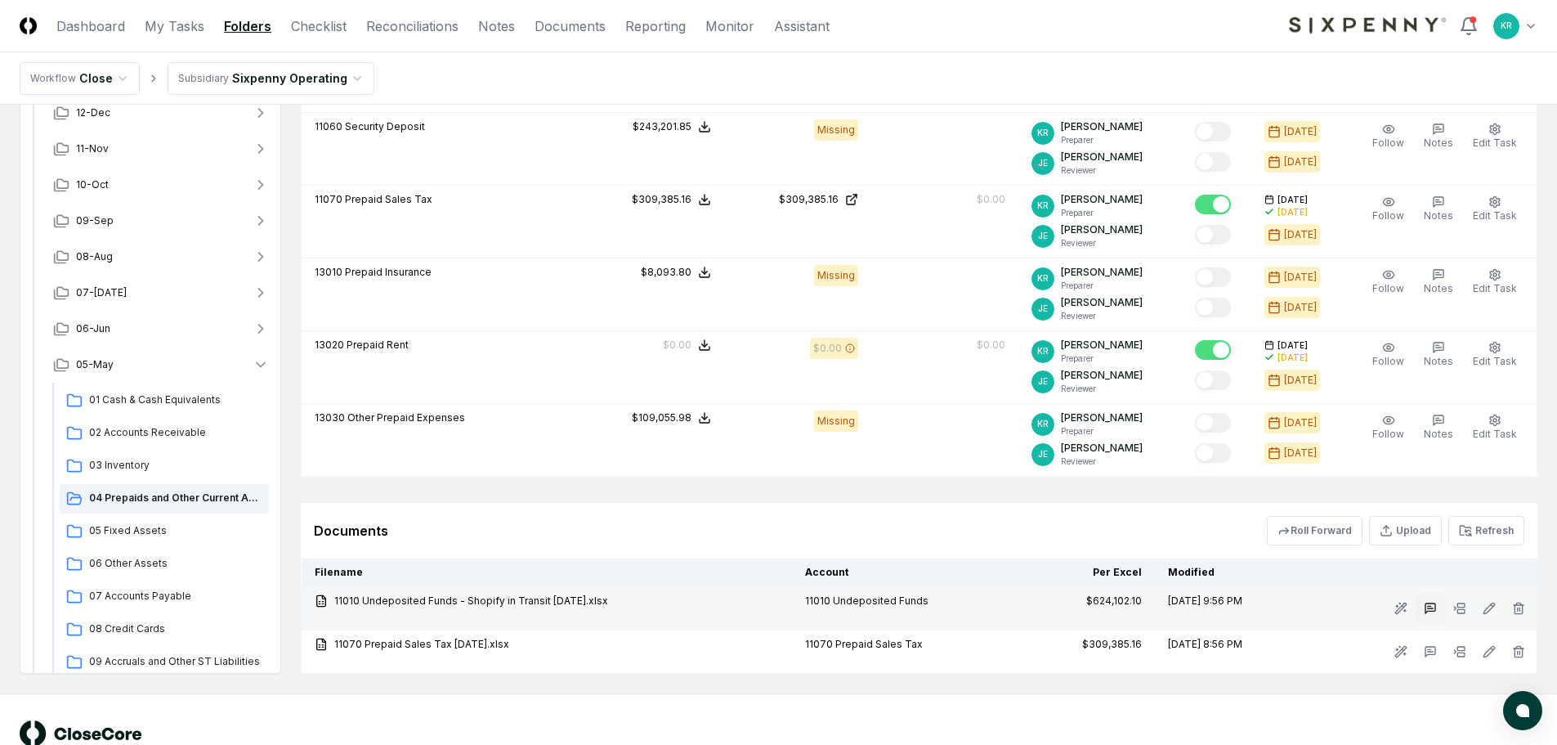
scroll to position [642, 0]
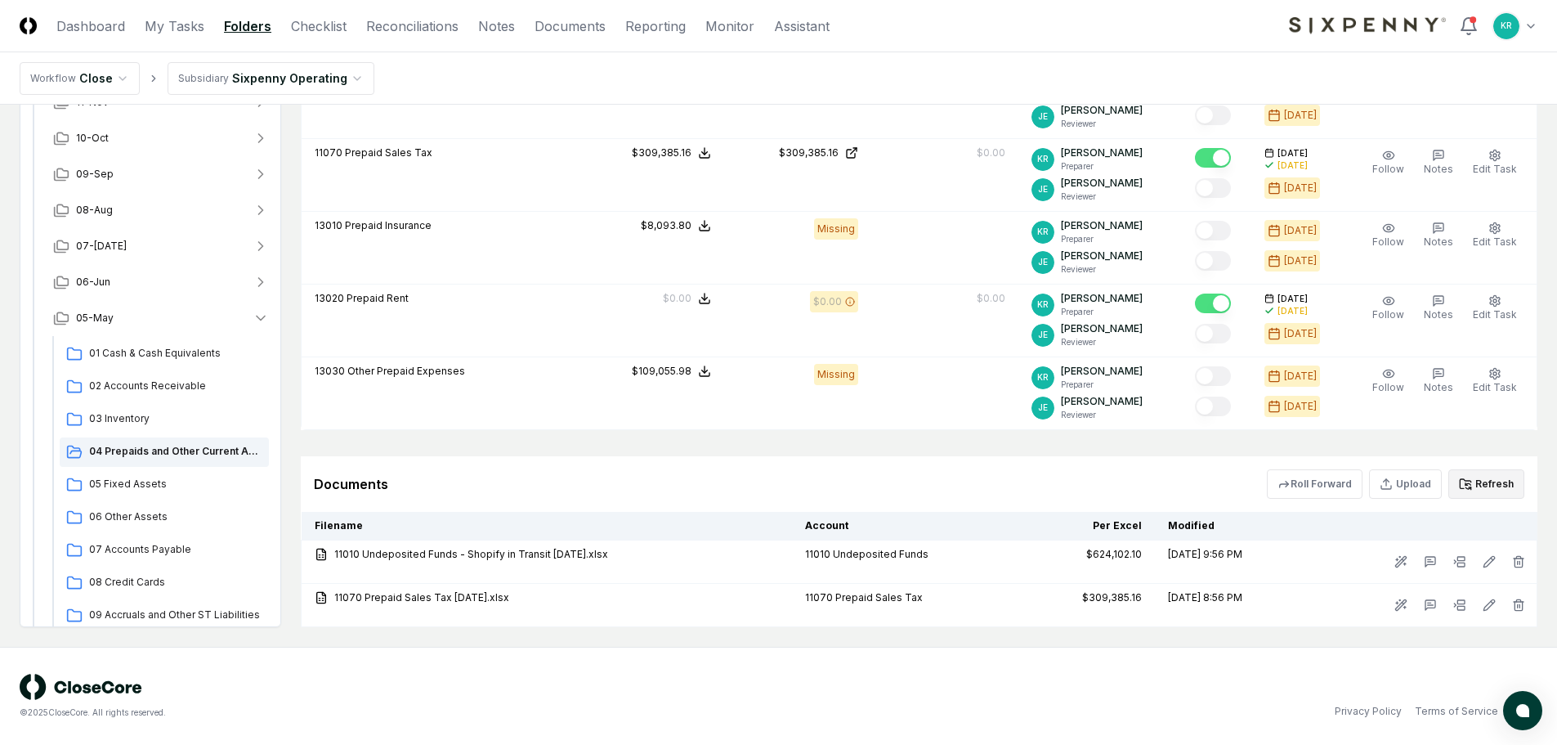
click at [1489, 487] on button "Refresh" at bounding box center [1486, 483] width 76 height 29
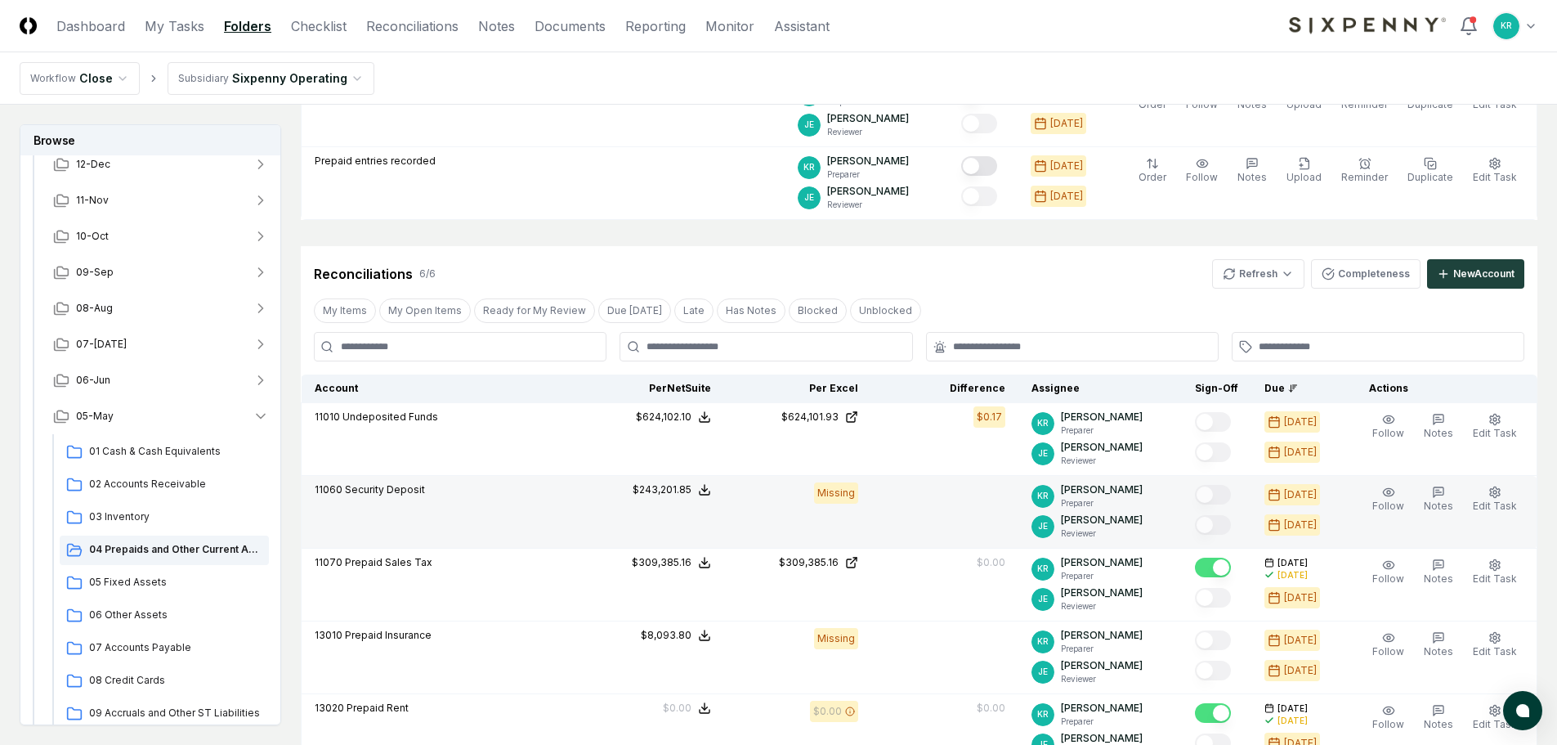
scroll to position [234, 0]
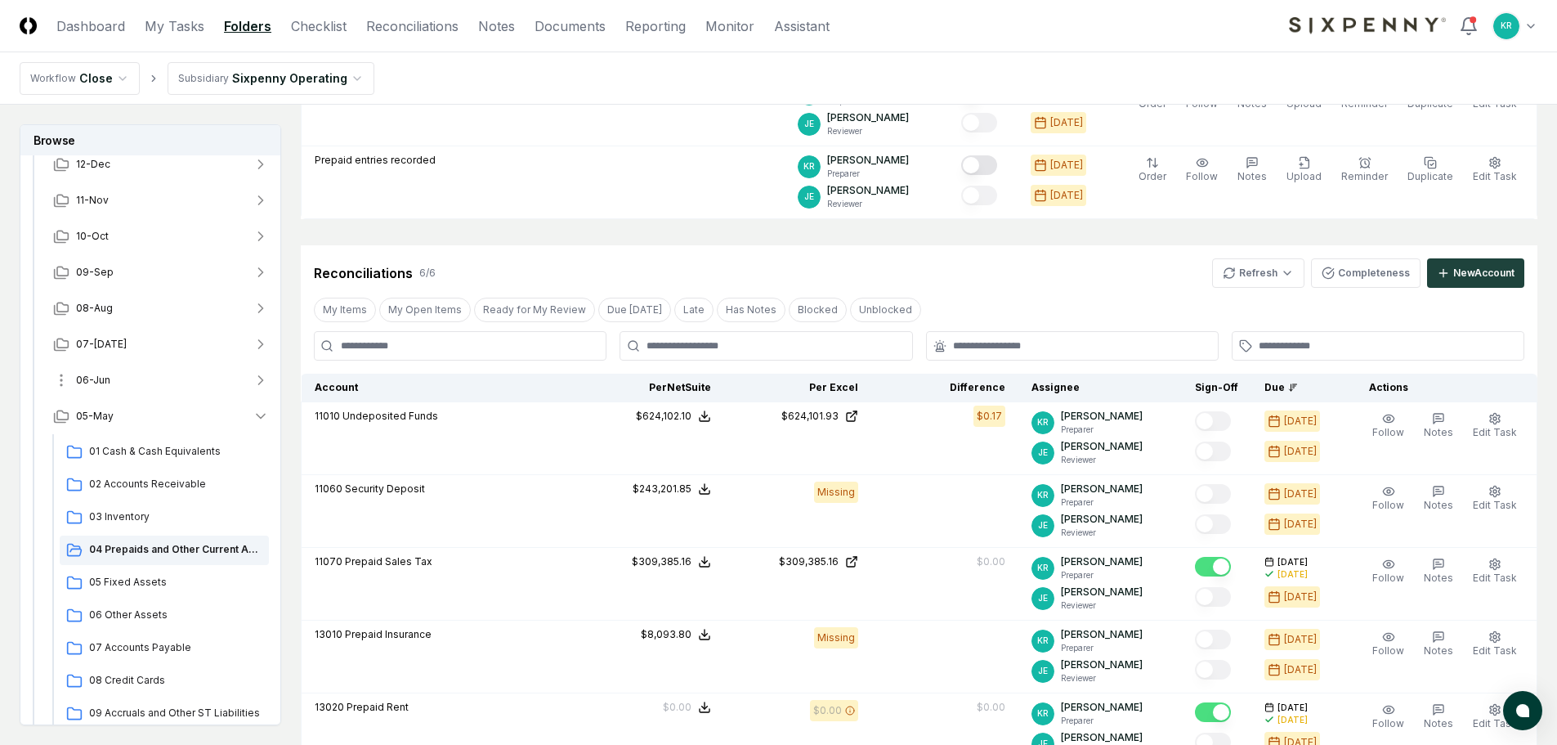
click at [134, 380] on button "06-Jun" at bounding box center [161, 380] width 242 height 36
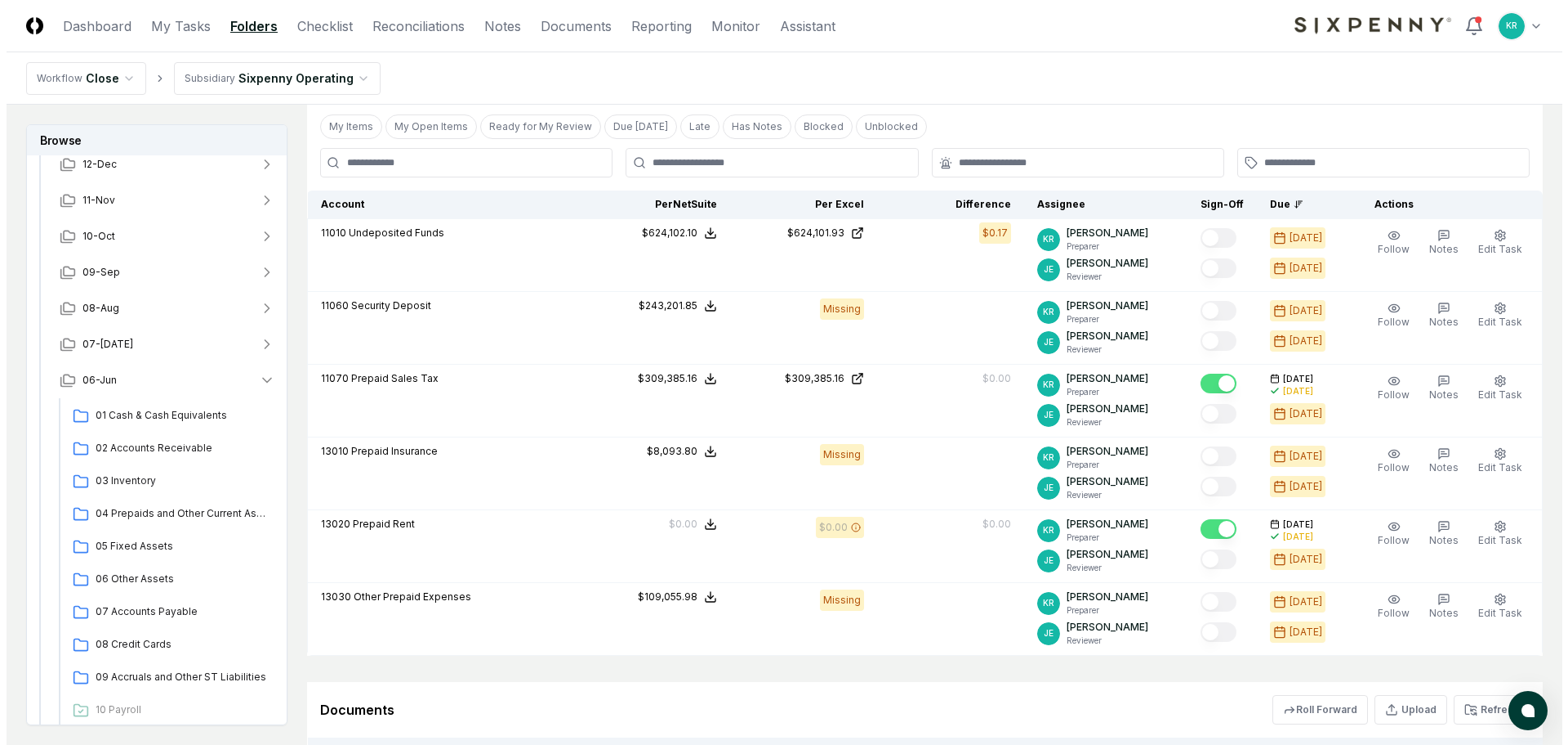
scroll to position [397, 0]
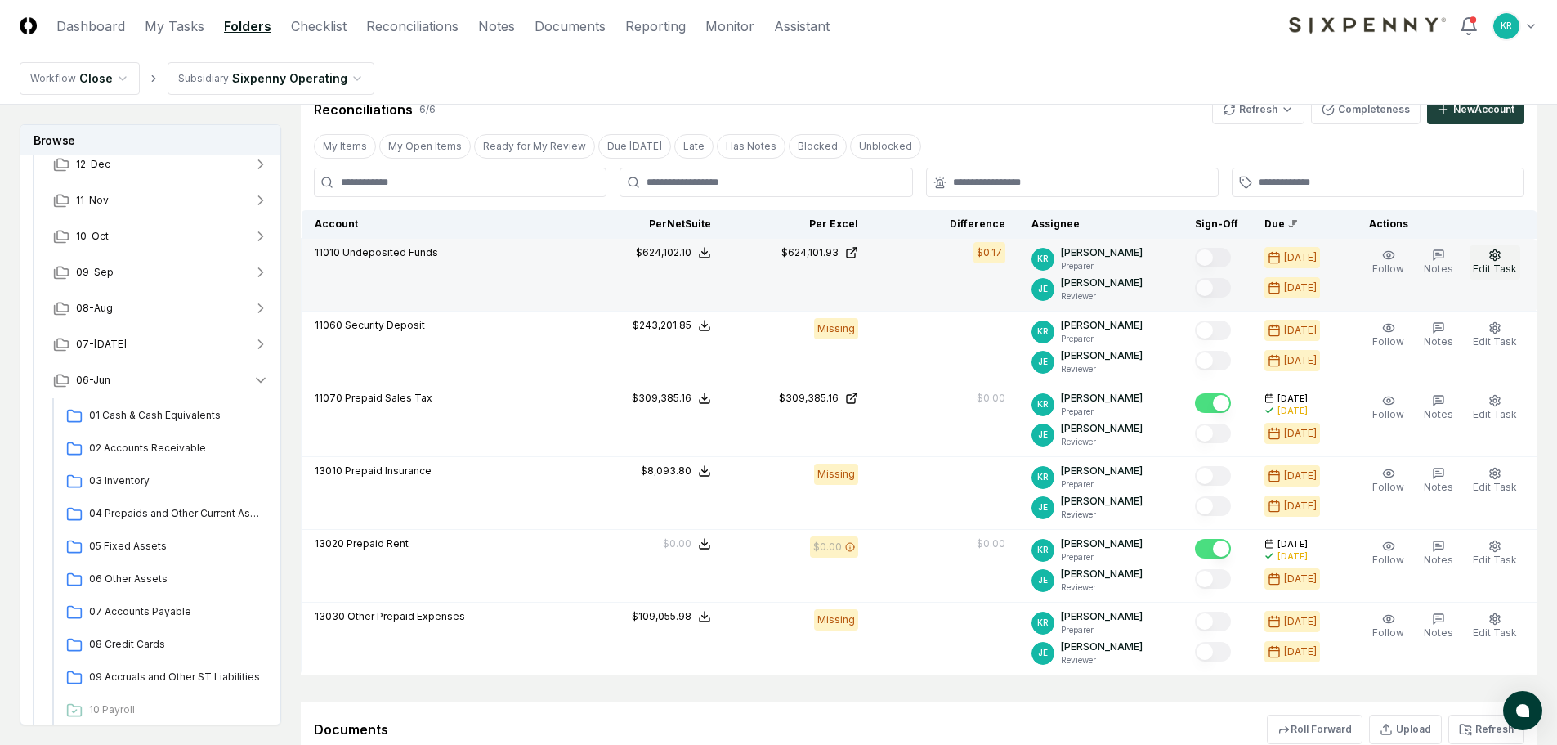
click at [1502, 266] on span "Edit Task" at bounding box center [1495, 268] width 44 height 12
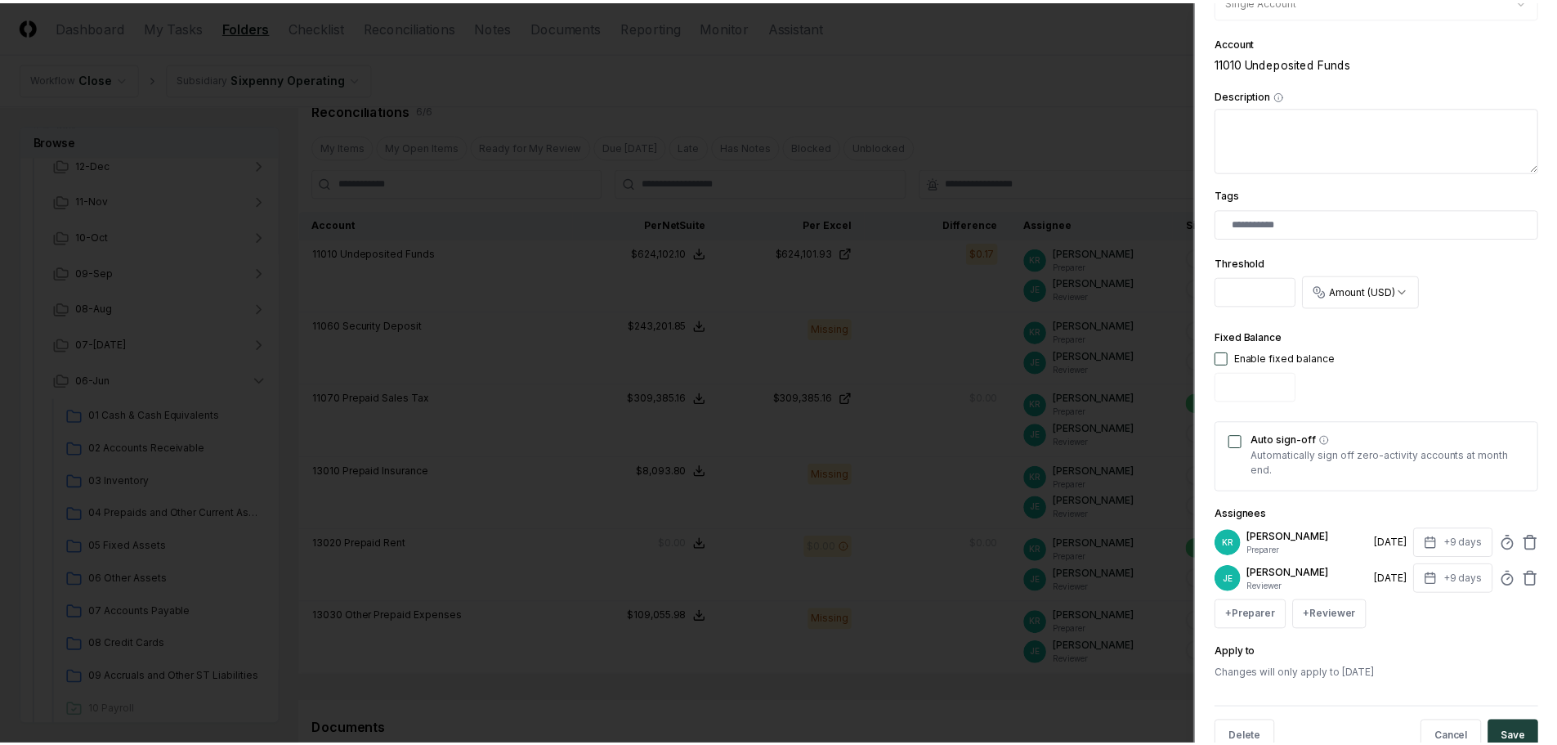
scroll to position [322, 0]
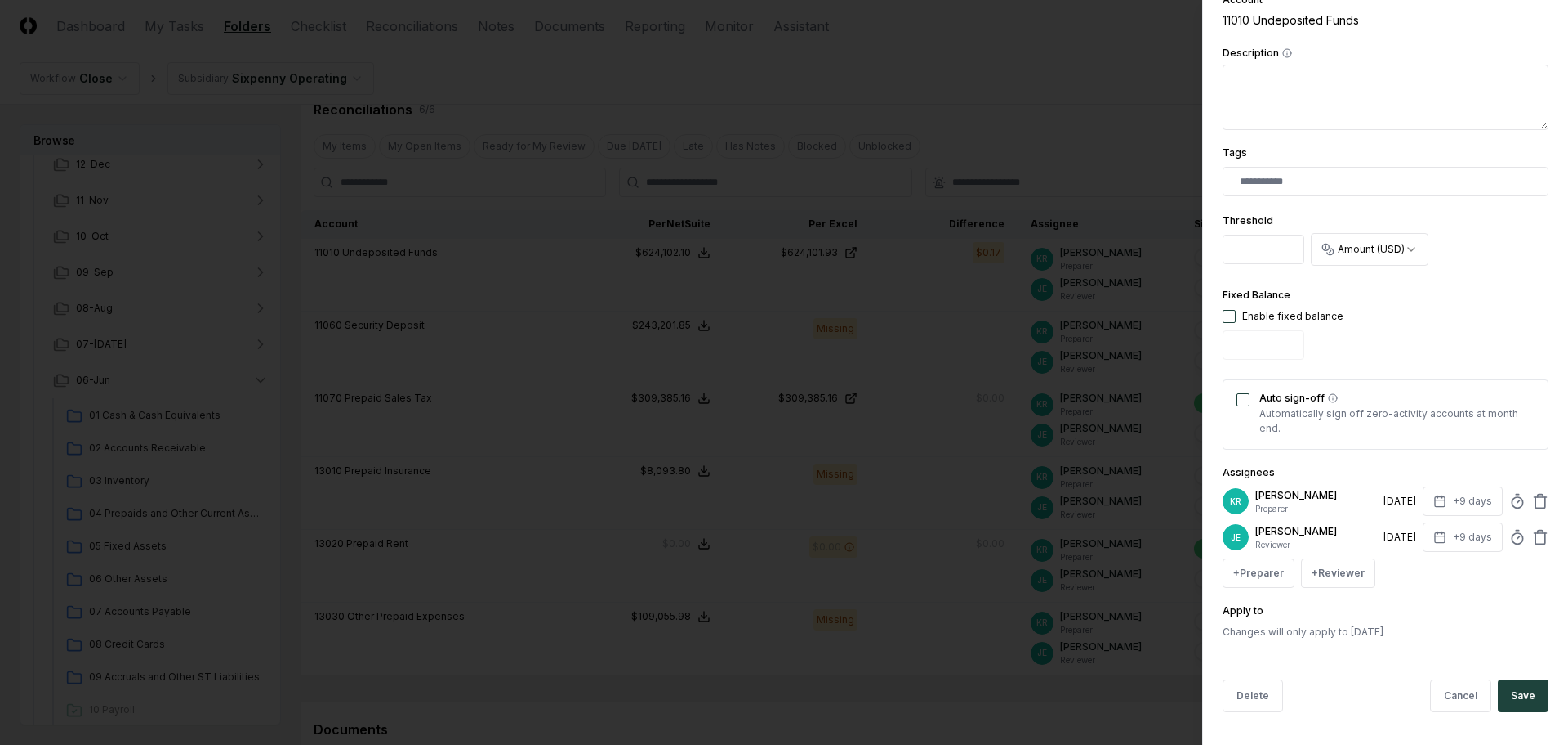
click at [1255, 253] on input "*" at bounding box center [1264, 249] width 82 height 29
type input "****"
click at [1367, 307] on div "Fixed Balance Enable fixed balance" at bounding box center [1386, 325] width 326 height 81
click at [1509, 696] on button "Save" at bounding box center [1523, 695] width 51 height 33
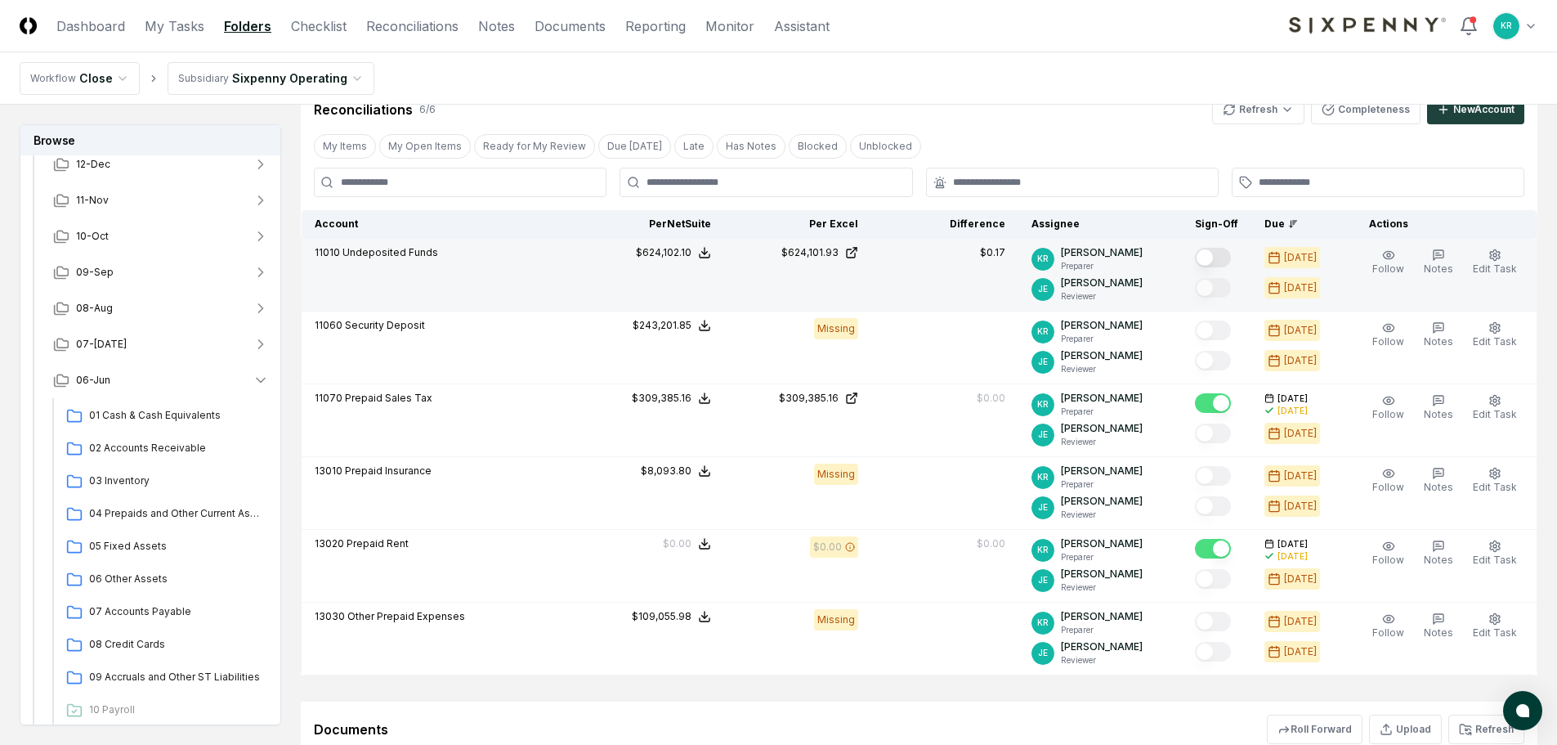
click at [1230, 254] on button "Mark complete" at bounding box center [1213, 258] width 36 height 20
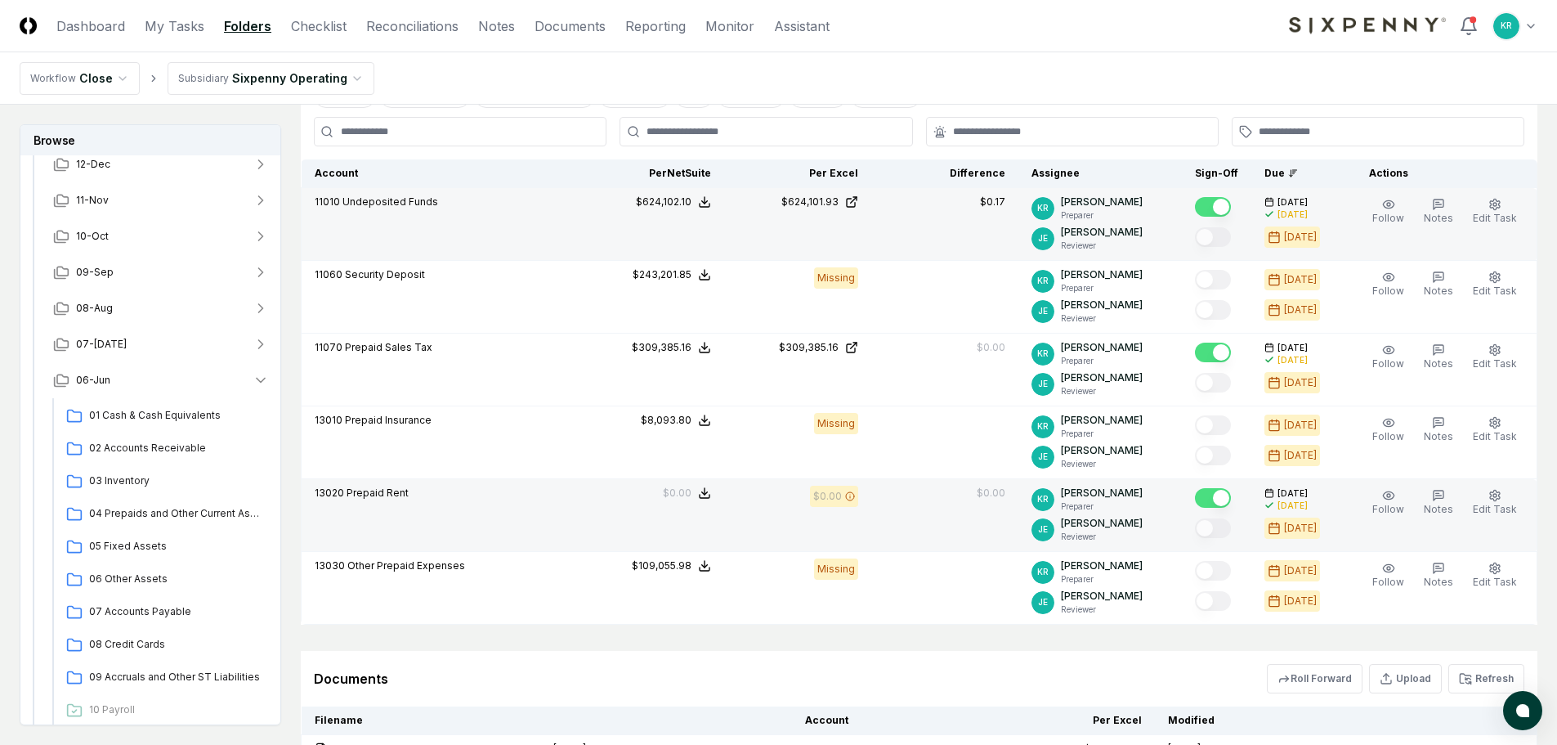
scroll to position [245, 0]
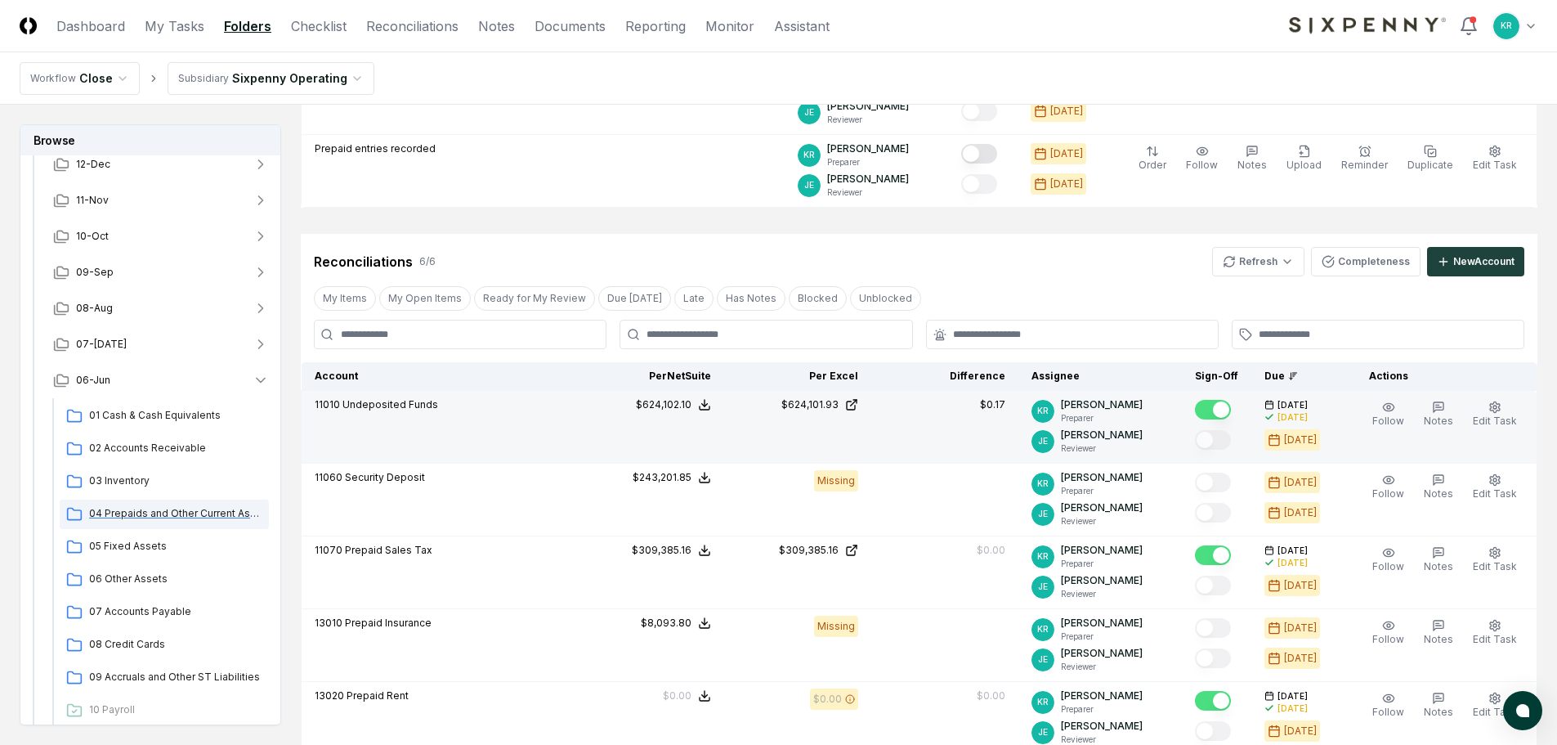
click at [166, 508] on span "04 Prepaids and Other Current Assets" at bounding box center [175, 513] width 173 height 15
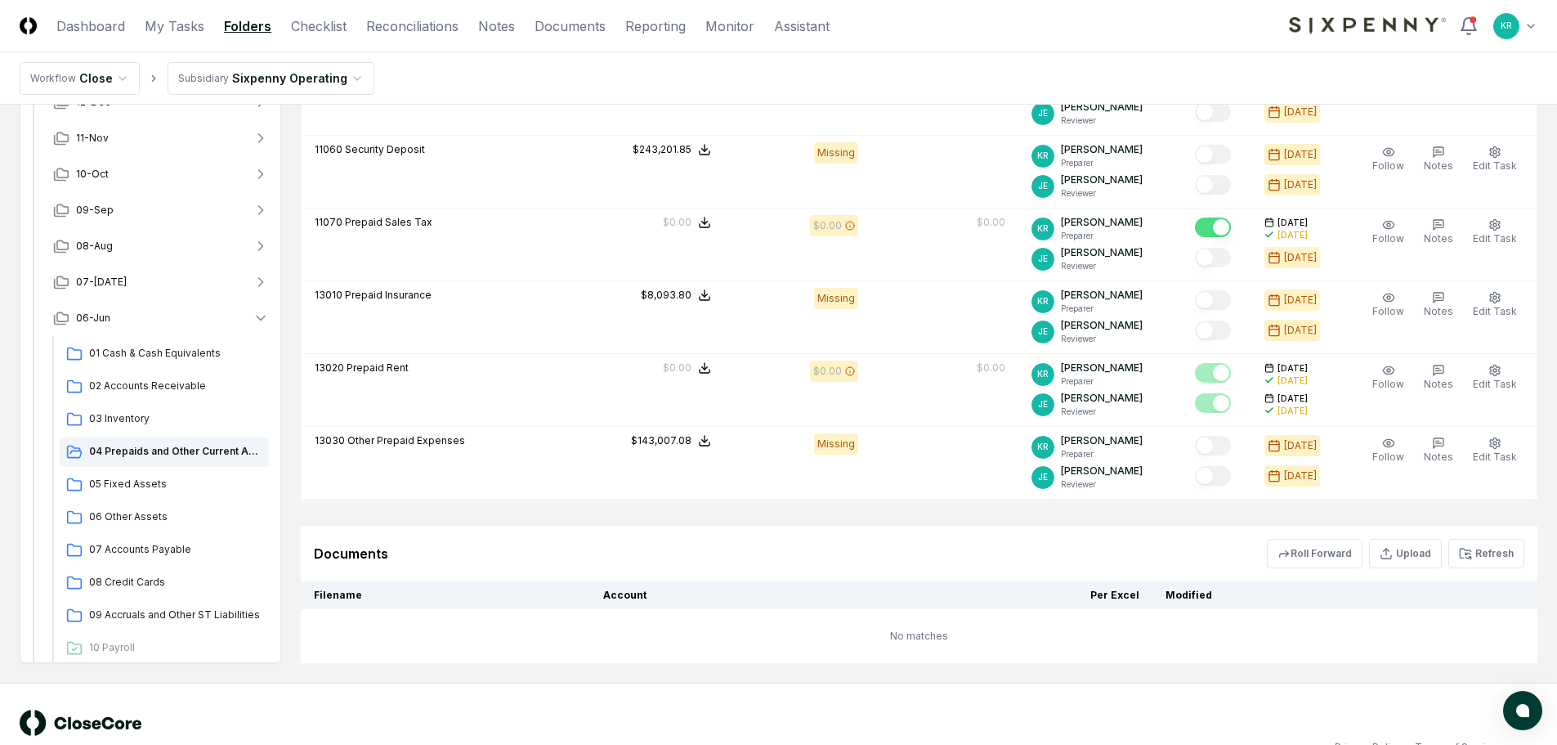
scroll to position [609, 0]
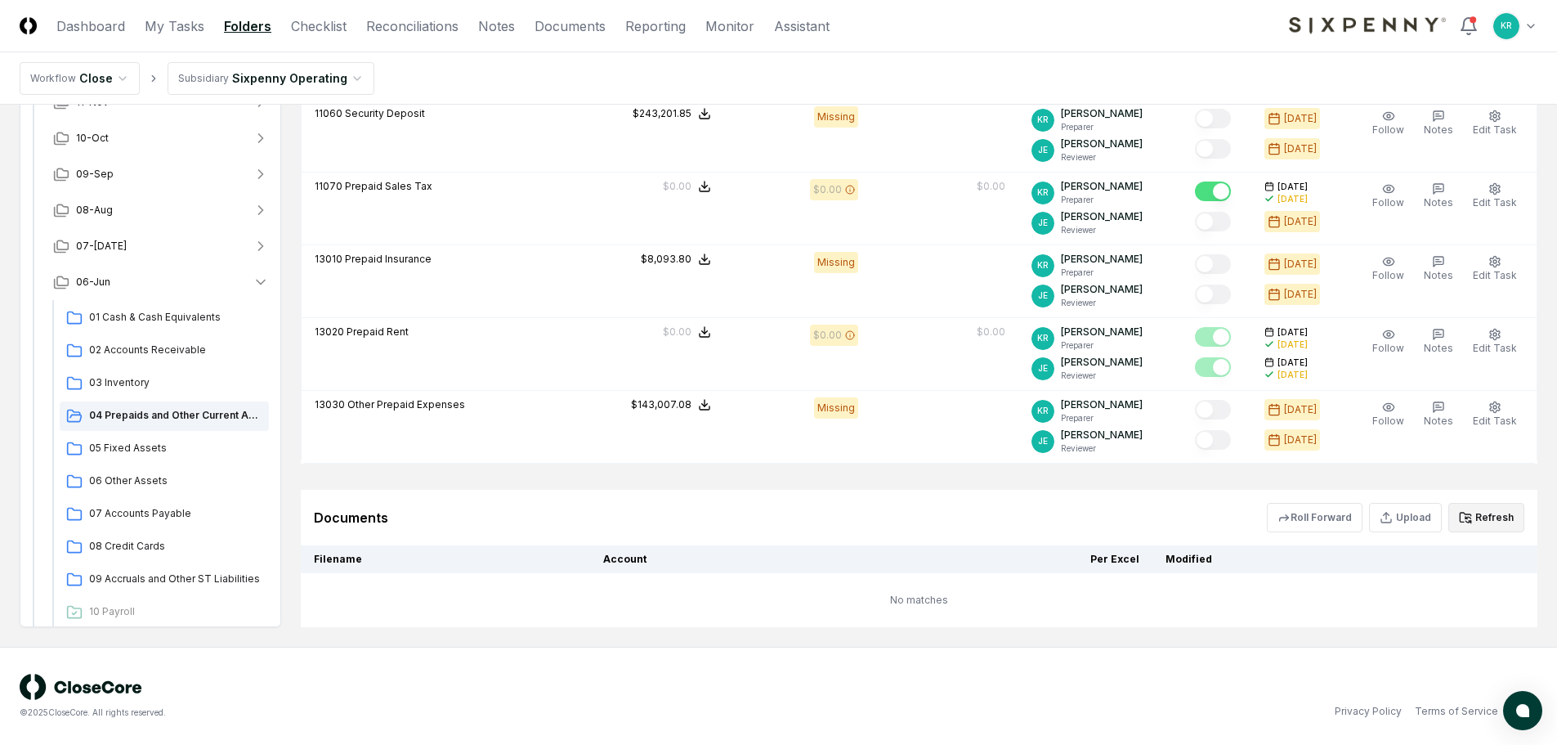
click at [1476, 511] on button "Refresh" at bounding box center [1486, 517] width 76 height 29
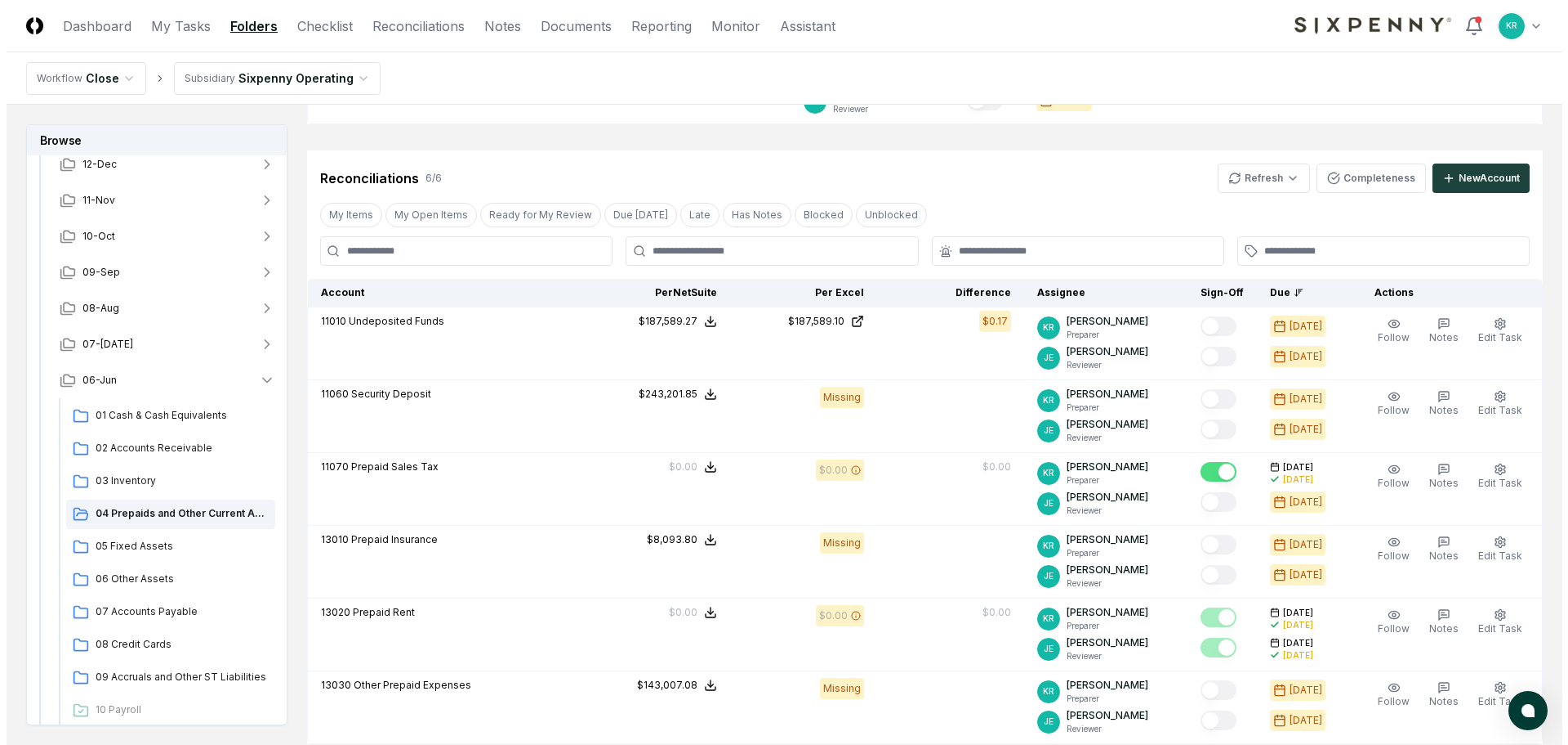
scroll to position [282, 0]
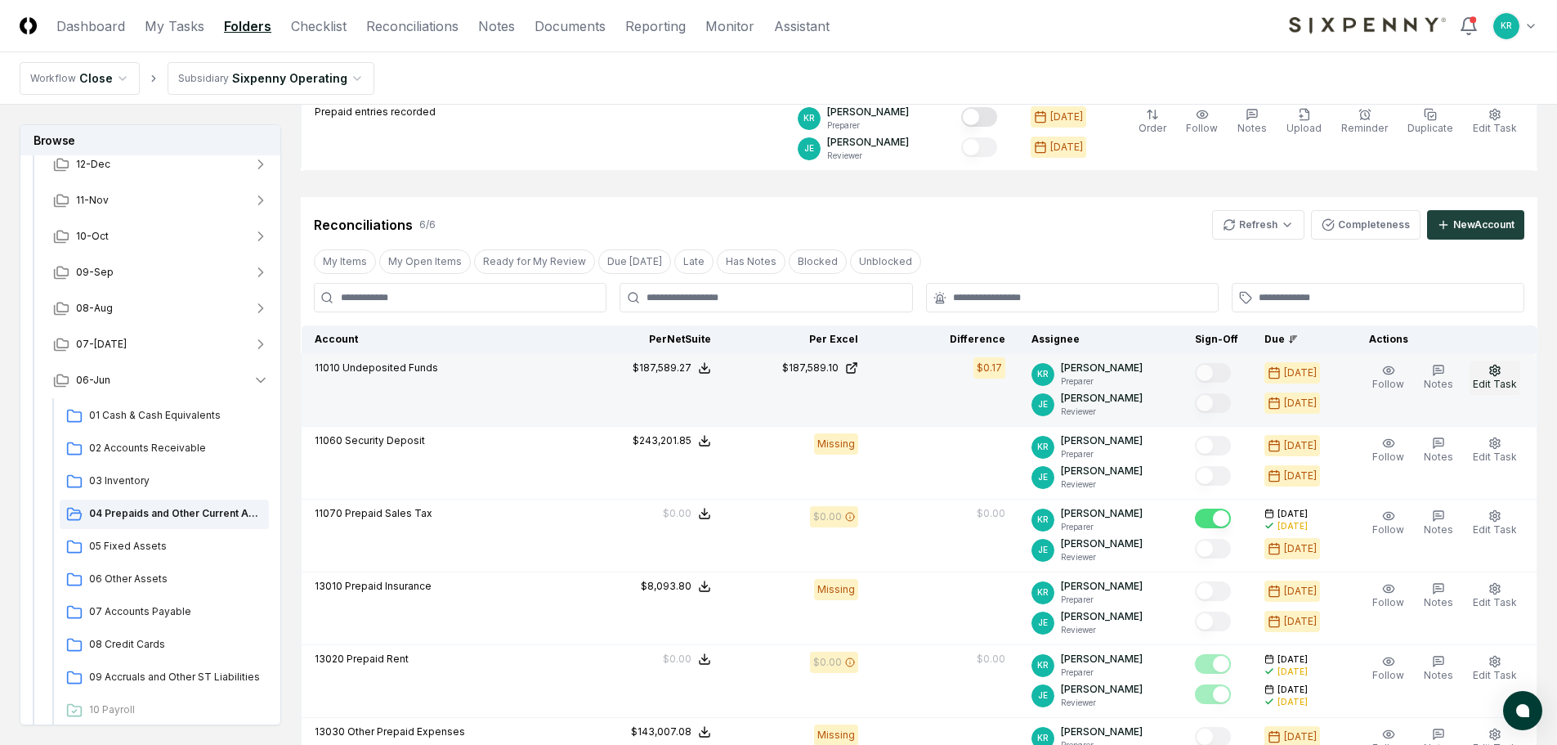
click at [1507, 377] on button "Edit Task" at bounding box center [1495, 377] width 51 height 34
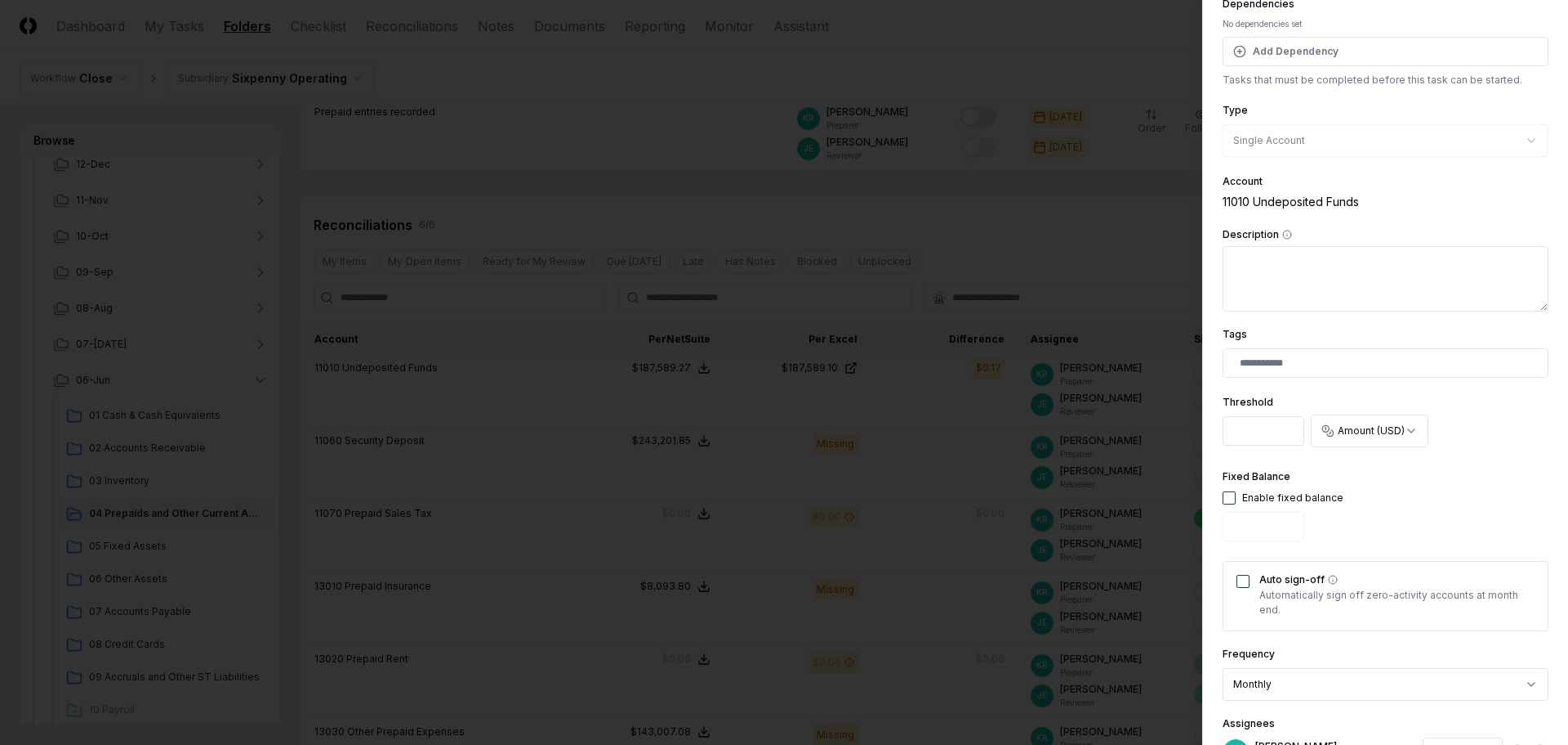
scroll to position [163, 0]
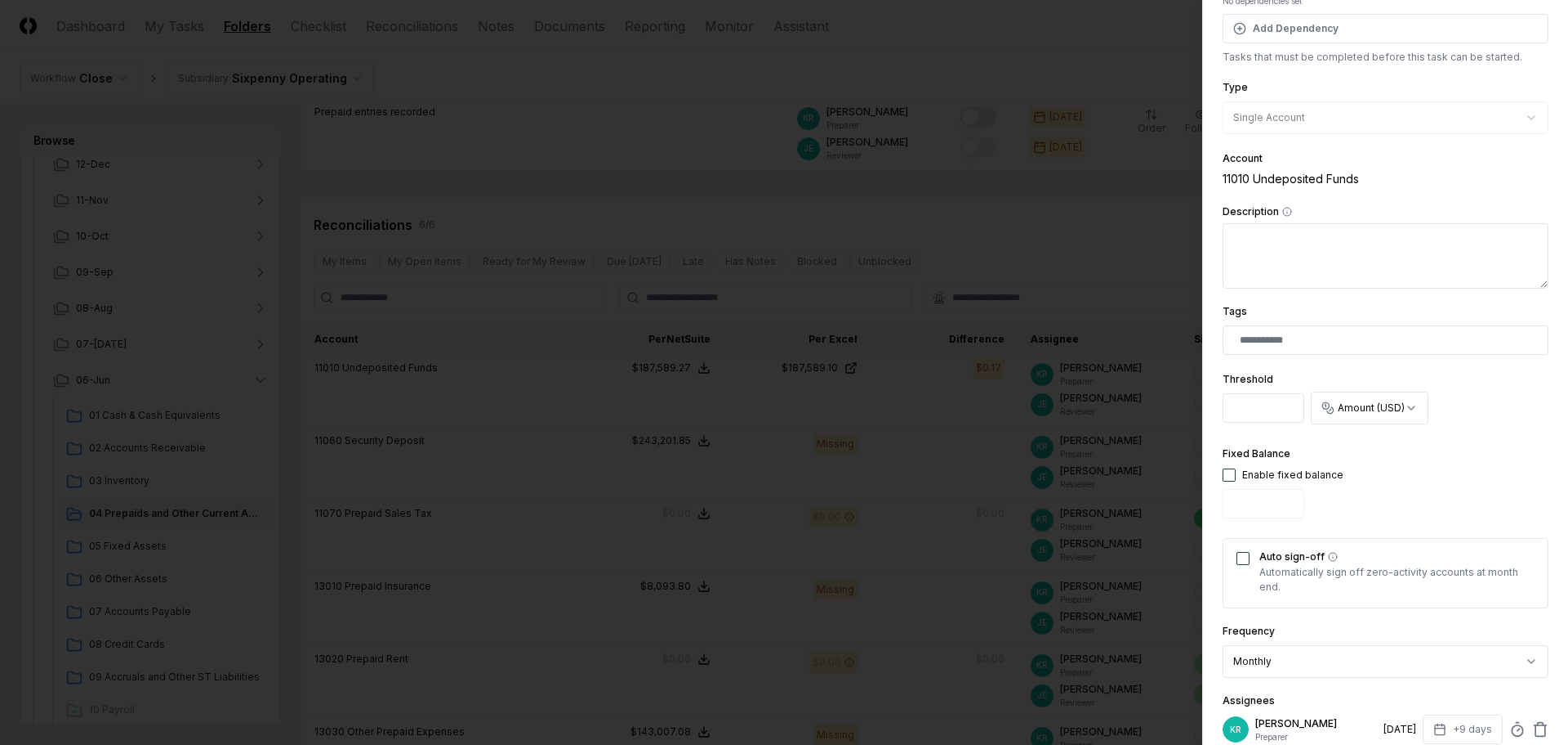
click at [1264, 414] on input "*" at bounding box center [1264, 407] width 82 height 29
type input "****"
click at [1344, 481] on div "Fixed Balance Enable fixed balance" at bounding box center [1386, 484] width 326 height 81
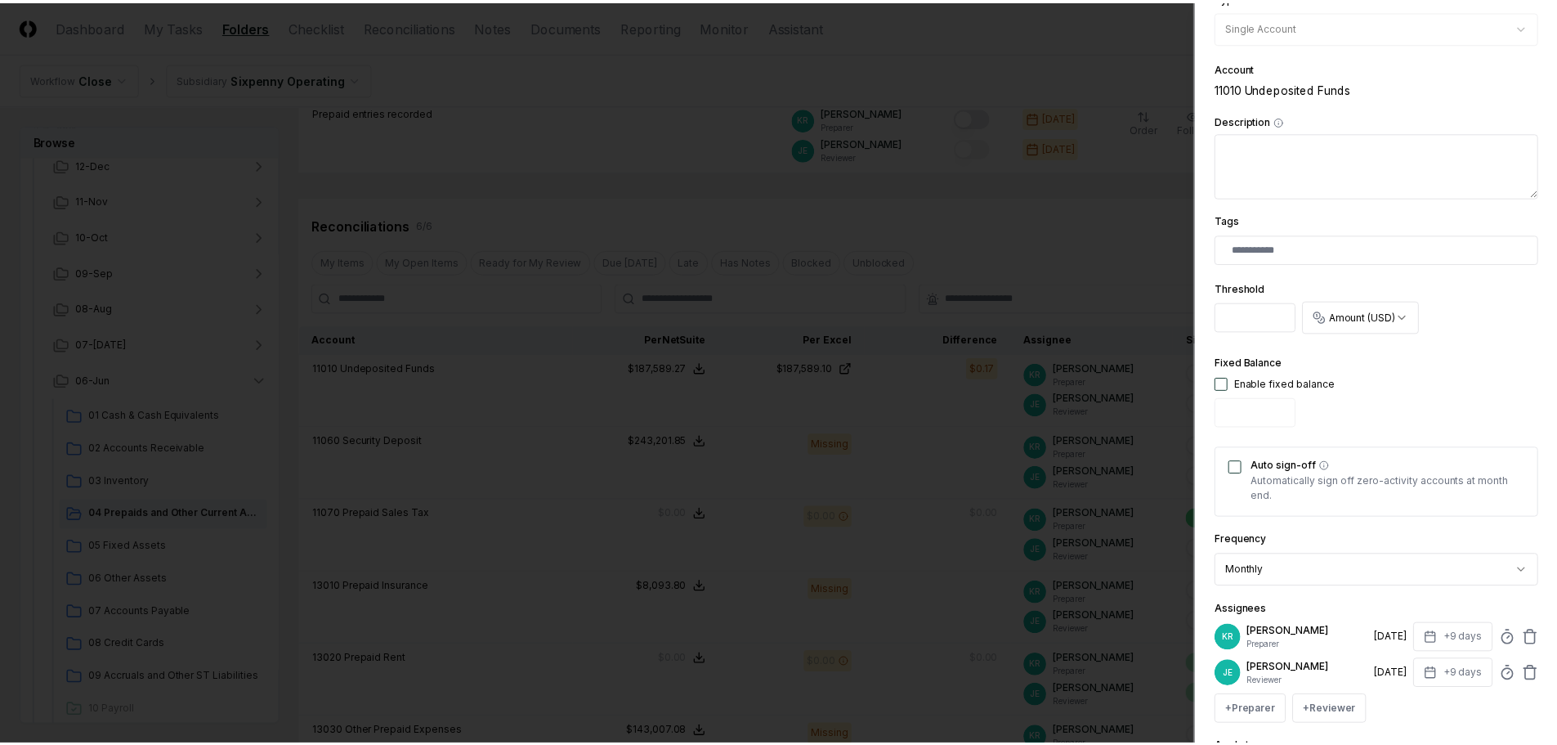
scroll to position [409, 0]
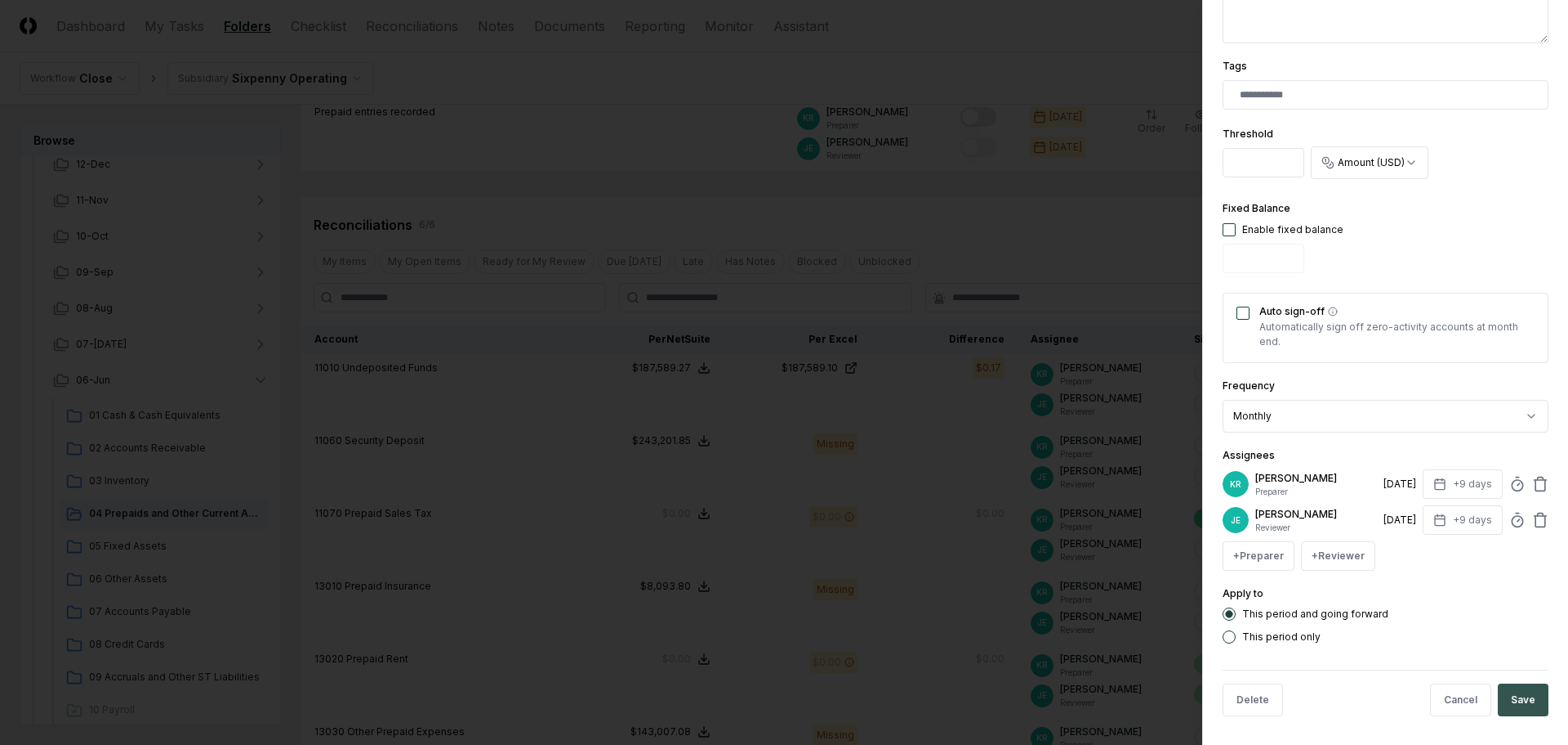
click at [1519, 702] on button "Save" at bounding box center [1523, 699] width 51 height 33
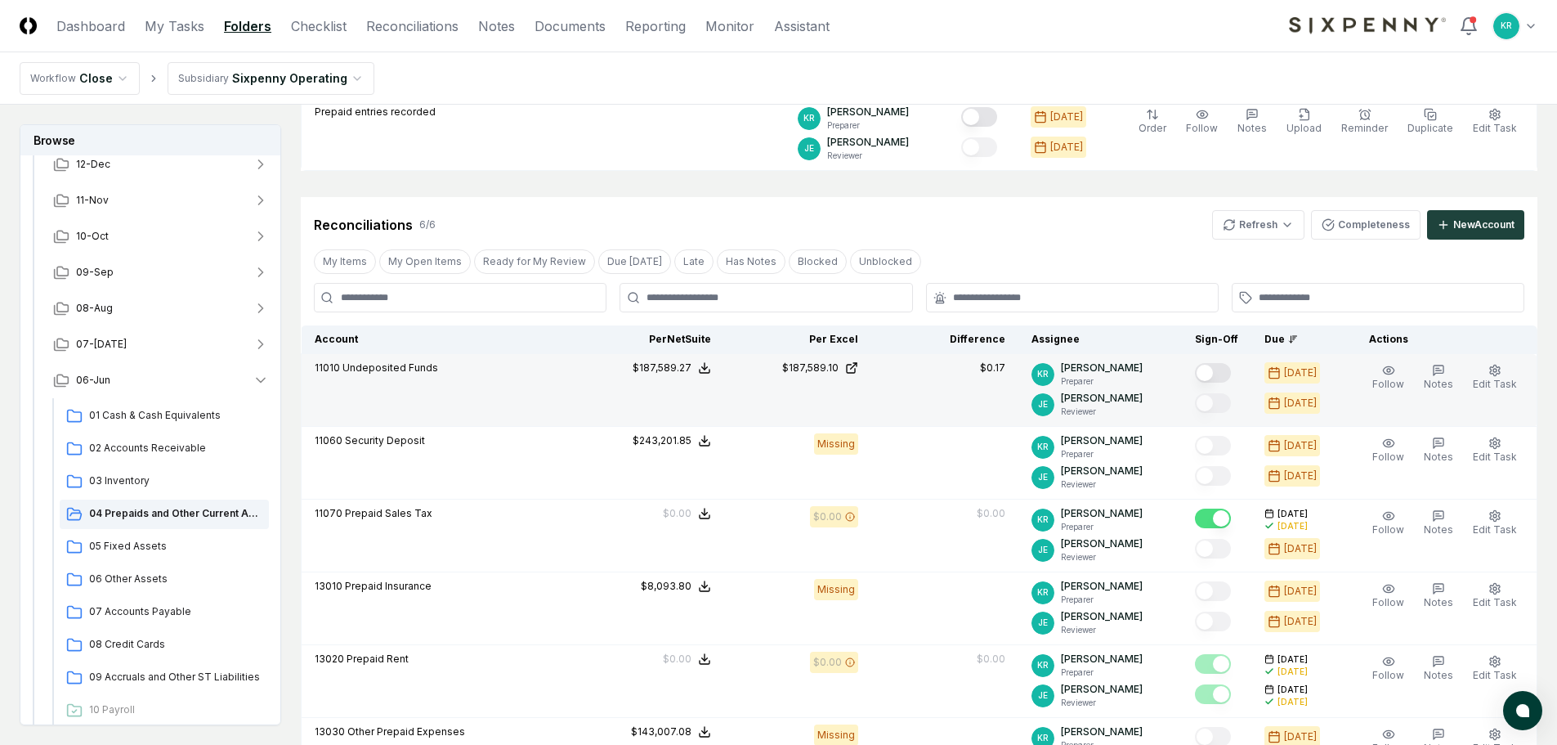
click at [1230, 376] on button "Mark complete" at bounding box center [1213, 373] width 36 height 20
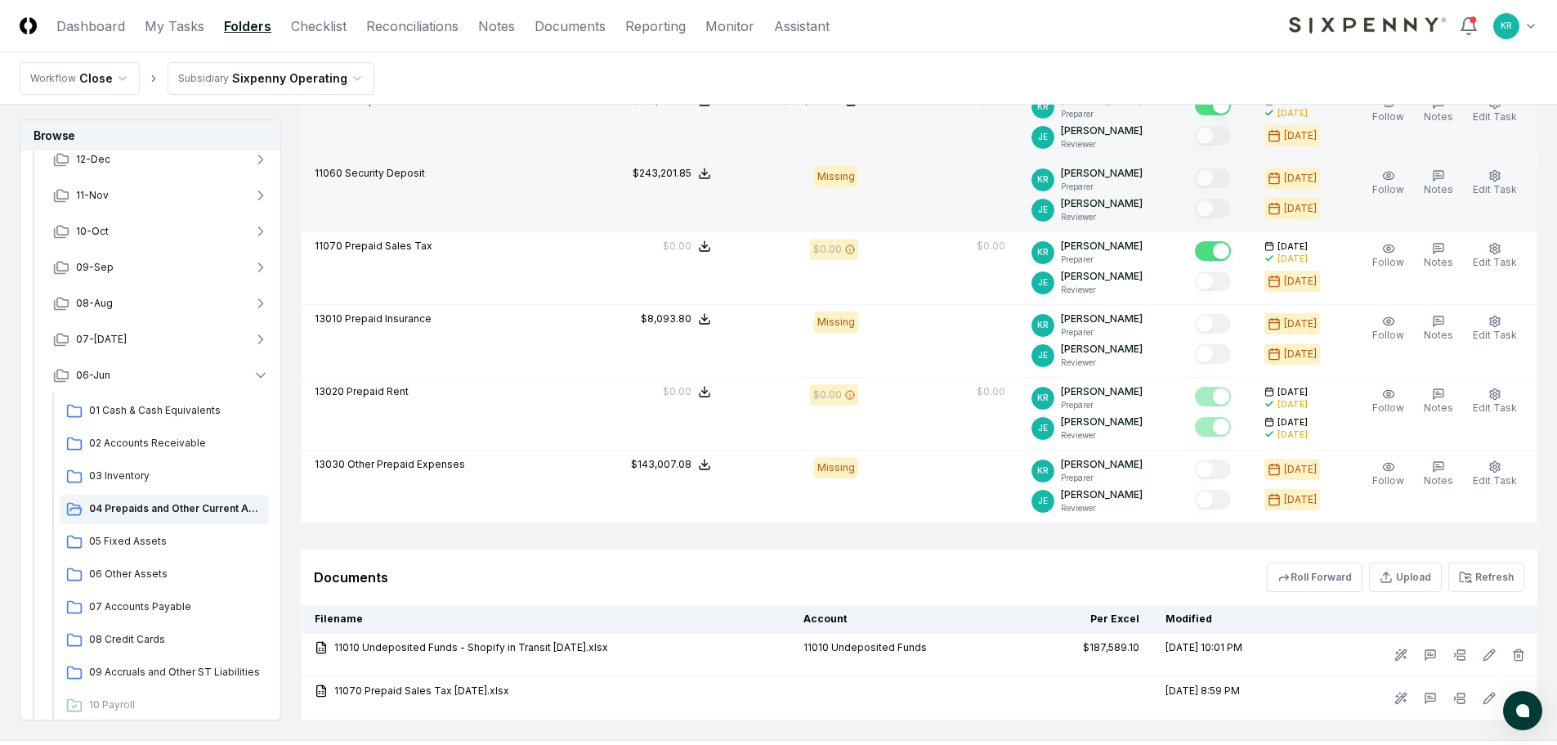
scroll to position [642, 0]
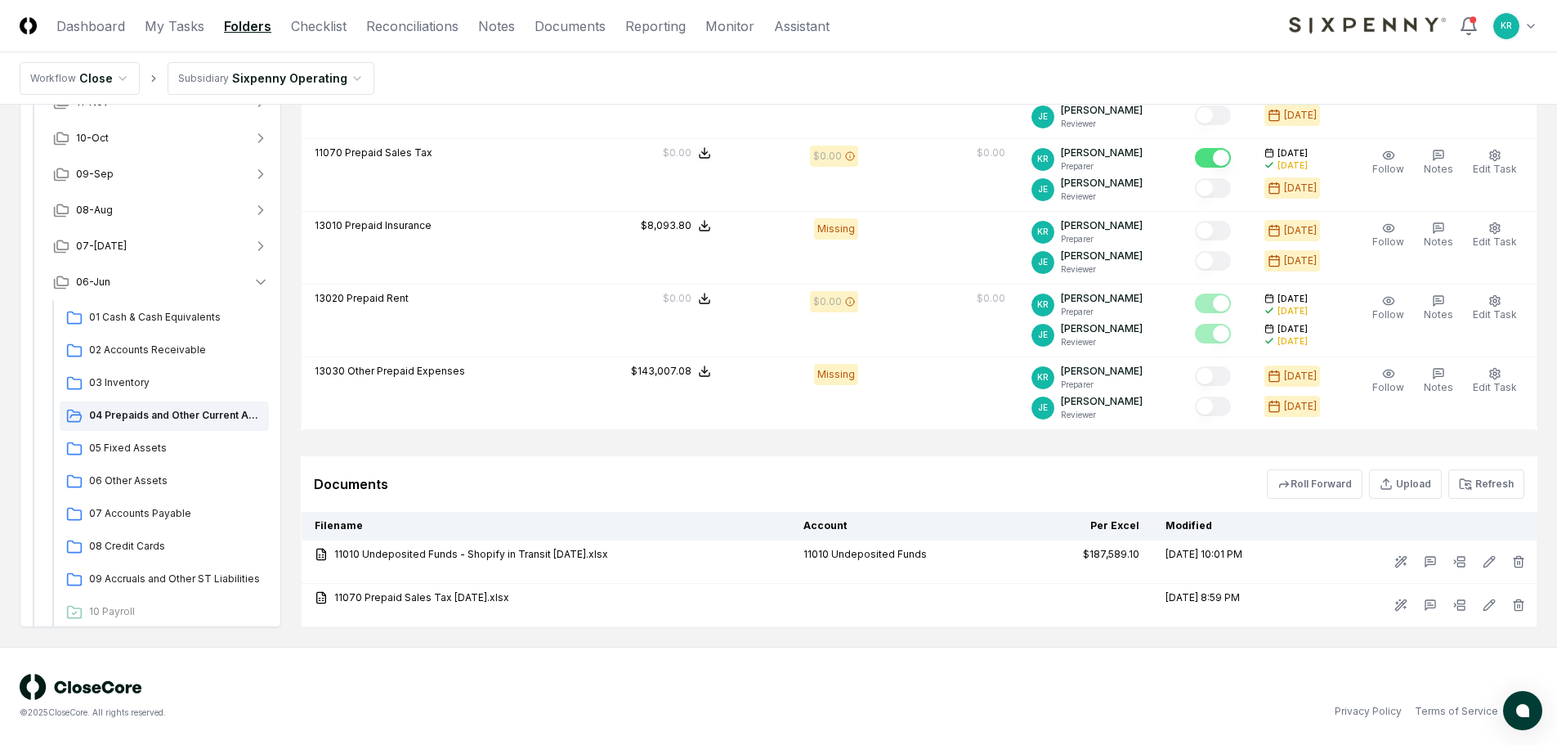
click at [920, 674] on div "© 2025 CloseCore. All rights reserved. Privacy Policy Terms of Service" at bounding box center [779, 696] width 1518 height 45
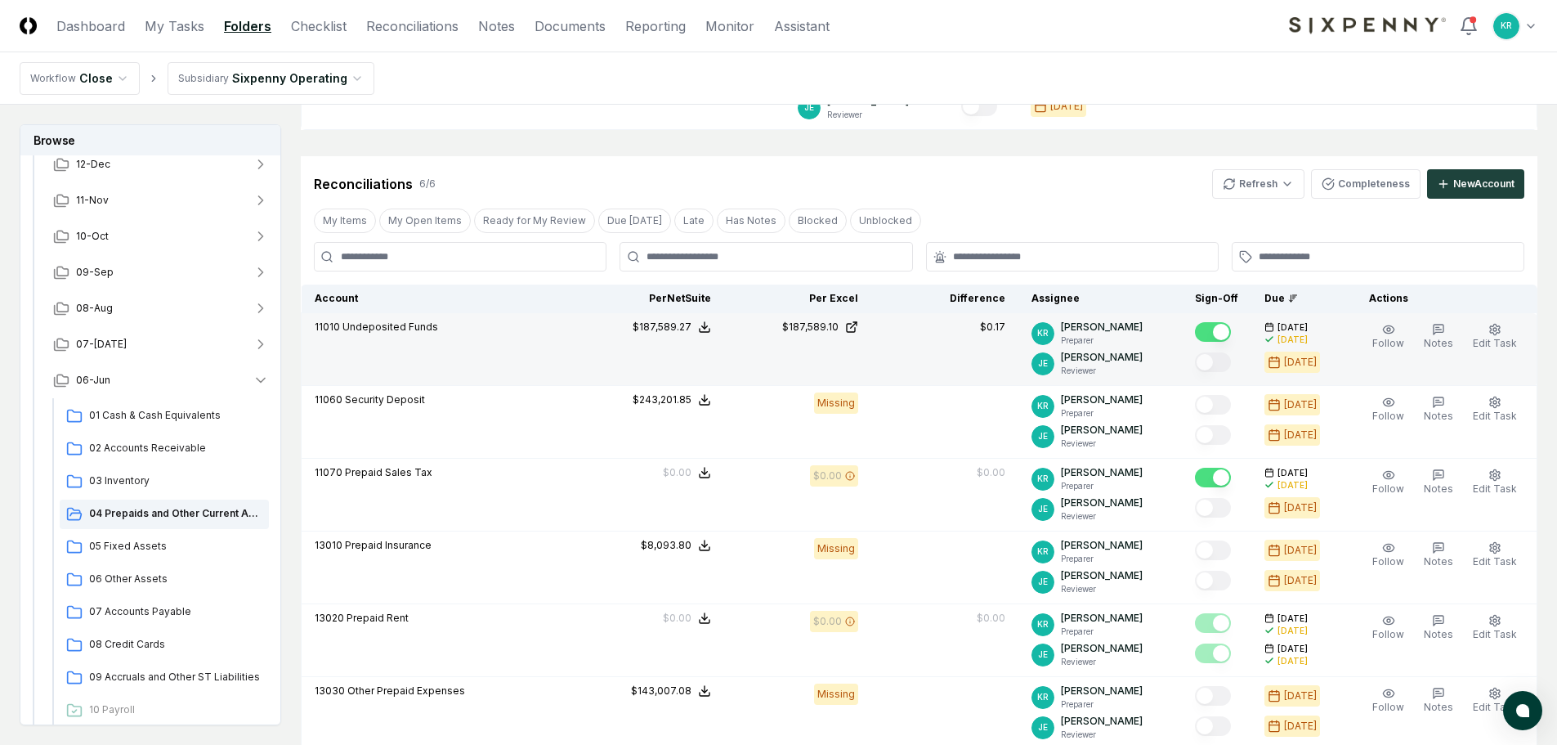
scroll to position [316, 0]
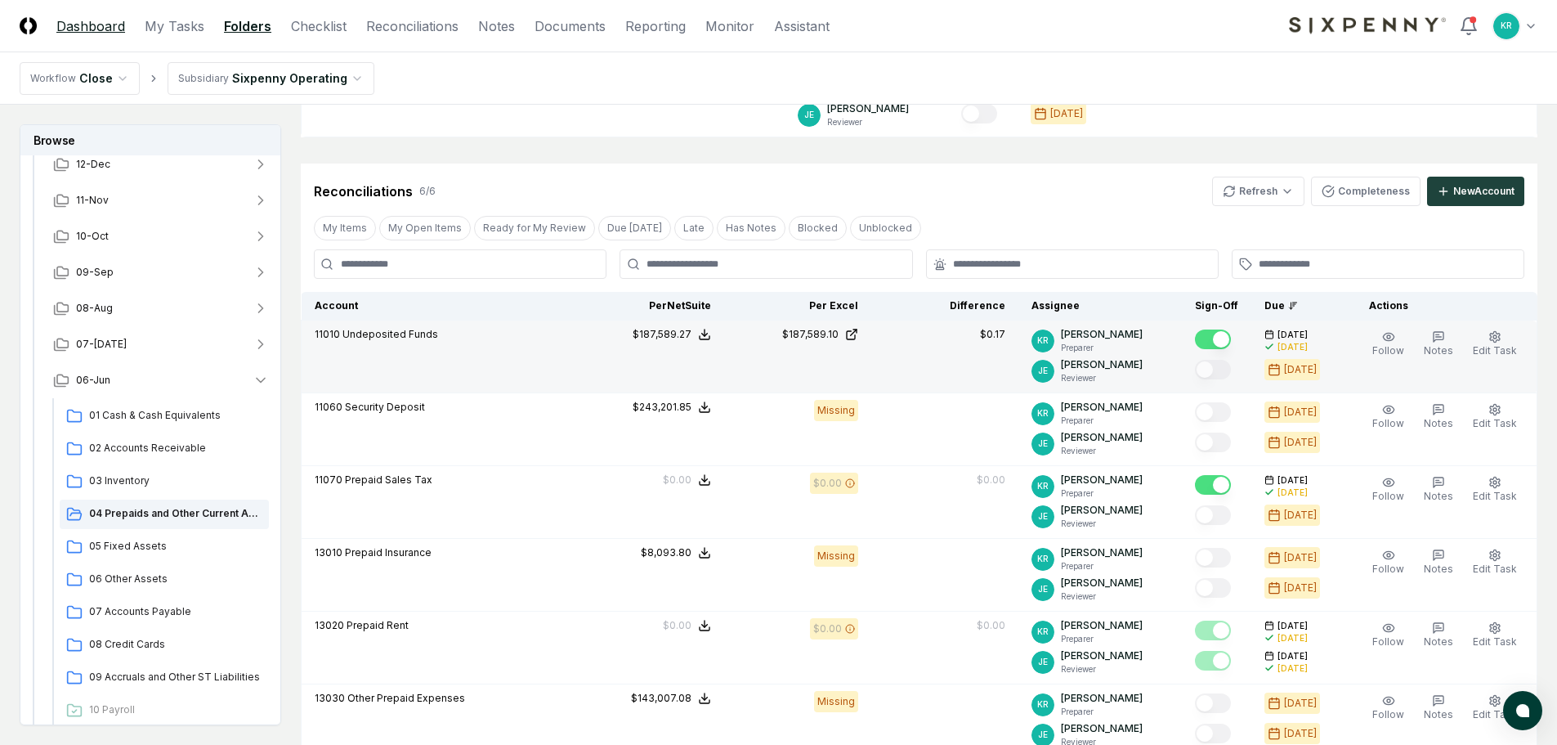
click at [97, 25] on link "Dashboard" at bounding box center [90, 26] width 69 height 20
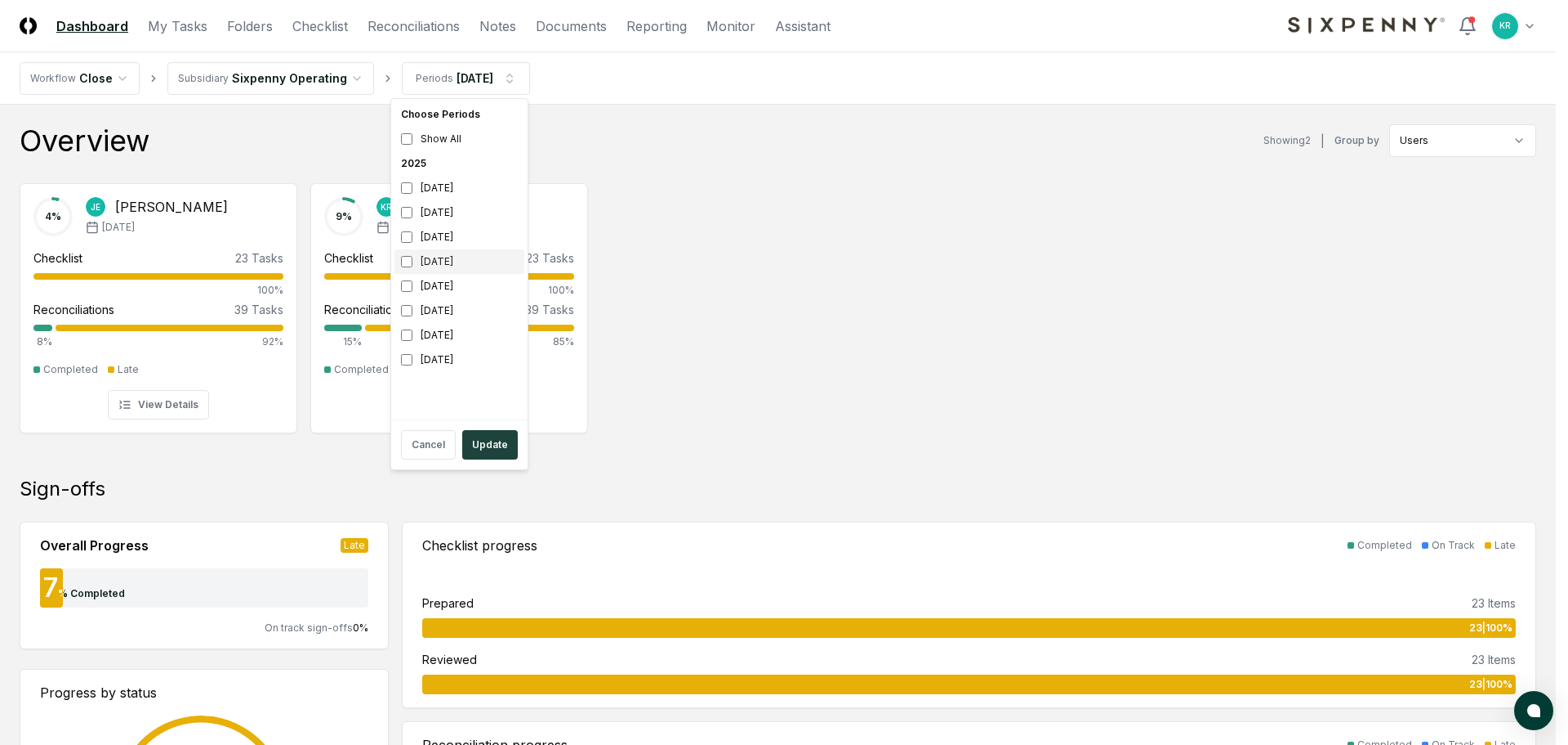
click at [437, 264] on div "[DATE]" at bounding box center [460, 261] width 130 height 25
click at [437, 234] on div "[DATE]" at bounding box center [460, 237] width 130 height 25
click at [484, 441] on button "Update" at bounding box center [491, 444] width 56 height 29
click at [432, 284] on div "[DATE]" at bounding box center [460, 286] width 130 height 25
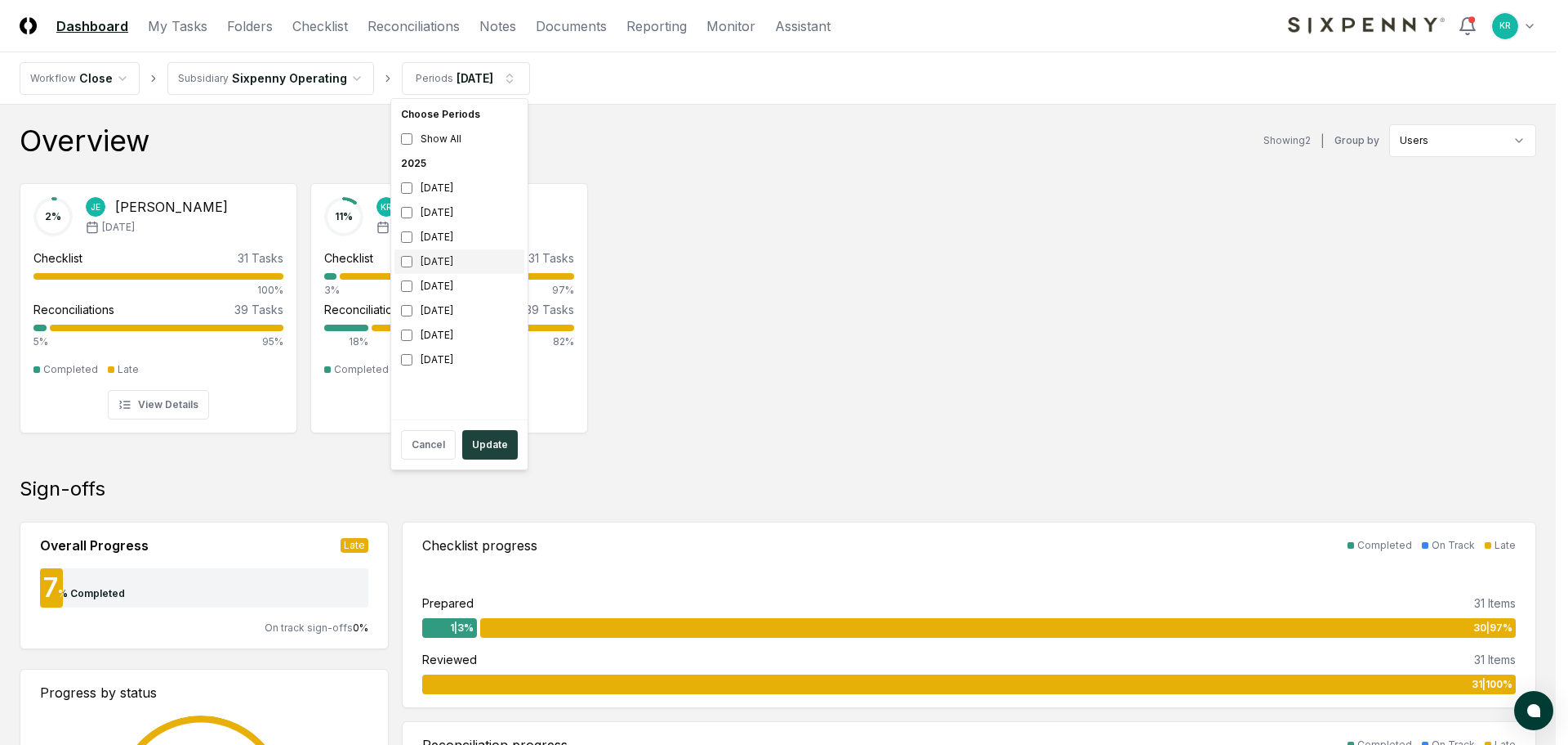
click at [435, 262] on div "[DATE]" at bounding box center [460, 261] width 130 height 25
click at [475, 446] on button "Update" at bounding box center [491, 444] width 56 height 29
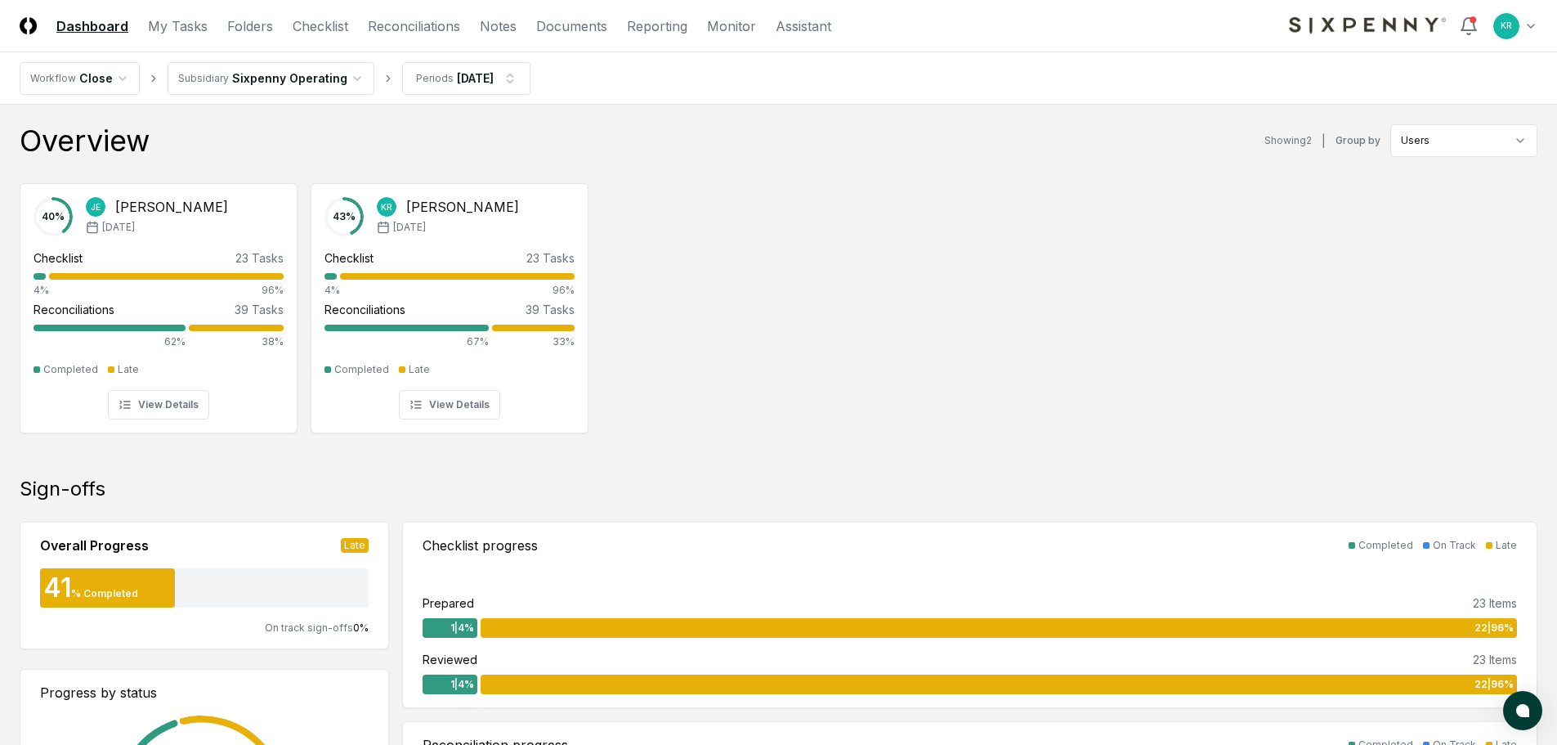
click at [728, 341] on div "40 % JE Jarred Edwards Apr '25 Checklist 23 Tasks 4% 96% Reconciliations 39 Tas…" at bounding box center [778, 306] width 1557 height 273
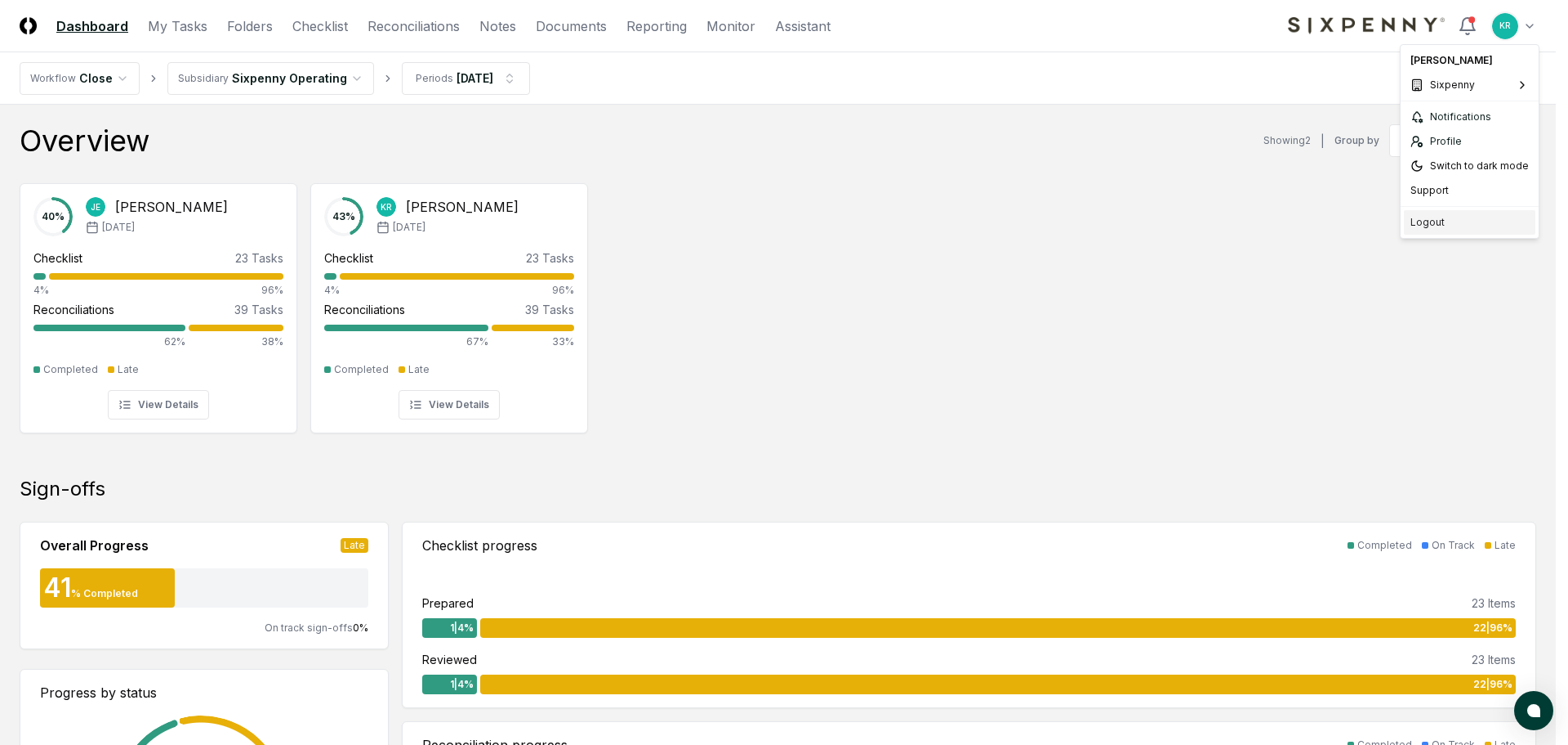
click at [1452, 227] on div "Logout" at bounding box center [1470, 222] width 132 height 25
